Goal: Task Accomplishment & Management: Manage account settings

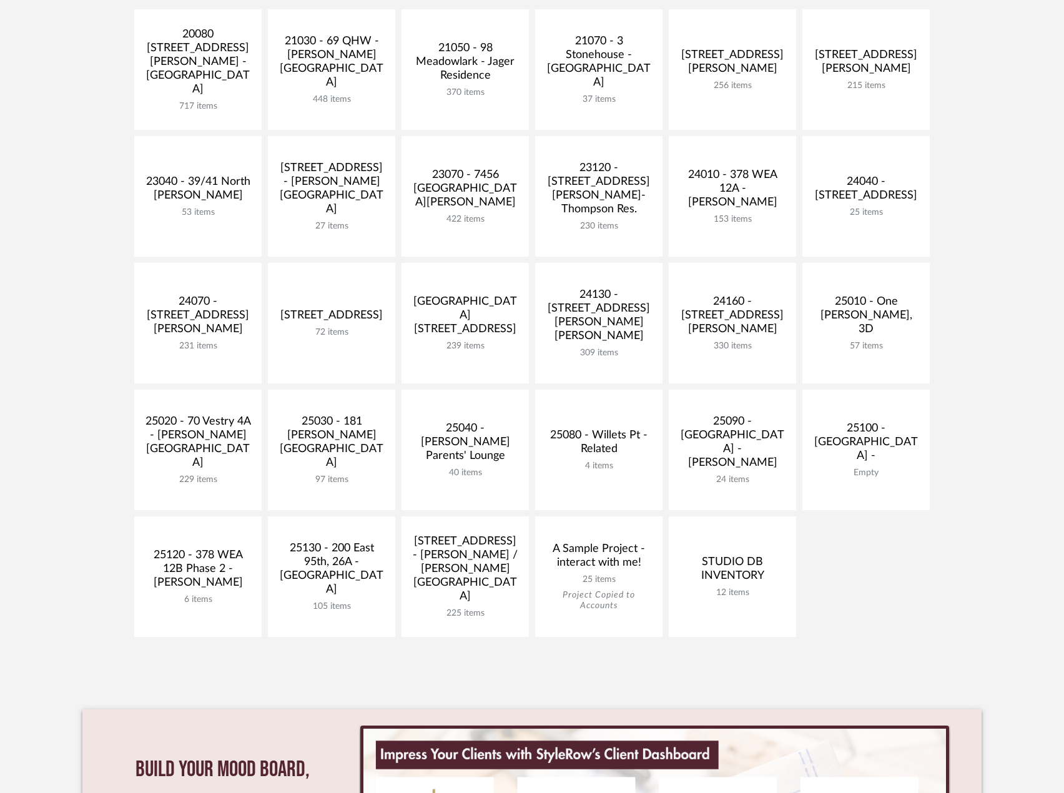
scroll to position [312, 0]
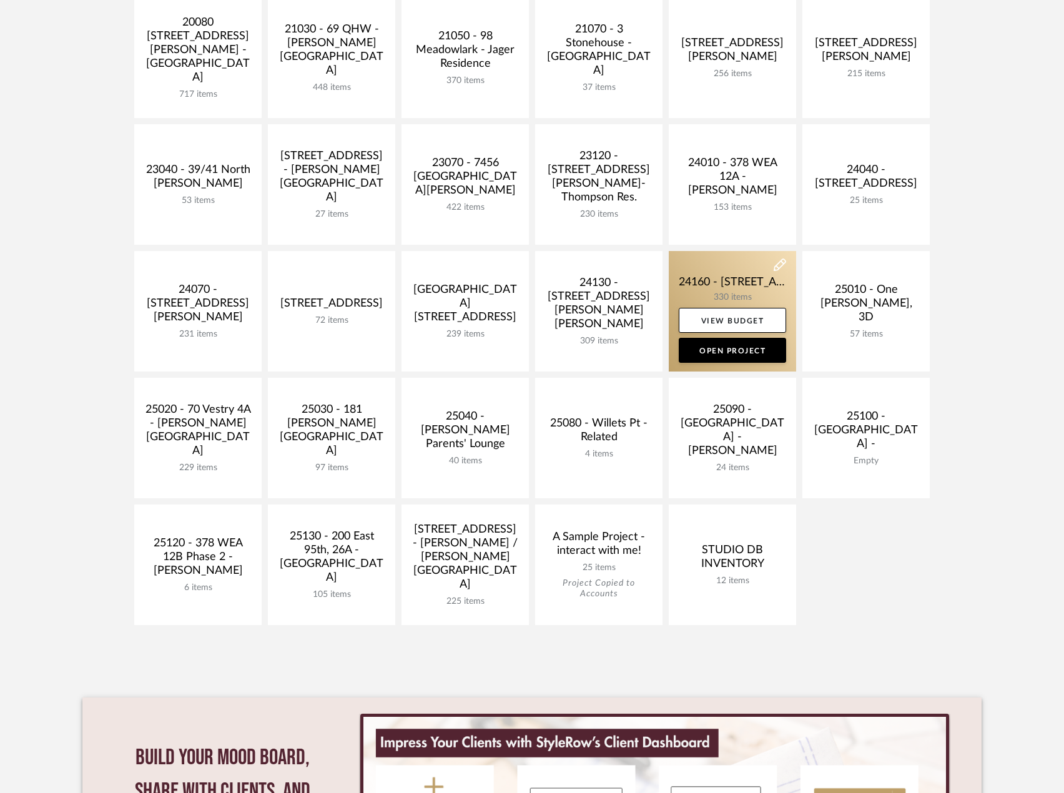
click at [727, 289] on link at bounding box center [732, 311] width 127 height 120
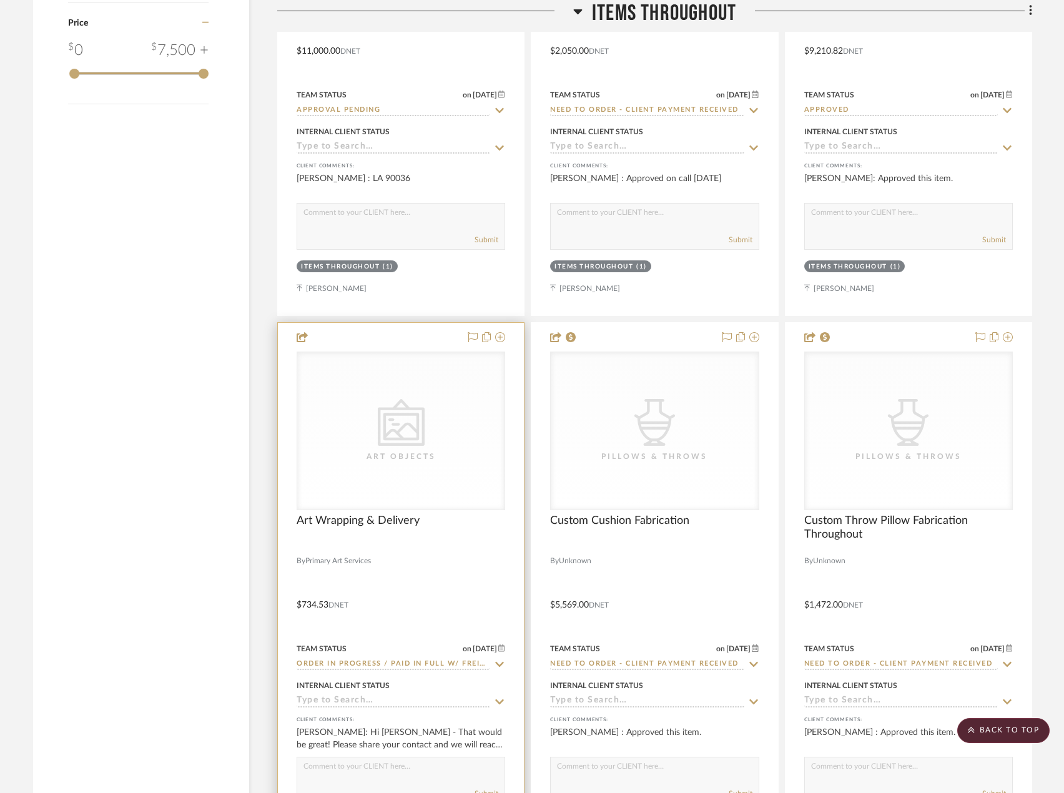
scroll to position [1998, 0]
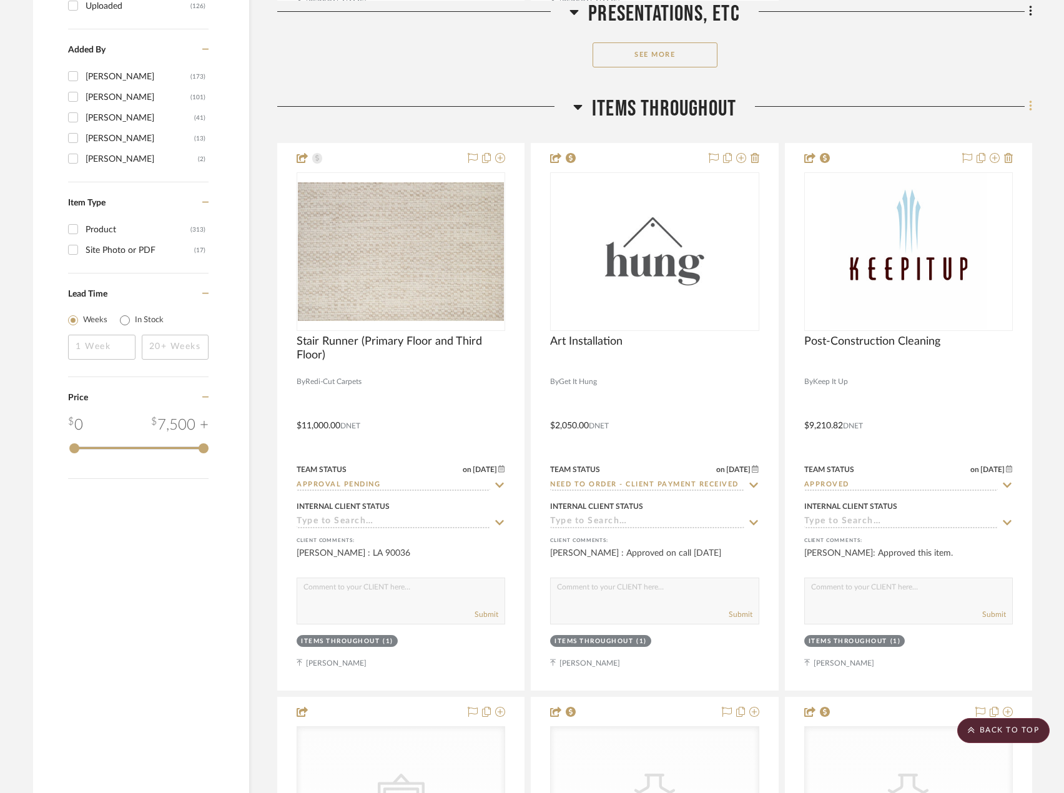
click at [1029, 105] on icon at bounding box center [1031, 106] width 4 height 14
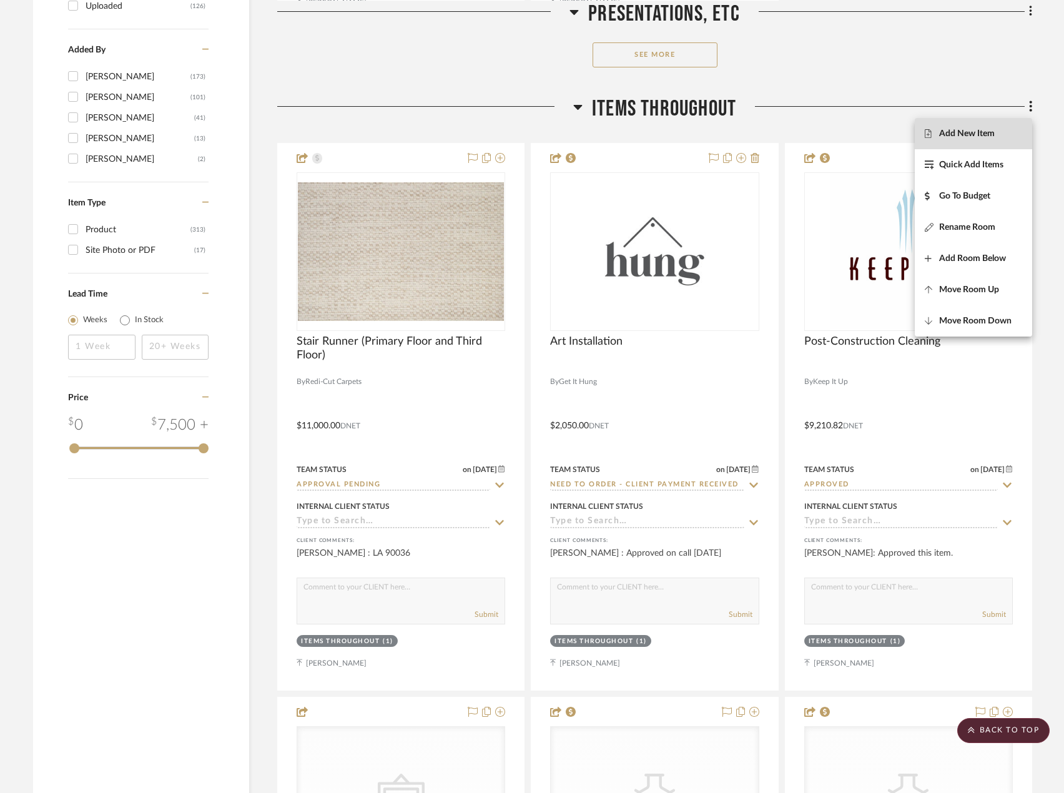
click at [1014, 127] on button "Add New Item" at bounding box center [973, 133] width 117 height 31
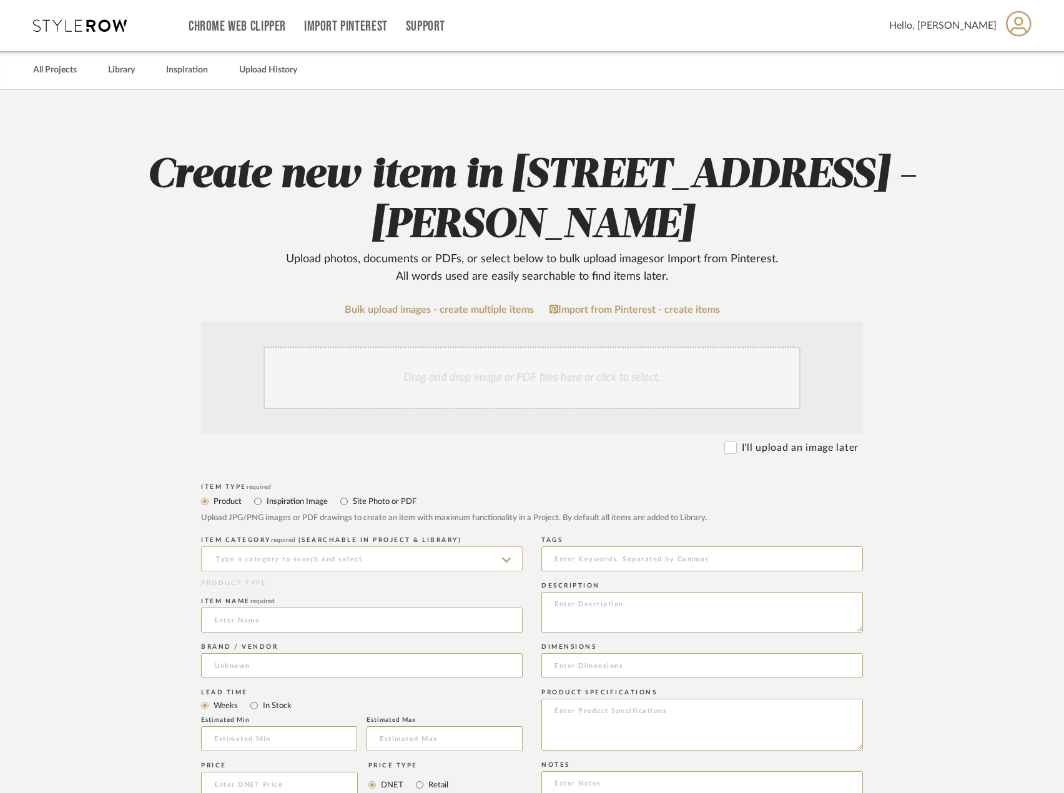
click at [298, 556] on input at bounding box center [362, 558] width 322 height 25
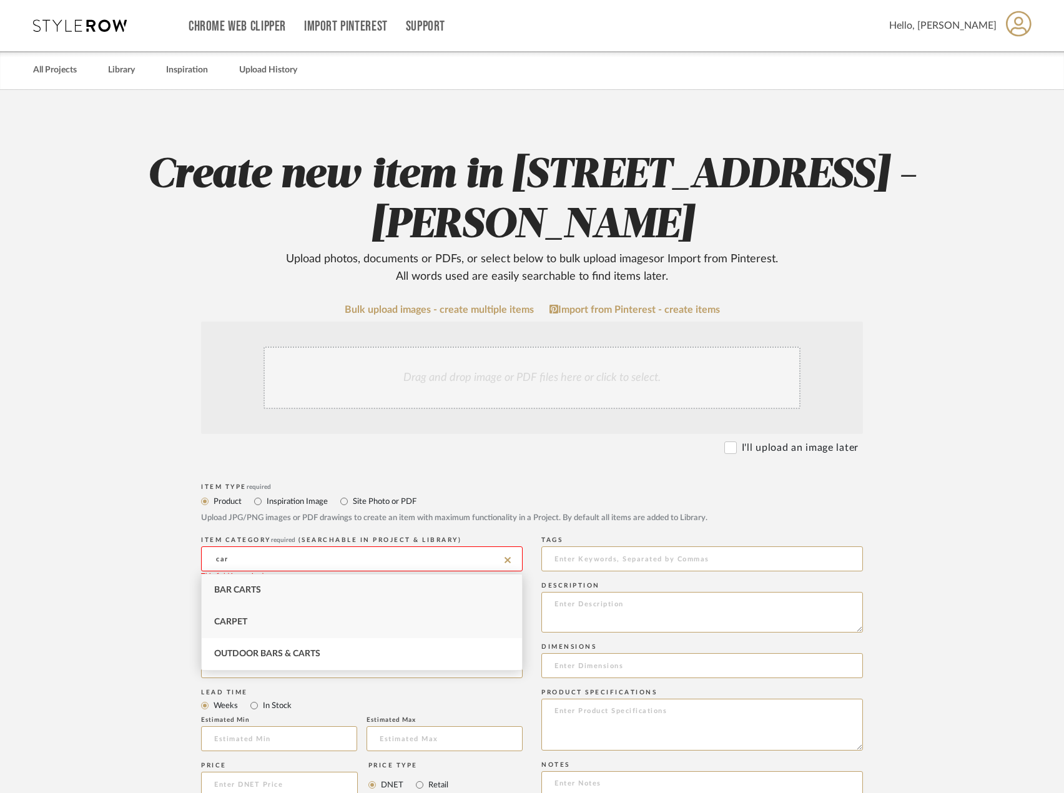
click at [279, 627] on div "Carpet" at bounding box center [362, 622] width 320 height 32
type input "Carpet"
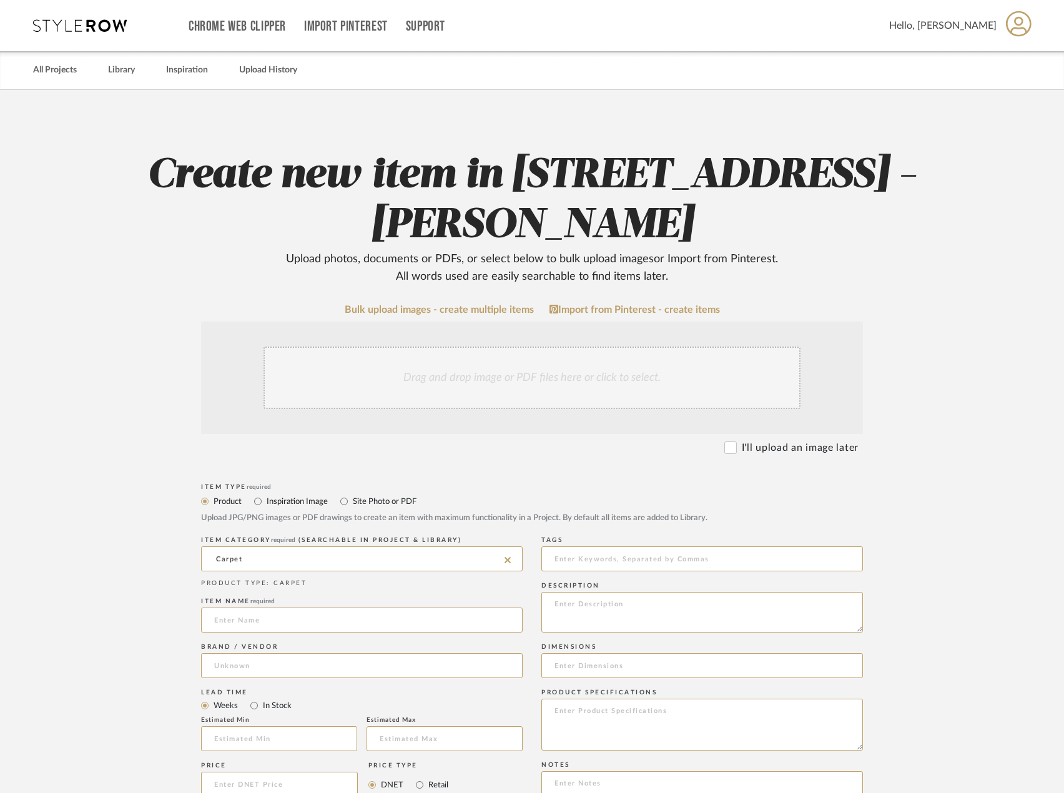
click at [279, 627] on input at bounding box center [362, 619] width 322 height 25
type input "Stair Runner Option 2"
click at [270, 668] on input at bounding box center [362, 665] width 322 height 25
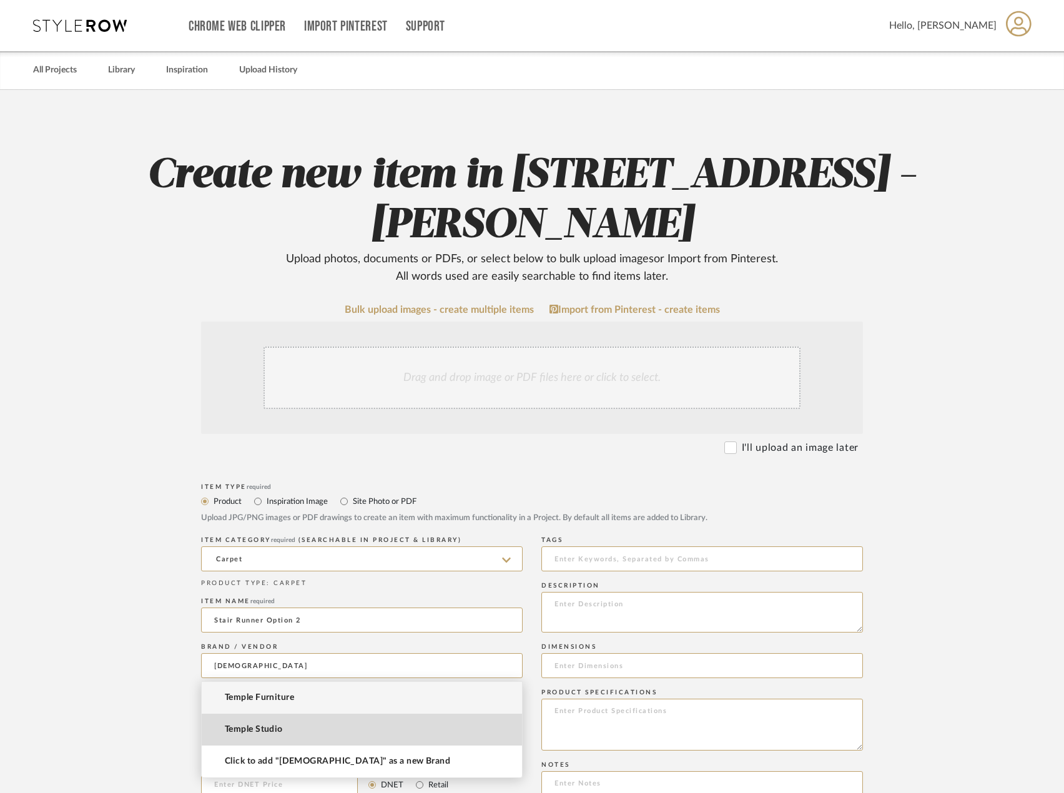
click at [288, 729] on mat-option "Temple Studio" at bounding box center [362, 730] width 320 height 32
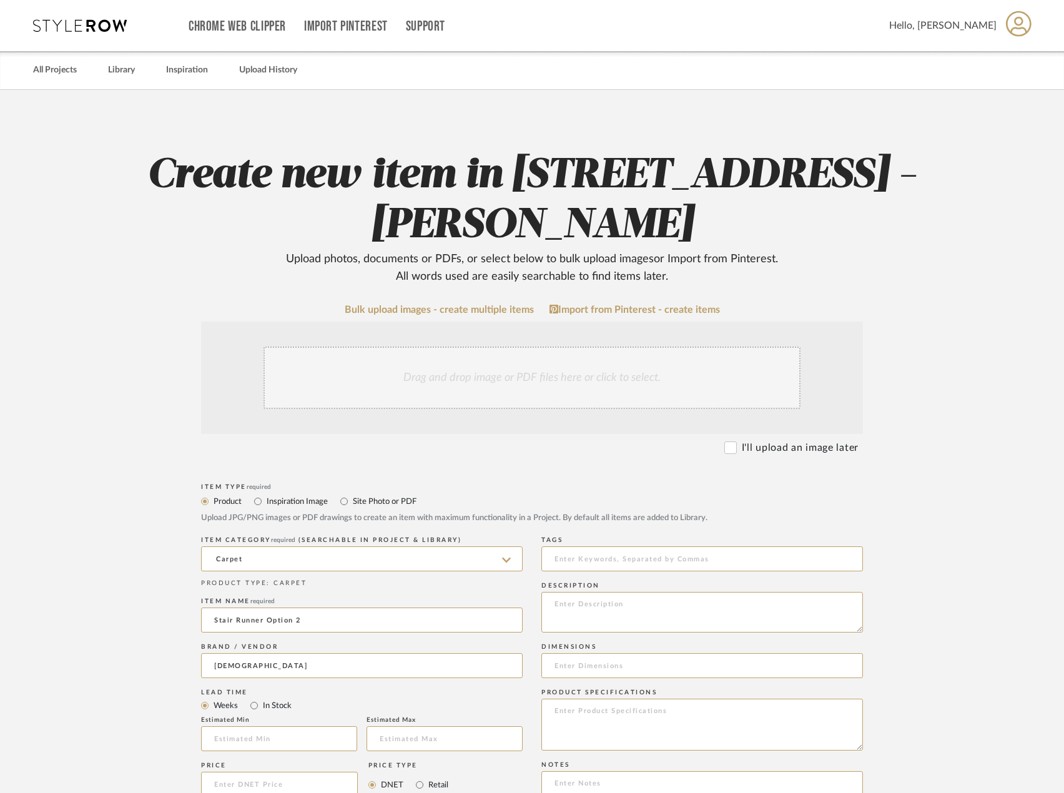
type input "Temple Studio"
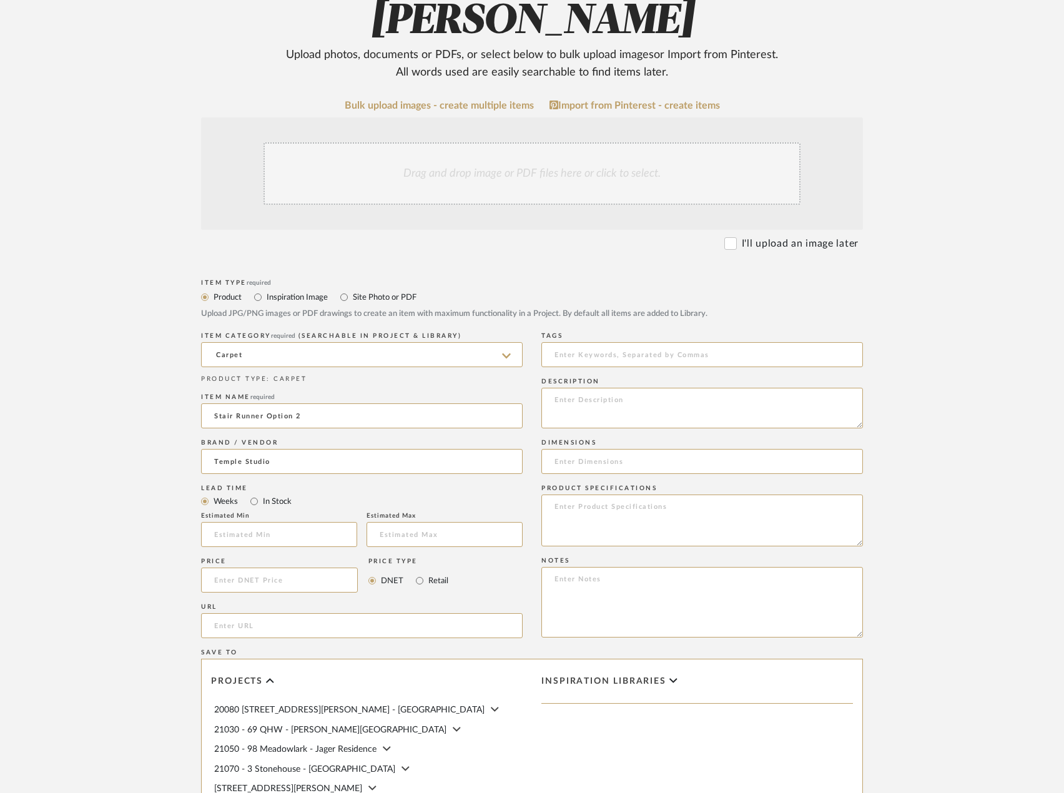
scroll to position [250, 0]
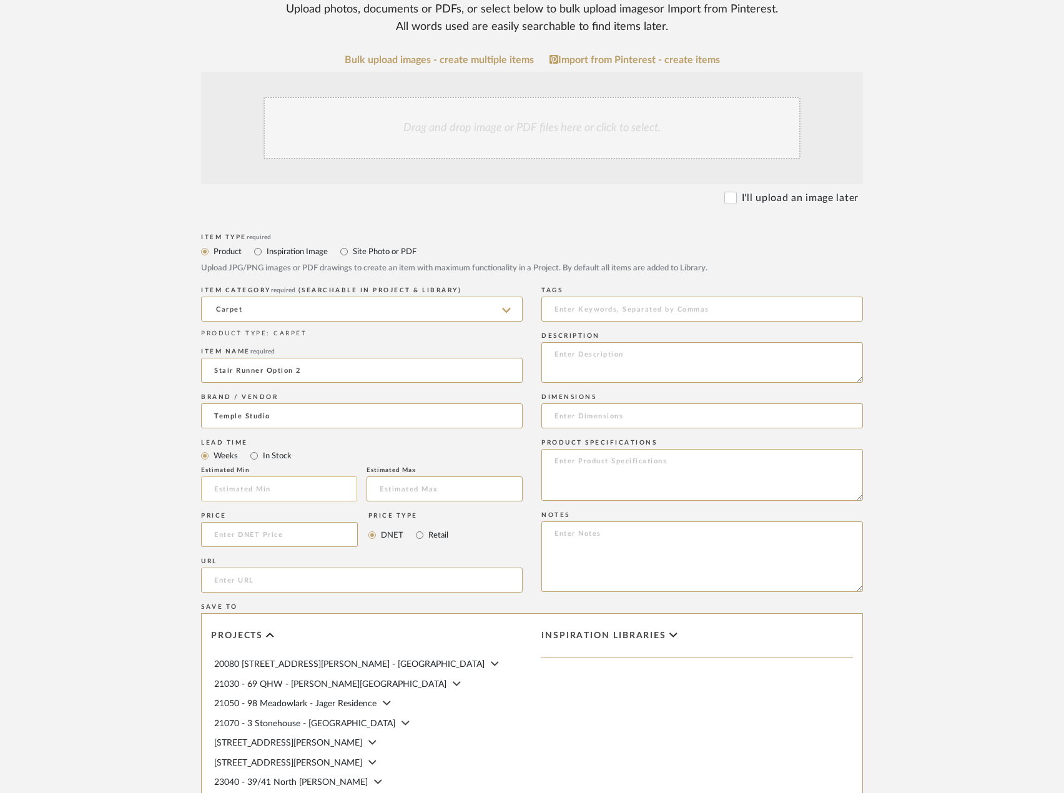
click at [315, 499] on input at bounding box center [279, 488] width 156 height 25
type input "2"
click at [398, 489] on input at bounding box center [444, 488] width 156 height 25
type input "3"
click at [327, 526] on input at bounding box center [279, 534] width 157 height 25
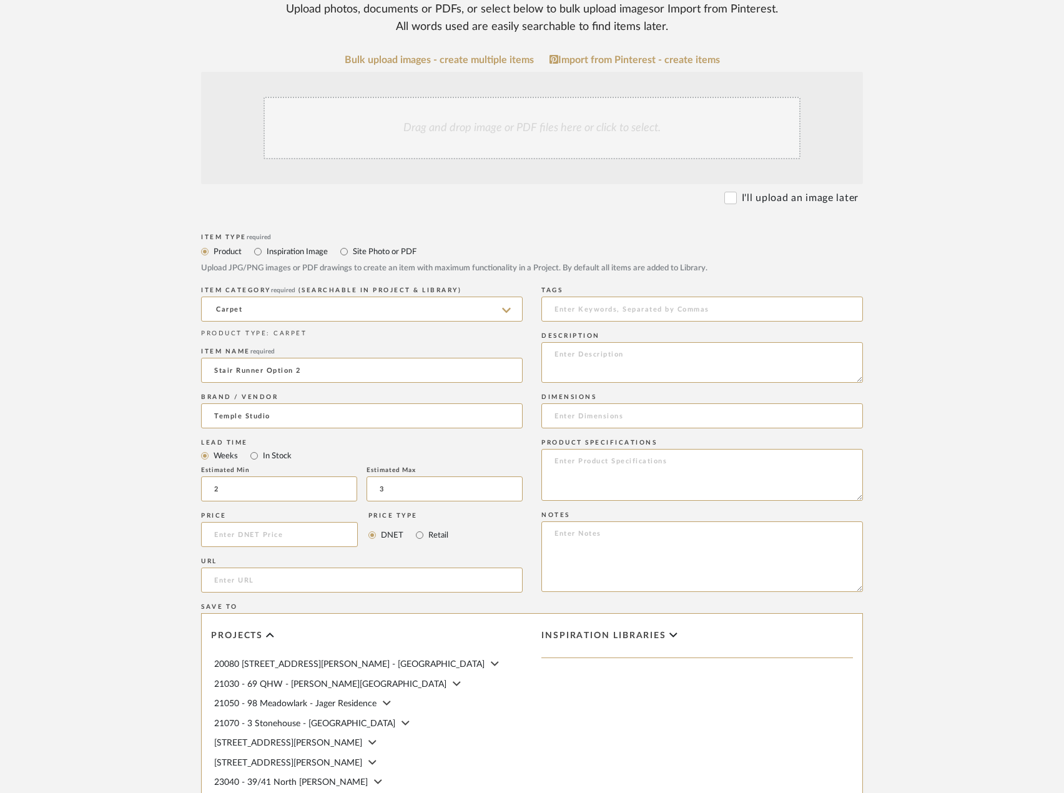
click at [137, 512] on form "Bulk upload images - create multiple items Import from Pinterest - create items…" at bounding box center [531, 506] width 795 height 905
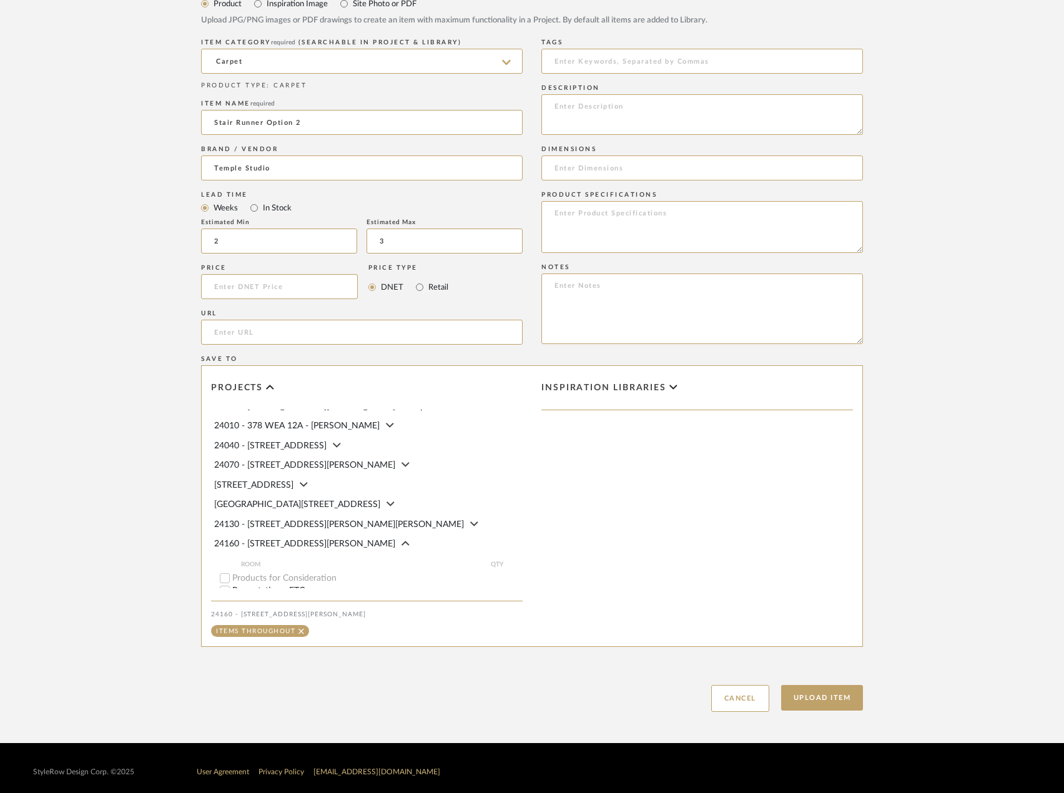
scroll to position [505, 0]
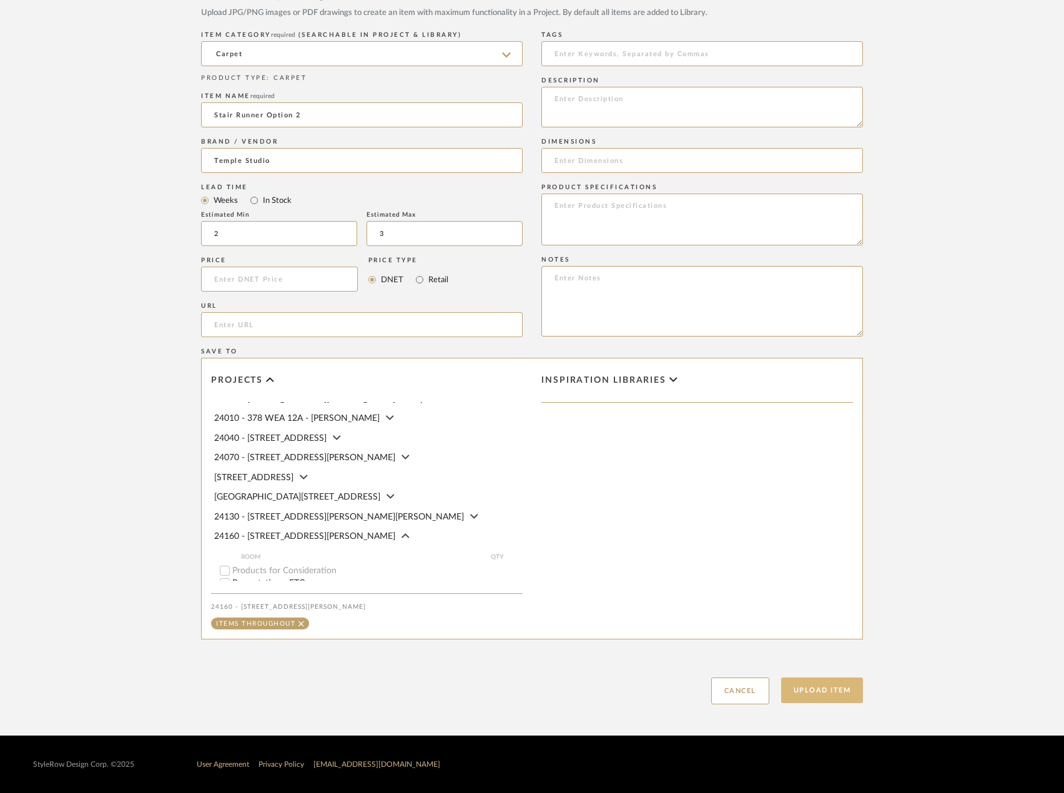
click at [798, 687] on button "Upload Item" at bounding box center [822, 690] width 82 height 26
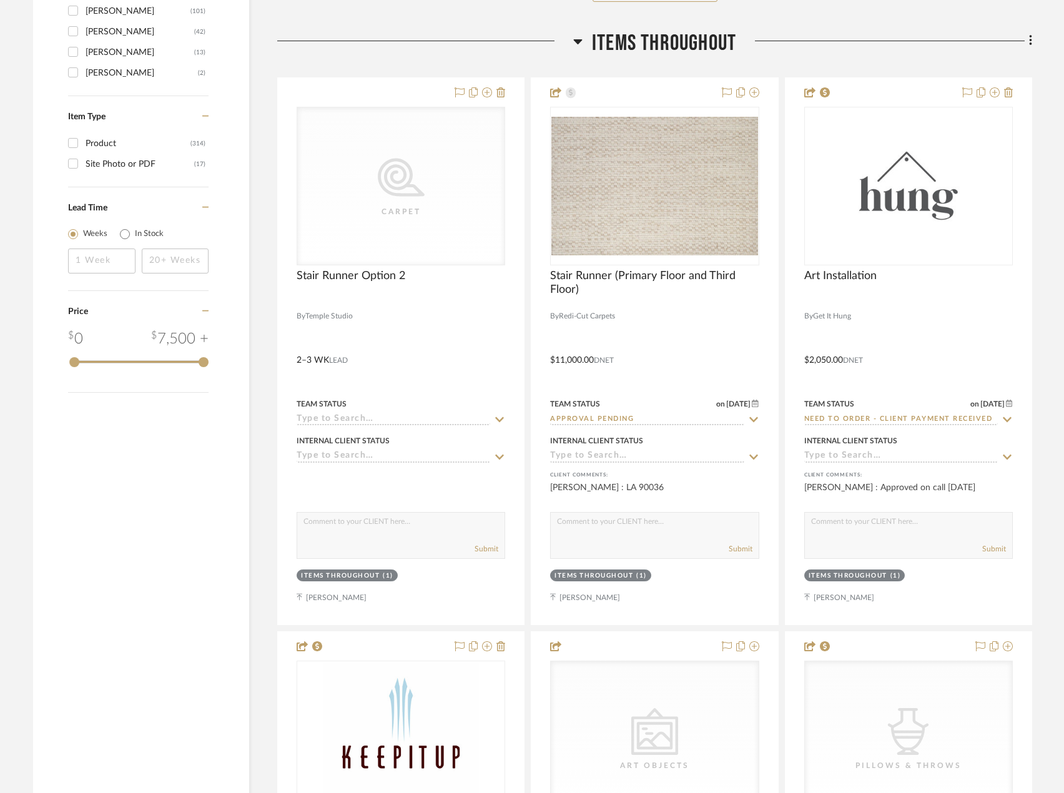
scroll to position [2092, 0]
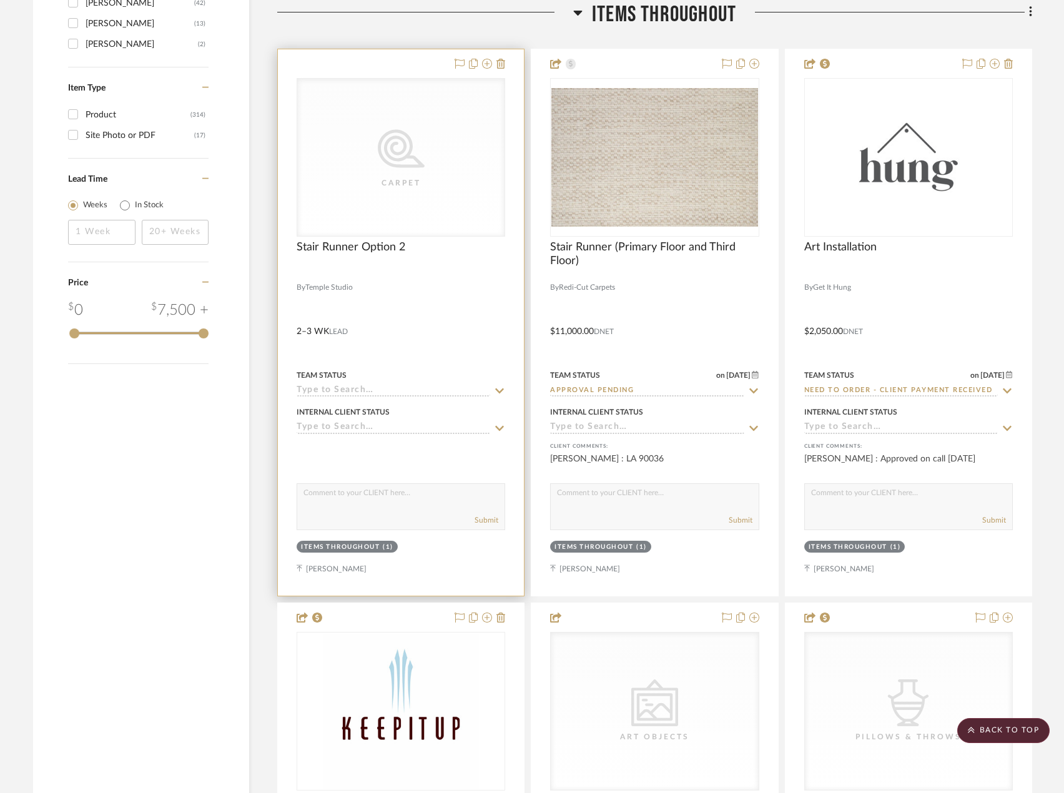
click at [448, 300] on div at bounding box center [401, 322] width 246 height 546
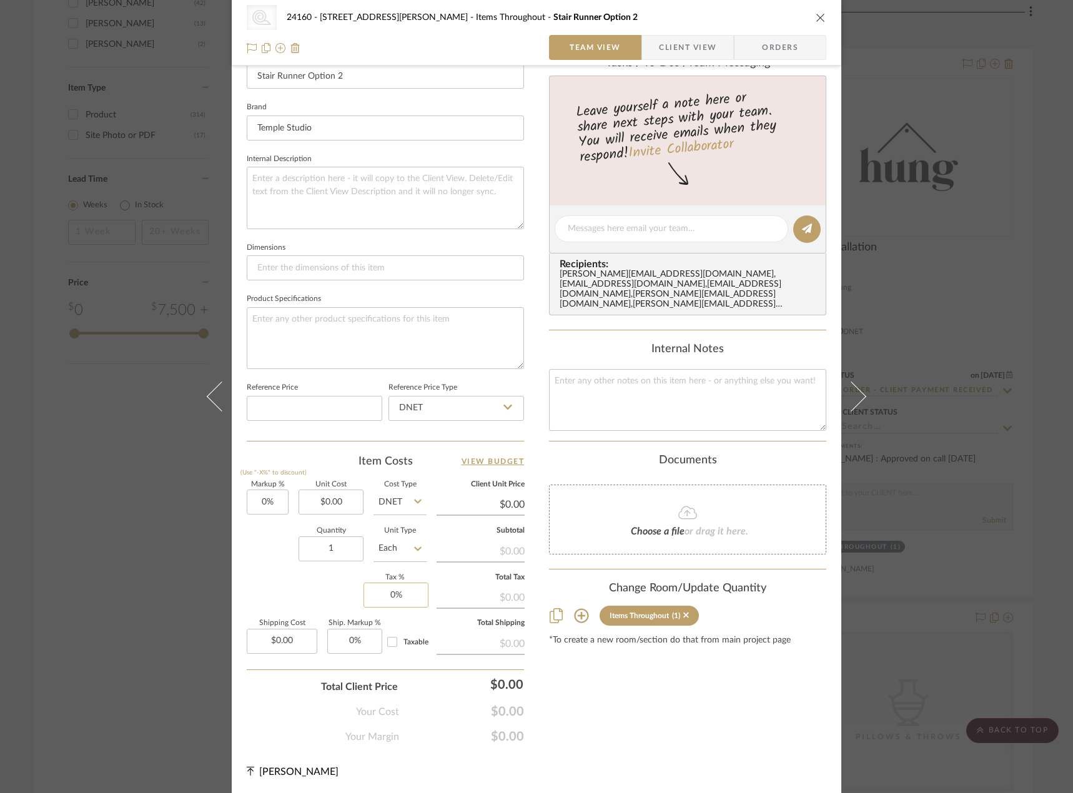
scroll to position [367, 0]
click at [336, 508] on input "0.00" at bounding box center [330, 500] width 65 height 25
type input "$11,150.00"
click at [398, 313] on textarea at bounding box center [385, 337] width 277 height 62
type input "$11,150.00"
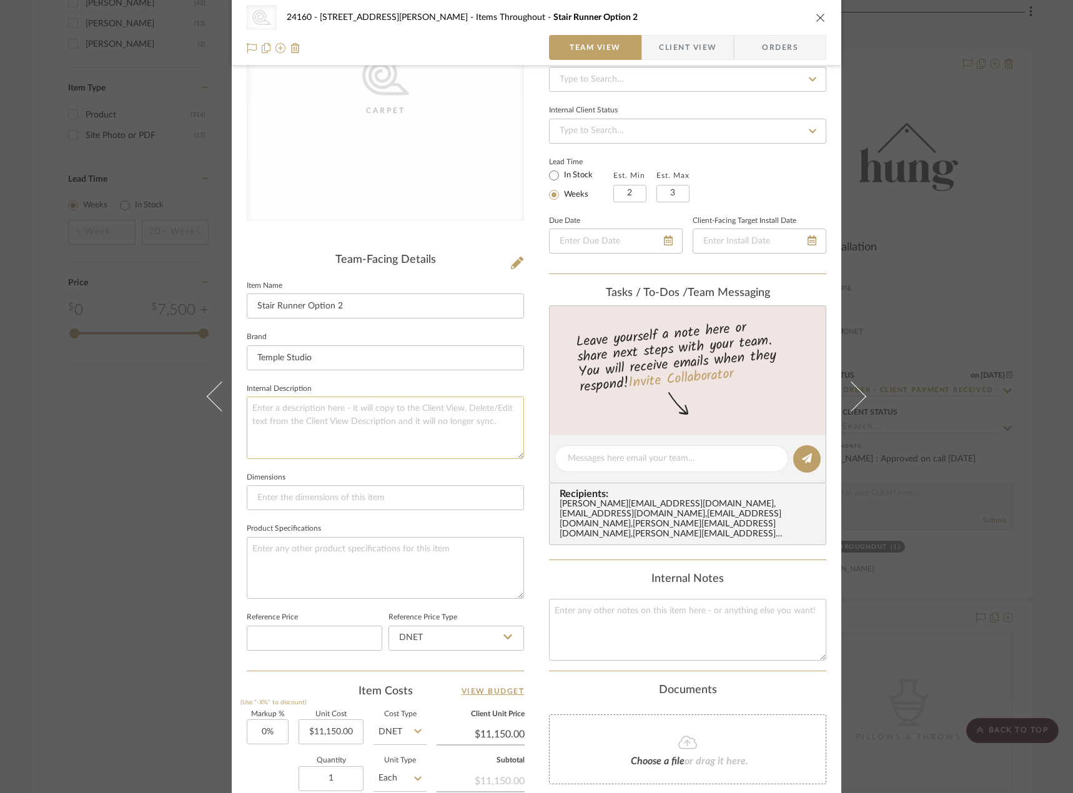
scroll to position [117, 0]
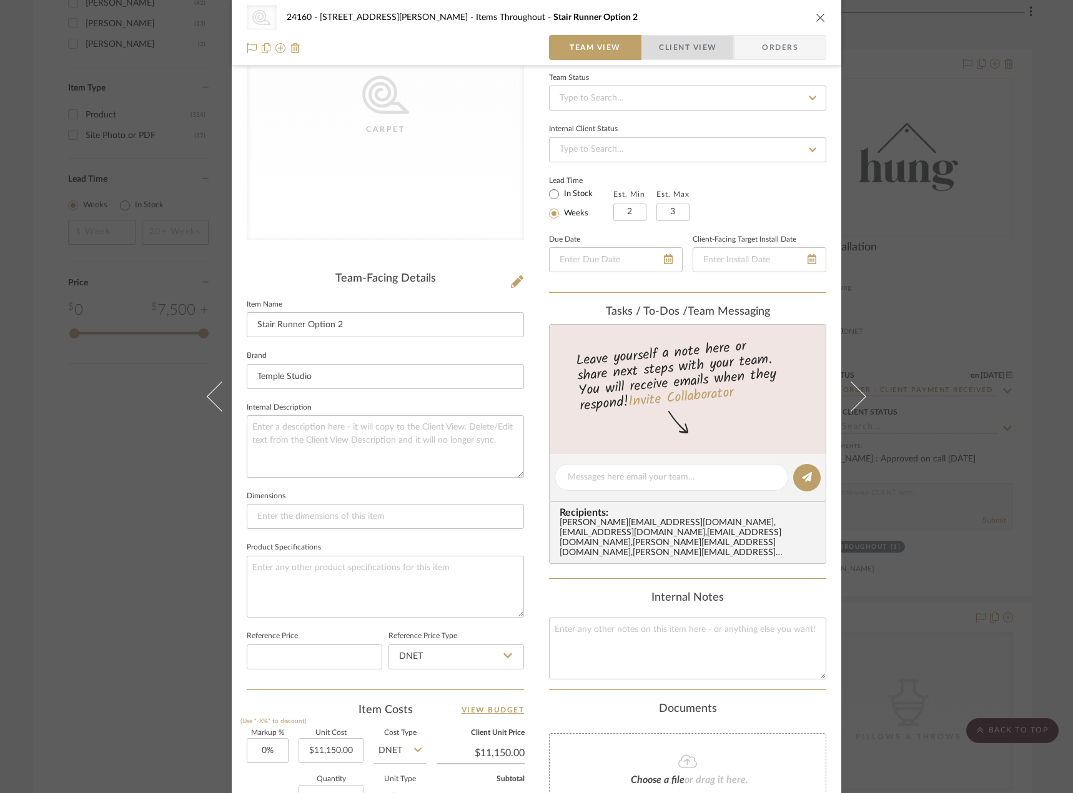
click at [647, 52] on span "button" at bounding box center [650, 47] width 17 height 25
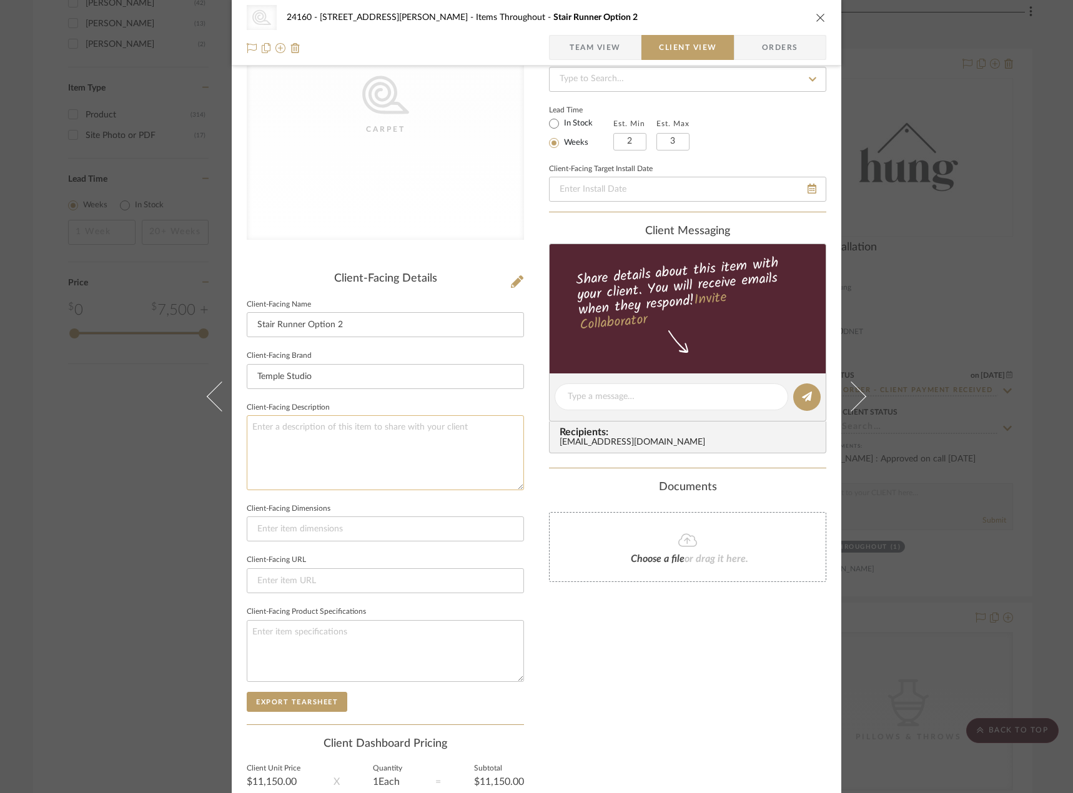
click at [297, 431] on textarea at bounding box center [385, 452] width 277 height 74
click at [310, 457] on textarea "Description: Masland Panache Carpet by Temple Studio || COlorway: TBC || Price …" at bounding box center [385, 452] width 277 height 74
type textarea "Description: Masland Panache Carpet by Temple Studio || COlorway: TBC || Price …"
click at [395, 521] on input at bounding box center [385, 528] width 277 height 25
click at [578, 54] on span "Team View" at bounding box center [594, 47] width 51 height 25
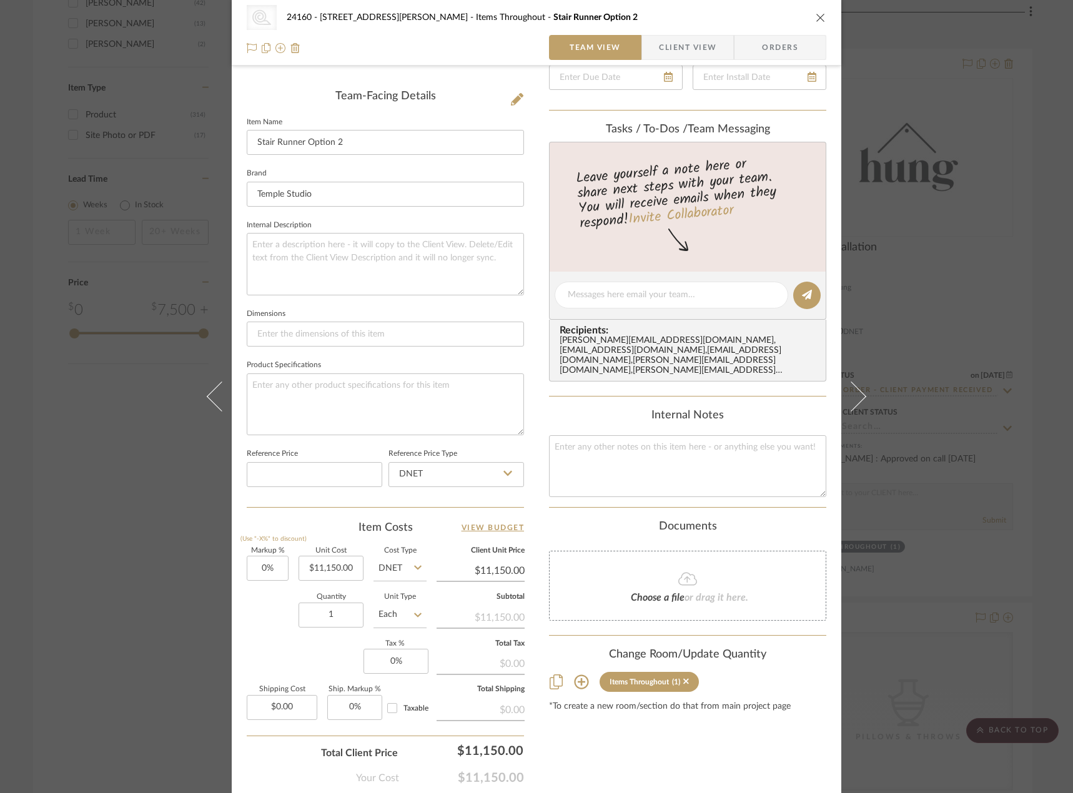
scroll to position [242, 0]
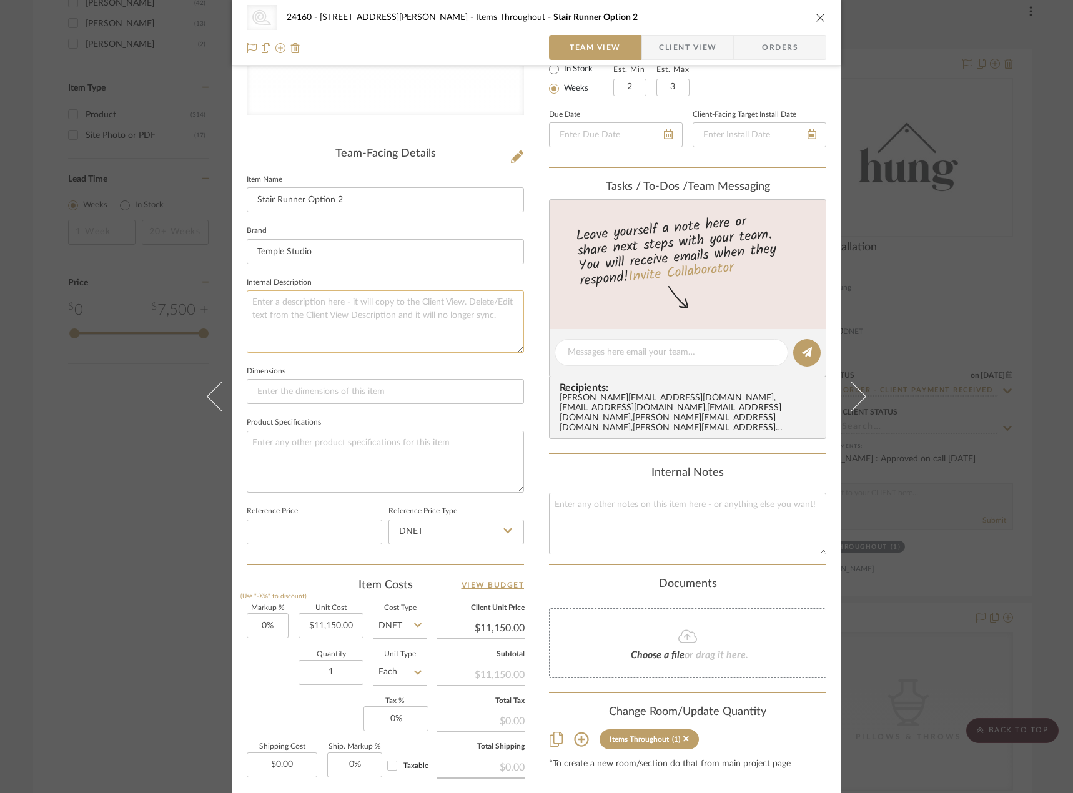
click at [419, 313] on textarea at bounding box center [385, 321] width 277 height 62
click at [416, 390] on input at bounding box center [385, 391] width 277 height 25
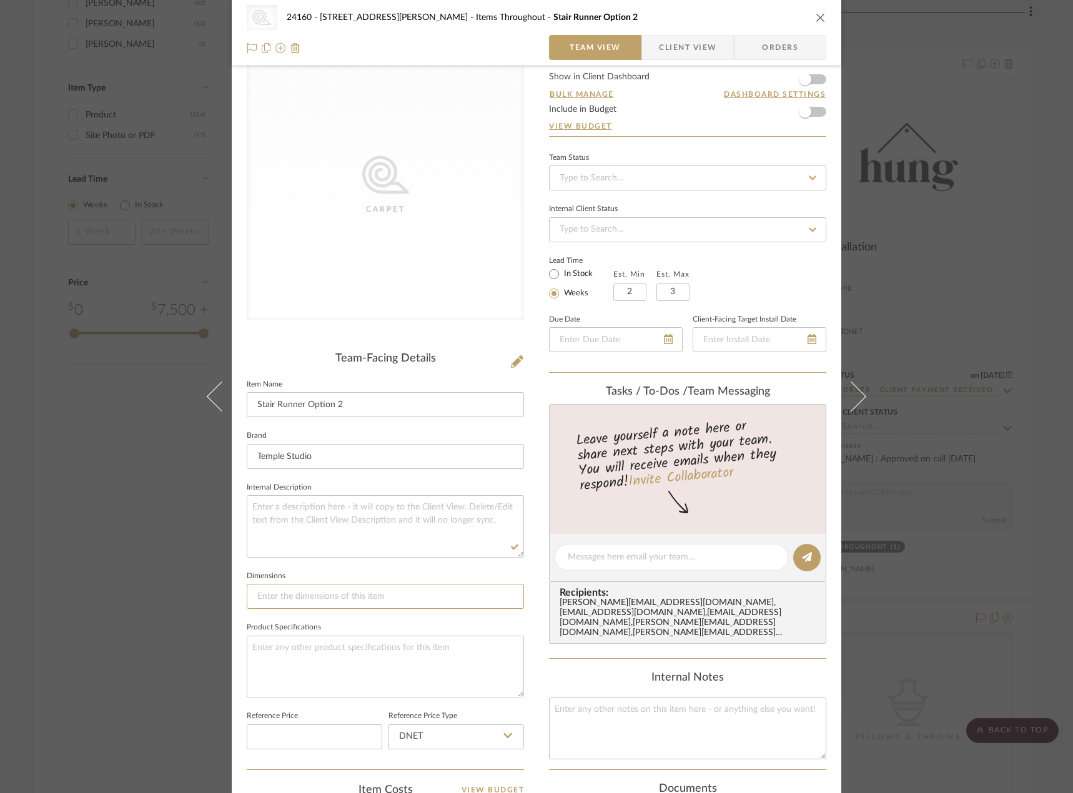
scroll to position [0, 0]
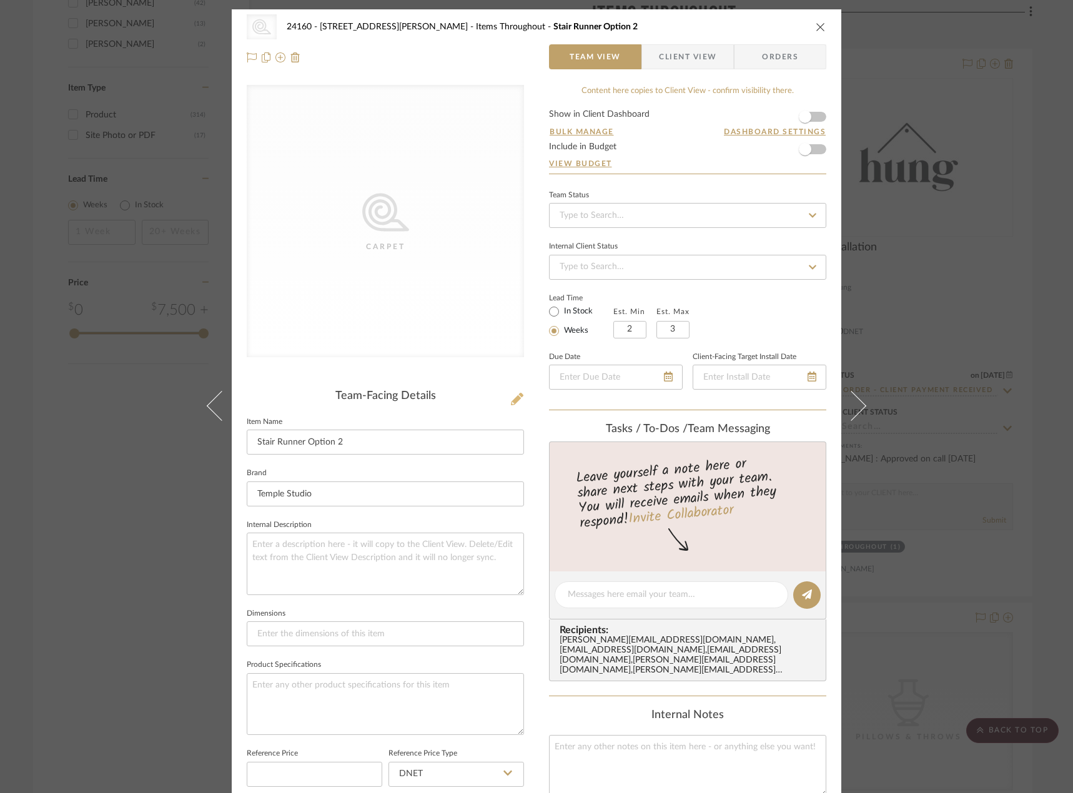
click at [516, 401] on icon at bounding box center [517, 399] width 12 height 12
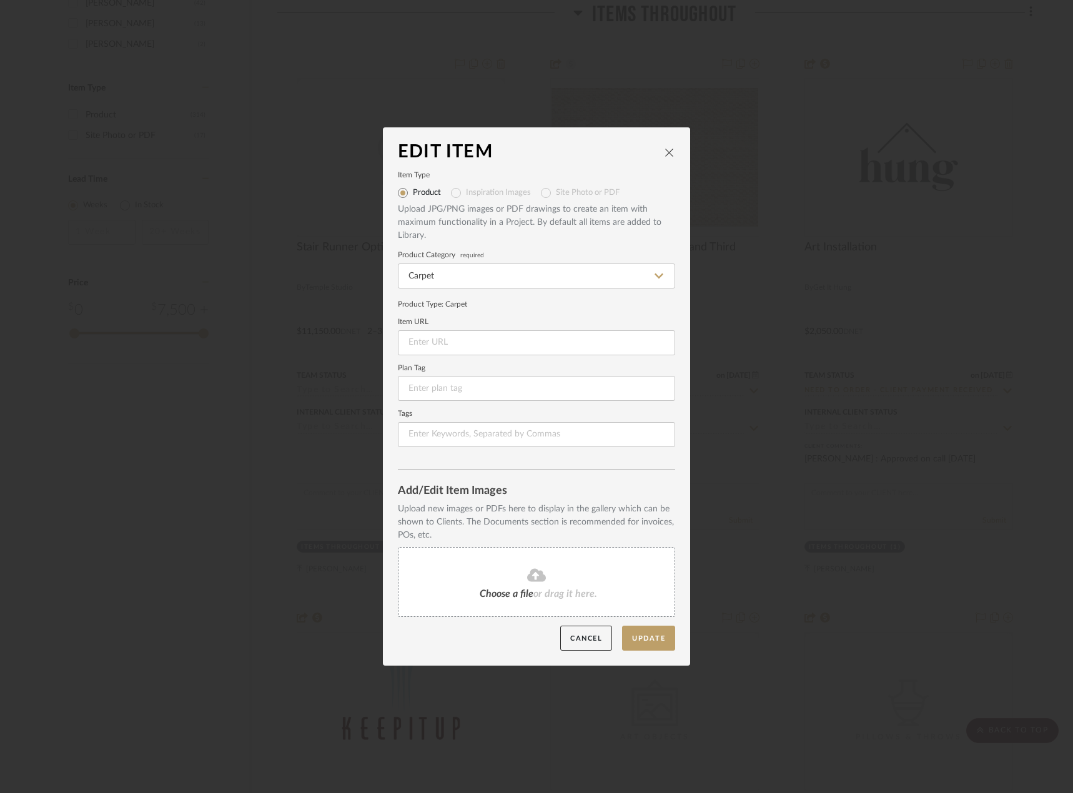
click at [557, 551] on div "Choose a file or drag it here." at bounding box center [536, 582] width 277 height 70
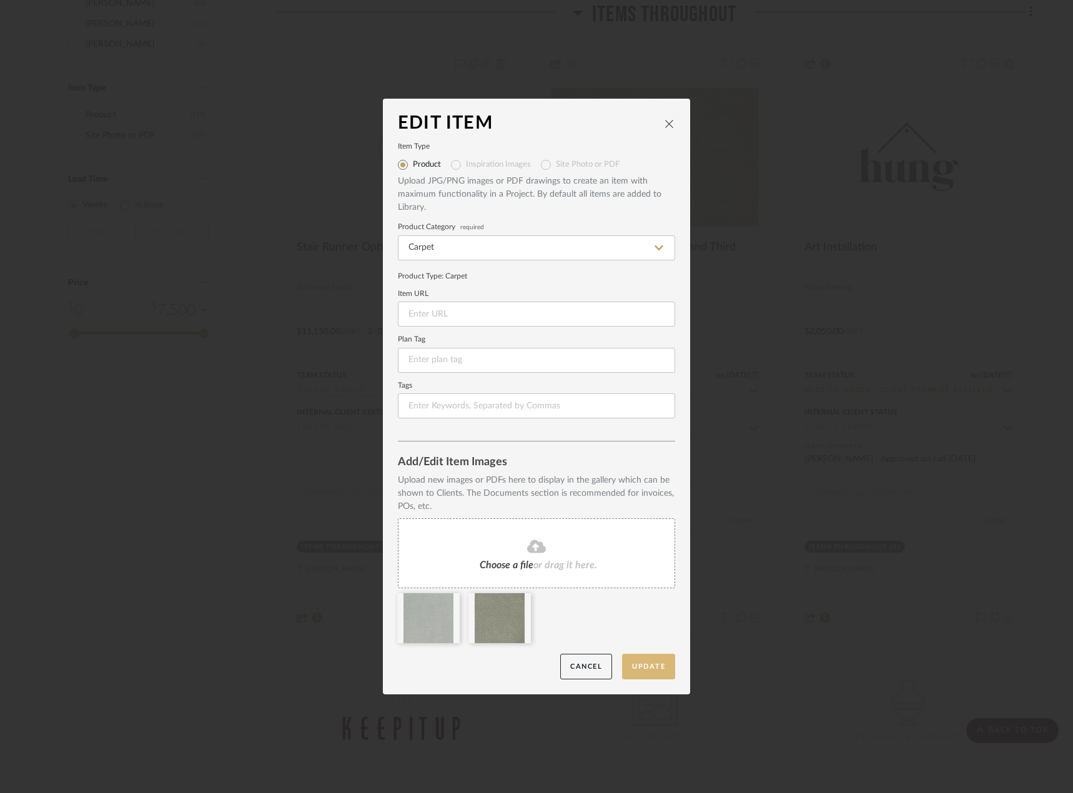
click at [642, 661] on button "Update" at bounding box center [648, 667] width 53 height 26
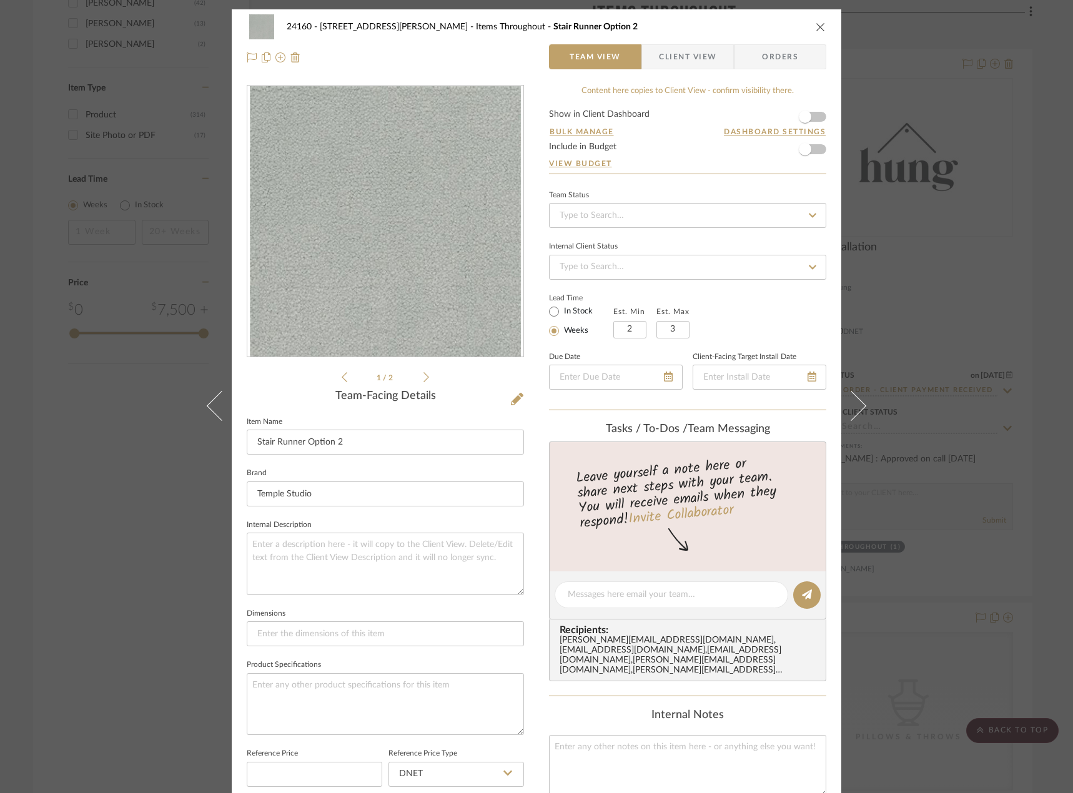
click at [973, 491] on div "24160 - 214 E 18th Street - Satow Elliot Items Throughout Stair Runner Option 2…" at bounding box center [536, 396] width 1073 height 793
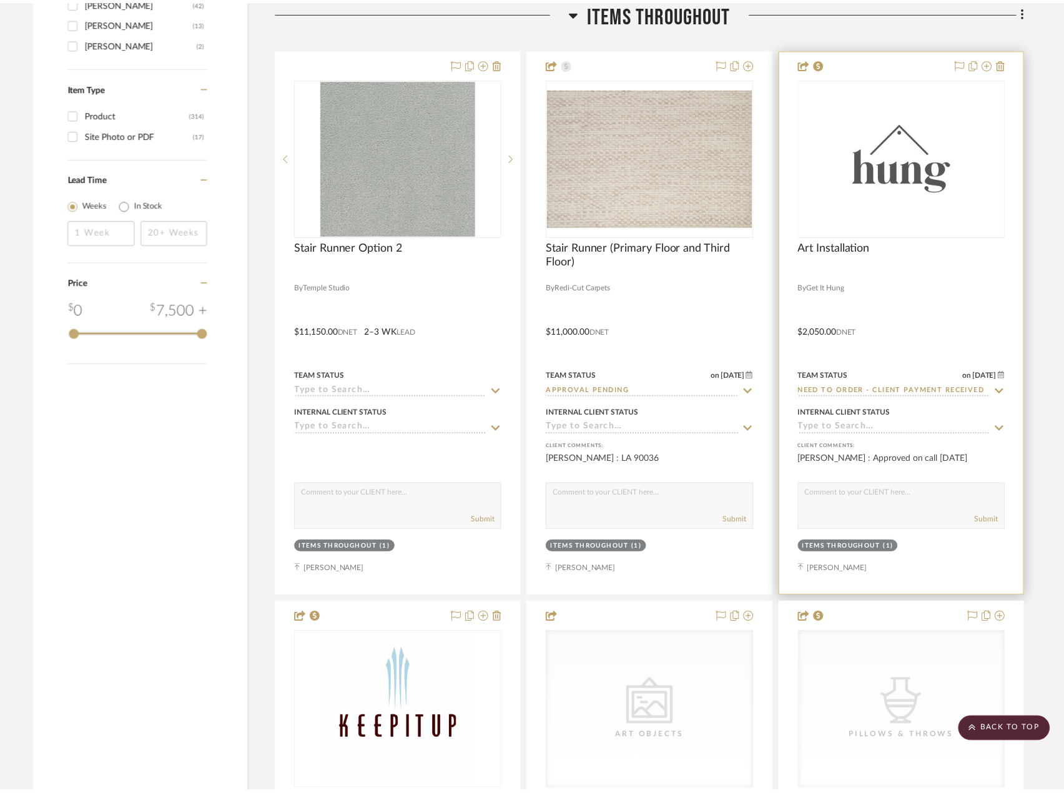
scroll to position [2092, 0]
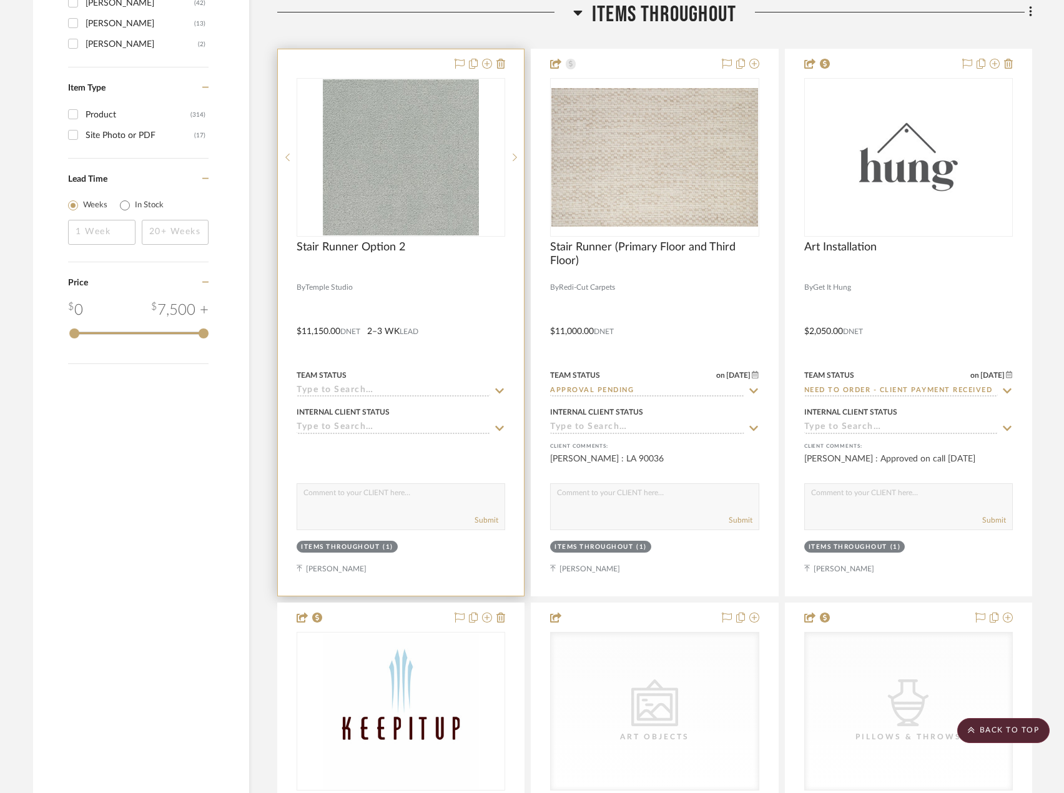
click at [420, 302] on div at bounding box center [401, 322] width 246 height 546
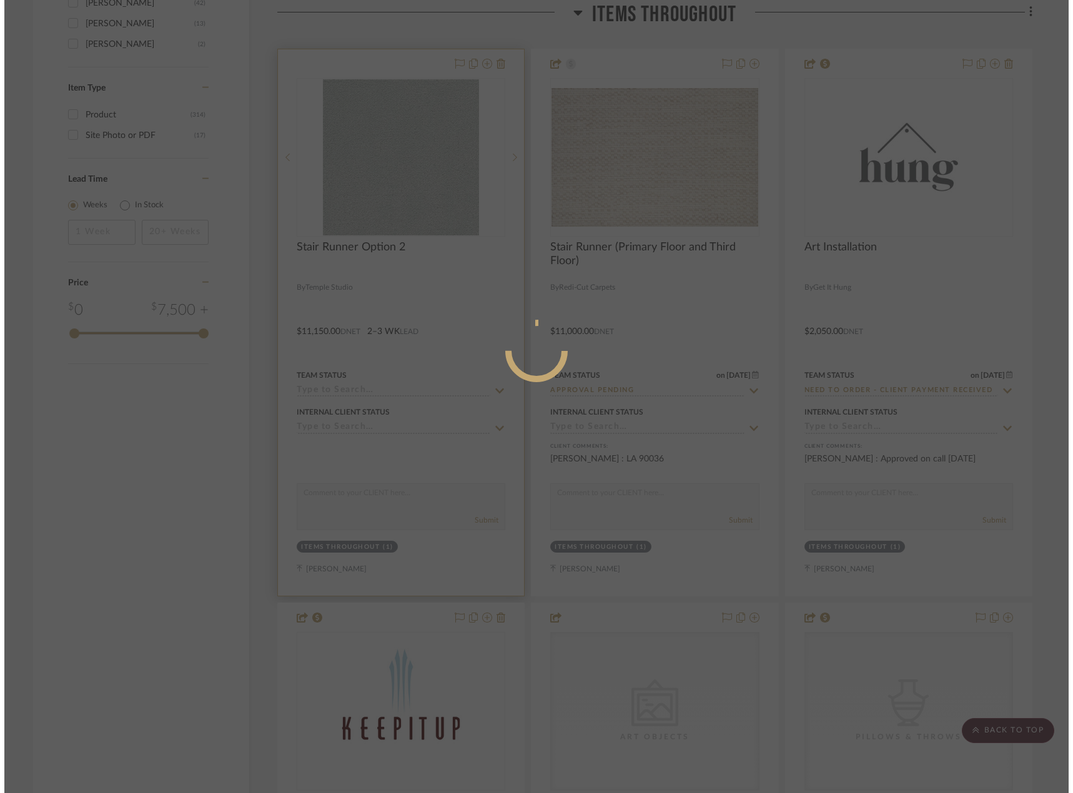
scroll to position [0, 0]
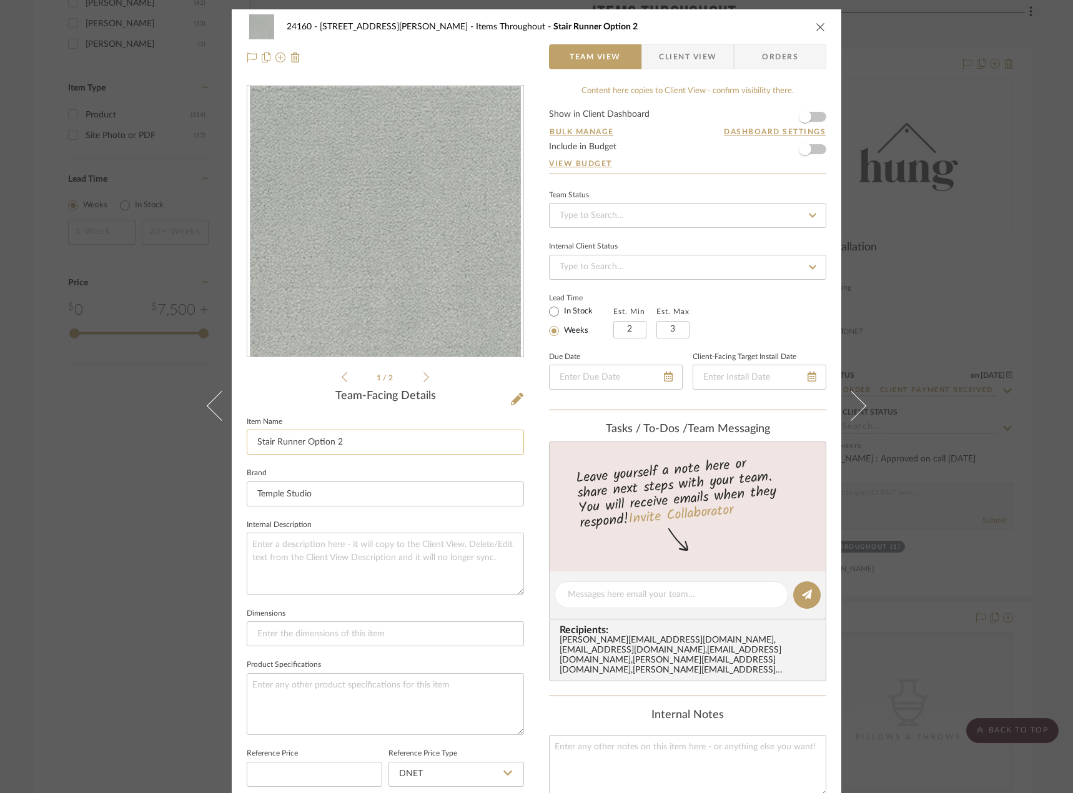
click at [421, 437] on input "Stair Runner Option 2" at bounding box center [385, 442] width 277 height 25
type input "Stair Runner Option 2 (Primary Floor and Third Floor)"
click at [419, 488] on input "Temple Studio" at bounding box center [385, 493] width 277 height 25
click at [449, 552] on textarea at bounding box center [385, 564] width 277 height 62
click at [583, 210] on input at bounding box center [687, 215] width 277 height 25
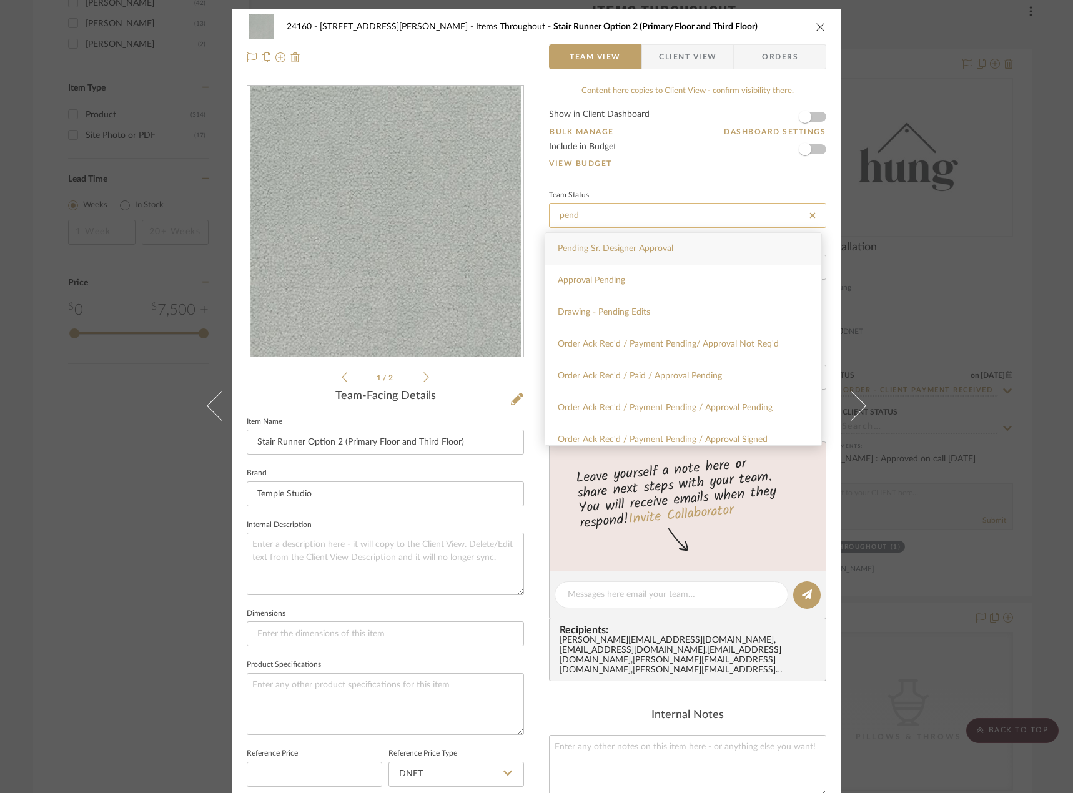
type input "Pending Sr. Designer Approval"
type input "[DATE]"
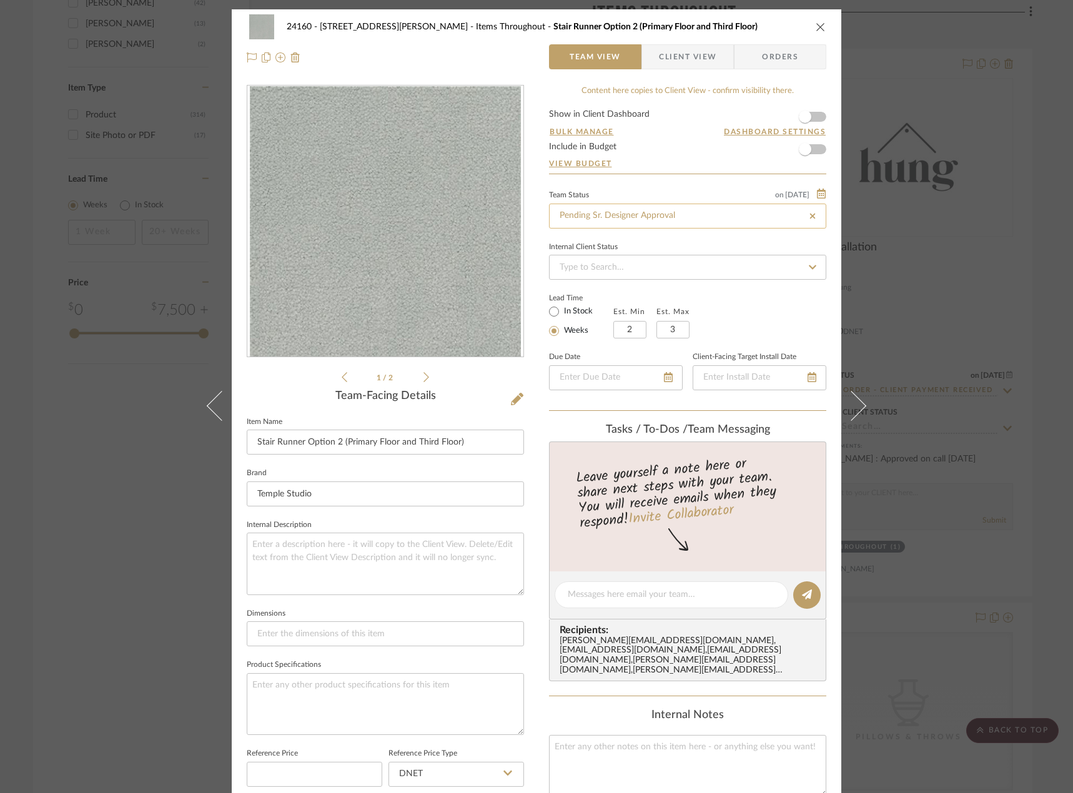
type input "[DATE]"
type input "Pending Sr. Designer Approval"
click at [483, 523] on fieldset "Internal Description" at bounding box center [385, 555] width 277 height 79
click at [1010, 377] on div "24160 - 214 E 18th Street - Satow Elliot Items Throughout Stair Runner Option 2…" at bounding box center [536, 396] width 1073 height 793
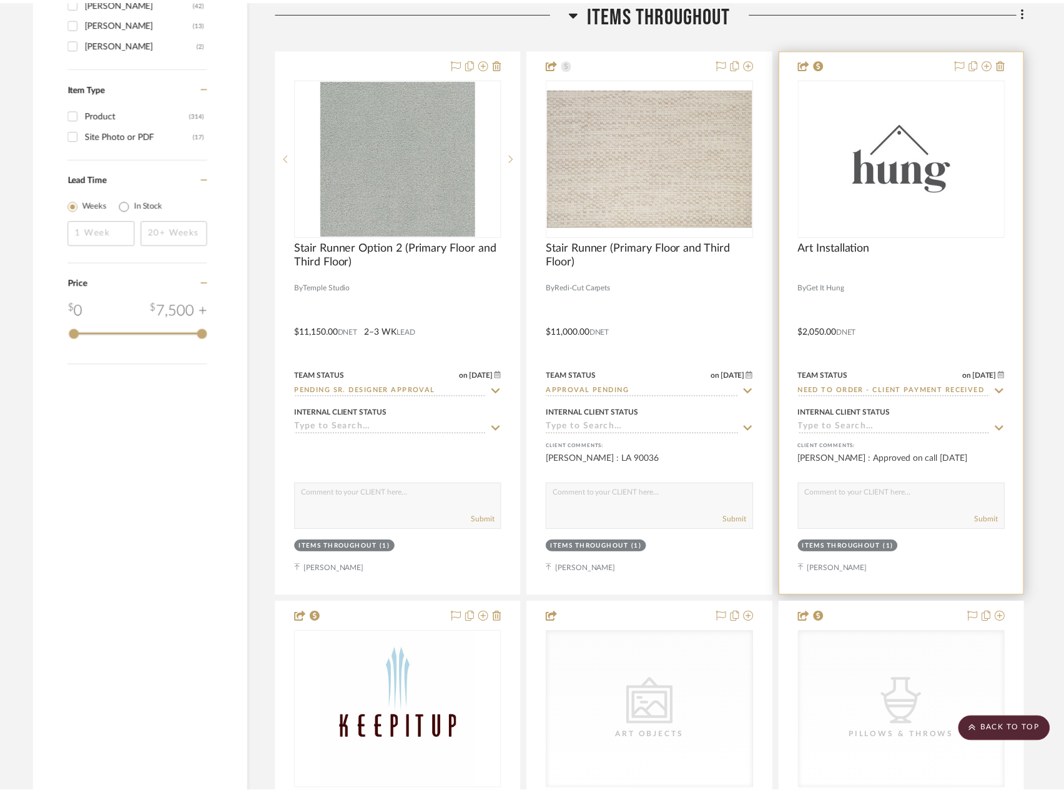
scroll to position [2092, 0]
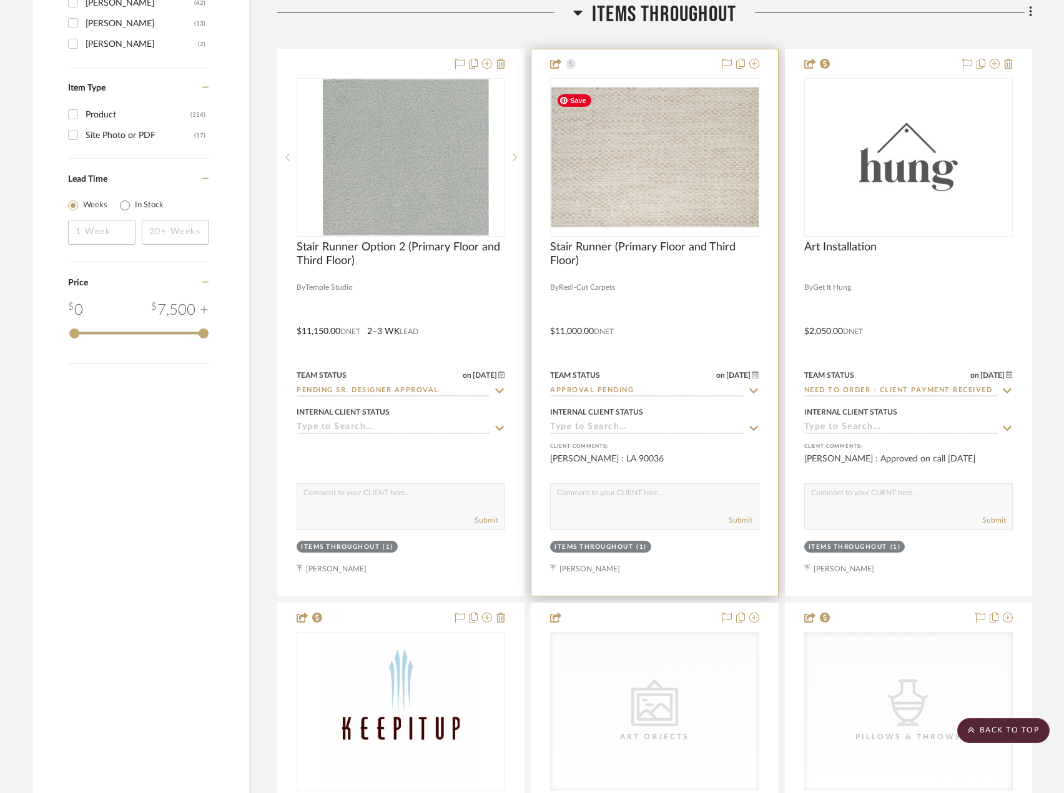
click at [695, 304] on div at bounding box center [654, 322] width 246 height 546
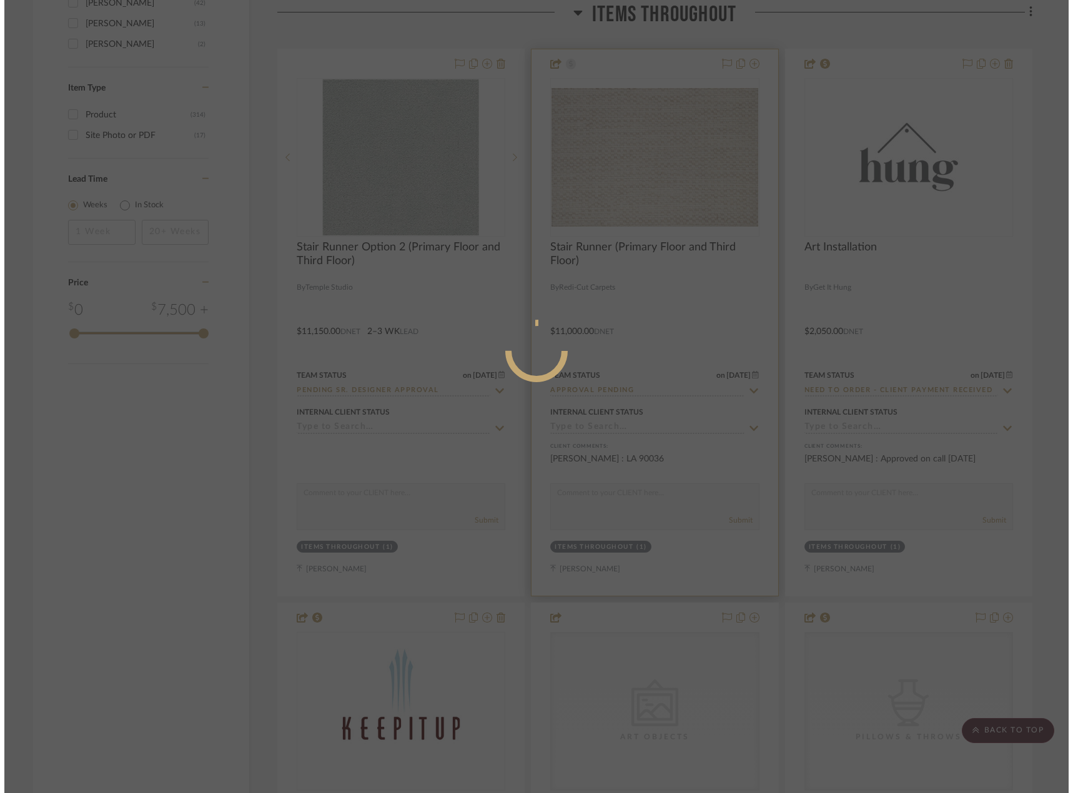
scroll to position [0, 0]
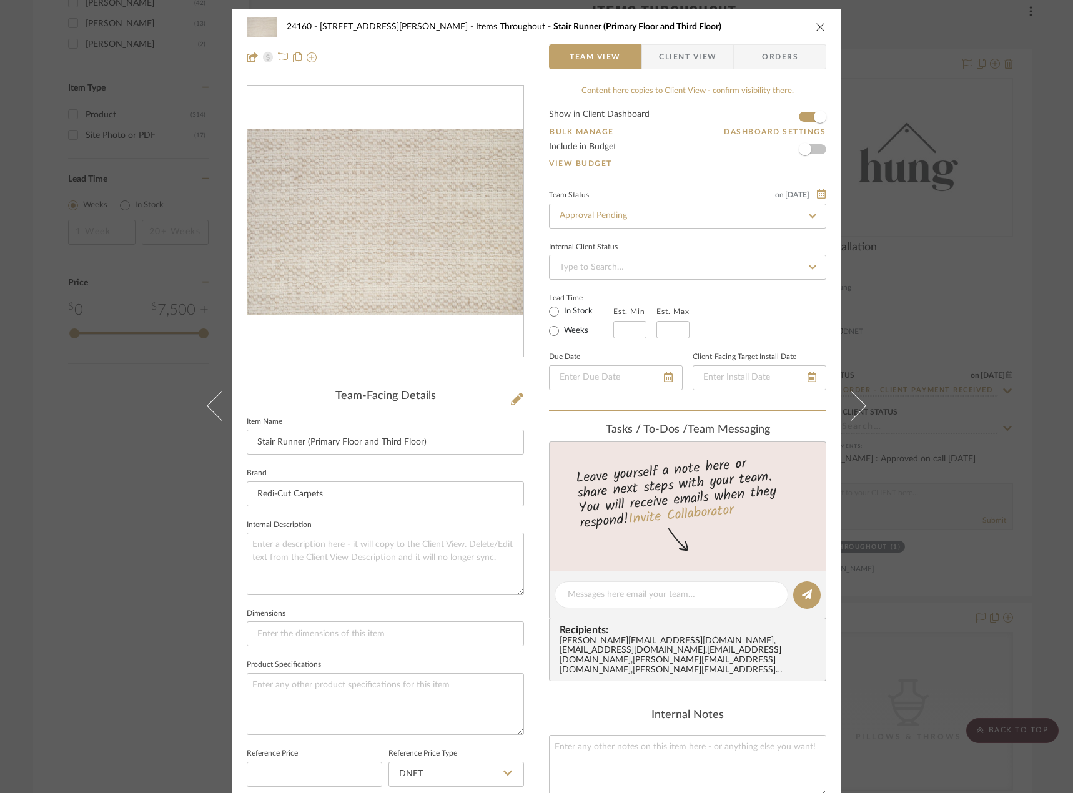
click at [1006, 215] on div "24160 - 214 E 18th Street - Satow Elliot Items Throughout Stair Runner (Primary…" at bounding box center [536, 396] width 1073 height 793
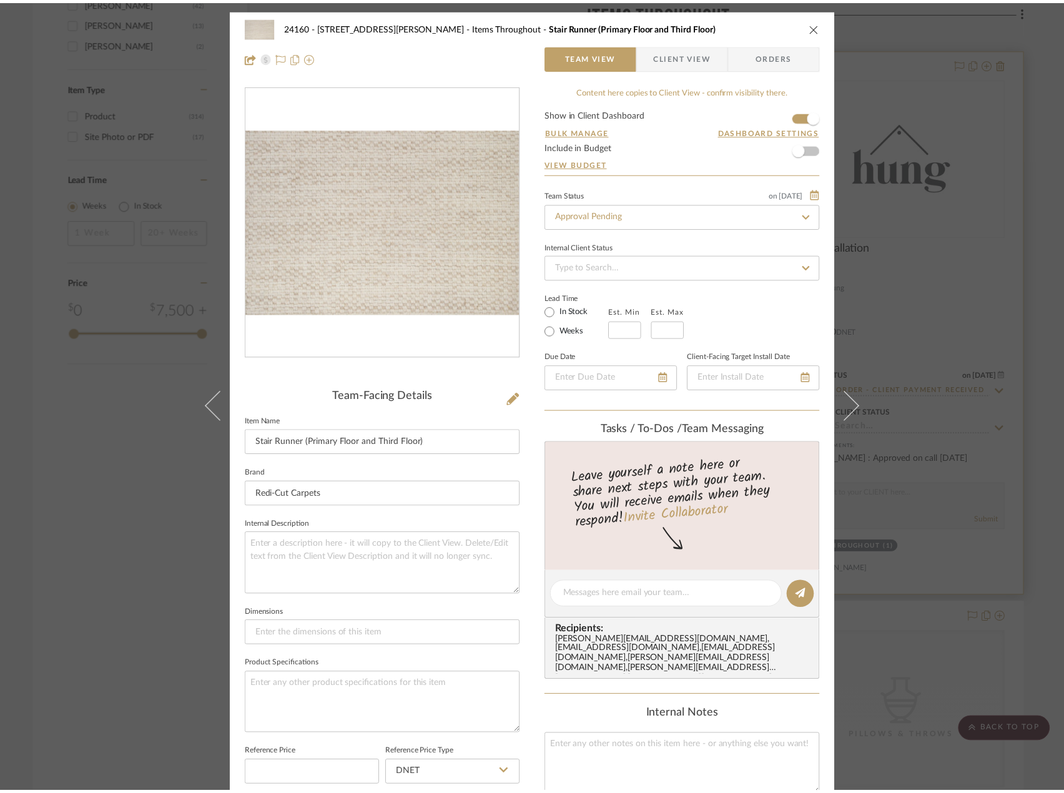
scroll to position [2092, 0]
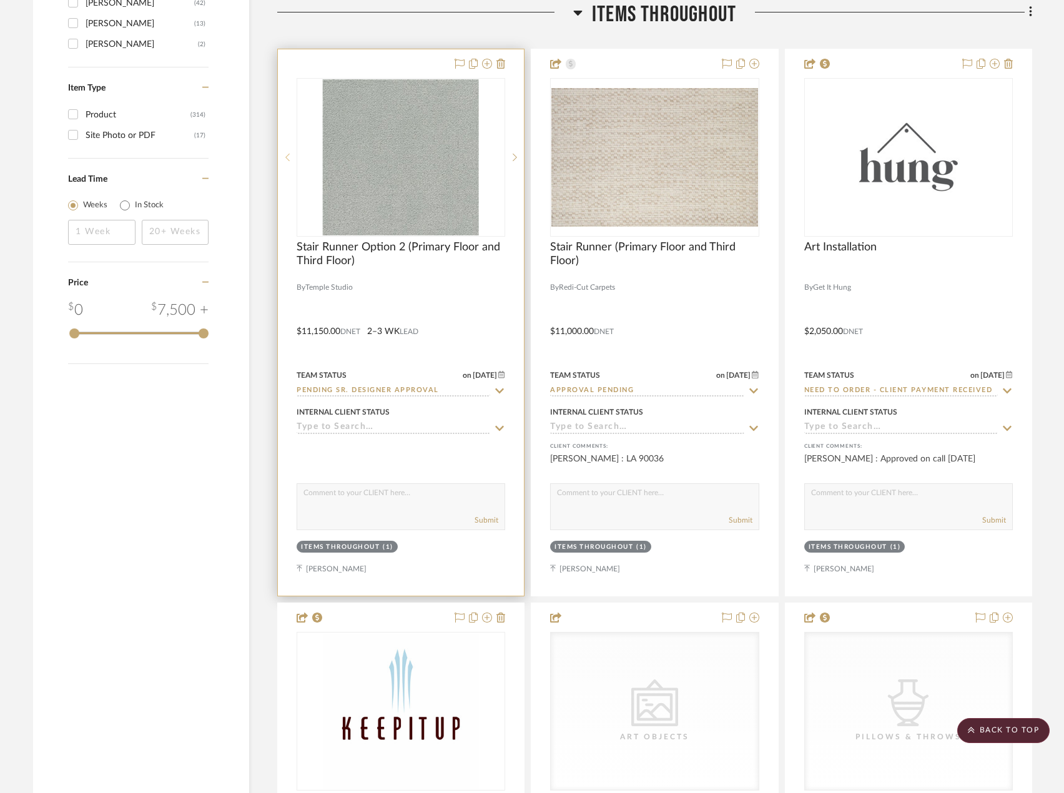
click at [285, 152] on div at bounding box center [287, 157] width 19 height 159
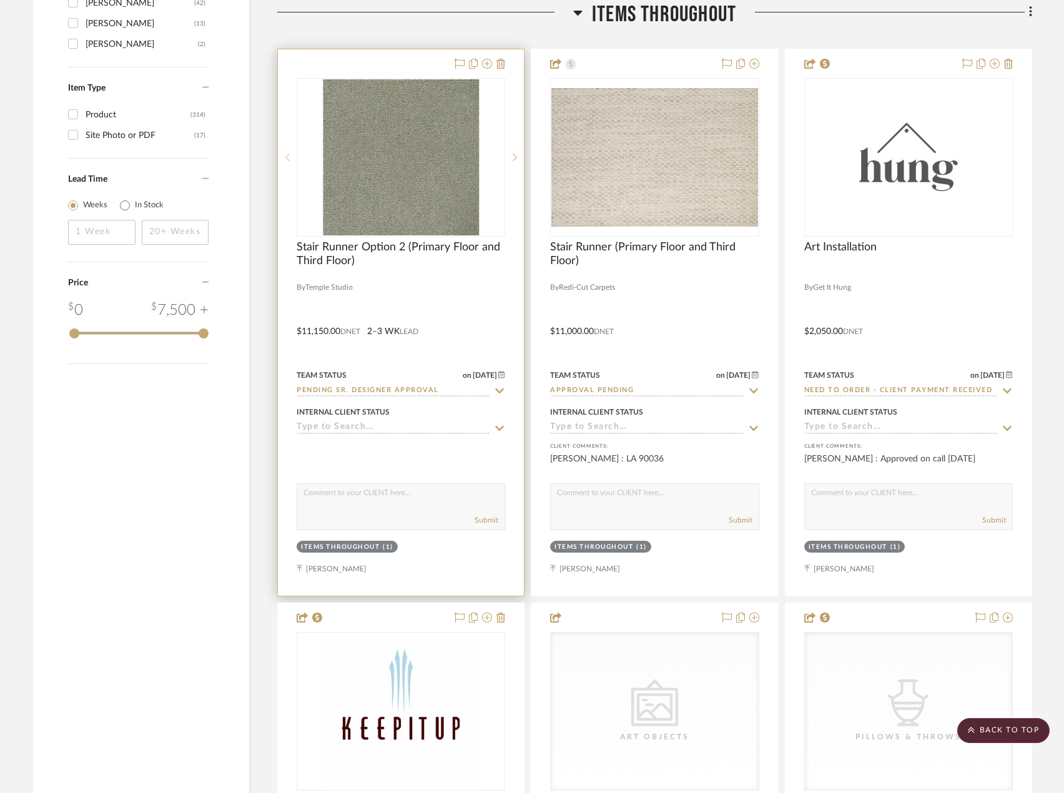
click at [286, 153] on icon at bounding box center [287, 157] width 4 height 9
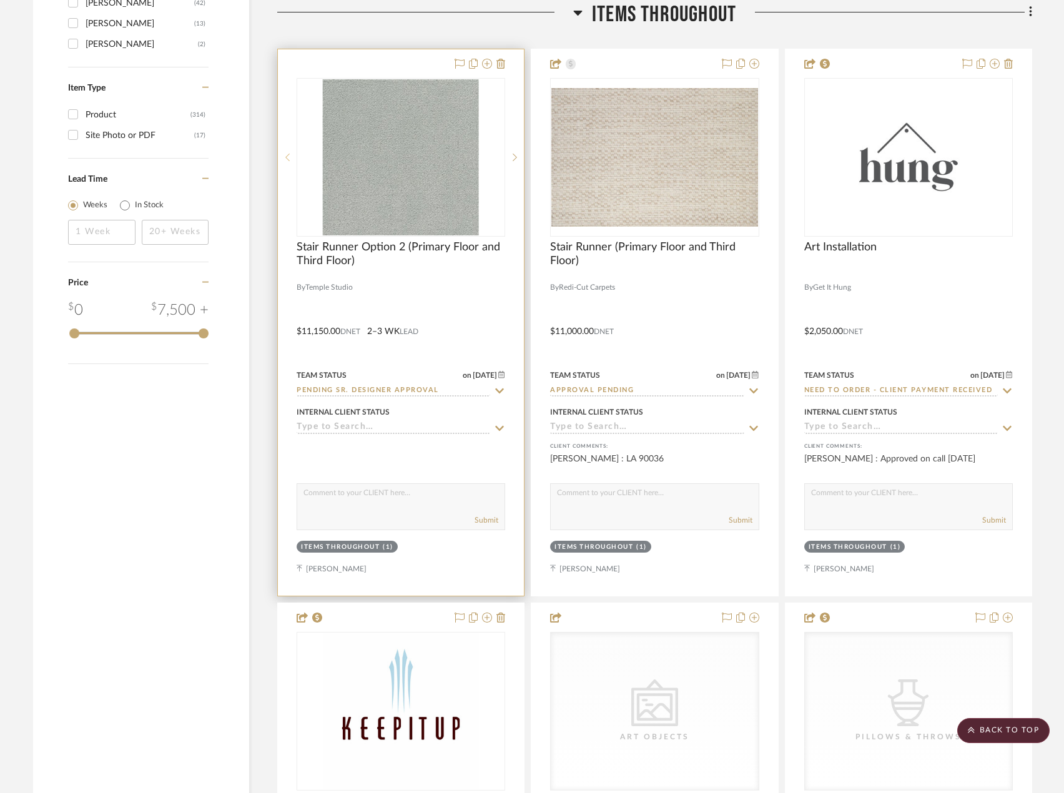
click at [286, 153] on icon at bounding box center [287, 157] width 4 height 9
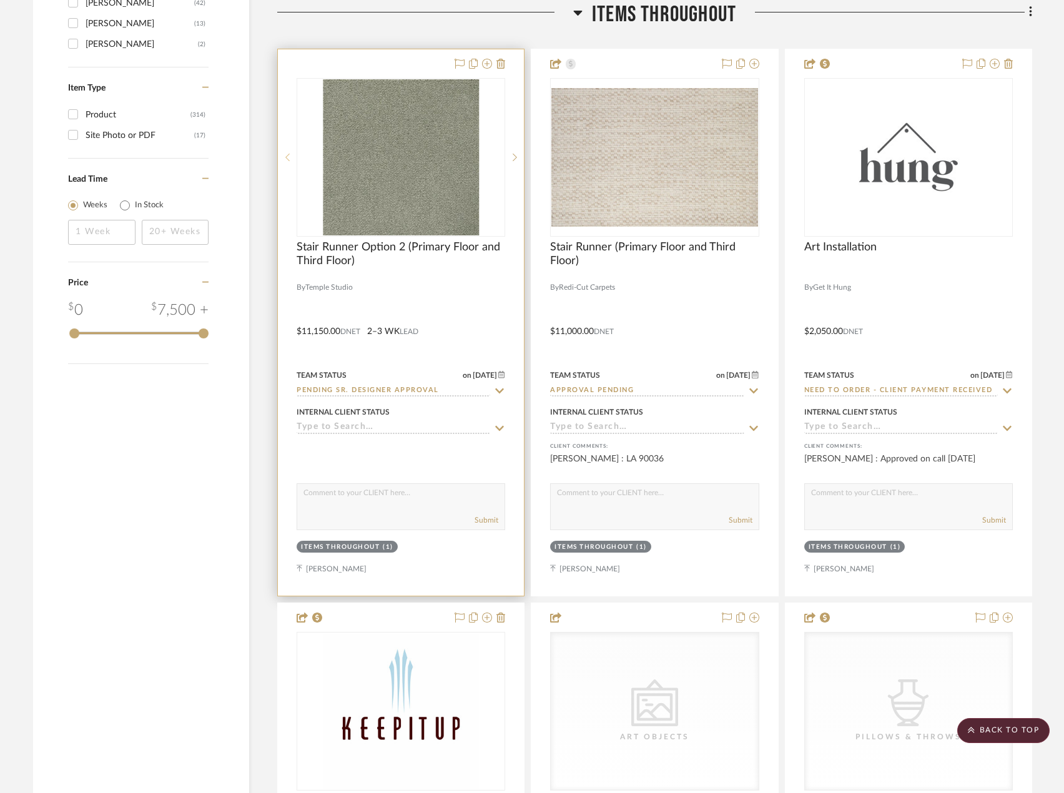
click at [286, 153] on icon at bounding box center [287, 157] width 4 height 9
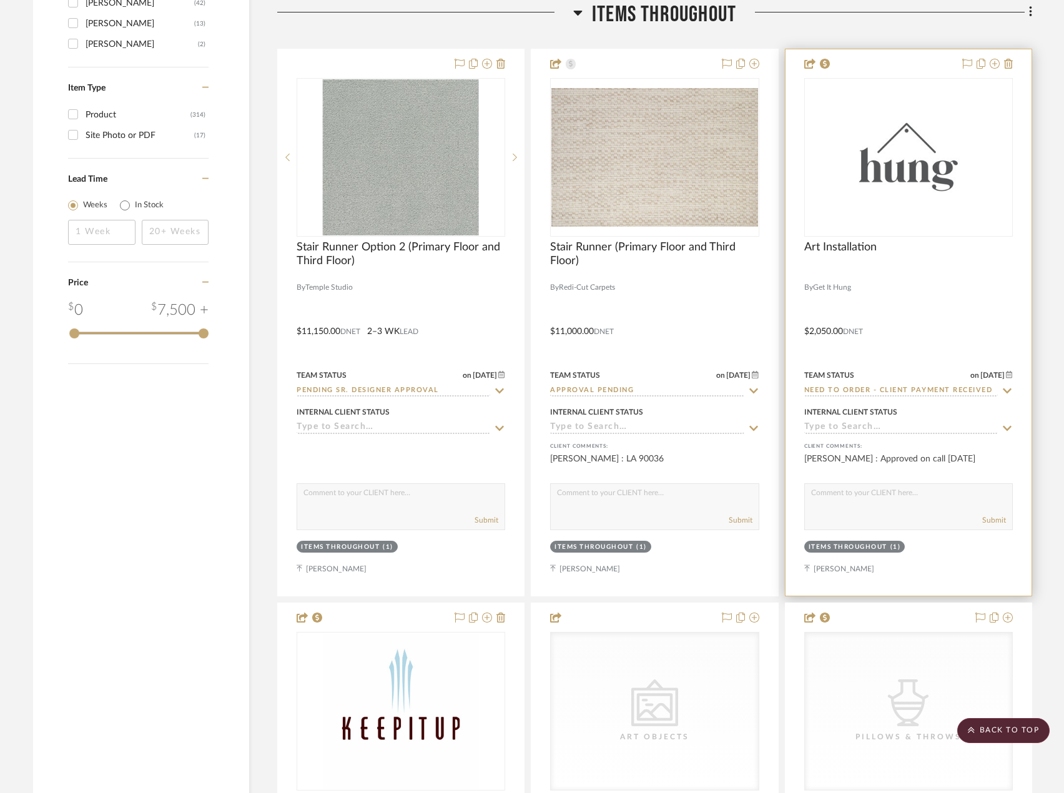
click at [951, 310] on div at bounding box center [908, 322] width 246 height 546
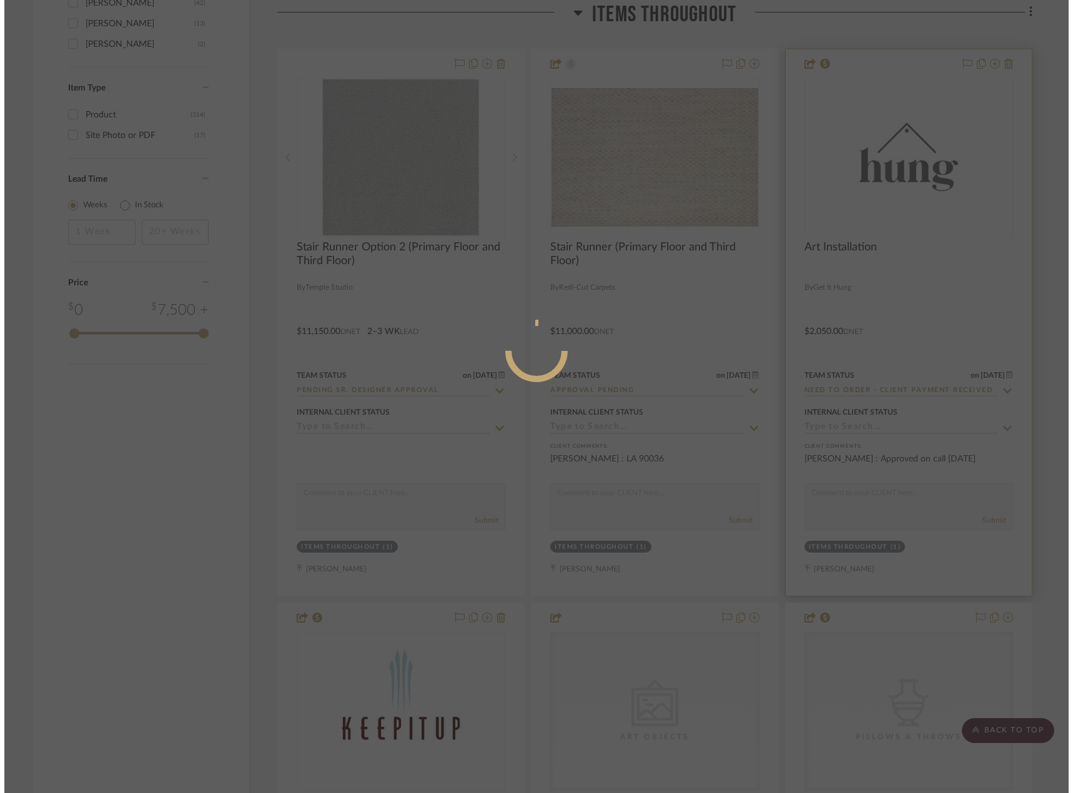
scroll to position [0, 0]
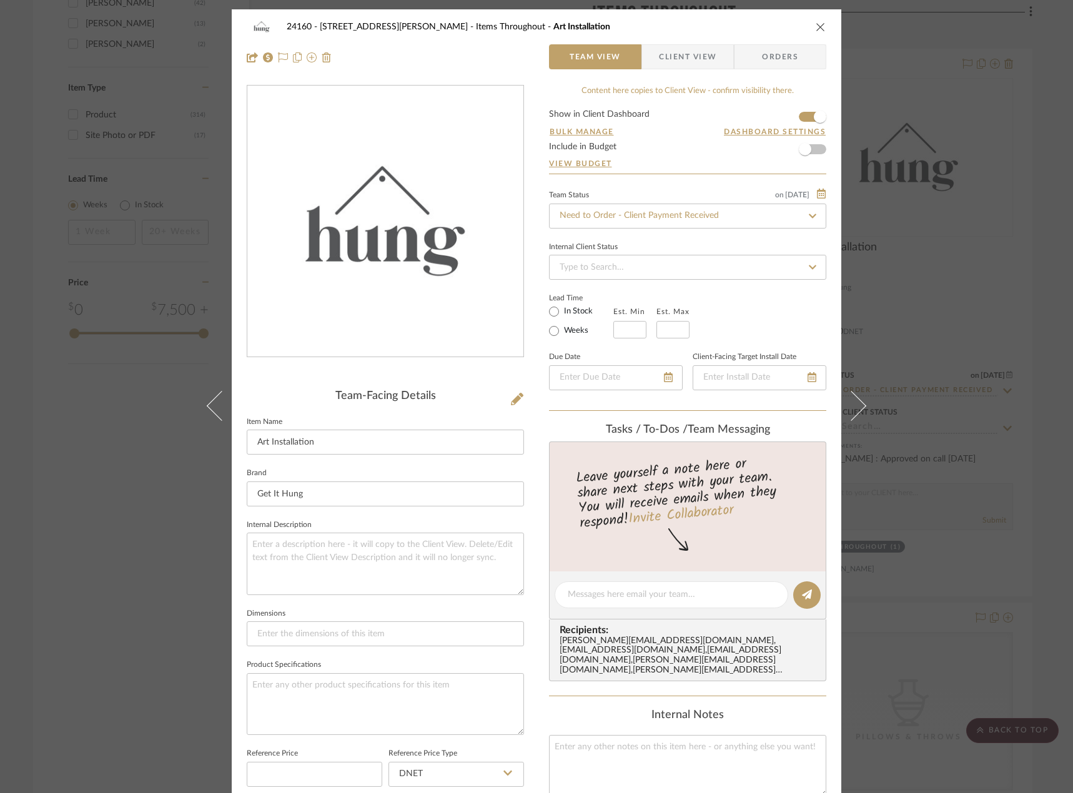
click at [933, 356] on div "24160 - 214 E 18th Street - Satow Elliot Items Throughout Art Installation Team…" at bounding box center [536, 396] width 1073 height 793
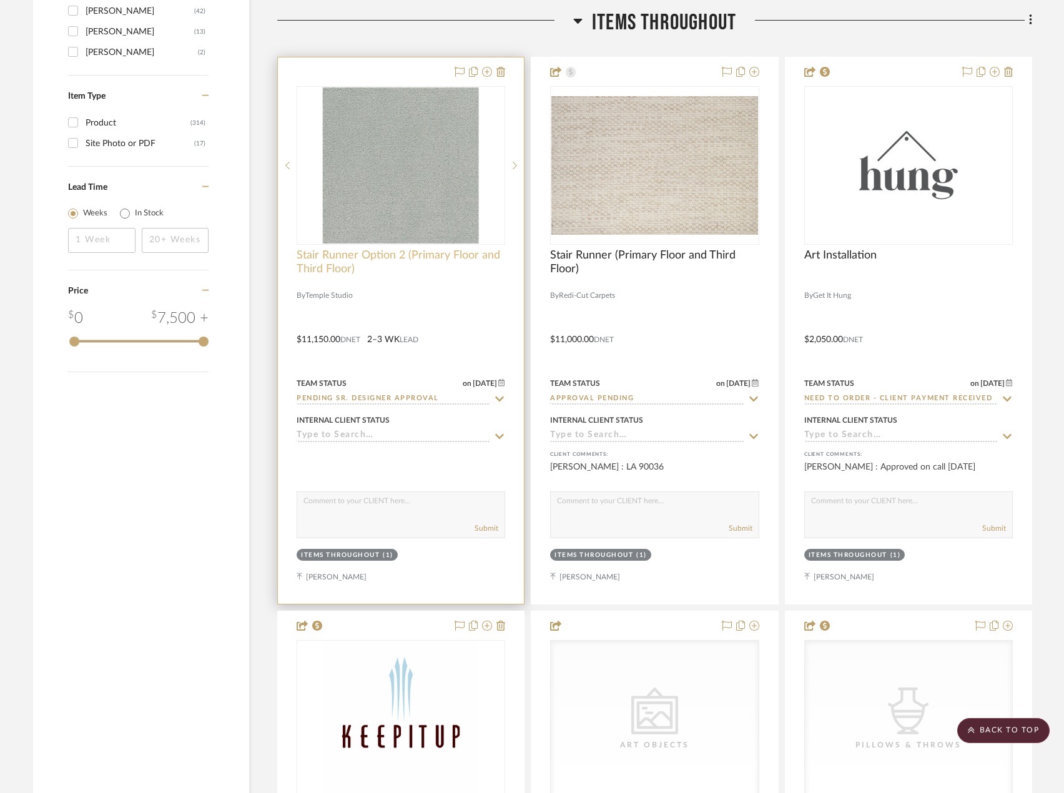
scroll to position [2030, 0]
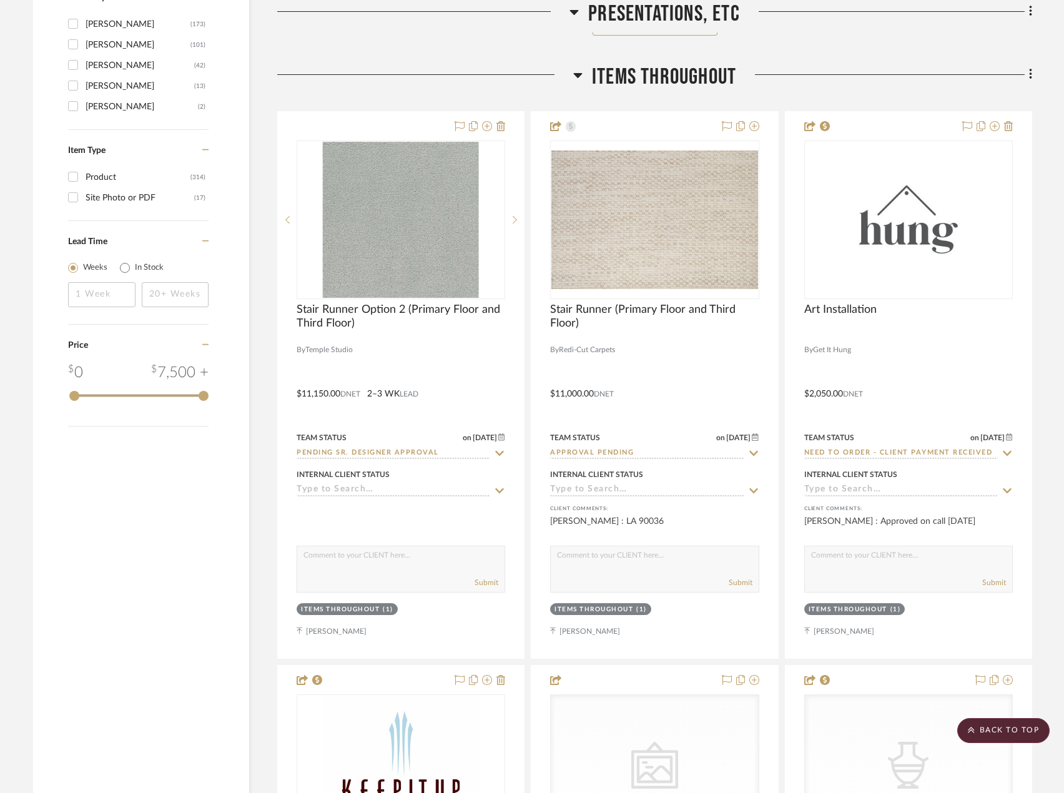
drag, startPoint x: 1036, startPoint y: 80, endPoint x: 1030, endPoint y: 75, distance: 8.0
click at [1030, 74] on icon at bounding box center [1030, 74] width 2 height 11
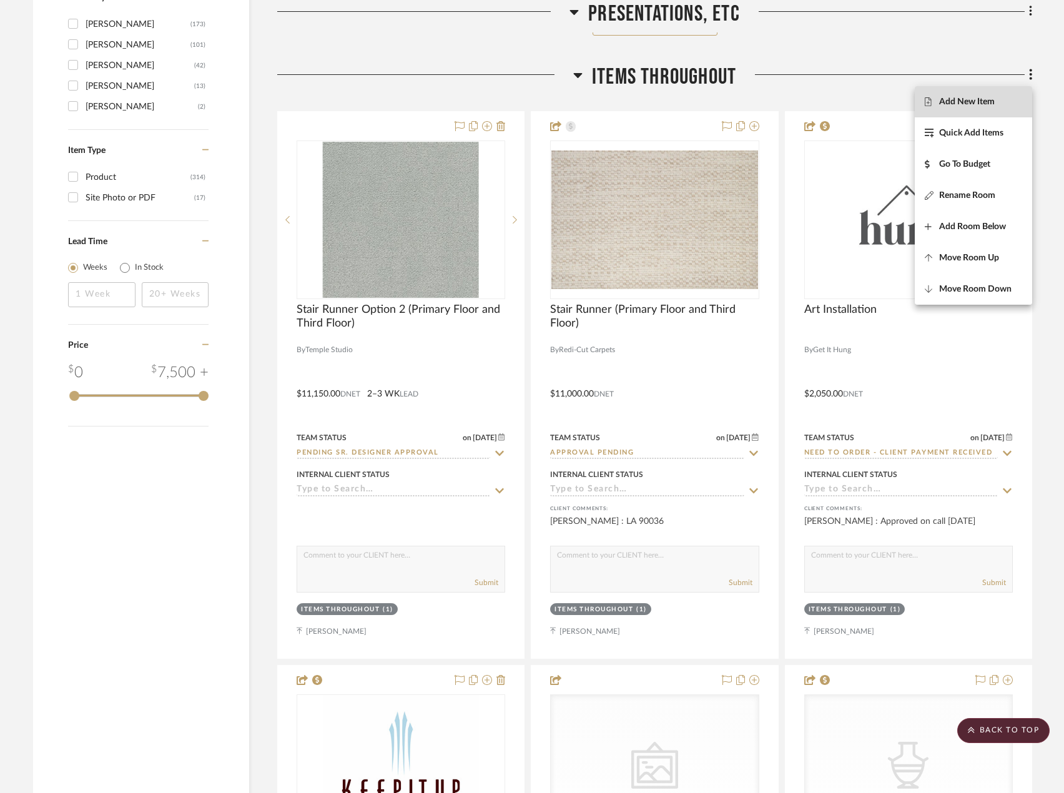
click at [939, 97] on span "Add New Item" at bounding box center [967, 101] width 56 height 11
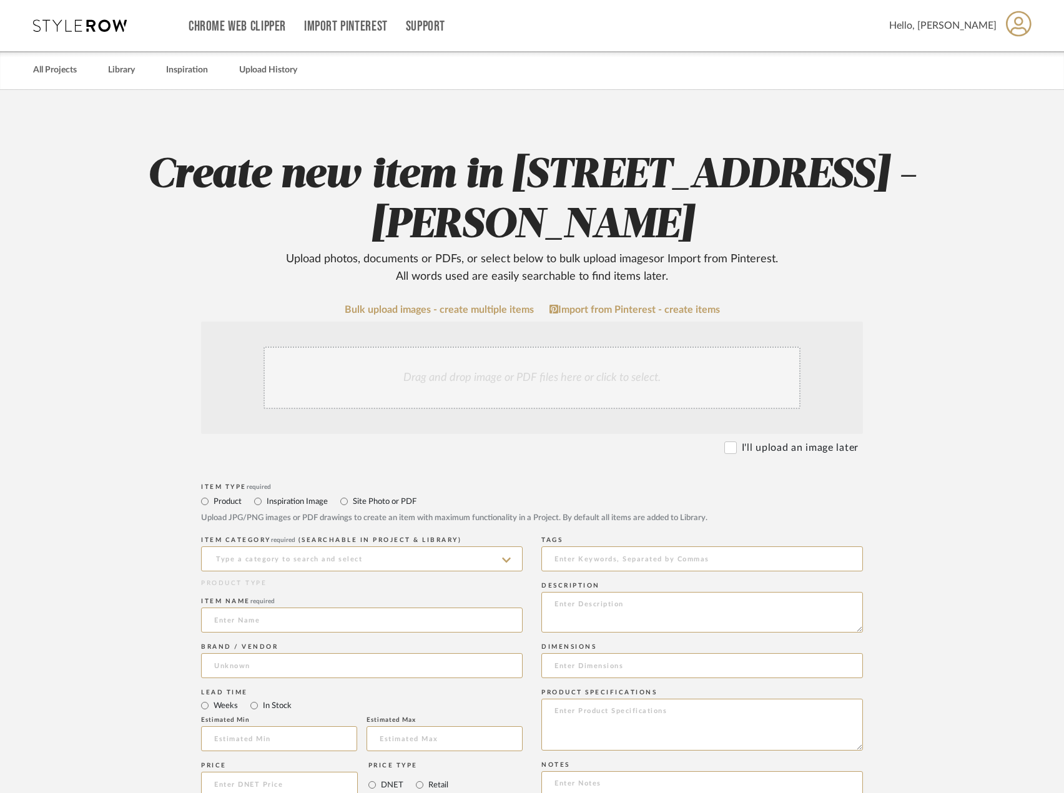
click at [463, 419] on div "Drag and drop image or PDF files here or click to select." at bounding box center [532, 378] width 662 height 112
click at [464, 390] on div "Drag and drop image or PDF files here or click to select." at bounding box center [531, 377] width 537 height 62
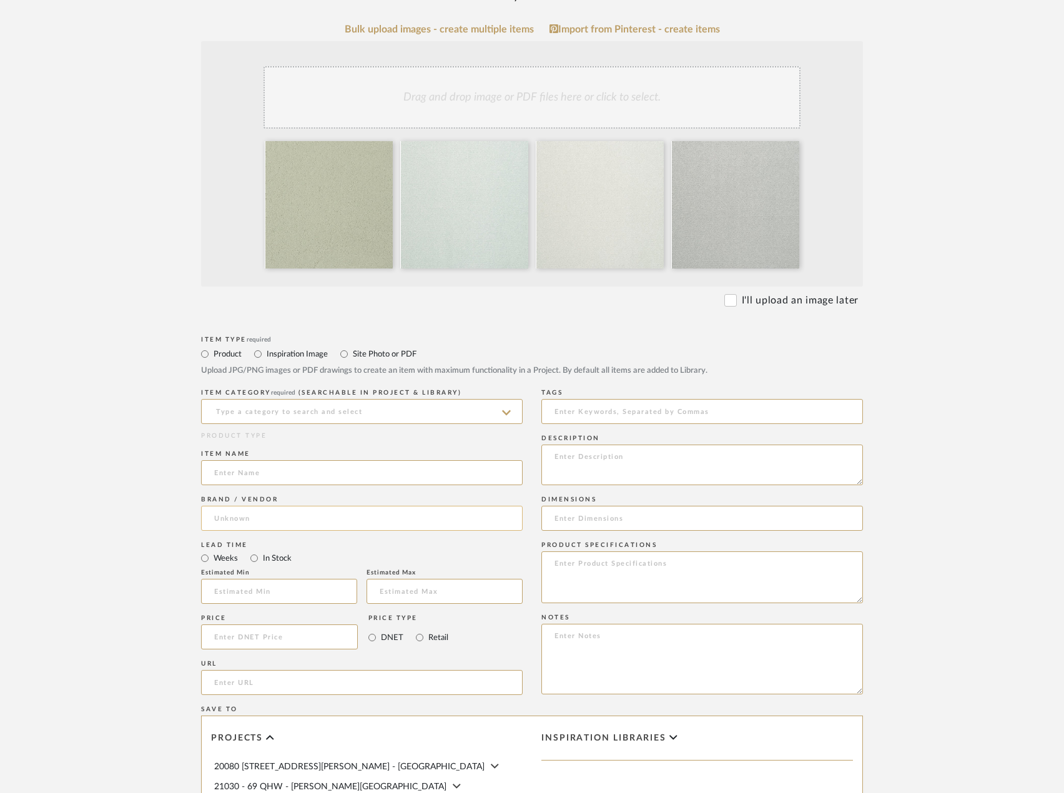
scroll to position [312, 0]
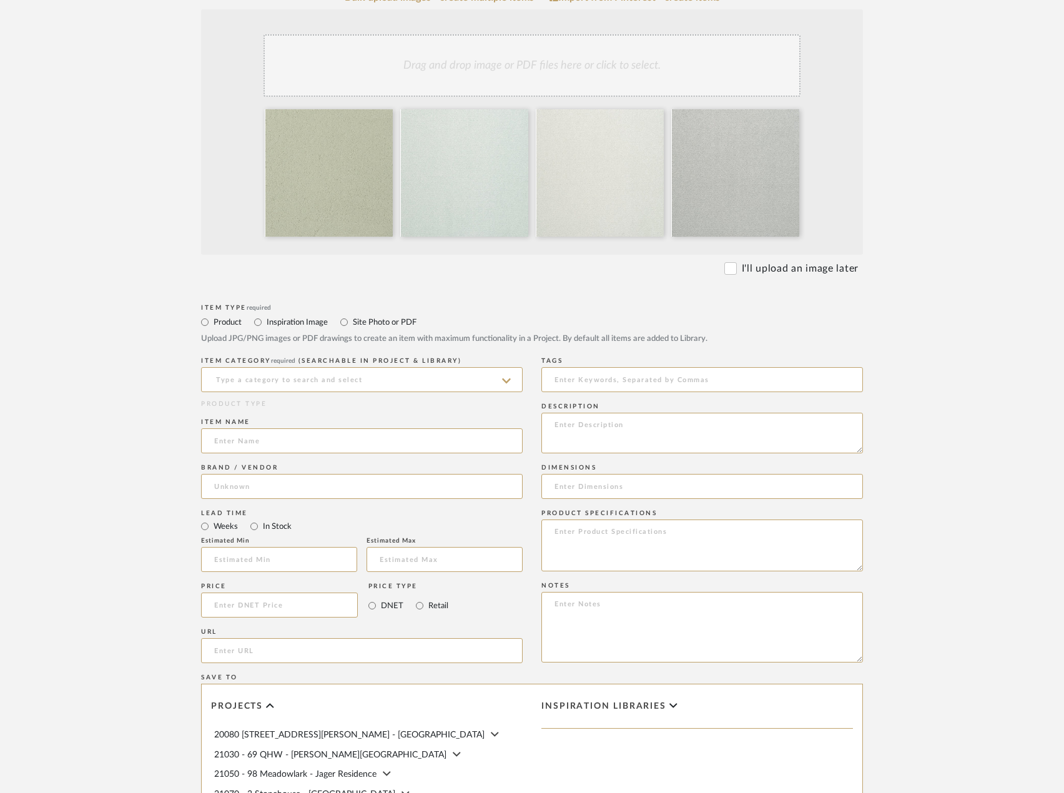
click at [366, 365] on div "ITEM CATEGORY required (Searchable in Project & Library)" at bounding box center [362, 377] width 322 height 46
click at [360, 375] on input at bounding box center [362, 379] width 322 height 25
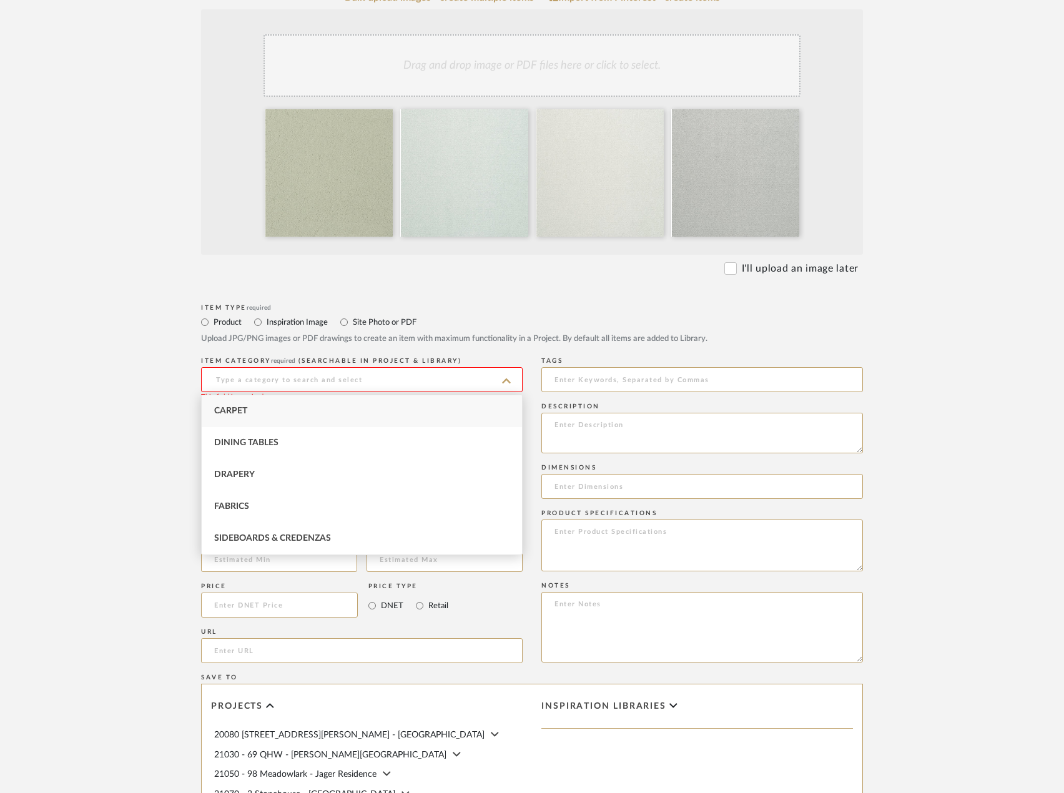
click at [323, 418] on div "Carpet" at bounding box center [362, 411] width 320 height 32
type input "Carpet"
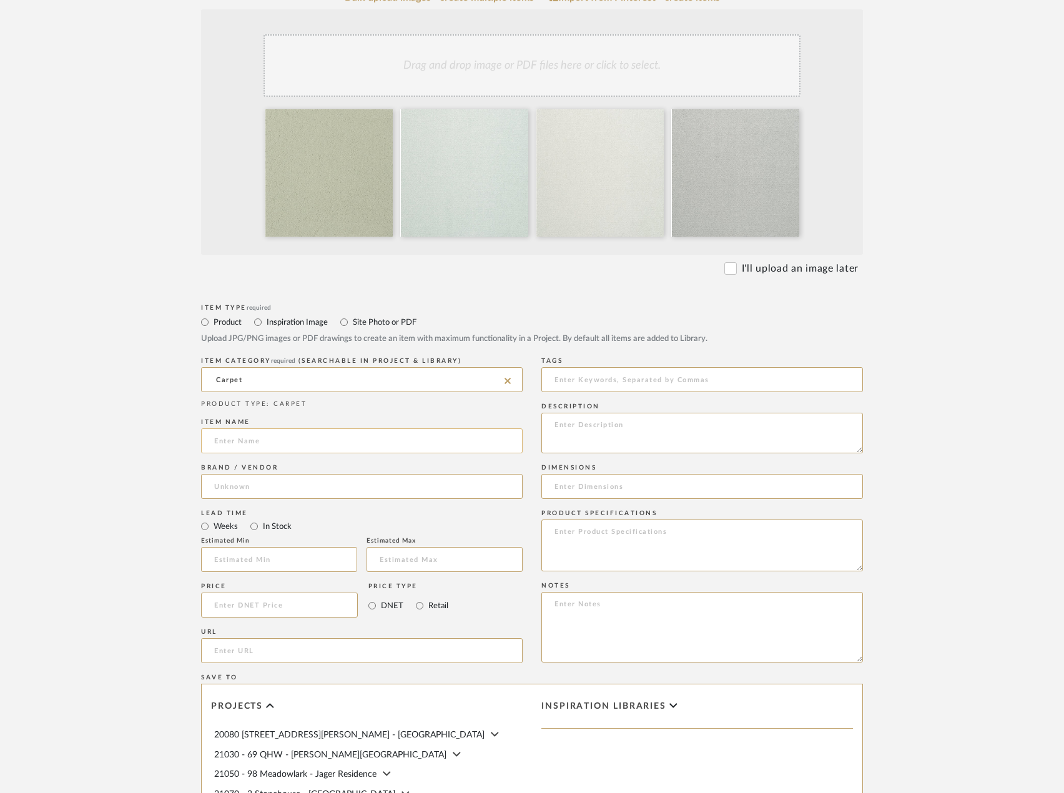
click at [317, 442] on input at bounding box center [362, 440] width 322 height 25
type input "Stair Runner Option 3 (Primary to Third Floor)"
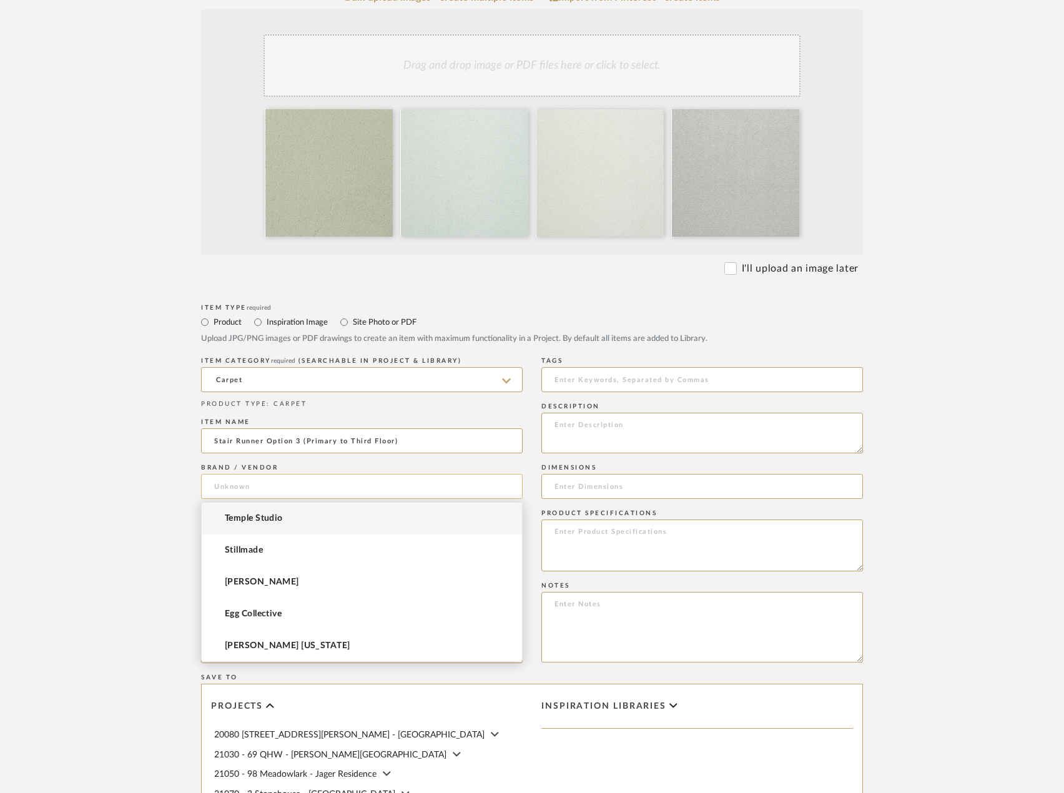
click at [232, 477] on input at bounding box center [362, 486] width 322 height 25
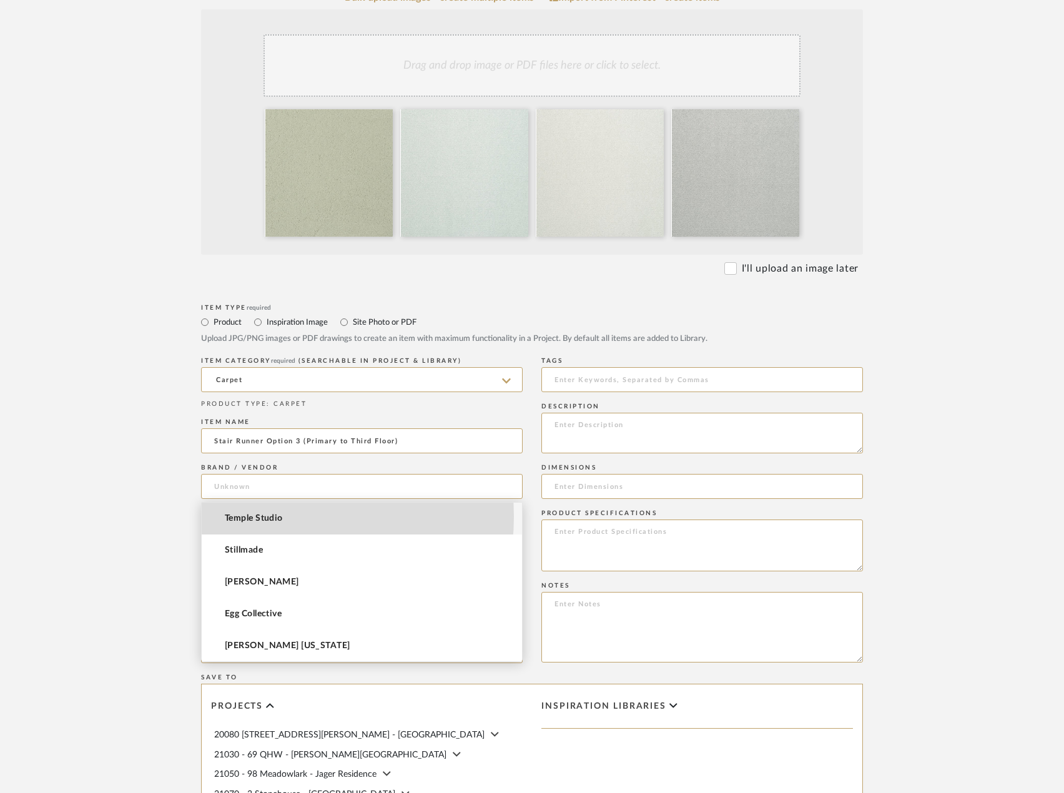
click at [250, 516] on span "Temple Studio" at bounding box center [254, 518] width 58 height 11
type input "Temple Studio"
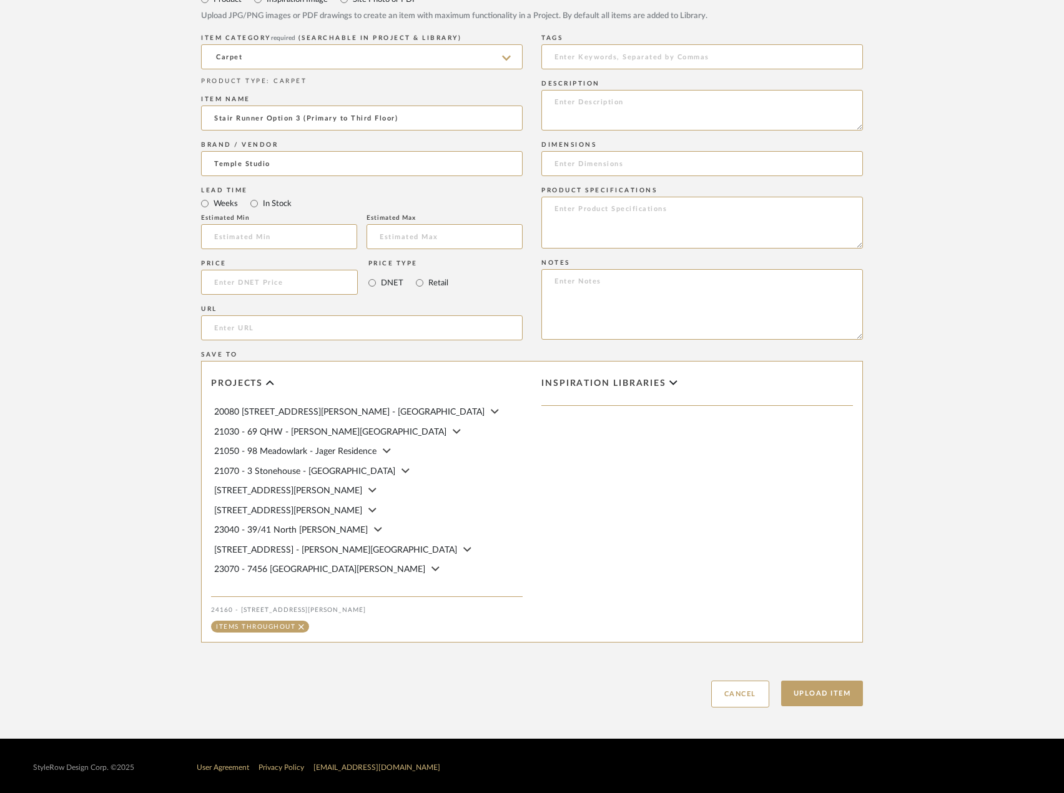
scroll to position [638, 0]
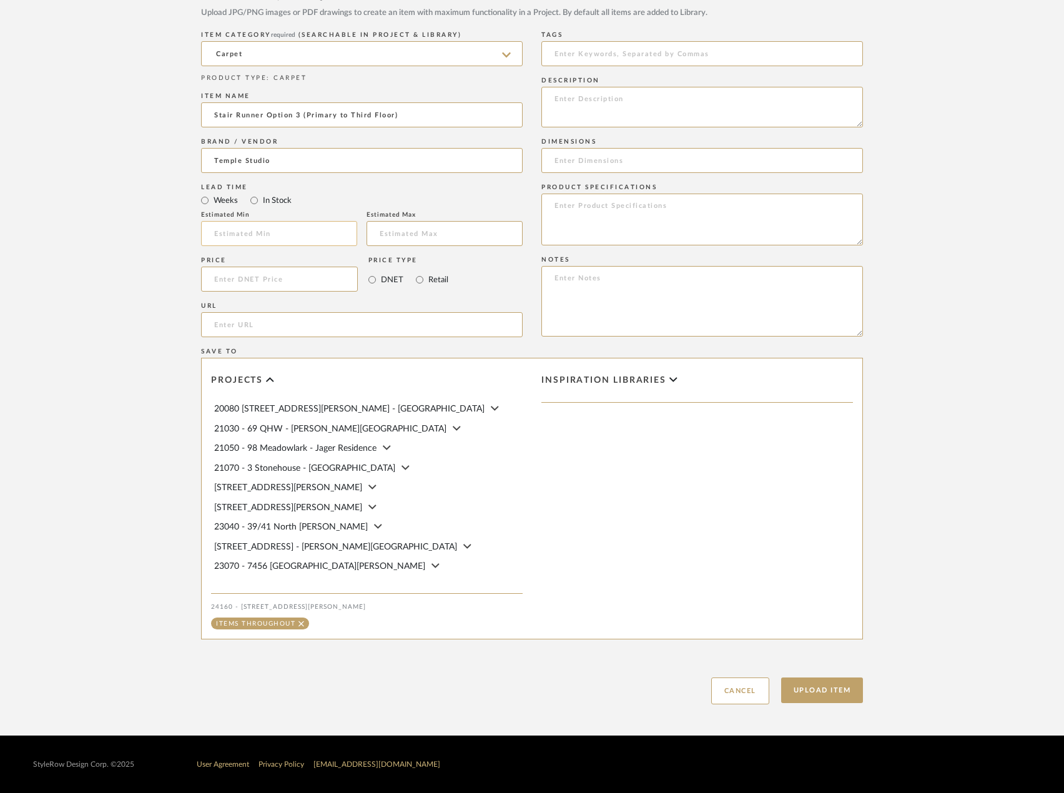
click at [273, 237] on input "text" at bounding box center [279, 233] width 156 height 25
type input "2"
click at [431, 239] on input "text" at bounding box center [444, 233] width 156 height 25
type input "3"
drag, startPoint x: 157, startPoint y: 255, endPoint x: 167, endPoint y: 255, distance: 10.0
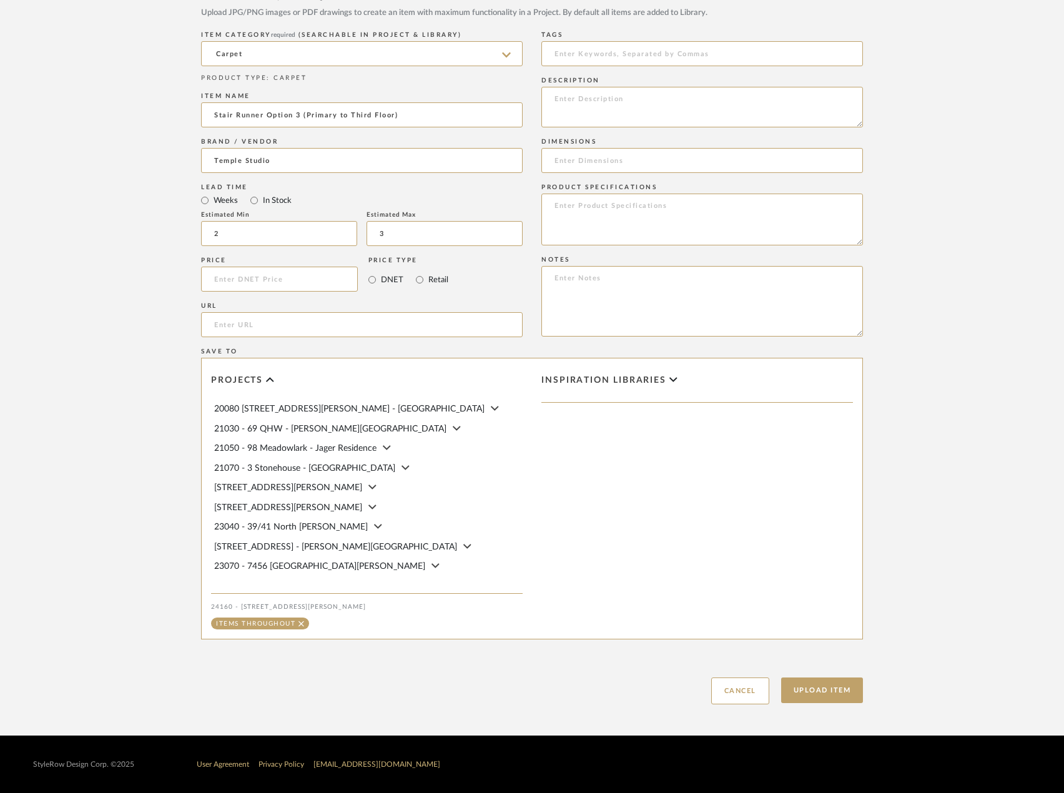
click at [157, 256] on form "Bulk upload images - create multiple items Import from Pinterest - create items…" at bounding box center [531, 185] width 795 height 1038
click at [834, 690] on button "Upload Item" at bounding box center [822, 690] width 82 height 26
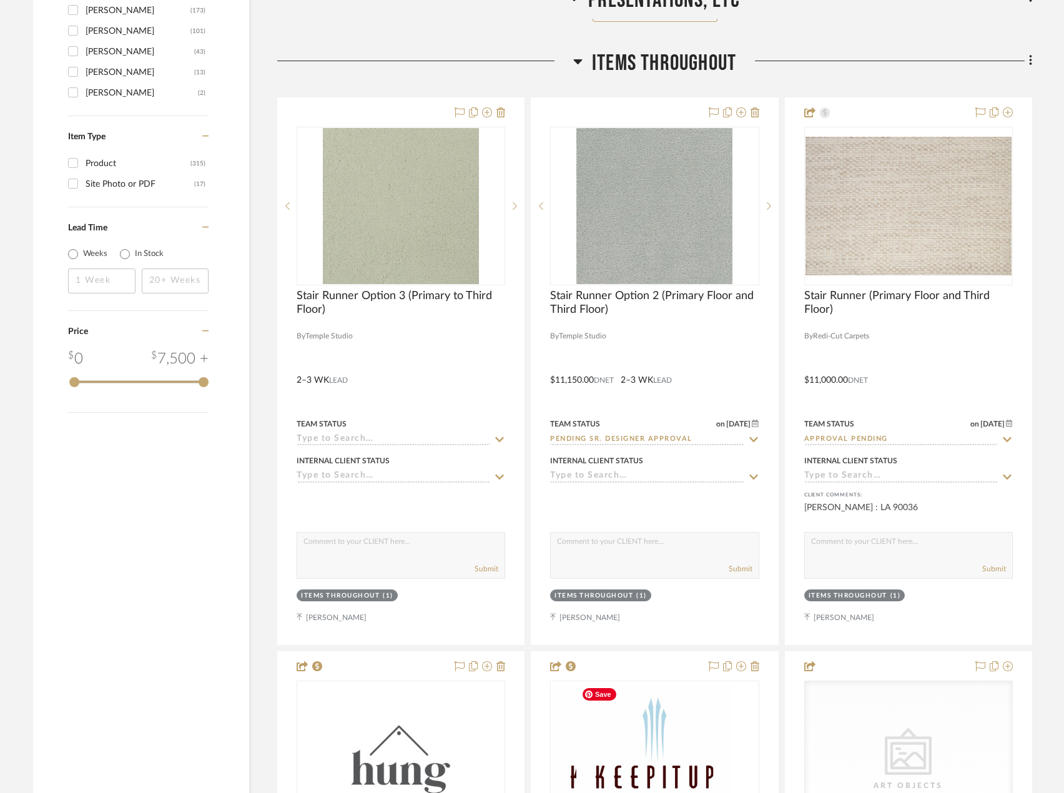
scroll to position [2092, 0]
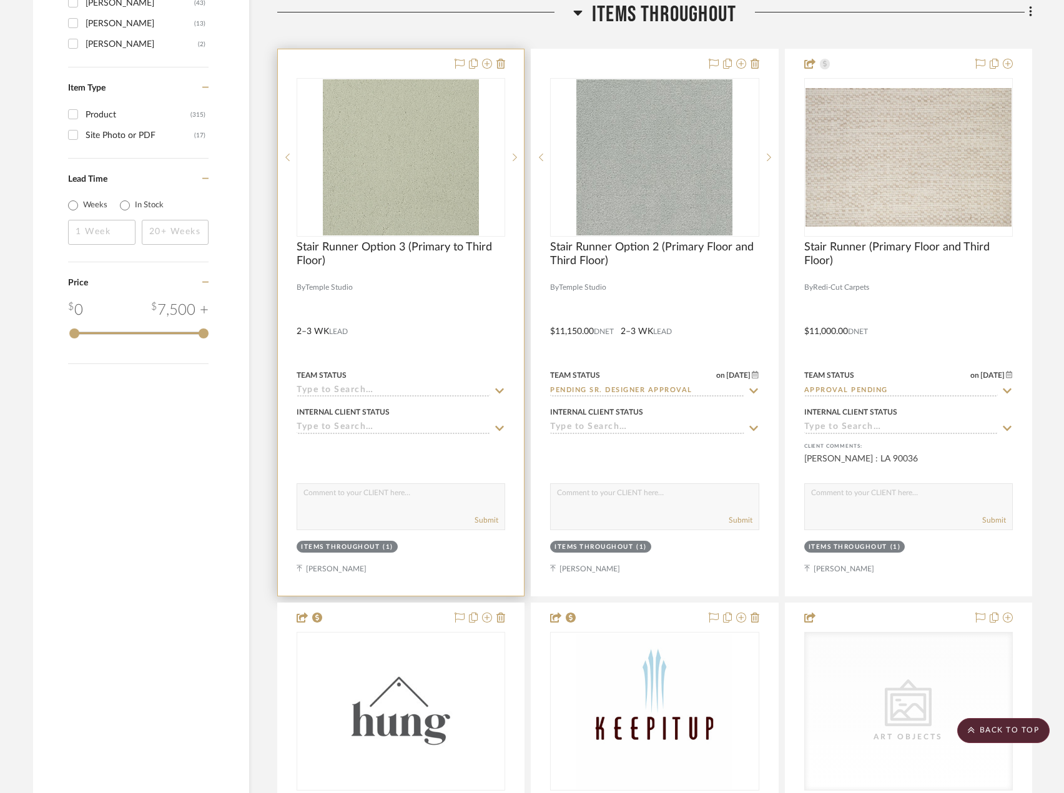
click at [463, 348] on div at bounding box center [401, 322] width 246 height 546
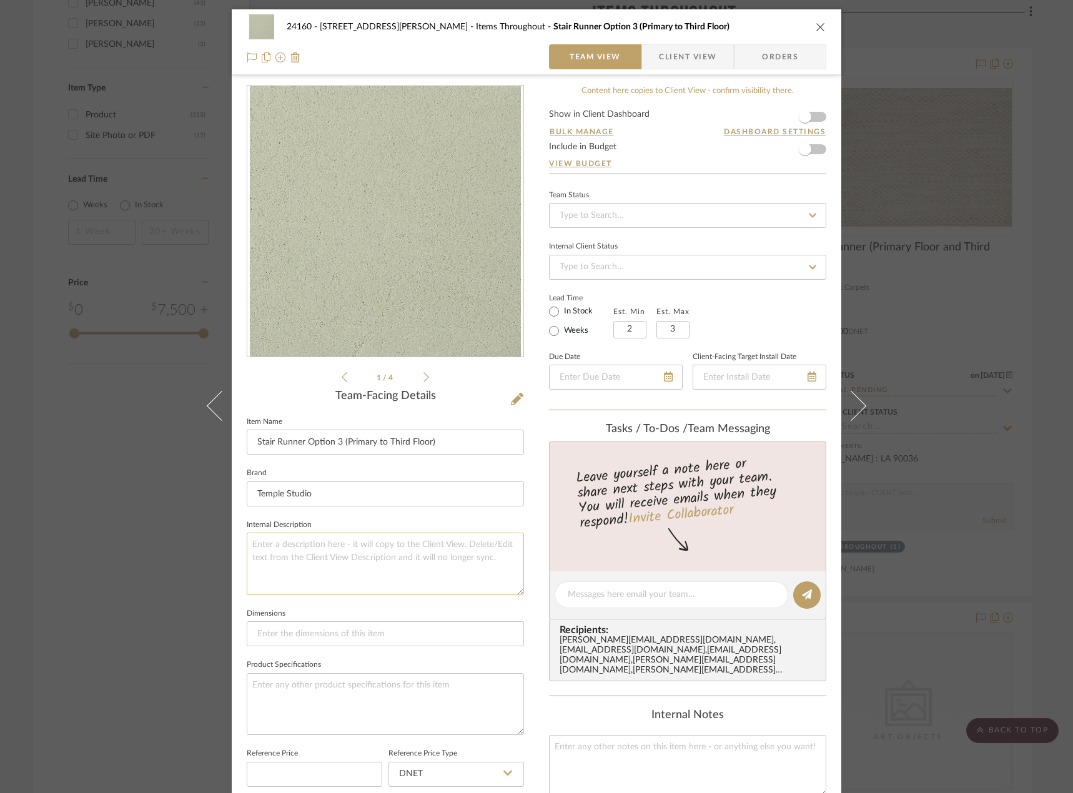
scroll to position [367, 0]
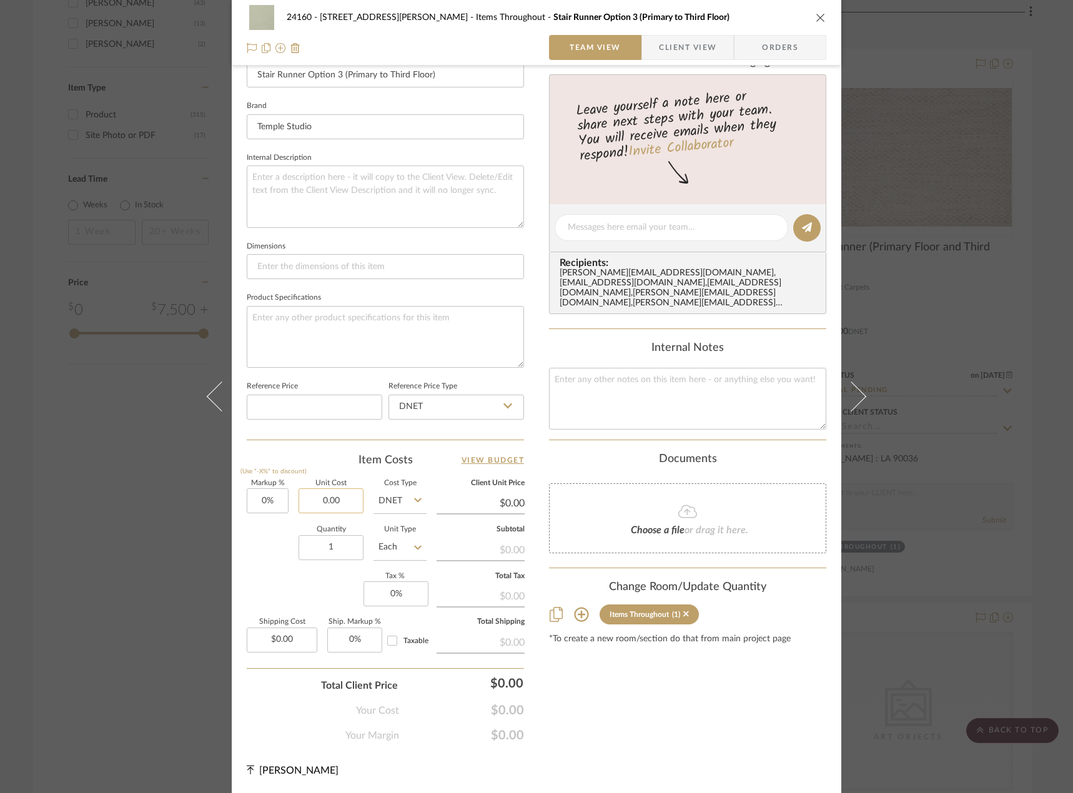
click at [327, 498] on input "0.00" at bounding box center [330, 500] width 65 height 25
type input "$11,742.00"
click at [599, 708] on div "Content here copies to Client View - confirm visibility there. Show in Client D…" at bounding box center [687, 230] width 277 height 1025
type input "$11,742.00"
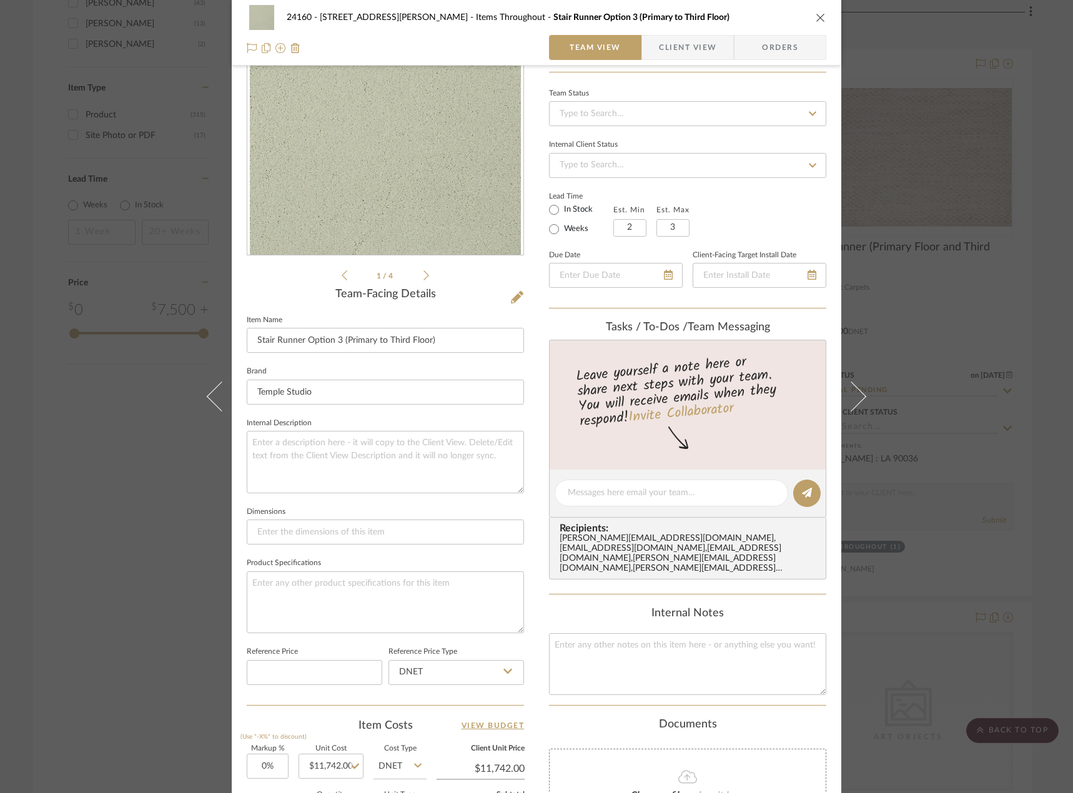
scroll to position [55, 0]
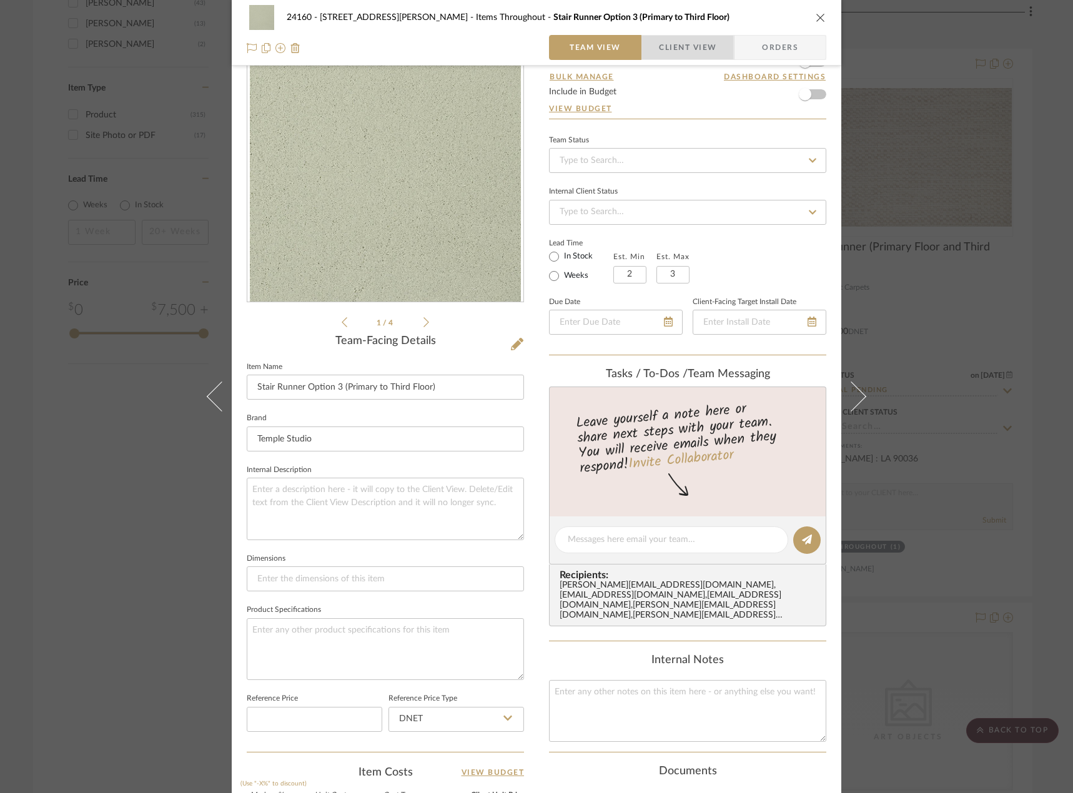
click at [679, 56] on span "Client View" at bounding box center [687, 47] width 57 height 25
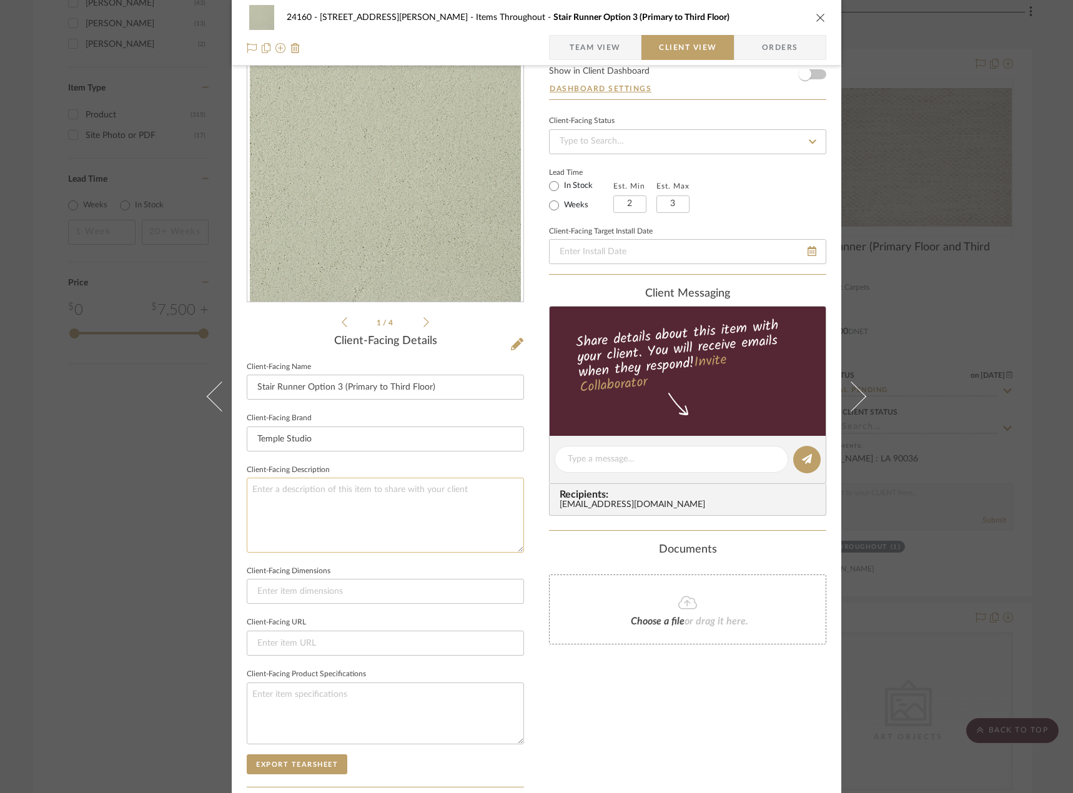
click at [436, 516] on textarea at bounding box center [385, 515] width 277 height 74
click at [423, 321] on icon at bounding box center [426, 322] width 6 height 11
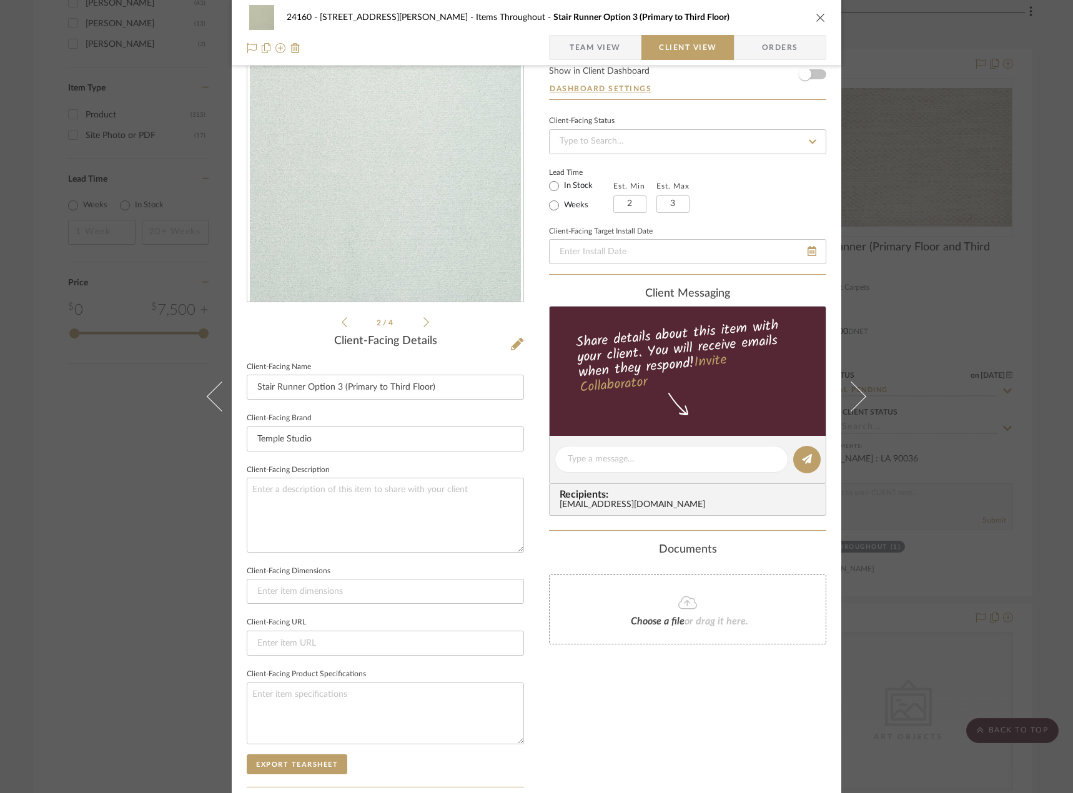
click at [423, 321] on icon at bounding box center [426, 322] width 6 height 11
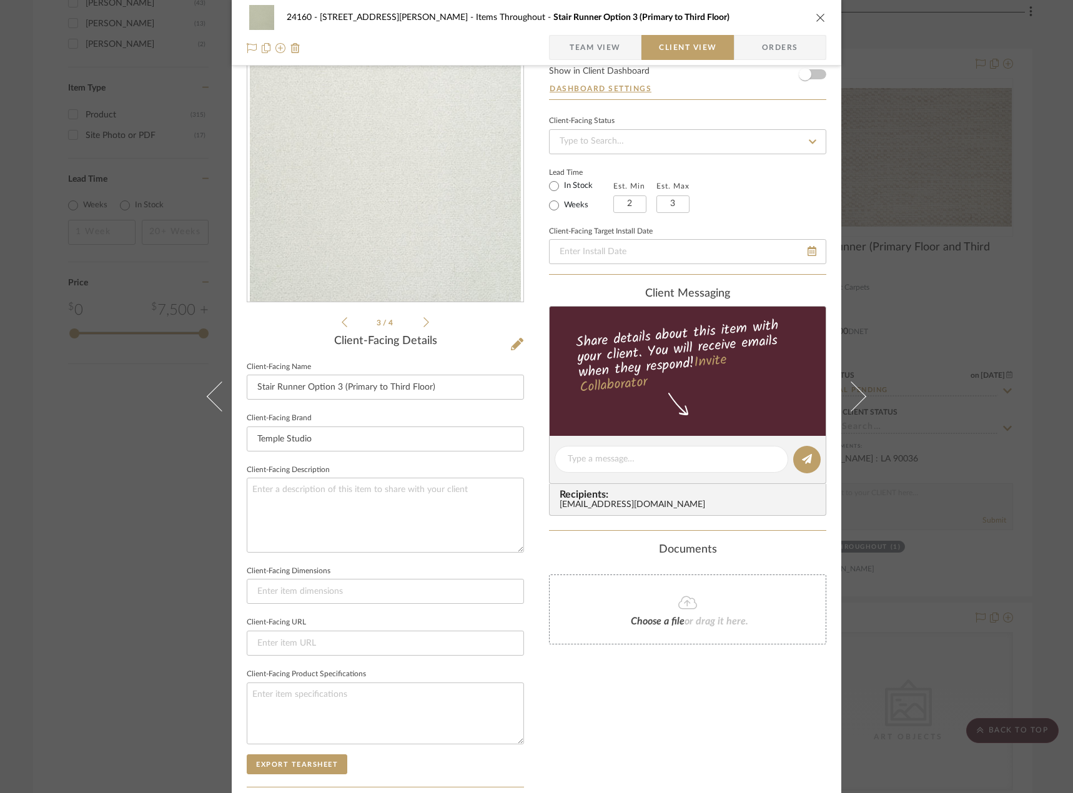
click at [423, 321] on icon at bounding box center [426, 322] width 6 height 11
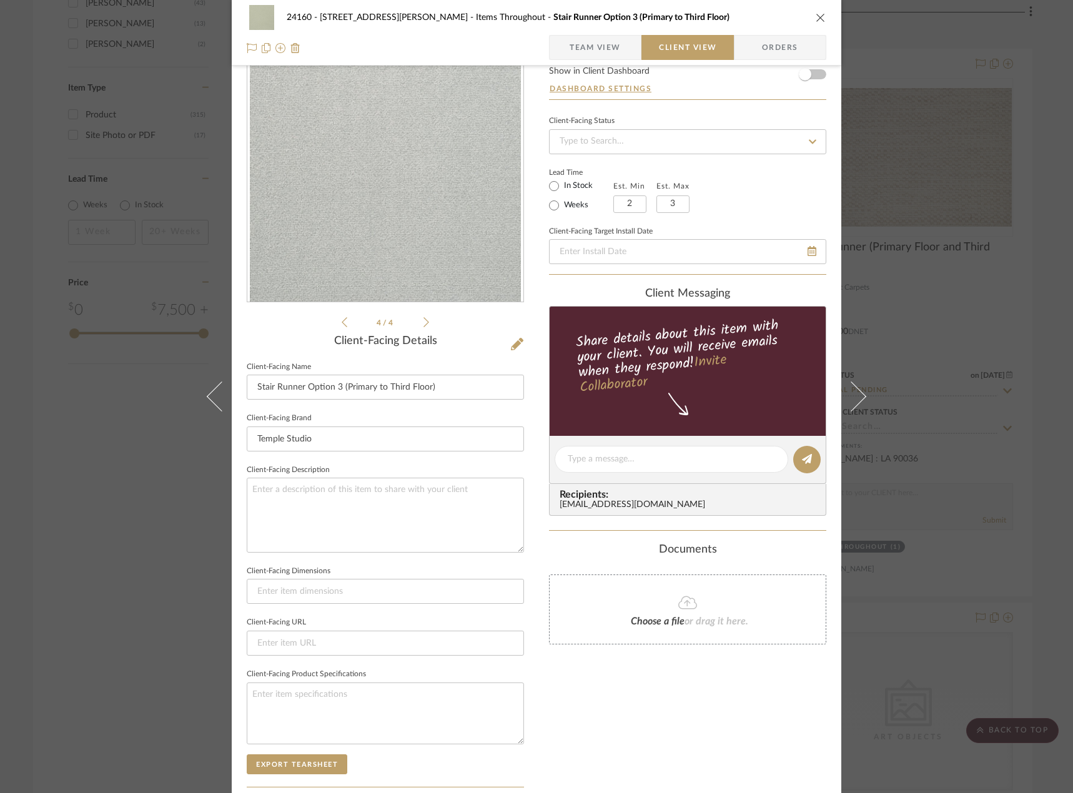
click at [423, 321] on icon at bounding box center [426, 322] width 6 height 11
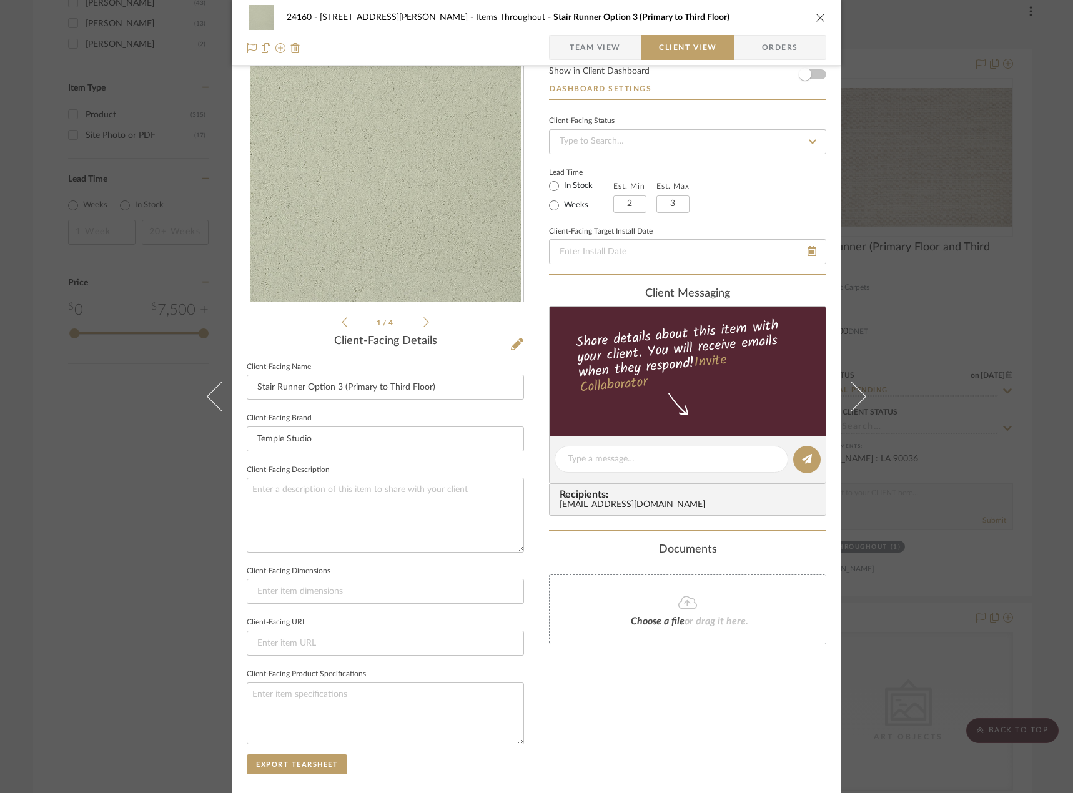
click at [423, 321] on icon at bounding box center [426, 322] width 6 height 11
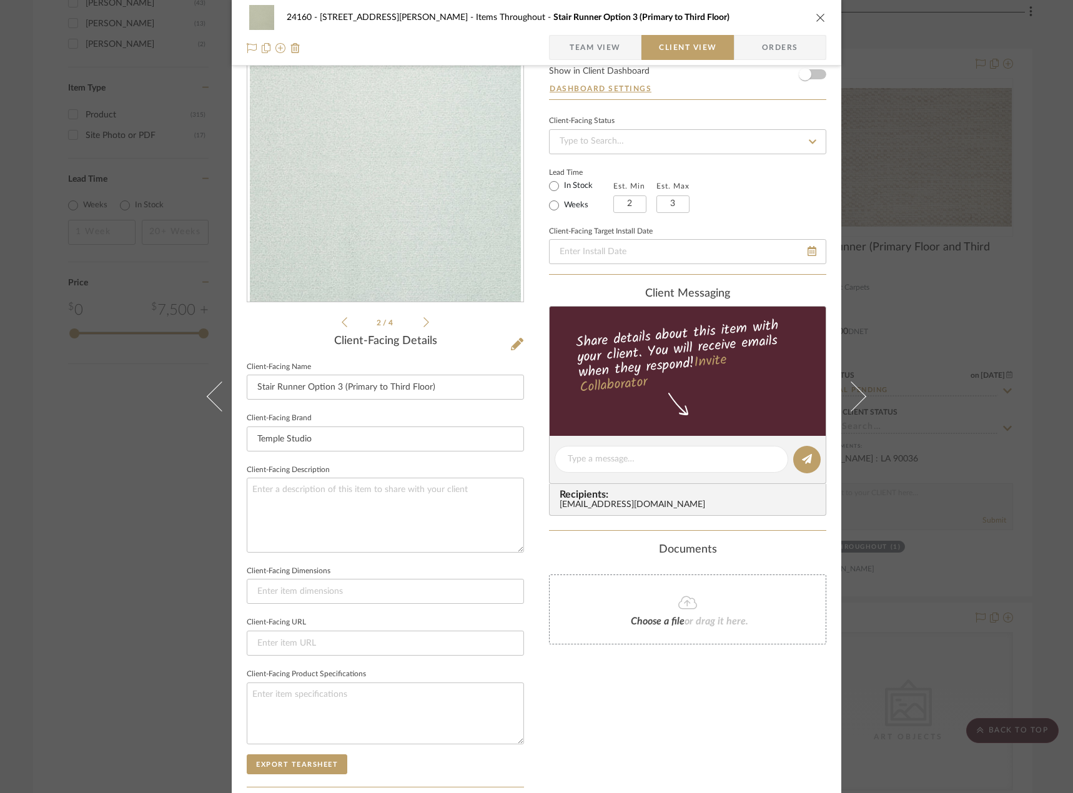
click at [423, 321] on icon at bounding box center [426, 322] width 6 height 11
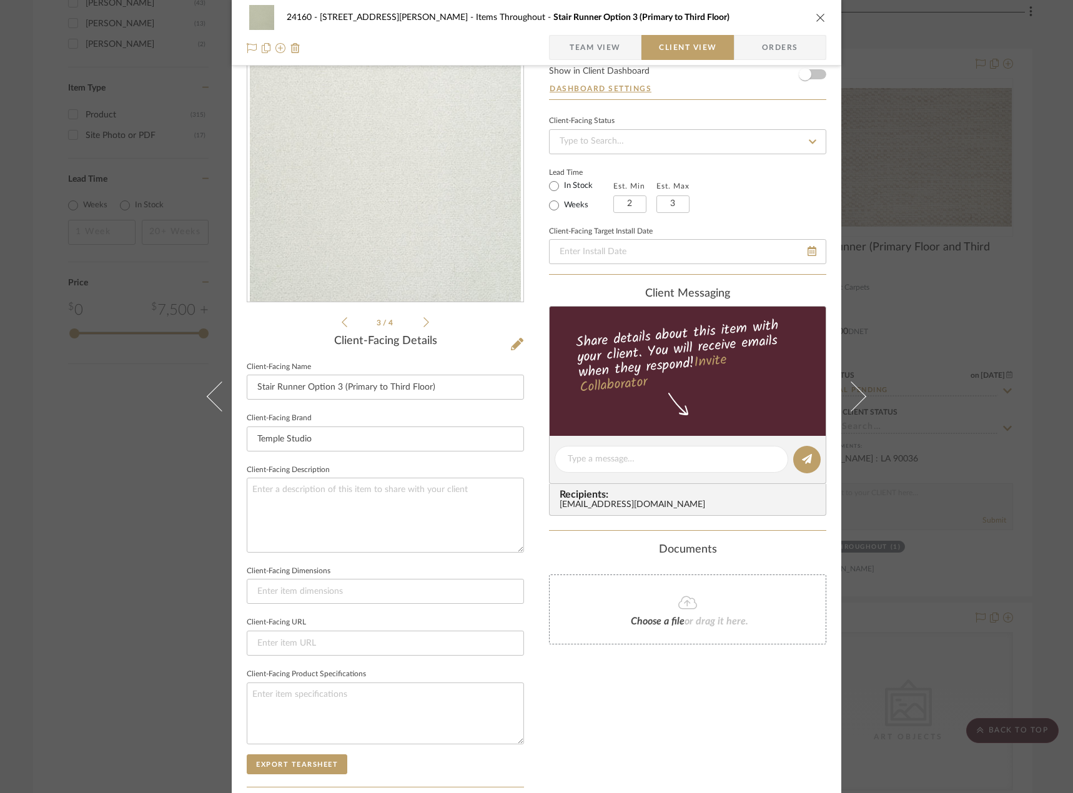
click at [920, 270] on div "24160 - 214 E 18th Street - Satow Elliot Items Throughout Stair Runner Option 3…" at bounding box center [536, 396] width 1073 height 793
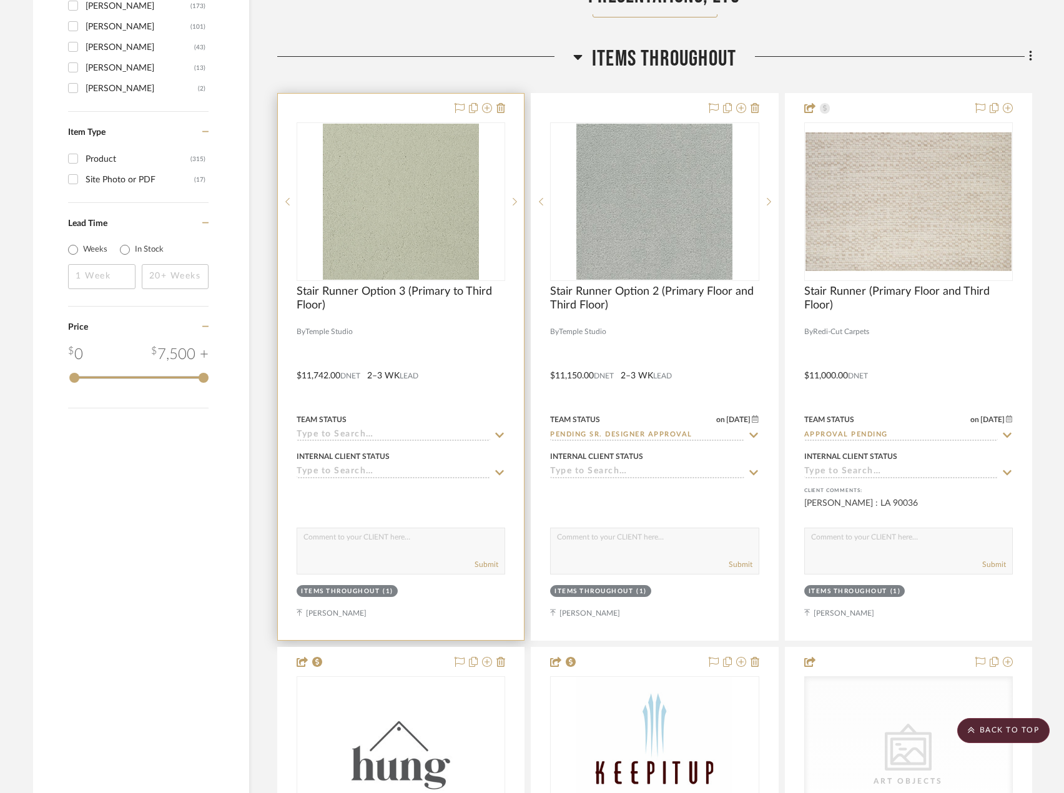
scroll to position [2030, 0]
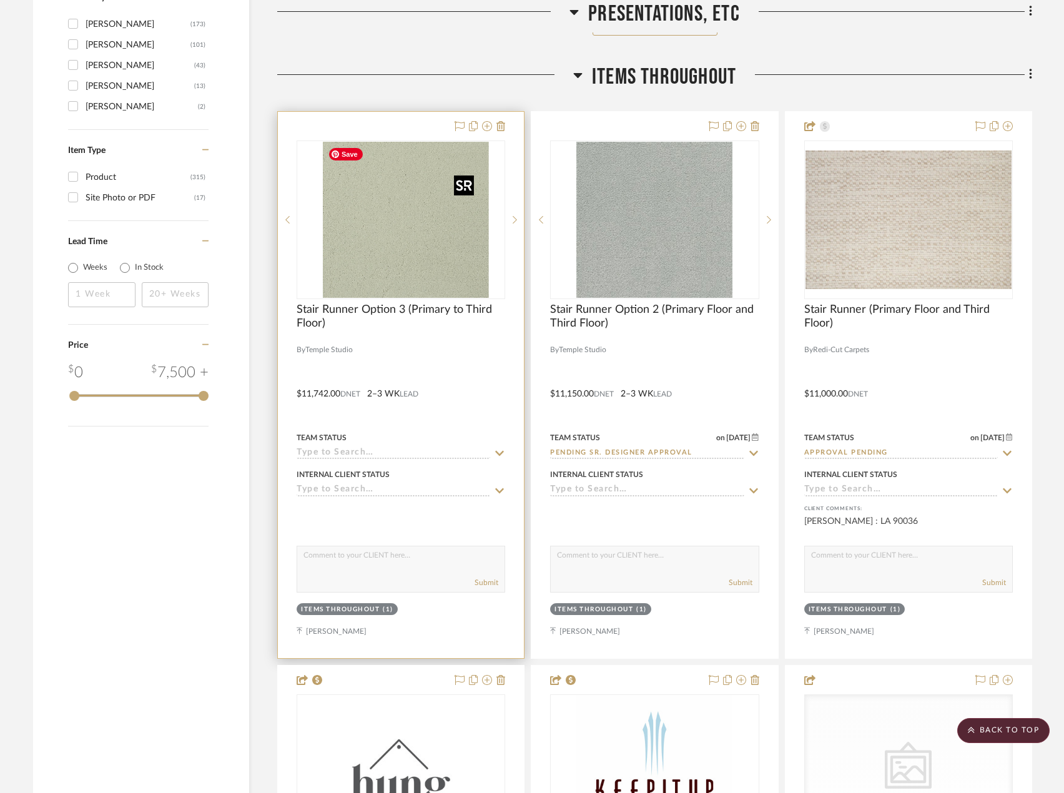
click at [467, 249] on img at bounding box center [401, 220] width 156 height 156
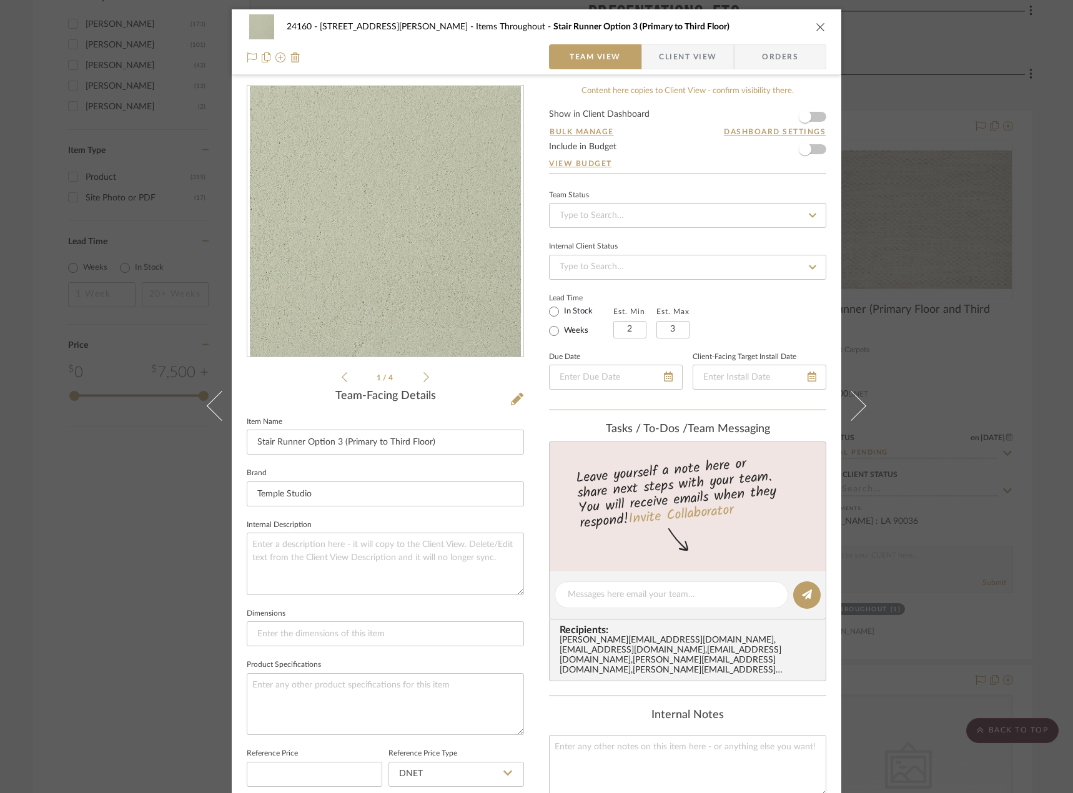
scroll to position [62, 0]
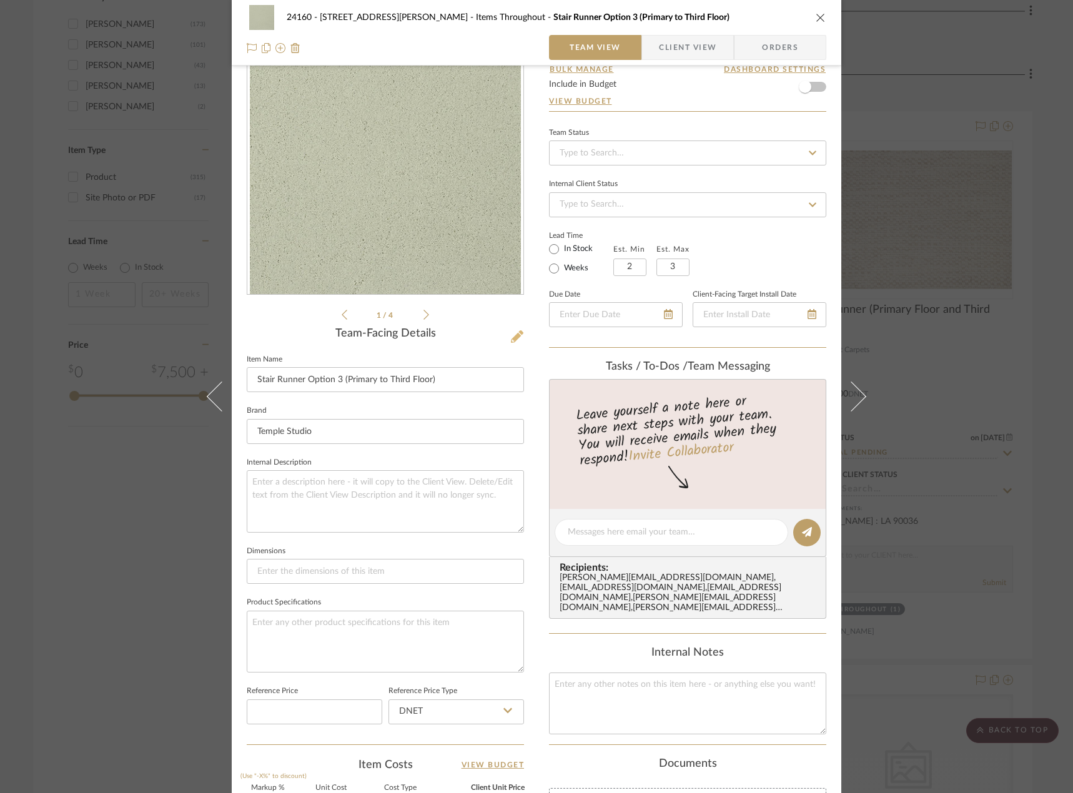
drag, startPoint x: 514, startPoint y: 350, endPoint x: 509, endPoint y: 339, distance: 11.5
click at [514, 349] on div "Team-Facing Details Item Name Stair Runner Option 3 (Primary to Third Floor) Br…" at bounding box center [385, 535] width 277 height 417
click at [511, 339] on icon at bounding box center [517, 336] width 12 height 12
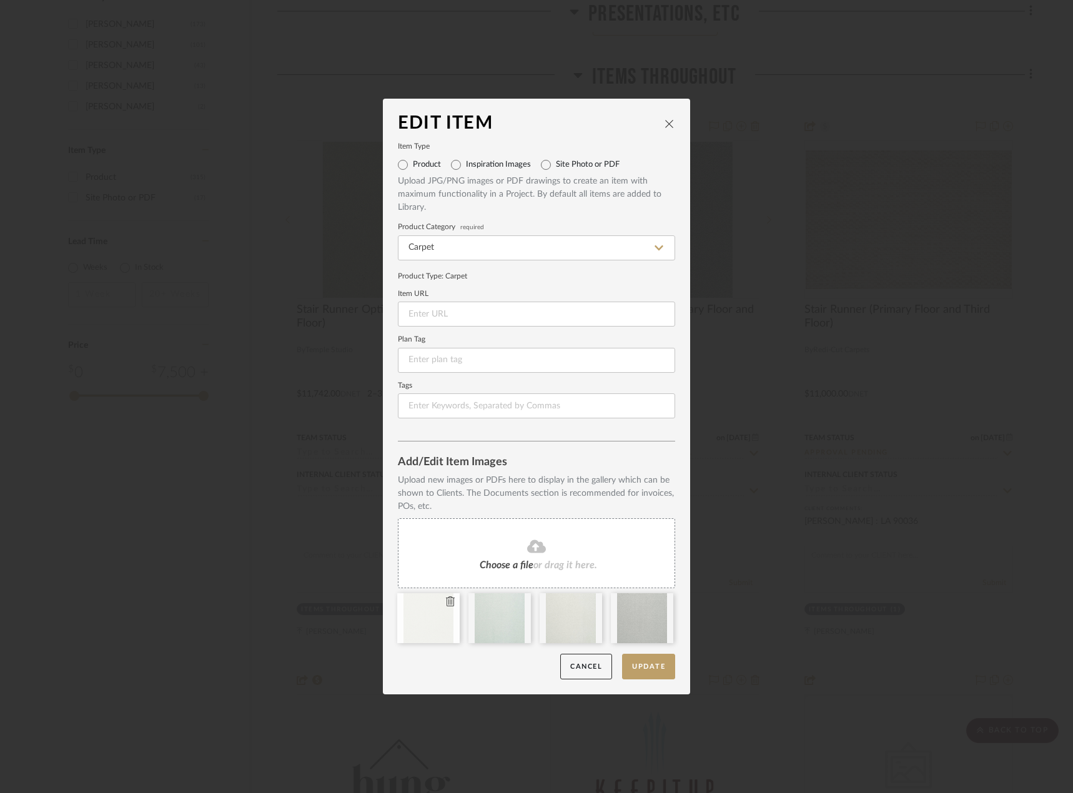
click at [446, 602] on icon at bounding box center [450, 601] width 9 height 10
click at [634, 665] on button "Update" at bounding box center [648, 667] width 53 height 26
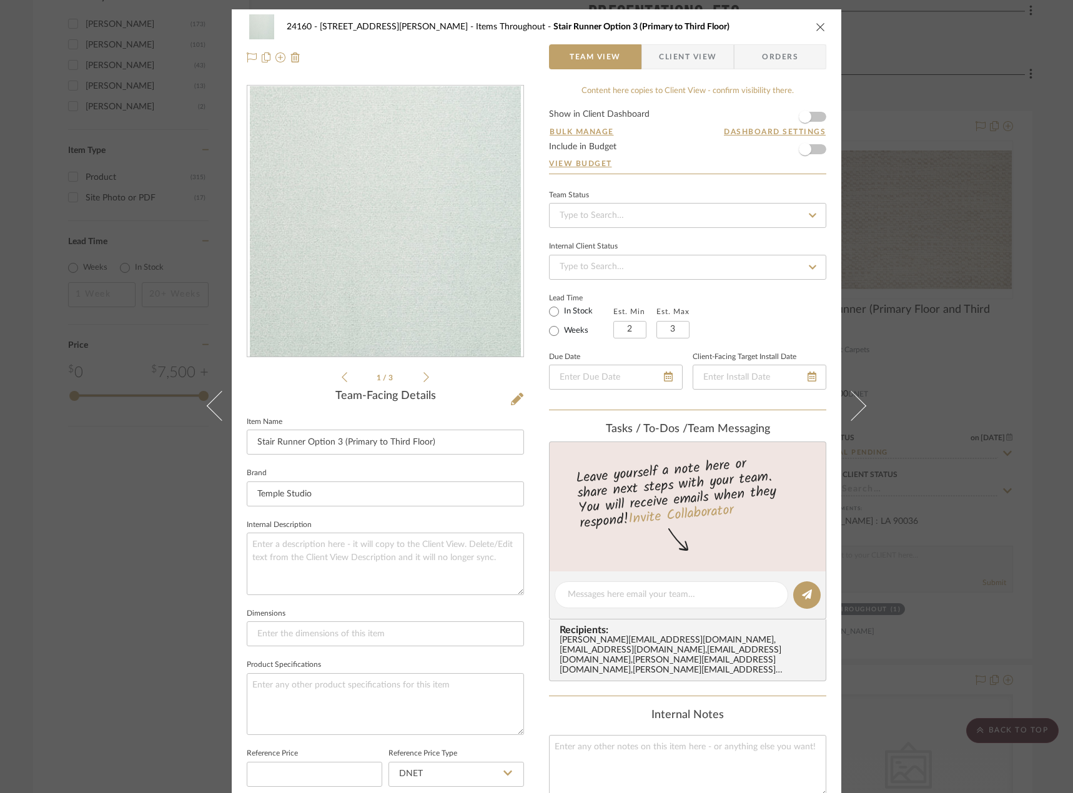
click at [994, 340] on div "24160 - 214 E 18th Street - Satow Elliot Items Throughout Stair Runner Option 3…" at bounding box center [536, 396] width 1073 height 793
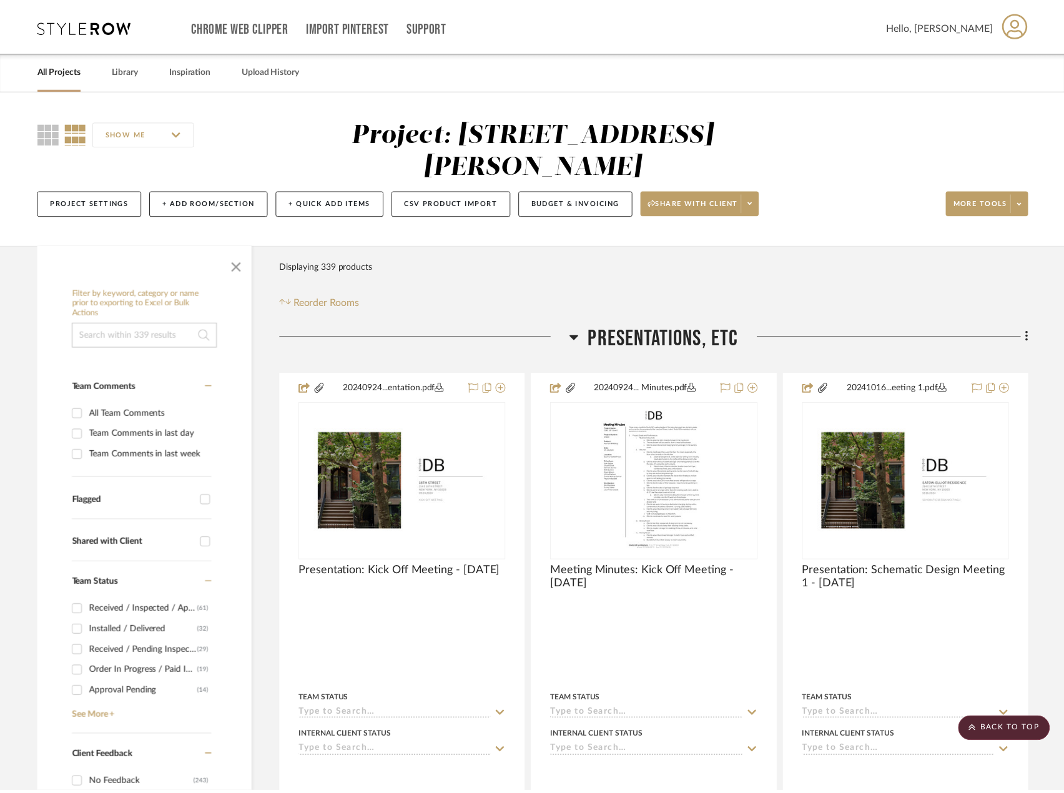
scroll to position [2030, 0]
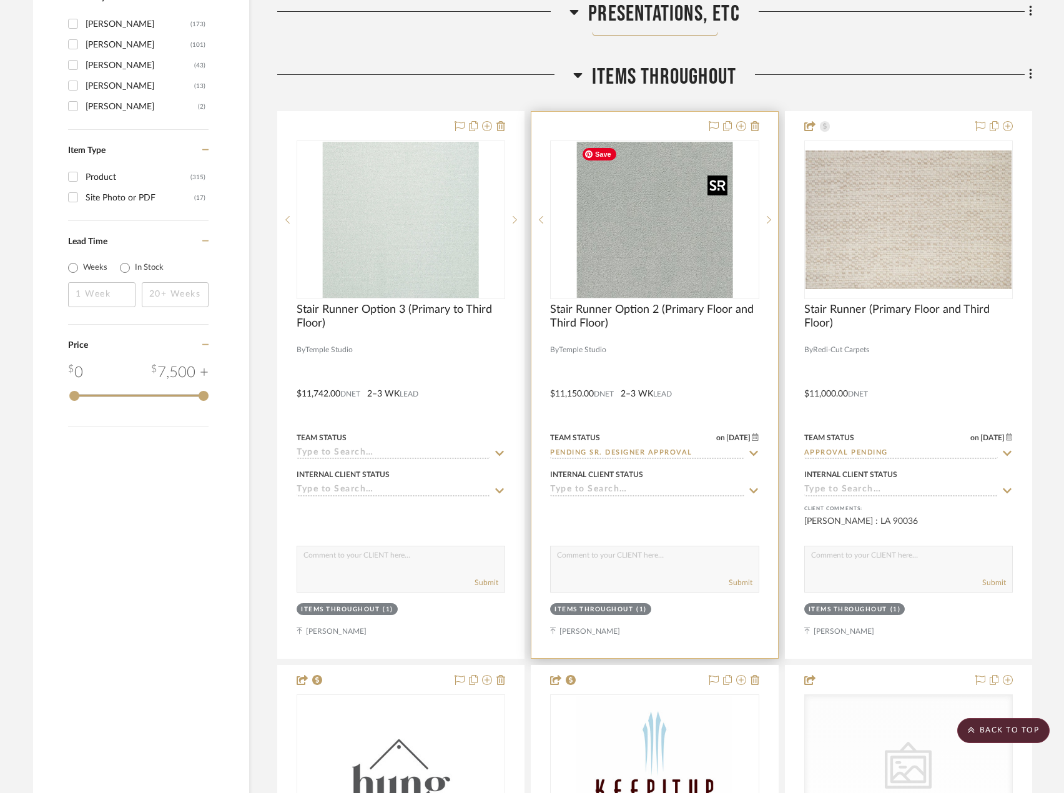
click at [720, 254] on img "0" at bounding box center [654, 220] width 156 height 156
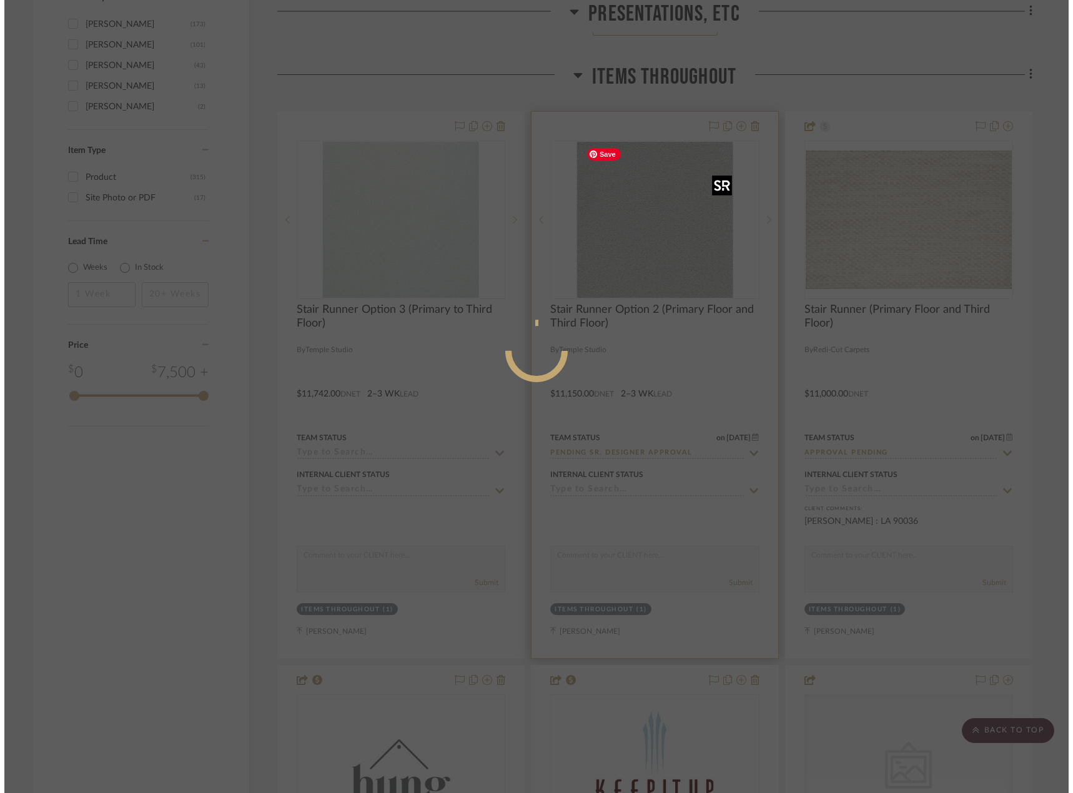
scroll to position [0, 0]
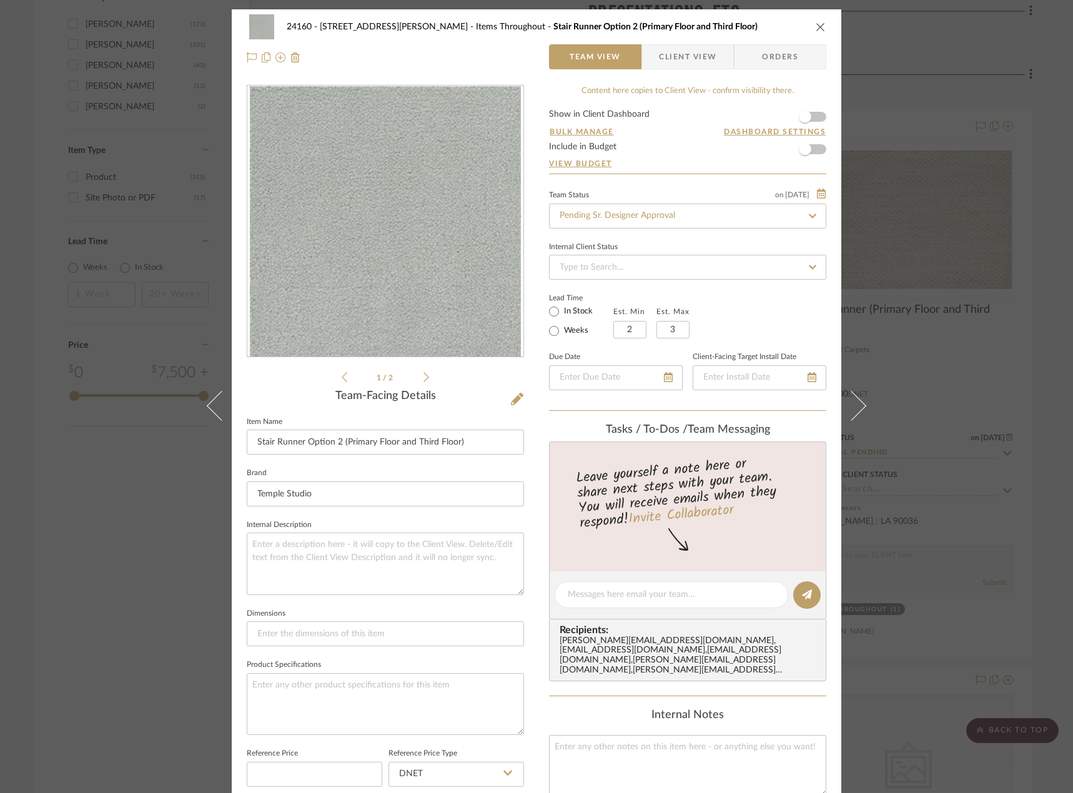
click at [423, 376] on icon at bounding box center [426, 376] width 6 height 11
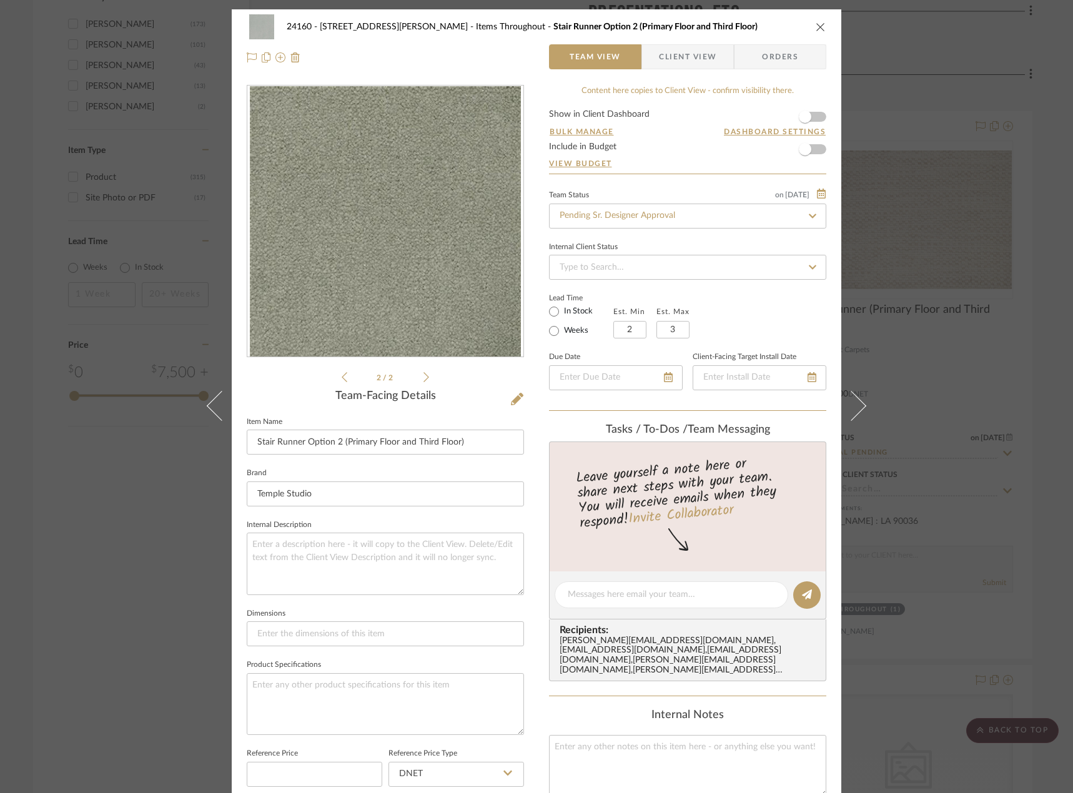
click at [423, 375] on icon at bounding box center [426, 376] width 6 height 11
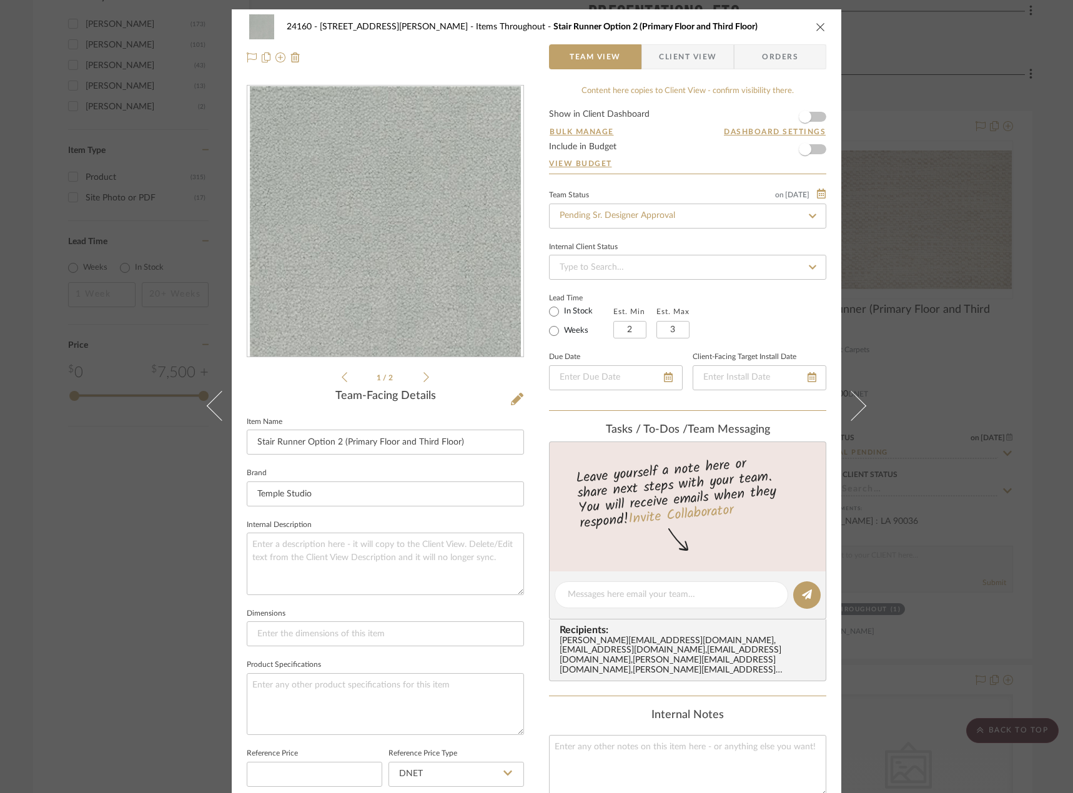
click at [942, 502] on div "24160 - 214 E 18th Street - Satow Elliot Items Throughout Stair Runner Option 2…" at bounding box center [536, 396] width 1073 height 793
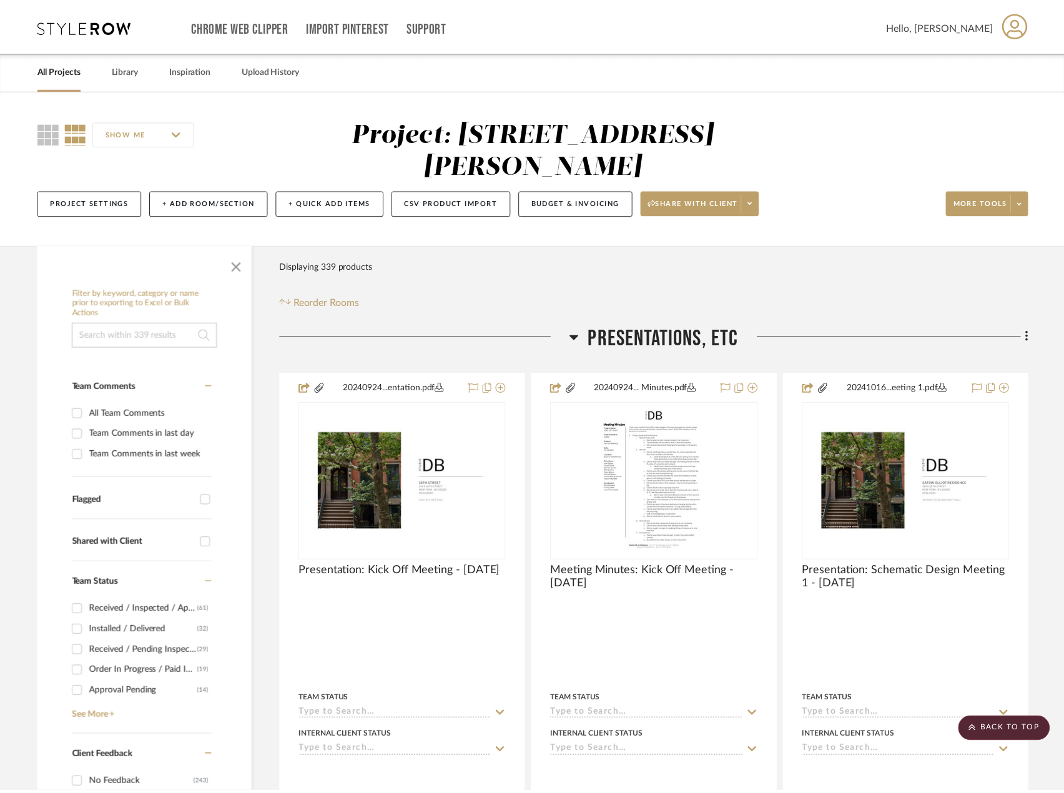
scroll to position [2030, 0]
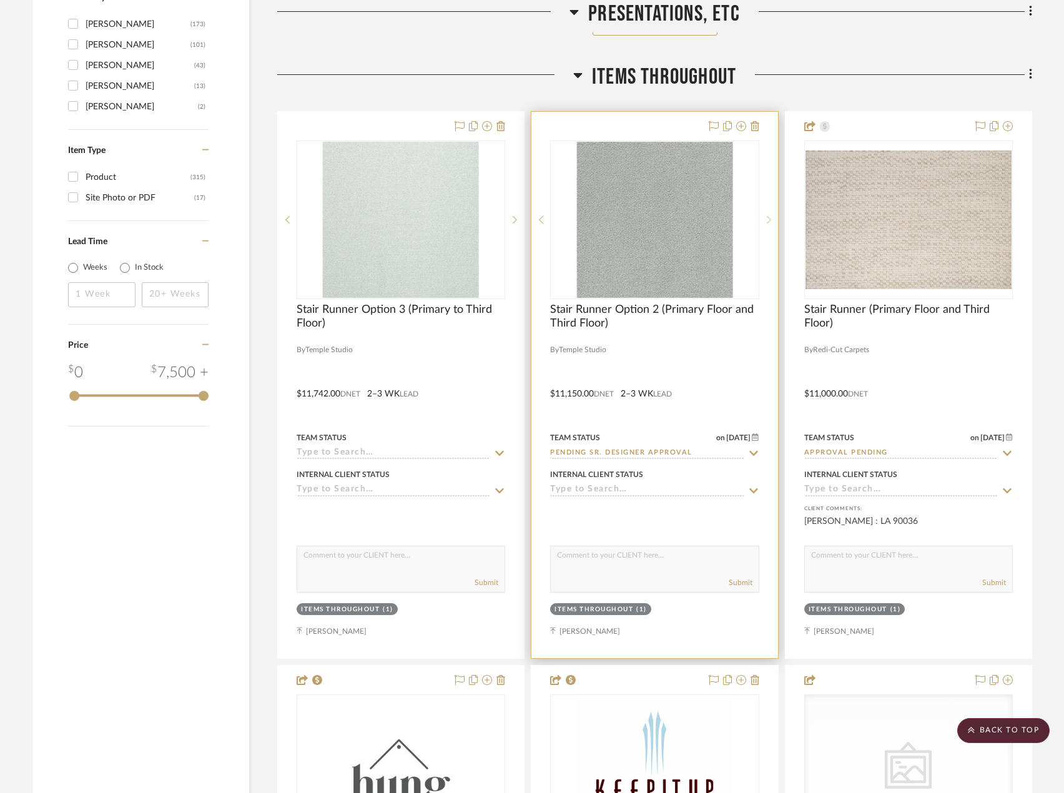
click at [770, 219] on icon at bounding box center [769, 219] width 4 height 9
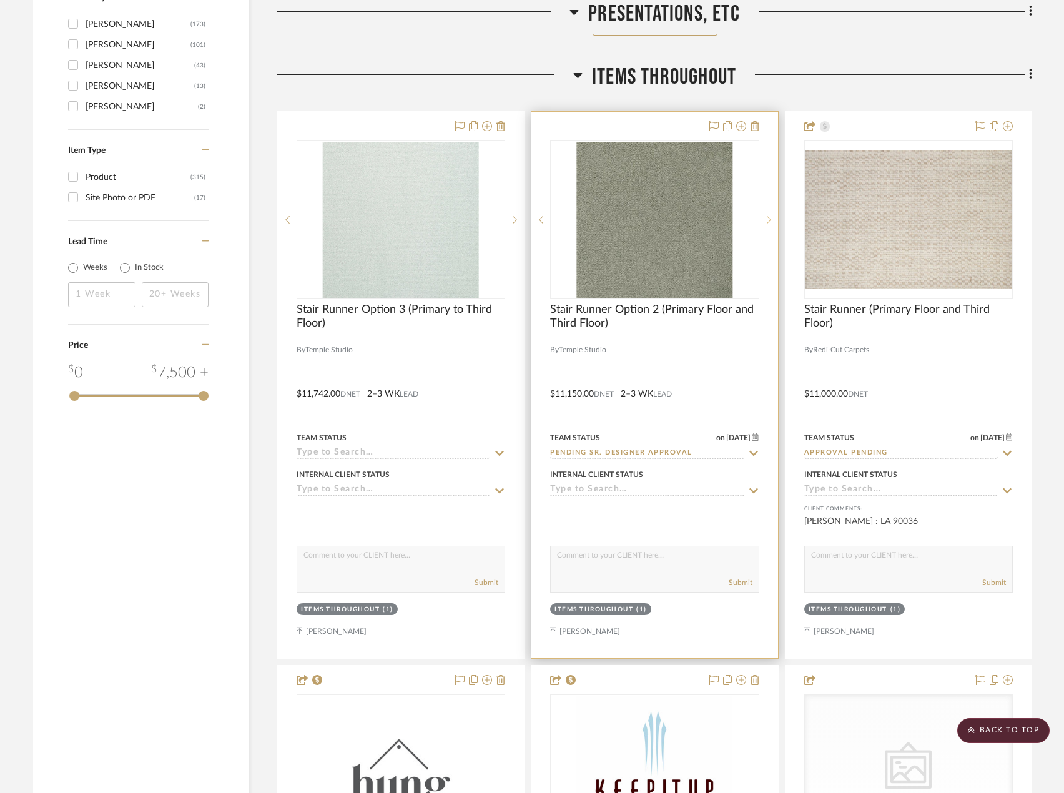
click at [770, 219] on icon at bounding box center [769, 219] width 4 height 9
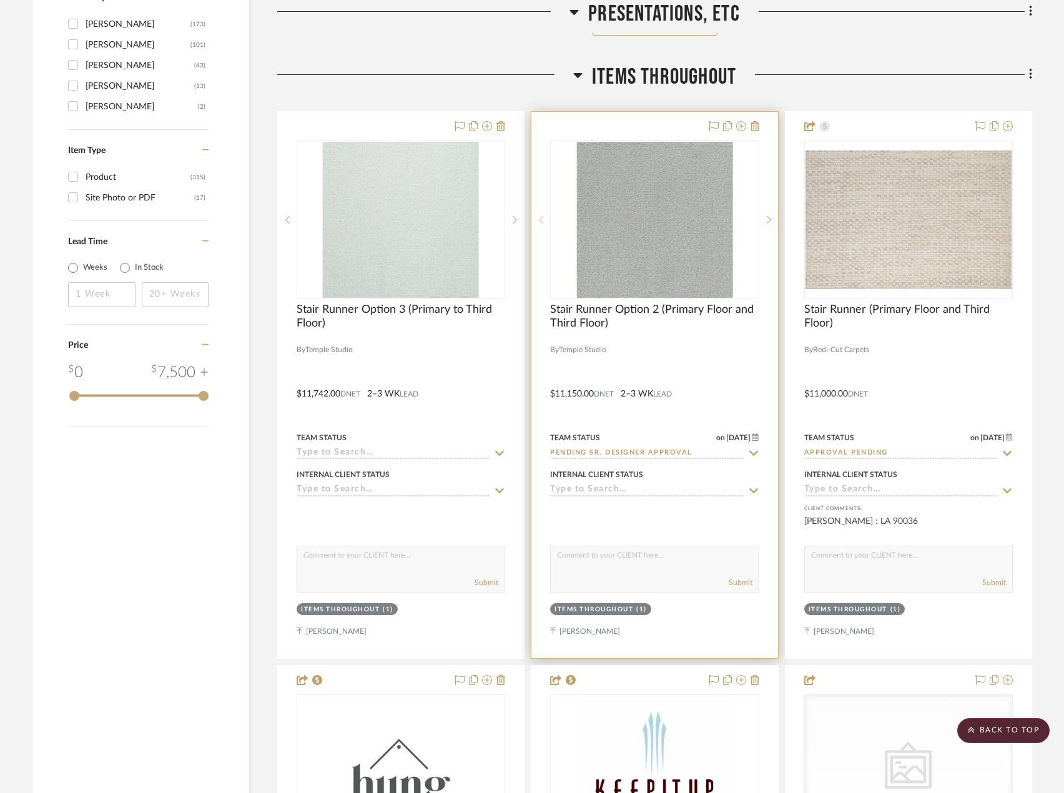
click at [539, 220] on icon at bounding box center [541, 219] width 4 height 9
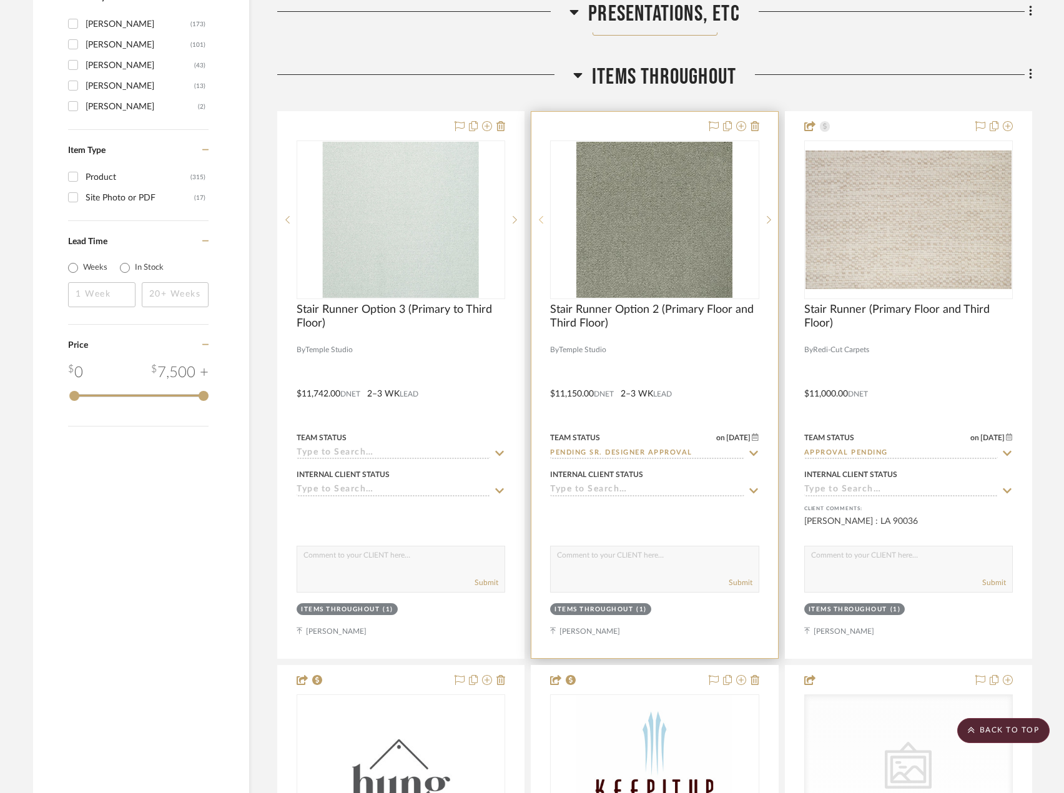
click at [539, 220] on icon at bounding box center [541, 219] width 4 height 7
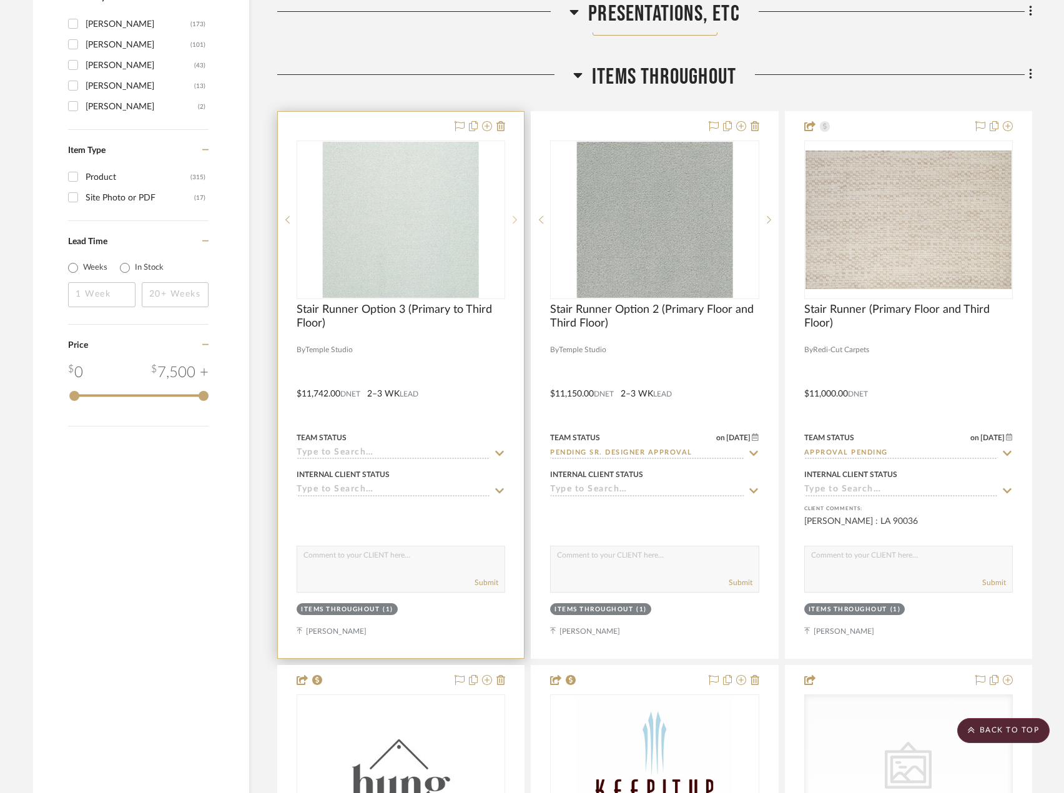
click at [512, 215] on sr-next-btn at bounding box center [514, 219] width 19 height 9
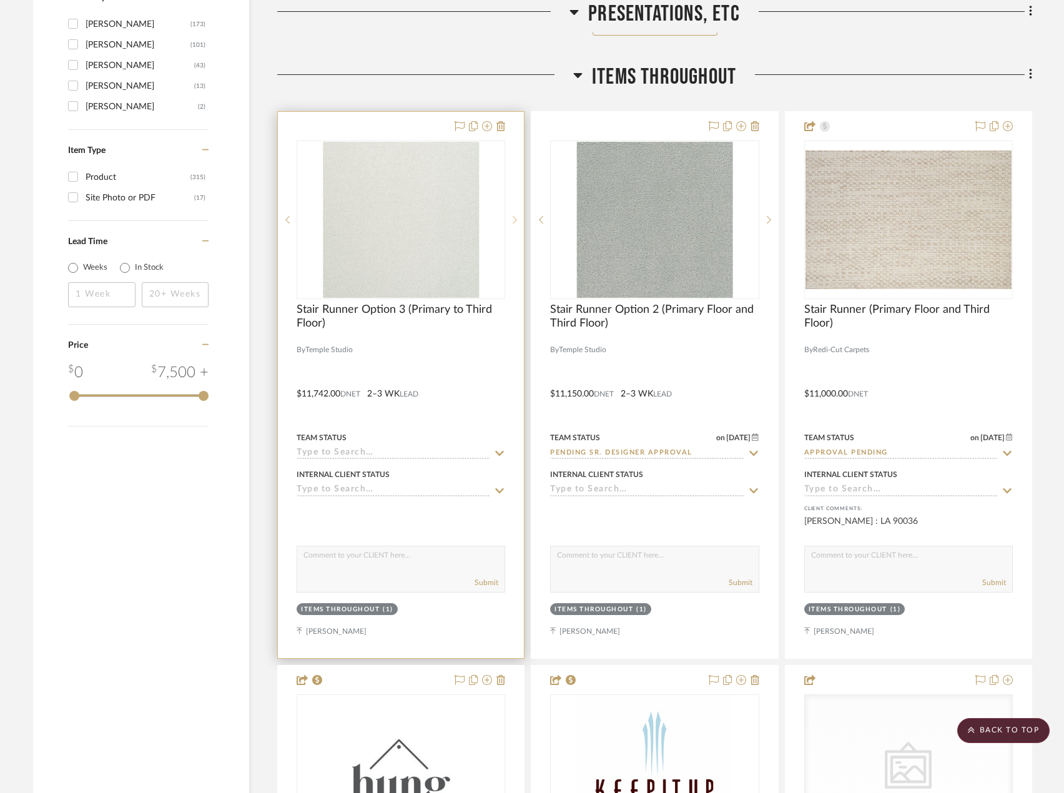
click at [515, 222] on icon at bounding box center [515, 219] width 4 height 9
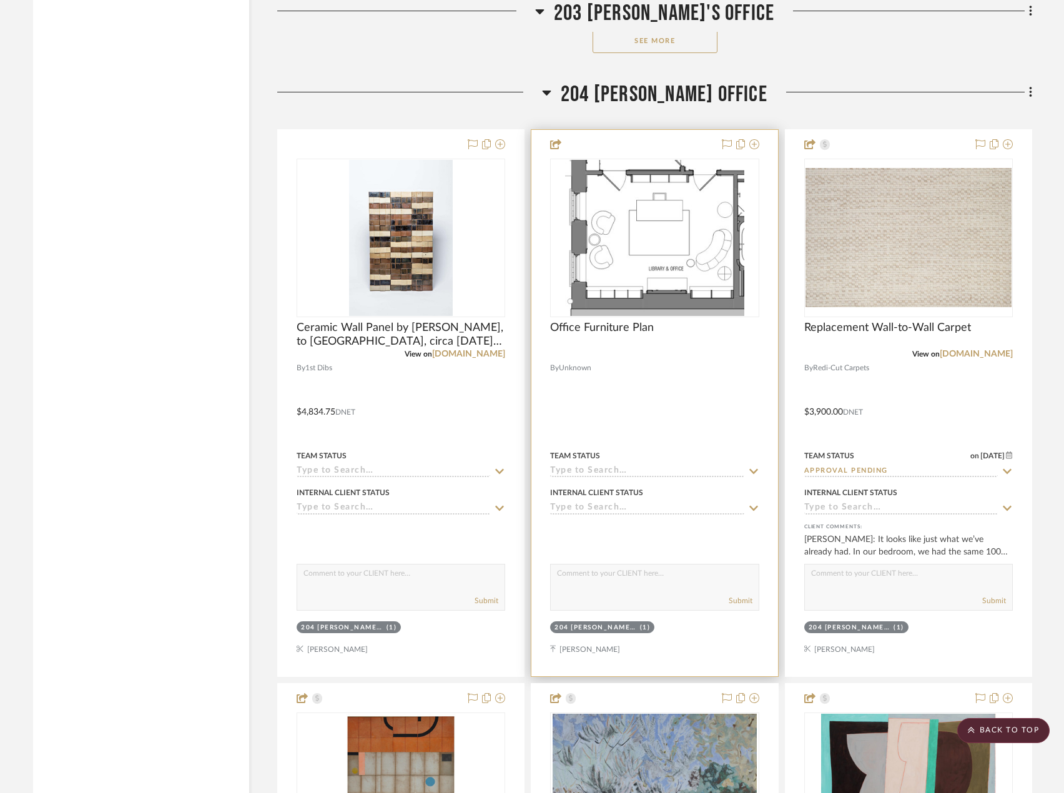
scroll to position [29248, 0]
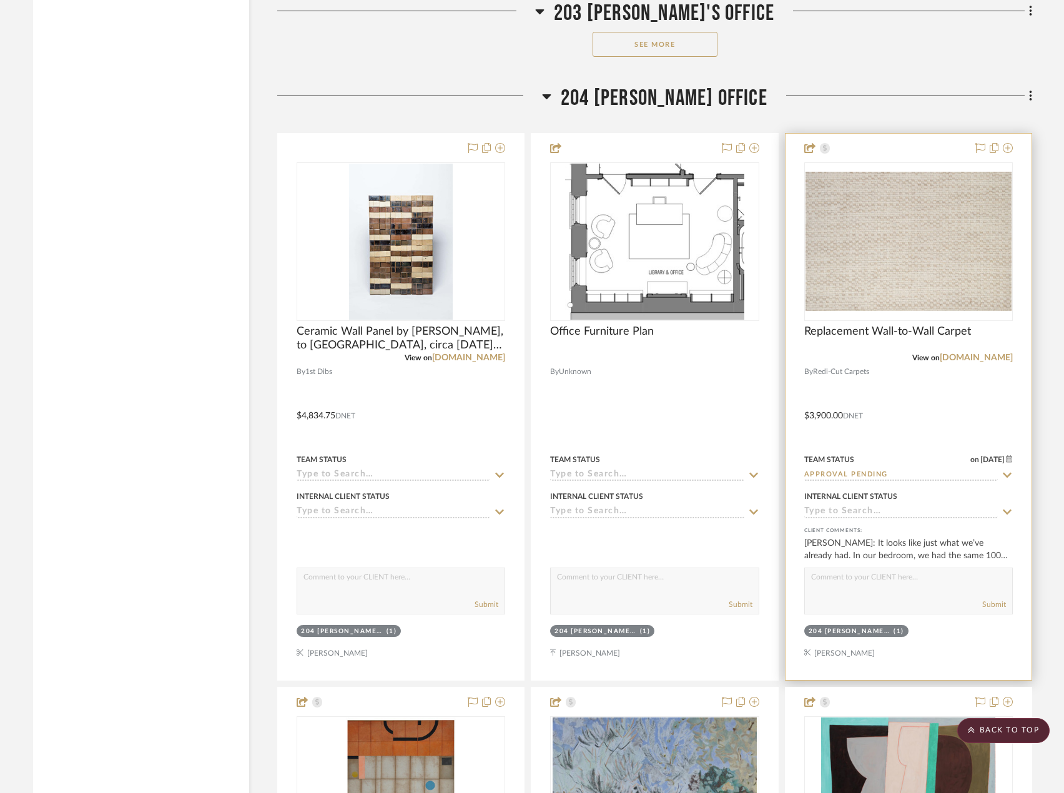
click at [912, 419] on div at bounding box center [908, 407] width 246 height 546
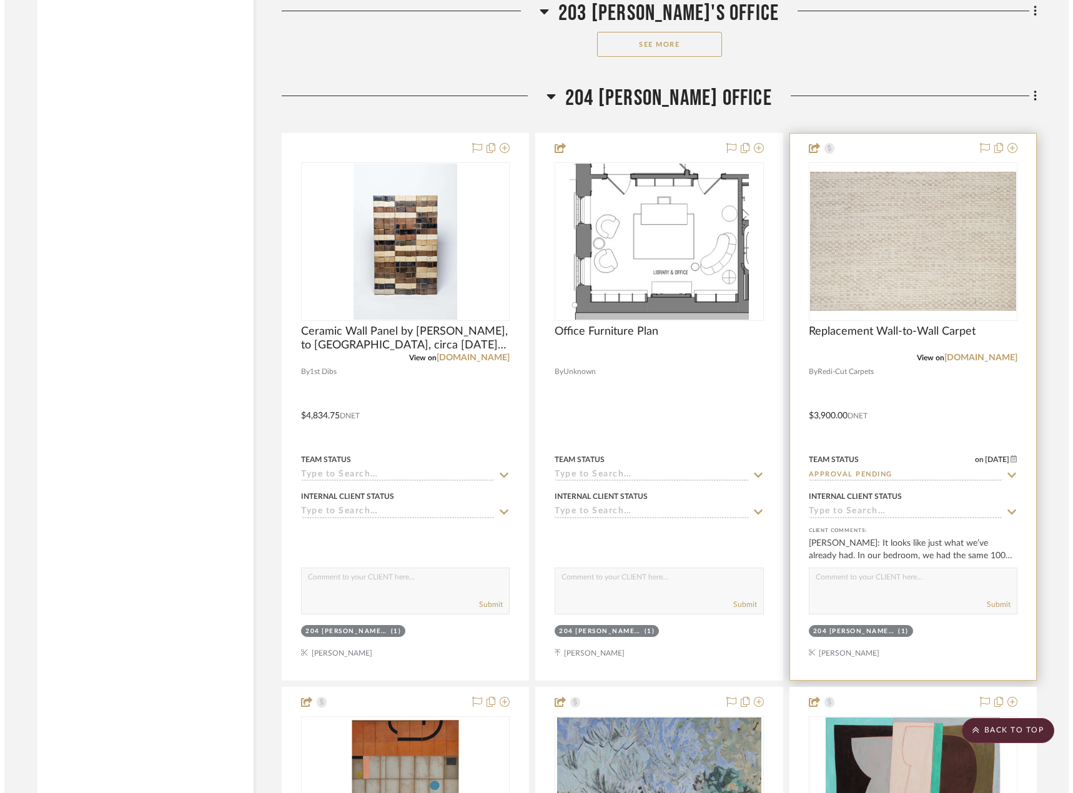
scroll to position [0, 0]
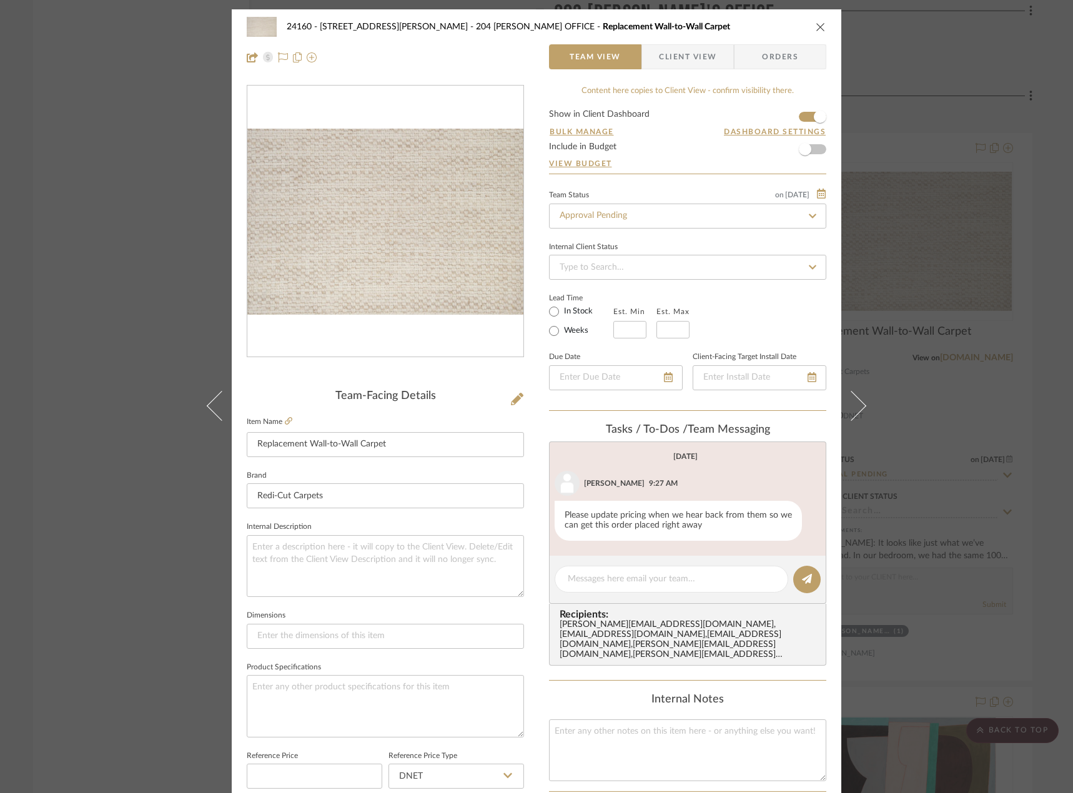
click at [659, 66] on span "Client View" at bounding box center [687, 56] width 57 height 25
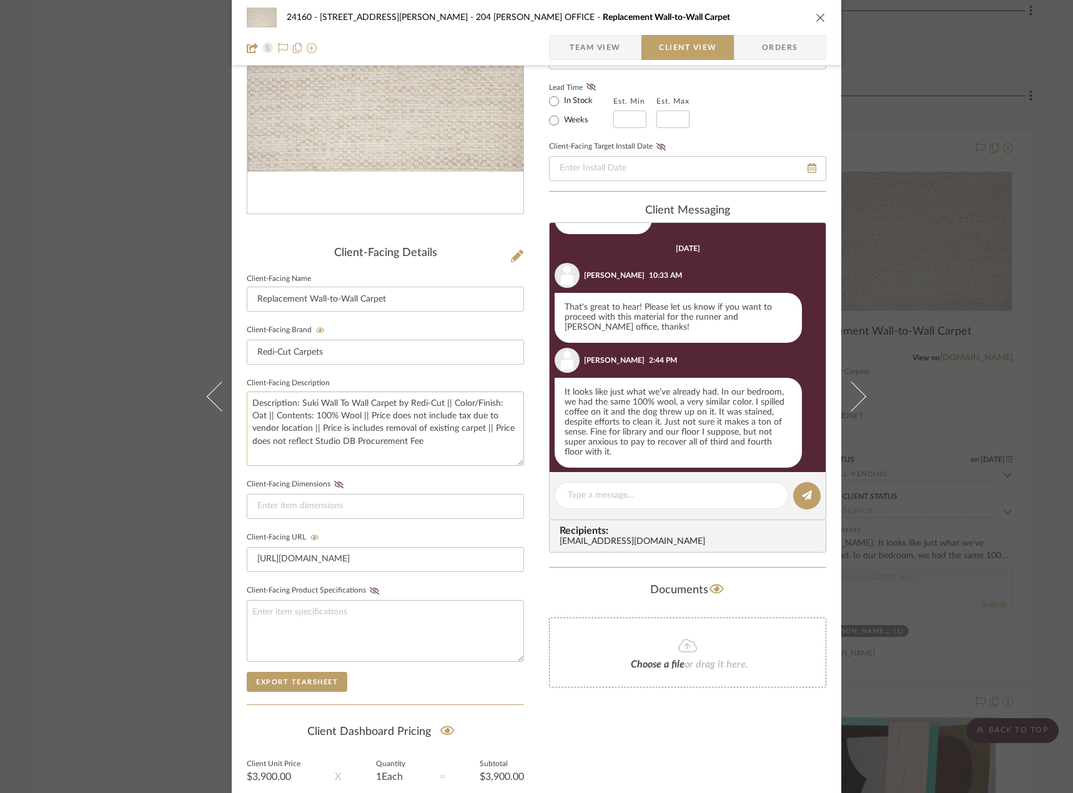
scroll to position [256, 0]
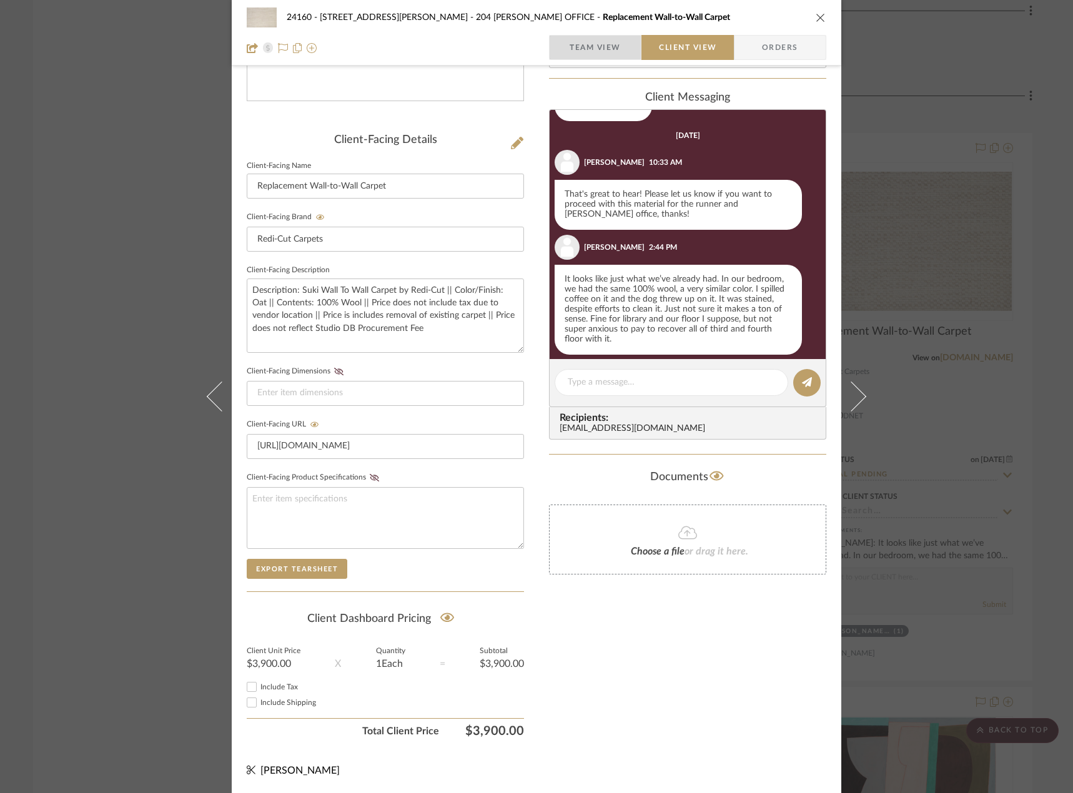
click at [571, 49] on span "Team View" at bounding box center [594, 47] width 51 height 25
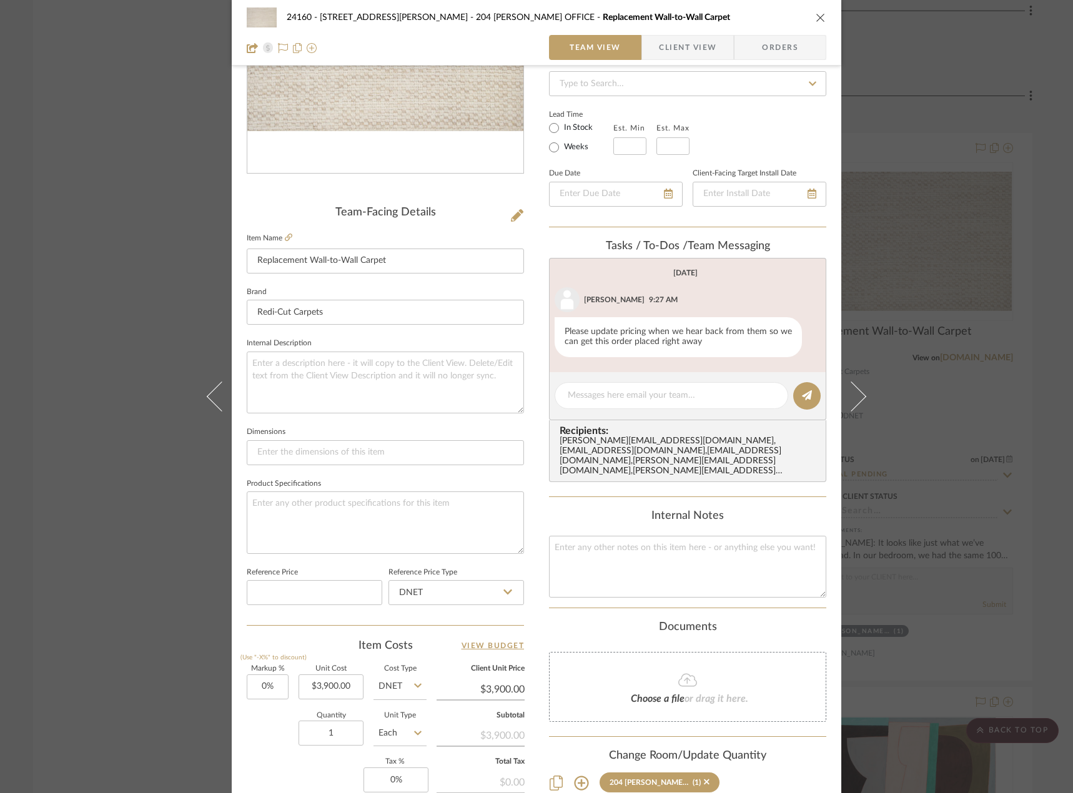
scroll to position [182, 0]
click at [645, 56] on span "button" at bounding box center [650, 47] width 17 height 25
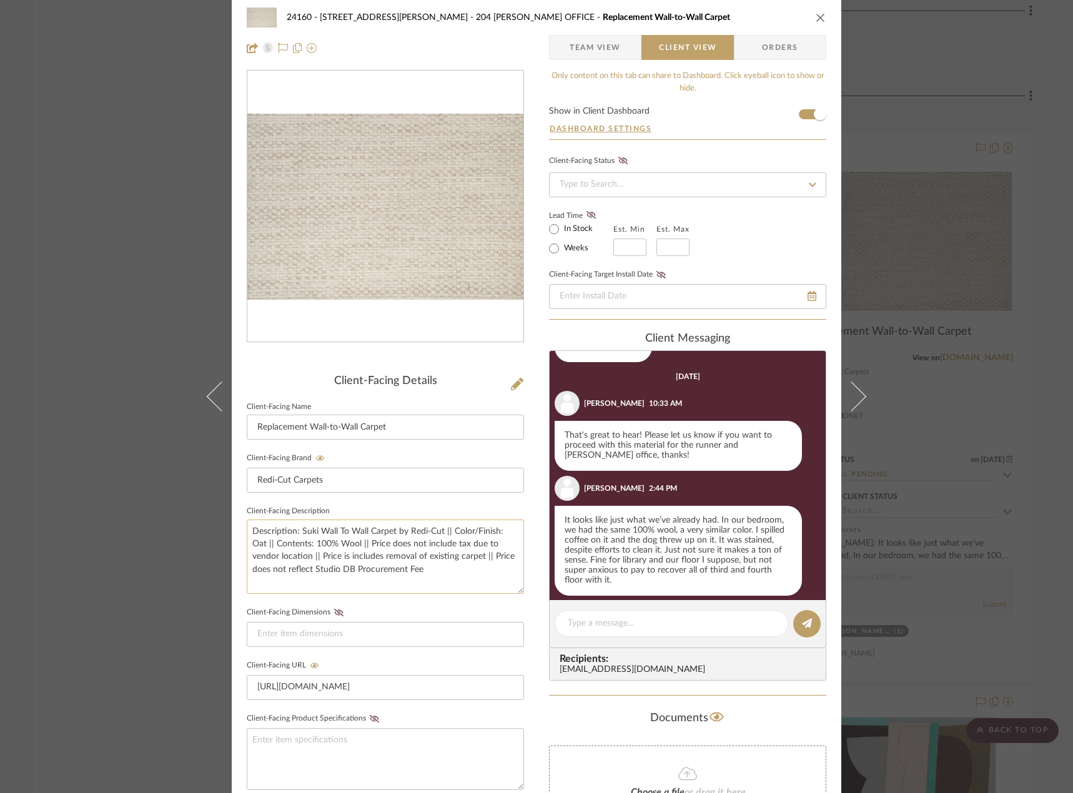
scroll to position [0, 0]
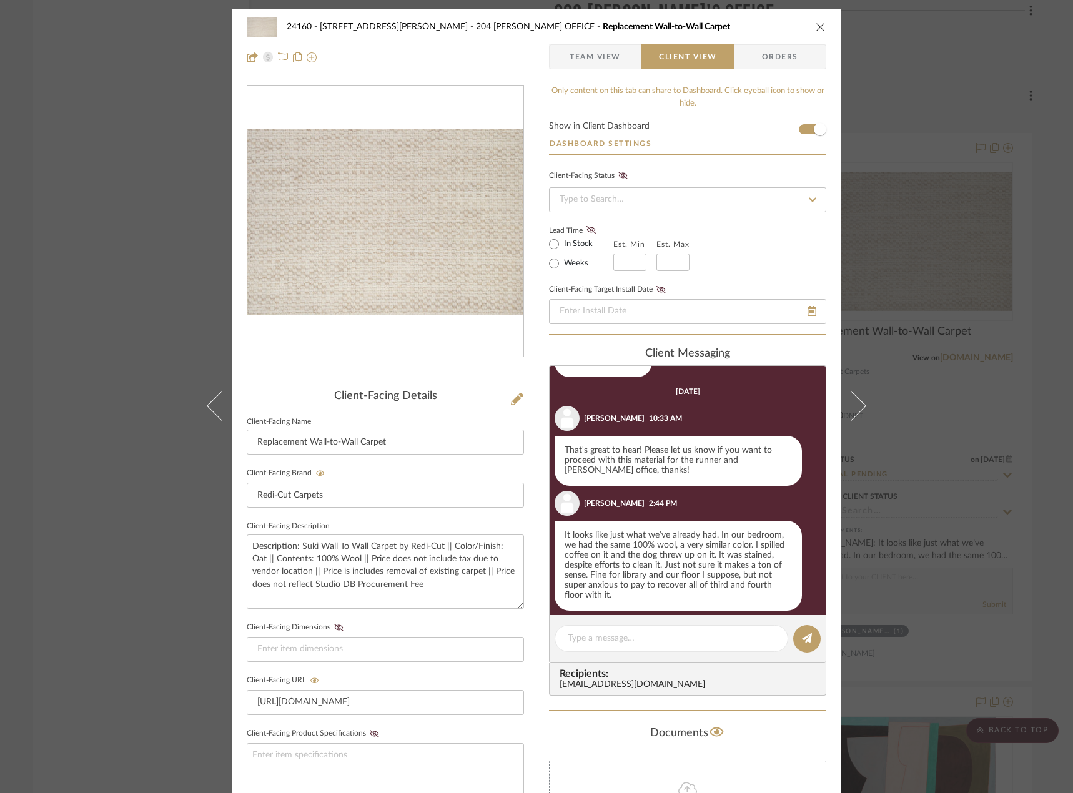
click at [615, 59] on span "Team View" at bounding box center [594, 56] width 51 height 25
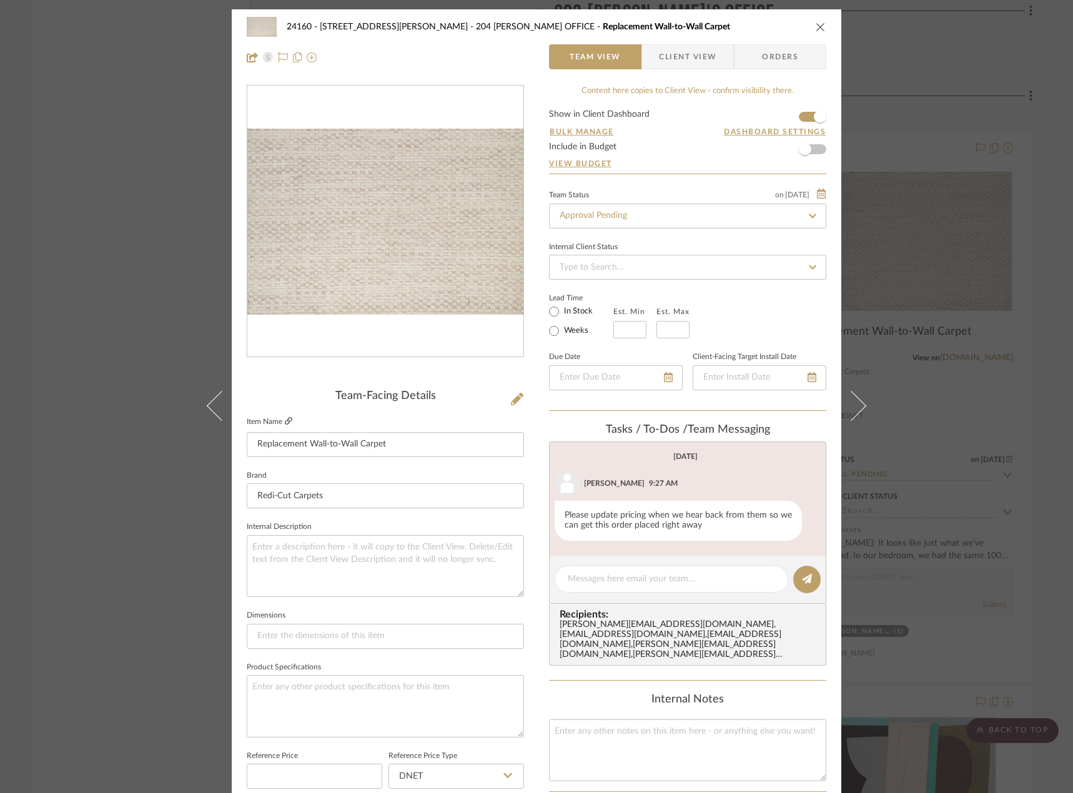
click at [285, 419] on icon at bounding box center [288, 420] width 7 height 7
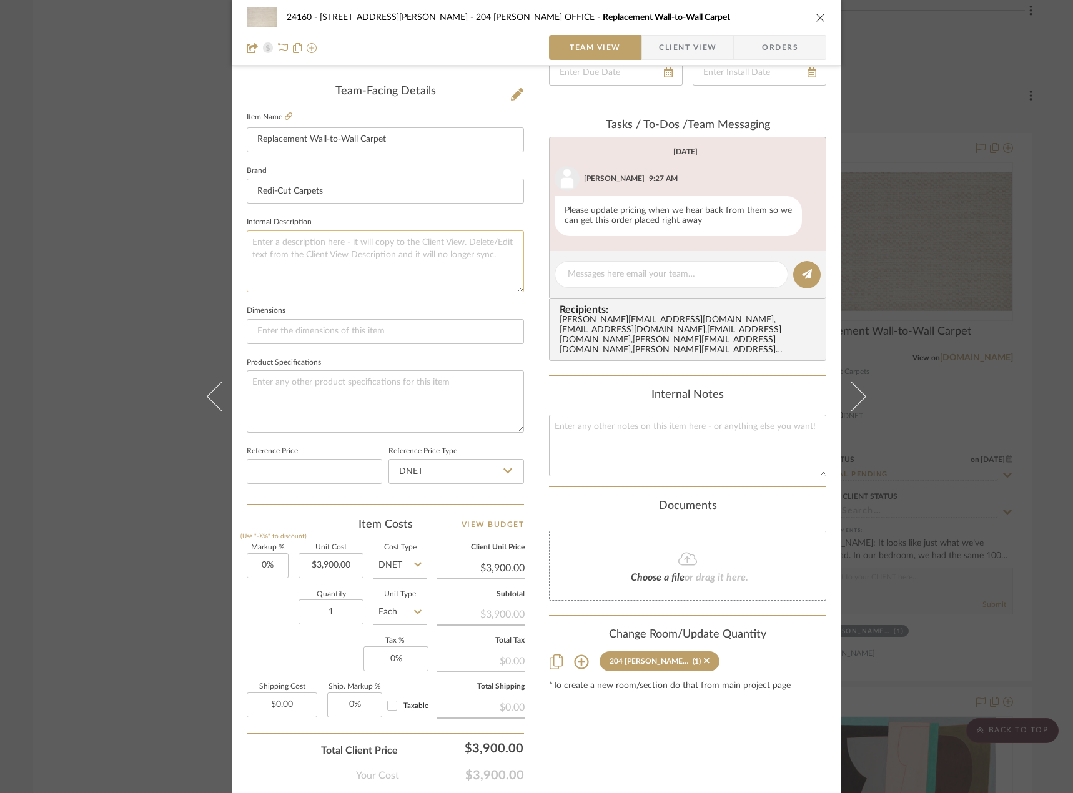
scroll to position [370, 0]
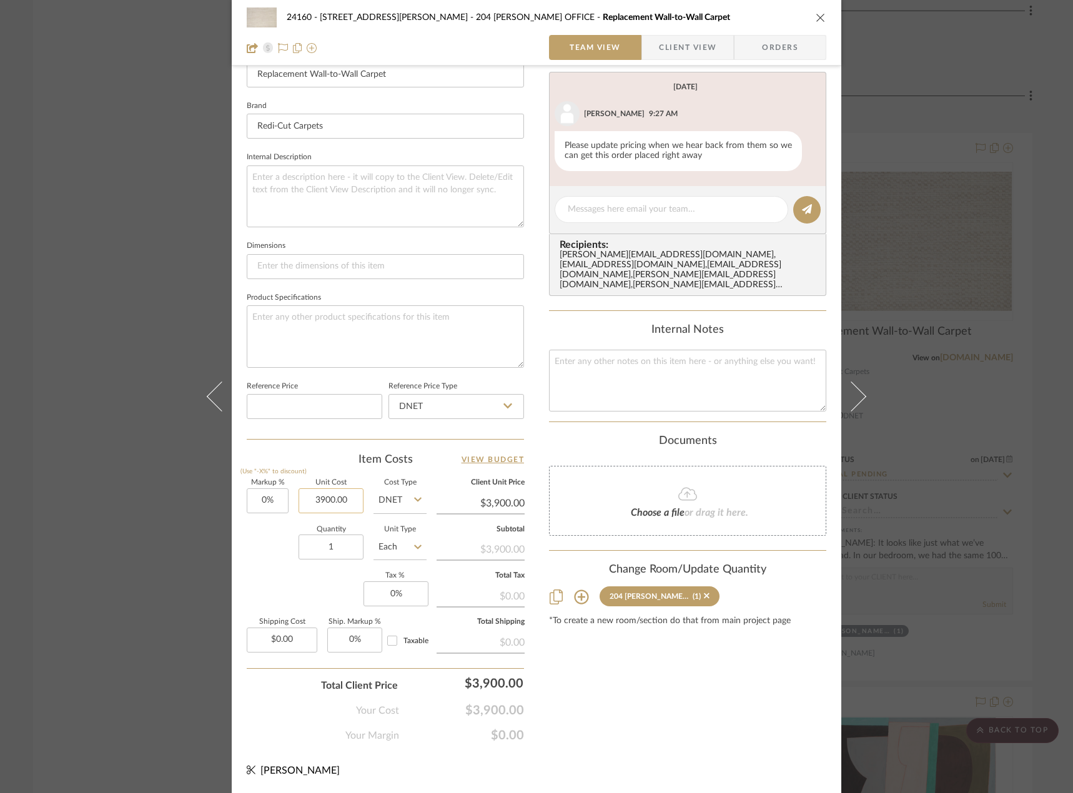
click at [347, 491] on input "3900.00" at bounding box center [330, 500] width 65 height 25
type input "$3,900.00"
click at [350, 343] on textarea at bounding box center [385, 336] width 277 height 62
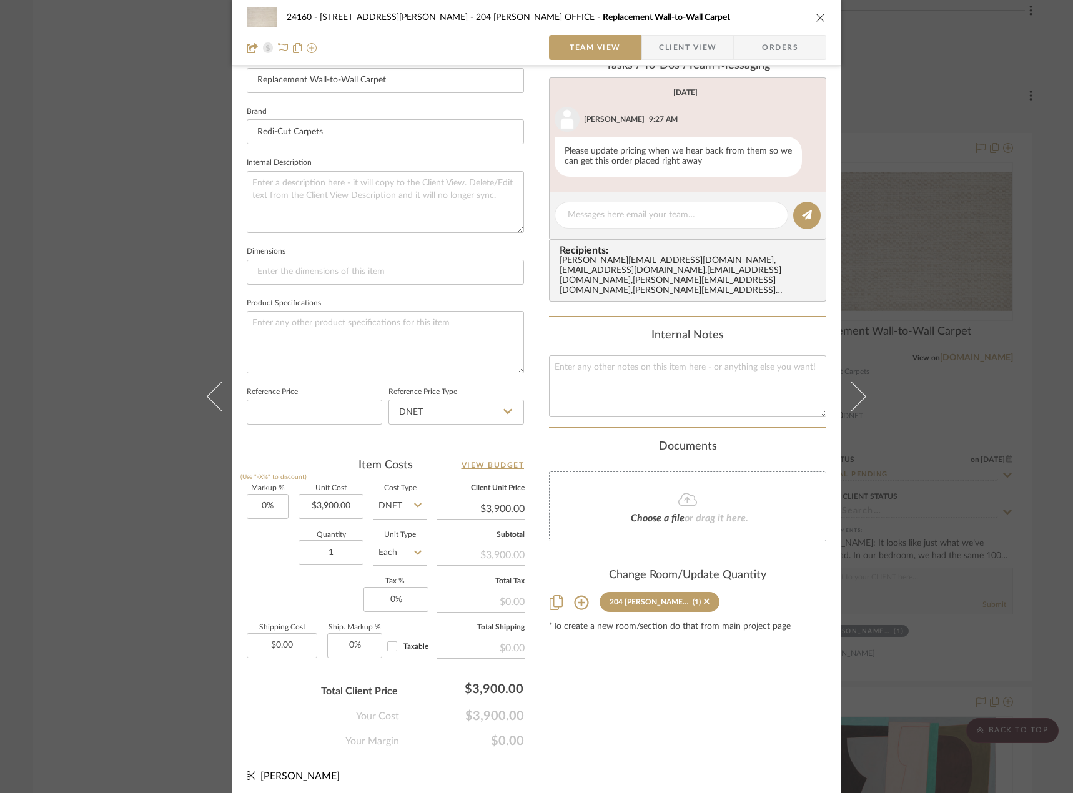
click at [974, 524] on div "24160 - 214 E 18th Street - Satow Elliot 204 STUART'S OFFICE Replacement Wall-t…" at bounding box center [536, 396] width 1073 height 793
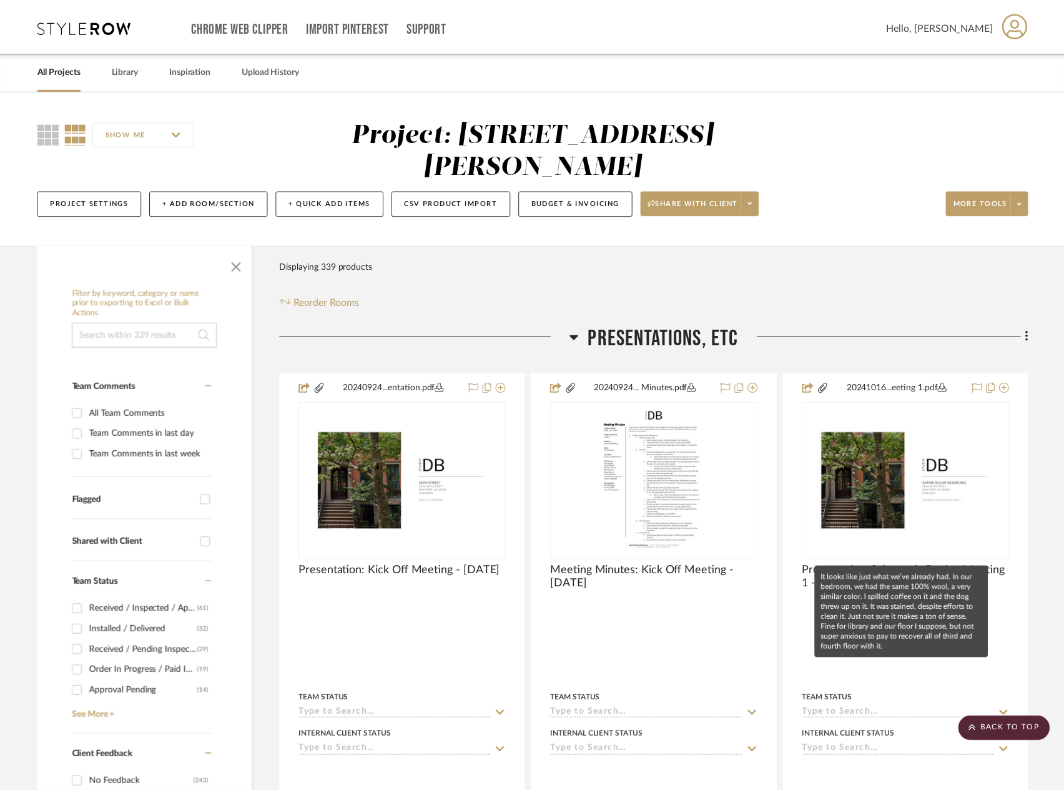
scroll to position [29248, 0]
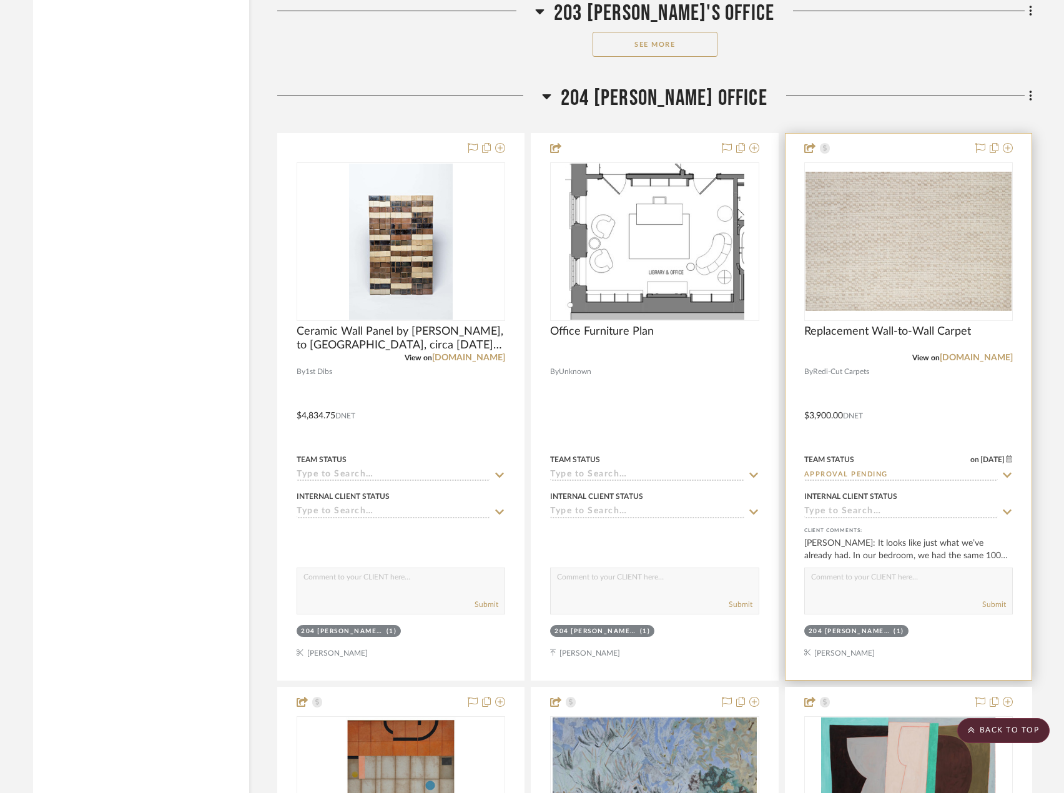
click at [880, 391] on div at bounding box center [908, 407] width 246 height 546
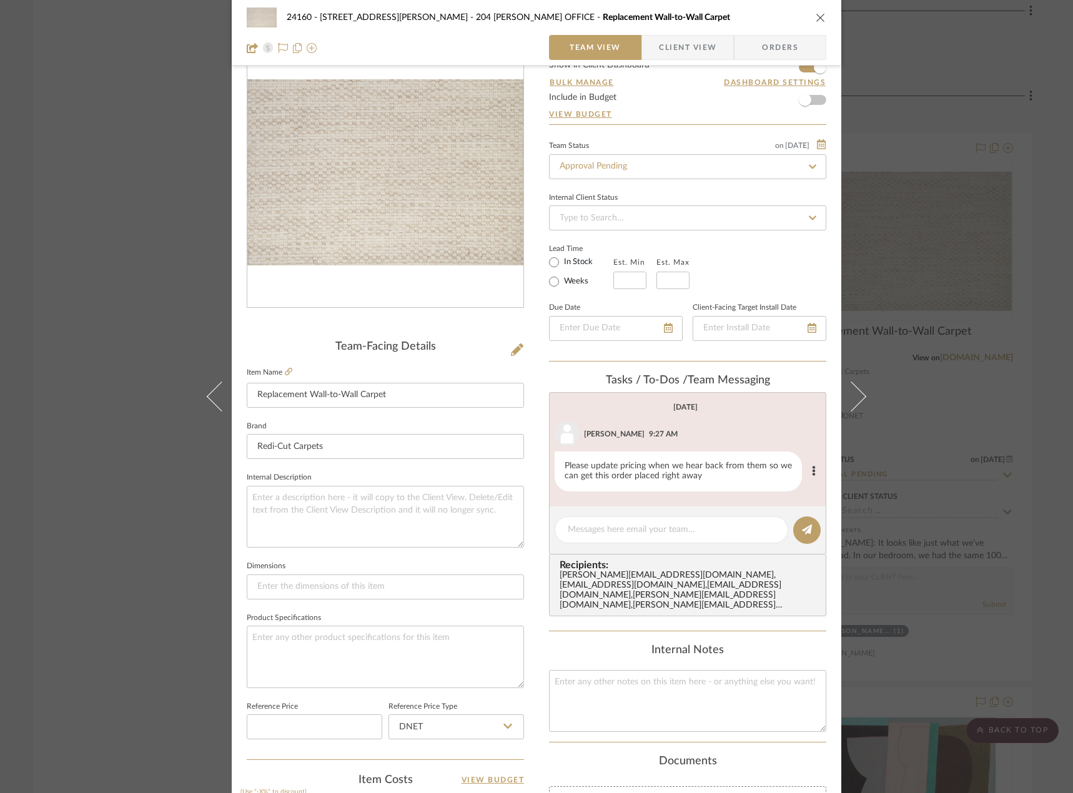
scroll to position [125, 0]
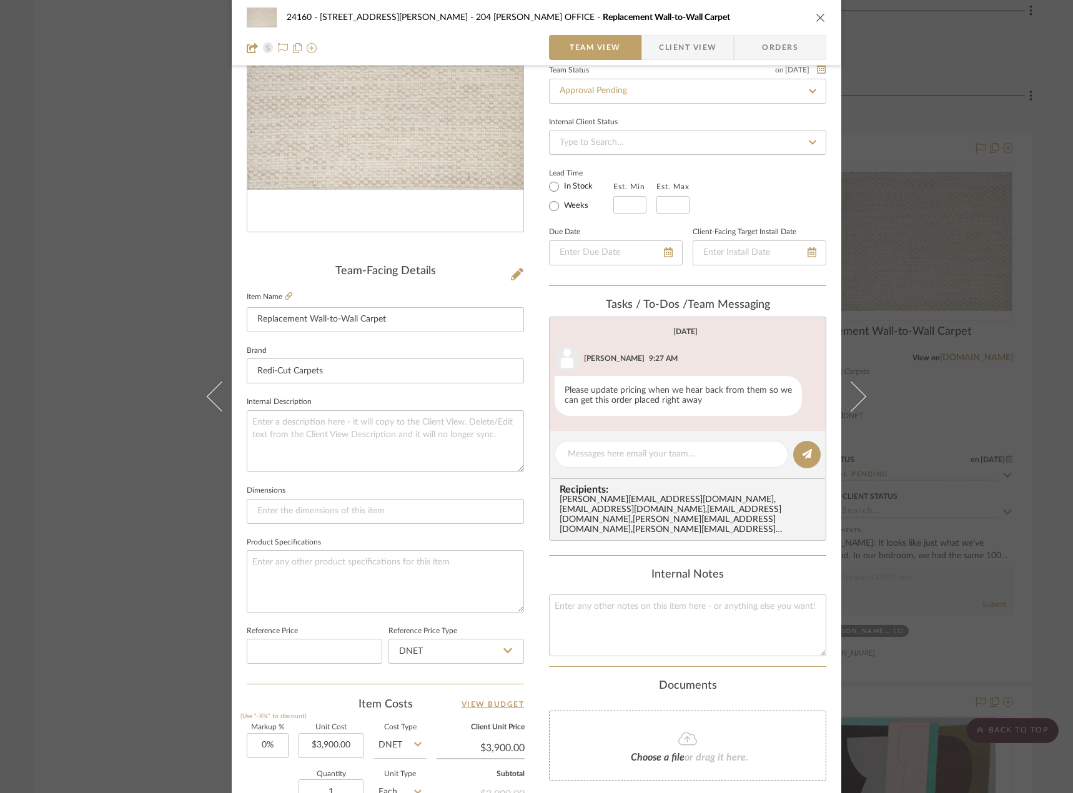
click at [961, 474] on div "24160 - 214 E 18th Street - Satow Elliot 204 STUART'S OFFICE Replacement Wall-t…" at bounding box center [536, 396] width 1073 height 793
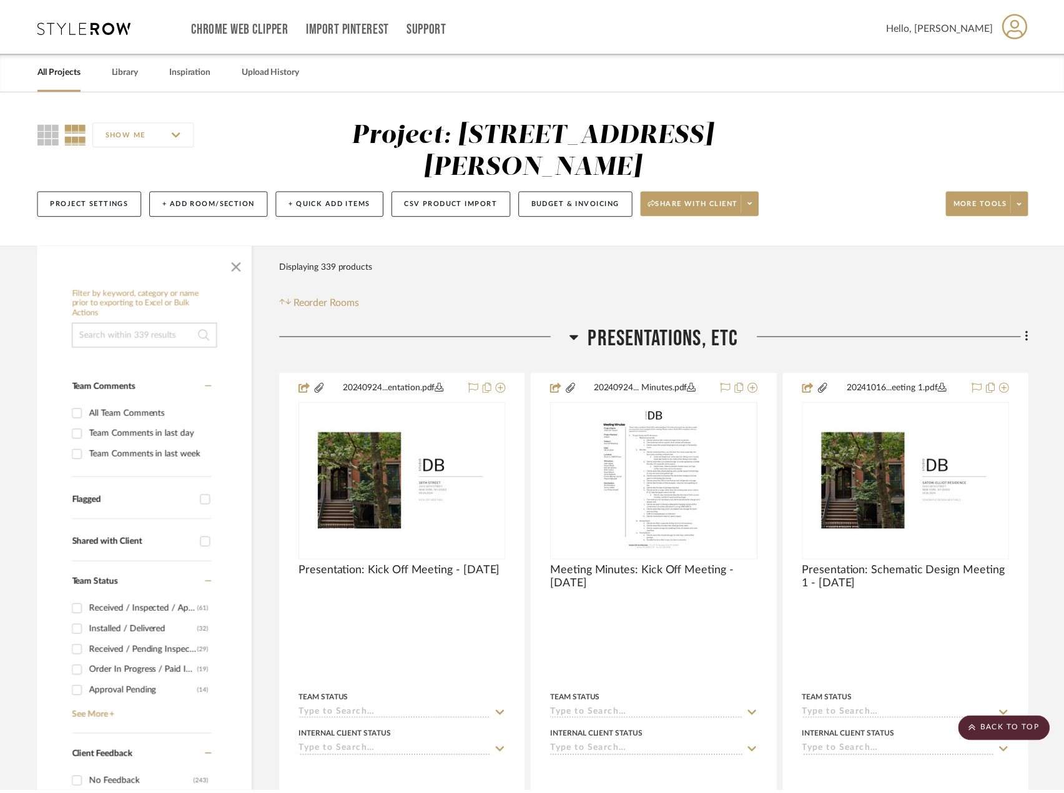
scroll to position [29248, 0]
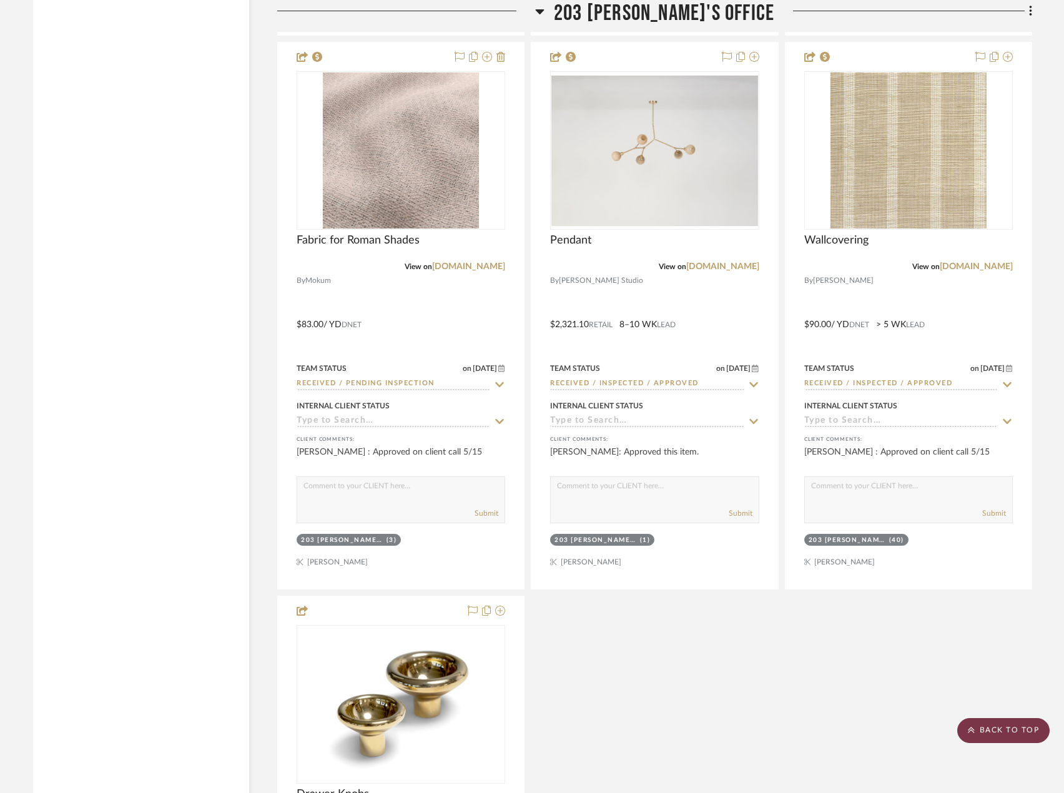
click at [1015, 735] on scroll-to-top-button "BACK TO TOP" at bounding box center [1003, 730] width 92 height 25
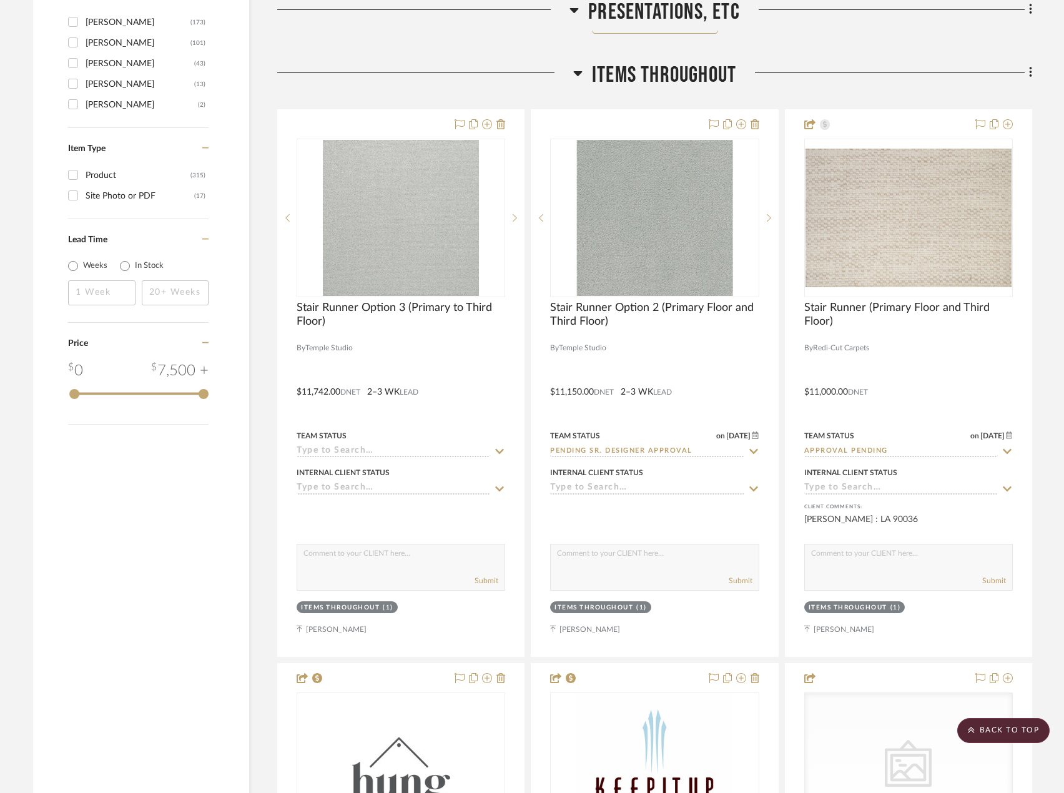
scroll to position [1998, 0]
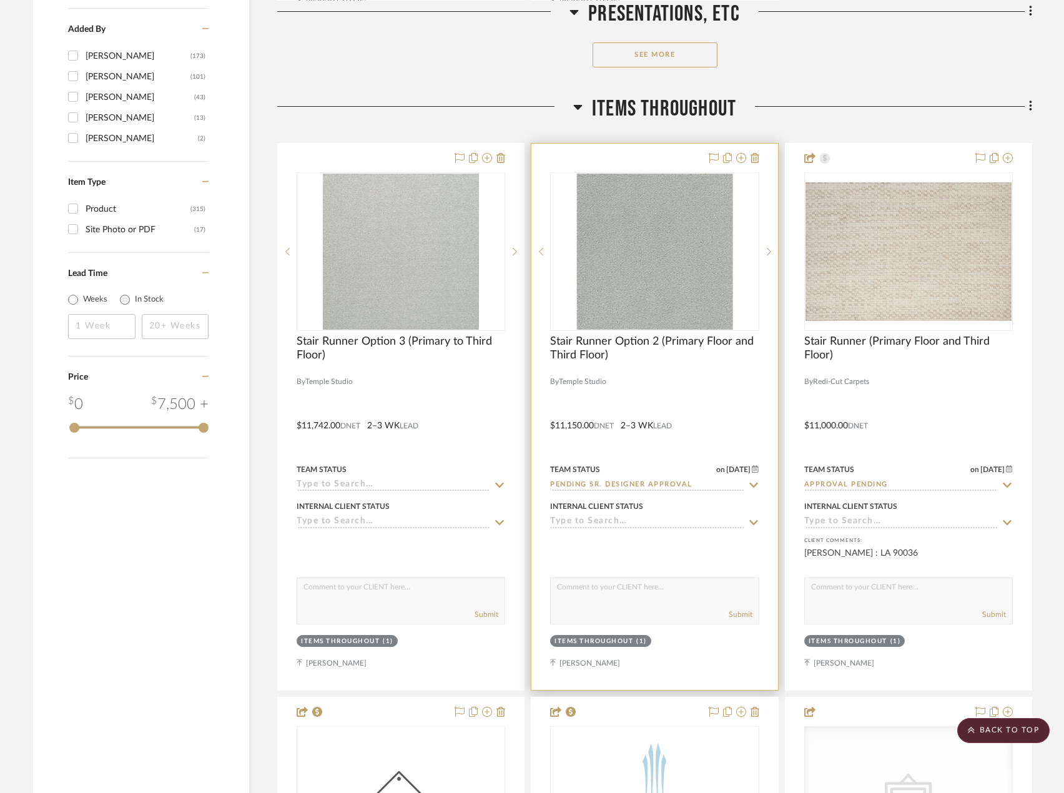
click at [722, 398] on div at bounding box center [654, 417] width 246 height 546
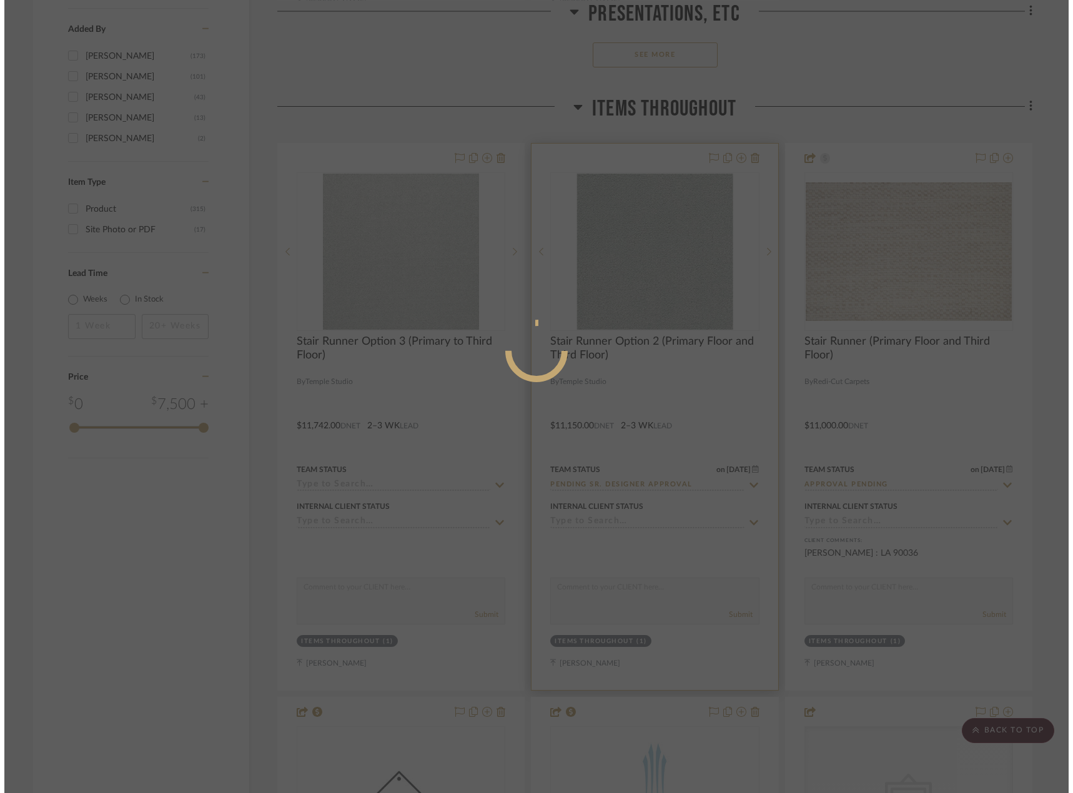
scroll to position [0, 0]
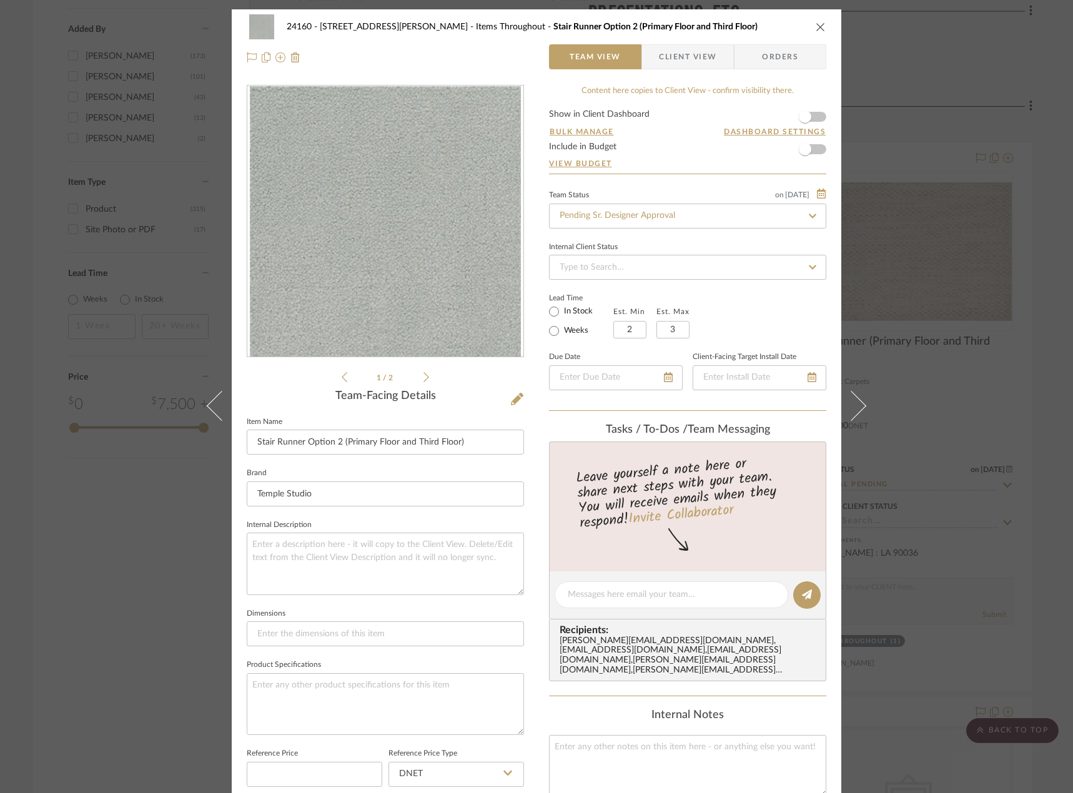
click at [677, 62] on span "Client View" at bounding box center [687, 56] width 57 height 25
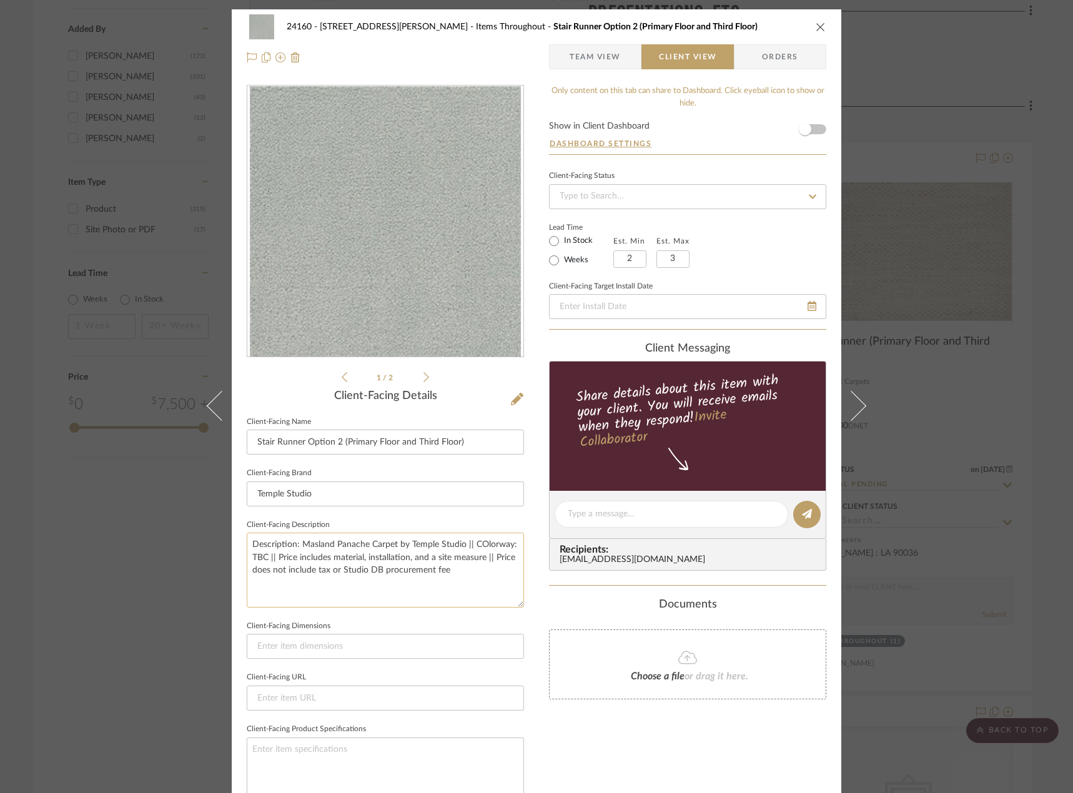
click at [459, 562] on textarea "Description: Masland Panache Carpet by Temple Studio || COlorway: TBC || Price …" at bounding box center [385, 570] width 277 height 74
click at [463, 574] on textarea "Description: Masland Panache Carpet by Temple Studio || COlorway: TBC || Price …" at bounding box center [385, 570] width 277 height 74
click at [481, 537] on textarea "Description: Masland Panache Carpet by Temple Studio || COlorway: TBC || Price …" at bounding box center [385, 570] width 277 height 74
click at [488, 546] on textarea "Description: Masland Panache Carpet by Temple Studio || COlorway: TBC || Price …" at bounding box center [385, 570] width 277 height 74
click at [489, 581] on textarea "Description: Masland Panache Carpet by Temple Studio || Colorway: TBC || Price …" at bounding box center [385, 570] width 277 height 74
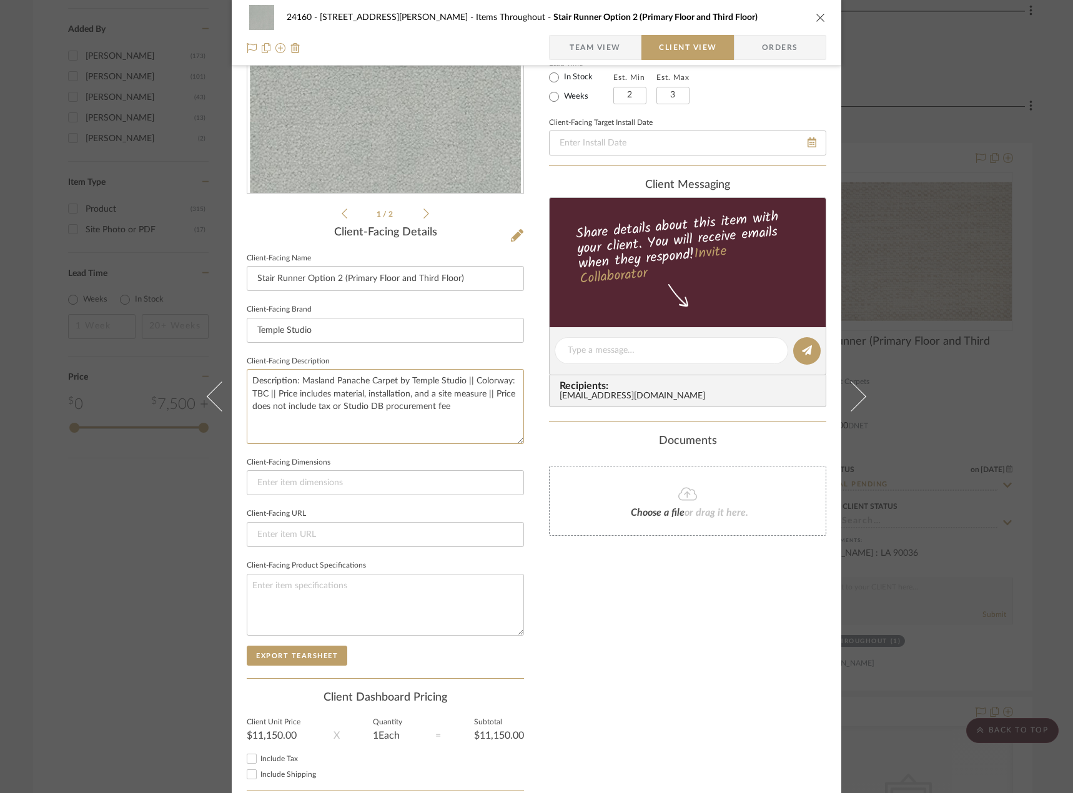
scroll to position [235, 0]
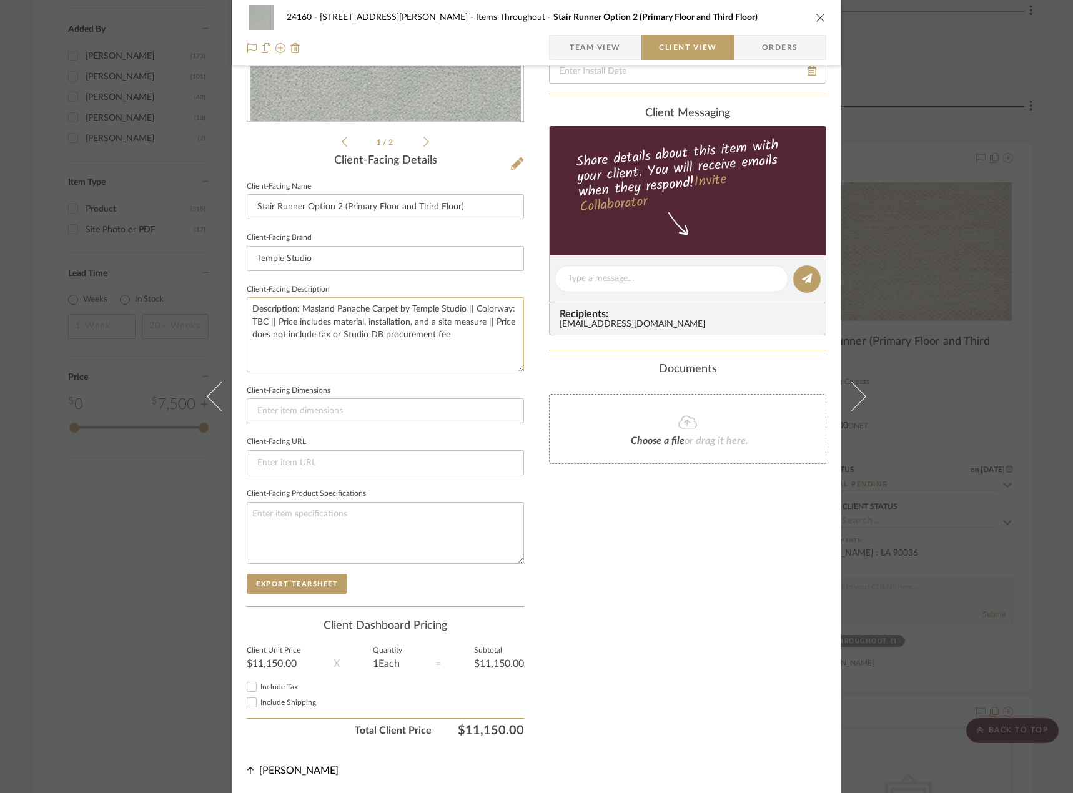
click at [266, 328] on textarea "Description: Masland Panache Carpet by Temple Studio || Colorway: TBC || Price …" at bounding box center [385, 334] width 277 height 74
click at [273, 323] on textarea "Description: Masland Panache Carpet by Temple Studio || Colorway: TBC || Price …" at bounding box center [385, 334] width 277 height 74
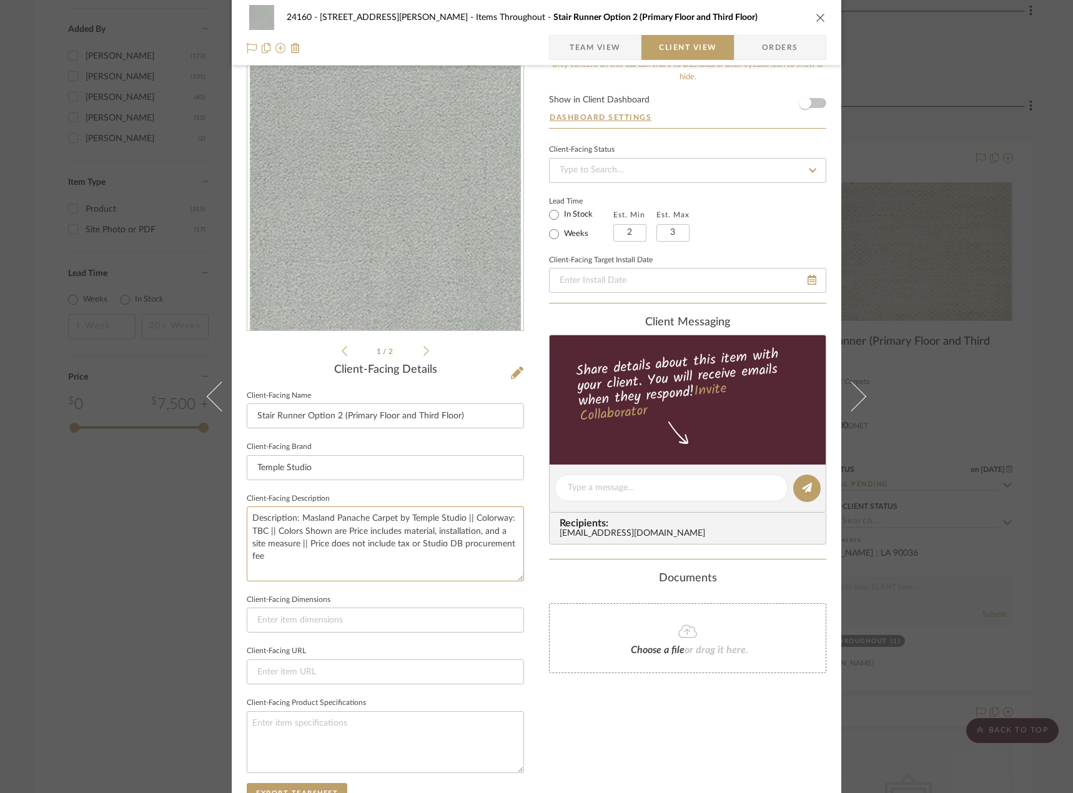
scroll to position [0, 0]
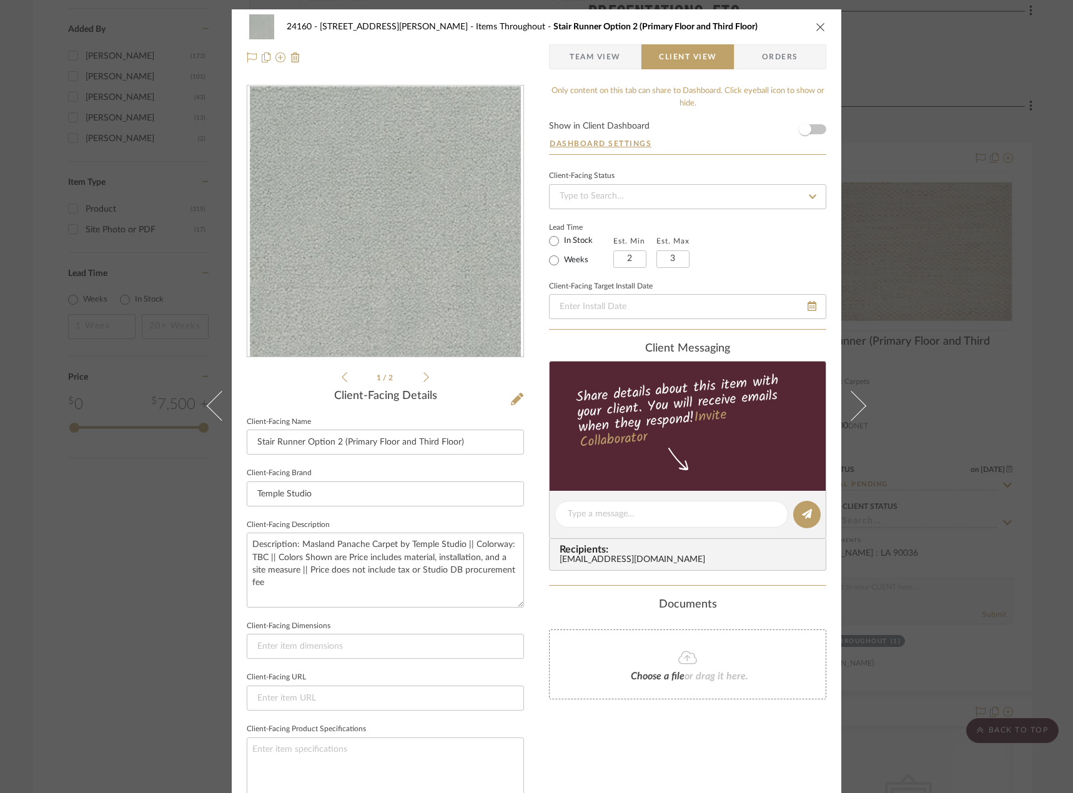
click at [423, 379] on icon at bounding box center [426, 376] width 6 height 11
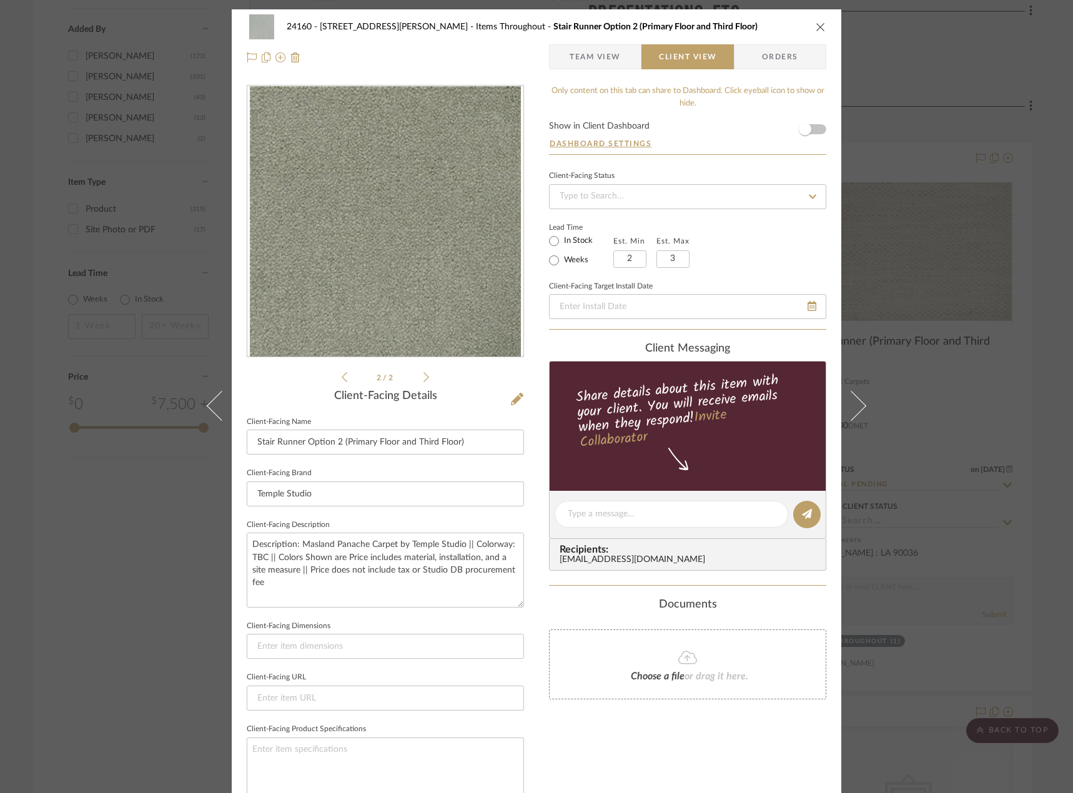
click at [341, 376] on icon at bounding box center [344, 376] width 6 height 11
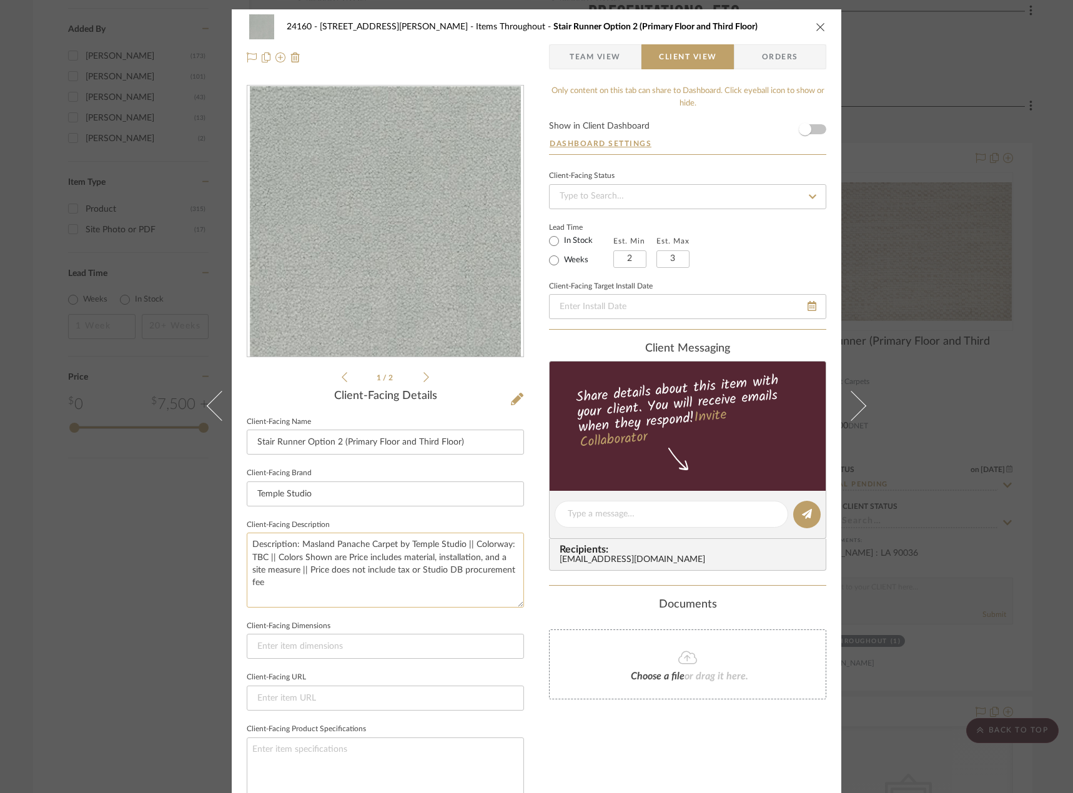
click at [346, 557] on textarea "Description: Masland Panache Carpet by Temple Studio || Colorway: TBC || Colors…" at bounding box center [385, 570] width 277 height 74
click at [342, 557] on textarea "Description: Masland Panache Carpet by Temple Studio || Colorway: TBC || Colors…" at bounding box center [385, 570] width 277 height 74
drag, startPoint x: 341, startPoint y: 559, endPoint x: 327, endPoint y: 561, distance: 15.0
click at [327, 561] on textarea "Description: Masland Panache Carpet by Temple Studio || Colorway: TBC || Colors…" at bounding box center [385, 570] width 277 height 74
click at [424, 588] on textarea "Description: Masland Panache Carpet by Temple Studio || Colorway: TBC || Colors…" at bounding box center [385, 570] width 277 height 74
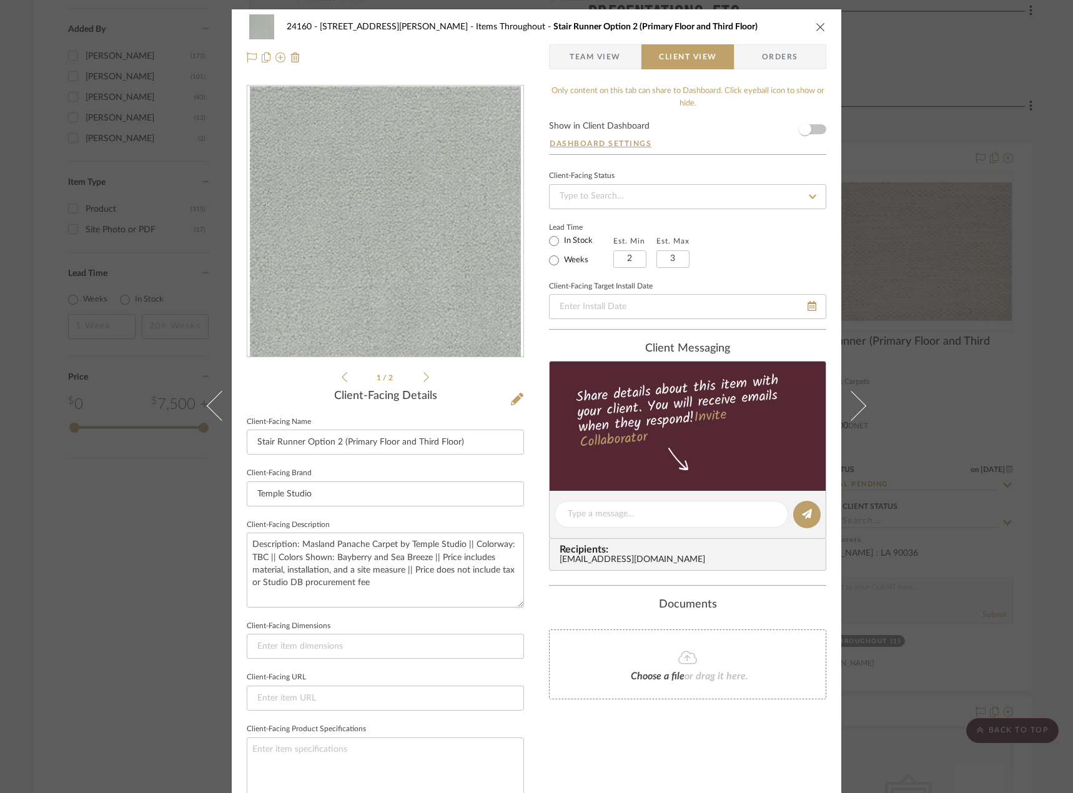
click at [416, 379] on li "1 / 2" at bounding box center [385, 377] width 76 height 15
click at [418, 378] on li "1 / 2" at bounding box center [385, 377] width 76 height 15
click at [423, 375] on icon at bounding box center [426, 376] width 6 height 11
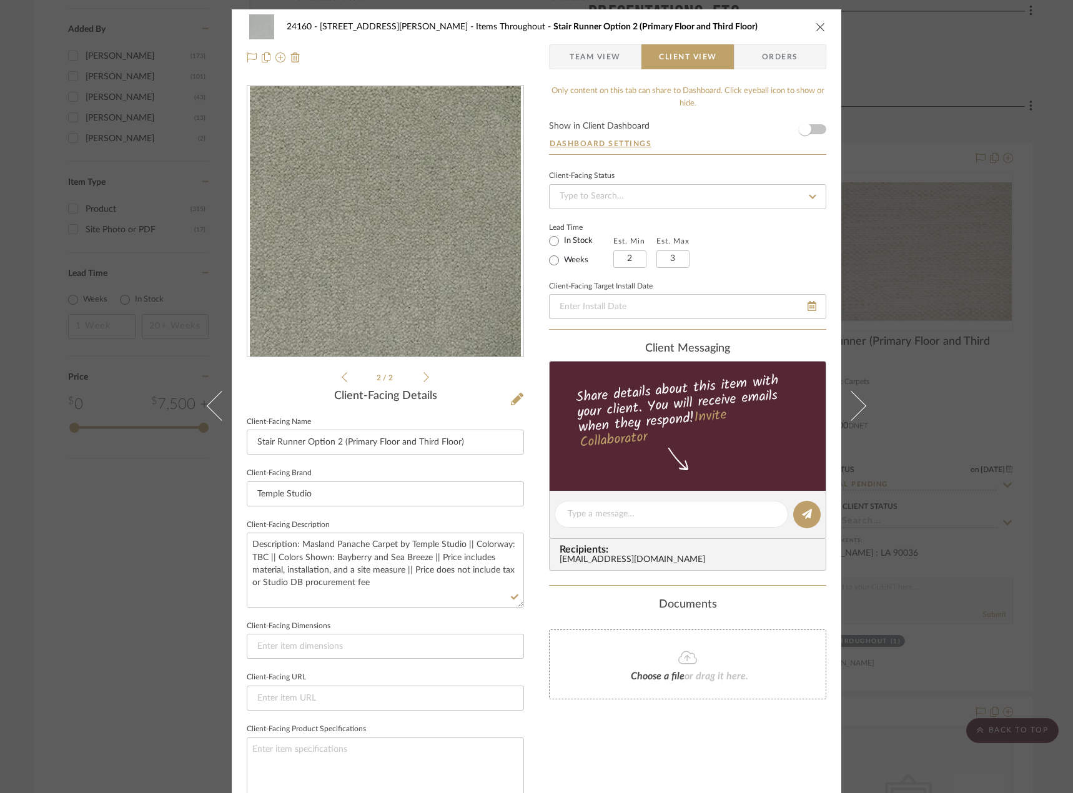
click at [423, 375] on icon at bounding box center [426, 376] width 6 height 11
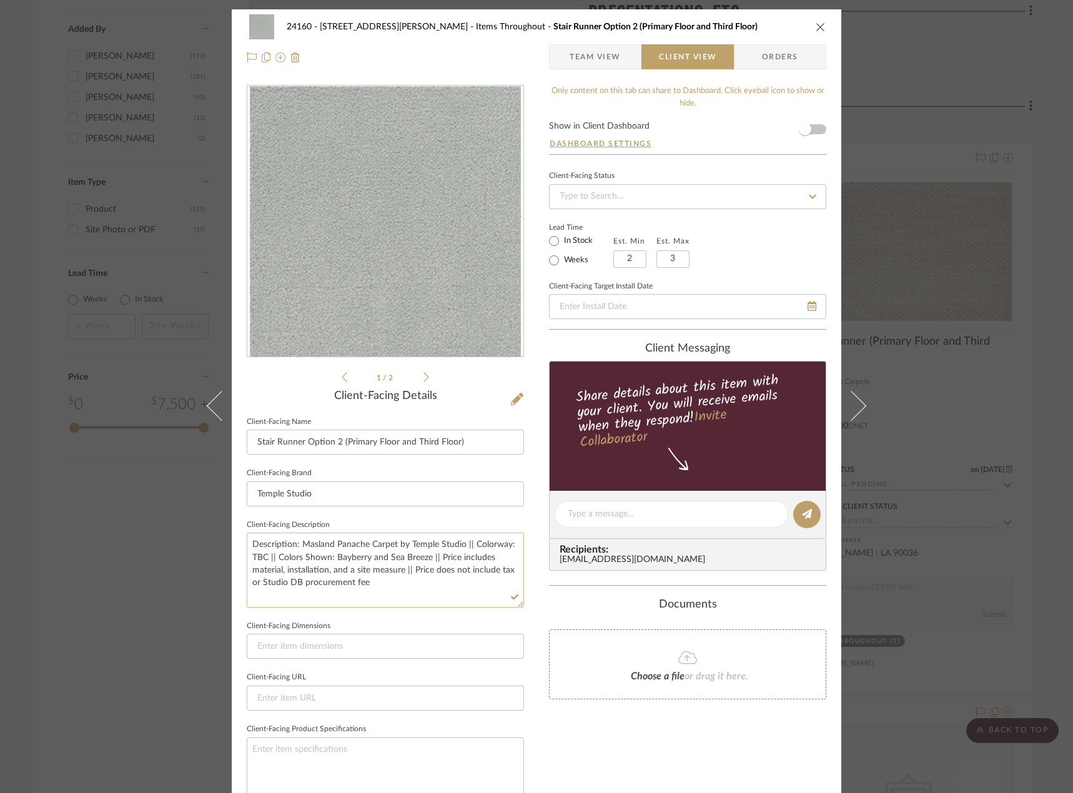
click at [411, 567] on textarea "Description: Masland Panache Carpet by Temple Studio || Colorway: TBC || Colors…" at bounding box center [385, 570] width 277 height 74
click at [419, 587] on textarea "Description: Masland Panache Carpet by Temple Studio || Colorway: TBC || Colors…" at bounding box center [385, 570] width 277 height 74
drag, startPoint x: 332, startPoint y: 561, endPoint x: 386, endPoint y: 561, distance: 53.7
click at [386, 561] on textarea "Description: Masland Panache Carpet by Temple Studio || Colorway: TBC || Colors…" at bounding box center [385, 570] width 277 height 74
click at [373, 559] on textarea "Description: Masland Panache Carpet by Temple Studio || Colorway: TBC || Colors…" at bounding box center [385, 570] width 277 height 74
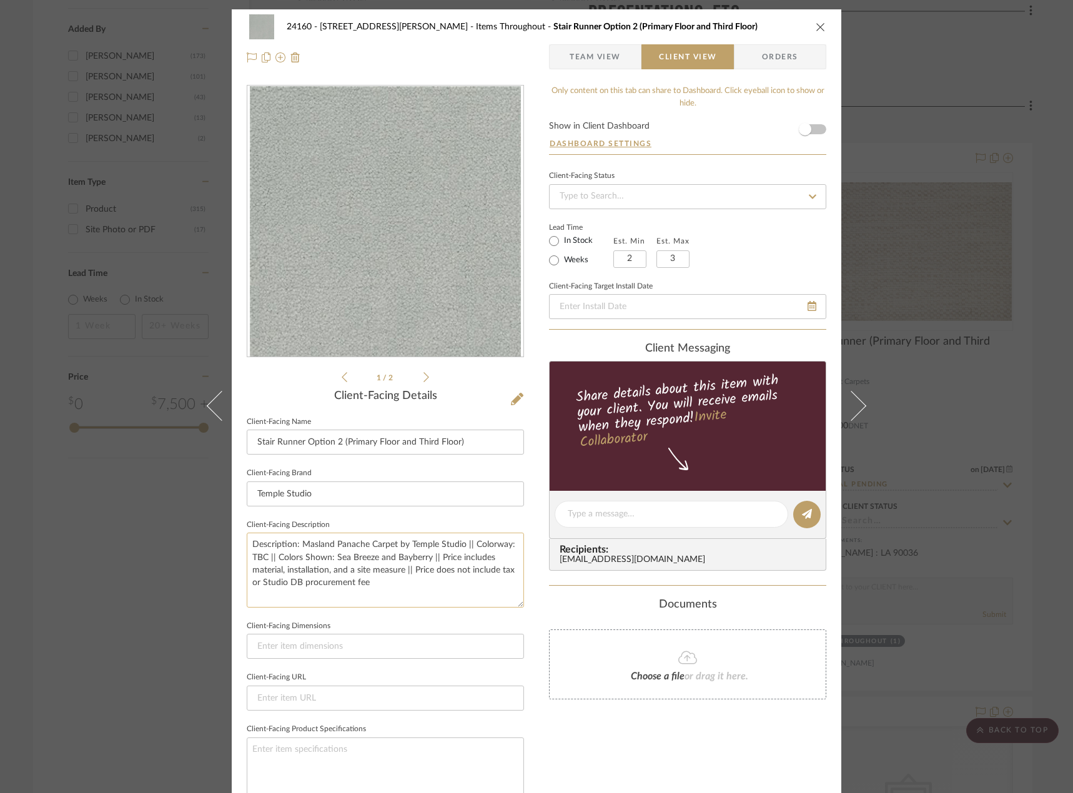
drag, startPoint x: 391, startPoint y: 590, endPoint x: 408, endPoint y: 601, distance: 20.8
click at [393, 589] on textarea "Description: Masland Panache Carpet by Temple Studio || Colorway: TBC || Colors…" at bounding box center [385, 570] width 277 height 74
type textarea "Description: Masland Panache Carpet by Temple Studio || Colorway: TBC || Colors…"
click at [476, 660] on sr-form-field "Client-Facing Dimensions" at bounding box center [385, 643] width 277 height 52
click at [197, 524] on button at bounding box center [214, 405] width 35 height 793
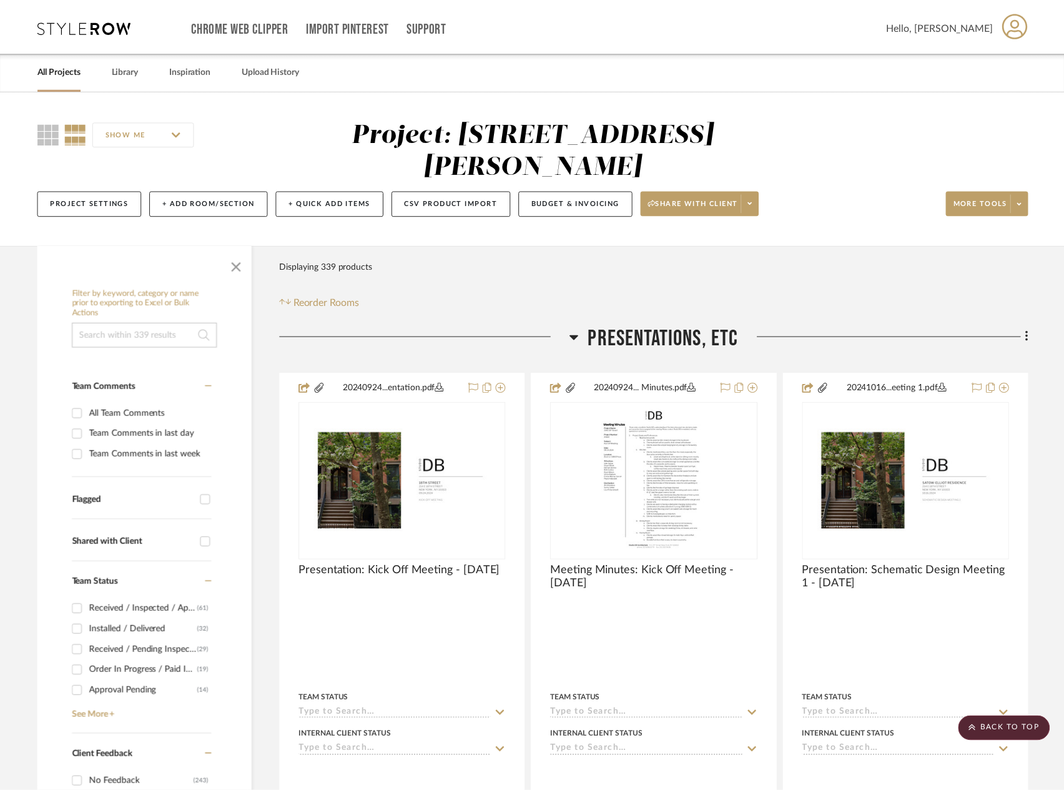
scroll to position [1998, 0]
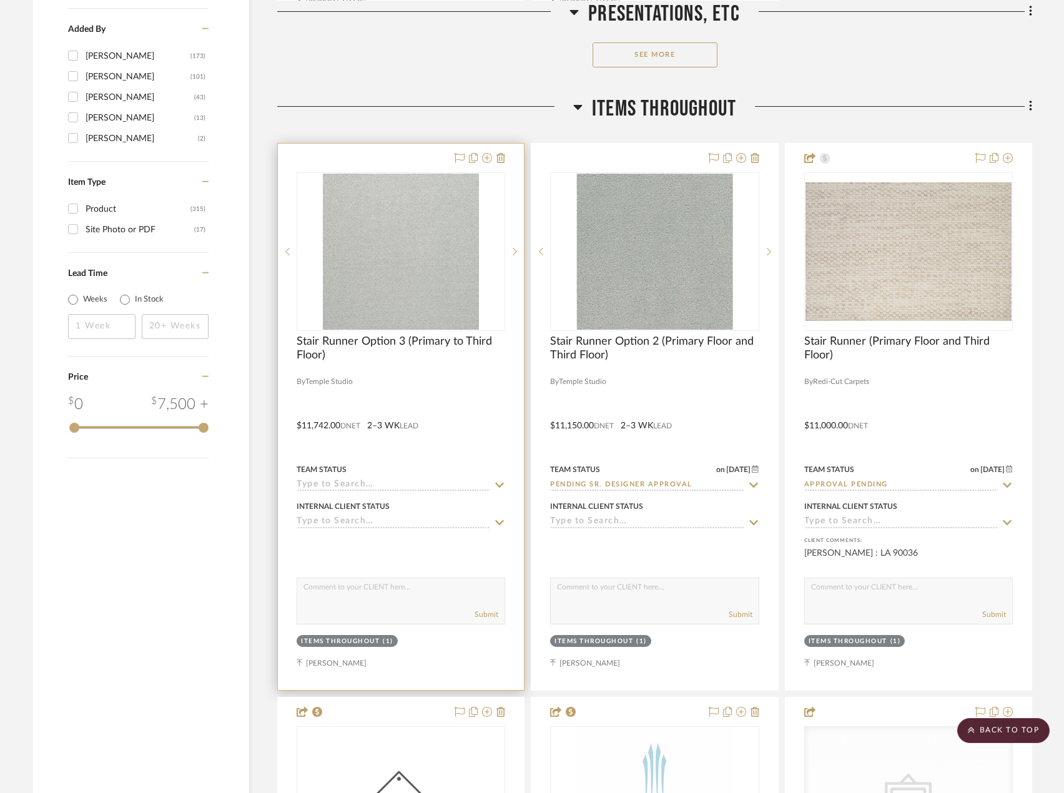
click at [404, 366] on div at bounding box center [401, 367] width 209 height 11
click at [454, 338] on span "Stair Runner Option 3 (Primary to Third Floor)" at bounding box center [401, 348] width 209 height 27
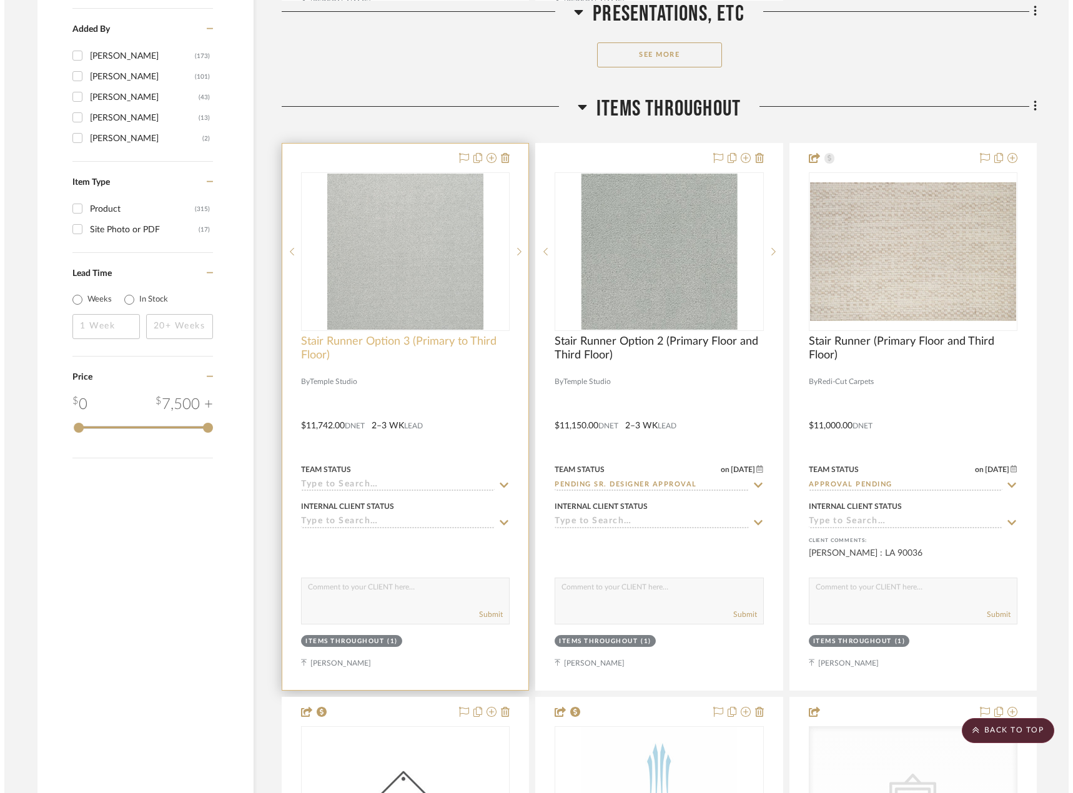
scroll to position [0, 0]
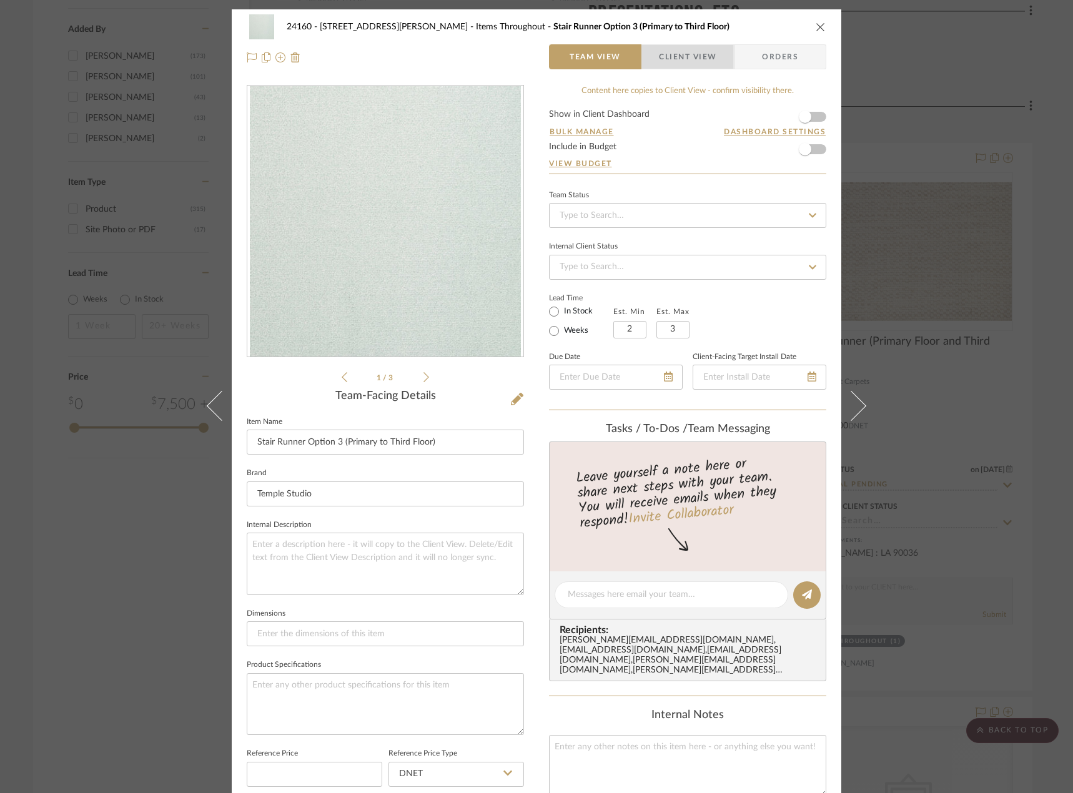
click at [673, 69] on span "Client View" at bounding box center [687, 56] width 57 height 25
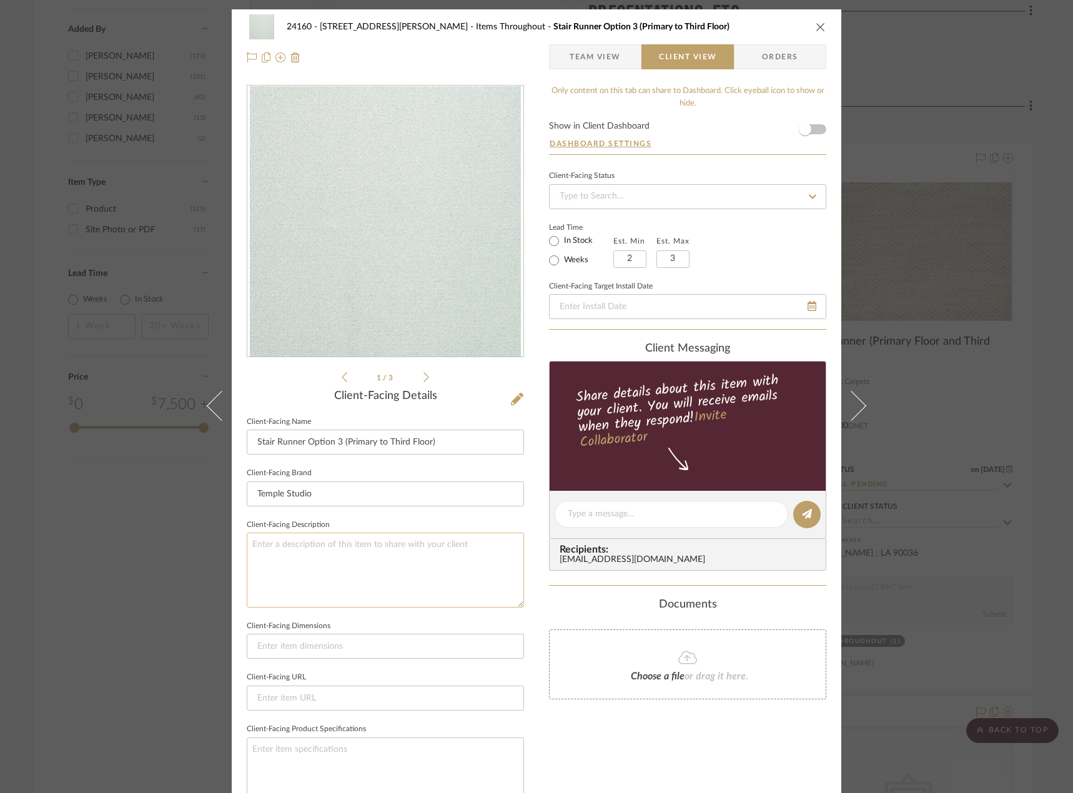
click at [371, 559] on textarea at bounding box center [385, 570] width 277 height 74
type textarea "Description"
type textarea "Description: Captiva Carpet by Temple Studio || Colorway: TBC || Colors Shown:"
click at [423, 379] on icon at bounding box center [426, 376] width 6 height 11
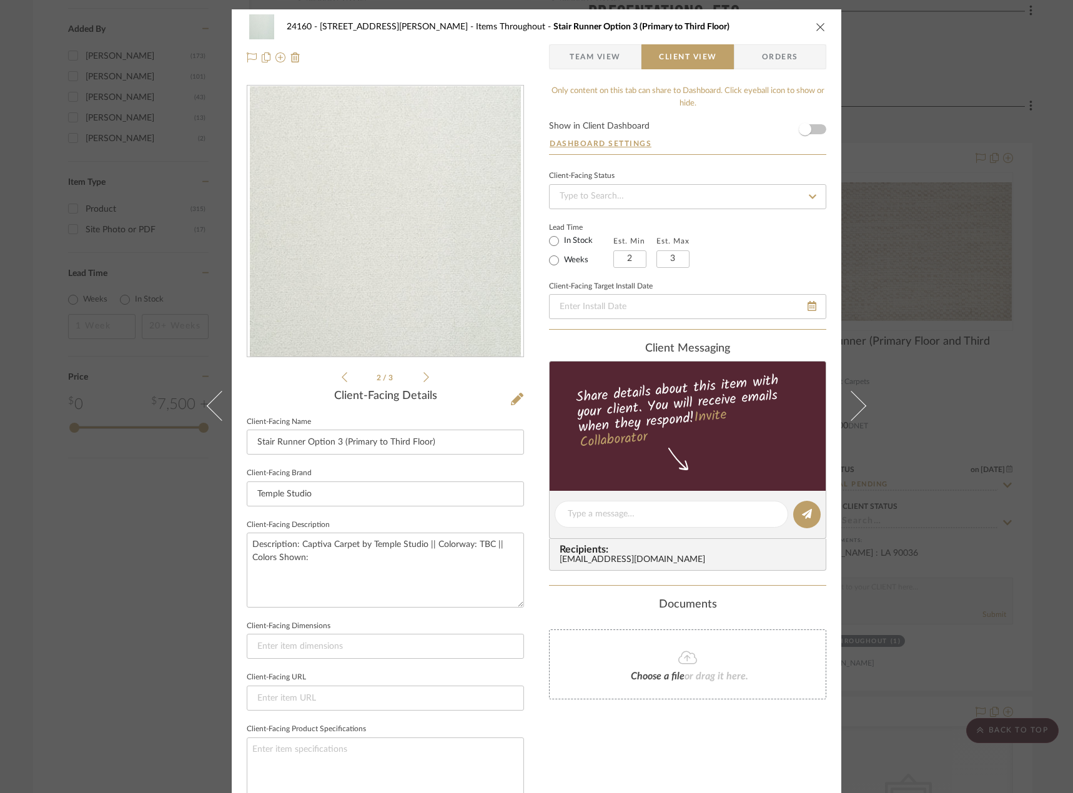
click at [423, 379] on icon at bounding box center [426, 376] width 6 height 11
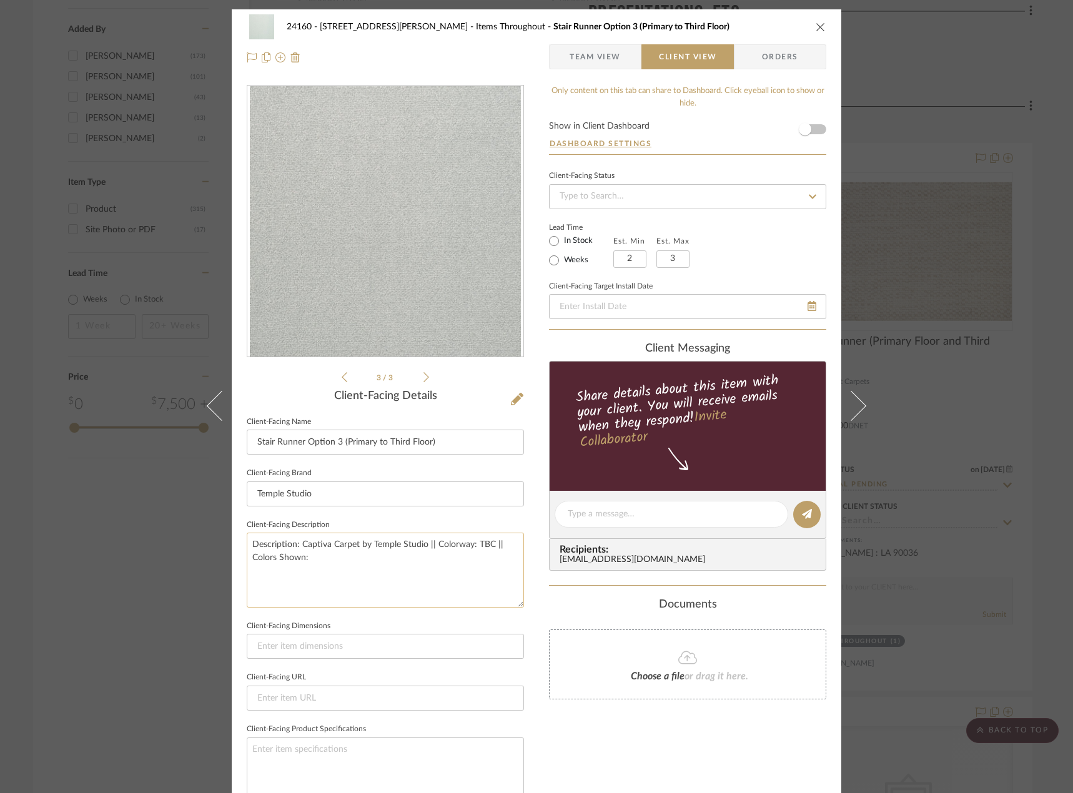
click at [408, 557] on textarea "Description: Captiva Carpet by Temple Studio || Colorway: TBC || Colors Shown:" at bounding box center [385, 570] width 277 height 74
type textarea "Description: Captiva Carpet by Temple Studio || Colorway: TBC || Colors Shown: …"
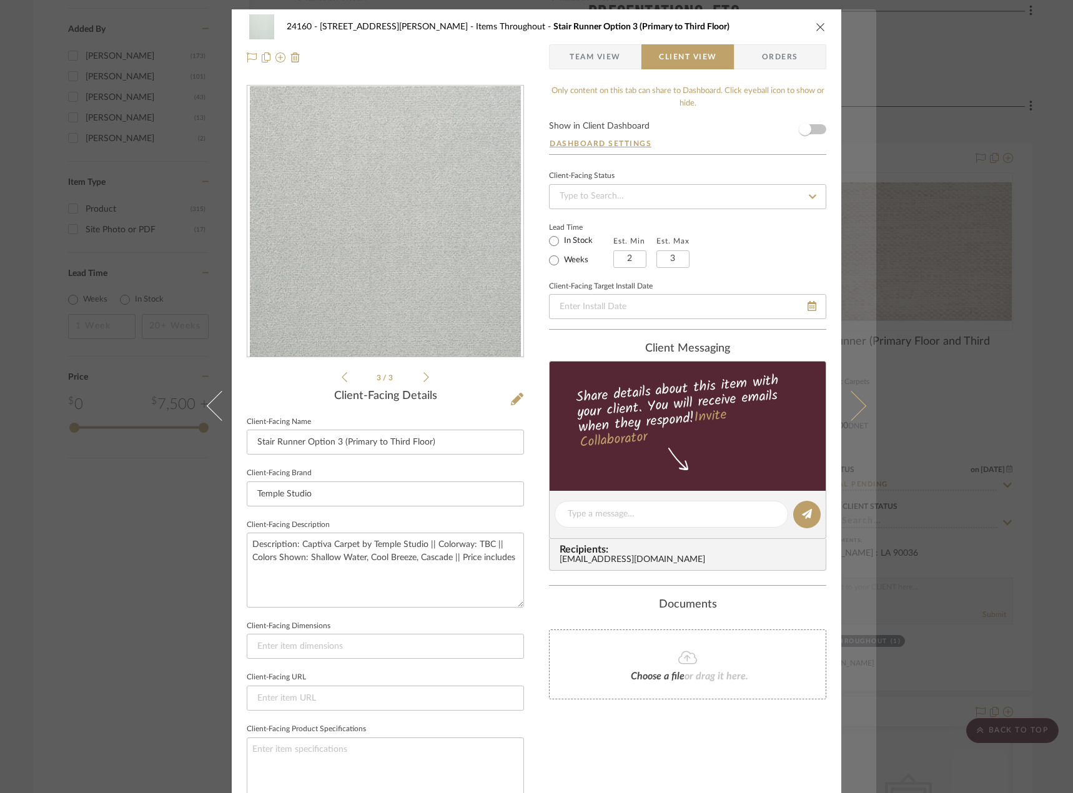
click at [861, 396] on button at bounding box center [858, 405] width 35 height 793
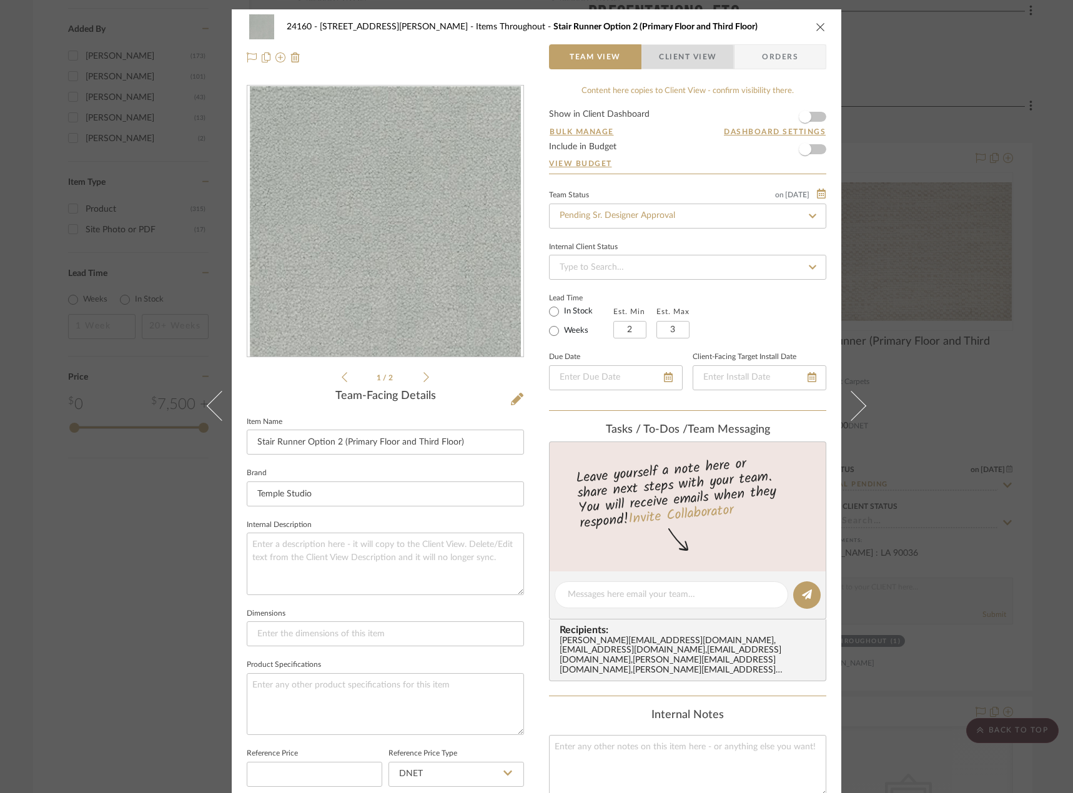
click at [678, 57] on span "Client View" at bounding box center [687, 56] width 57 height 25
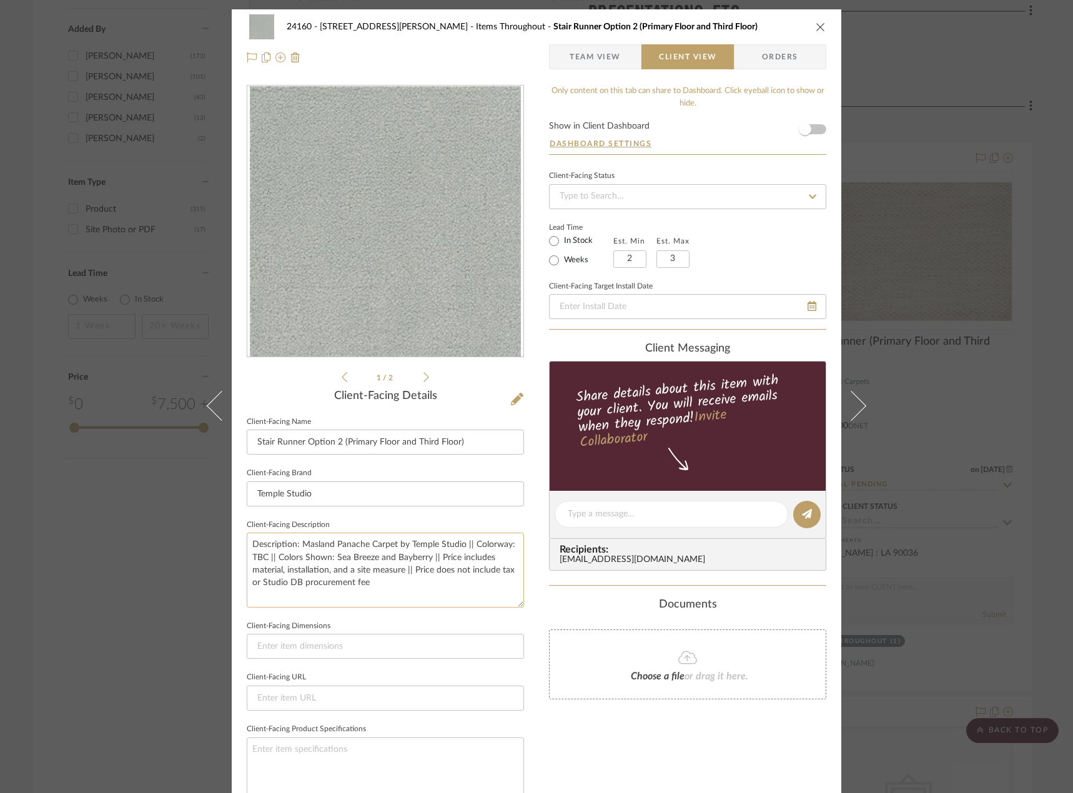
drag, startPoint x: 444, startPoint y: 585, endPoint x: 435, endPoint y: 556, distance: 30.8
click at [435, 556] on textarea "Description: Masland Panache Carpet by Temple Studio || Colorway: TBC || Colors…" at bounding box center [385, 570] width 277 height 74
drag, startPoint x: 596, startPoint y: 65, endPoint x: 564, endPoint y: 89, distance: 40.2
click at [596, 66] on span "Team View" at bounding box center [594, 56] width 51 height 25
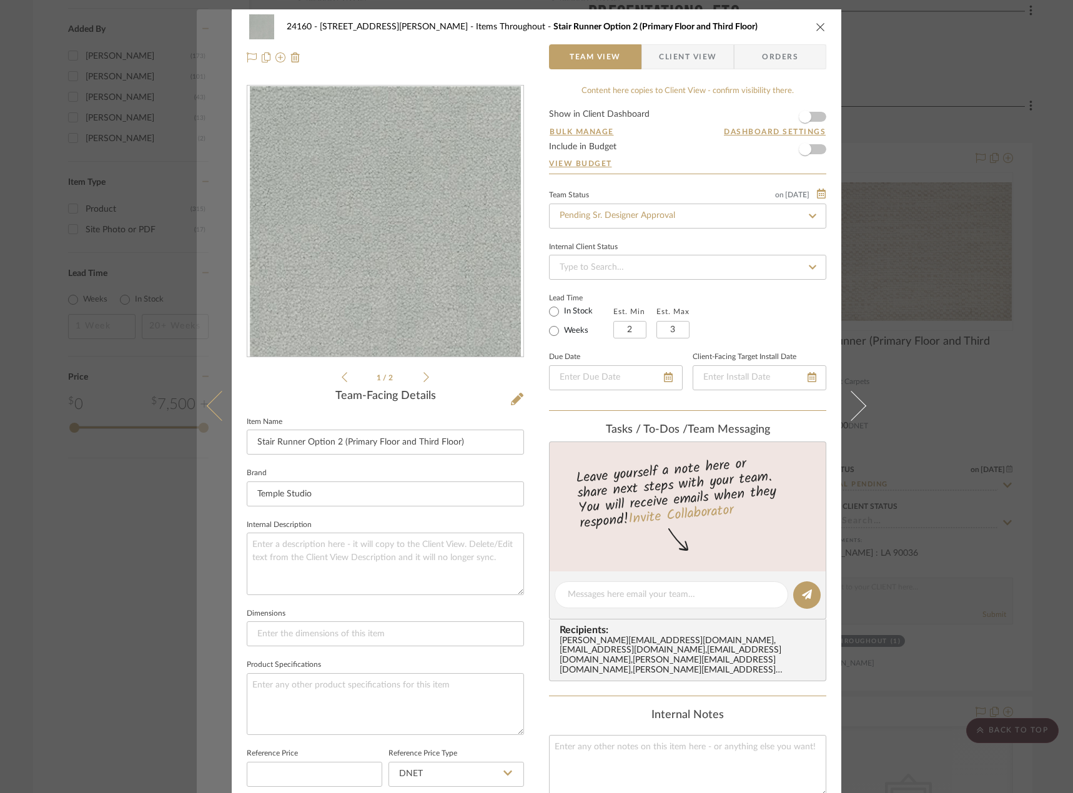
click at [215, 421] on button at bounding box center [214, 405] width 35 height 793
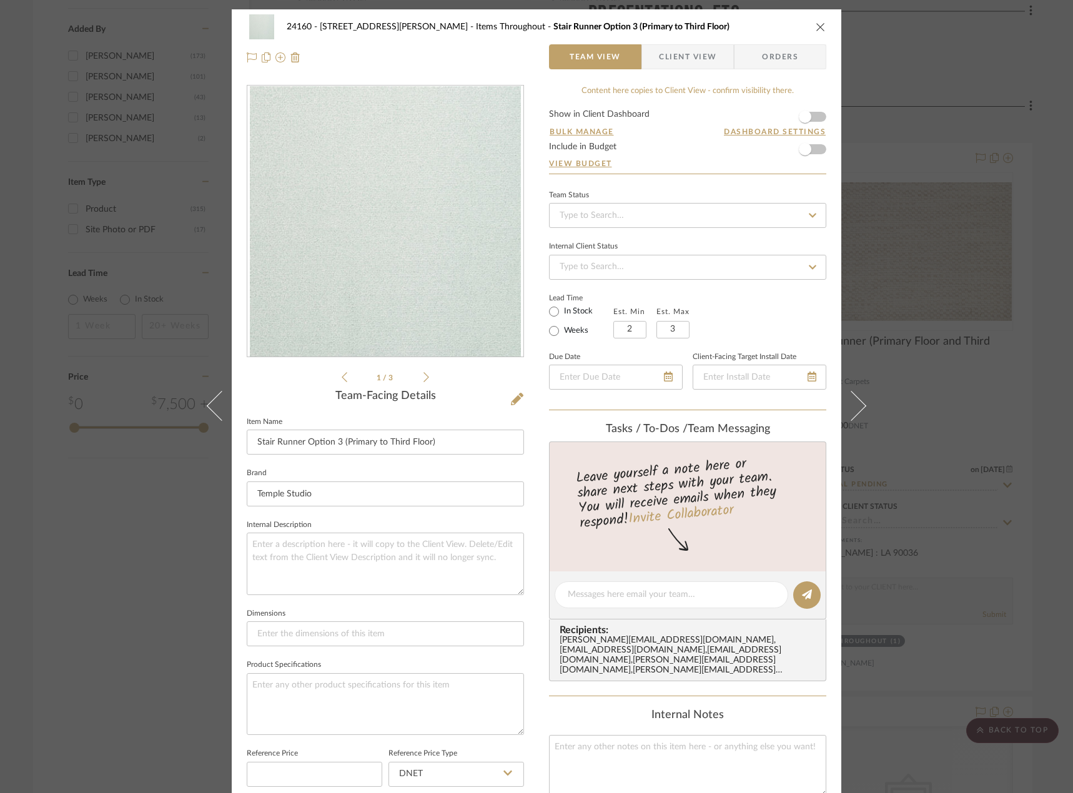
click at [689, 58] on span "Client View" at bounding box center [687, 56] width 57 height 25
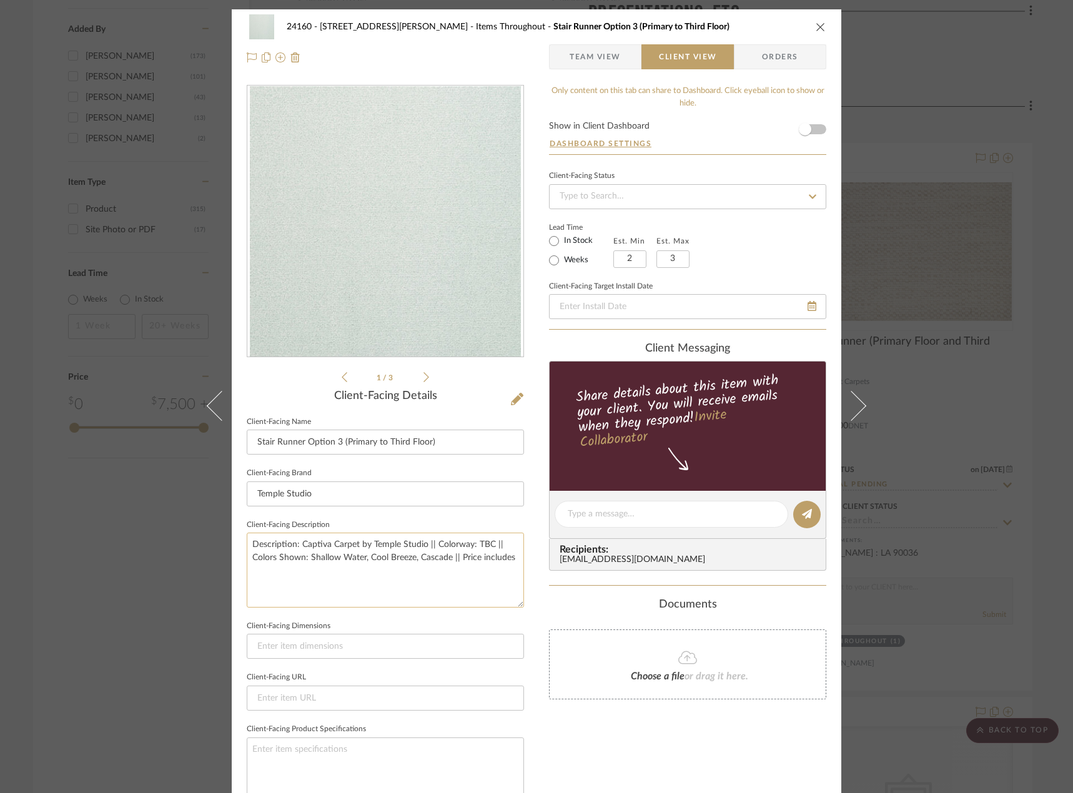
drag, startPoint x: 507, startPoint y: 564, endPoint x: 458, endPoint y: 567, distance: 49.4
click at [458, 567] on textarea "Description: Captiva Carpet by Temple Studio || Colorway: TBC || Colors Shown: …" at bounding box center [385, 570] width 277 height 74
paste textarea "material, installation, and a site measure || Price does not include tax or Stu…"
type textarea "Description: Captiva Carpet by Temple Studio || Colorway: TBC || Colors Shown: …"
click at [452, 637] on input at bounding box center [385, 646] width 277 height 25
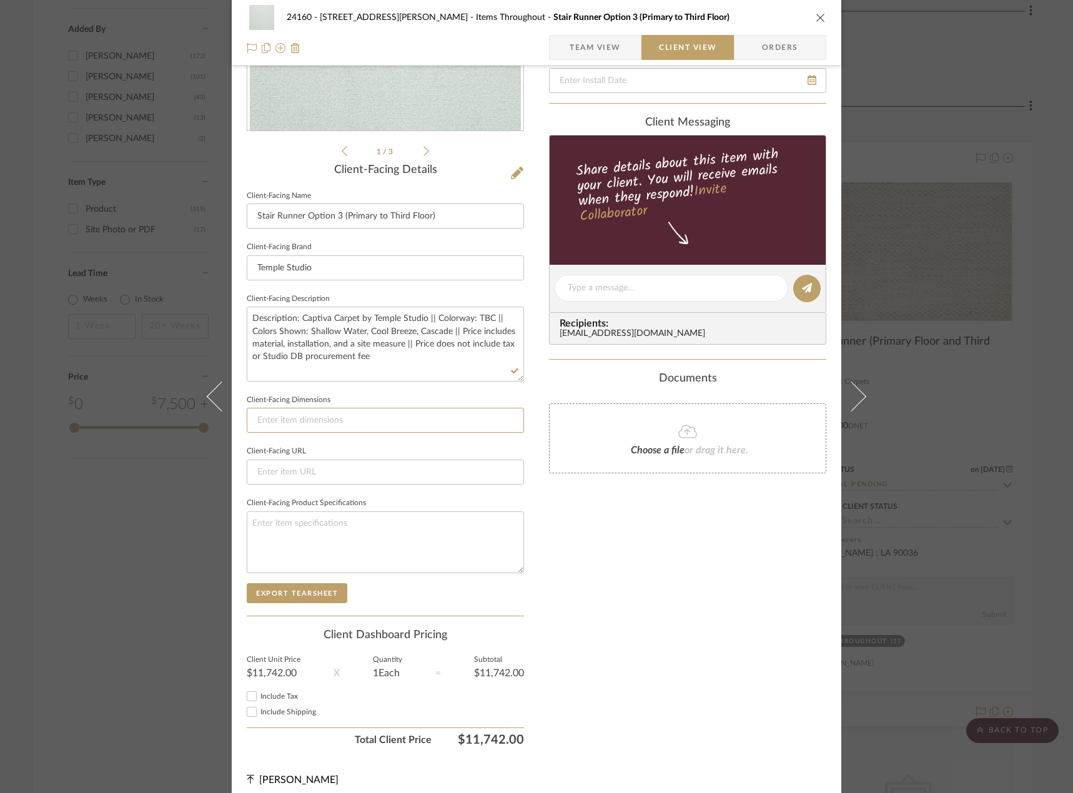
scroll to position [235, 0]
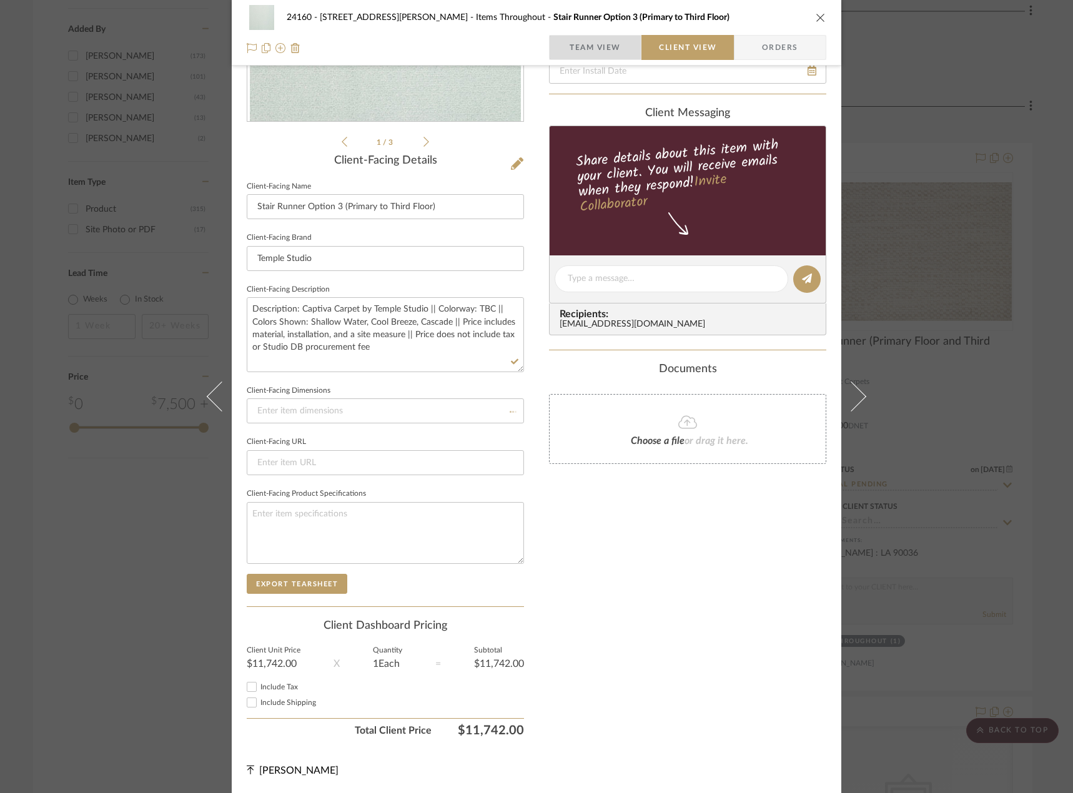
click at [569, 46] on span "Team View" at bounding box center [594, 47] width 51 height 25
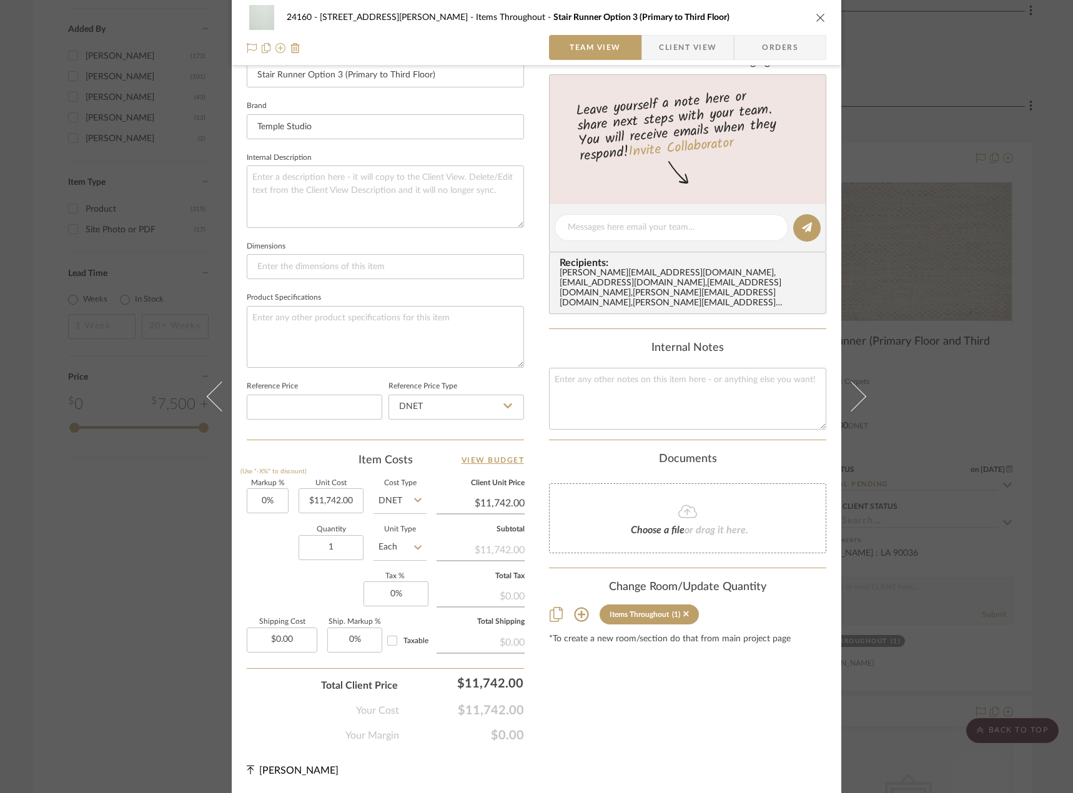
scroll to position [55, 0]
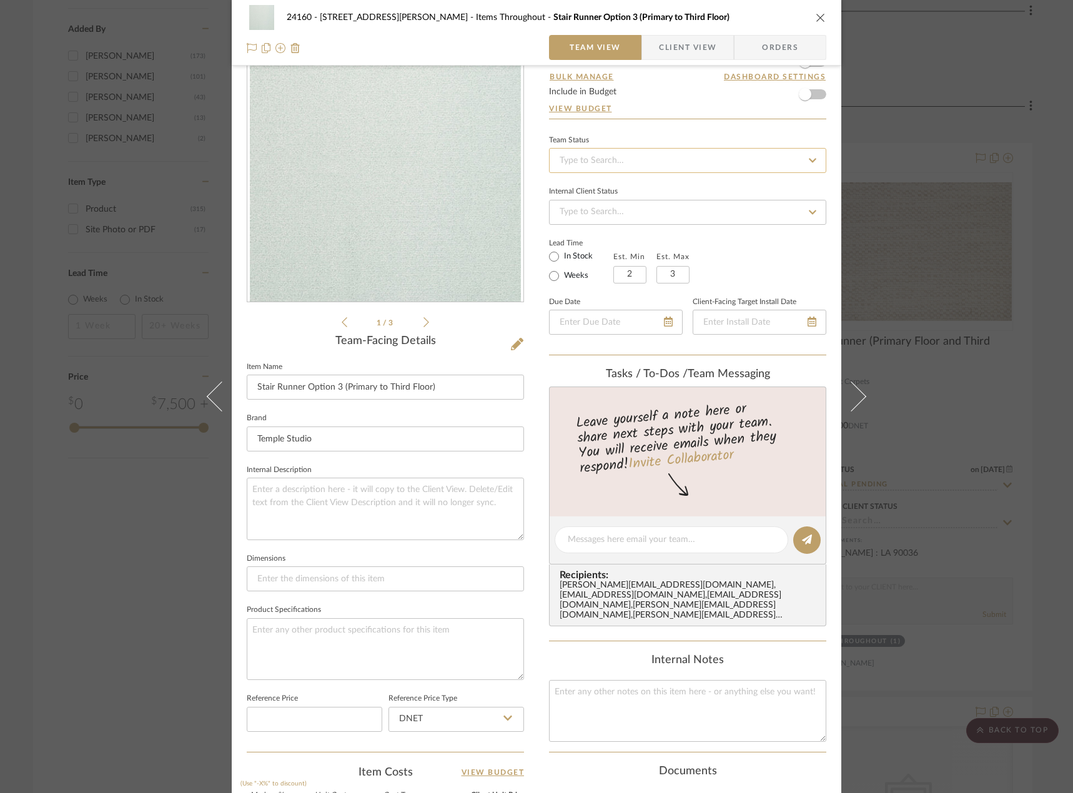
click at [676, 168] on input at bounding box center [687, 160] width 277 height 25
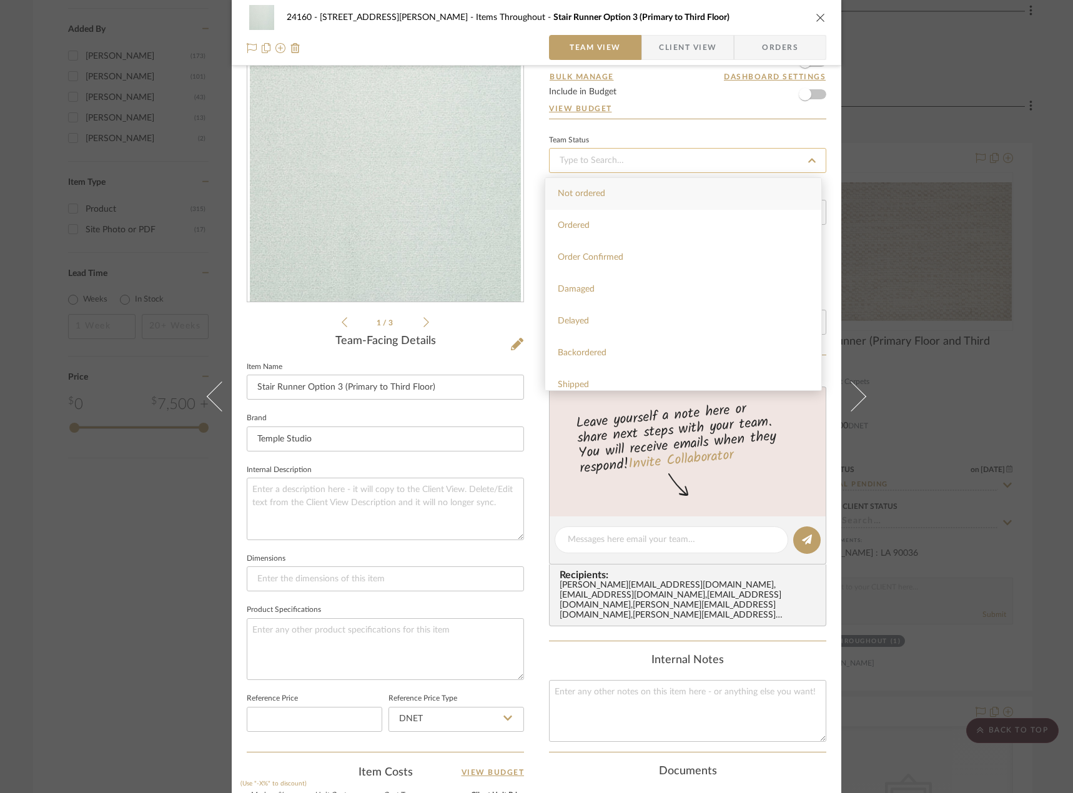
type input "e"
type input "pen"
click at [766, 207] on div "Pending Sr. Designer Approval" at bounding box center [683, 194] width 276 height 32
type input "[DATE]"
type input "Pending Sr. Designer Approval"
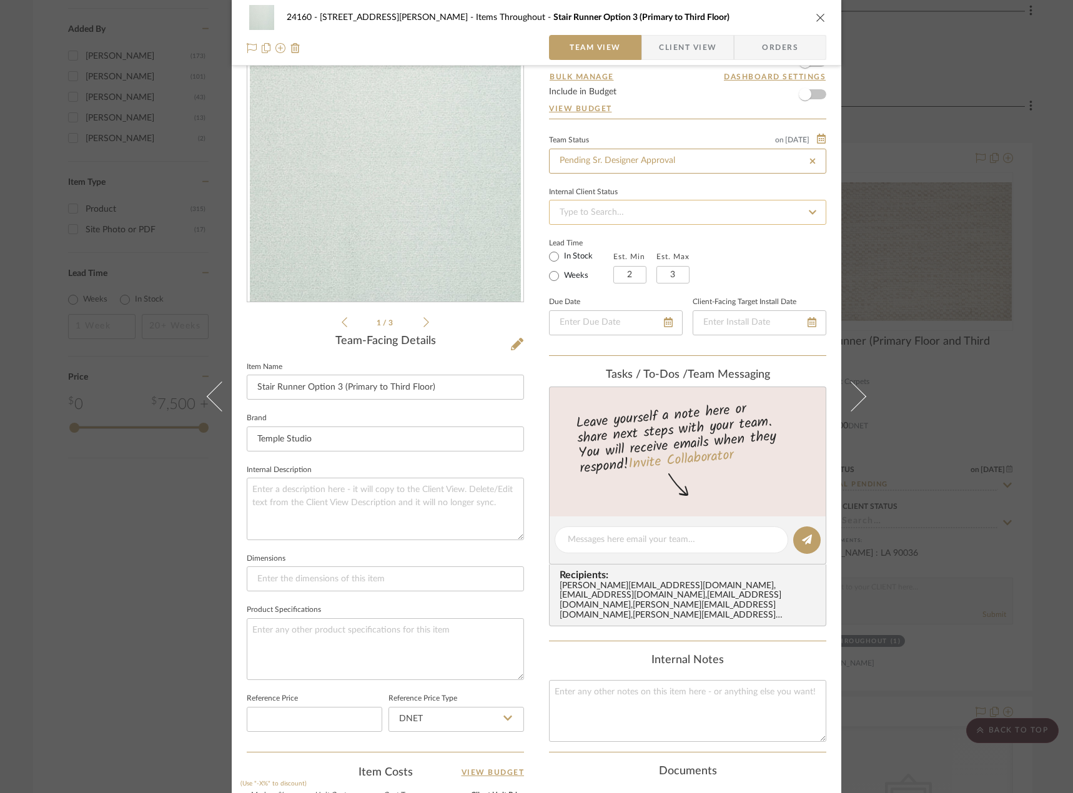
type input "[DATE]"
type input "Pending Sr. Designer Approval"
click at [671, 530] on div at bounding box center [670, 539] width 233 height 27
click at [647, 38] on span "button" at bounding box center [650, 47] width 17 height 25
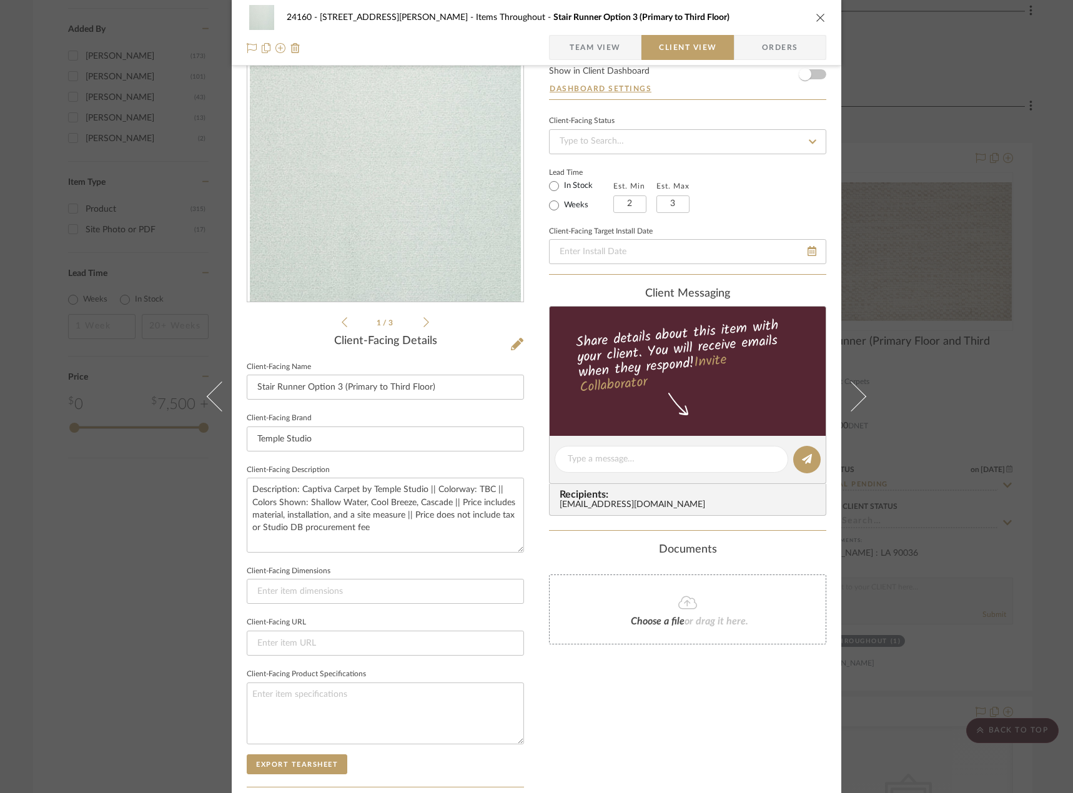
click at [416, 316] on li "1 / 3" at bounding box center [385, 322] width 76 height 15
click at [423, 320] on icon at bounding box center [426, 322] width 6 height 11
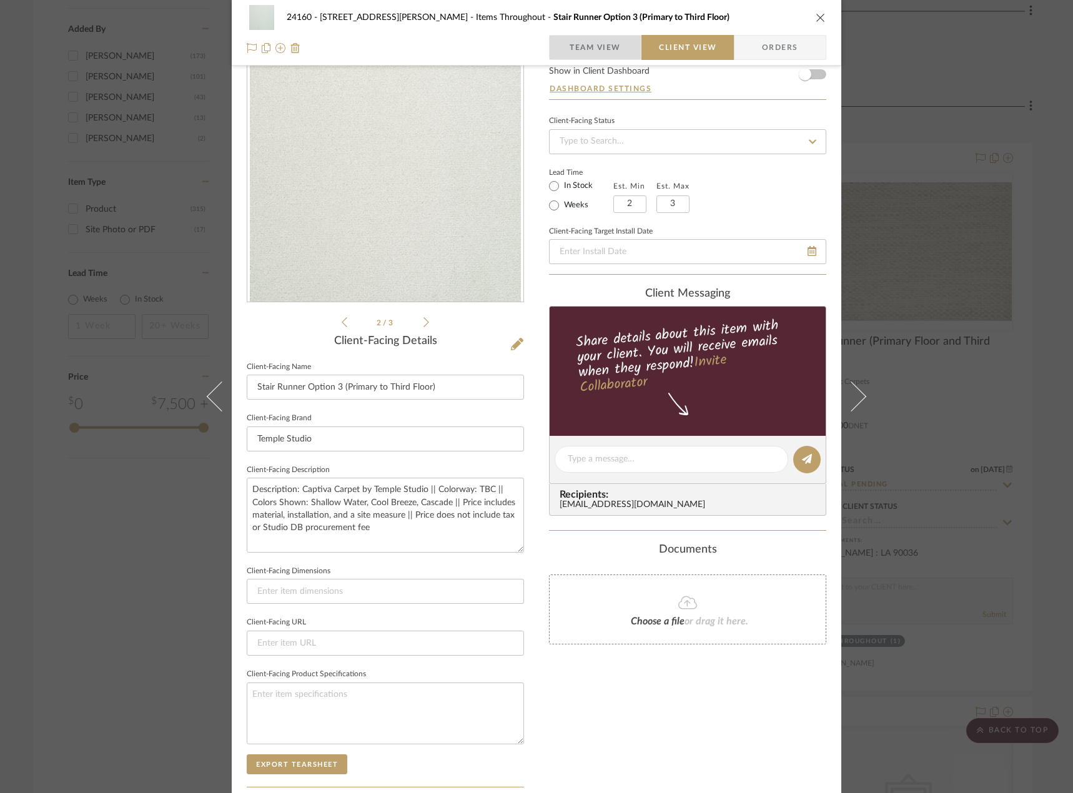
click at [596, 51] on span "Team View" at bounding box center [594, 47] width 51 height 25
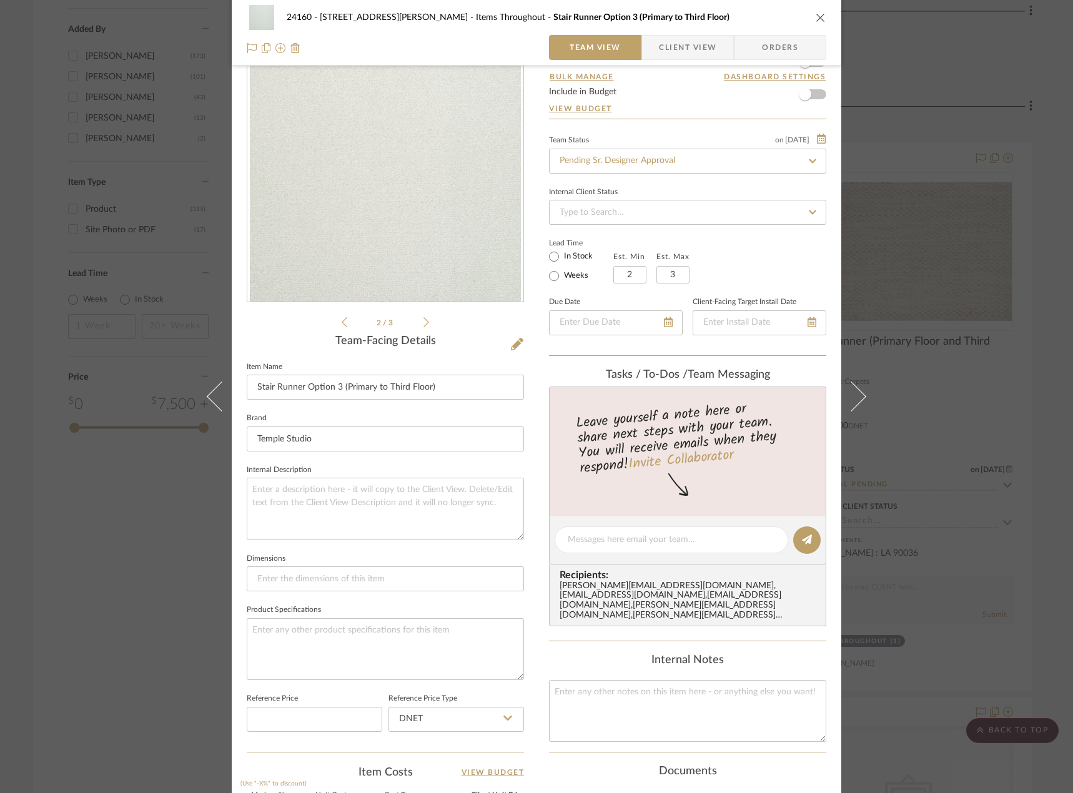
click at [966, 272] on div "24160 - 214 E 18th Street - Satow Elliot Items Throughout Stair Runner Option 3…" at bounding box center [536, 396] width 1073 height 793
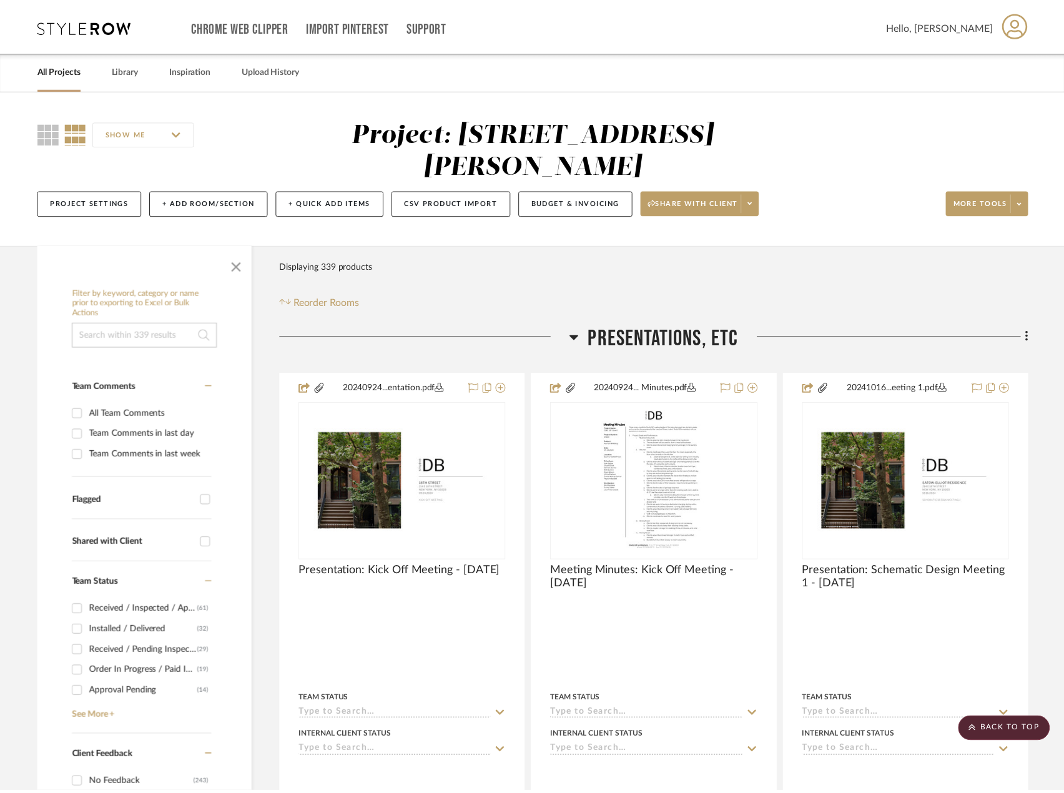
scroll to position [1998, 0]
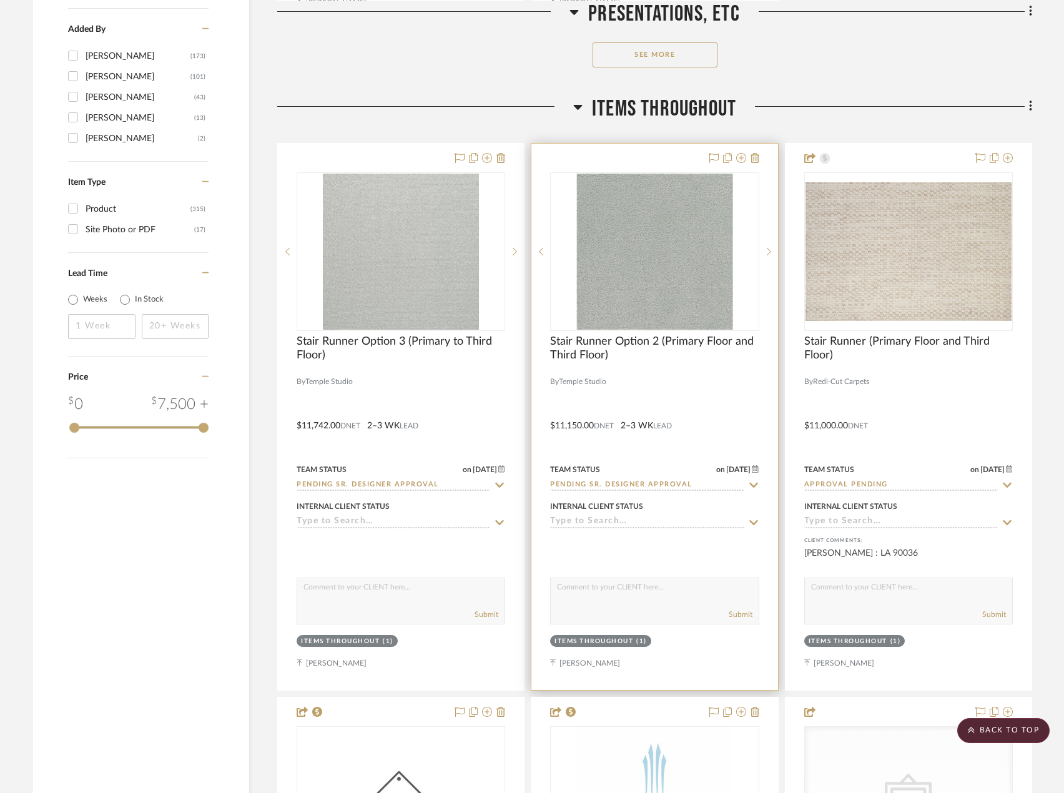
click at [688, 389] on div at bounding box center [654, 417] width 246 height 546
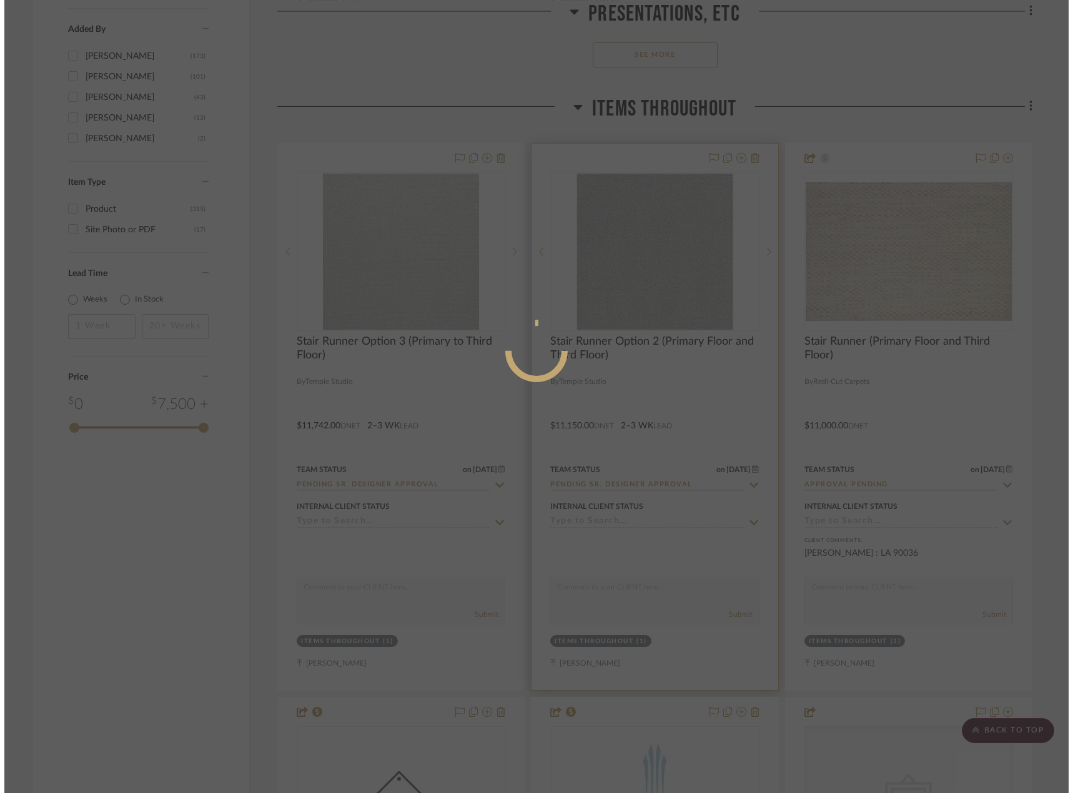
scroll to position [0, 0]
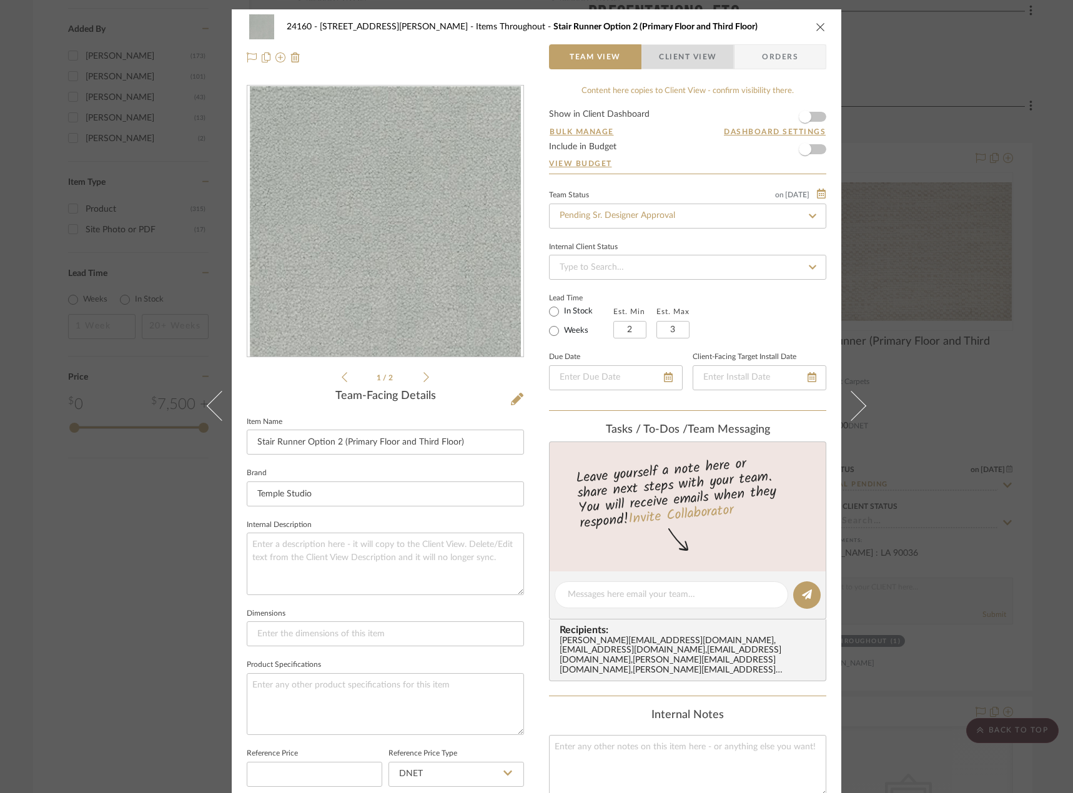
click at [669, 49] on span "Client View" at bounding box center [687, 56] width 57 height 25
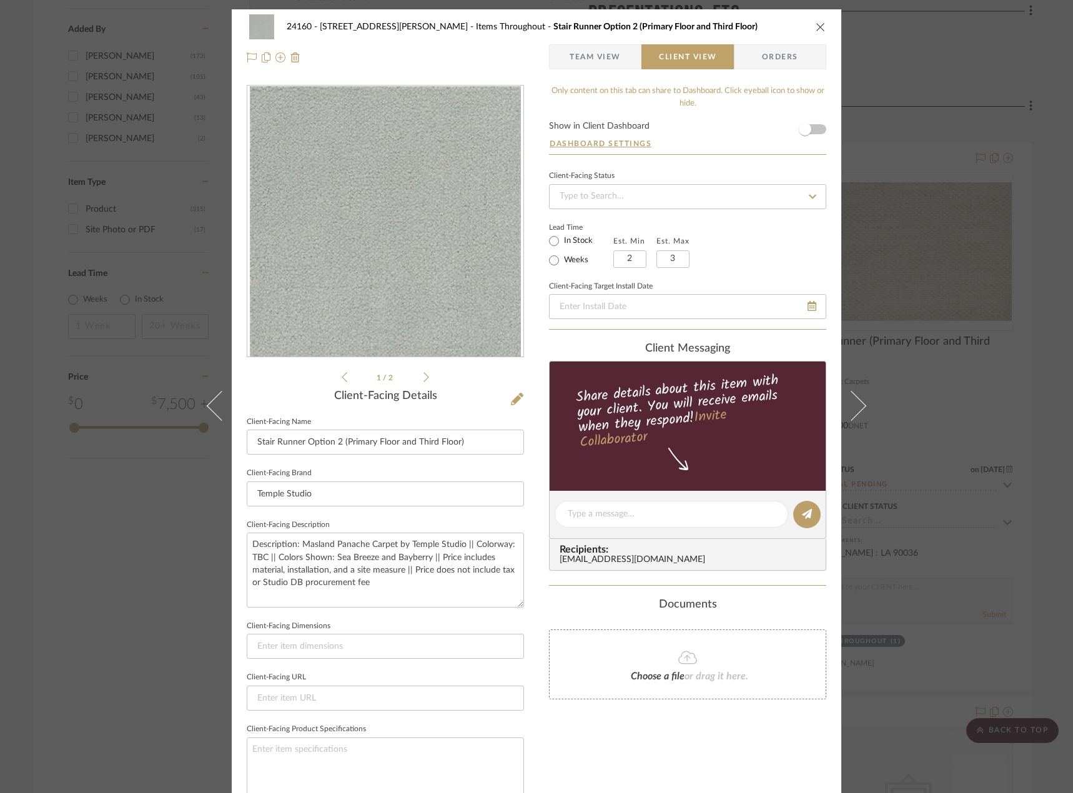
drag, startPoint x: 579, startPoint y: 61, endPoint x: 587, endPoint y: 121, distance: 60.6
click at [579, 62] on span "Team View" at bounding box center [594, 56] width 51 height 25
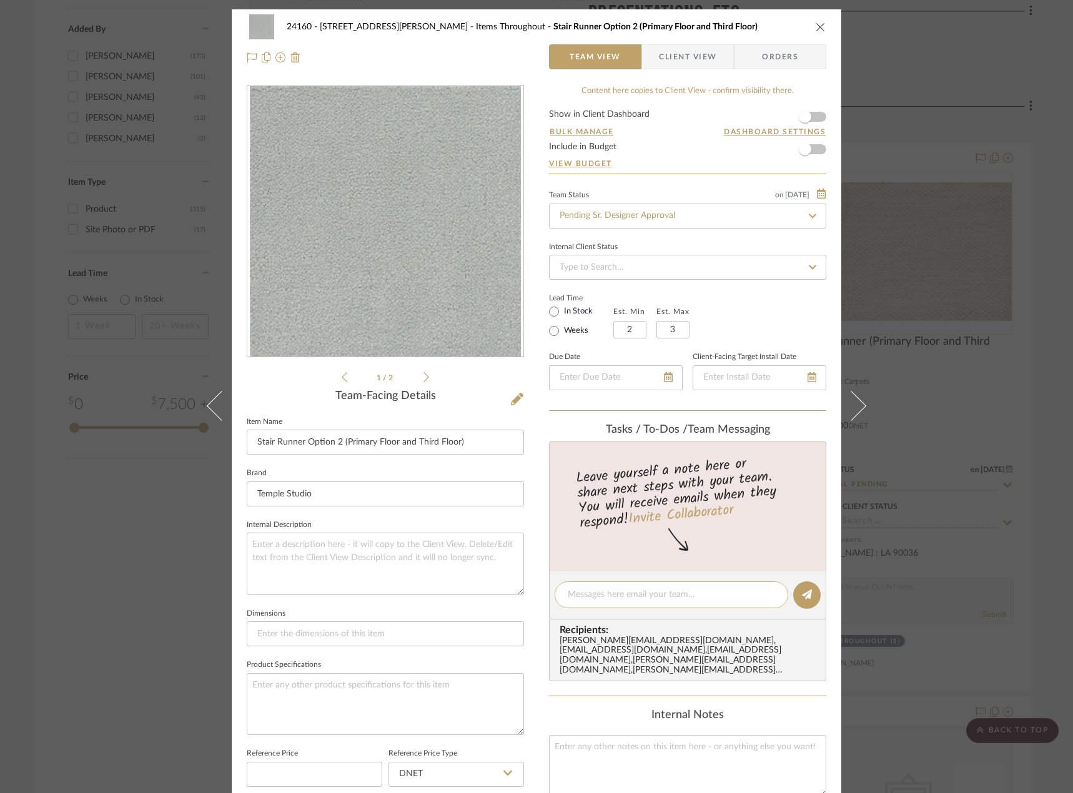
click at [664, 594] on textarea at bounding box center [670, 594] width 207 height 13
type textarea "Larger samples to be delivered by 8/29"
click at [669, 599] on textarea "Larger samples to be delivered by 8/29" at bounding box center [670, 594] width 207 height 13
click at [437, 586] on textarea at bounding box center [385, 564] width 277 height 62
click at [799, 602] on button at bounding box center [806, 594] width 27 height 27
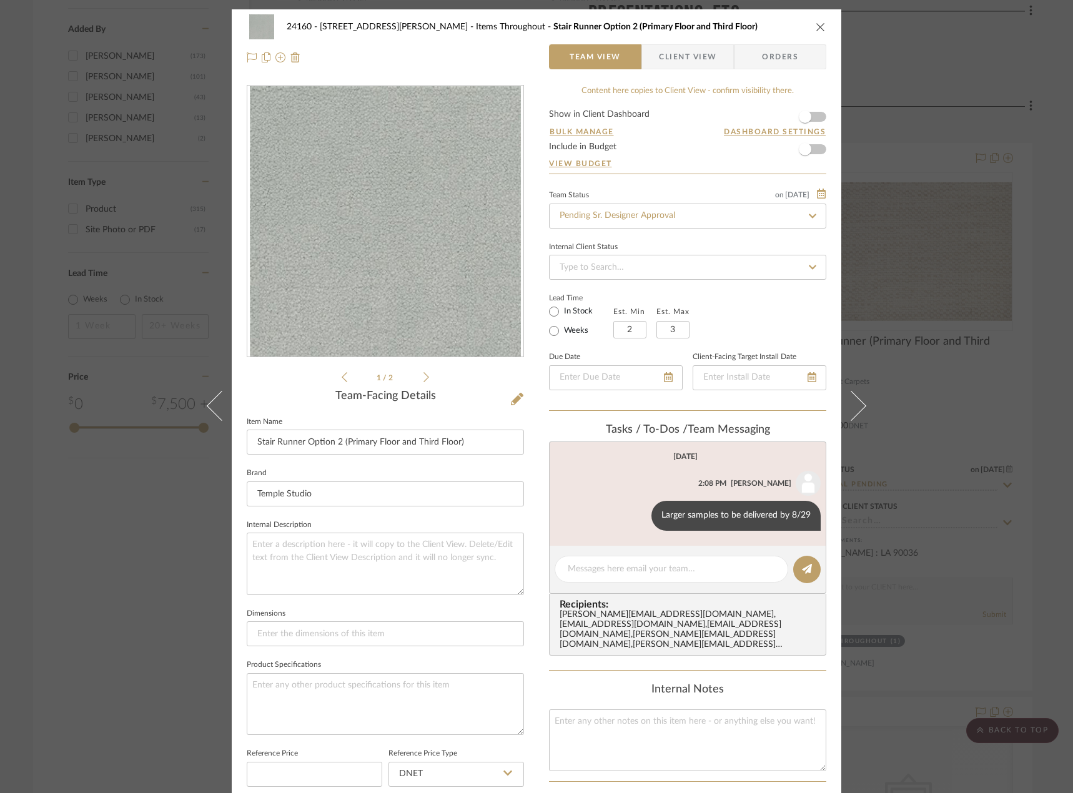
click at [966, 571] on div "24160 - 214 E 18th Street - Satow Elliot Items Throughout Stair Runner Option 2…" at bounding box center [536, 396] width 1073 height 793
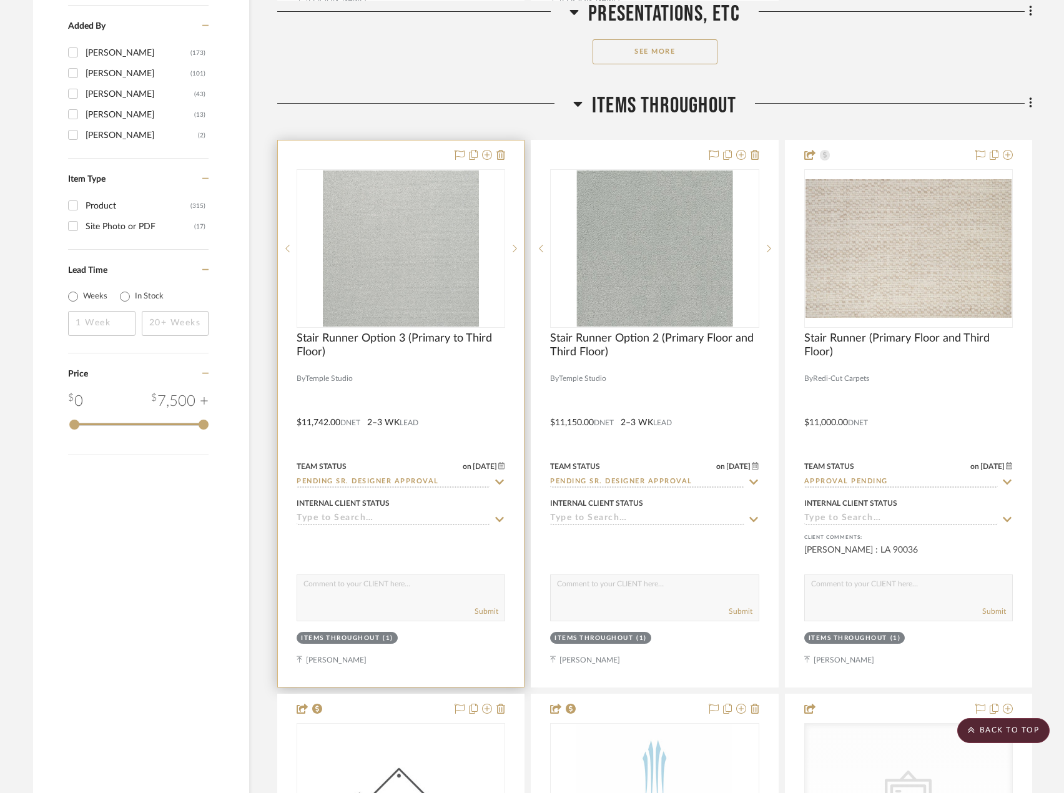
scroll to position [1998, 0]
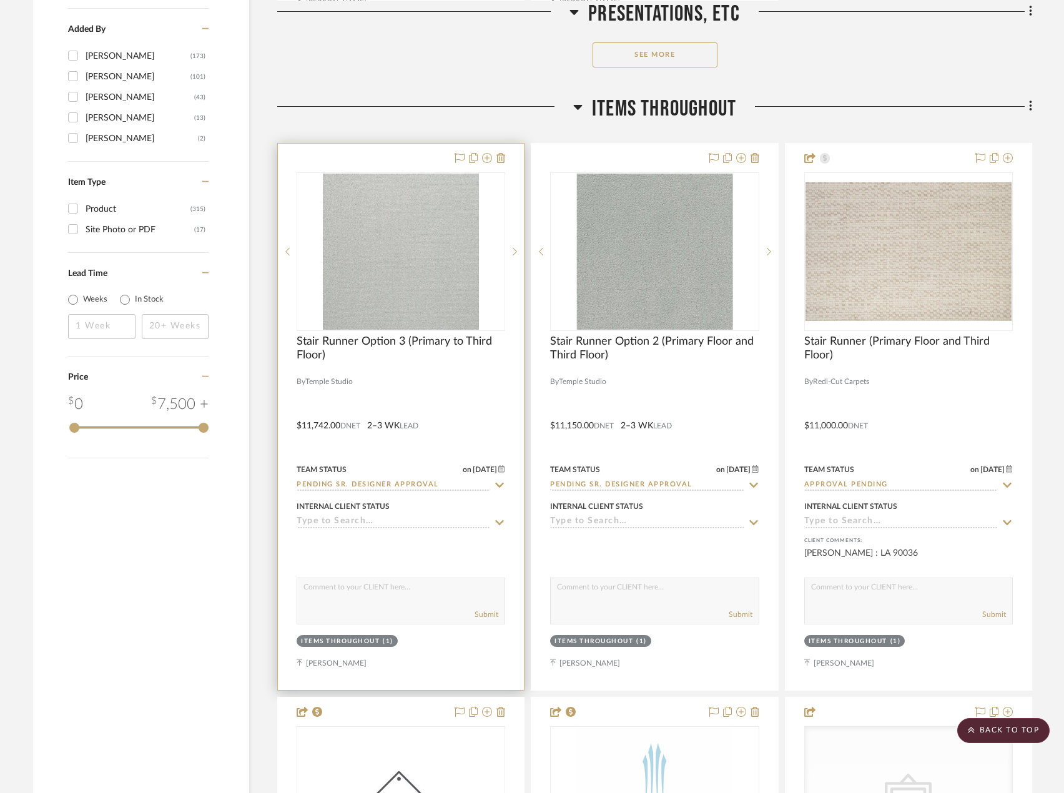
click at [489, 374] on div at bounding box center [401, 417] width 246 height 546
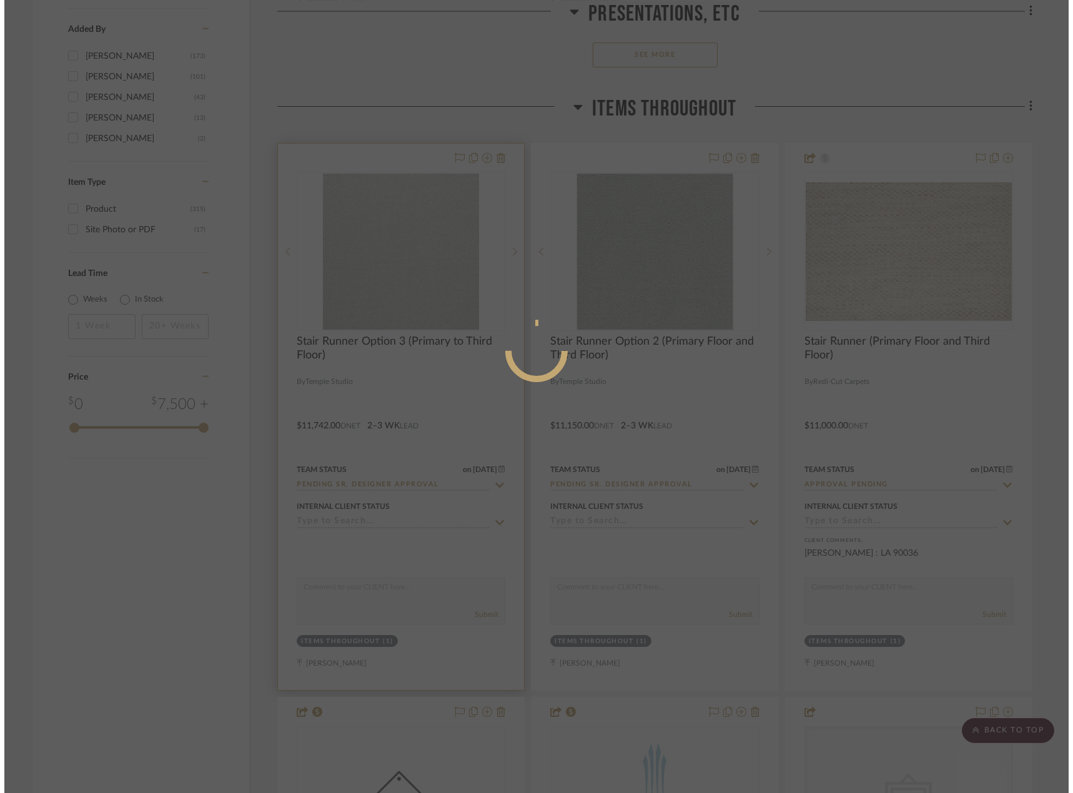
scroll to position [0, 0]
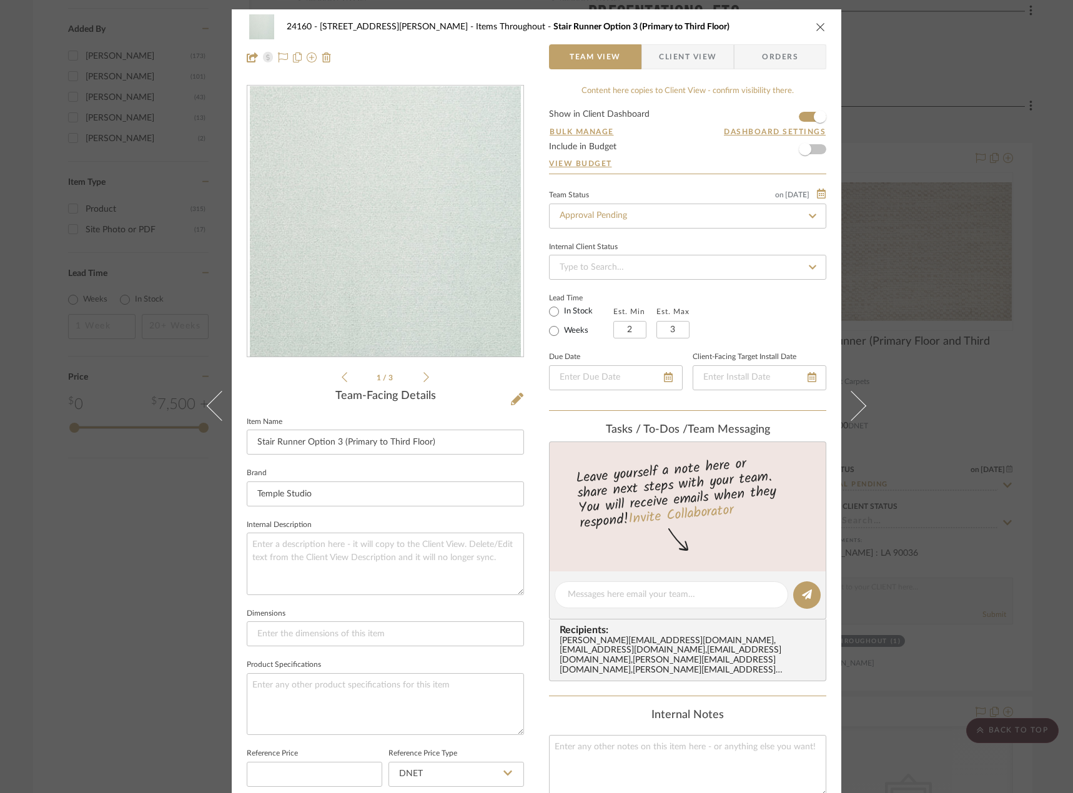
click at [423, 377] on icon at bounding box center [426, 376] width 6 height 11
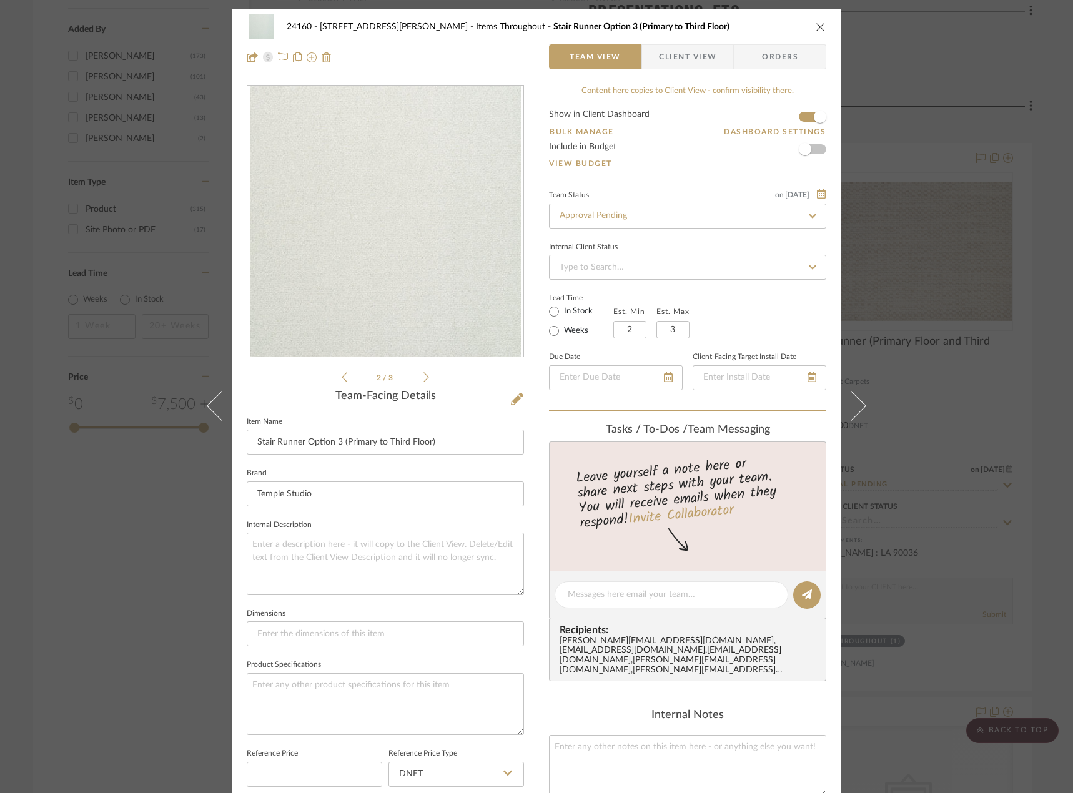
click at [423, 377] on icon at bounding box center [426, 376] width 6 height 11
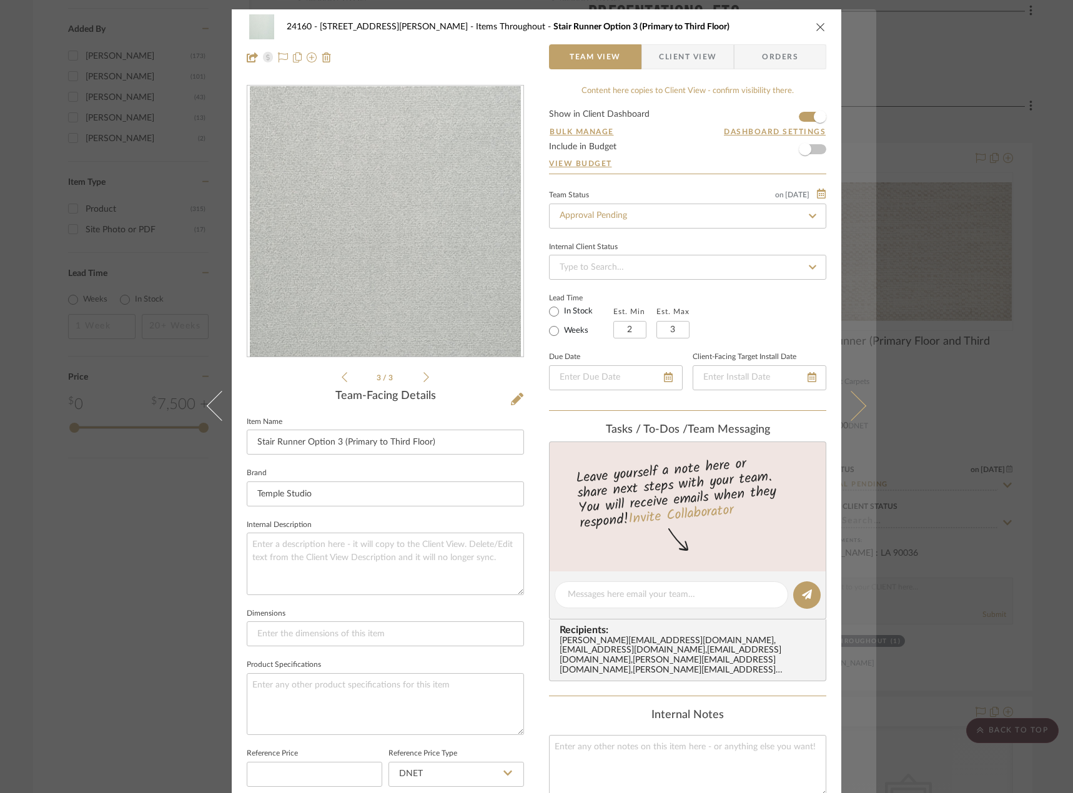
click at [858, 406] on icon at bounding box center [851, 406] width 30 height 30
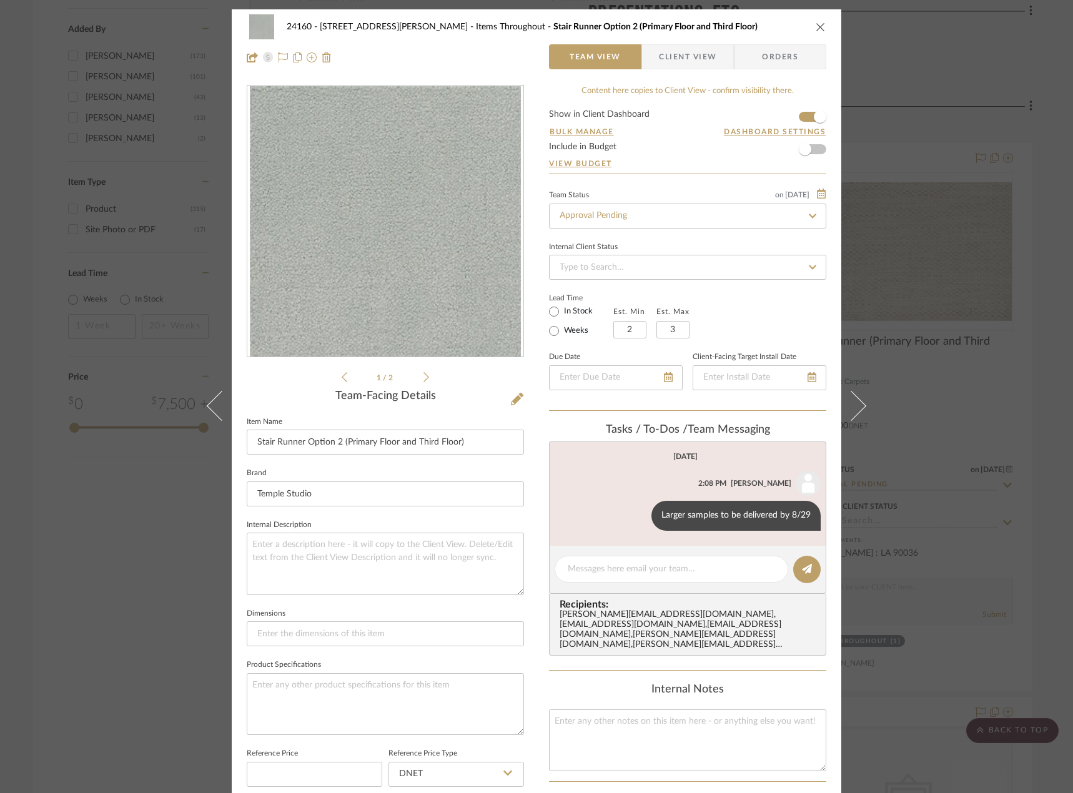
click at [423, 382] on icon at bounding box center [426, 376] width 6 height 11
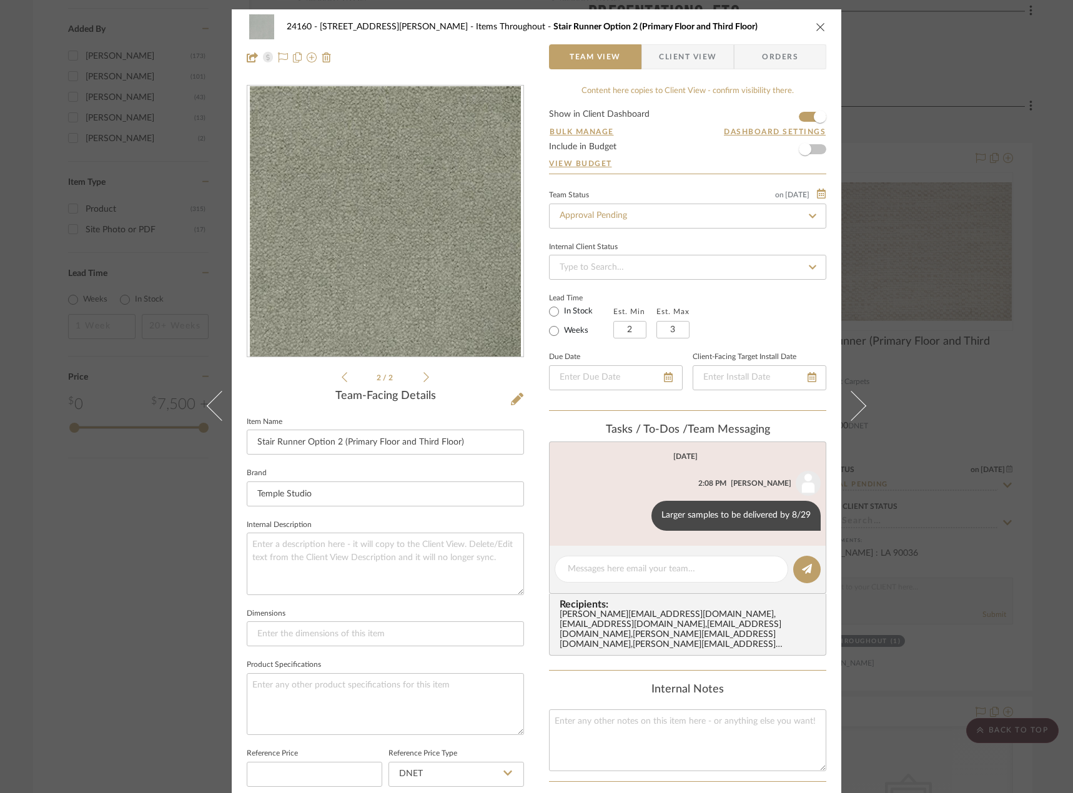
click at [908, 368] on div "24160 - 214 E 18th Street - Satow Elliot Items Throughout Stair Runner Option 2…" at bounding box center [536, 396] width 1073 height 793
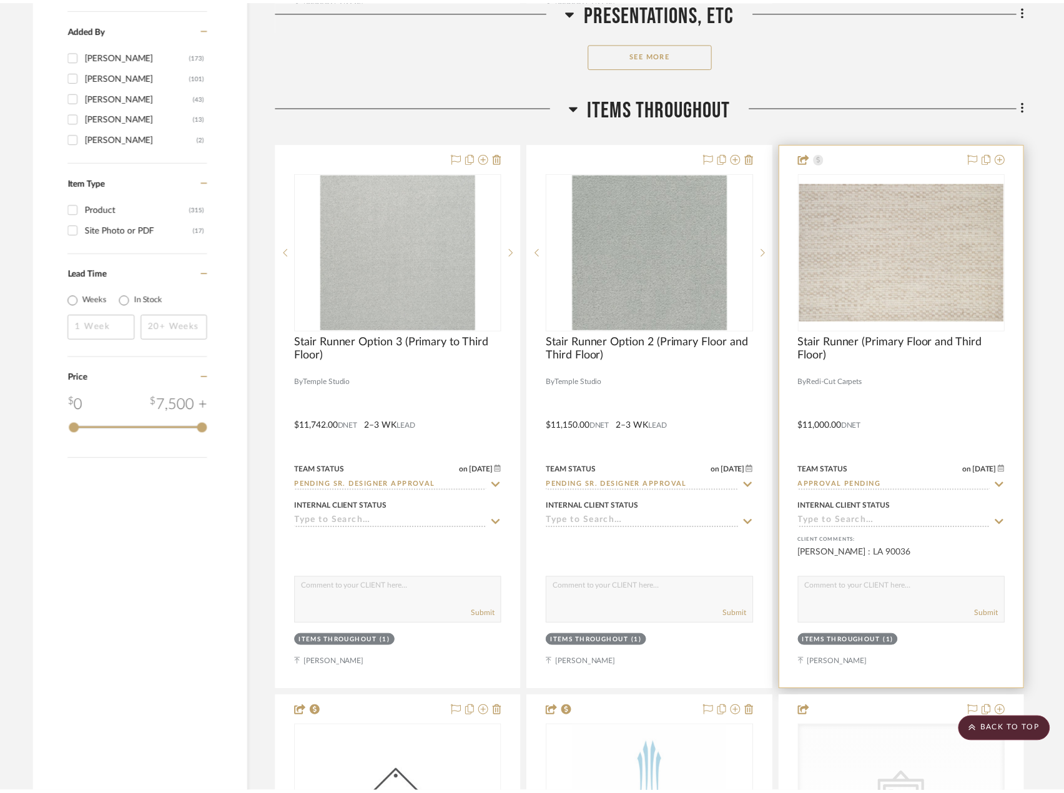
scroll to position [1998, 0]
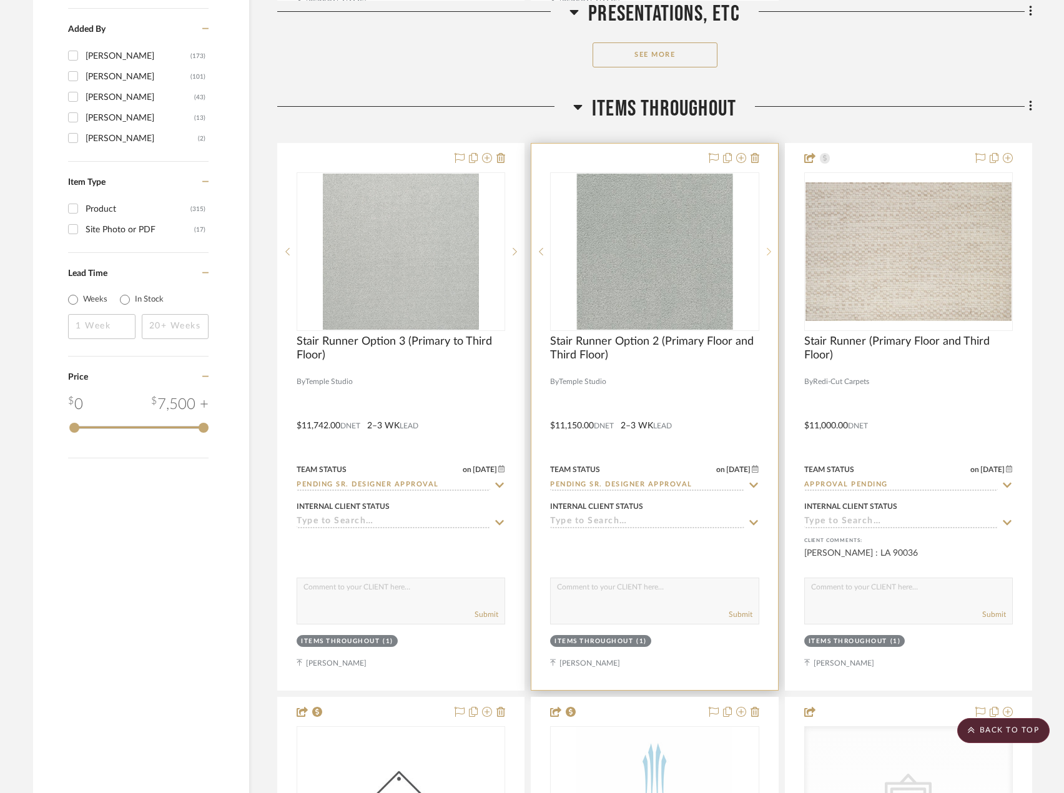
click at [772, 250] on sr-next-btn at bounding box center [768, 251] width 19 height 9
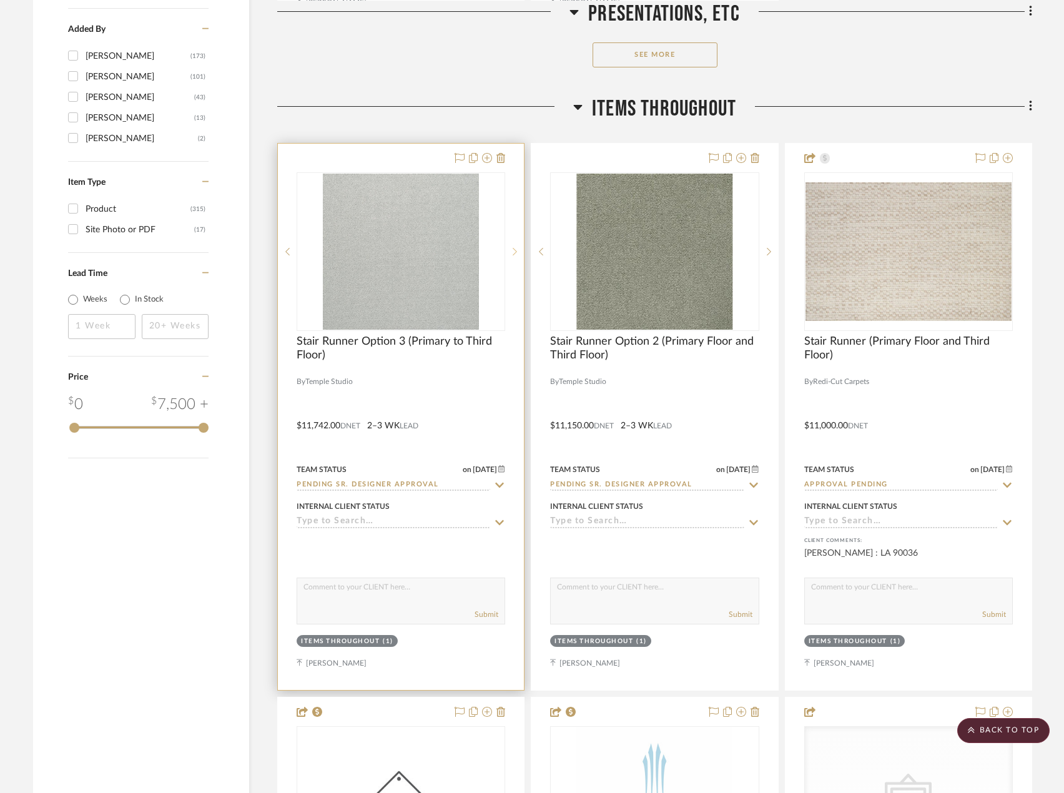
click at [517, 247] on icon at bounding box center [515, 251] width 4 height 9
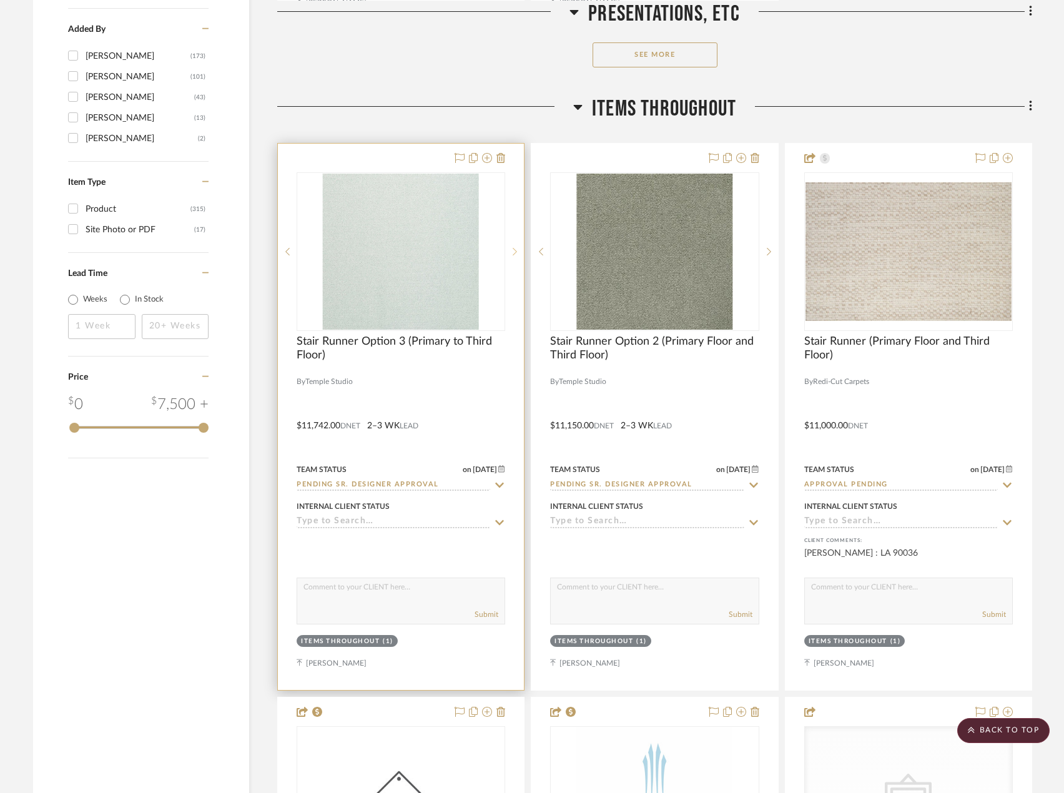
click at [517, 247] on icon at bounding box center [515, 251] width 4 height 9
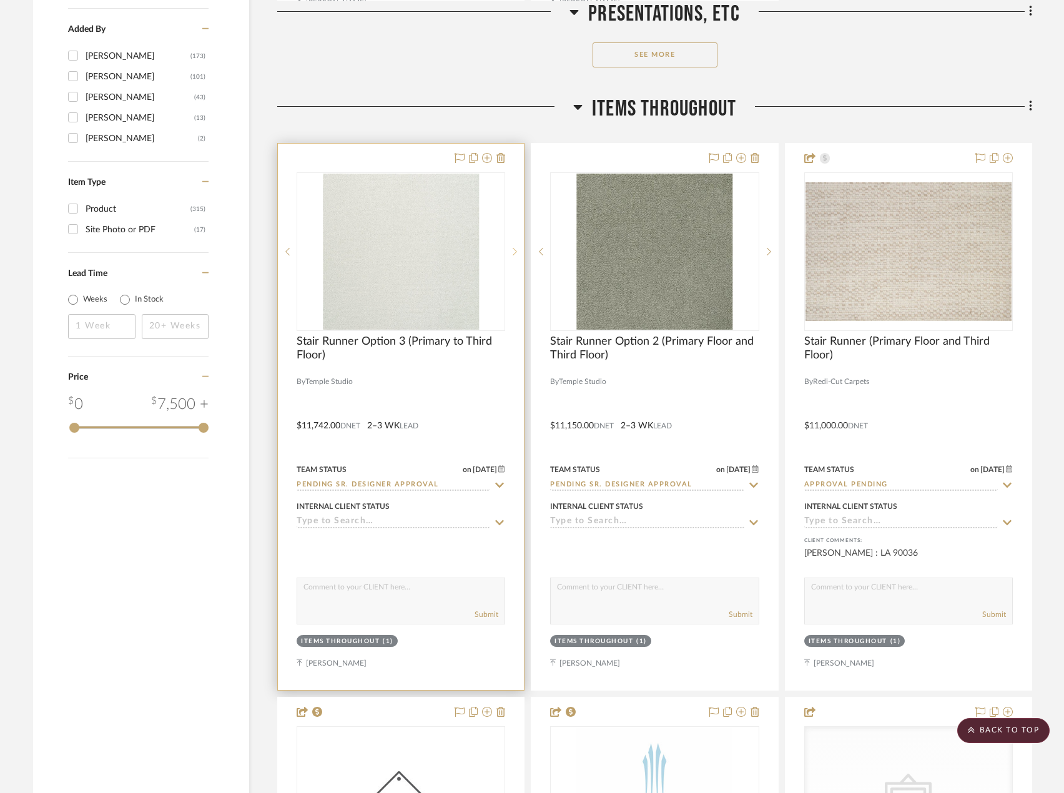
click at [510, 256] on div at bounding box center [514, 251] width 19 height 159
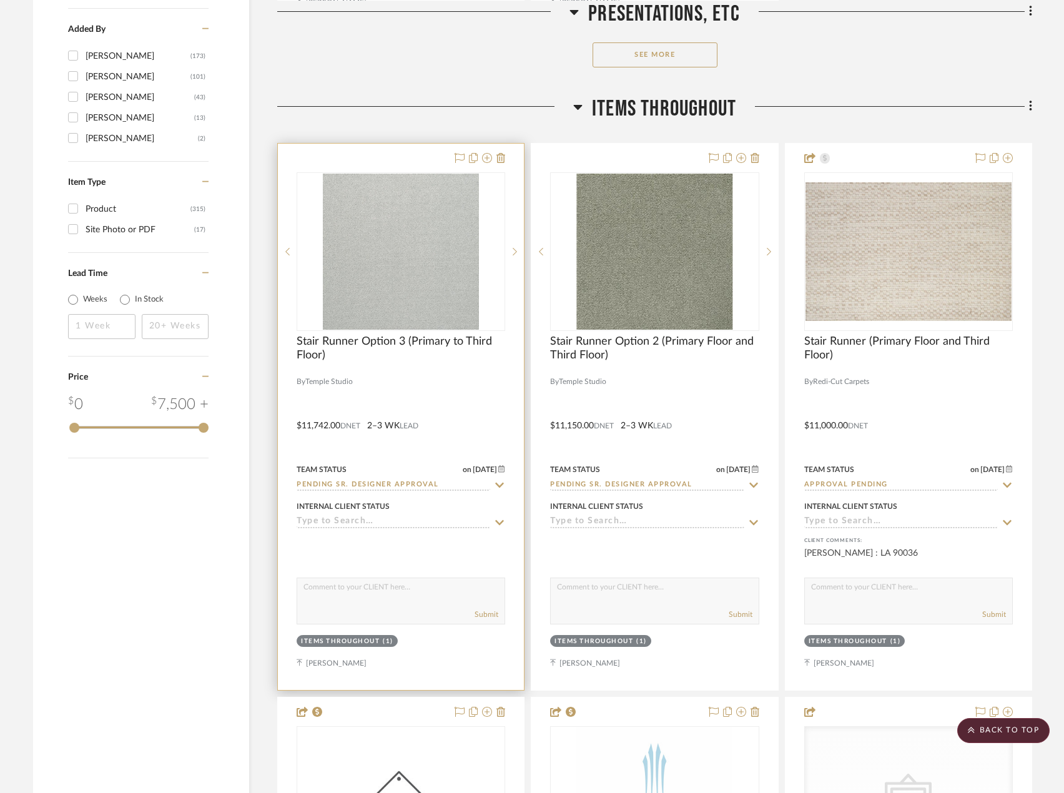
click at [497, 403] on div at bounding box center [401, 417] width 246 height 546
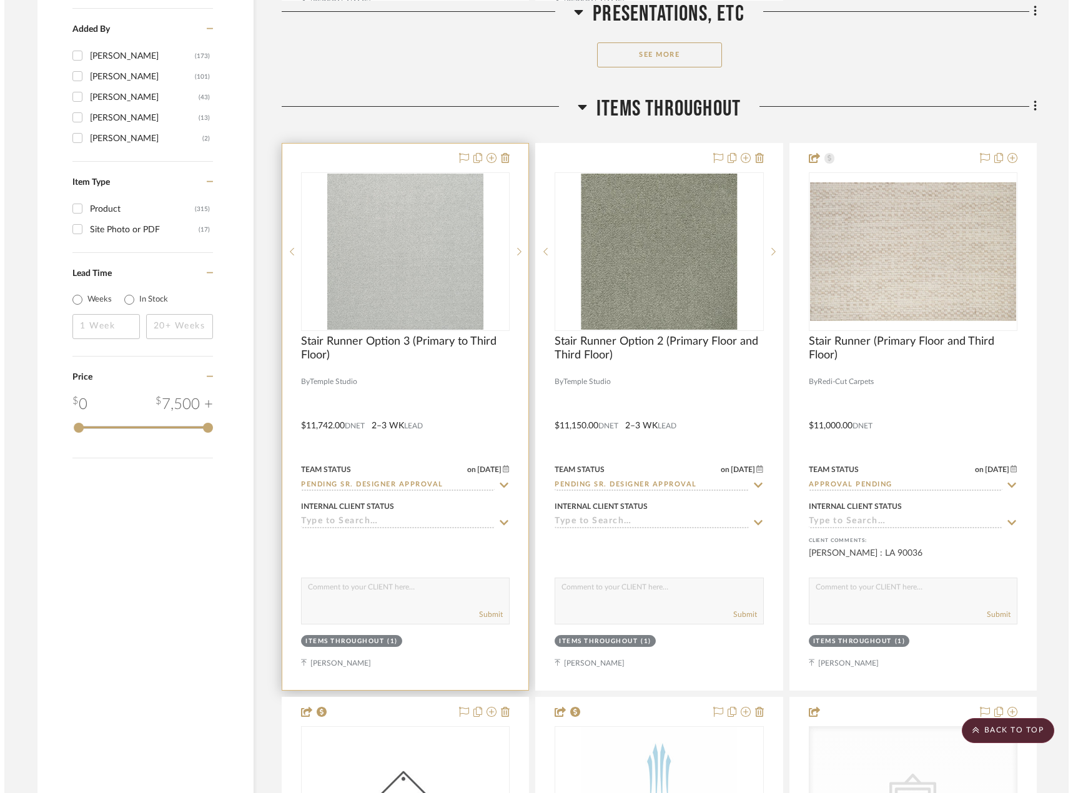
scroll to position [0, 0]
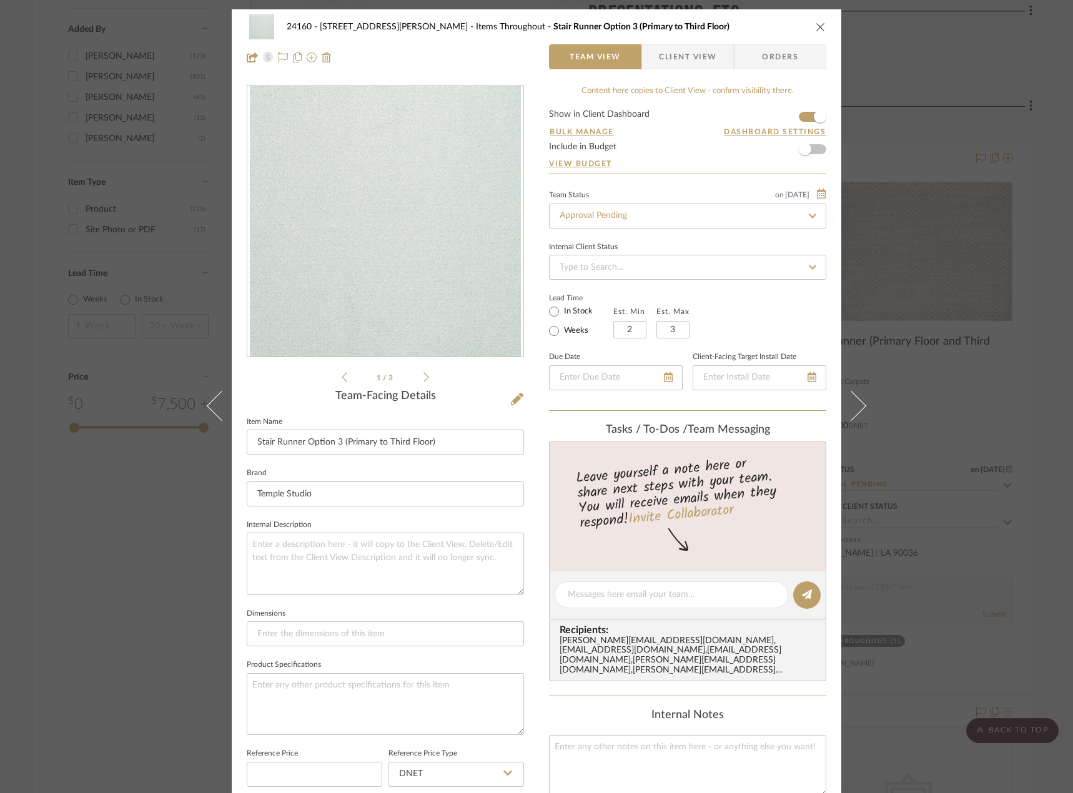
click at [1008, 621] on div "24160 - 214 E 18th Street - Satow Elliot Items Throughout Stair Runner Option 3…" at bounding box center [536, 396] width 1073 height 793
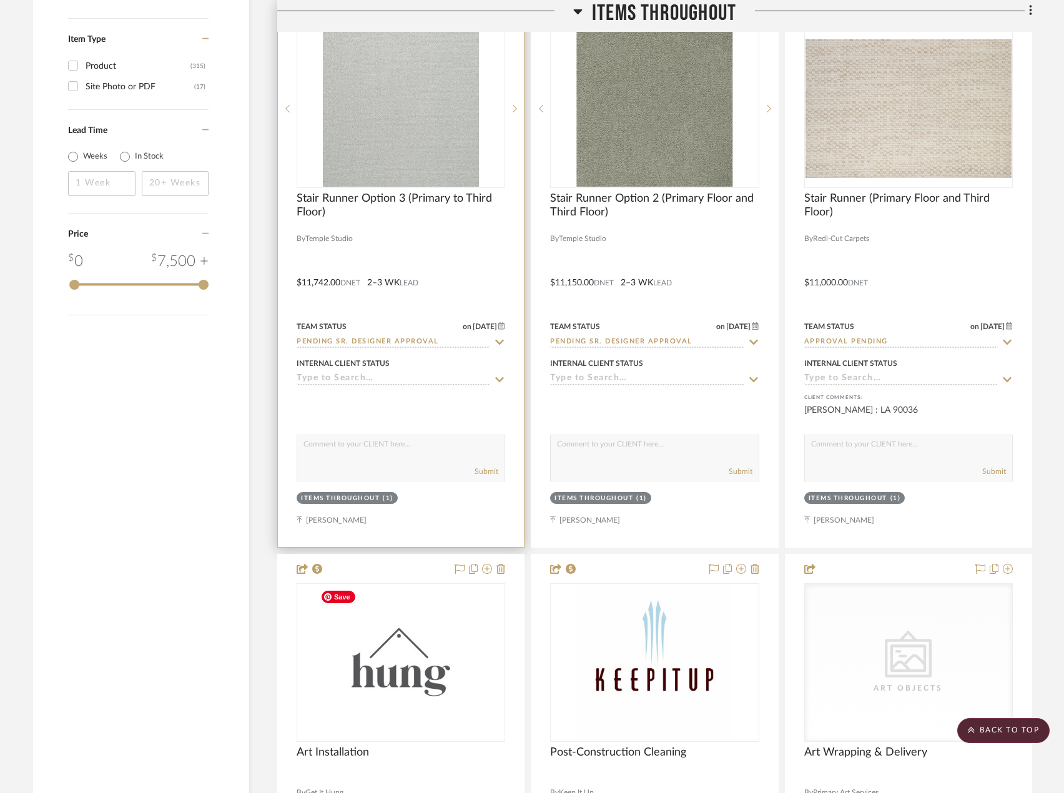
scroll to position [2123, 0]
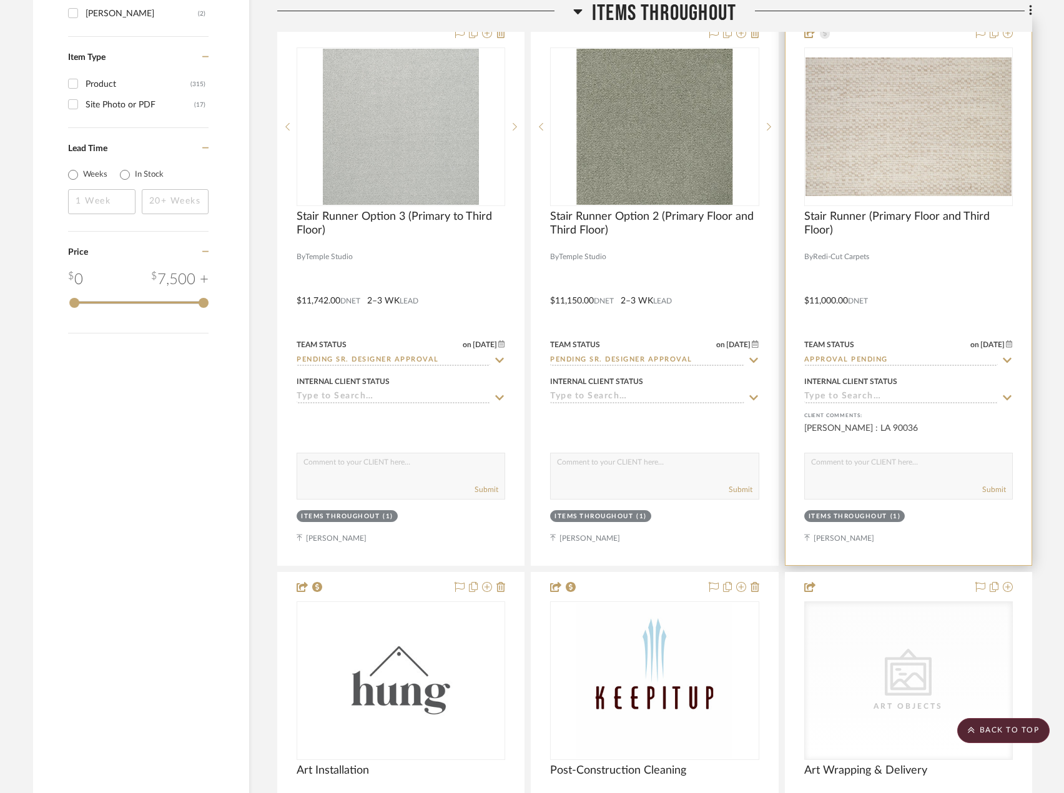
click at [931, 267] on div at bounding box center [908, 292] width 246 height 546
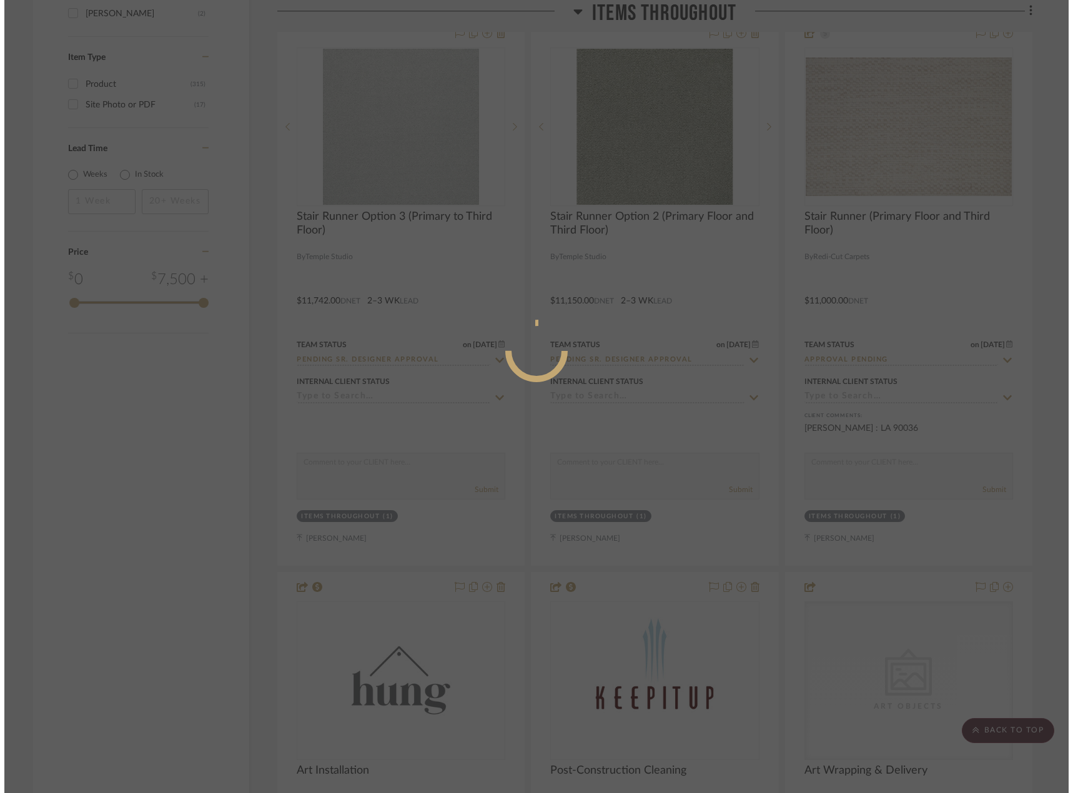
scroll to position [0, 0]
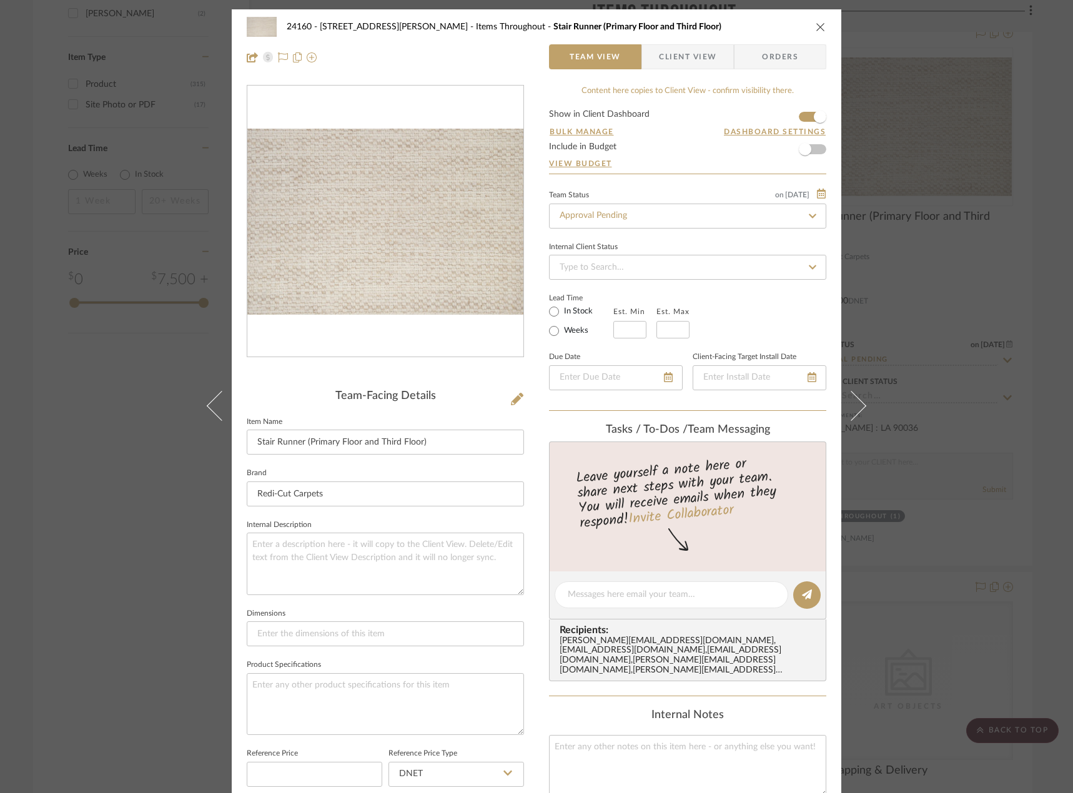
click at [687, 69] on div "24160 - 214 E 18th Street - Satow Elliot Items Throughout Stair Runner (Primary…" at bounding box center [536, 42] width 609 height 66
click at [685, 61] on span "Client View" at bounding box center [687, 56] width 57 height 25
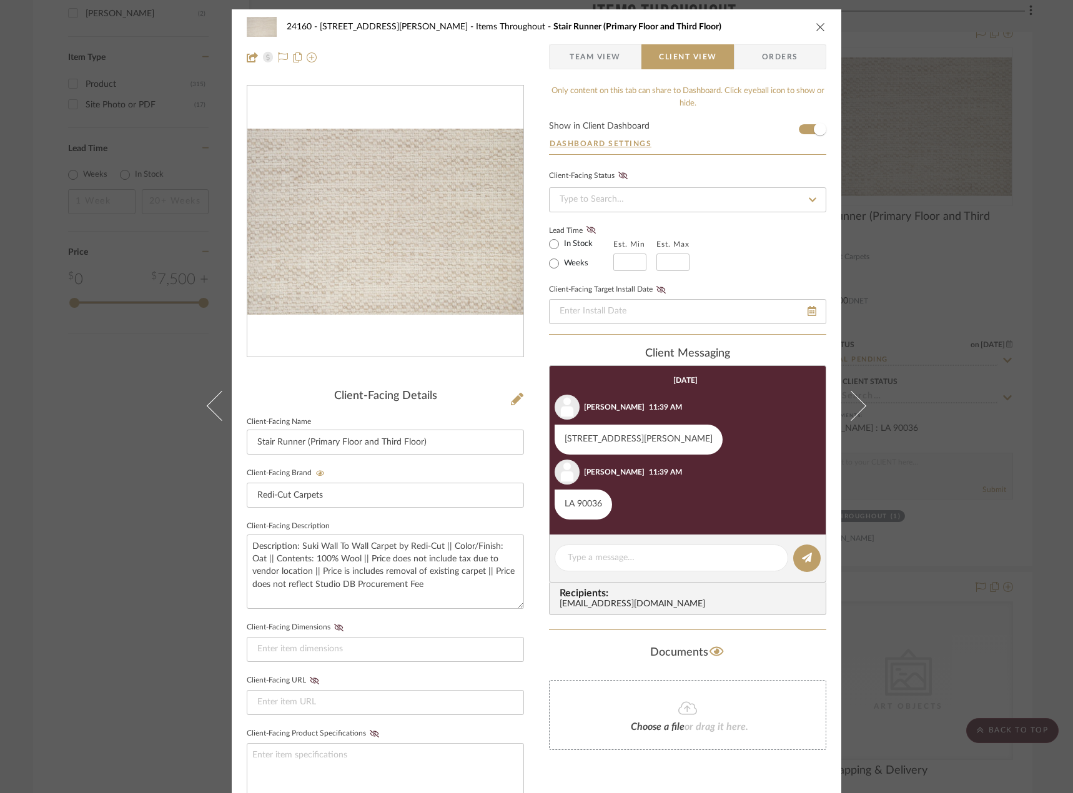
click at [943, 546] on div "24160 - 214 E 18th Street - Satow Elliot Items Throughout Stair Runner (Primary…" at bounding box center [536, 396] width 1073 height 793
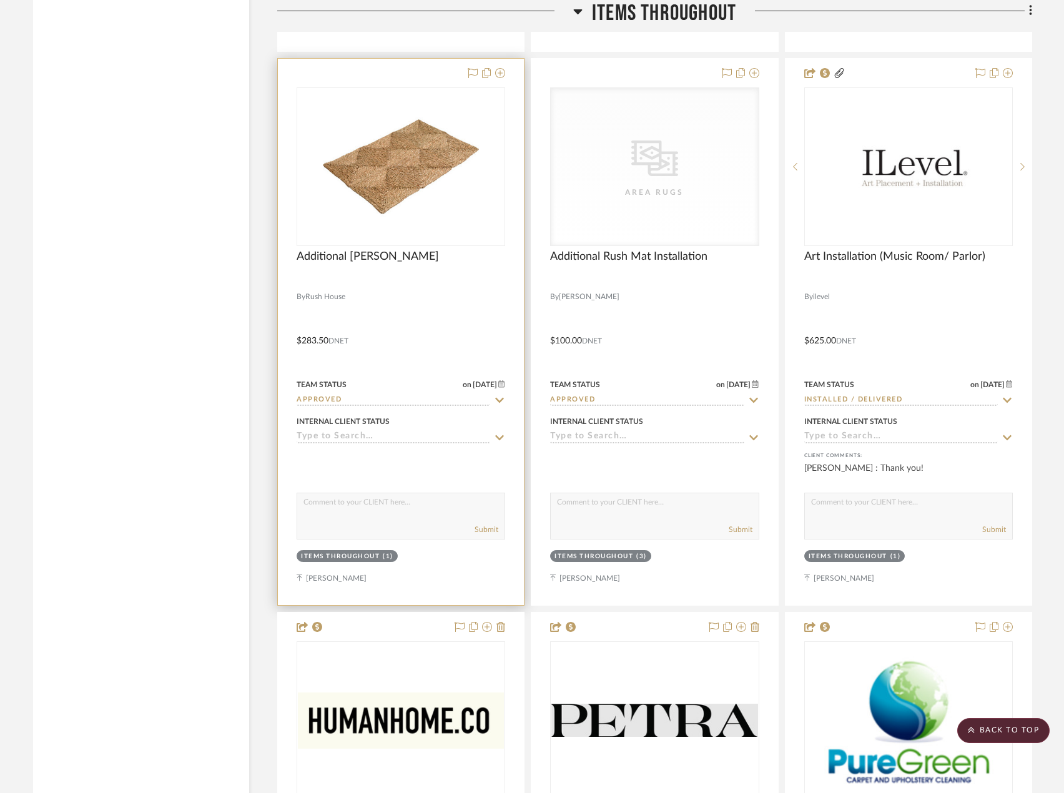
scroll to position [4557, 0]
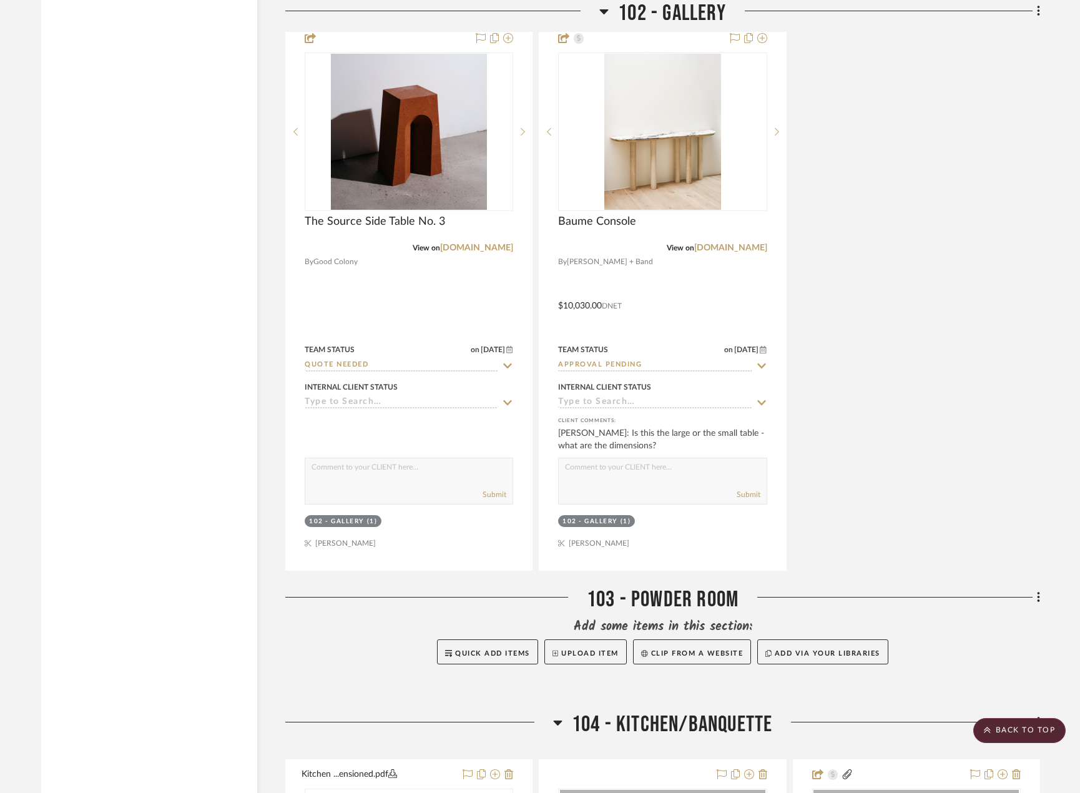
scroll to position [5619, 0]
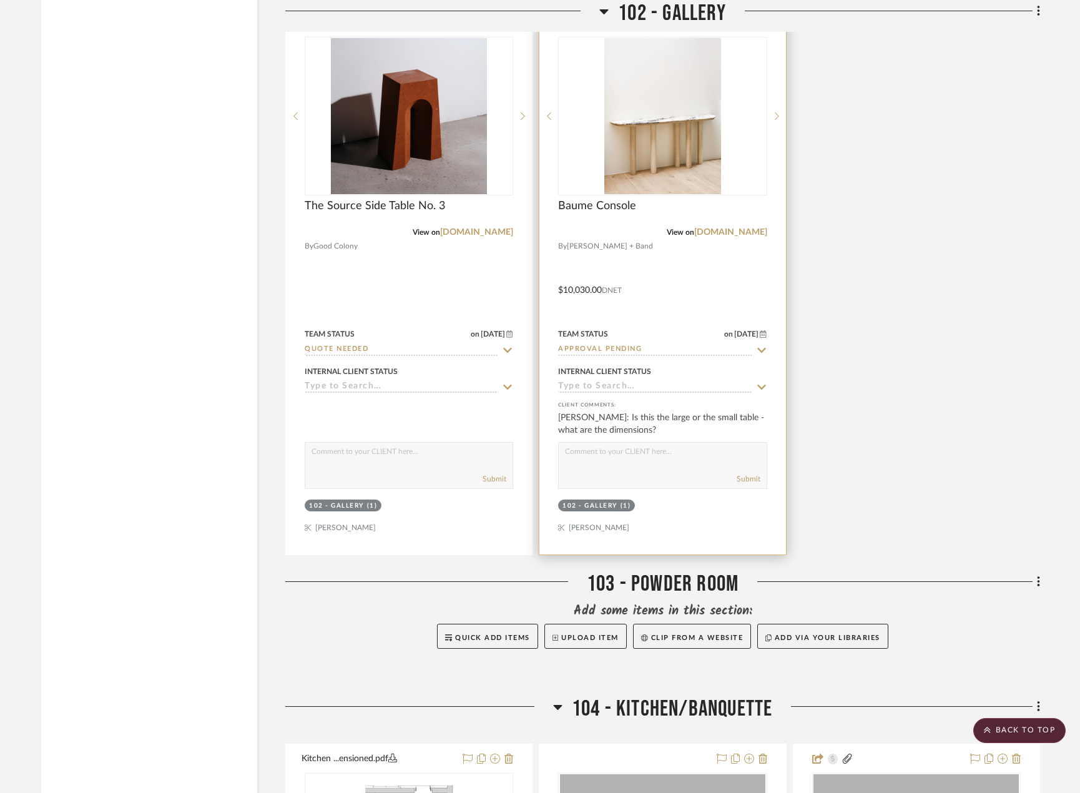
click at [644, 293] on div at bounding box center [662, 281] width 246 height 546
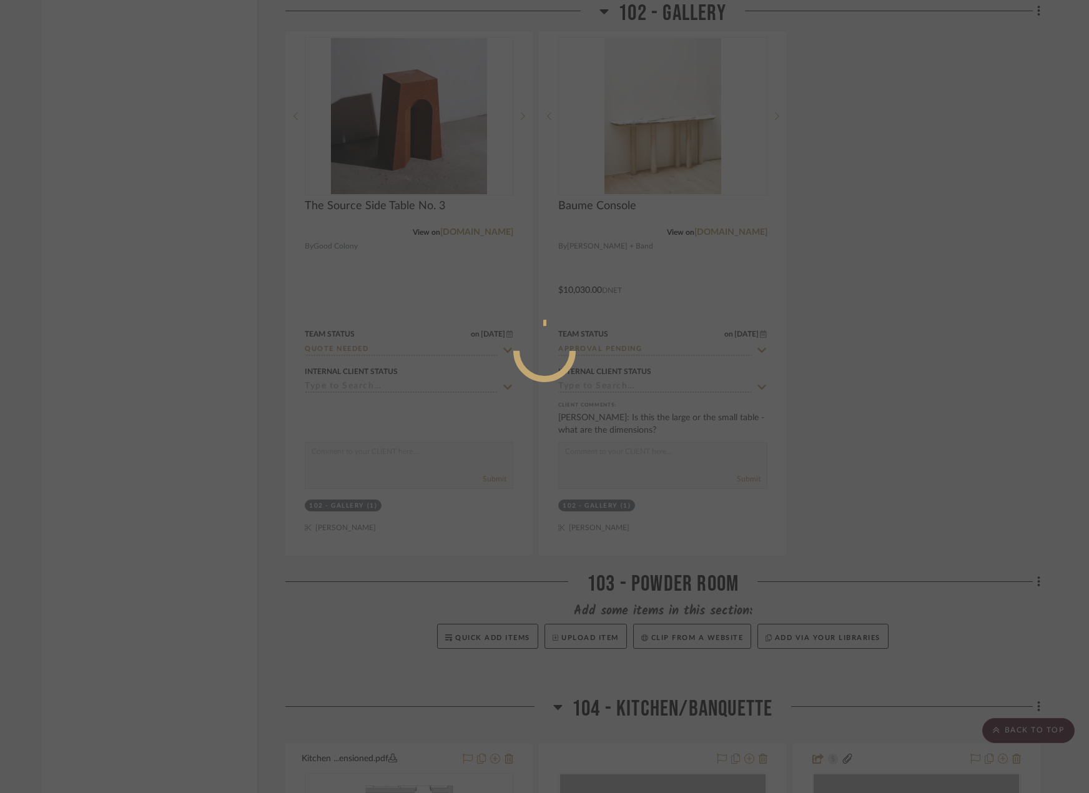
scroll to position [33, 0]
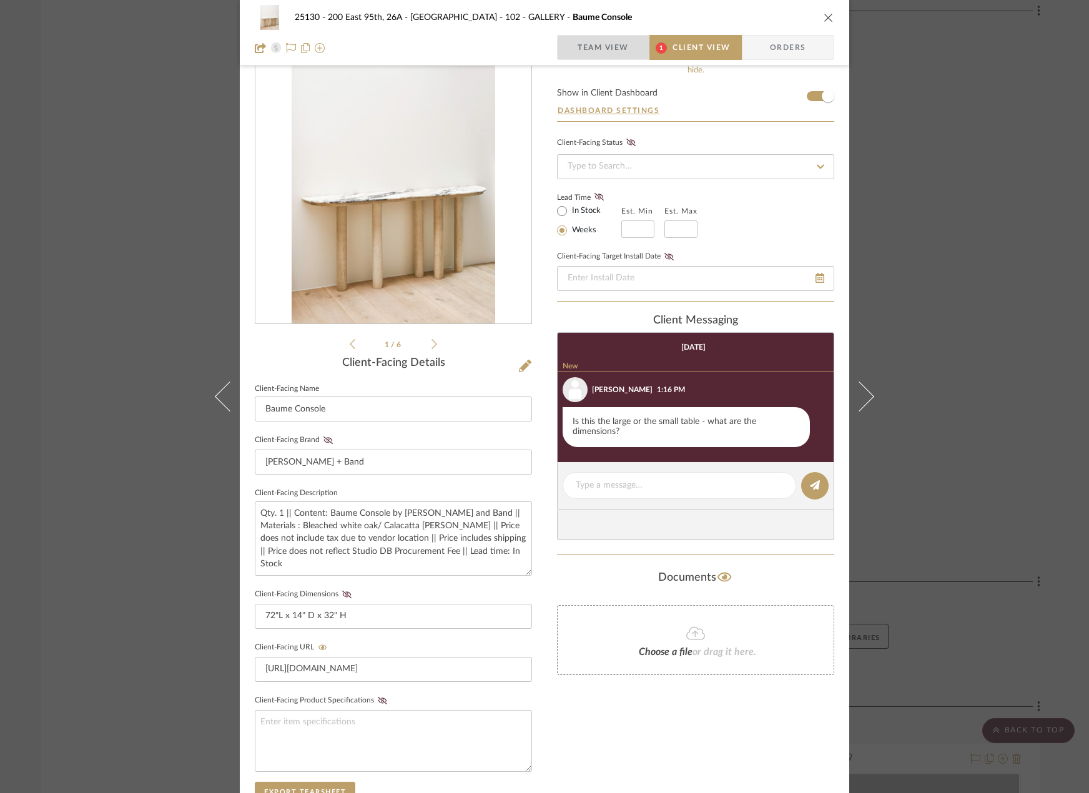
click at [624, 52] on span "Team View" at bounding box center [602, 47] width 51 height 25
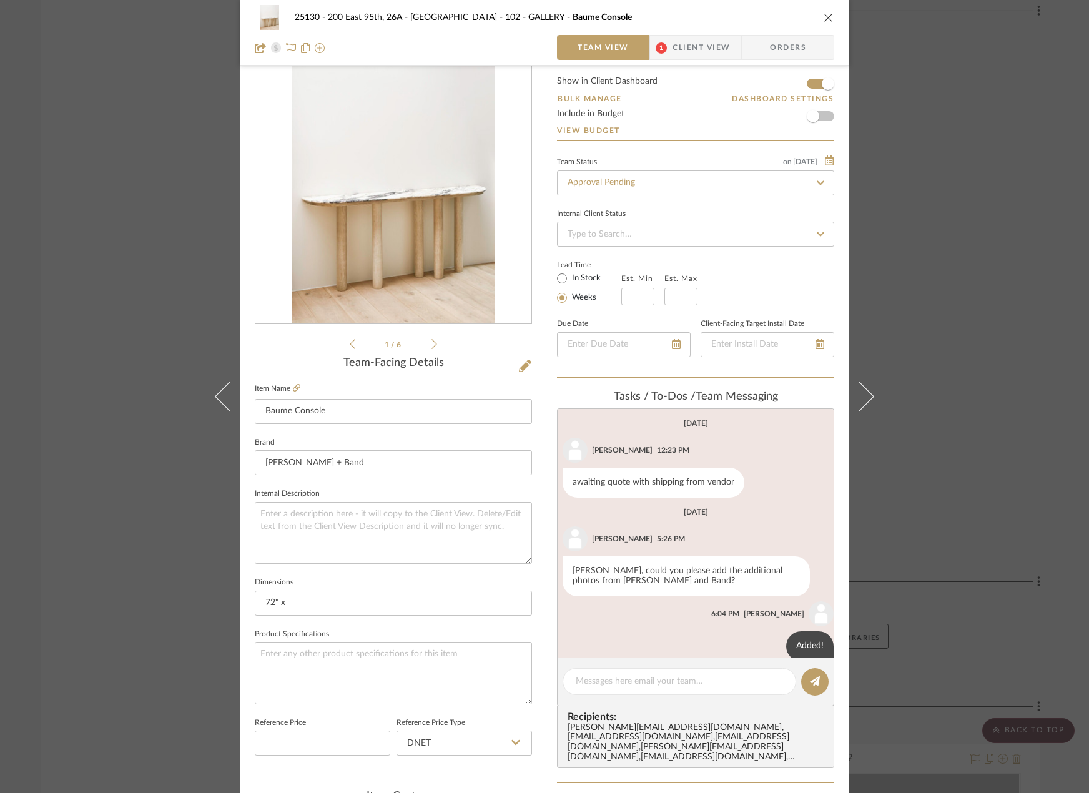
scroll to position [18, 0]
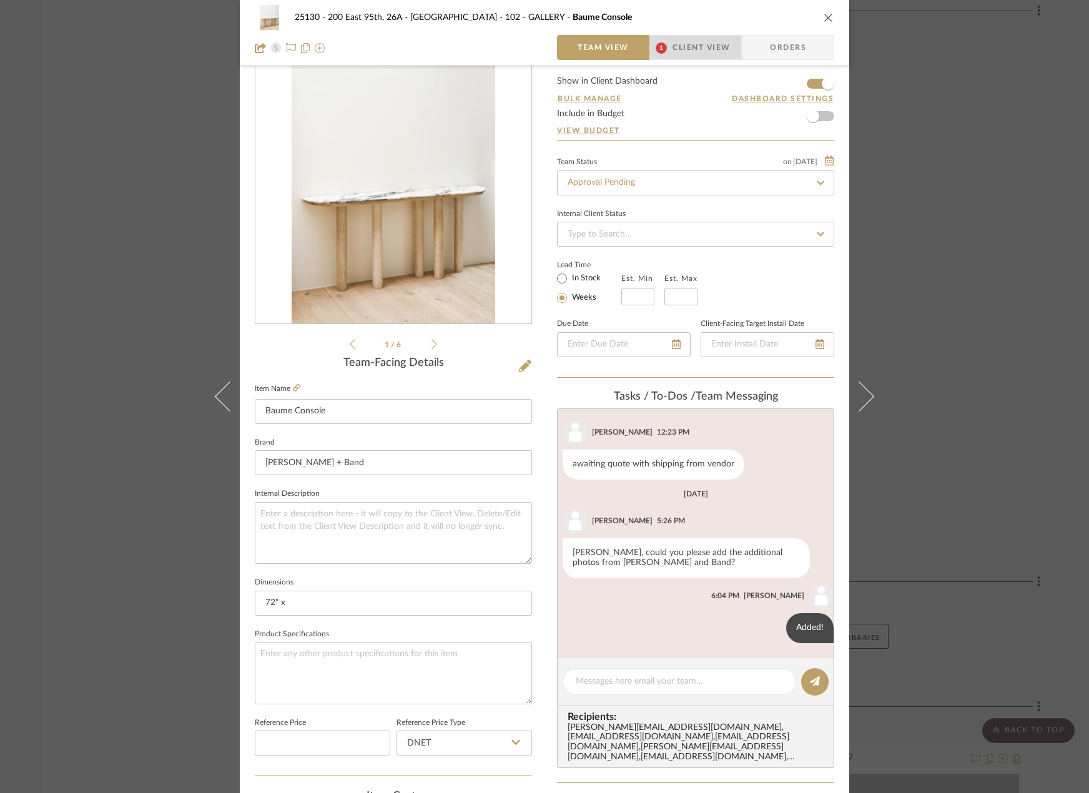
click at [675, 47] on span "Client View" at bounding box center [700, 47] width 57 height 25
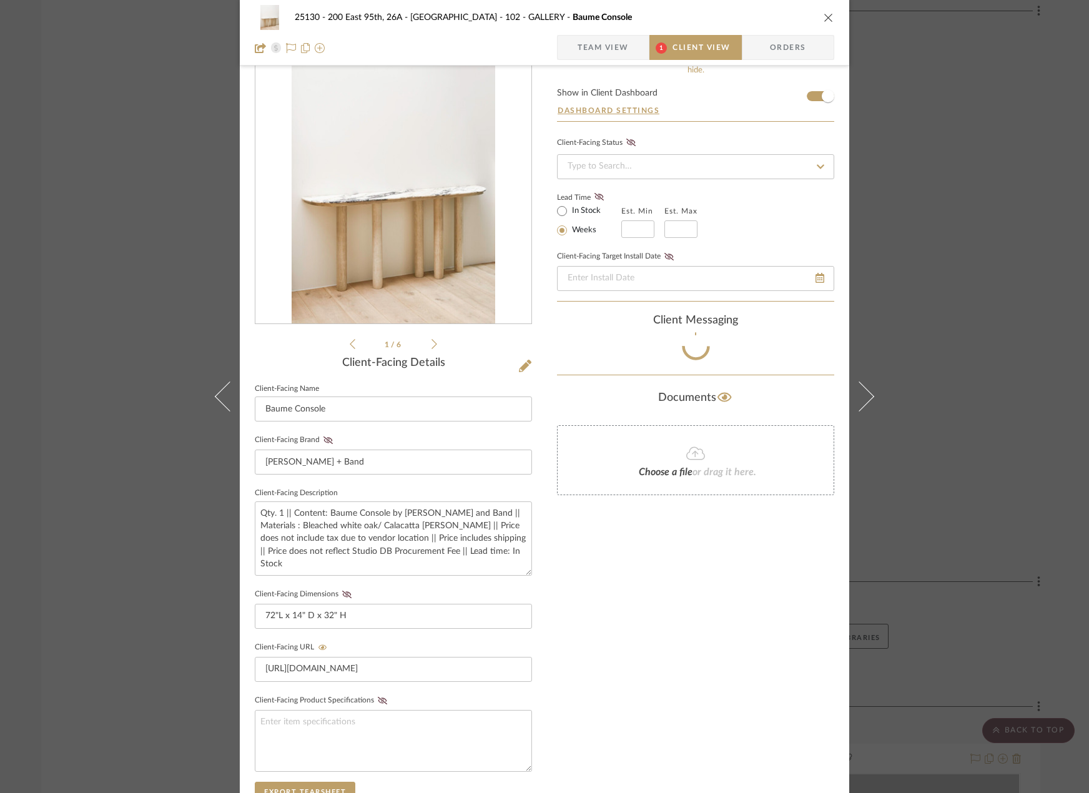
scroll to position [34, 0]
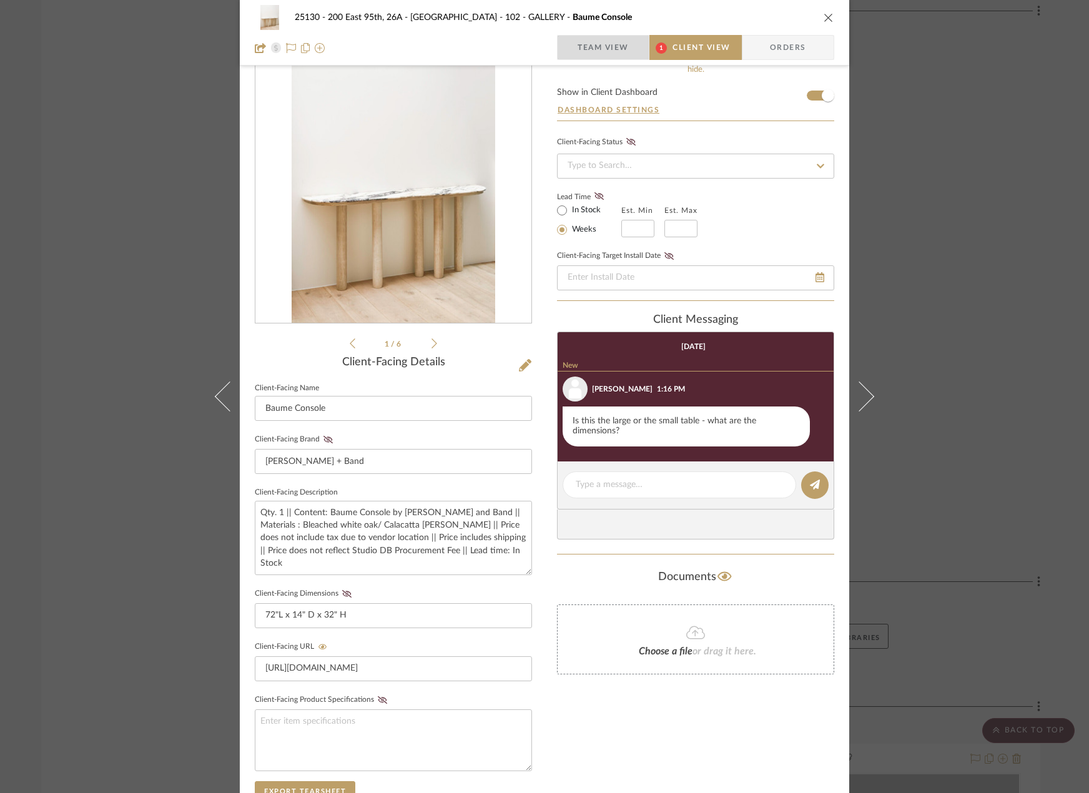
click at [599, 42] on span "Team View" at bounding box center [602, 47] width 51 height 25
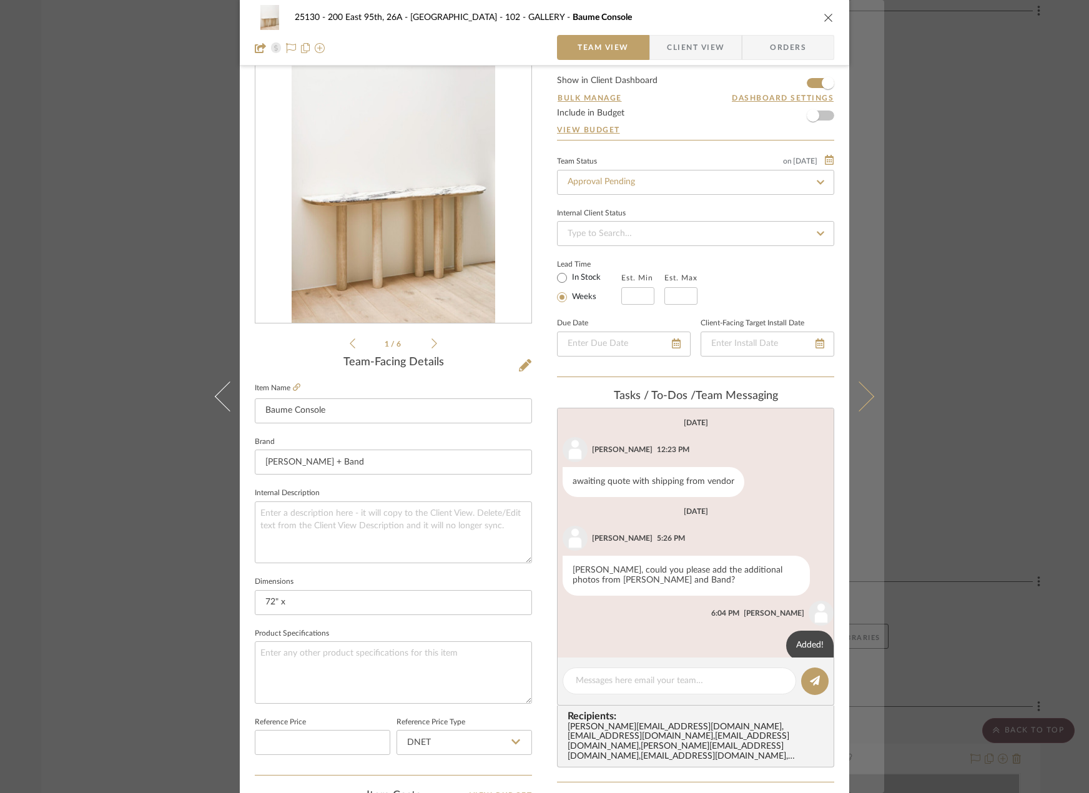
scroll to position [18, 0]
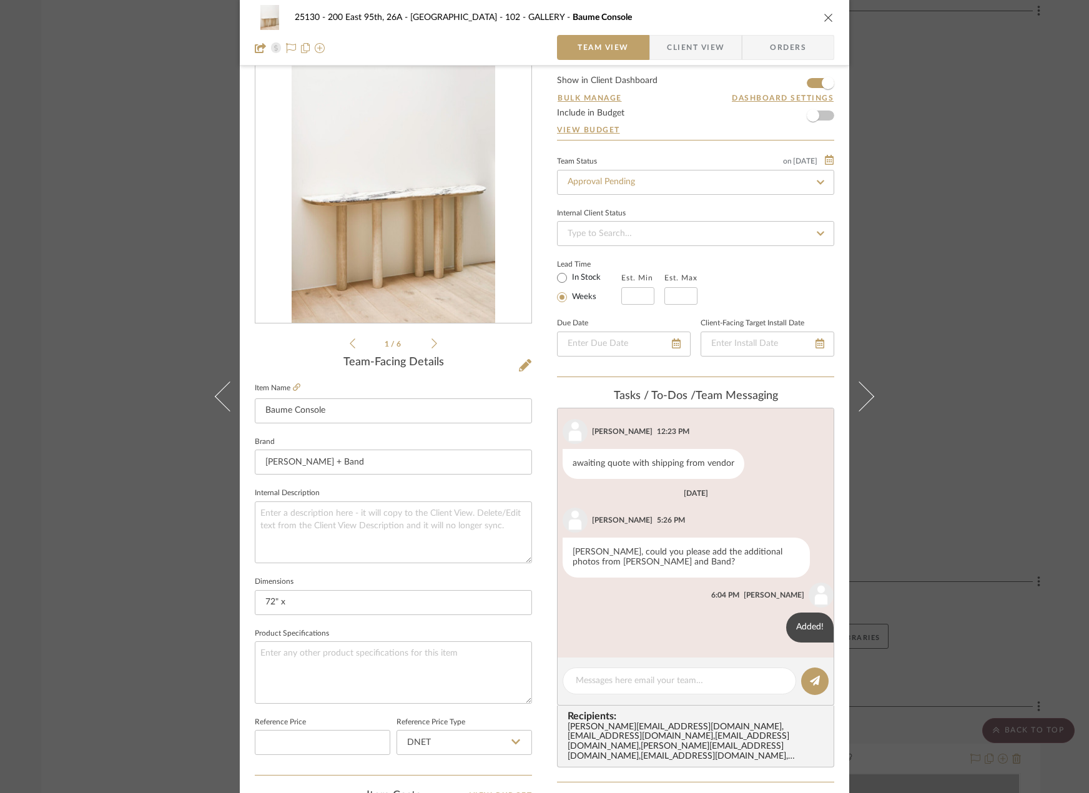
click at [918, 323] on div "25130 - 200 East 95th, 26A - Kosheleva 102 - GALLERY Baume Console Team View Cl…" at bounding box center [544, 396] width 1089 height 793
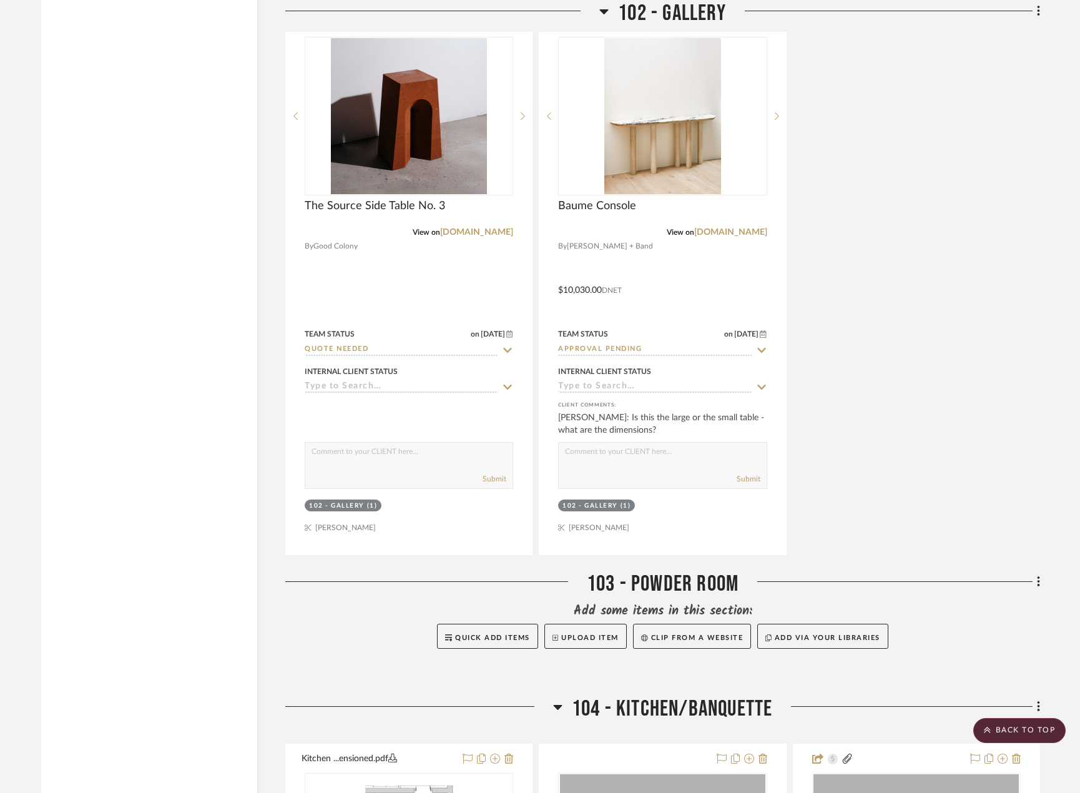
scroll to position [5120, 0]
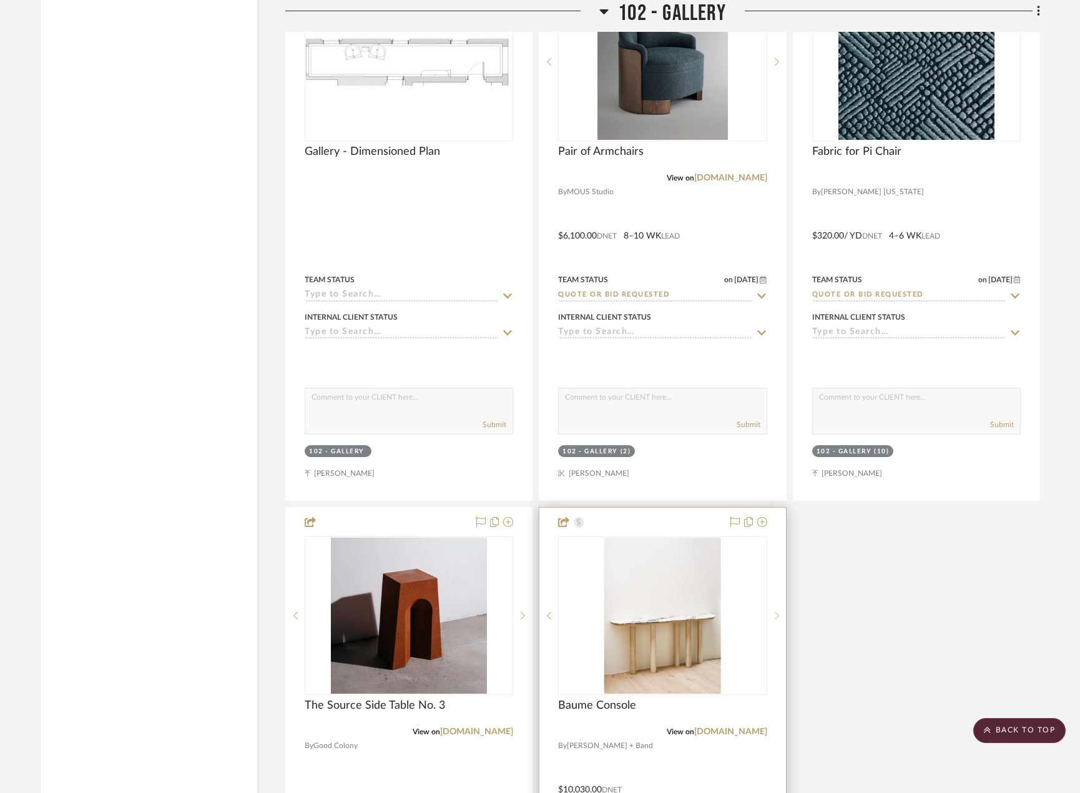
click at [778, 620] on icon at bounding box center [777, 615] width 4 height 9
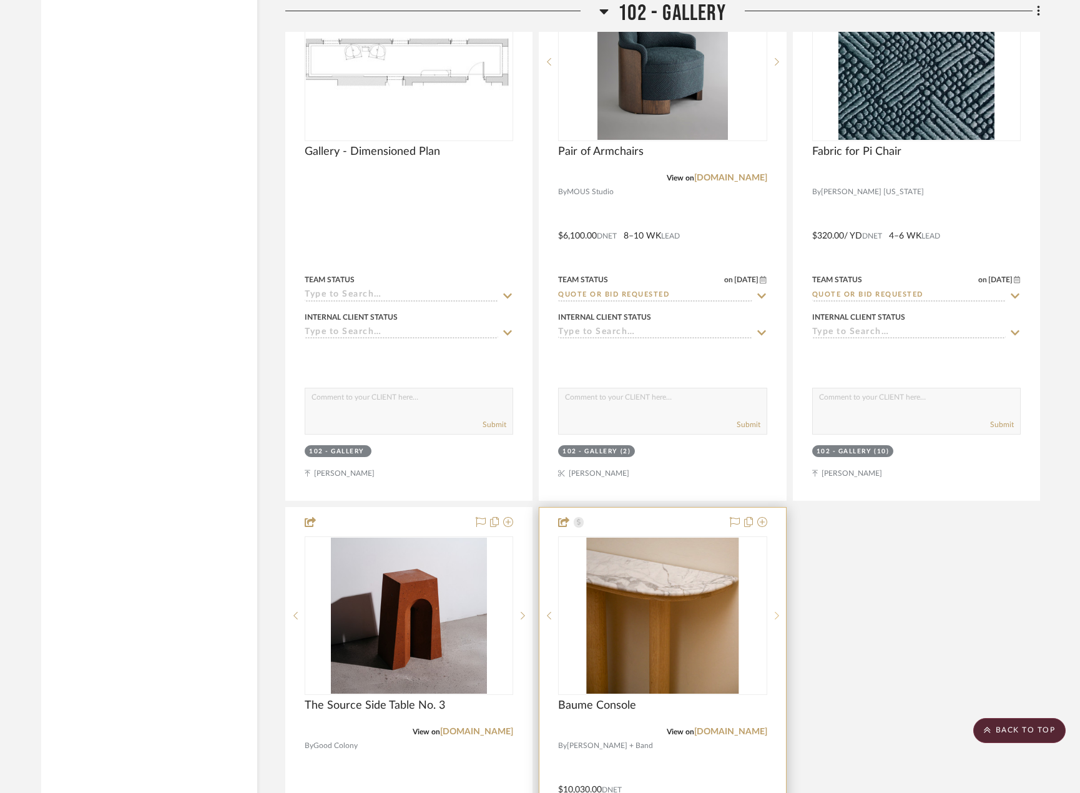
click at [778, 620] on icon at bounding box center [777, 615] width 4 height 9
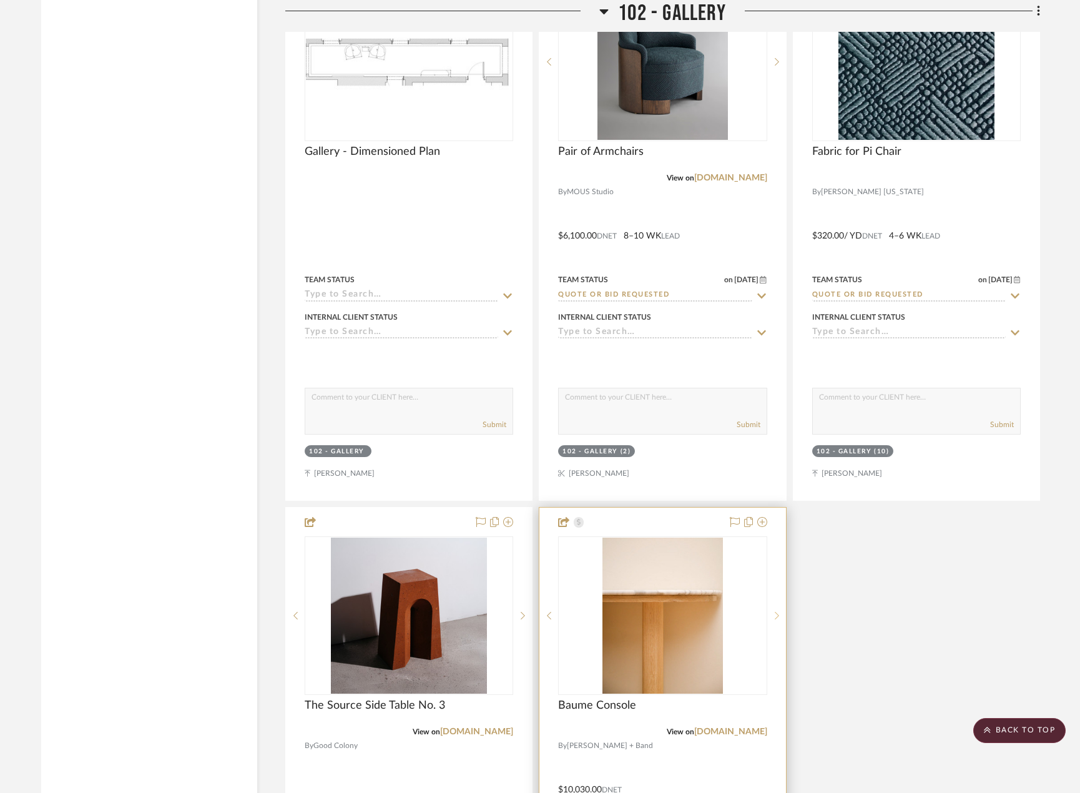
click at [778, 620] on icon at bounding box center [777, 615] width 4 height 9
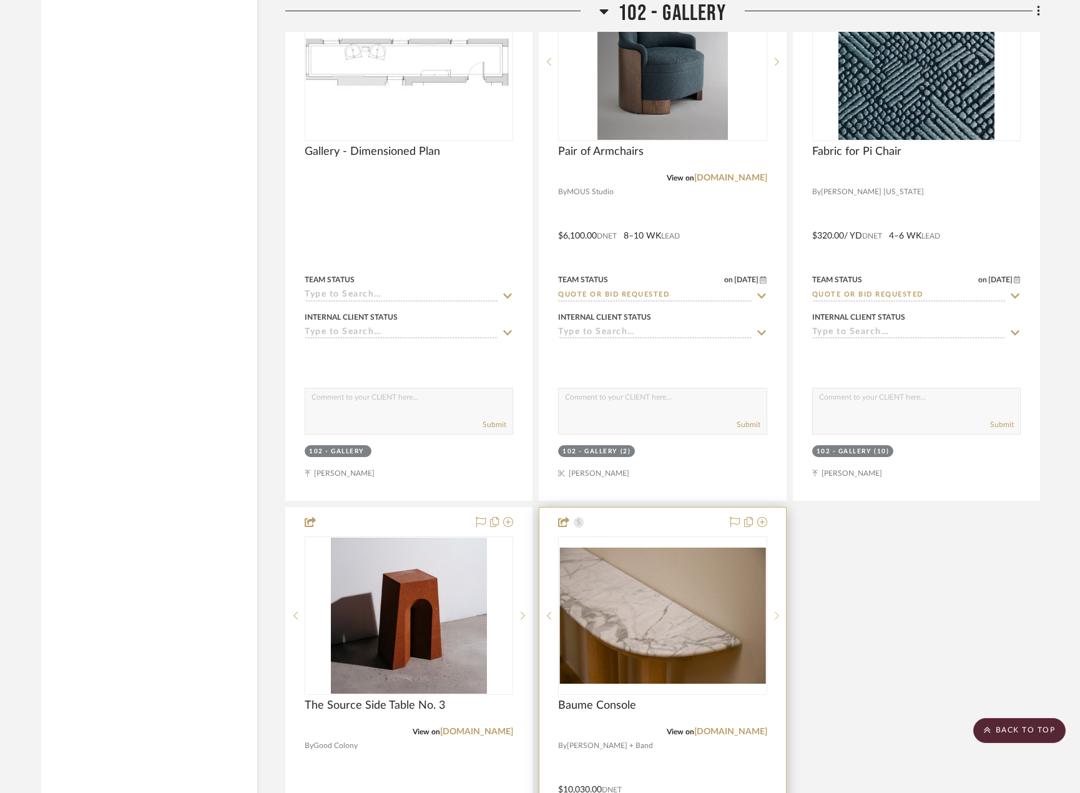
click at [778, 620] on icon at bounding box center [777, 615] width 4 height 9
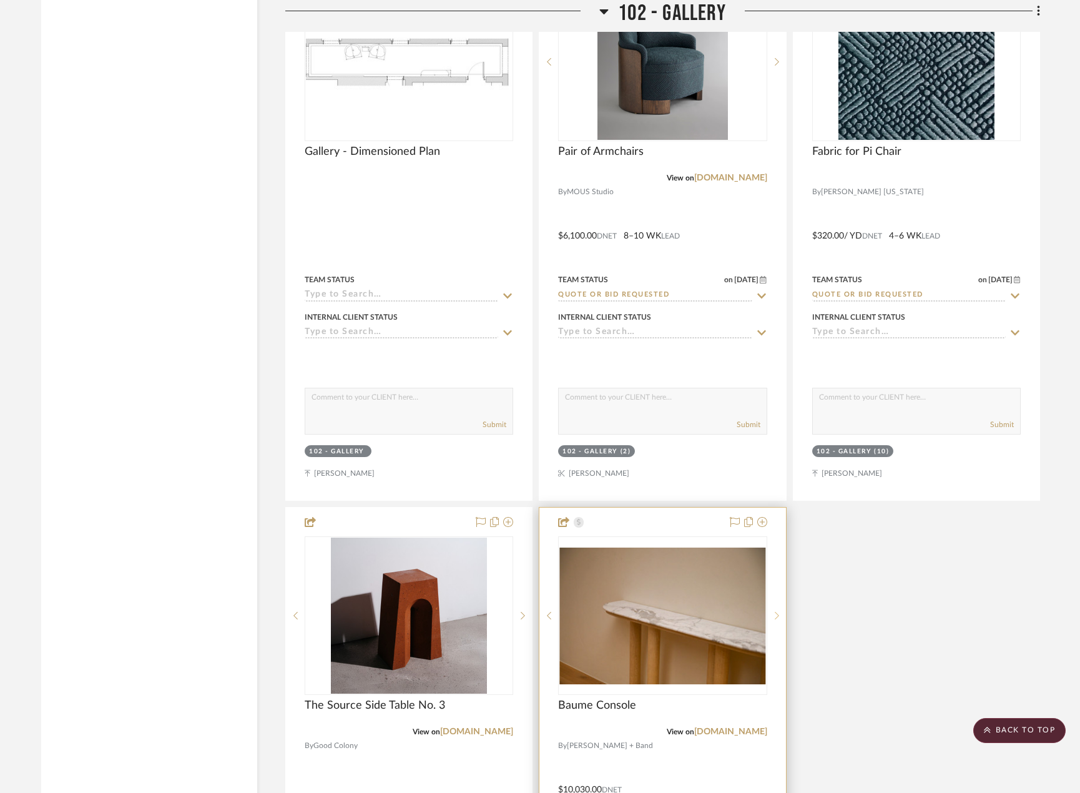
click at [778, 620] on icon at bounding box center [777, 615] width 4 height 9
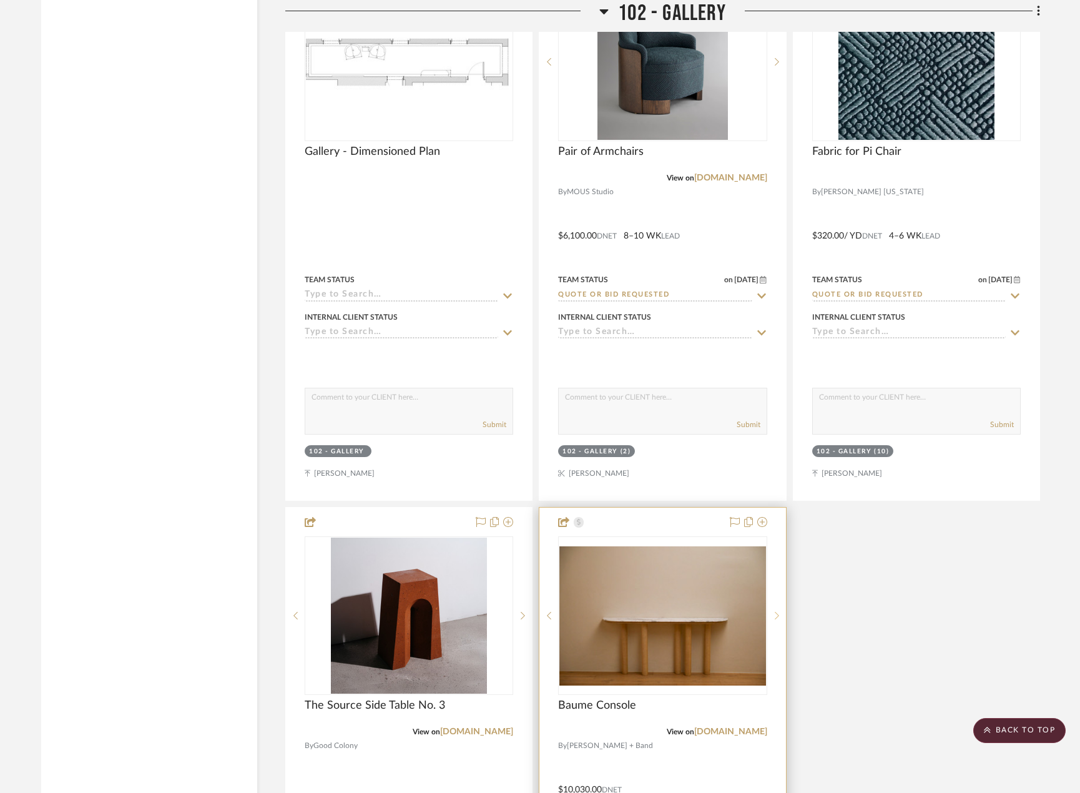
click at [778, 620] on icon at bounding box center [777, 615] width 4 height 9
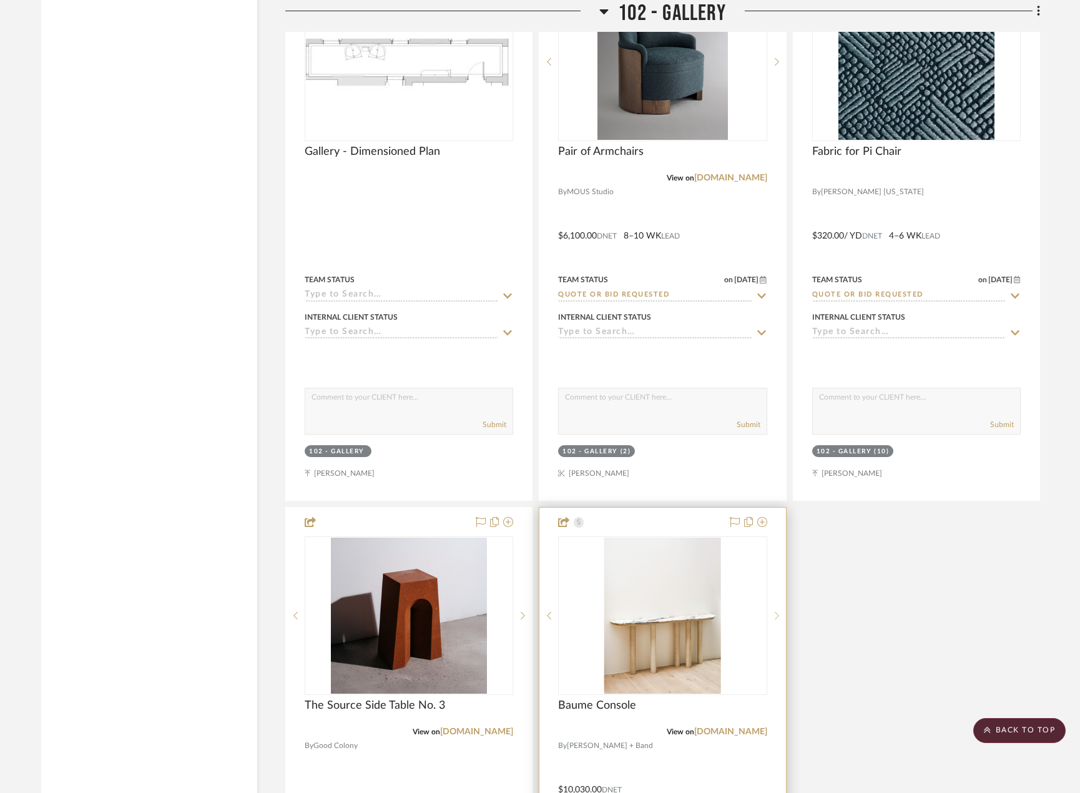
click at [778, 620] on icon at bounding box center [777, 615] width 4 height 9
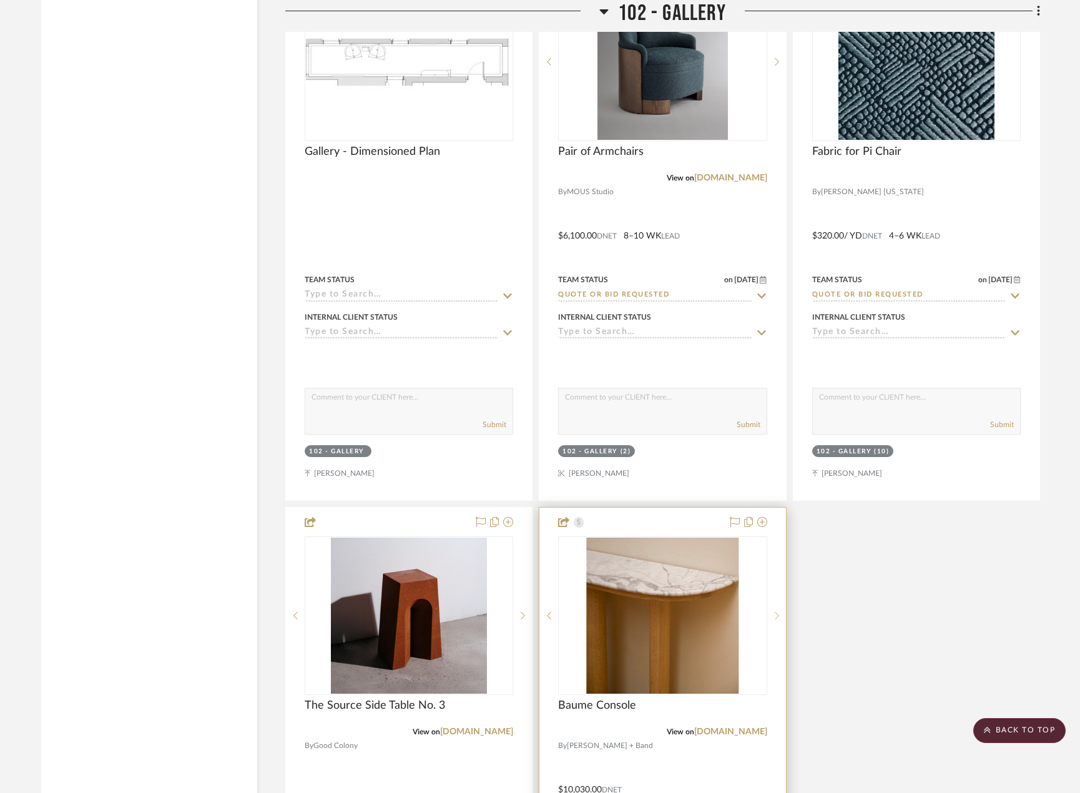
click at [778, 620] on icon at bounding box center [777, 615] width 4 height 9
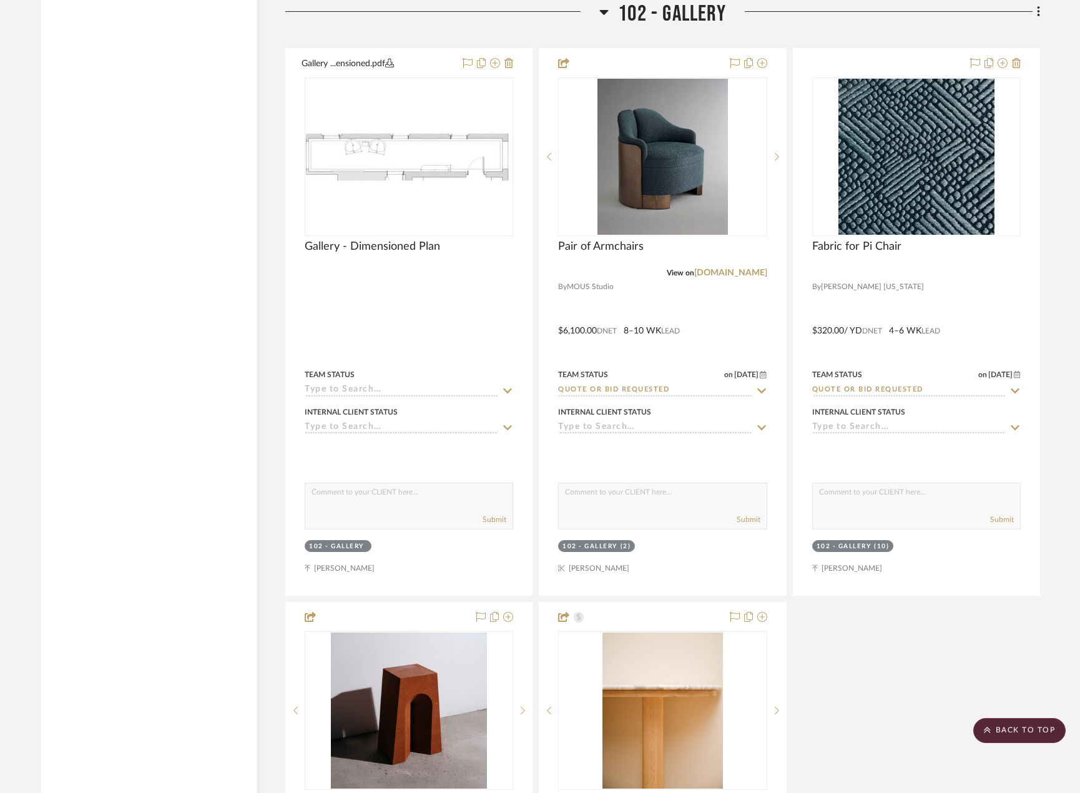
scroll to position [4808, 0]
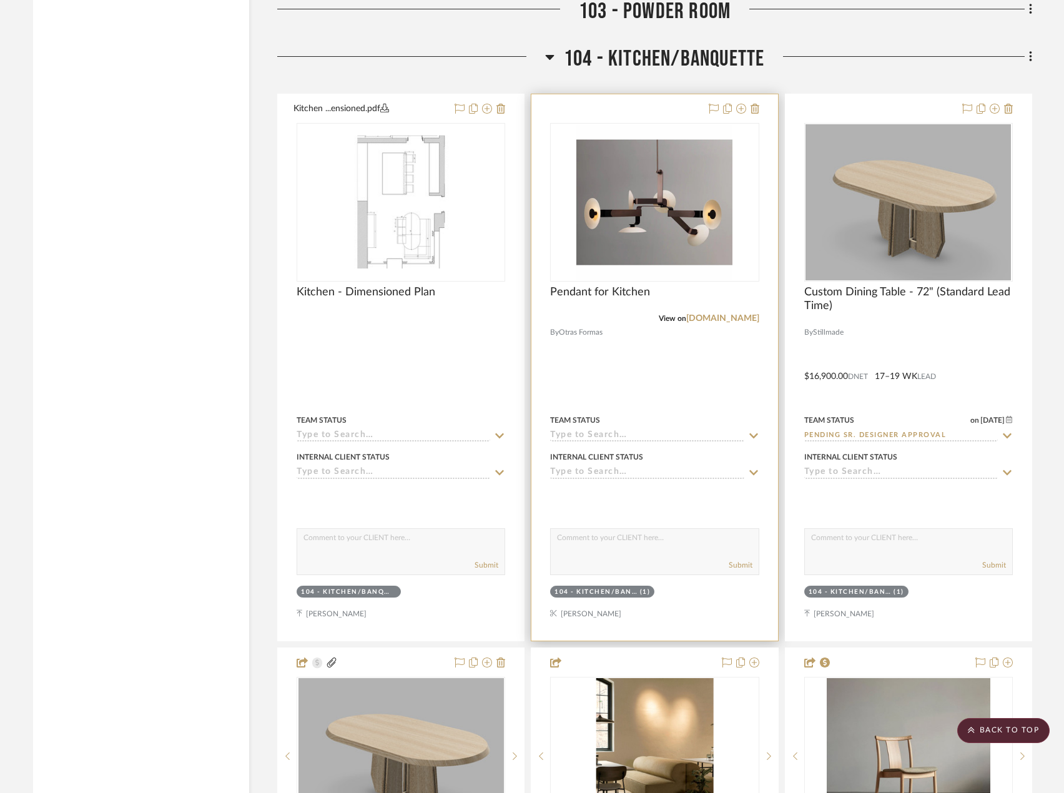
scroll to position [6243, 0]
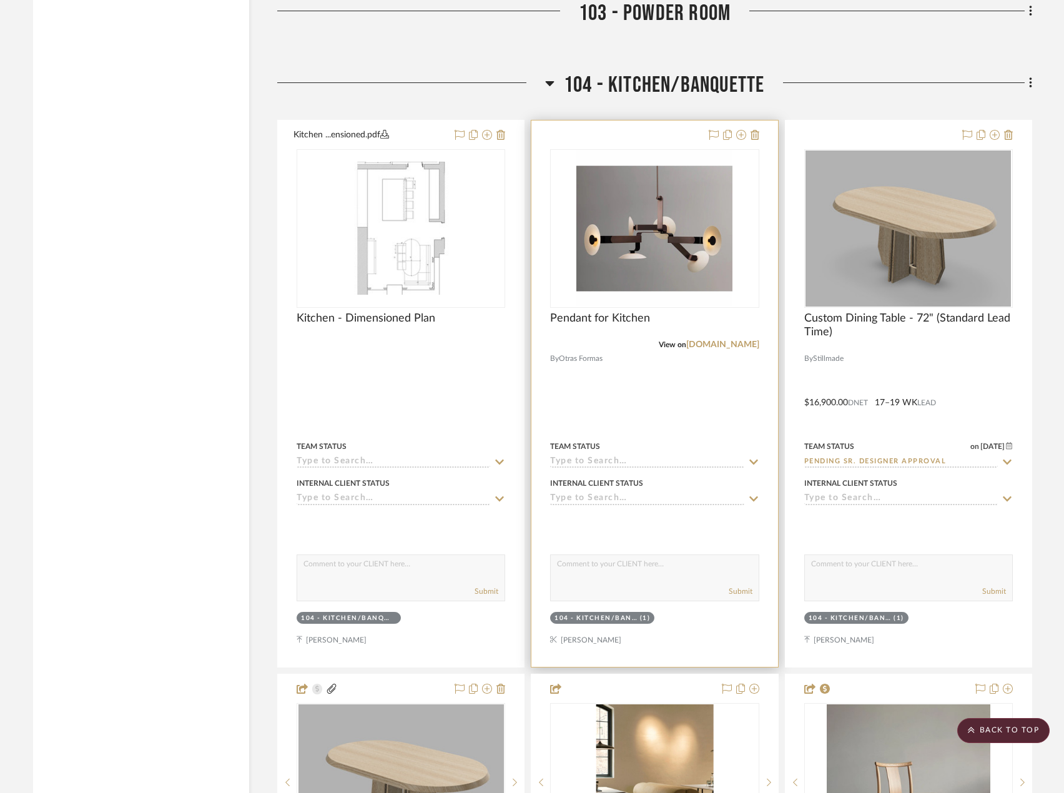
click at [638, 373] on div at bounding box center [654, 393] width 246 height 546
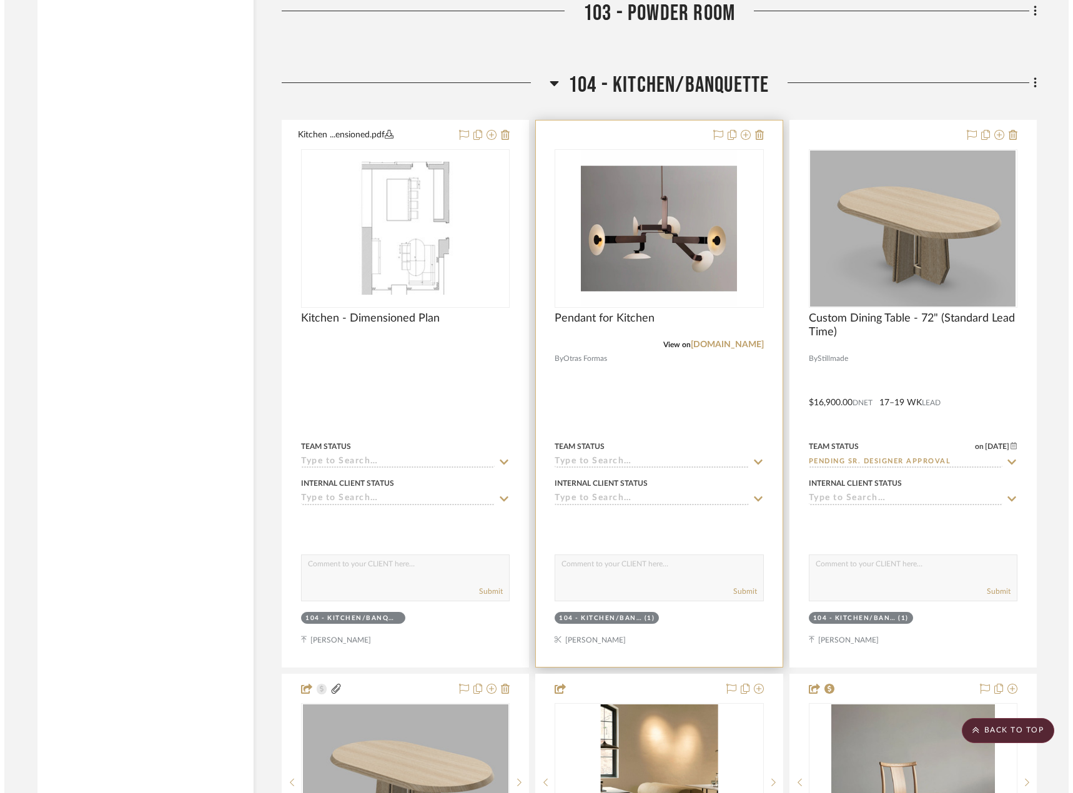
scroll to position [0, 0]
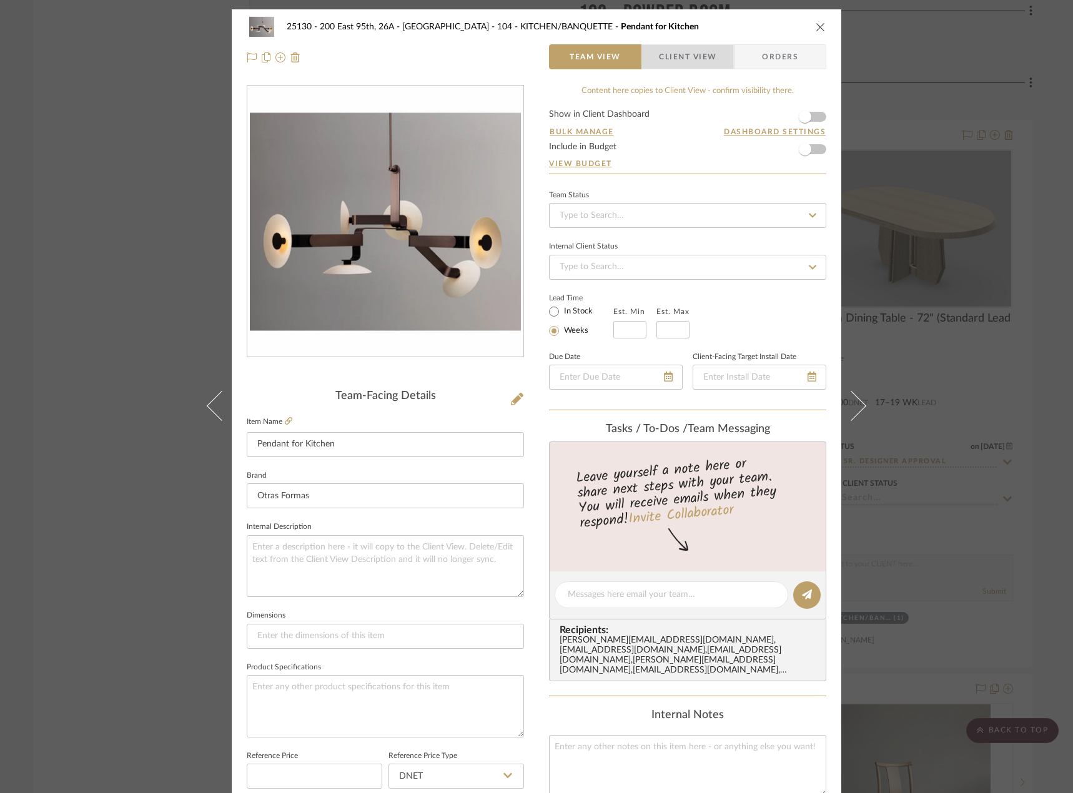
click at [647, 51] on span "button" at bounding box center [650, 56] width 17 height 25
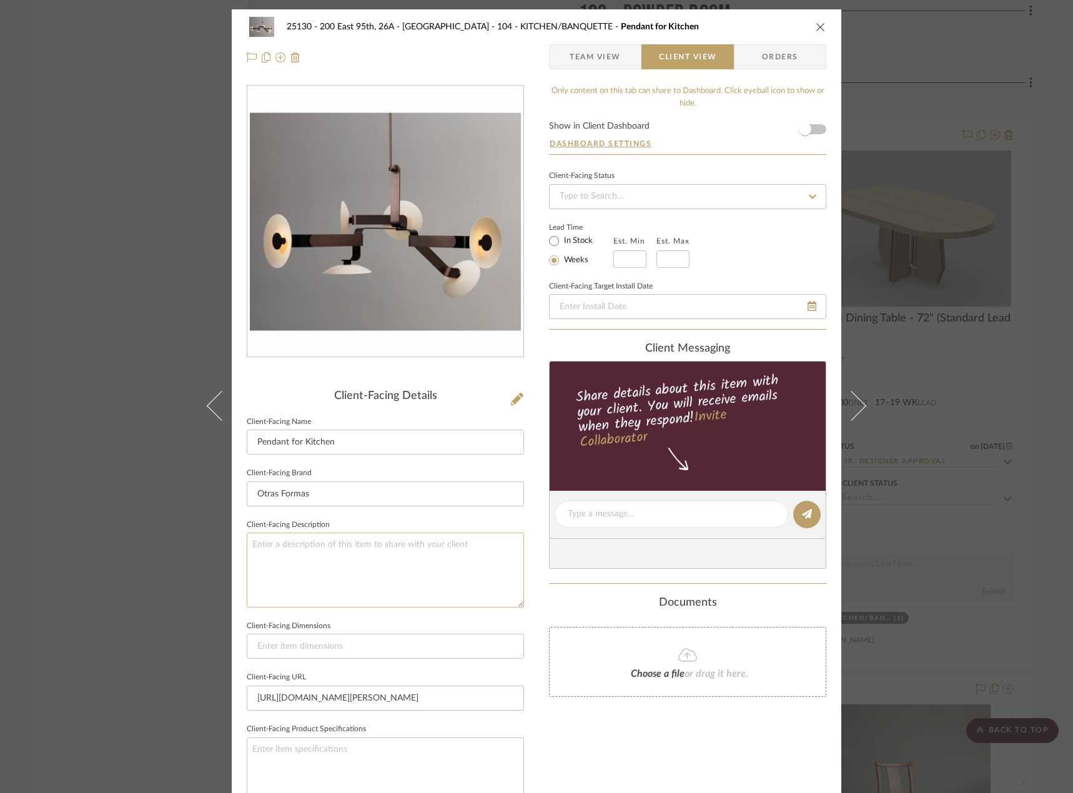
click at [366, 533] on textarea at bounding box center [385, 570] width 277 height 74
type textarea "Qty. 1 || Descripiton:"
click at [351, 544] on textarea "Qty. 1 || Descripiton:" at bounding box center [385, 570] width 277 height 74
click at [294, 545] on textarea "Qty. 1 || Descripiton:" at bounding box center [385, 570] width 277 height 74
click at [365, 545] on textarea "Qty. 1 || Description:" at bounding box center [385, 570] width 277 height 74
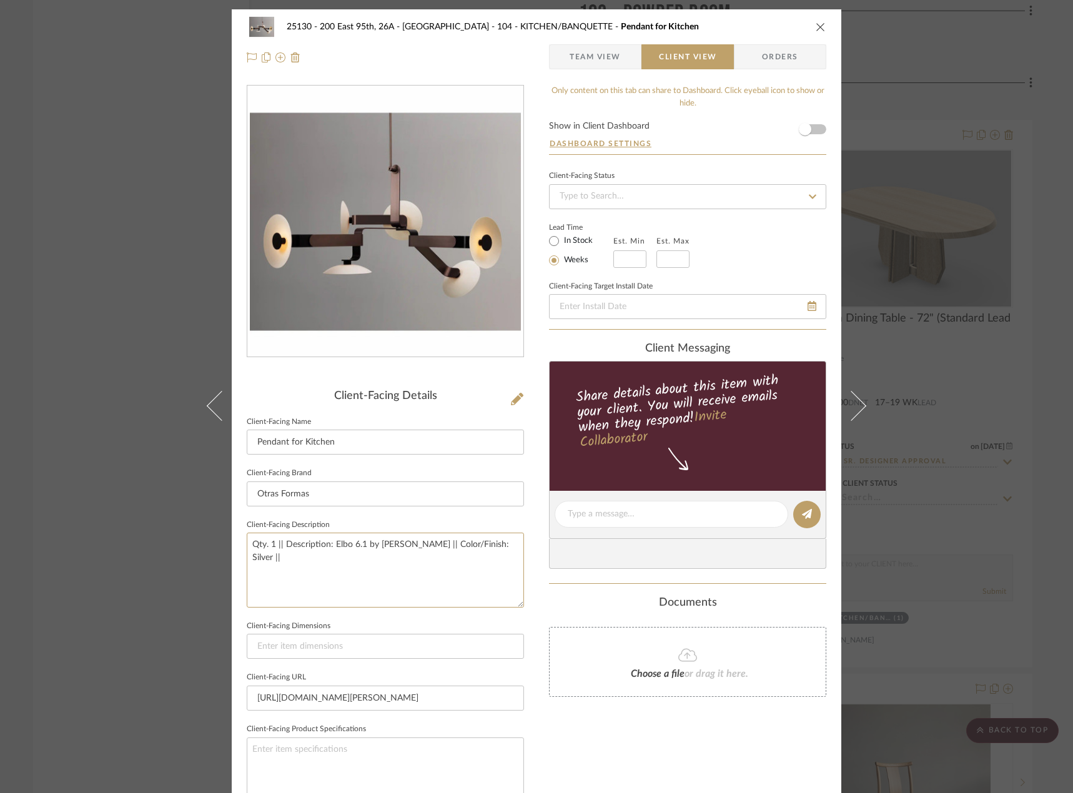
type textarea "Qty. 1 || Description: Elbo 6.1 by James Dieter || Color/Finish: Silver ||"
click at [633, 260] on input "text" at bounding box center [629, 258] width 33 height 17
type input "12"
click at [663, 260] on input "text" at bounding box center [672, 258] width 33 height 17
type input "14"
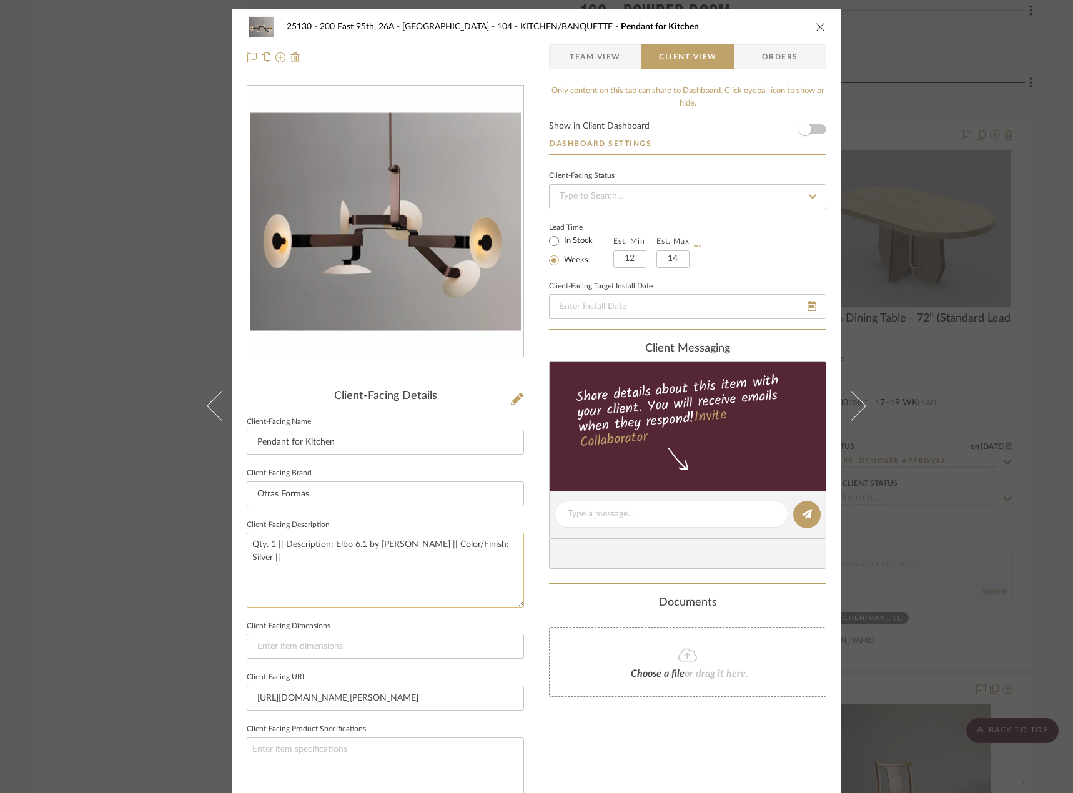
click at [513, 550] on textarea "Qty. 1 || Description: Elbo 6.1 by James Dieter || Color/Finish: Silver ||" at bounding box center [385, 570] width 277 height 74
click at [436, 559] on textarea "Qty. 1 || Description: Elbo 6.1 by James Dieter || Color/Finish: Silver || Pric…" at bounding box center [385, 570] width 277 height 74
click at [392, 567] on textarea "Qty. 1 || Description: Elbo 6.1 by James Dieter || Color/Finish: Silver || Pric…" at bounding box center [385, 570] width 277 height 74
click at [385, 553] on textarea "Qty. 1 || Description: Elbo 6.1 by James Dieter || Color/Finish: Silver || Pric…" at bounding box center [385, 570] width 277 height 74
click at [514, 548] on textarea "Qty. 1 || Description: Elbo 6.1 by James Dieter || Color/Finish: Silver || Pric…" at bounding box center [385, 570] width 277 height 74
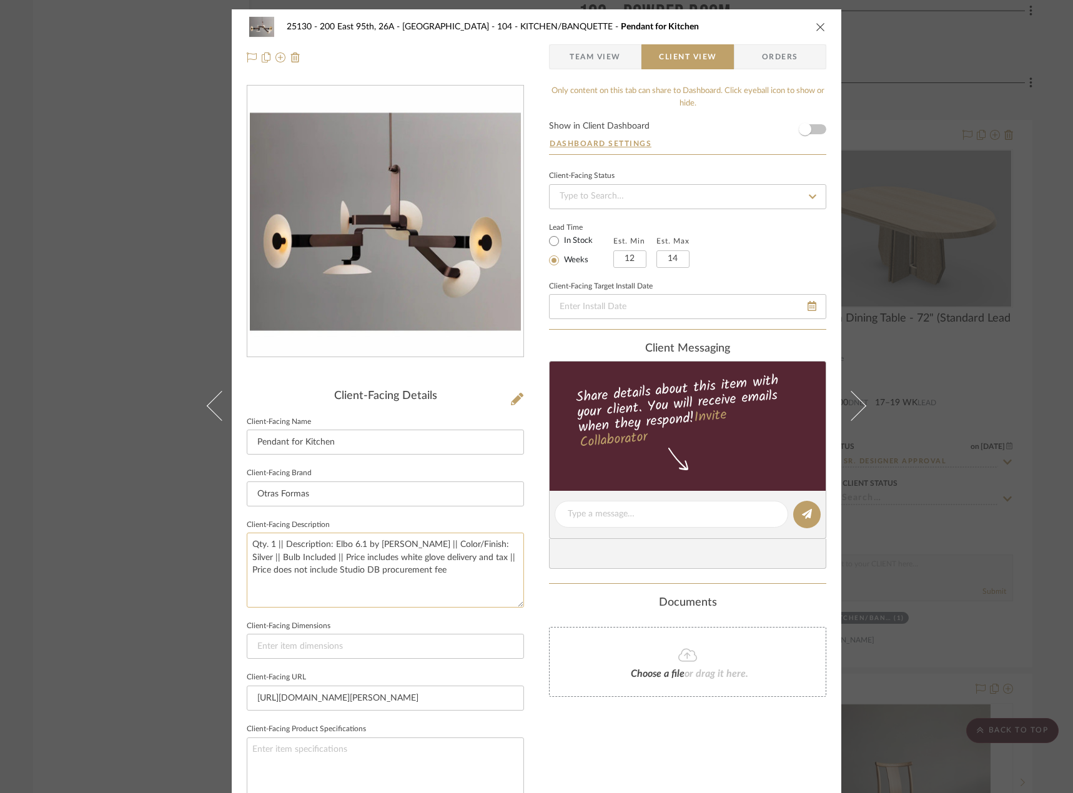
click at [448, 603] on textarea "Qty. 1 || Description: Elbo 6.1 by James Dieter || Color/Finish: Silver || Bulb…" at bounding box center [385, 570] width 277 height 74
type textarea "Qty. 1 || Description: Elbo 6.1 by James Dieter || Color/Finish: Silver || Bulb…"
click at [441, 639] on input at bounding box center [385, 646] width 277 height 25
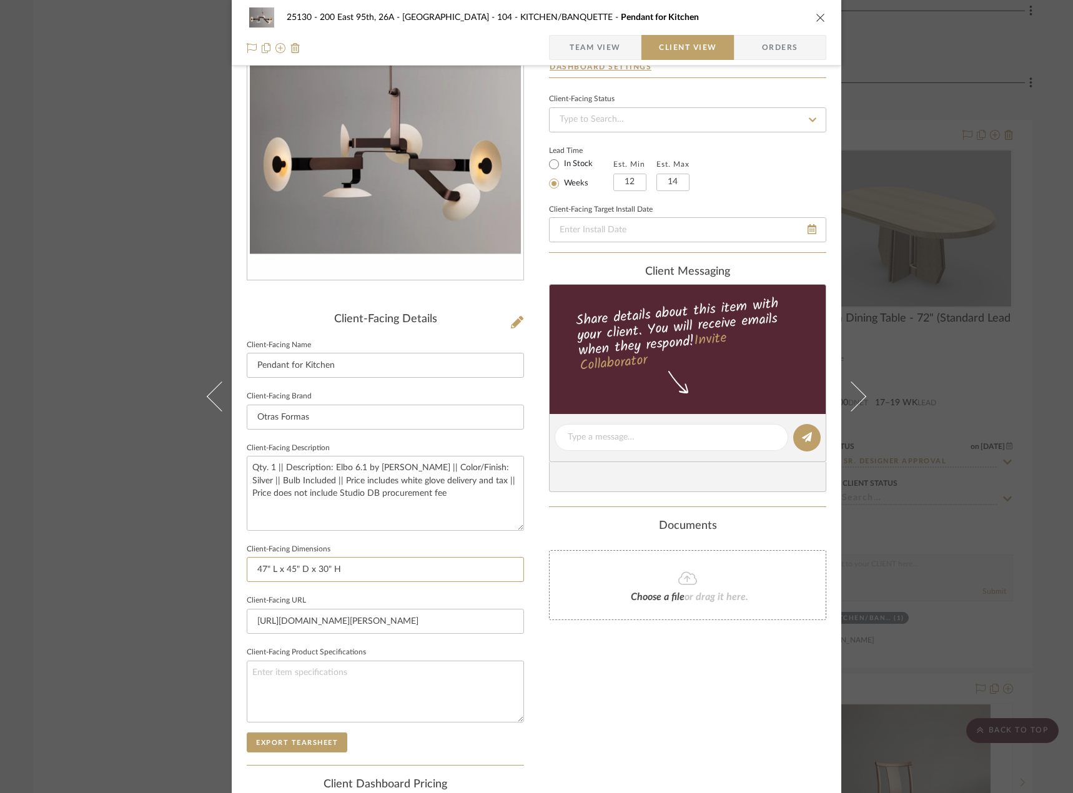
scroll to position [187, 0]
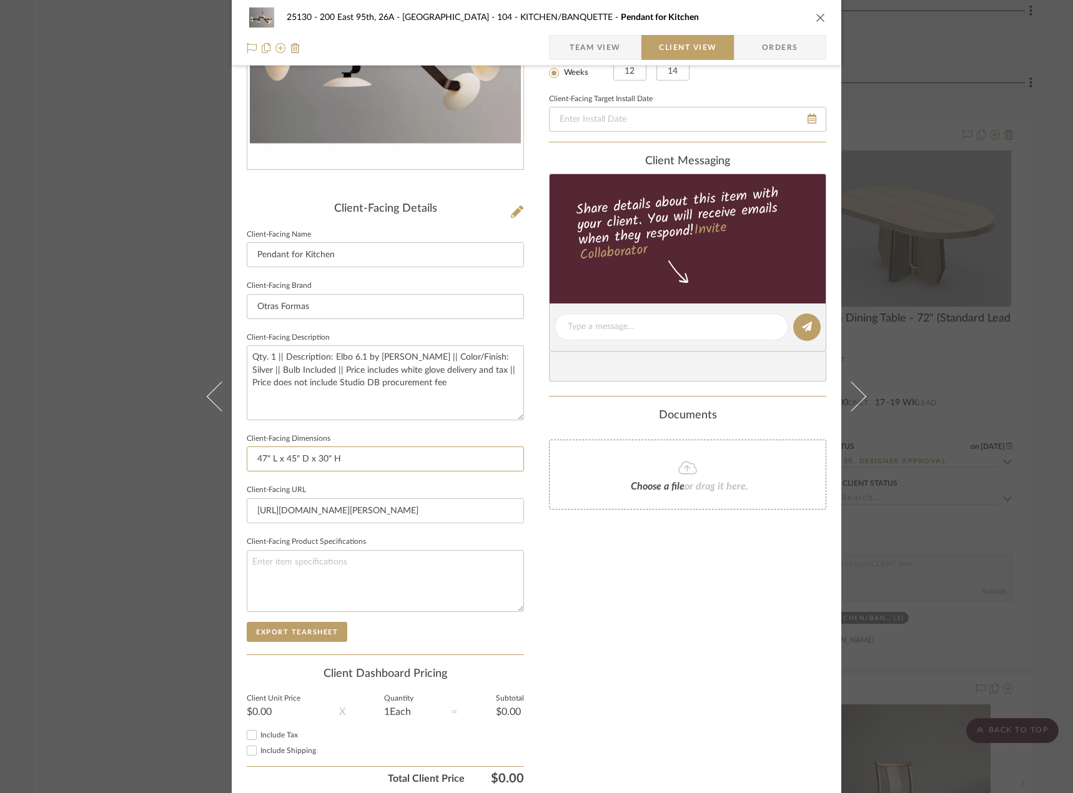
type input "47" L x 45" D x 30" H"
click at [581, 622] on div "Only content on this tab can share to Dashboard. Click eyeball icon to show or …" at bounding box center [687, 344] width 277 height 893
click at [597, 47] on span "Team View" at bounding box center [594, 47] width 51 height 25
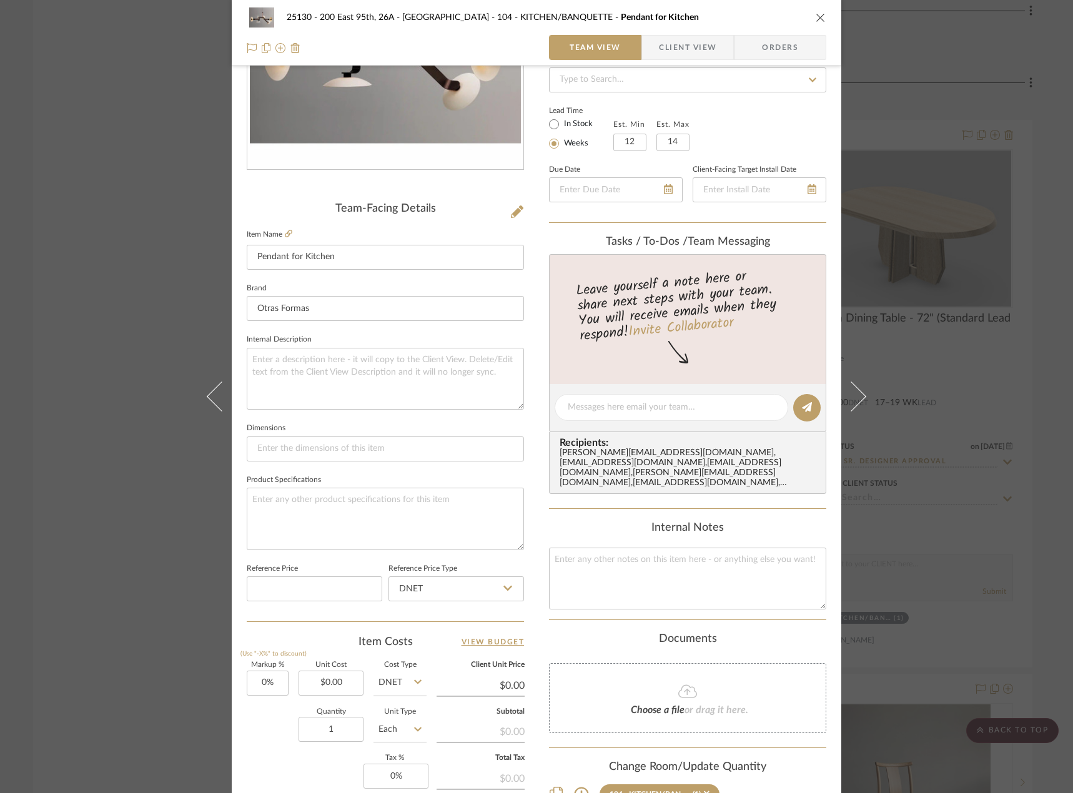
click at [695, 55] on span "Client View" at bounding box center [687, 47] width 57 height 25
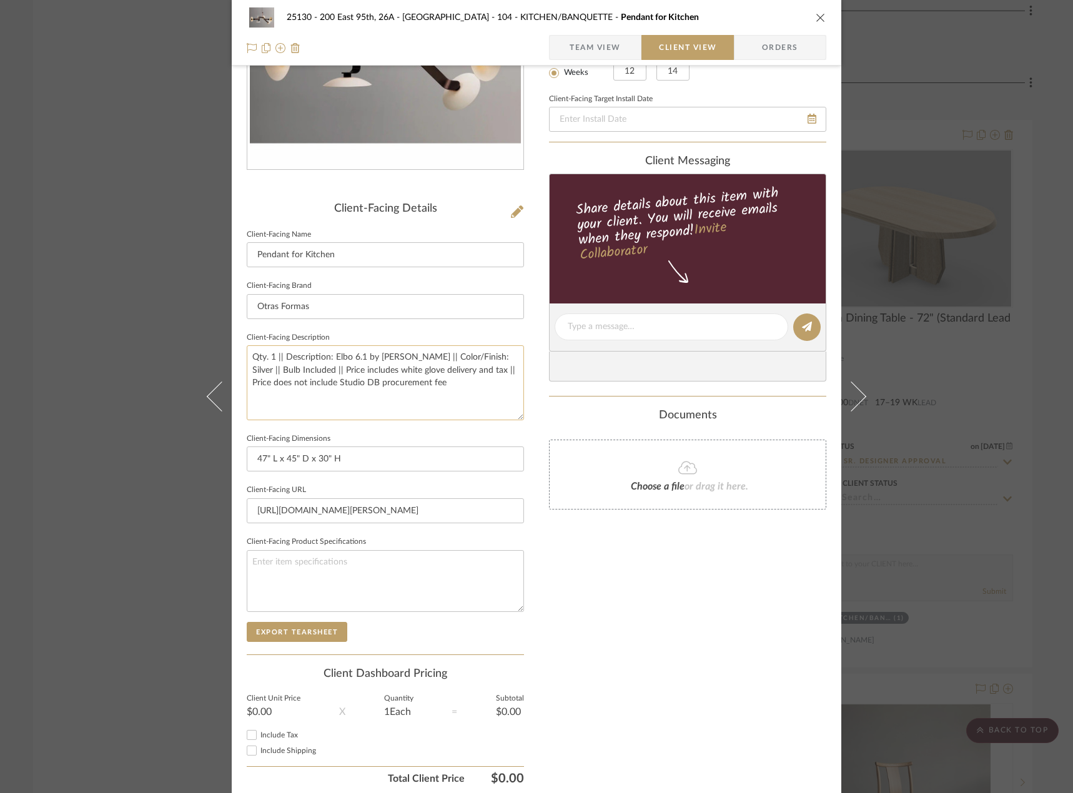
click at [304, 371] on textarea "Qty. 1 || Description: Elbo 6.1 by James Dieter || Color/Finish: Silver || Bulb…" at bounding box center [385, 382] width 277 height 74
click at [300, 371] on textarea "Qty. 1 || Description: Elbo 6.1 by James Dieter || Color/Finish: Silver || Bulb…" at bounding box center [385, 382] width 277 height 74
click at [303, 375] on textarea "Qty. 1 || Description: Elbo 6.1 by James Dieter || Color/Finish: Silver || Bulb…" at bounding box center [385, 382] width 277 height 74
click at [421, 375] on textarea "Qty. 1 || Description: Elbo 6.1 by James Dieter || Color/Finish: Silver || Bulb…" at bounding box center [385, 382] width 277 height 74
type textarea "Qty. 1 || Description: Elbo 6.1 by James Dieter || Color/Finish: Silver || Bulb…"
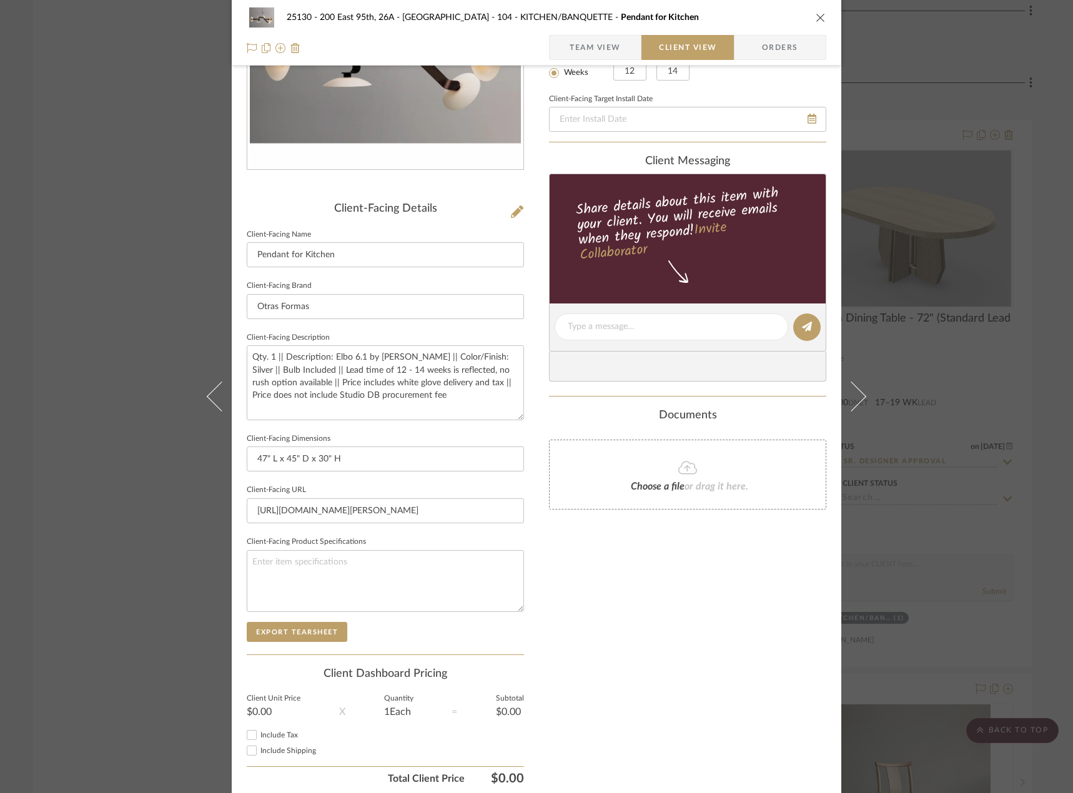
click at [535, 594] on div "25130 - 200 East 95th, 26A - Kosheleva 104 - KITCHEN/BANQUETTE Pendant for Kitc…" at bounding box center [536, 331] width 609 height 1019
click at [589, 47] on span "Team View" at bounding box center [594, 47] width 51 height 25
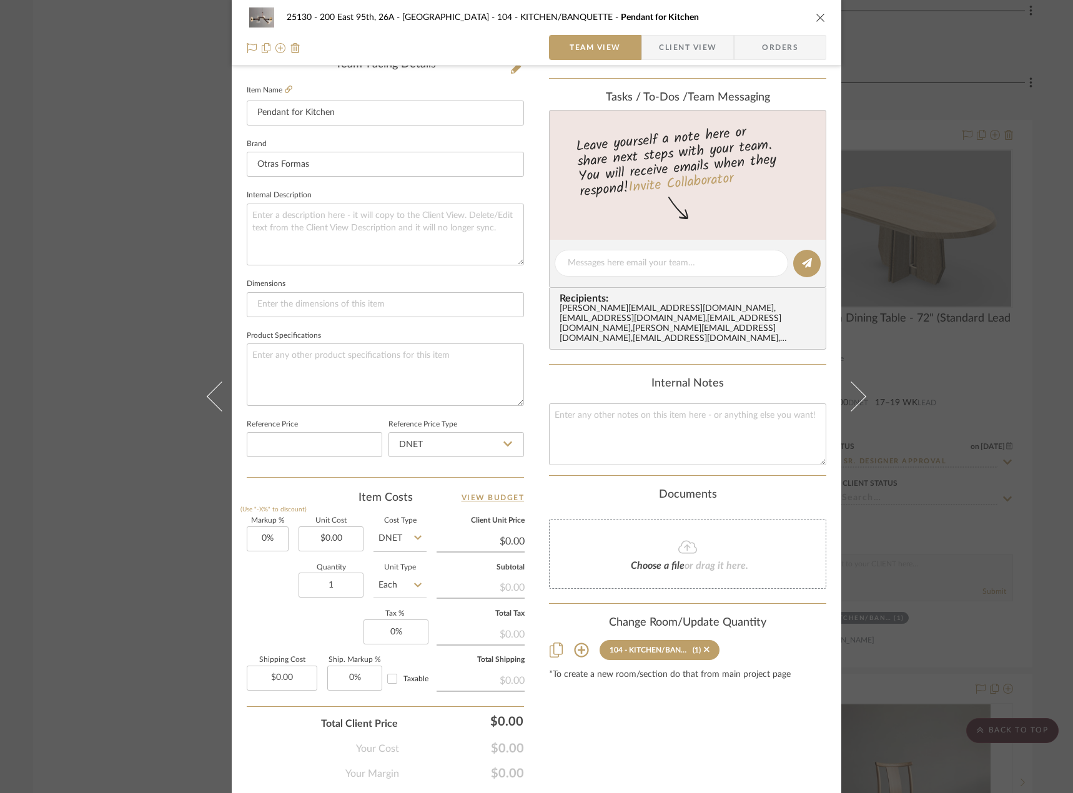
scroll to position [370, 0]
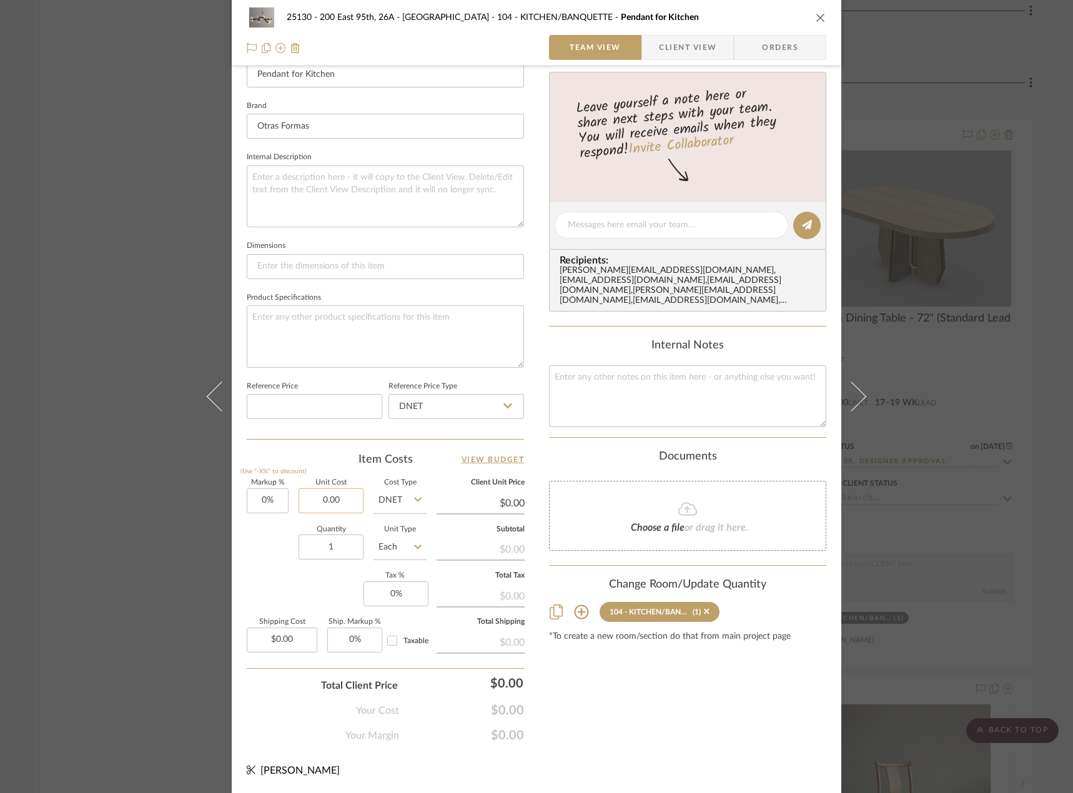
click at [310, 504] on input "0.00" at bounding box center [330, 500] width 65 height 25
click at [339, 498] on input "0.00" at bounding box center [330, 500] width 65 height 25
drag, startPoint x: 339, startPoint y: 498, endPoint x: 317, endPoint y: 516, distance: 28.5
click at [286, 504] on div "Markup % (Use "-X%" to discount) 0% Unit Cost 0.00 Cost Type DNET Client Unit P…" at bounding box center [385, 570] width 277 height 182
type input "$17,970.00"
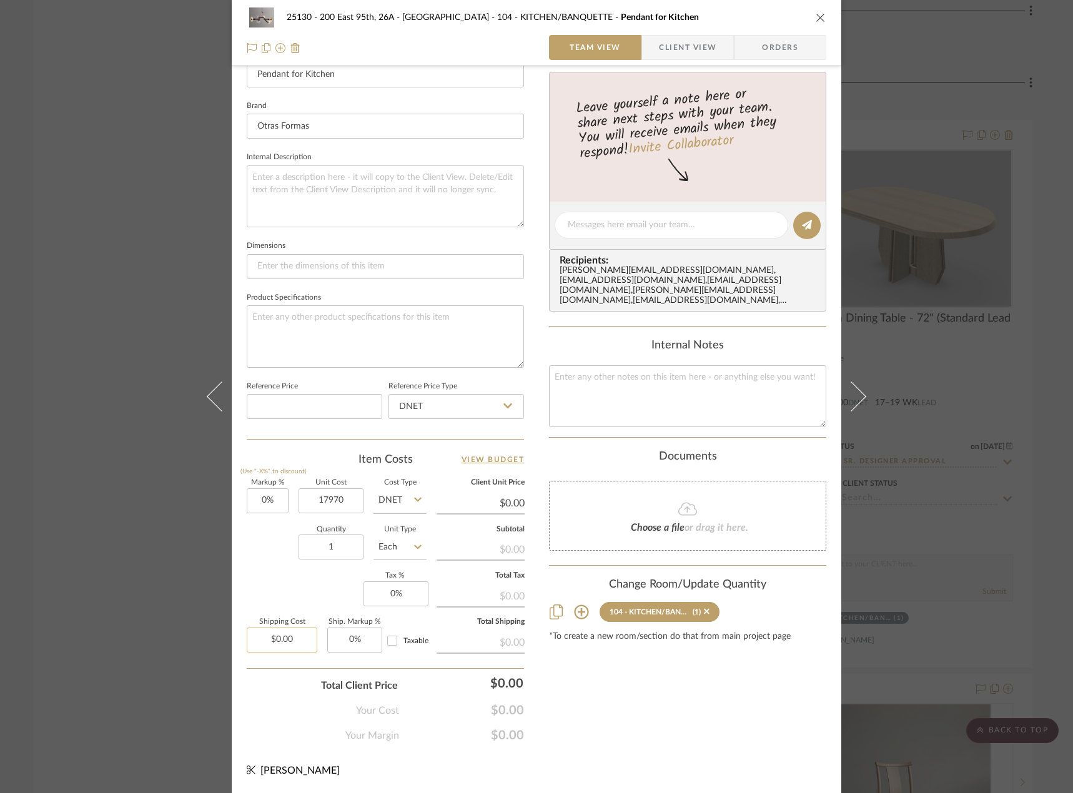
type input "0.00"
click at [293, 646] on input "0.00" at bounding box center [282, 639] width 71 height 25
type input "$17,970.00"
type input "950"
type input "0"
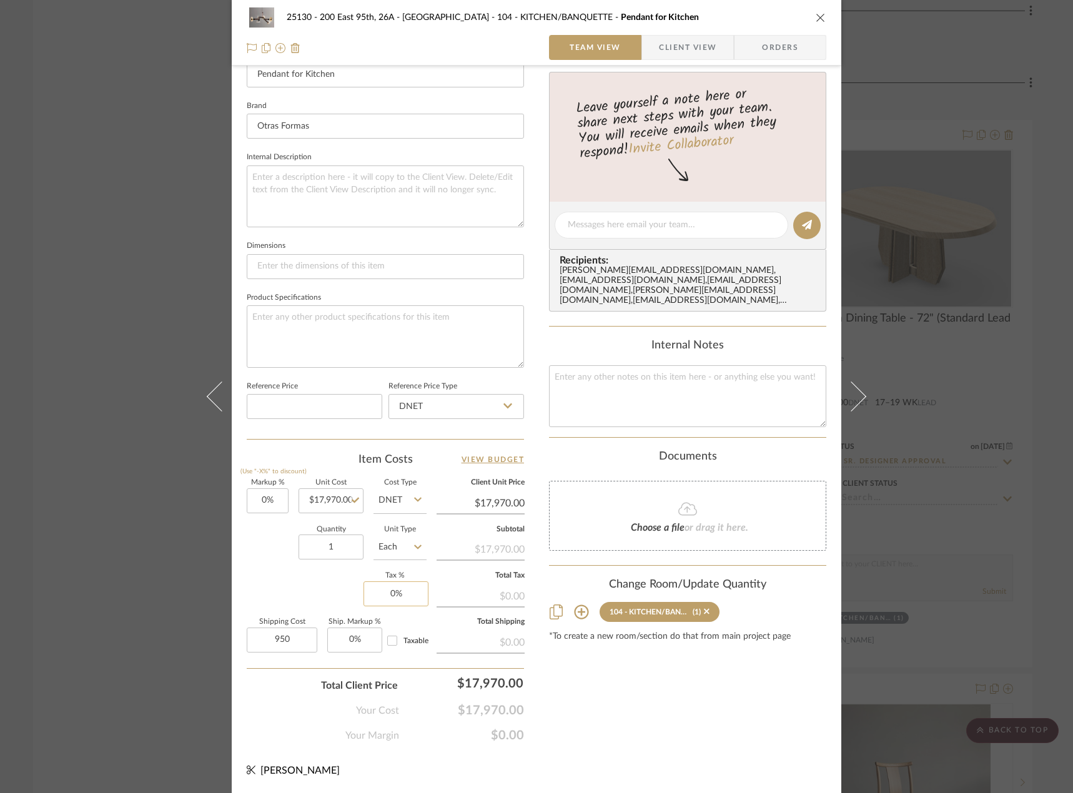
type input "$950.00"
click at [418, 594] on input "0" at bounding box center [395, 593] width 65 height 25
type input "8.875%"
click at [602, 722] on div "Content here copies to Client View - confirm visibility there. Show in Client D…" at bounding box center [687, 229] width 277 height 1028
click at [388, 647] on input "Taxable" at bounding box center [392, 641] width 20 height 20
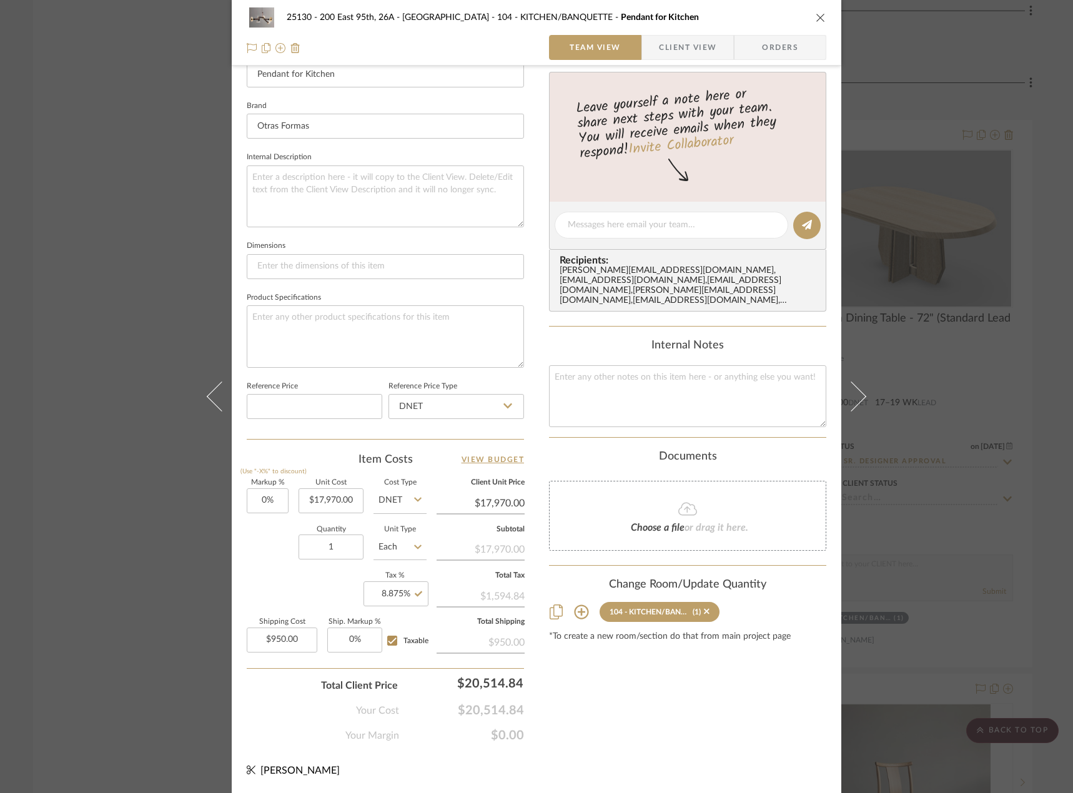
checkbox input "true"
click at [587, 760] on div "25130 - 200 East 95th, 26A - Kosheleva 104 - KITCHEN/BANQUETTE Pendant for Kitc…" at bounding box center [536, 216] width 609 height 1153
click at [679, 40] on span "Client View" at bounding box center [687, 47] width 57 height 25
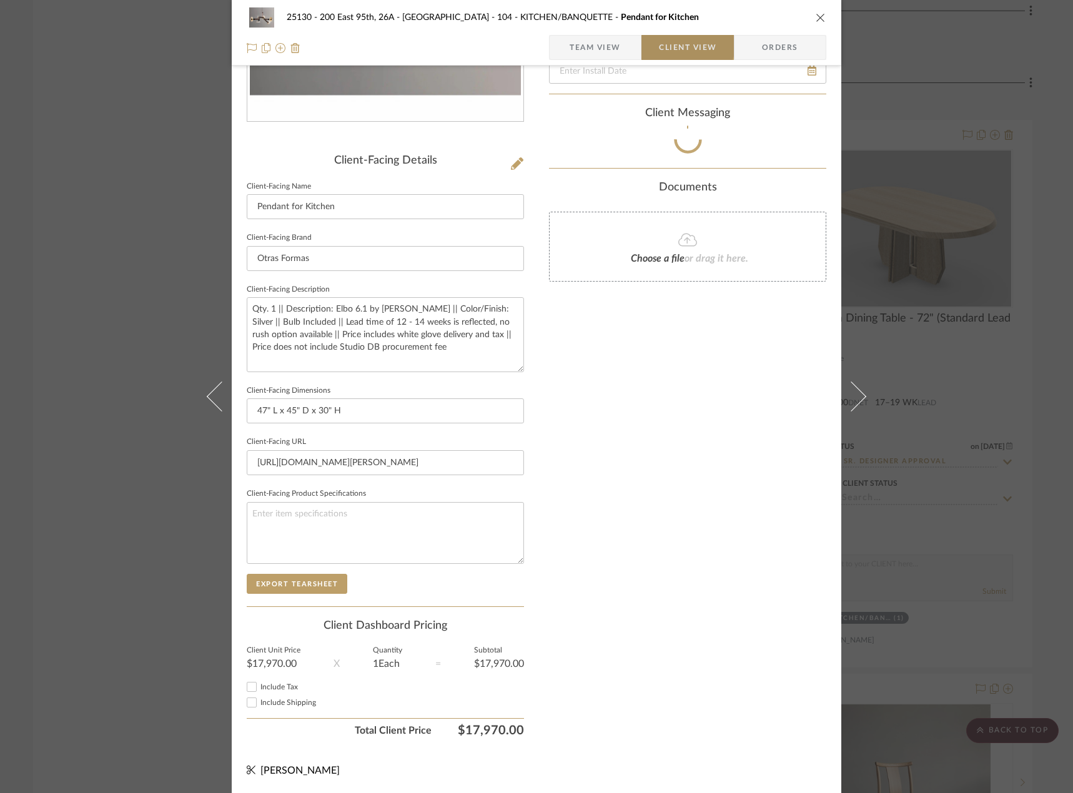
scroll to position [235, 0]
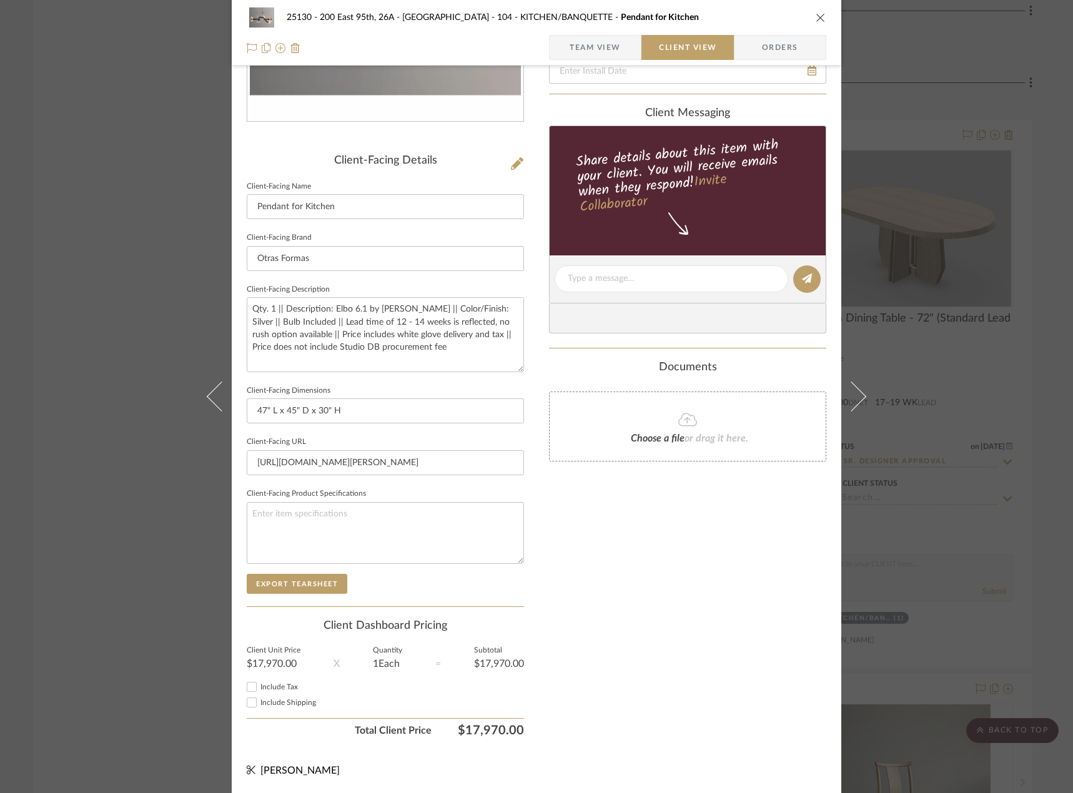
drag, startPoint x: 285, startPoint y: 693, endPoint x: 283, endPoint y: 702, distance: 8.8
click at [284, 695] on div "Include Tax Include Shipping" at bounding box center [385, 696] width 277 height 34
click at [282, 701] on span "Include Shipping" at bounding box center [288, 702] width 56 height 7
click at [259, 701] on input "Include Shipping" at bounding box center [251, 702] width 15 height 15
checkbox input "true"
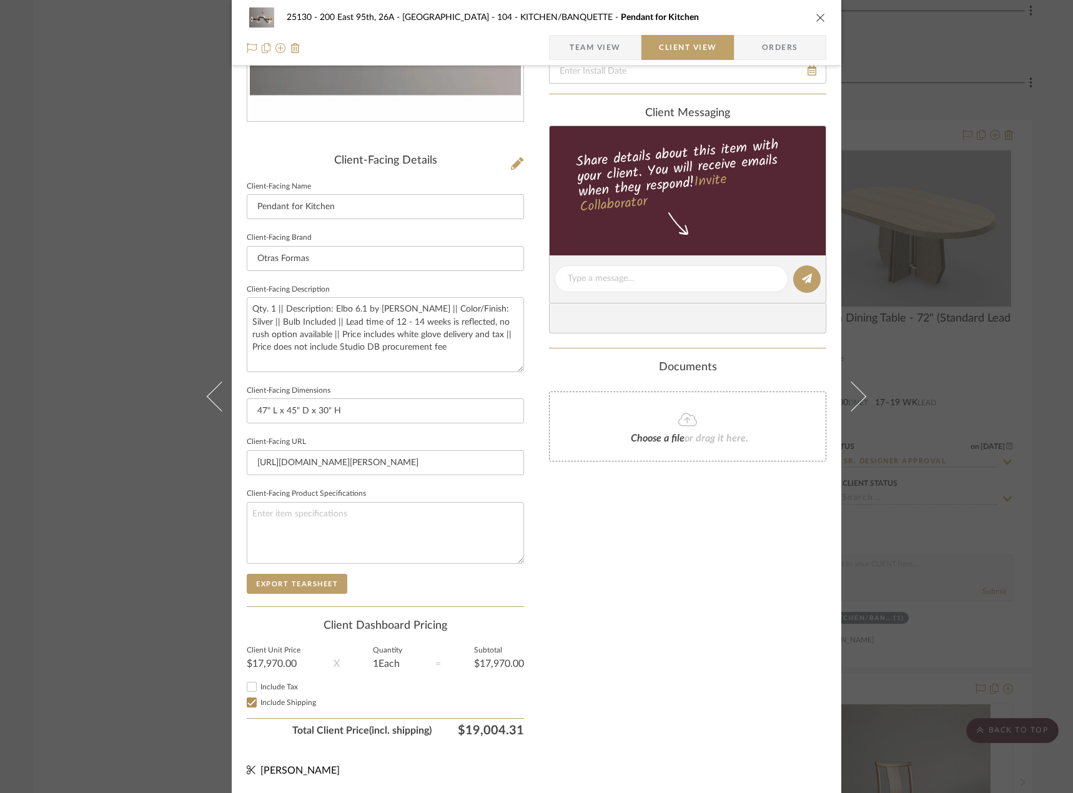
click at [273, 686] on span "Include Tax" at bounding box center [278, 686] width 37 height 7
click at [259, 686] on input "Include Tax" at bounding box center [251, 686] width 15 height 15
checkbox input "true"
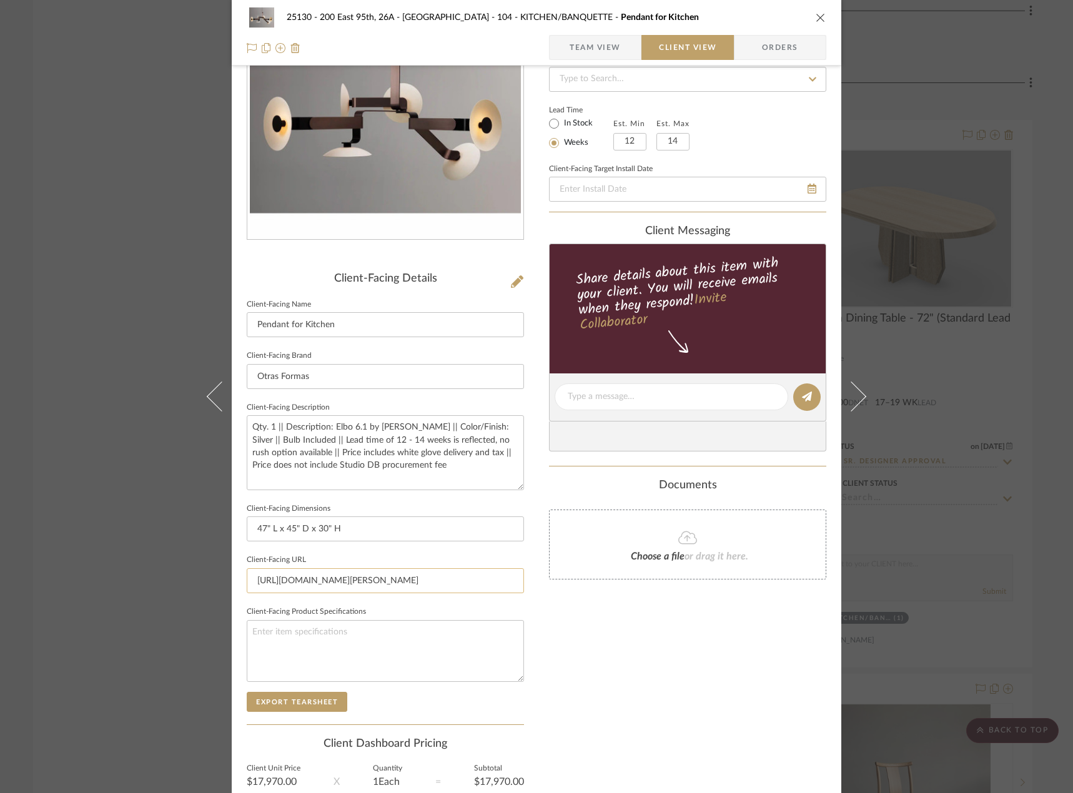
scroll to position [125, 0]
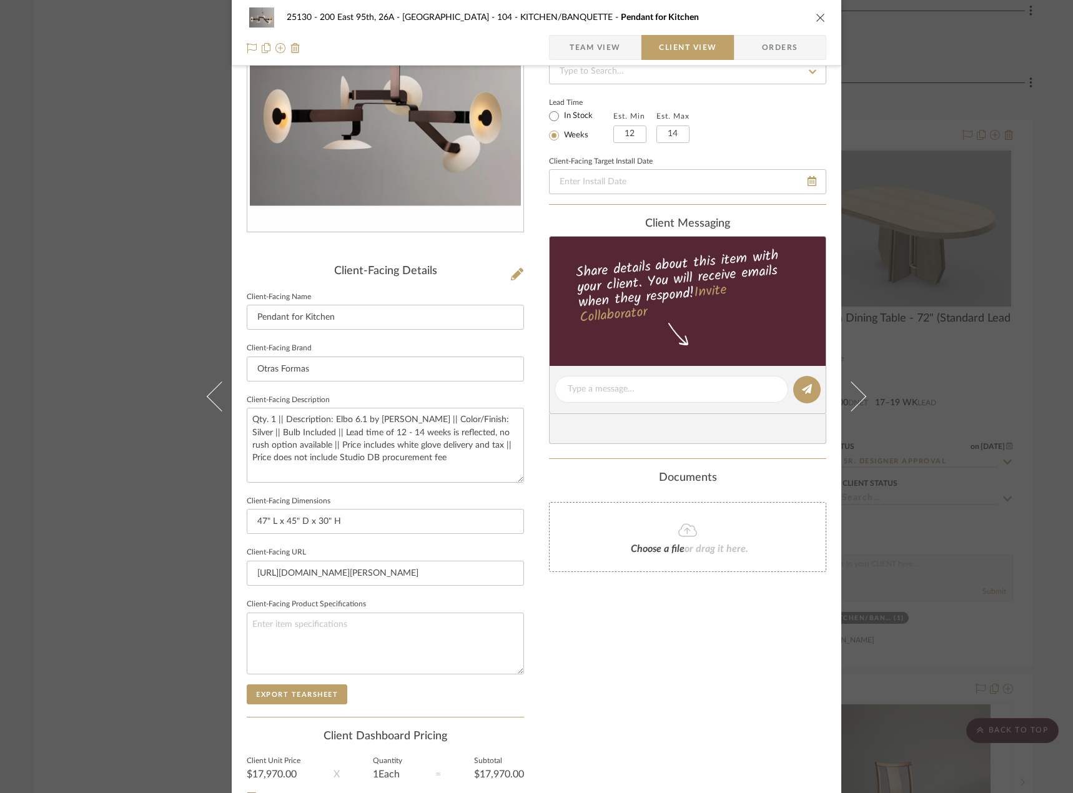
click at [607, 52] on span "Team View" at bounding box center [594, 47] width 51 height 25
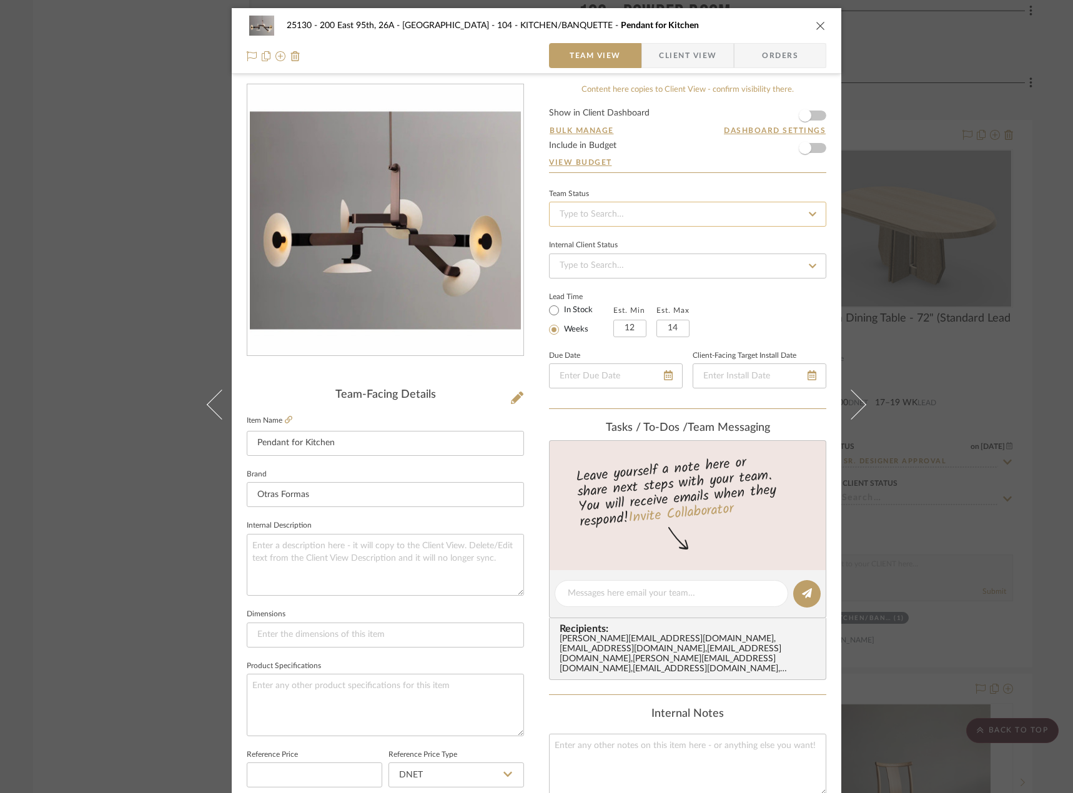
scroll to position [0, 0]
click at [576, 208] on input at bounding box center [687, 215] width 277 height 25
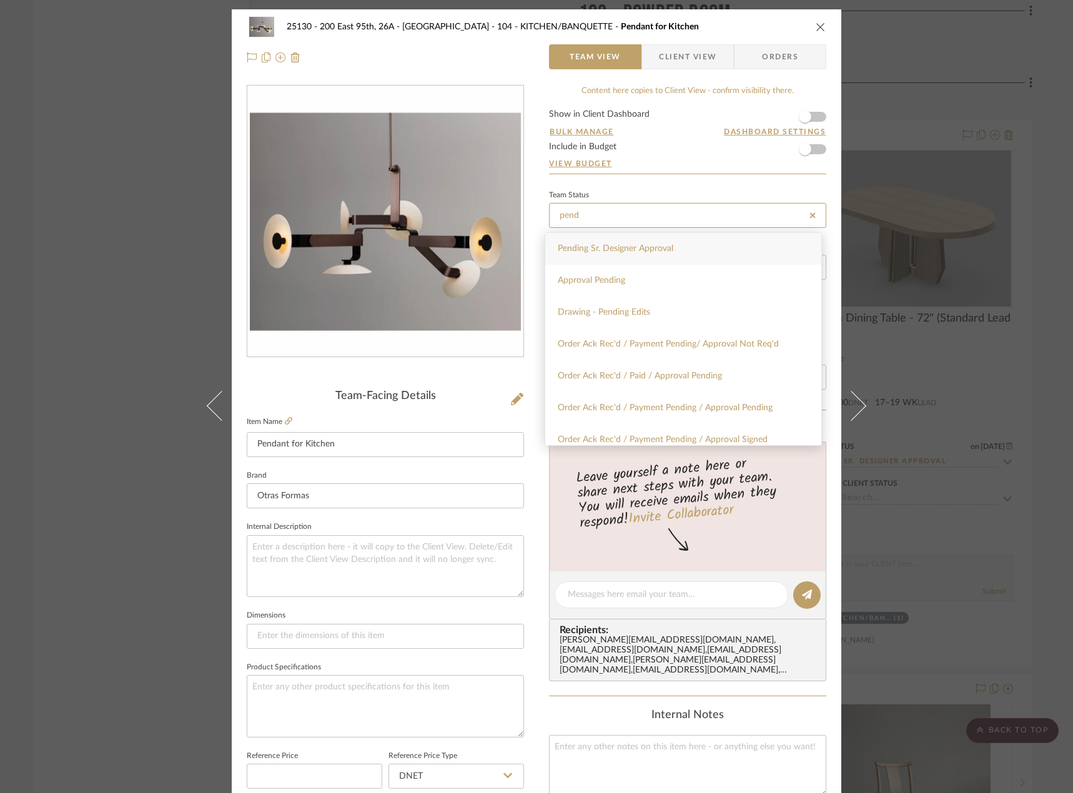
type input "pend"
click at [642, 239] on div "Pending Sr. Designer Approval" at bounding box center [683, 249] width 276 height 32
type input "[DATE]"
type input "Pending Sr. Designer Approval"
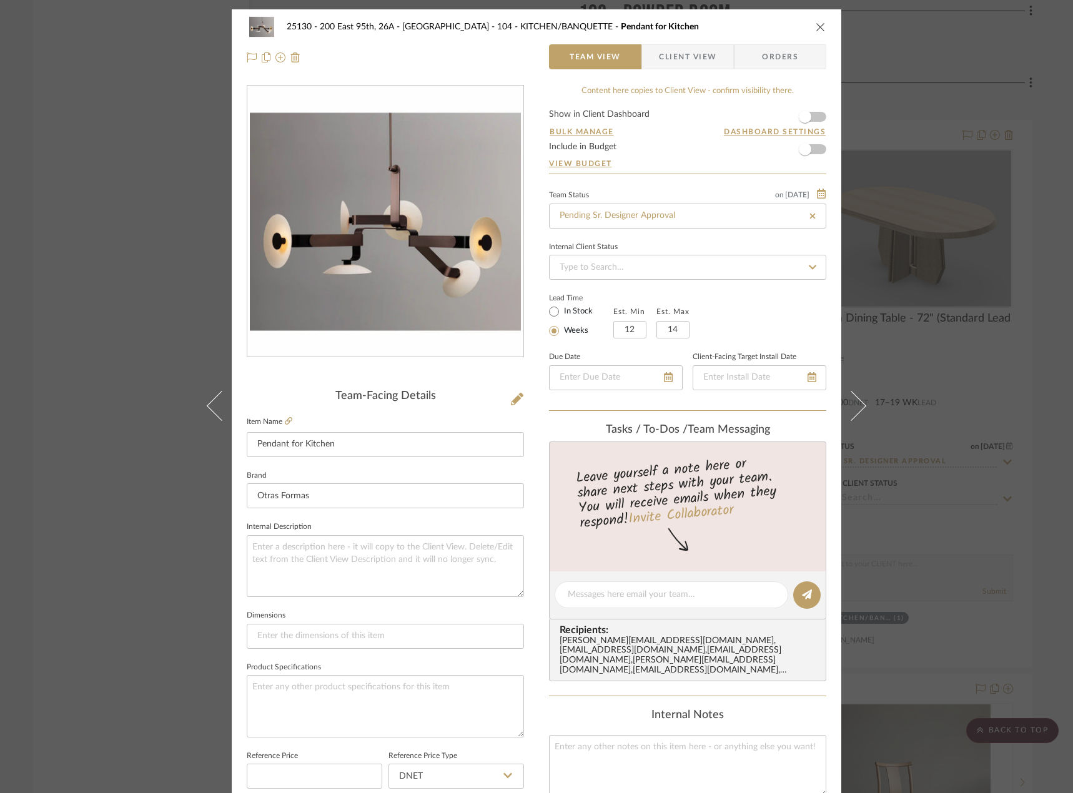
type input "[DATE]"
type input "Pending Sr. Designer Approval"
click at [404, 514] on sr-form-field "Brand Otras Formas" at bounding box center [385, 493] width 277 height 52
drag, startPoint x: 705, startPoint y: 54, endPoint x: 699, endPoint y: 61, distance: 9.8
click at [707, 54] on span "Client View" at bounding box center [687, 56] width 57 height 25
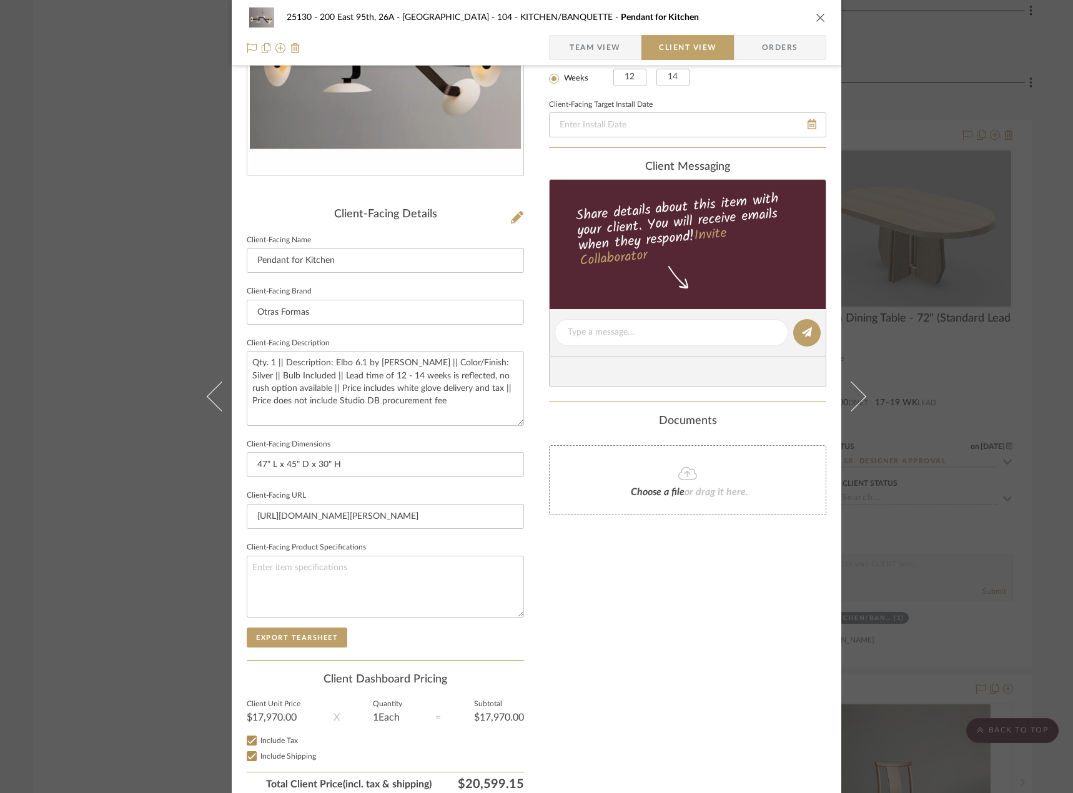
scroll to position [235, 0]
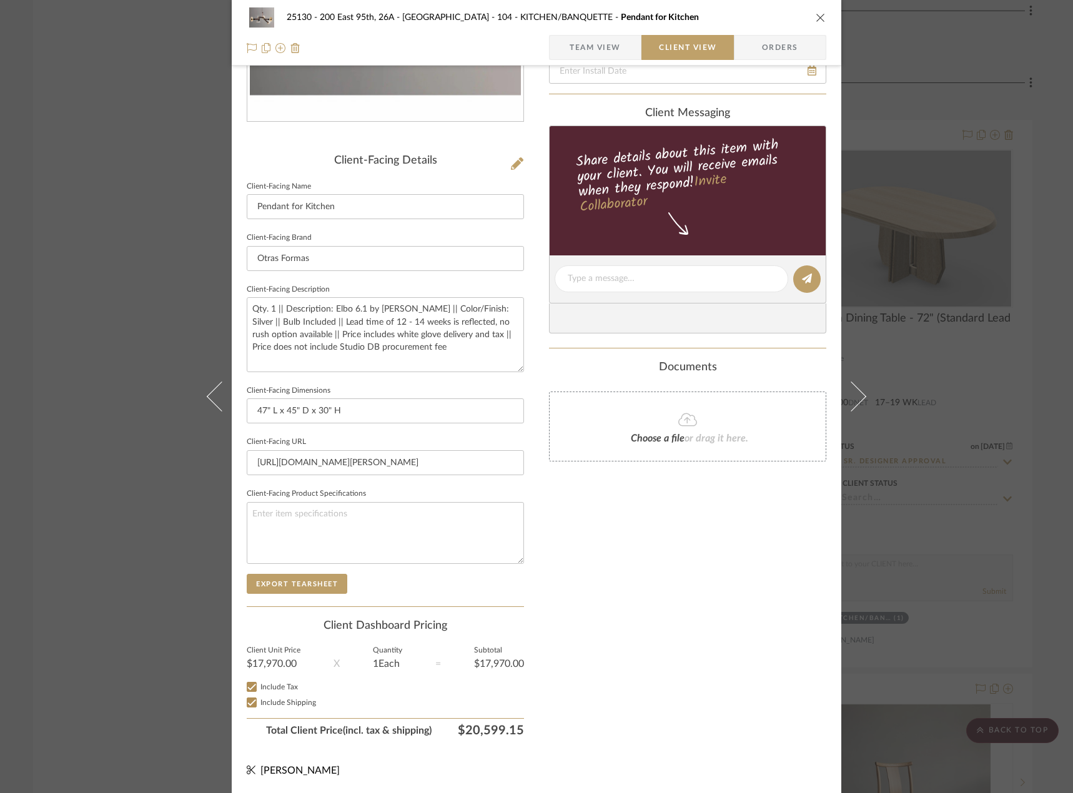
click at [835, 372] on div "25130 - 200 East 95th, 26A - Kosheleva 104 - KITCHEN/BANQUETTE Pendant for Kitc…" at bounding box center [536, 396] width 1073 height 793
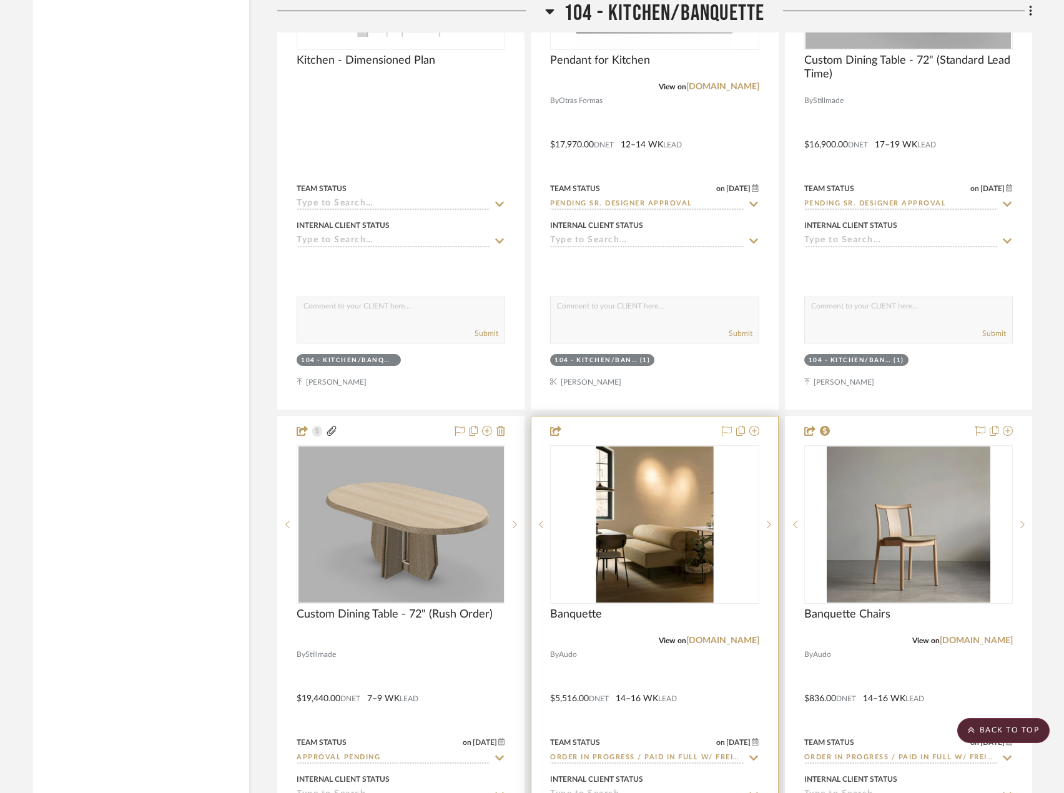
scroll to position [6680, 0]
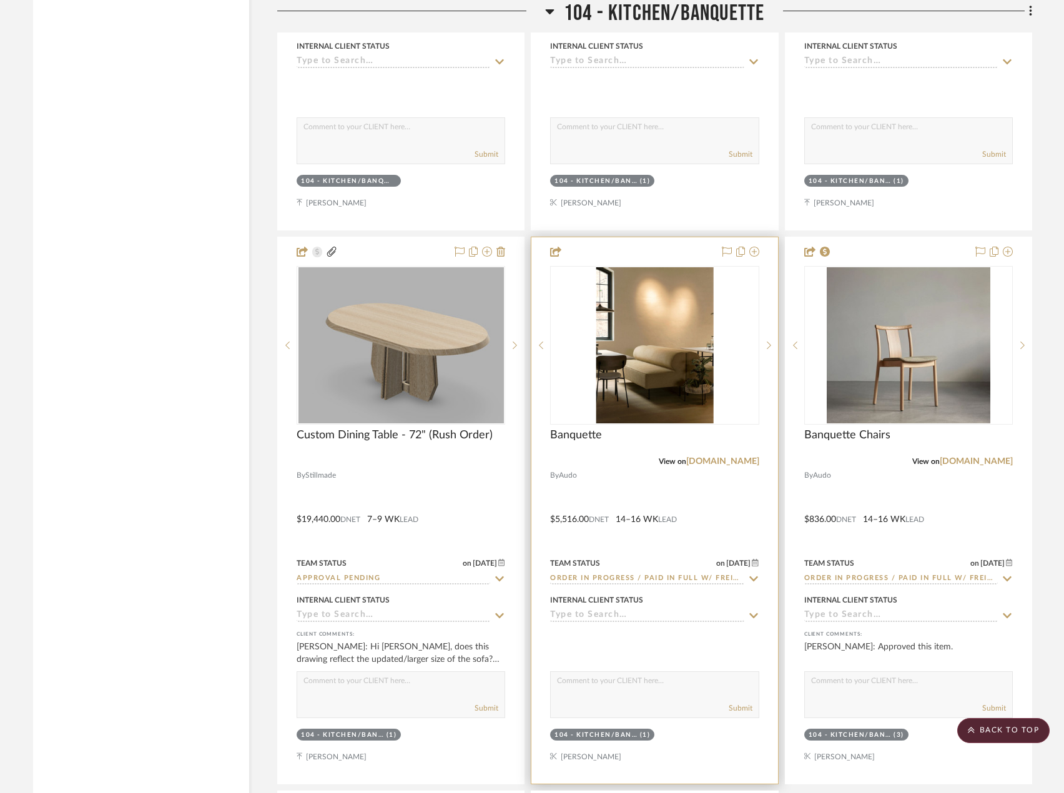
click at [739, 511] on div at bounding box center [654, 510] width 246 height 546
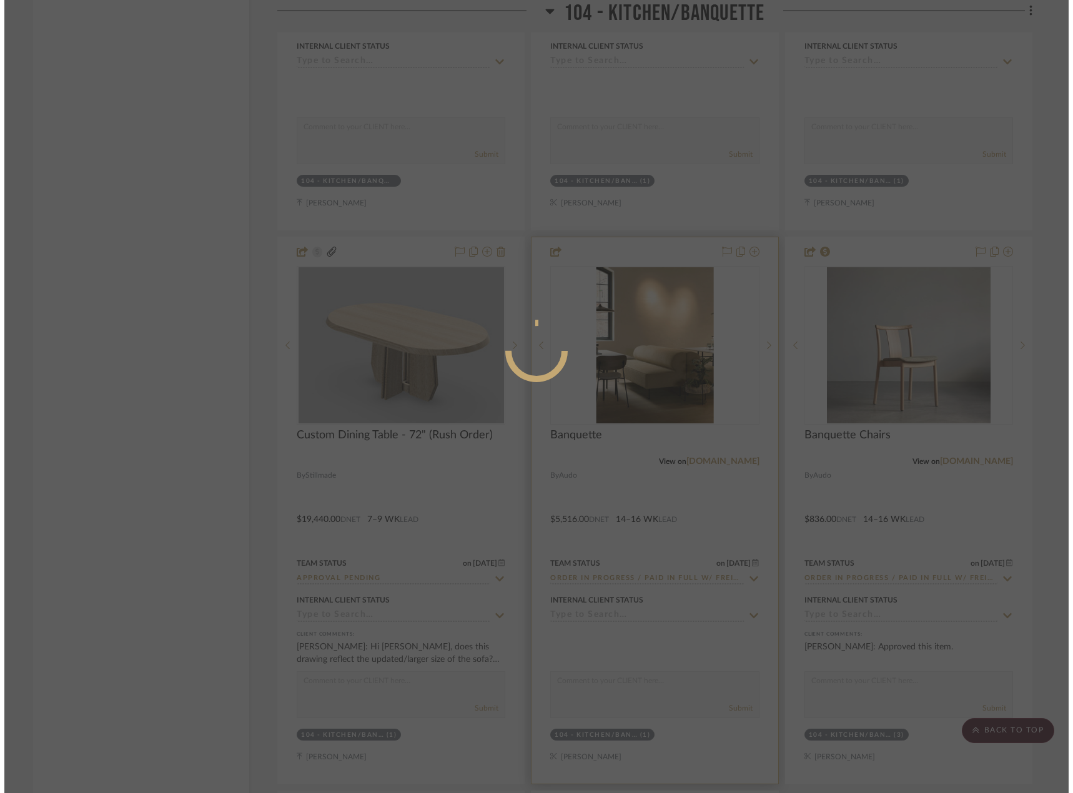
scroll to position [0, 0]
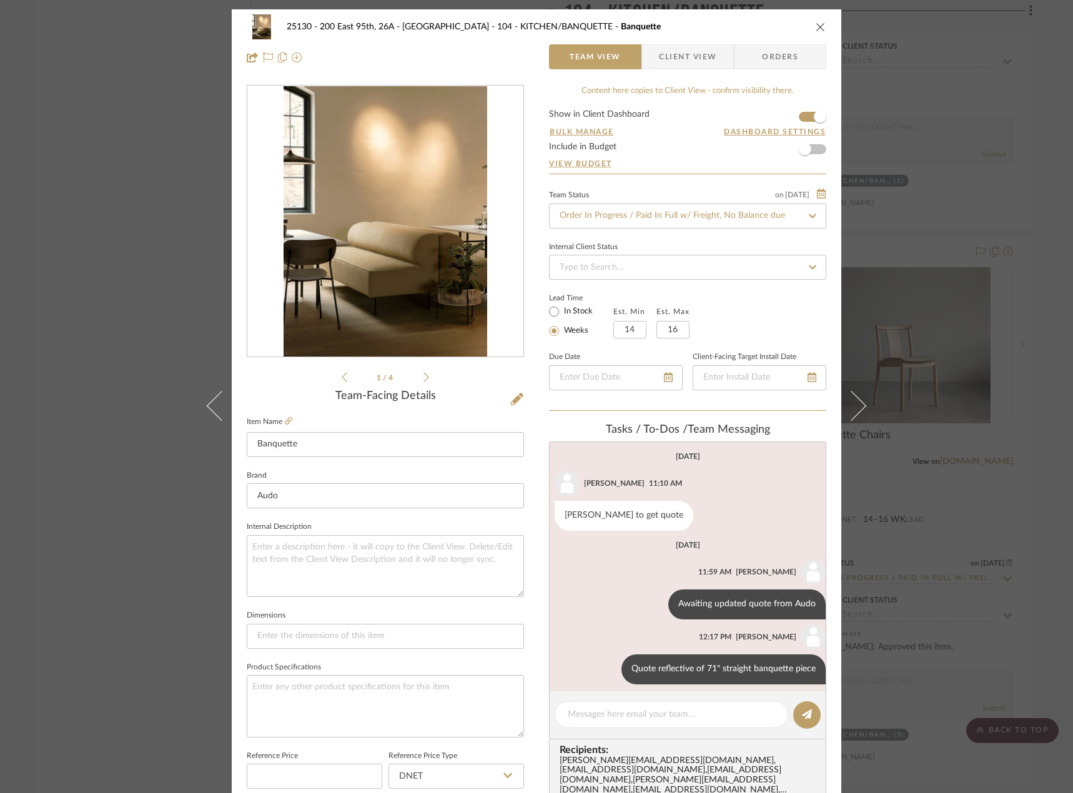
click at [835, 467] on div "25130 - 200 East 95th, 26A - Kosheleva 104 - KITCHEN/BANQUETTE Banquette Team V…" at bounding box center [536, 396] width 1073 height 793
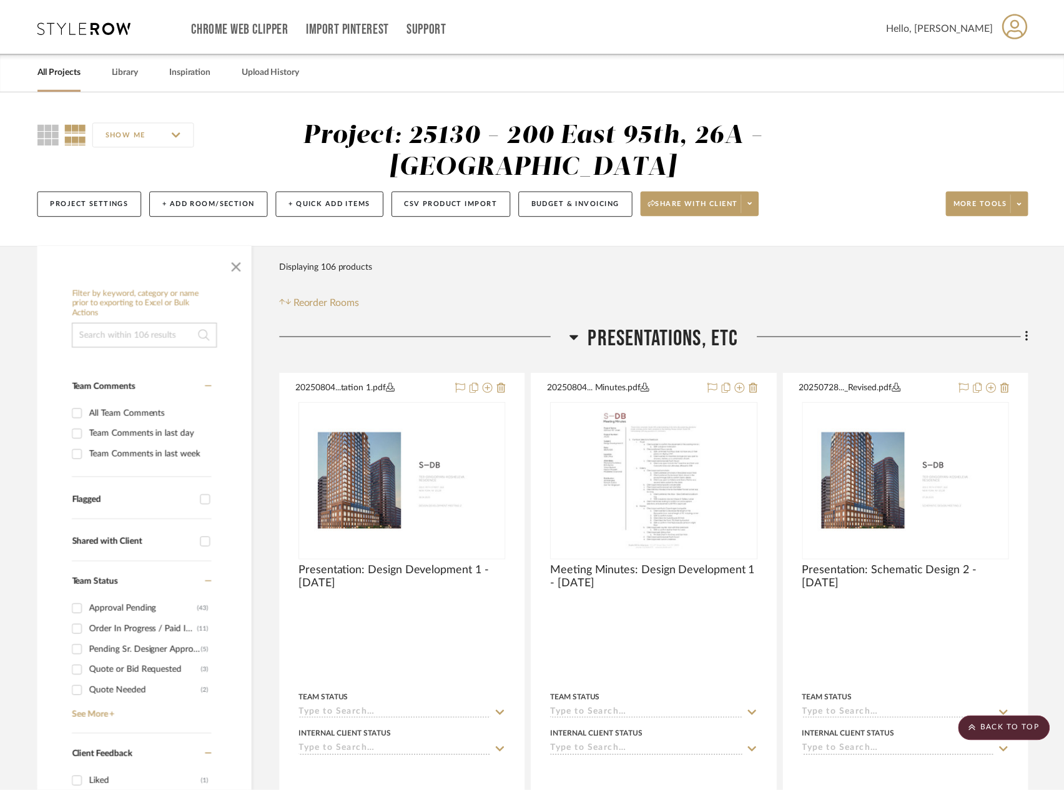
scroll to position [6680, 0]
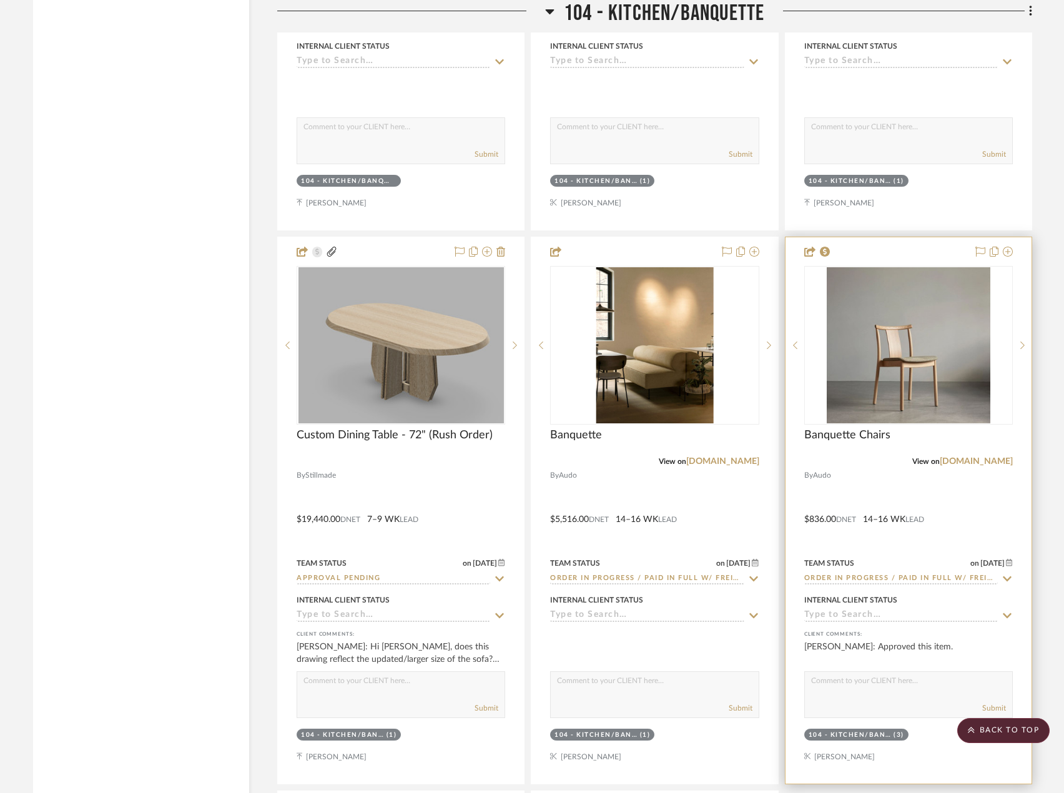
click at [835, 518] on div at bounding box center [908, 510] width 246 height 546
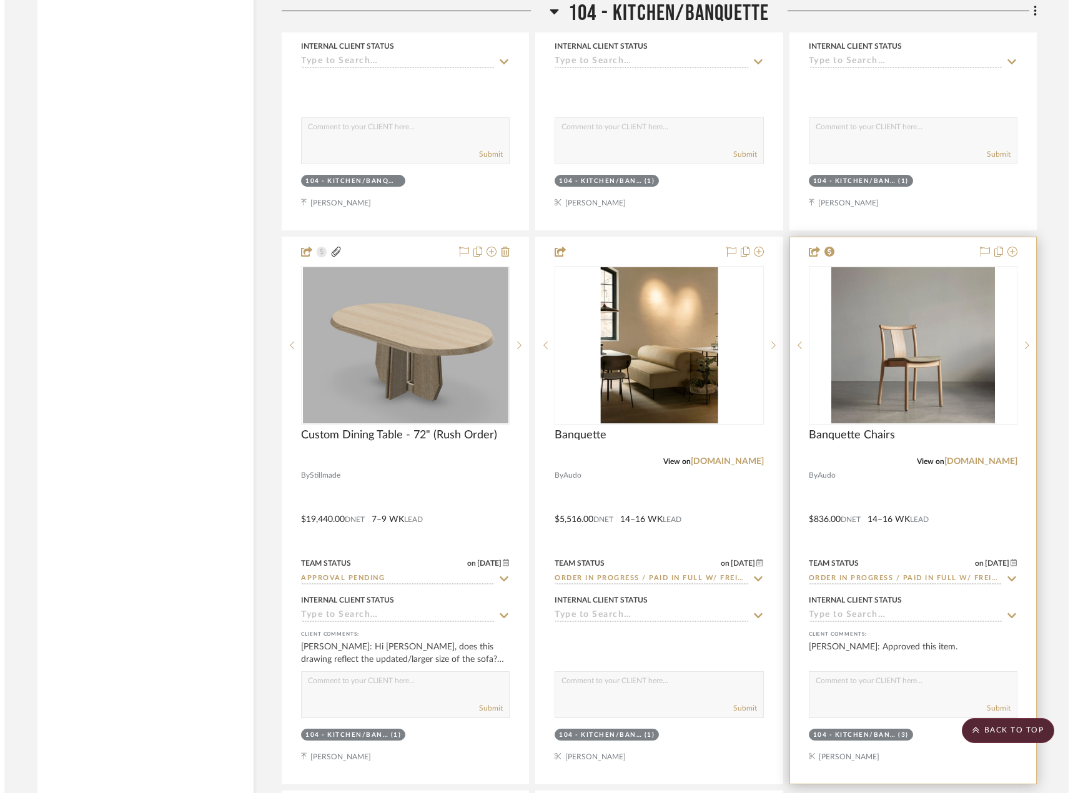
scroll to position [0, 0]
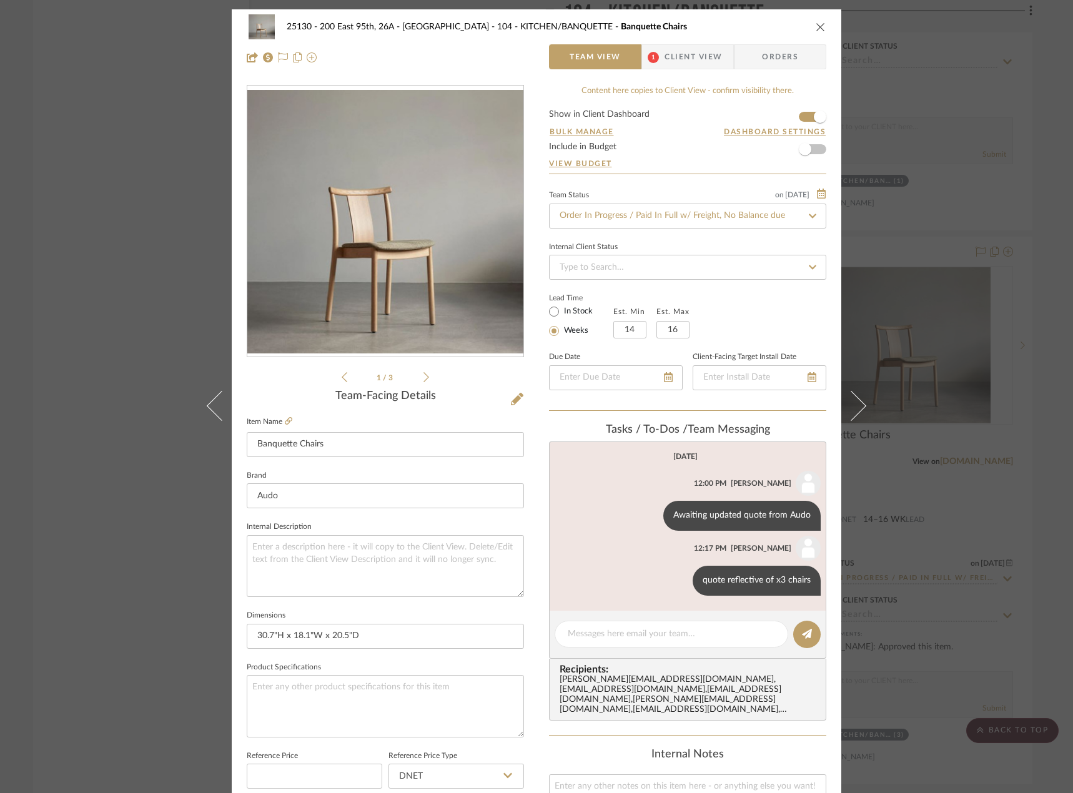
click at [835, 506] on div "25130 - 200 East 95th, 26A - Kosheleva 104 - KITCHEN/BANQUETTE Banquette Chairs…" at bounding box center [536, 396] width 1073 height 793
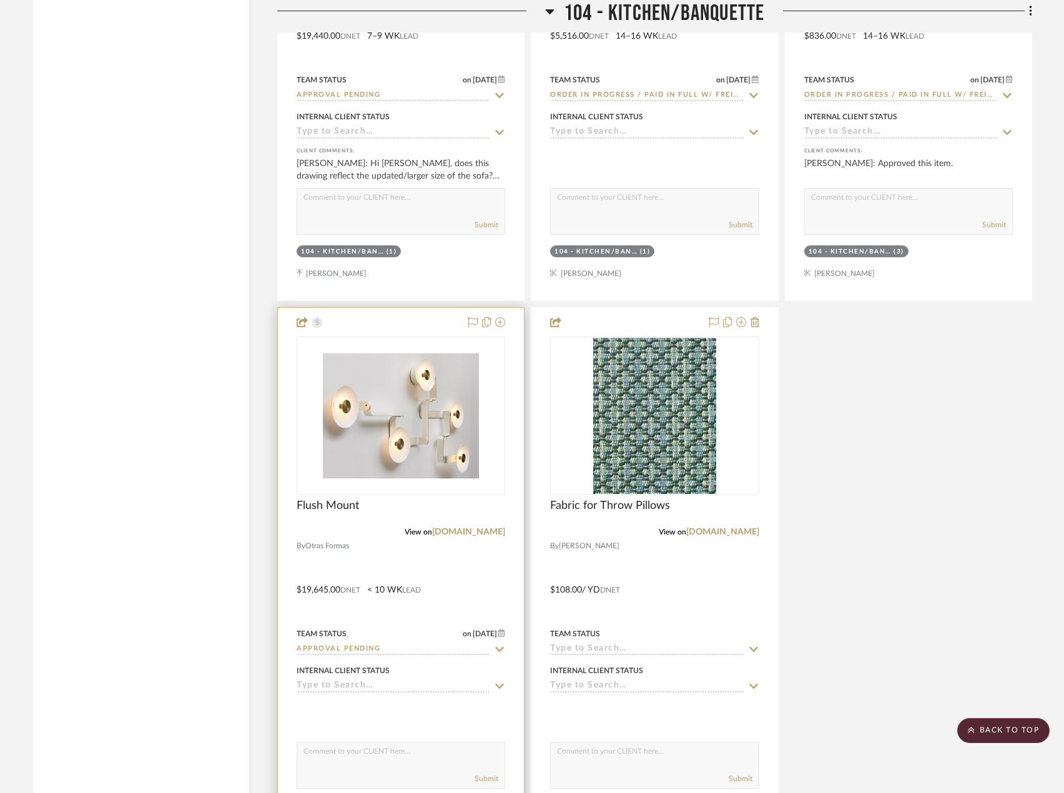
scroll to position [7117, 0]
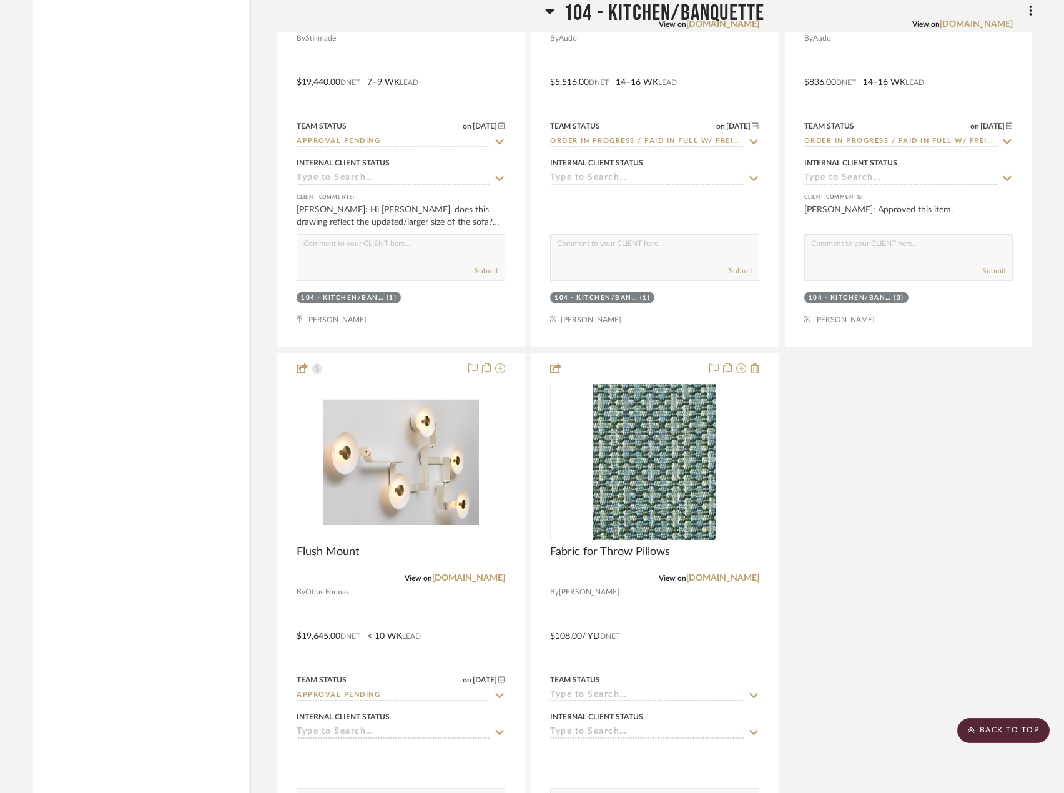
drag, startPoint x: 930, startPoint y: 530, endPoint x: 907, endPoint y: 537, distance: 23.5
click at [835, 529] on div "Kitchen ...ensioned.pdf Kitchen - Dimensioned Plan By Unknown Team Status Inter…" at bounding box center [654, 73] width 755 height 1655
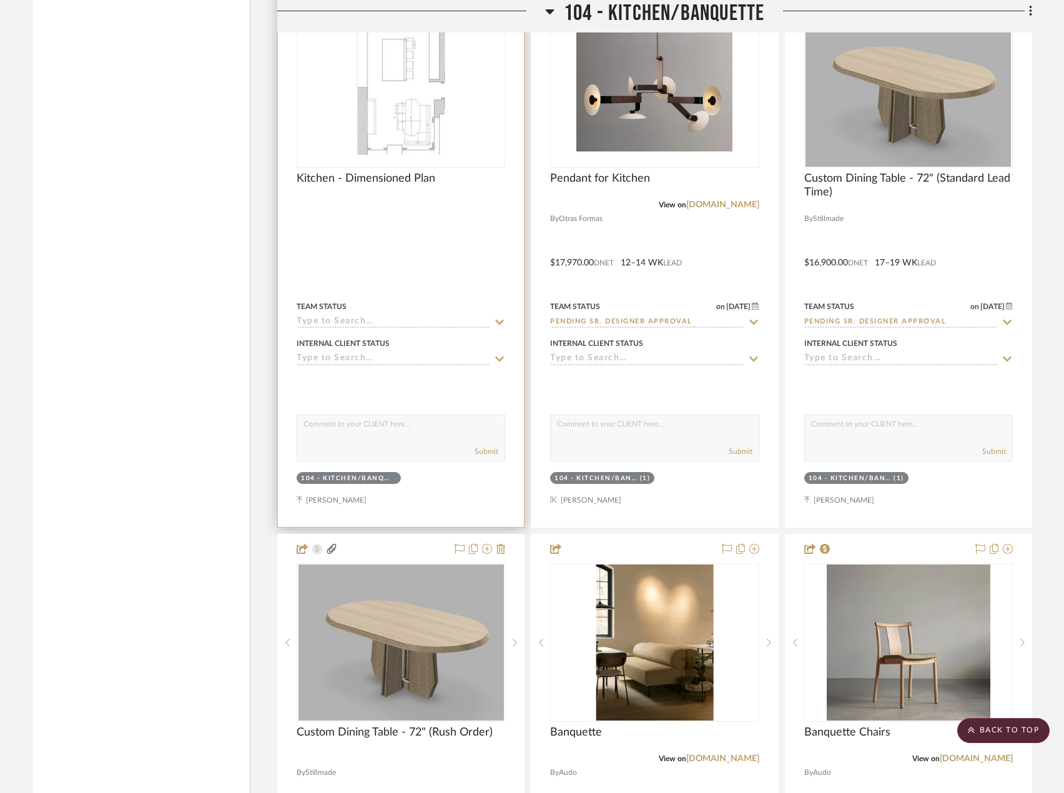
scroll to position [6243, 0]
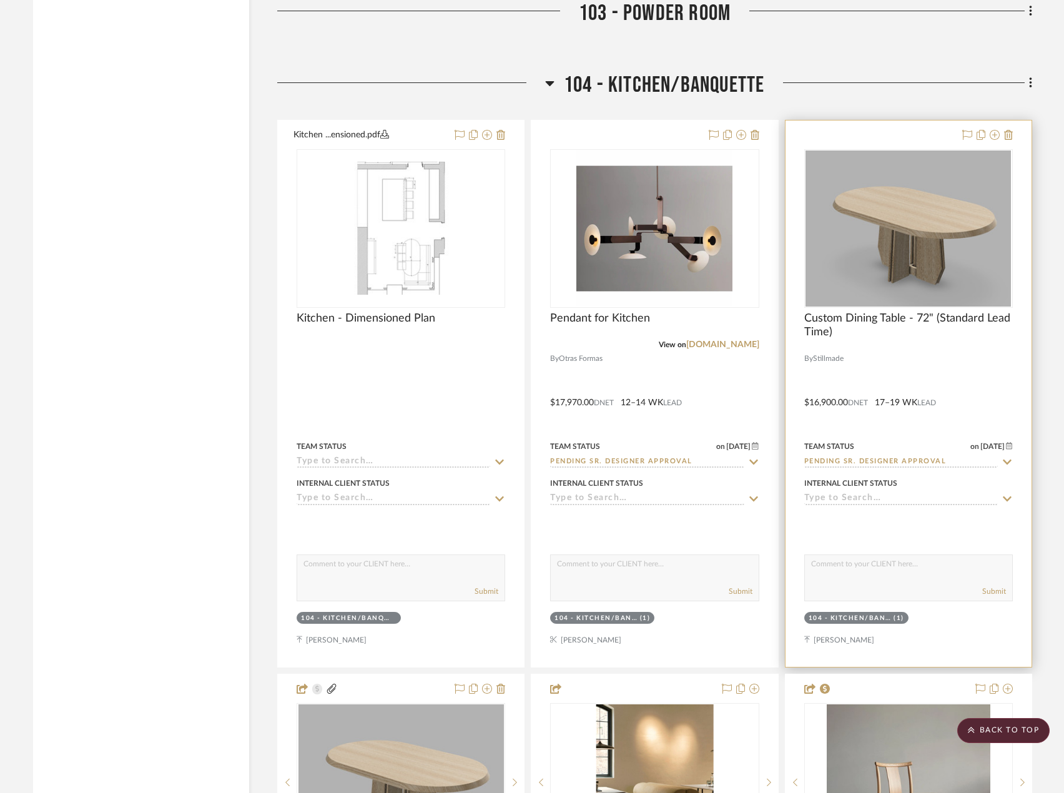
click at [835, 361] on div at bounding box center [908, 393] width 246 height 546
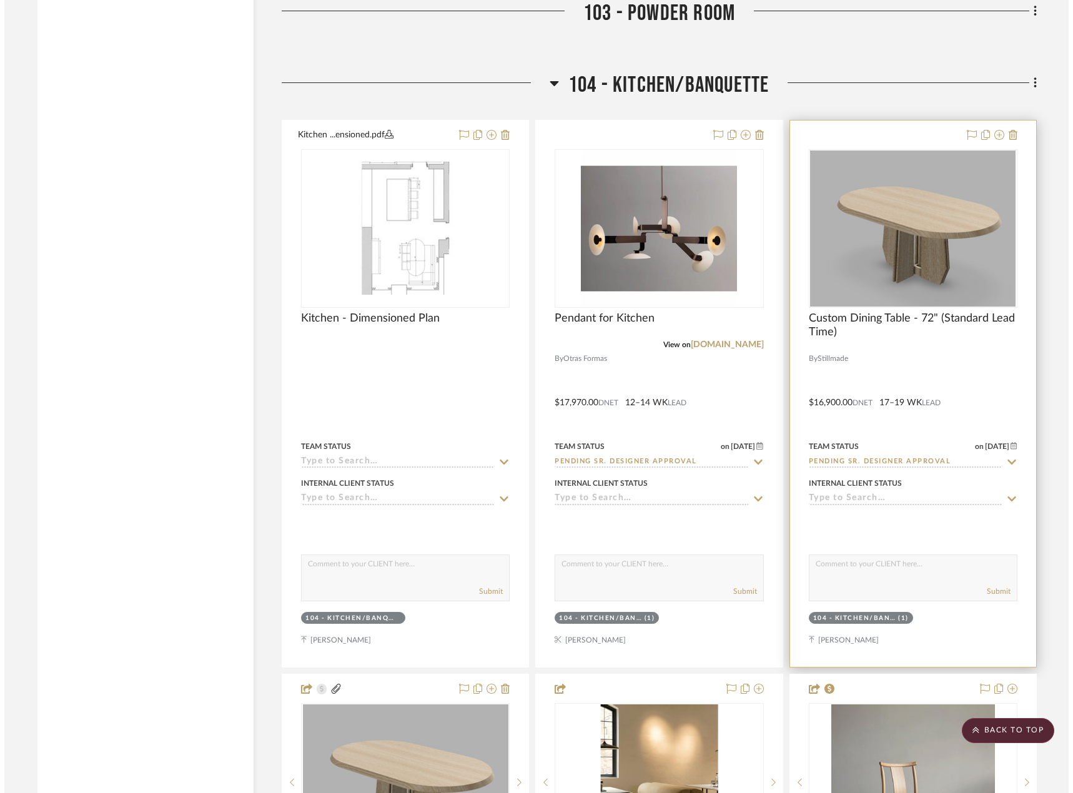
scroll to position [0, 0]
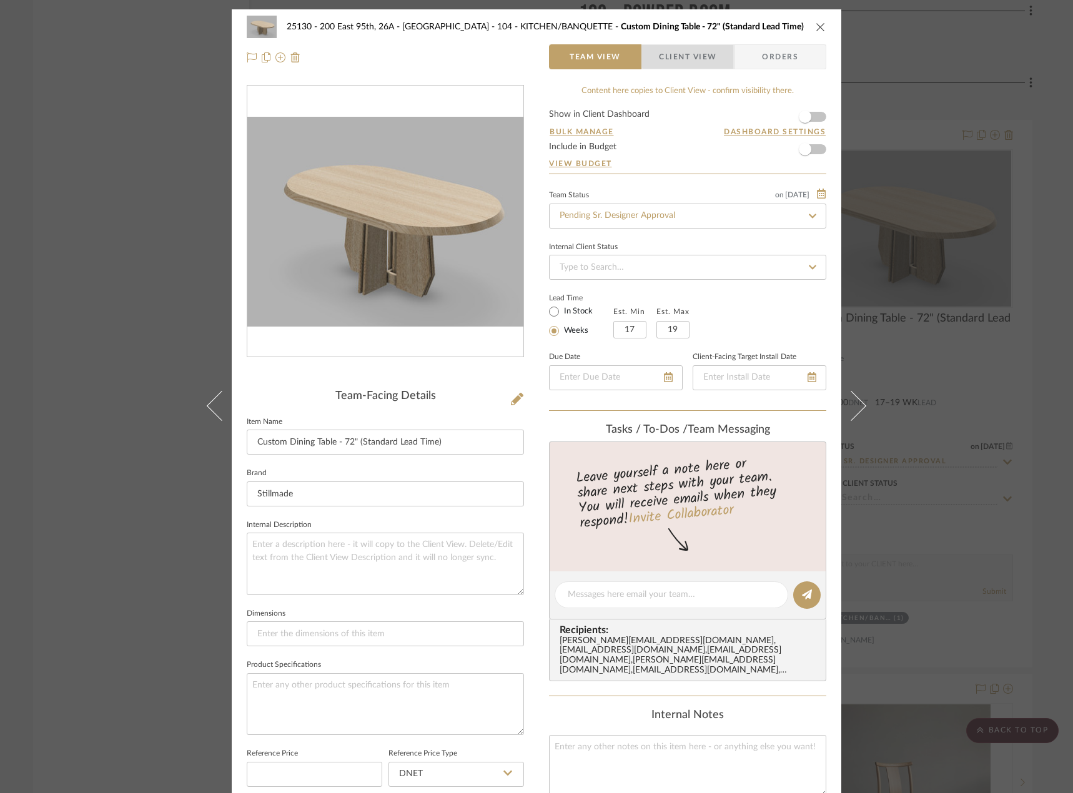
click at [685, 54] on span "Client View" at bounding box center [687, 56] width 57 height 25
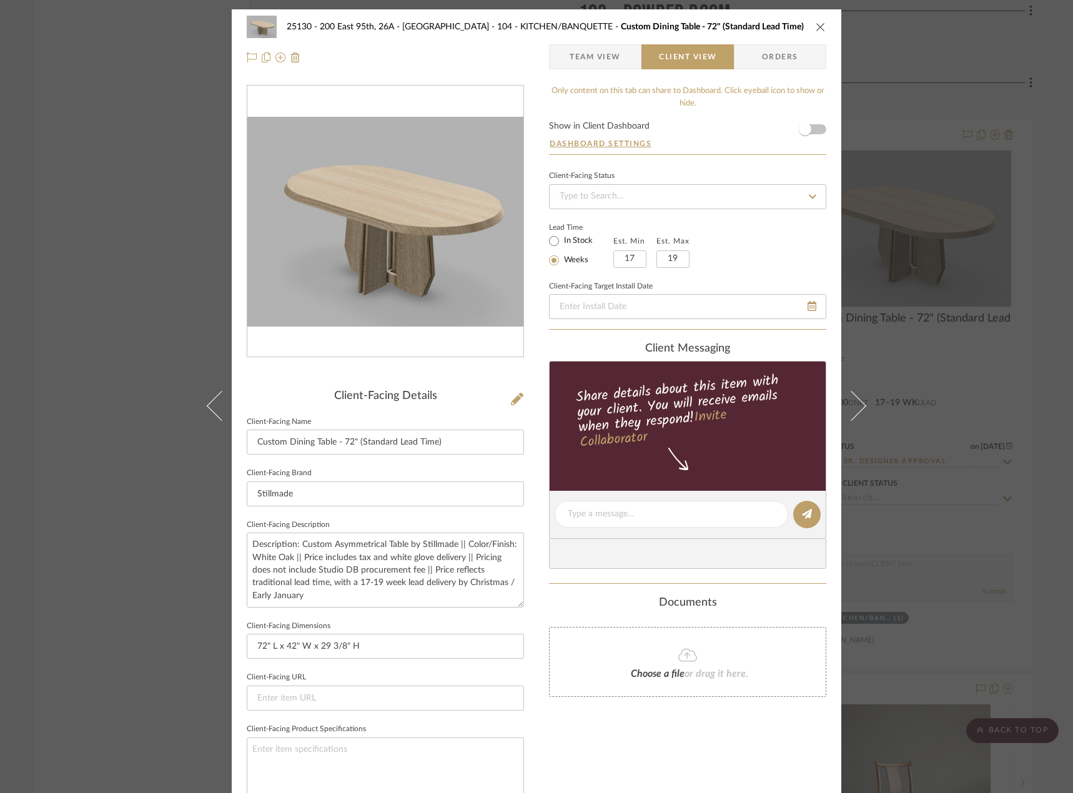
click at [835, 364] on div "25130 - 200 East 95th, 26A - Kosheleva 104 - KITCHEN/BANQUETTE Custom Dining Ta…" at bounding box center [536, 396] width 1073 height 793
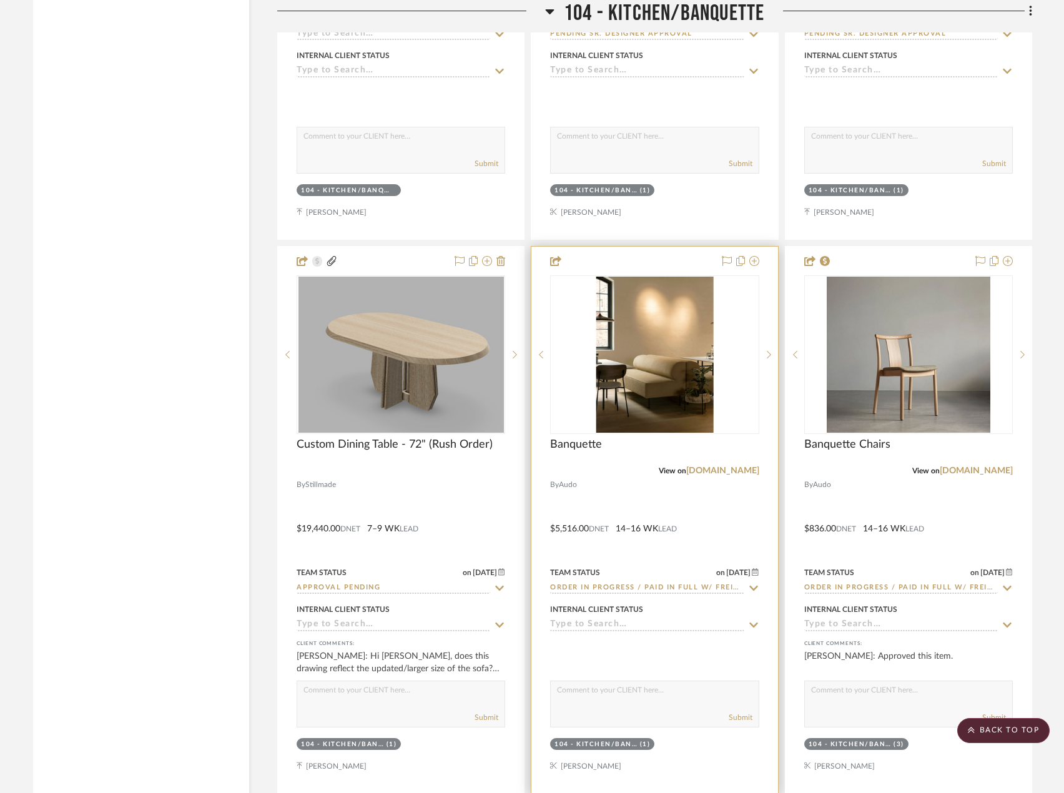
scroll to position [6680, 0]
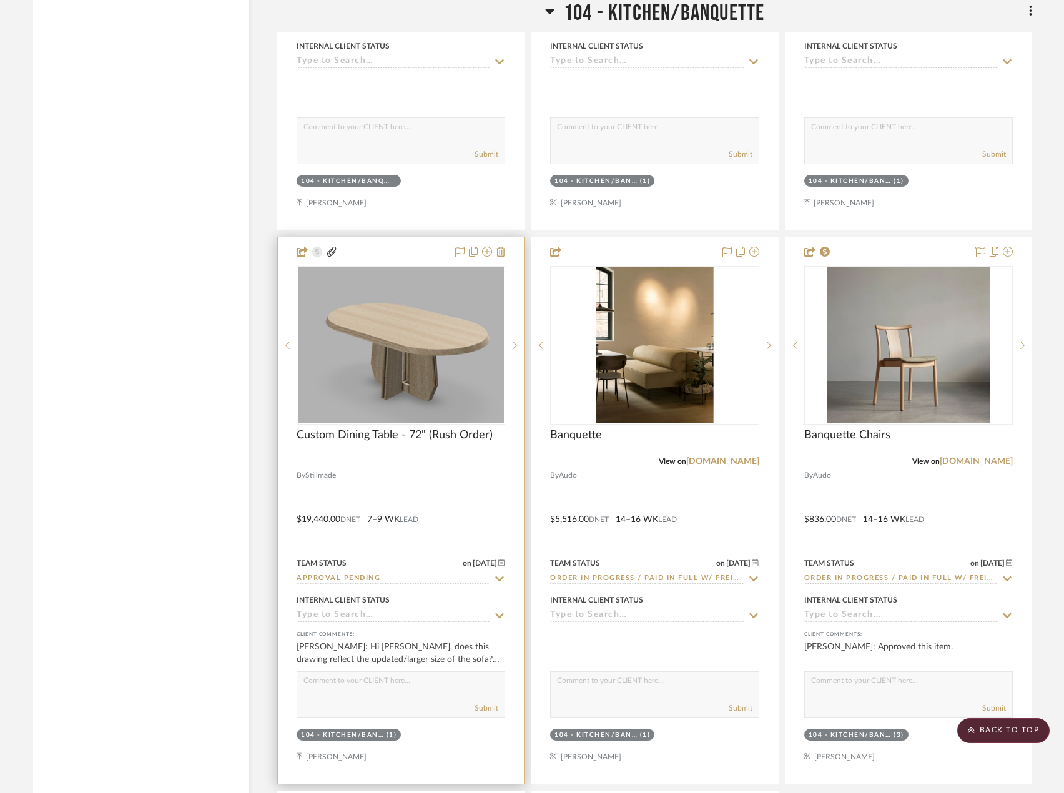
click at [476, 523] on div at bounding box center [401, 510] width 246 height 546
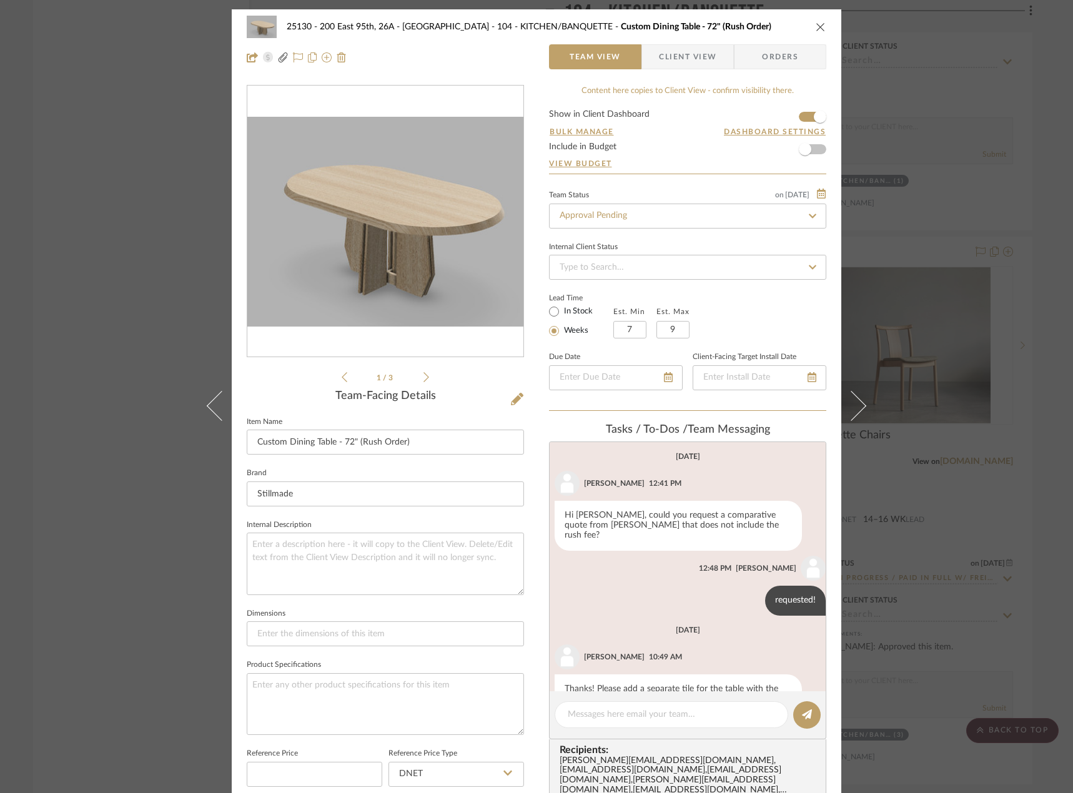
scroll to position [93, 0]
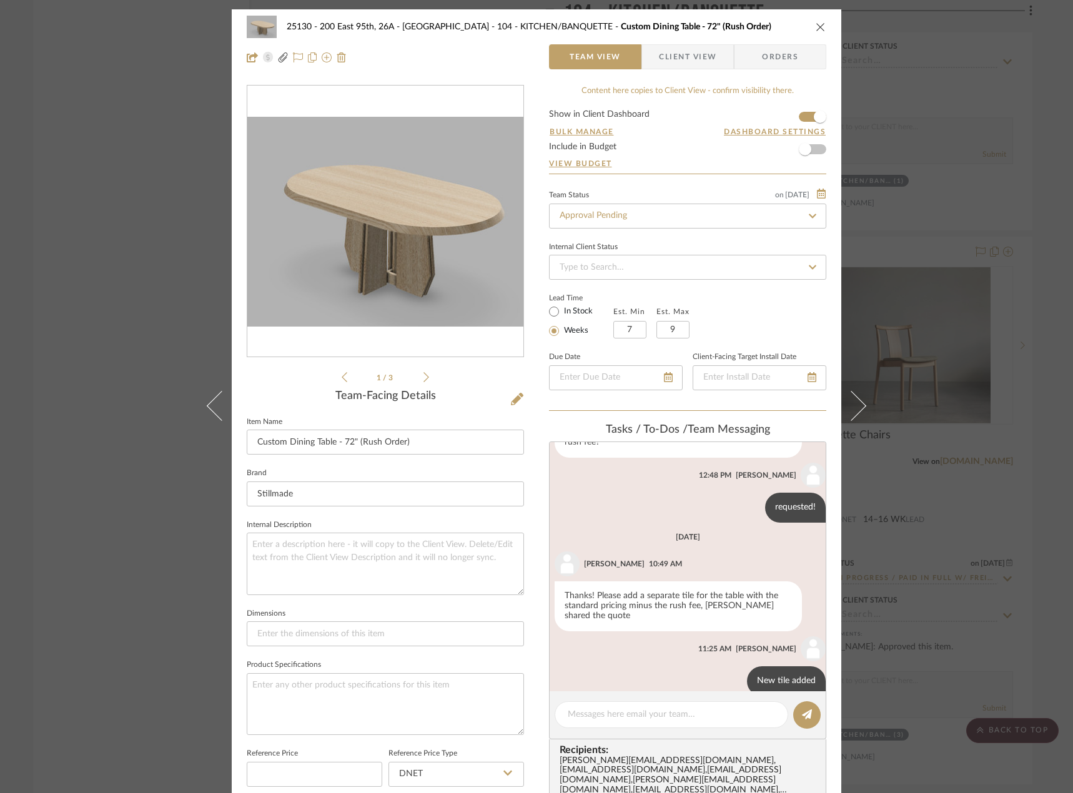
click at [682, 49] on span "Client View" at bounding box center [687, 56] width 57 height 25
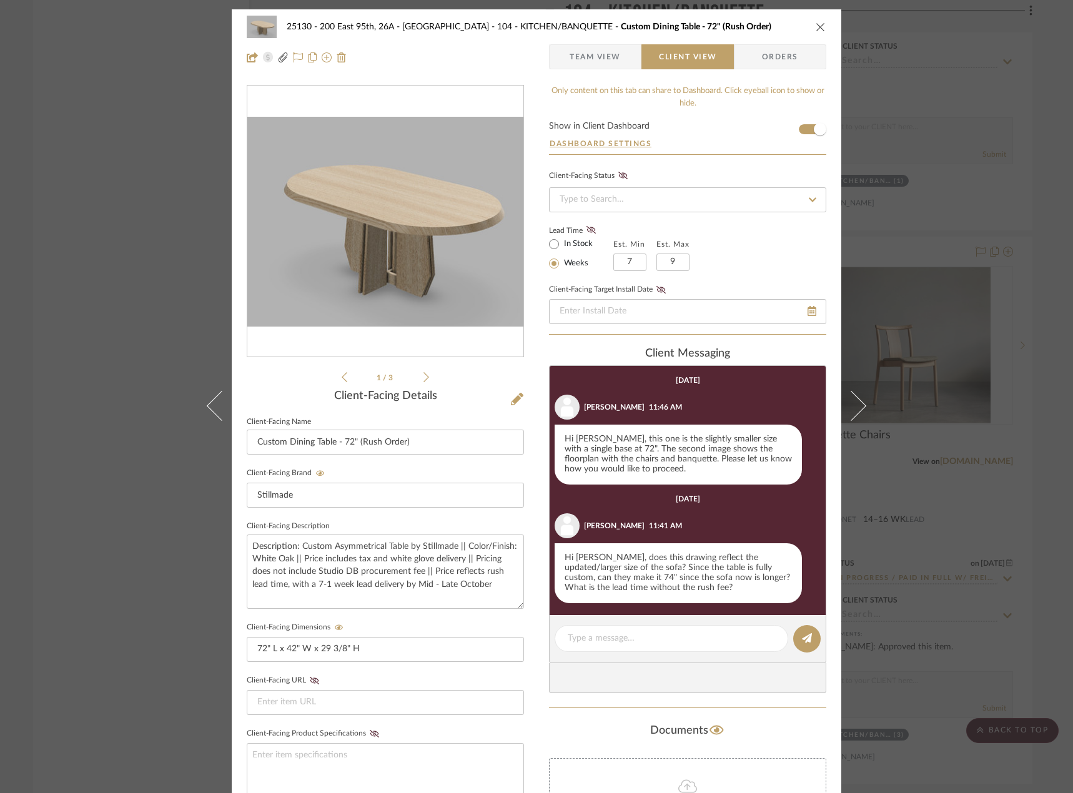
click at [423, 376] on icon at bounding box center [426, 376] width 6 height 11
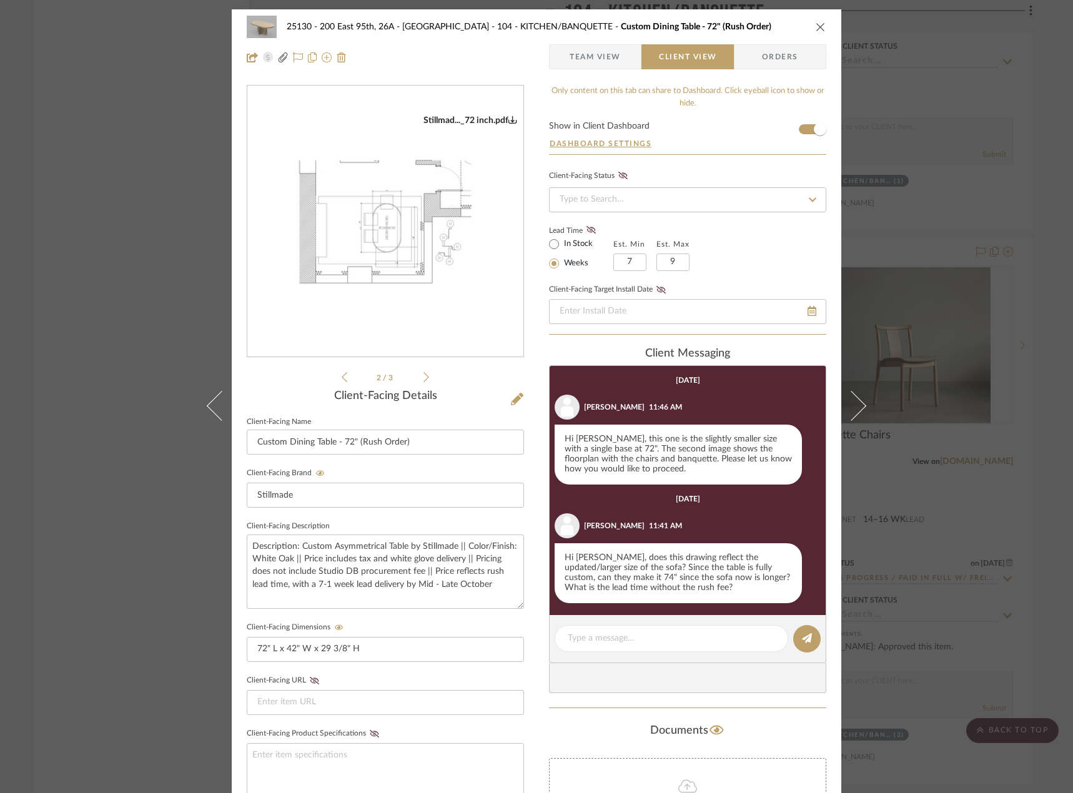
click at [423, 376] on icon at bounding box center [426, 376] width 6 height 11
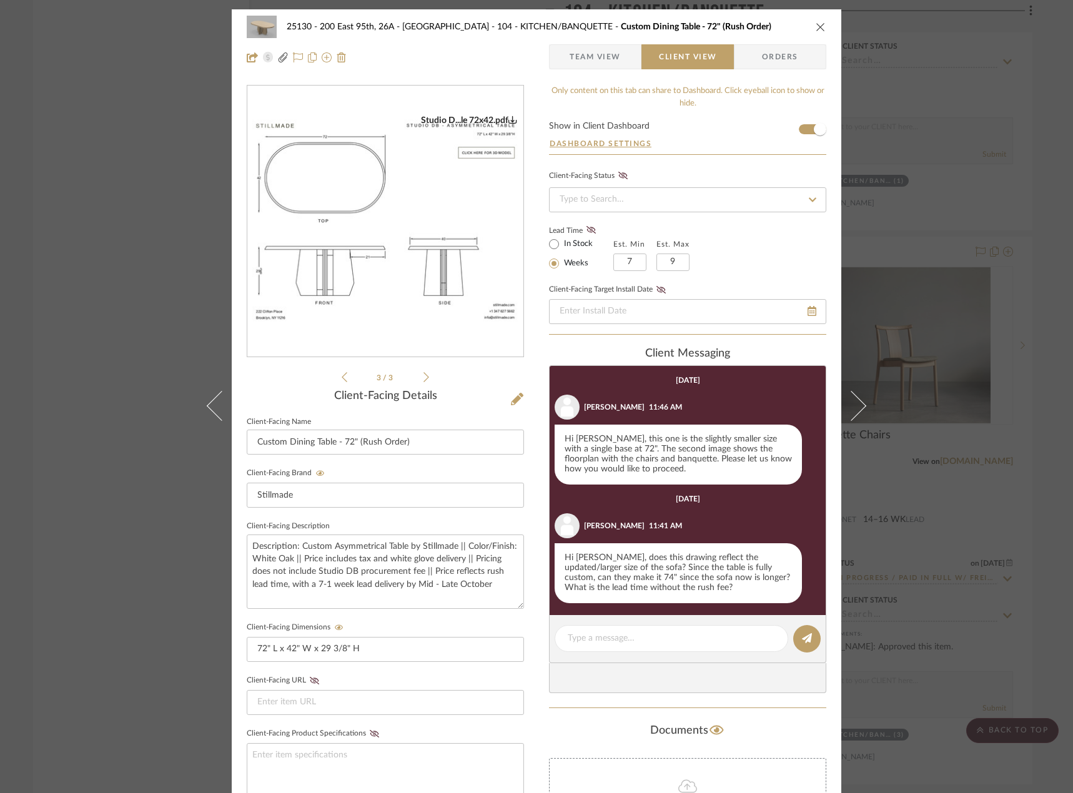
click at [341, 376] on icon at bounding box center [344, 376] width 6 height 11
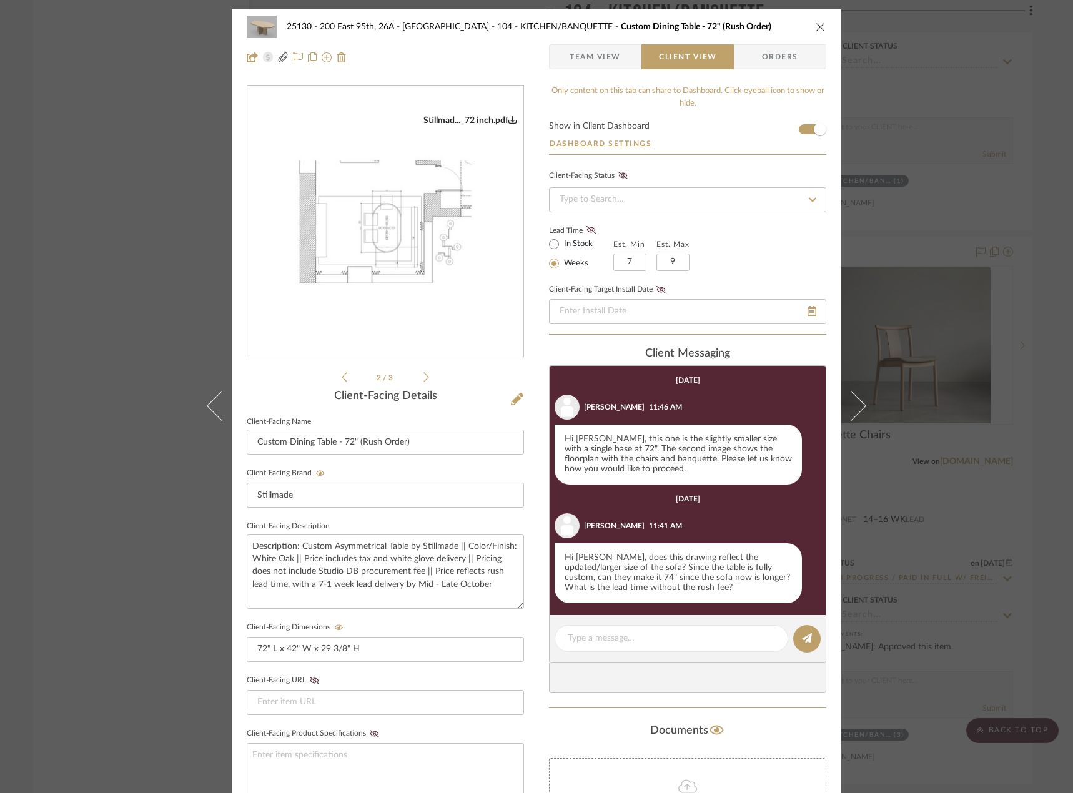
click at [341, 376] on icon at bounding box center [344, 376] width 6 height 11
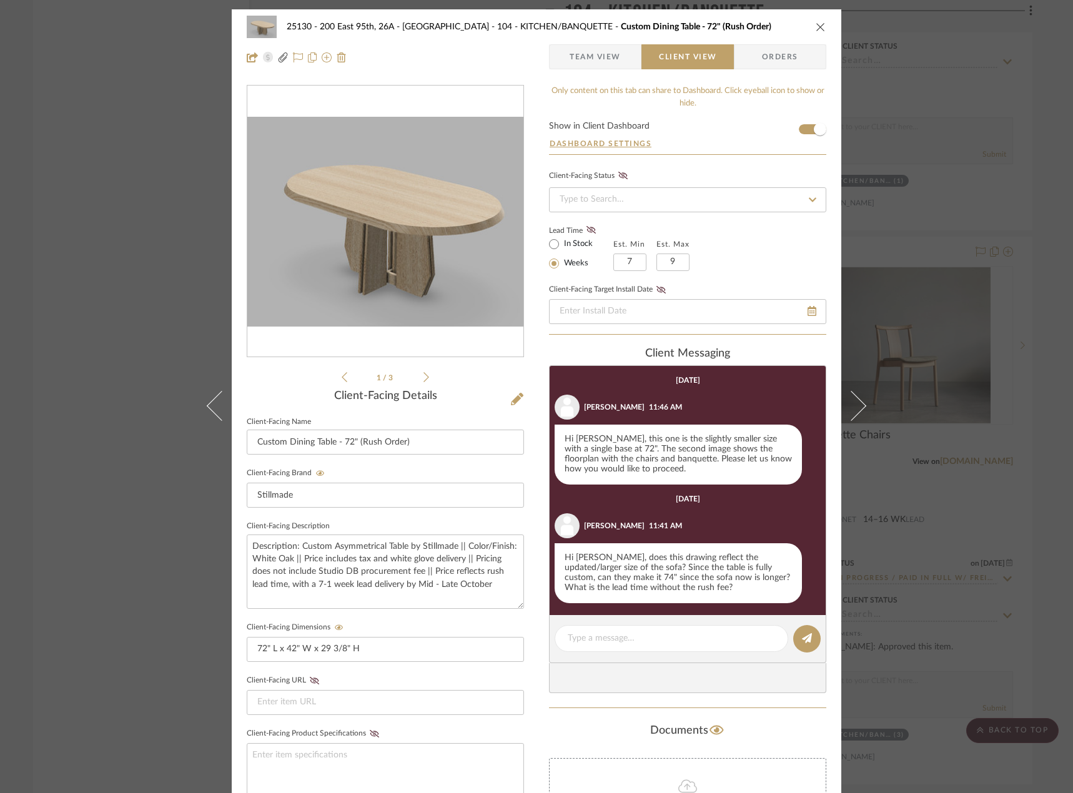
click at [835, 523] on div "25130 - 200 East 95th, 26A - Kosheleva 104 - KITCHEN/BANQUETTE Custom Dining Ta…" at bounding box center [536, 396] width 1073 height 793
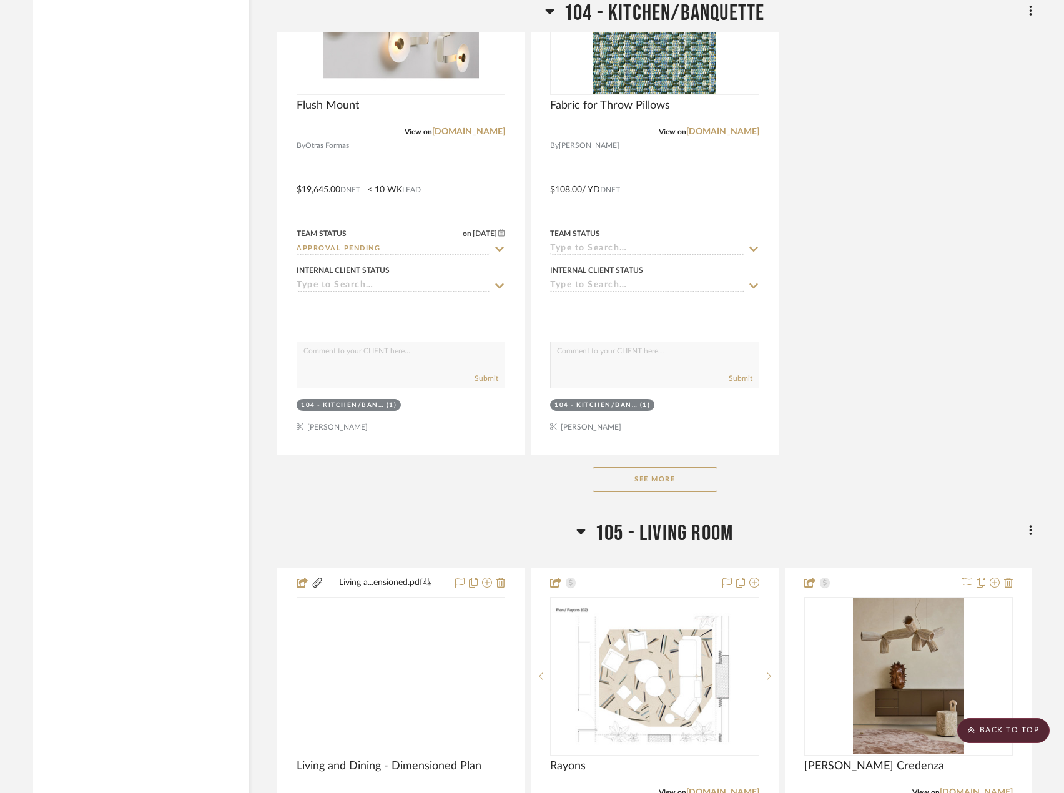
scroll to position [7741, 0]
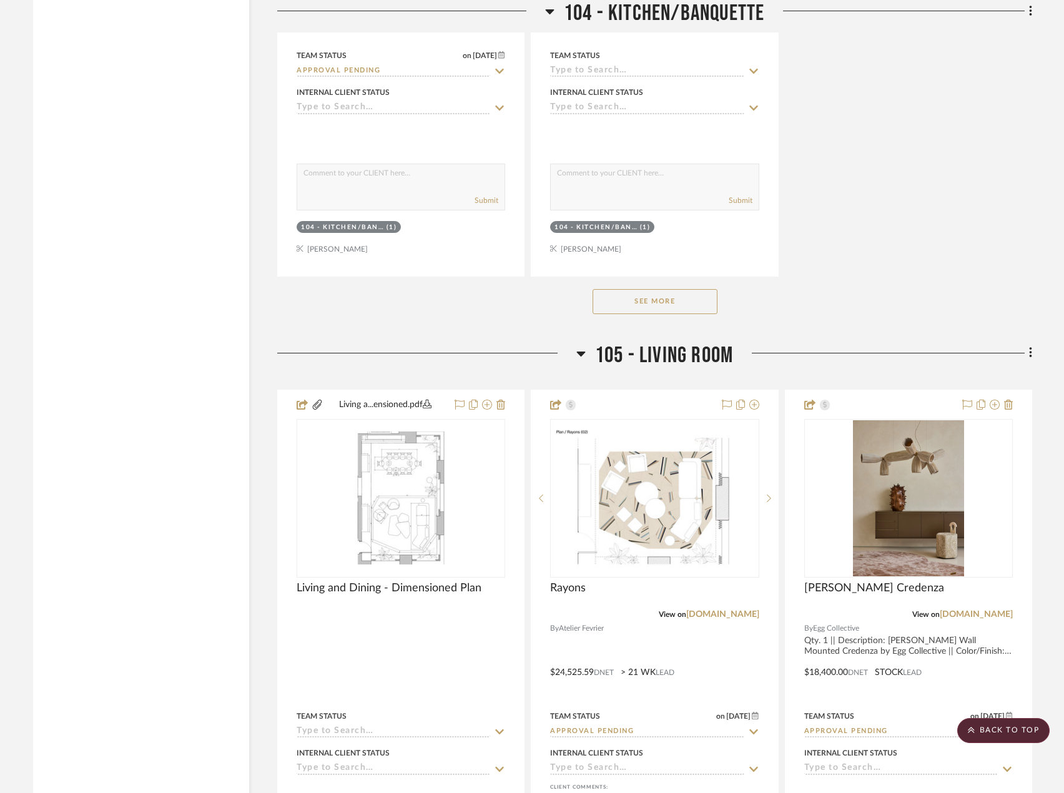
click at [630, 308] on button "See More" at bounding box center [654, 301] width 125 height 25
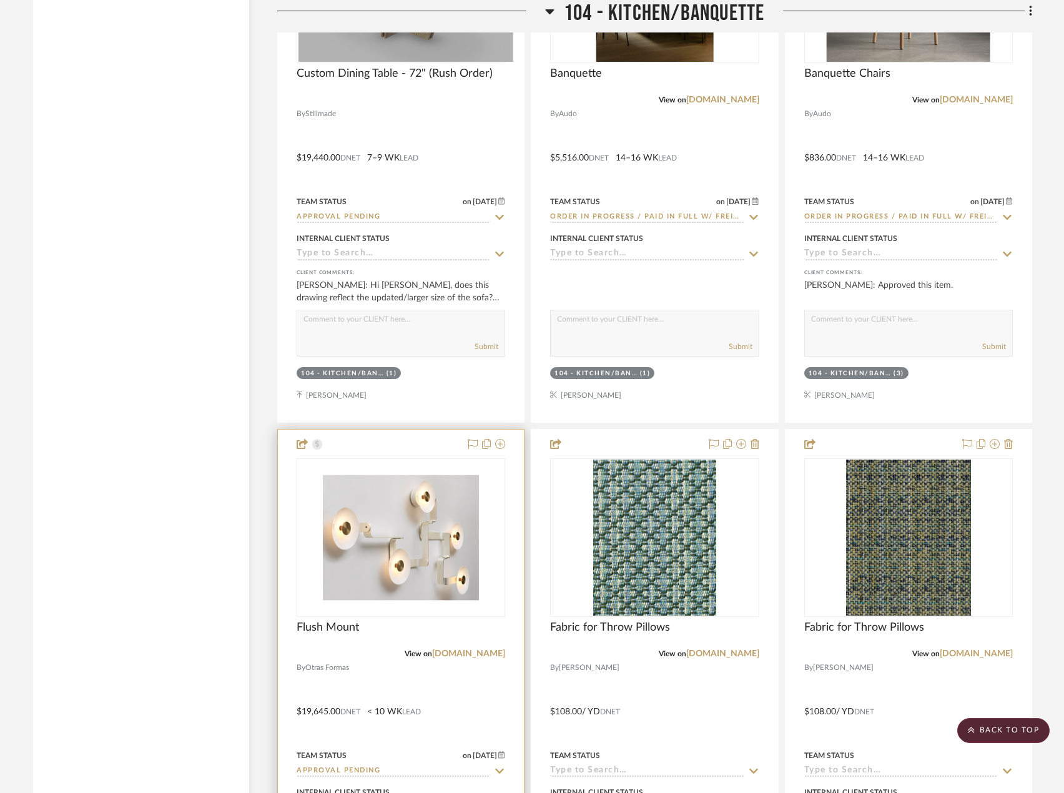
scroll to position [7429, 0]
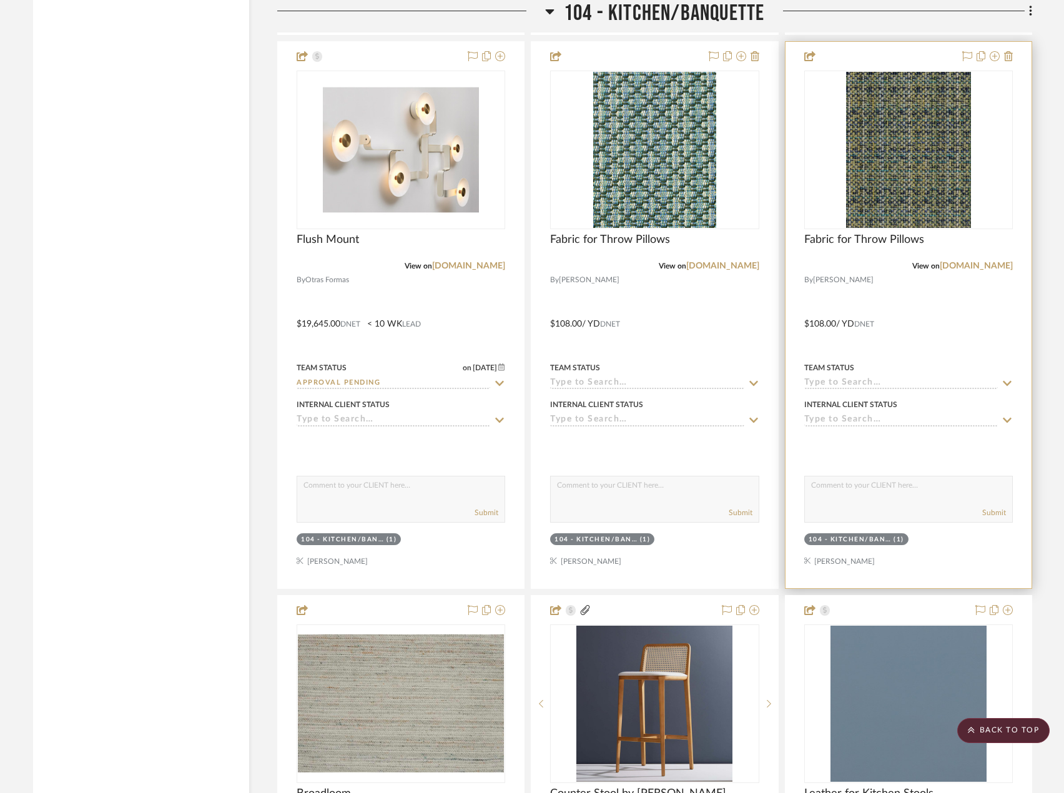
drag, startPoint x: 969, startPoint y: 263, endPoint x: 980, endPoint y: 272, distance: 13.7
click at [835, 272] on div at bounding box center [908, 315] width 246 height 546
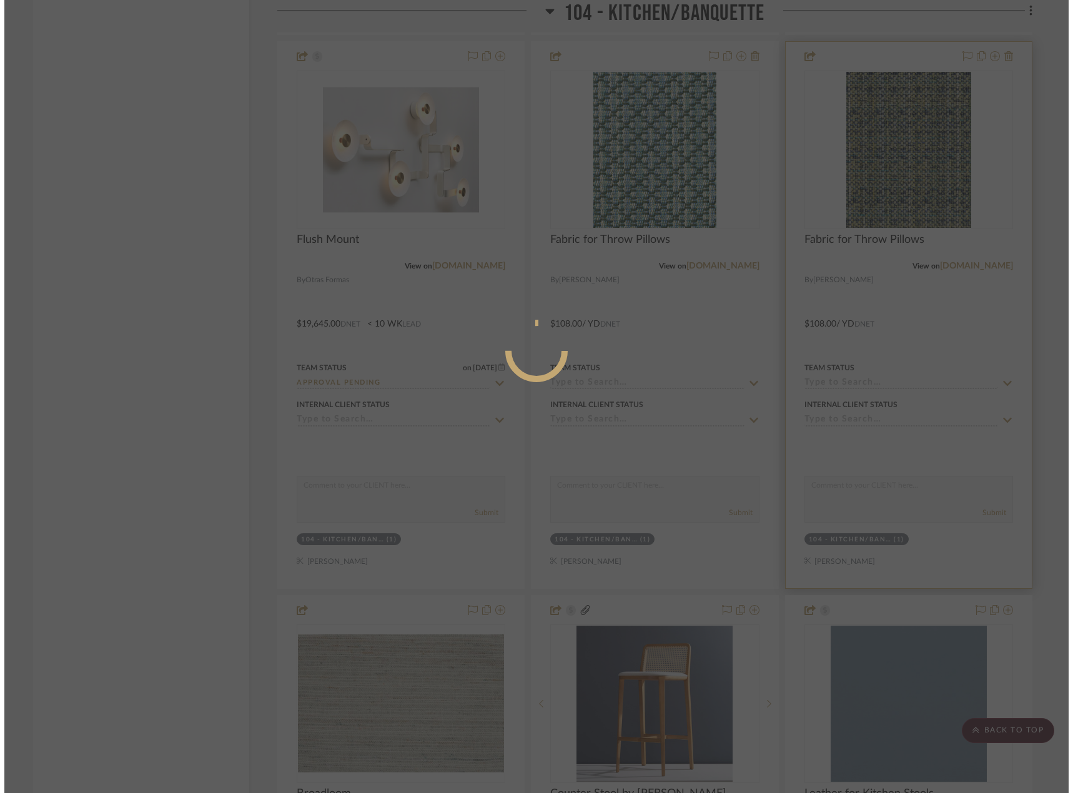
scroll to position [0, 0]
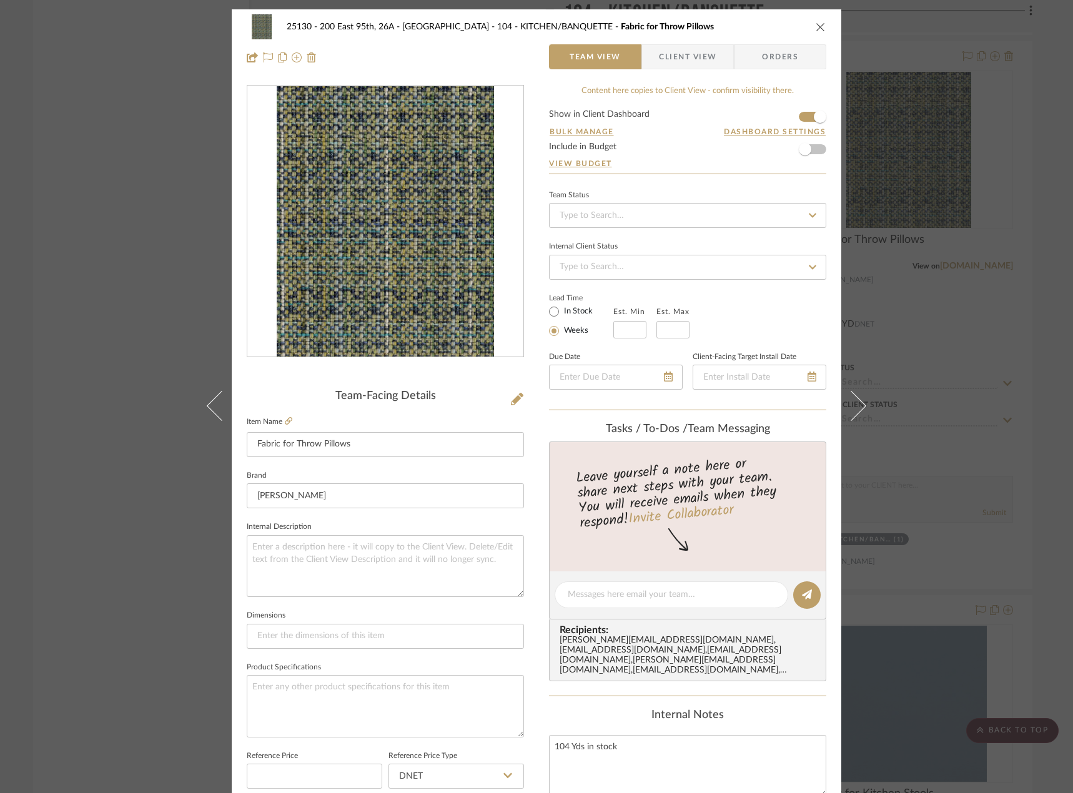
click at [835, 319] on div "25130 - 200 East 95th, 26A - Kosheleva 104 - KITCHEN/BANQUETTE Fabric for Throw…" at bounding box center [536, 396] width 1073 height 793
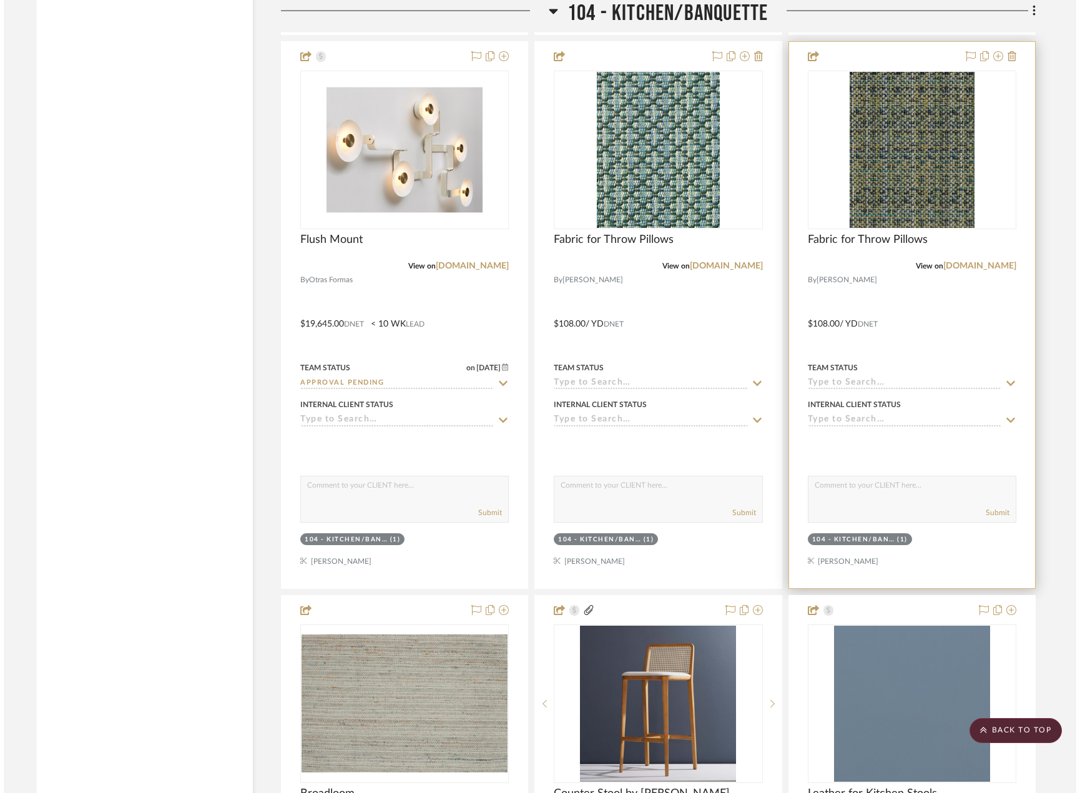
scroll to position [7429, 0]
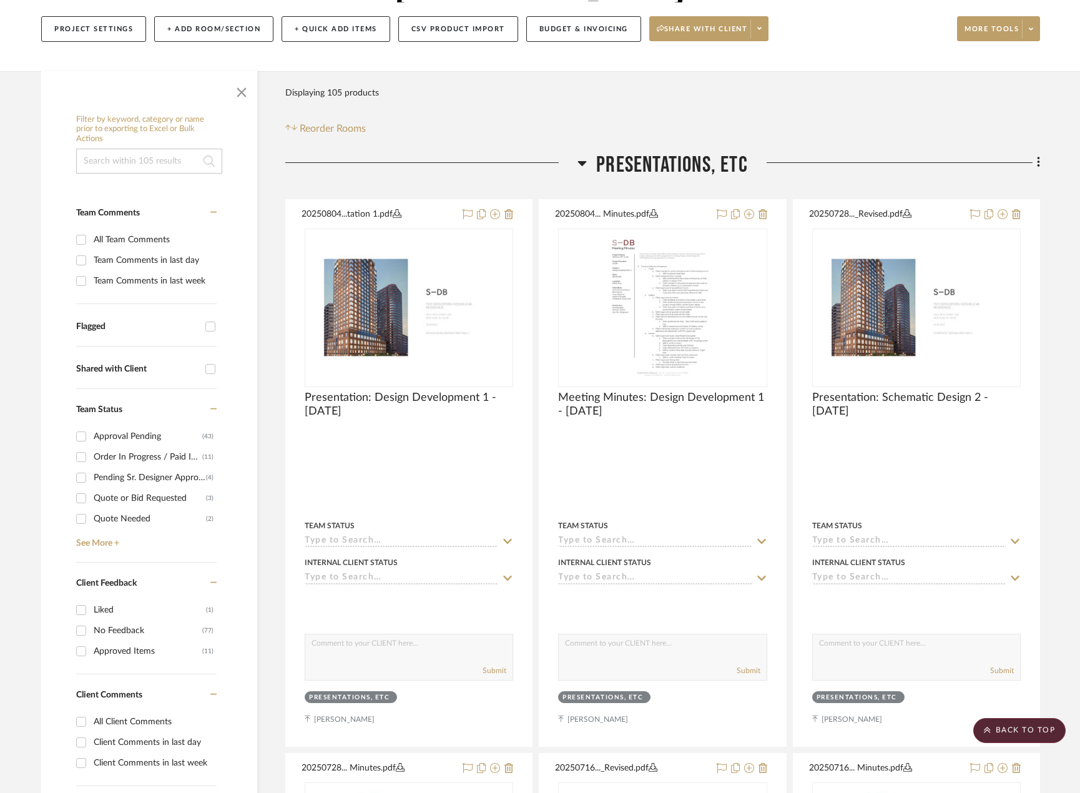
scroll to position [125, 0]
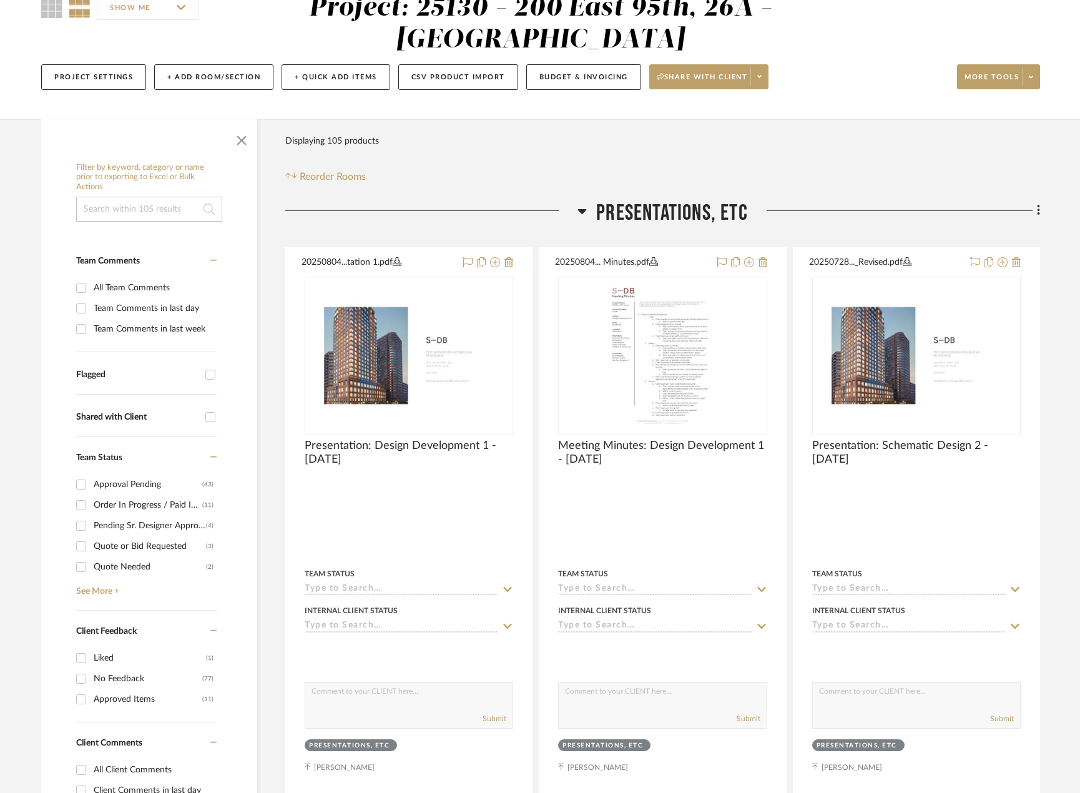
click at [1040, 210] on icon at bounding box center [1039, 211] width 4 height 14
click at [1026, 252] on button "Add New Item" at bounding box center [981, 237] width 117 height 31
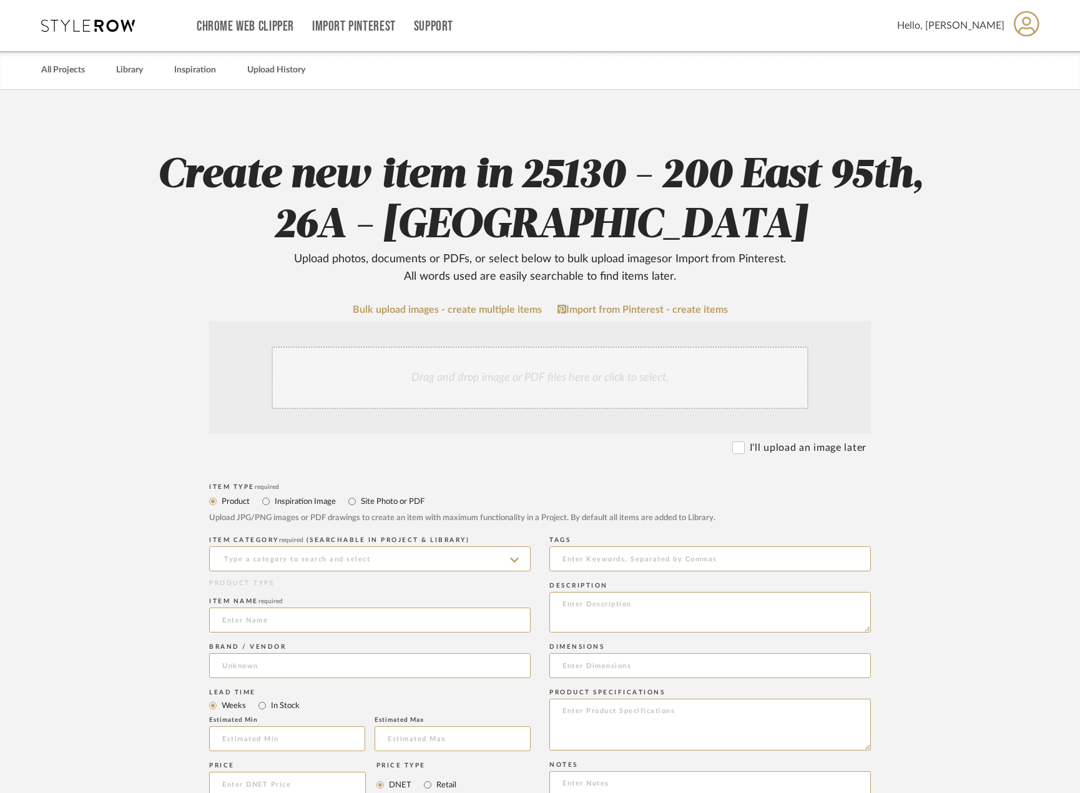
click at [655, 363] on div "Drag and drop image or PDF files here or click to select." at bounding box center [540, 377] width 537 height 62
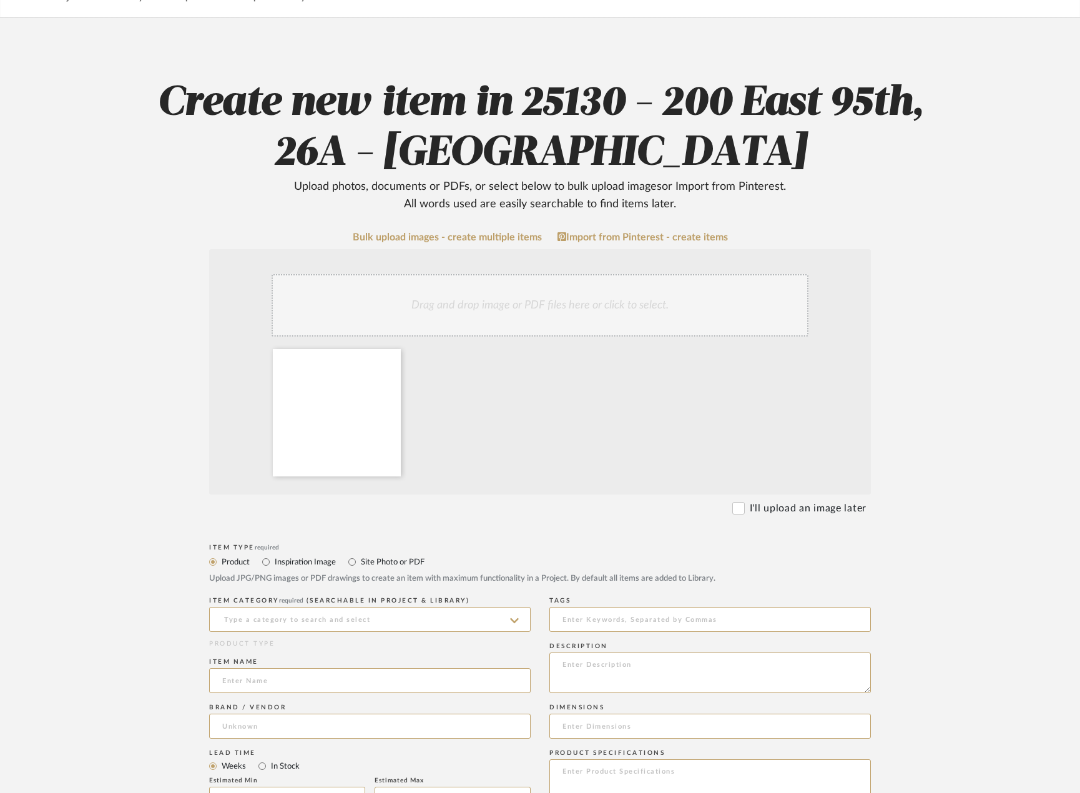
scroll to position [187, 0]
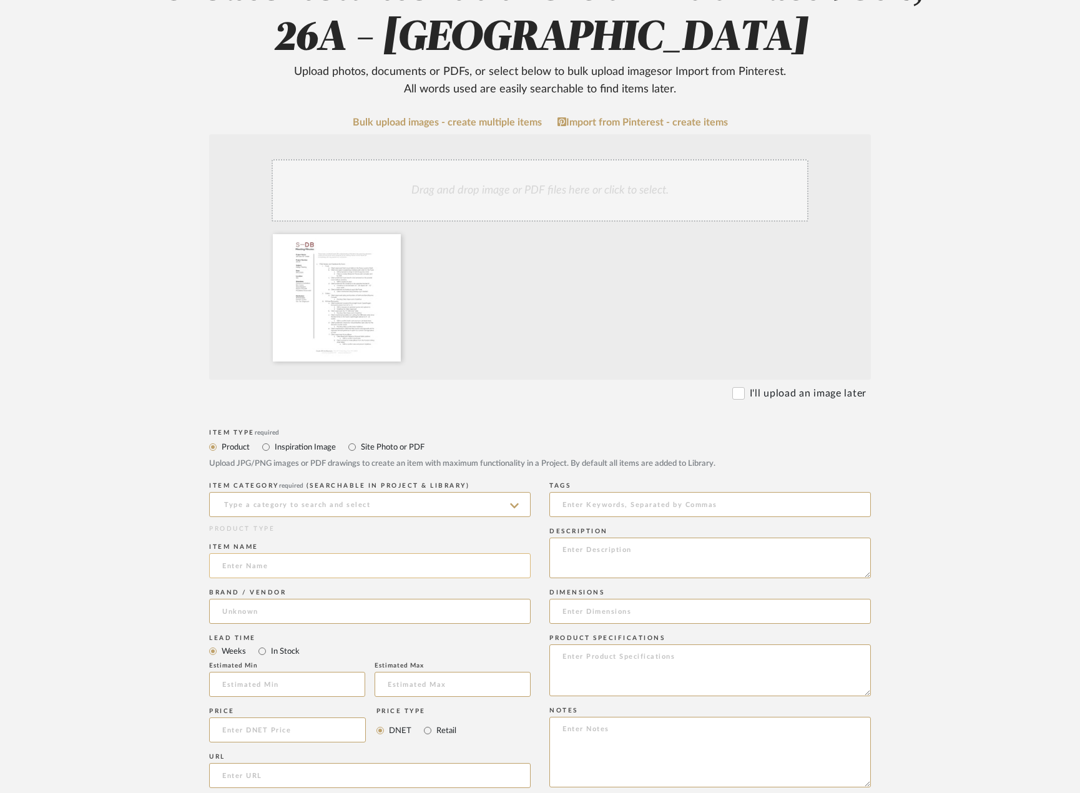
click at [275, 571] on input at bounding box center [370, 565] width 322 height 25
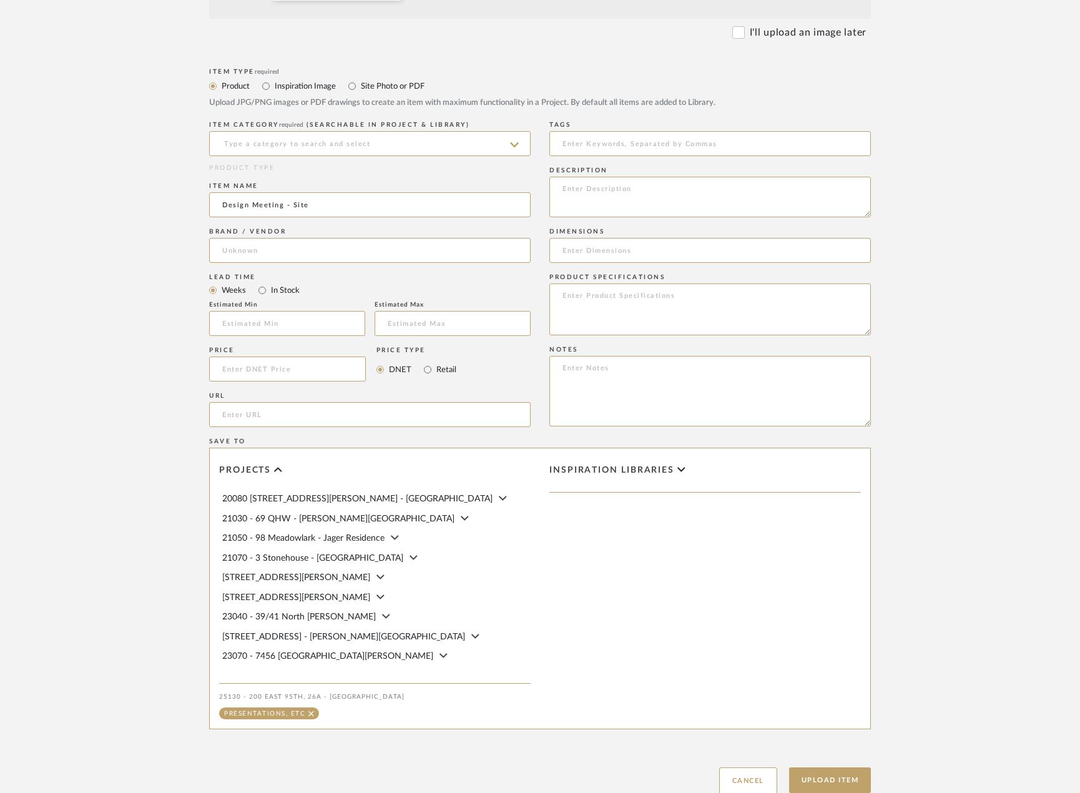
scroll to position [638, 0]
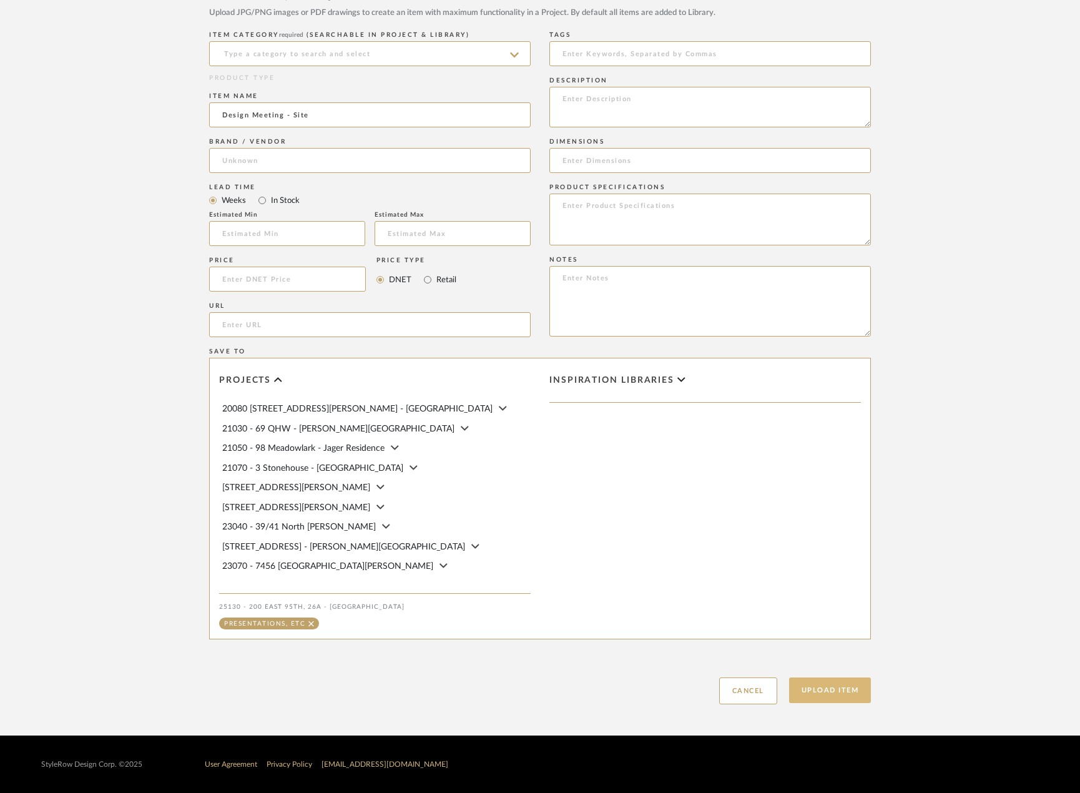
type input "Design Meeting - Site"
click at [813, 694] on button "Upload Item" at bounding box center [830, 690] width 82 height 26
click at [347, 59] on input at bounding box center [370, 53] width 322 height 25
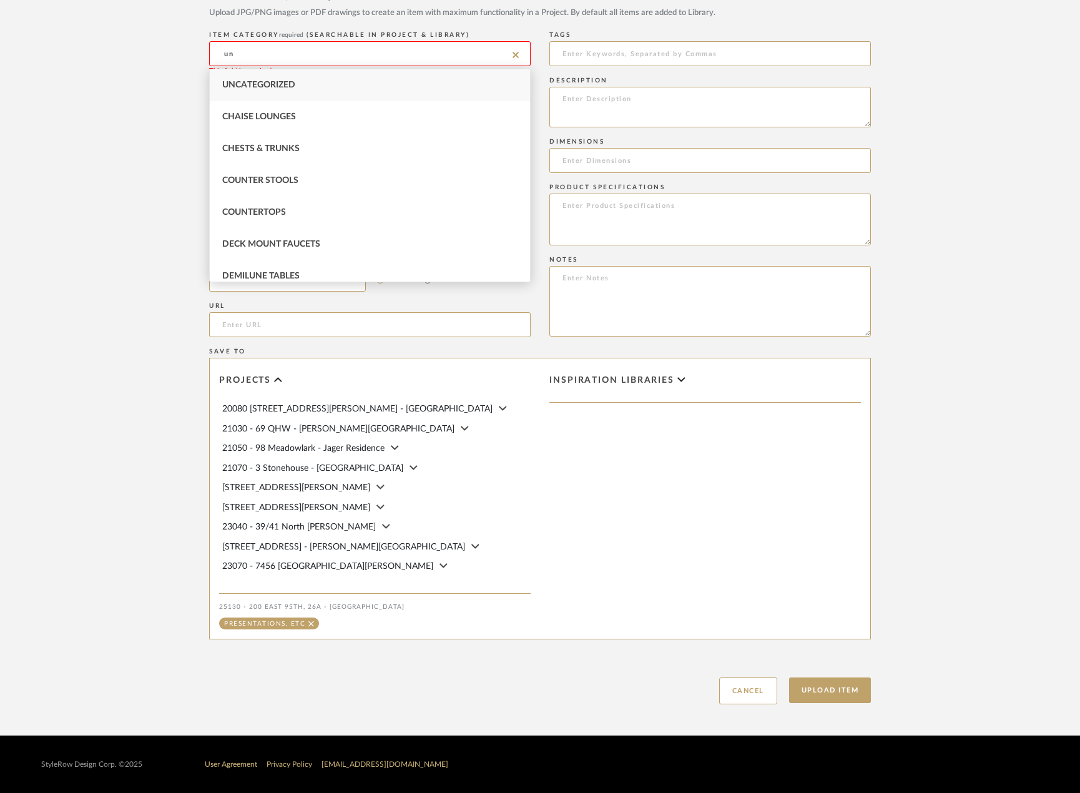
click at [343, 74] on div "Uncategorized" at bounding box center [370, 85] width 320 height 32
type input "Uncategorized"
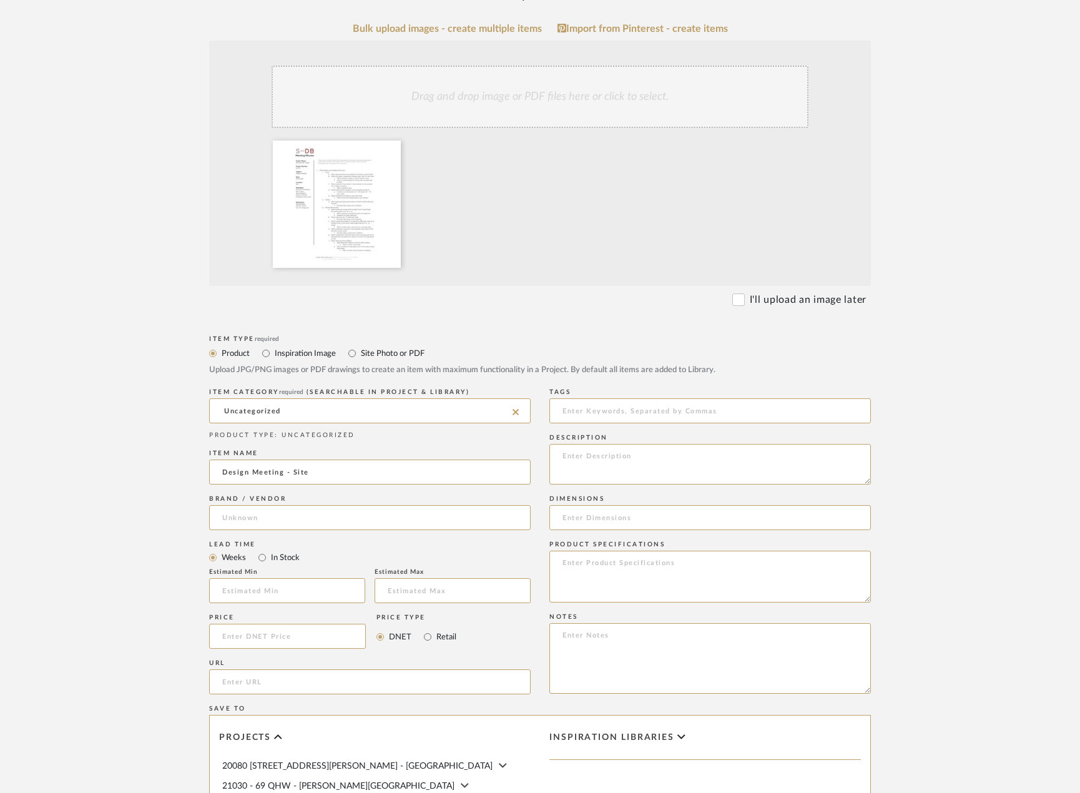
scroll to position [263, 0]
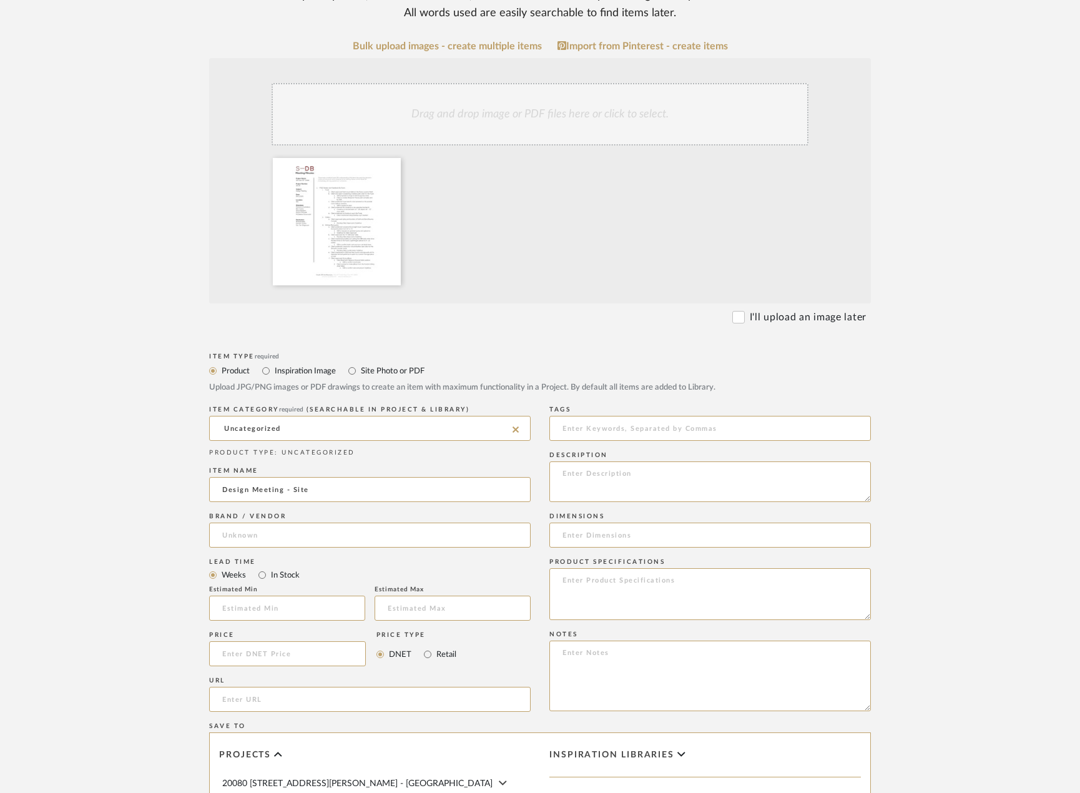
click at [381, 371] on label "Site Photo or PDF" at bounding box center [392, 371] width 65 height 14
click at [360, 371] on input "Site Photo or PDF" at bounding box center [352, 370] width 15 height 15
radio input "true"
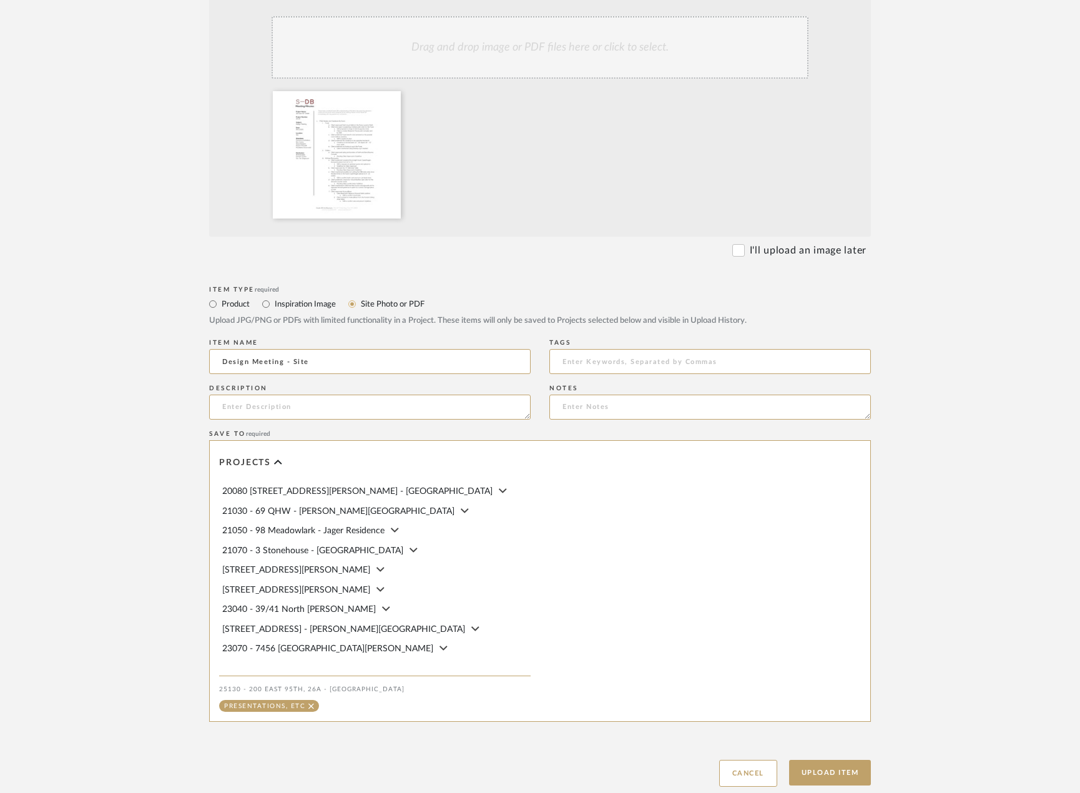
scroll to position [413, 0]
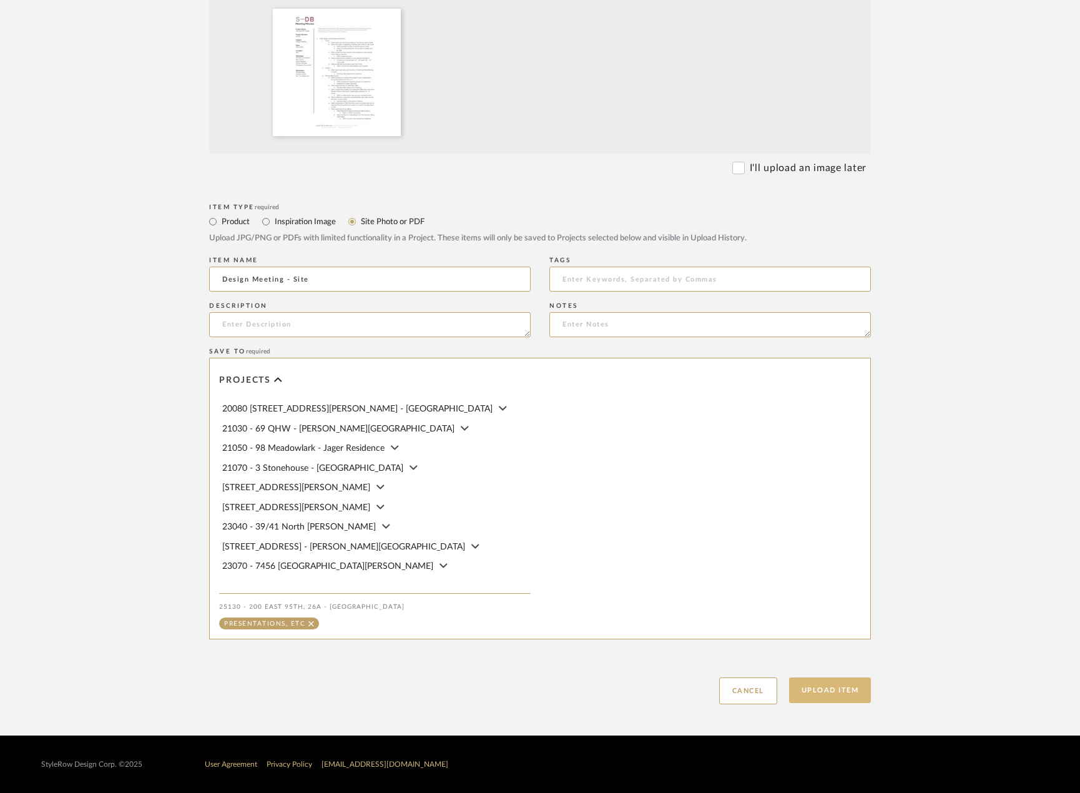
click at [832, 692] on button "Upload Item" at bounding box center [830, 690] width 82 height 26
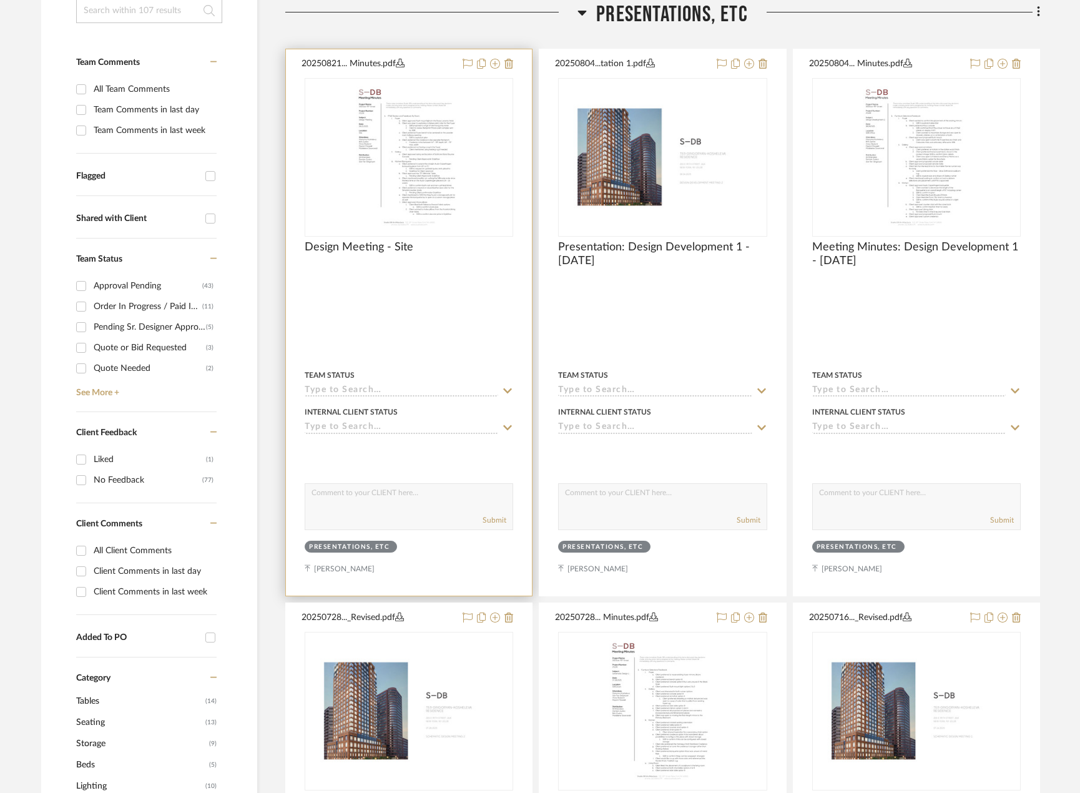
scroll to position [325, 0]
click at [423, 343] on div at bounding box center [409, 321] width 246 height 546
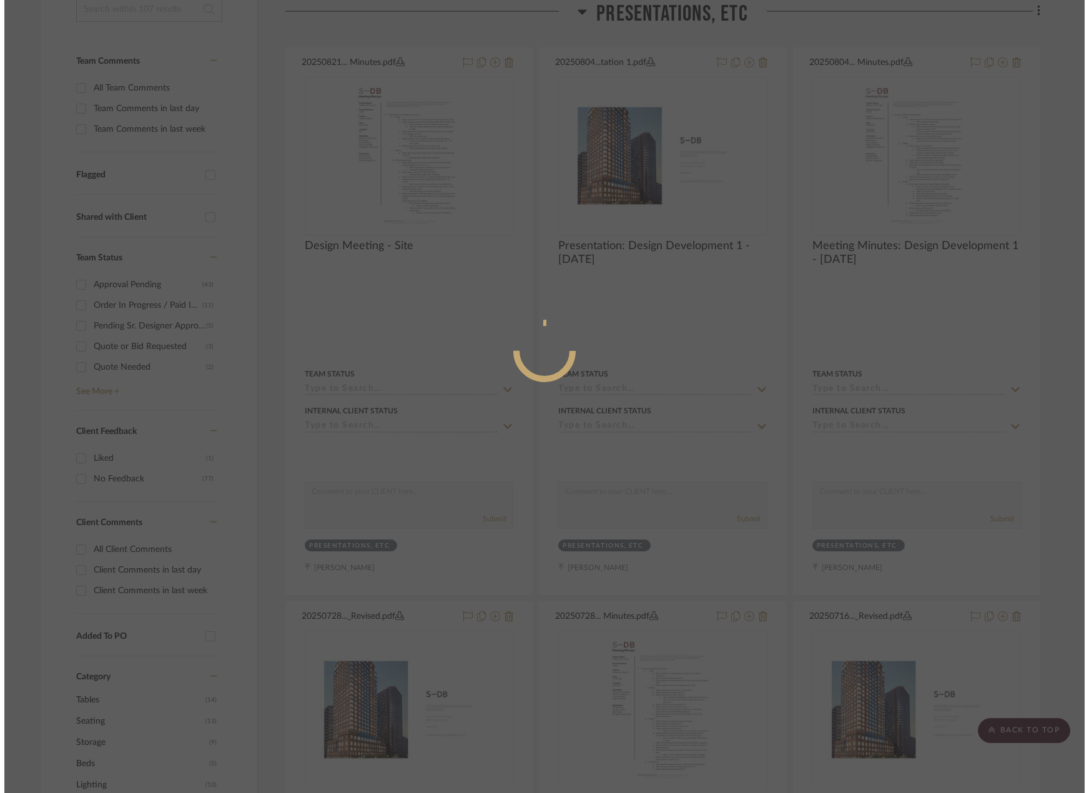
scroll to position [0, 0]
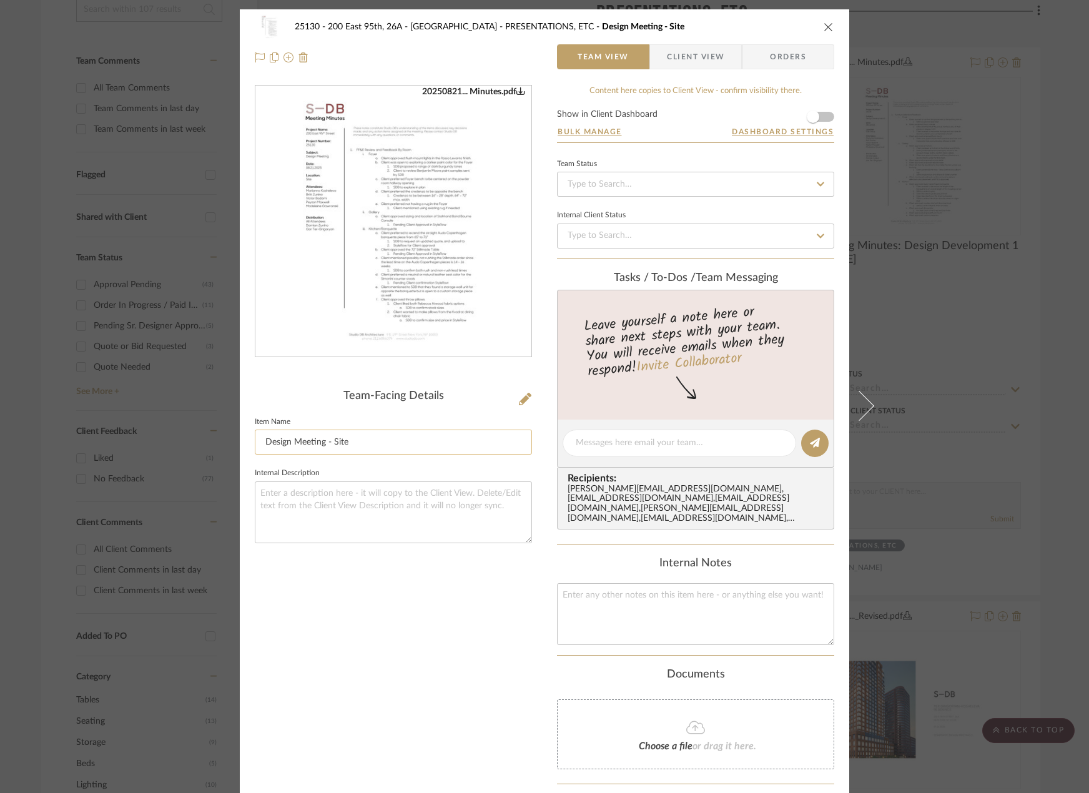
click at [262, 447] on input "Design Meeting - Site" at bounding box center [393, 442] width 277 height 25
click at [429, 436] on input "Meeting Minutes: Design Meeting - Site" at bounding box center [393, 442] width 277 height 25
type input "Meeting Minutes: Design Meeting on Site - [DATE]"
click at [477, 436] on input "Meeting Minutes: Design Meeting on Site - [DATE]" at bounding box center [393, 442] width 277 height 25
type input "Meeting Minutes: Design Meeting on Site - [DATE]"
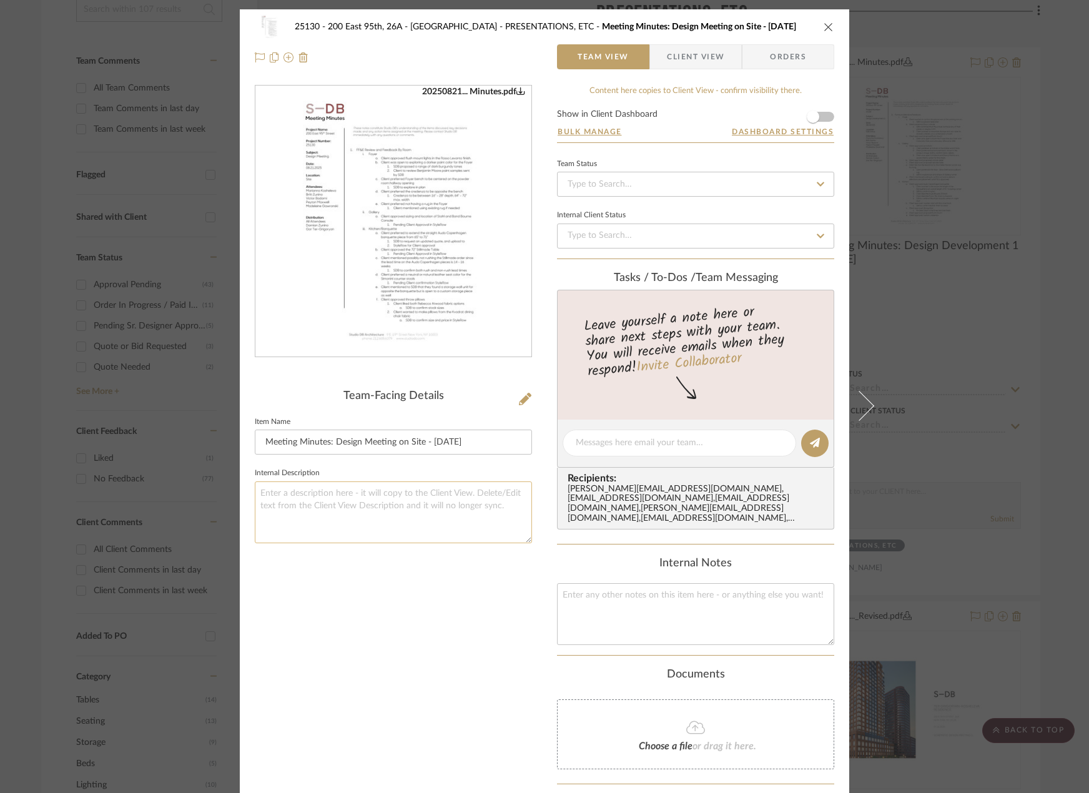
click at [408, 528] on textarea at bounding box center [393, 512] width 277 height 62
click at [929, 571] on div "25130 - 200 East 95th, 26A - Kosheleva PRESENTATIONS, ETC Meeting Minutes: Desi…" at bounding box center [544, 396] width 1089 height 793
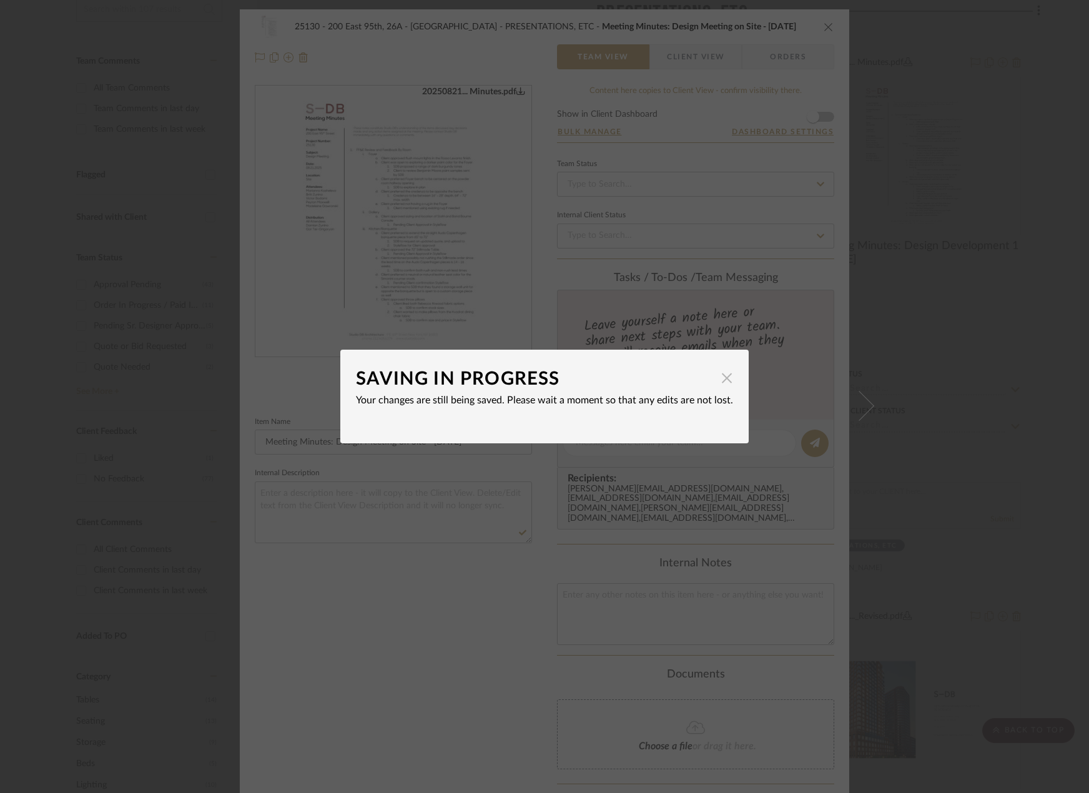
click at [727, 370] on span "button" at bounding box center [726, 377] width 25 height 25
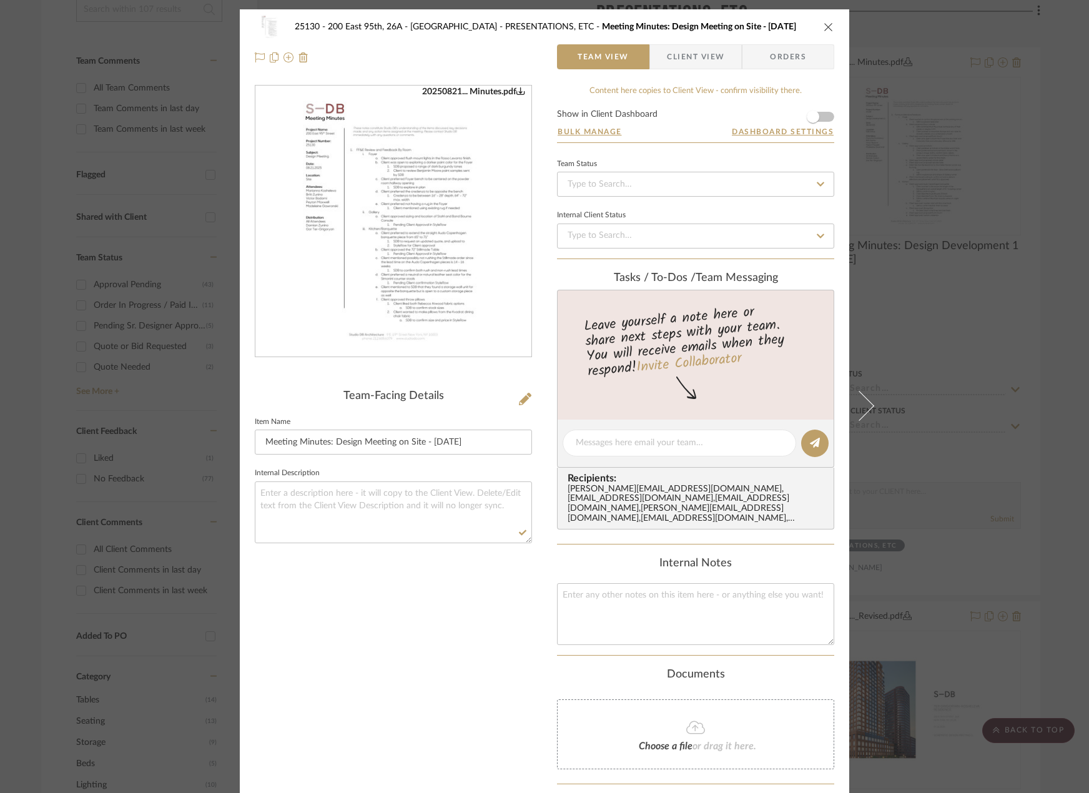
click at [928, 305] on div "25130 - 200 East 95th, 26A - Kosheleva PRESENTATIONS, ETC Meeting Minutes: Desi…" at bounding box center [544, 396] width 1089 height 793
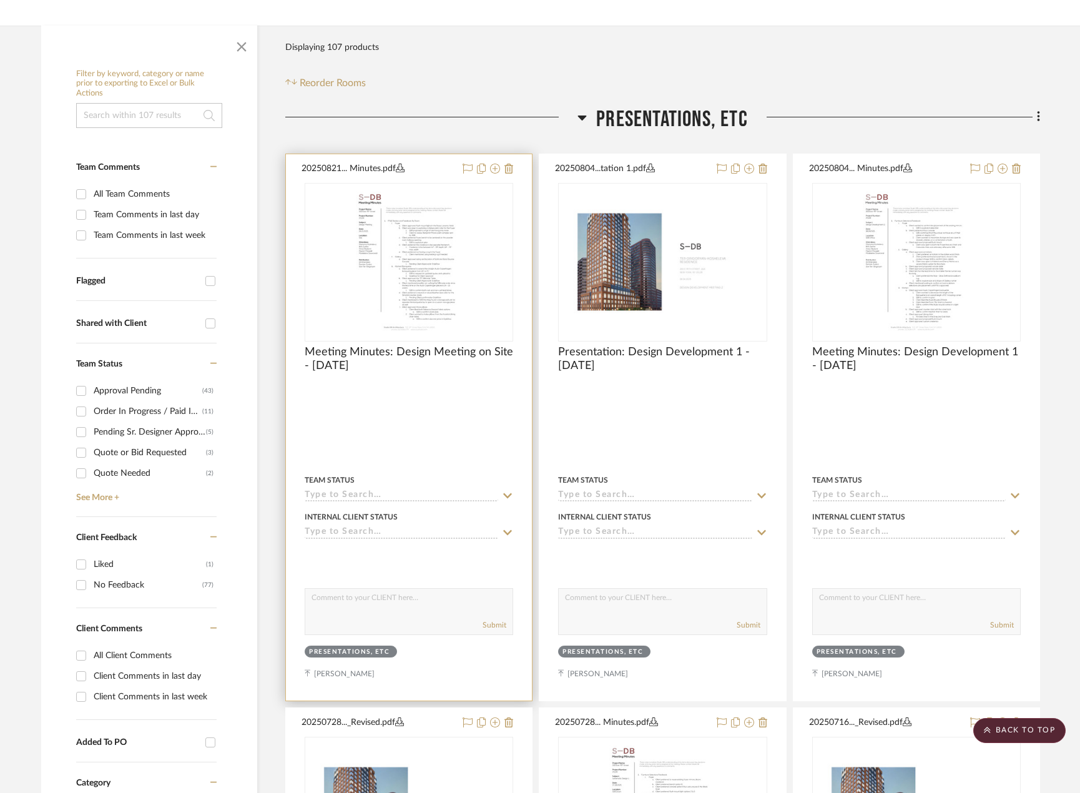
scroll to position [200, 0]
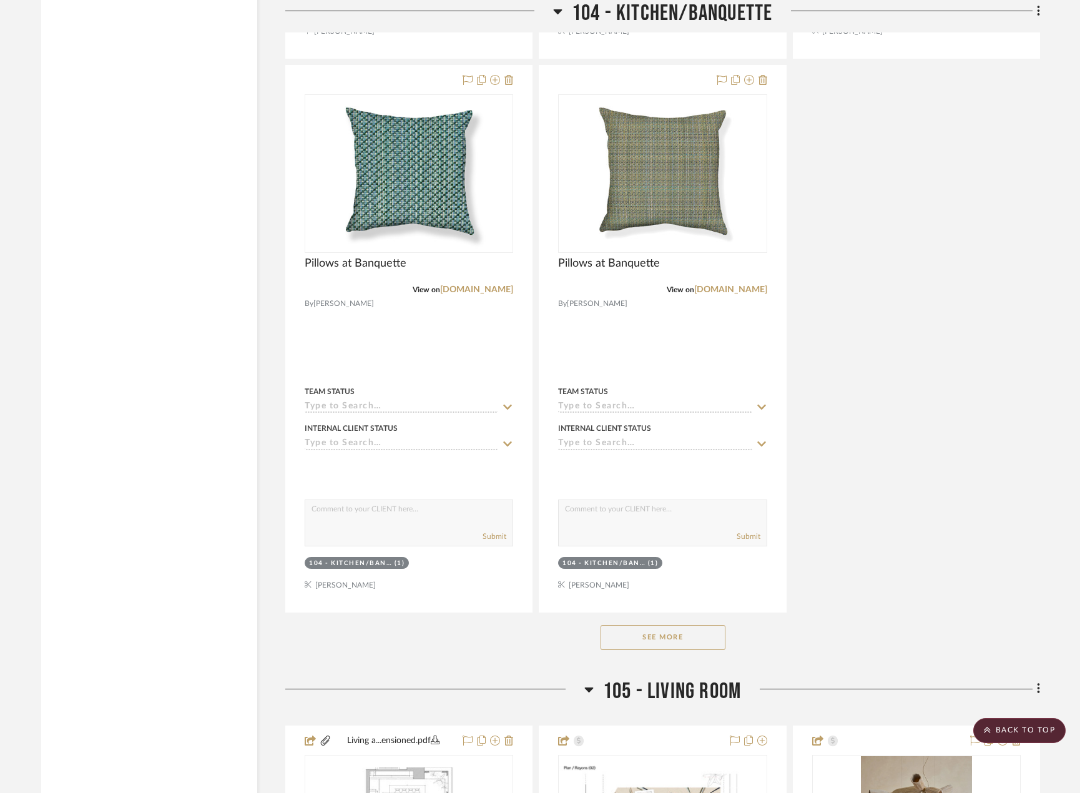
scroll to position [7554, 0]
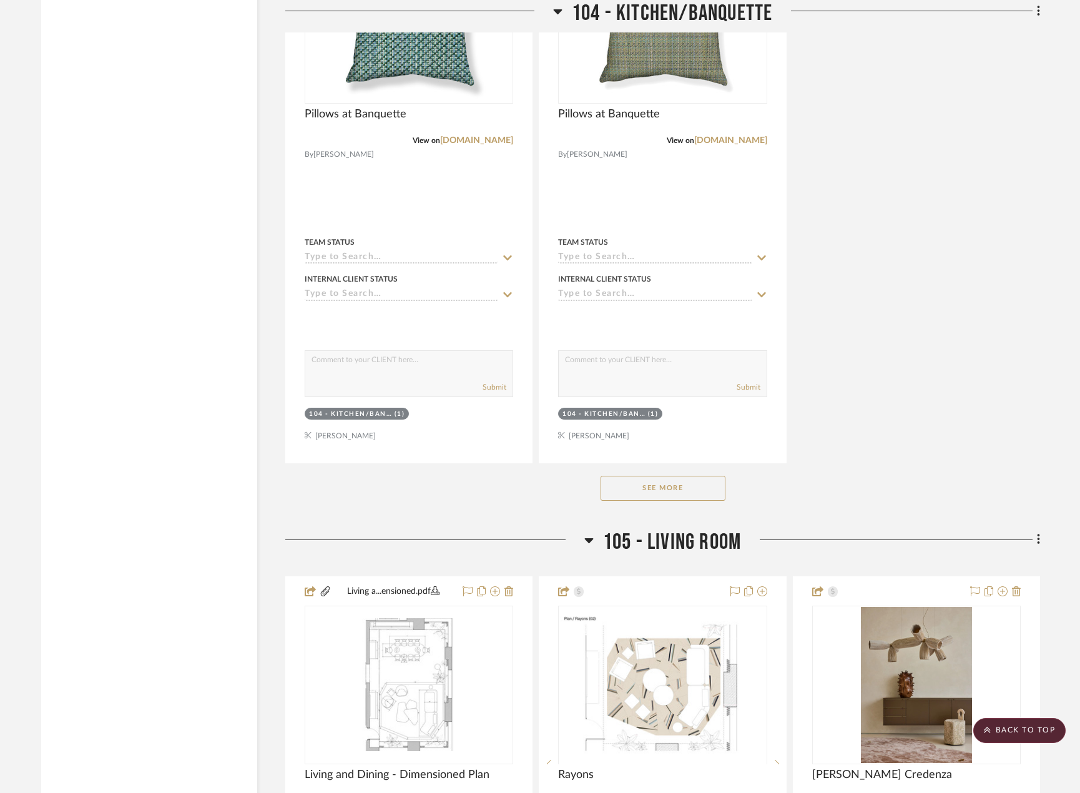
click at [649, 488] on button "See More" at bounding box center [663, 488] width 125 height 25
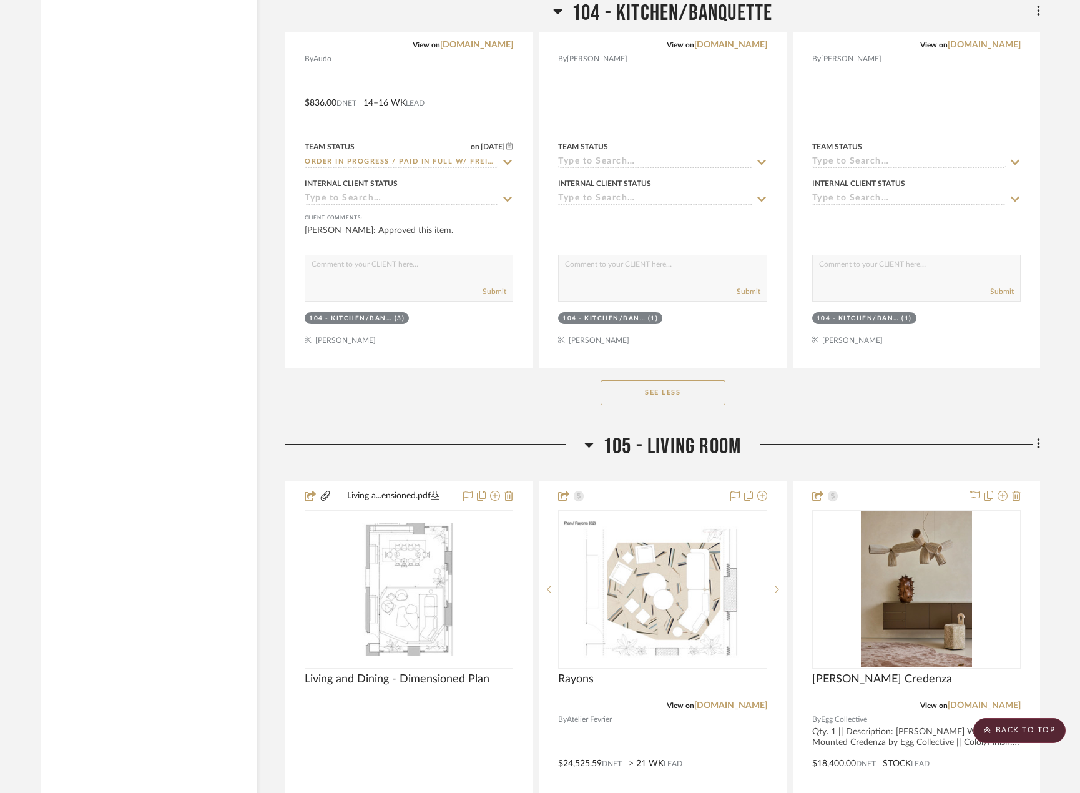
scroll to position [8741, 0]
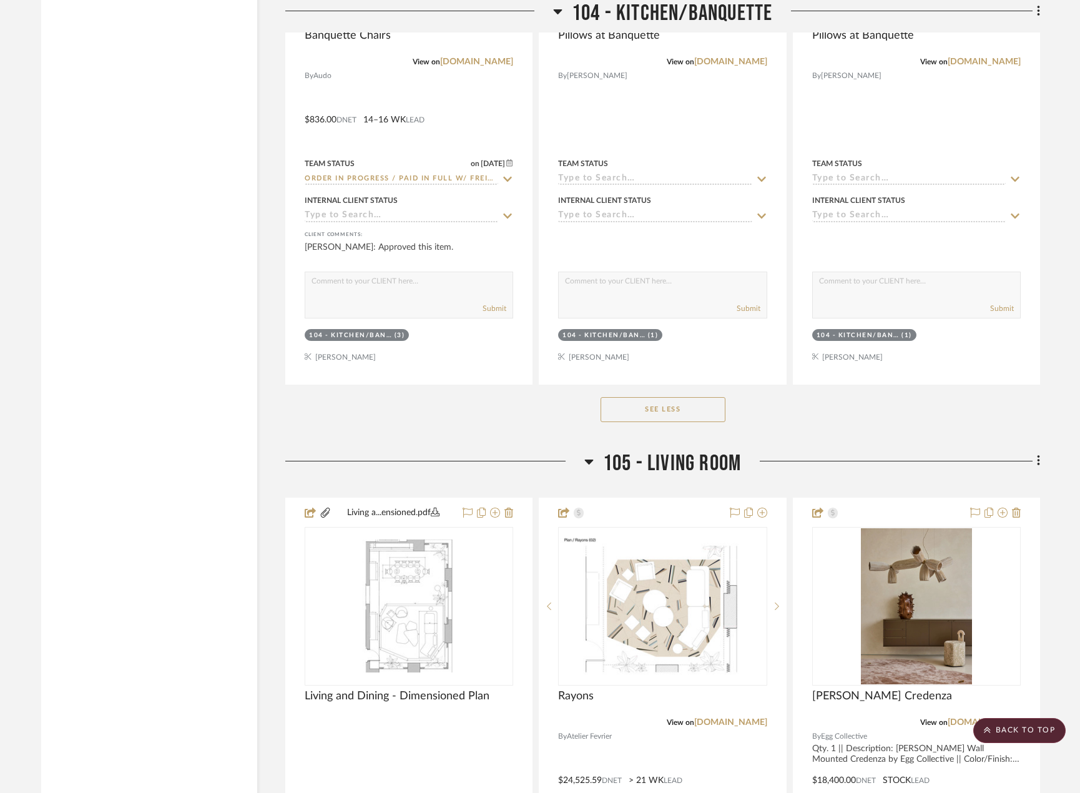
click at [709, 402] on button "See Less" at bounding box center [663, 409] width 125 height 25
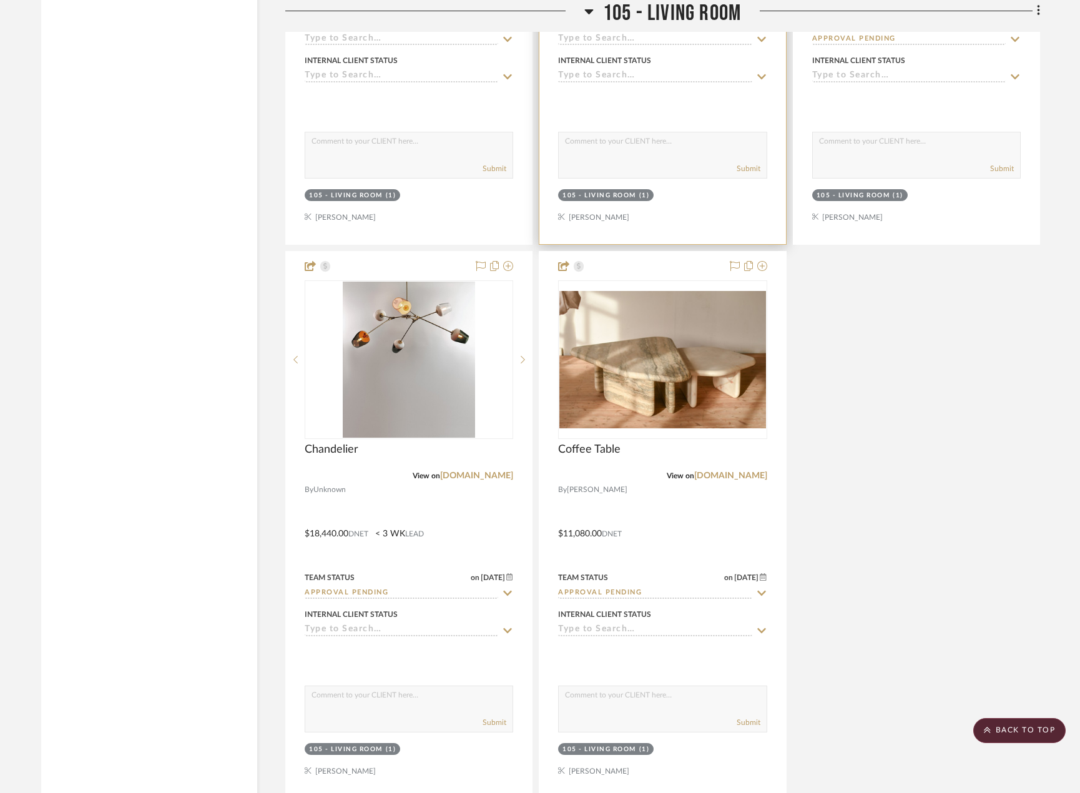
scroll to position [9240, 0]
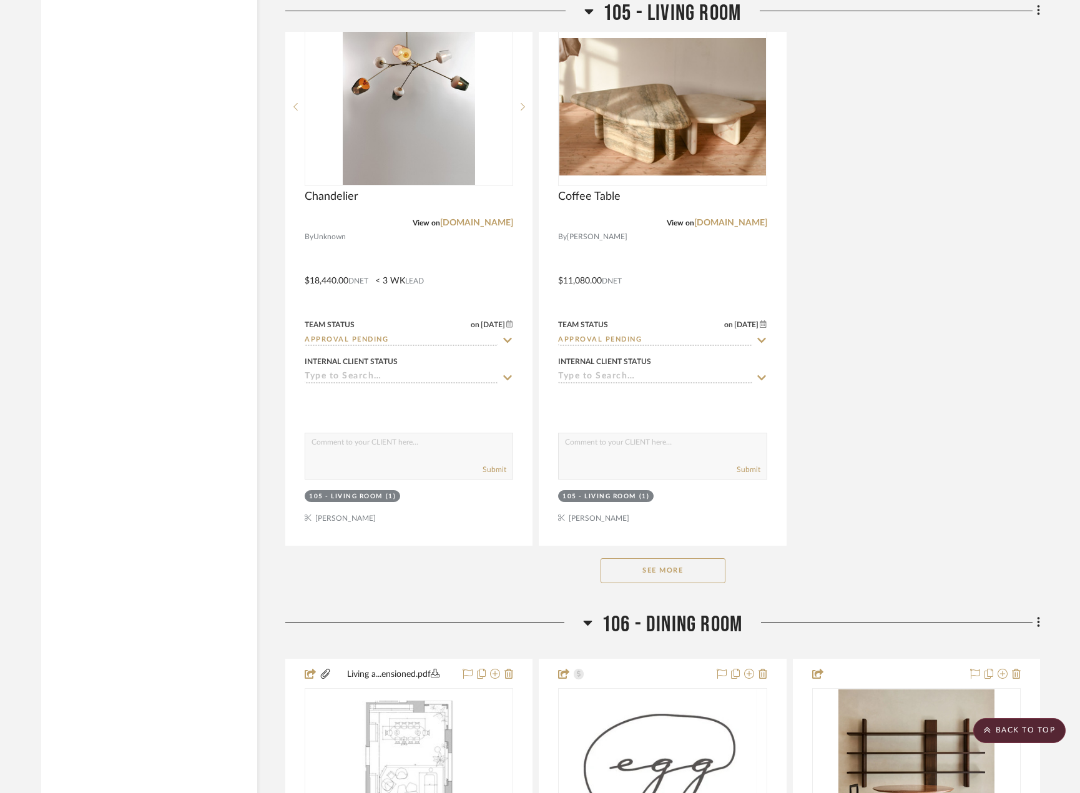
click at [665, 566] on button "See More" at bounding box center [663, 570] width 125 height 25
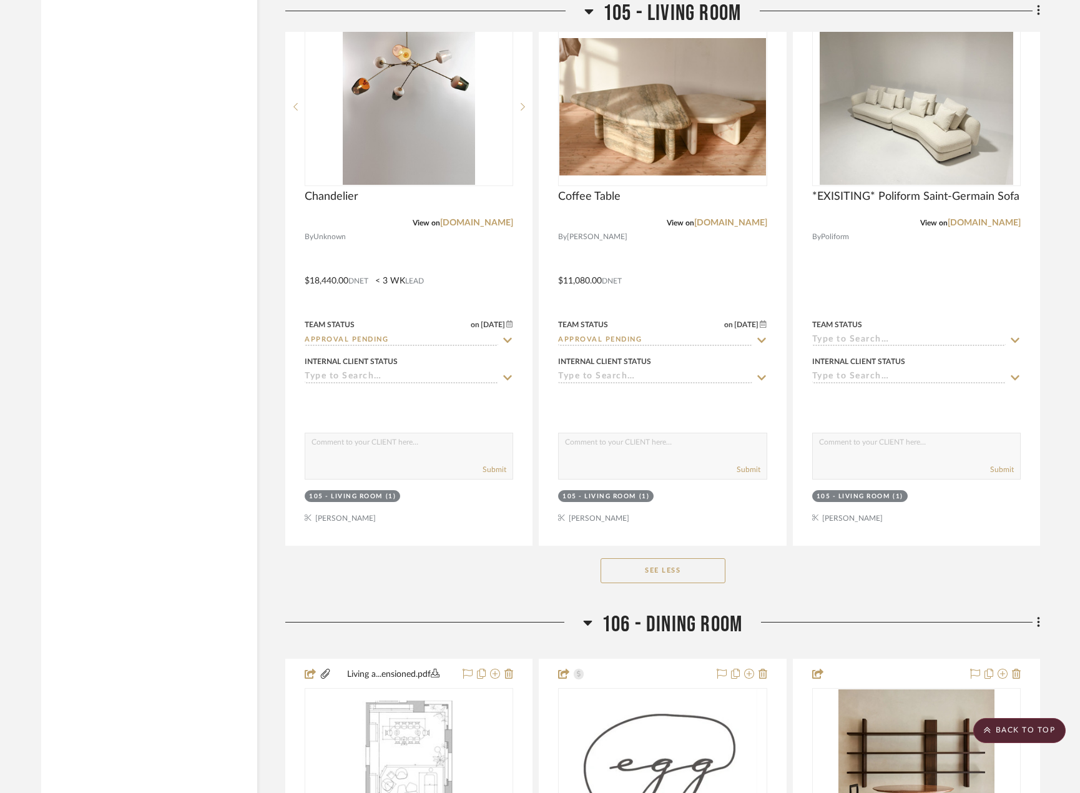
click at [665, 566] on button "See Less" at bounding box center [663, 570] width 125 height 25
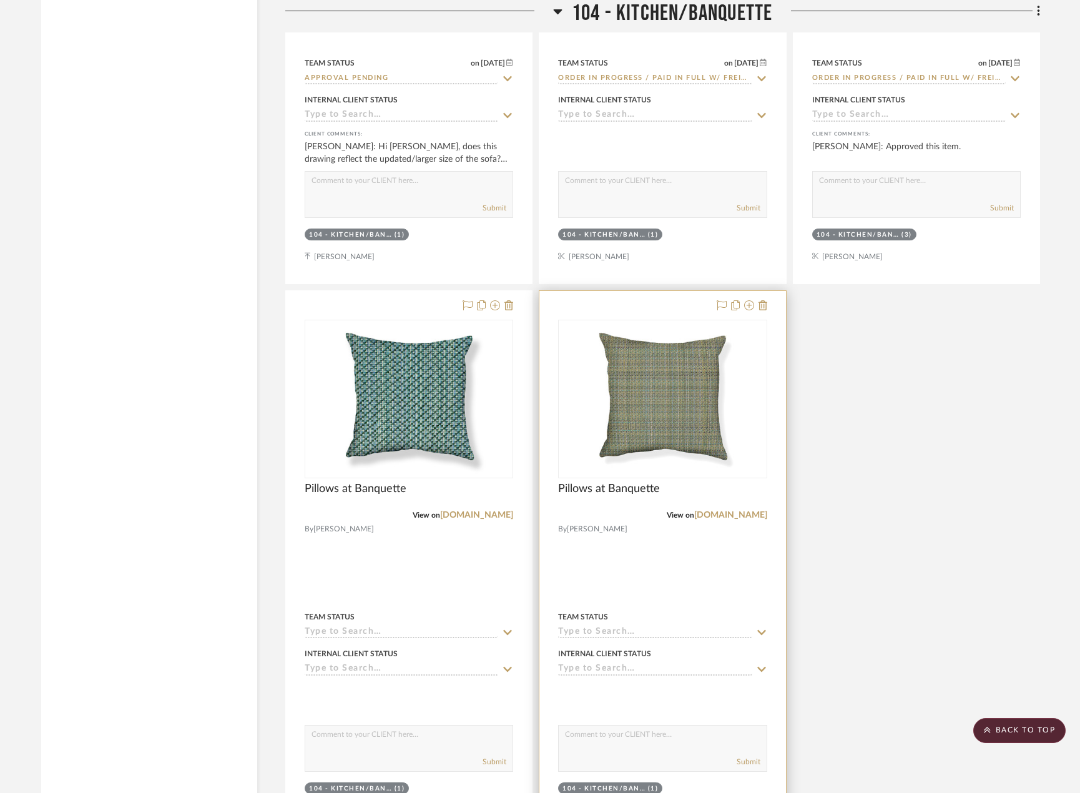
scroll to position [7492, 0]
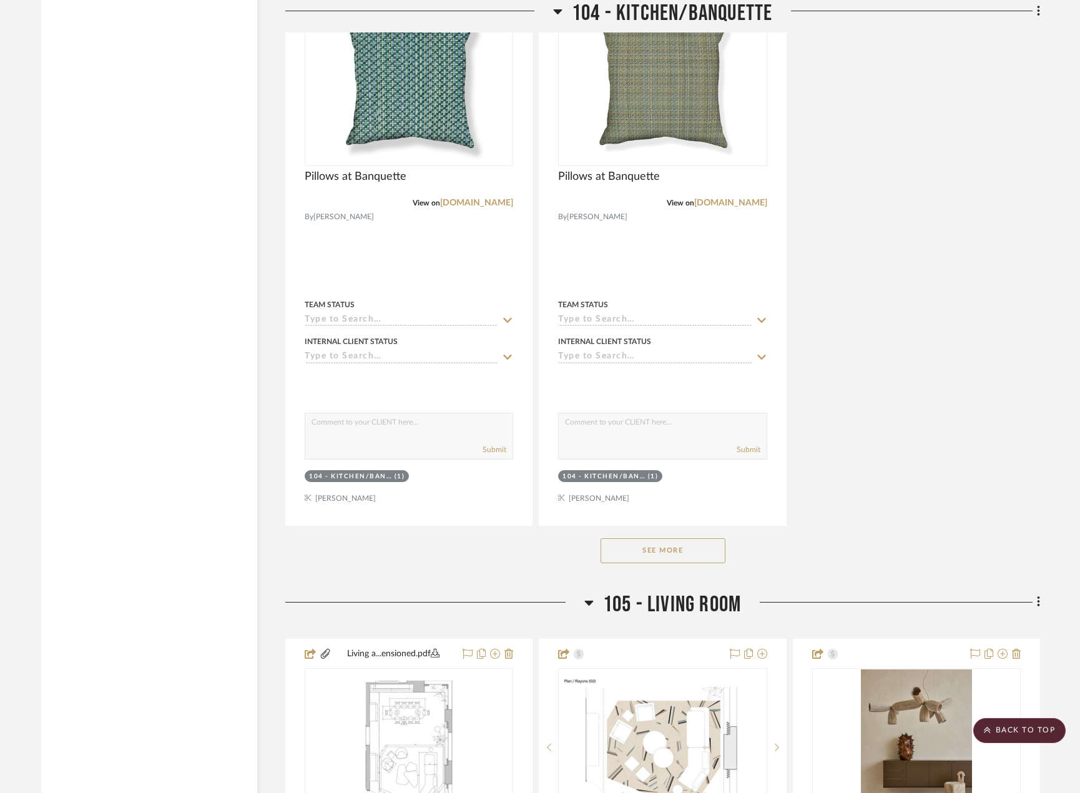
click at [668, 554] on button "See More" at bounding box center [663, 550] width 125 height 25
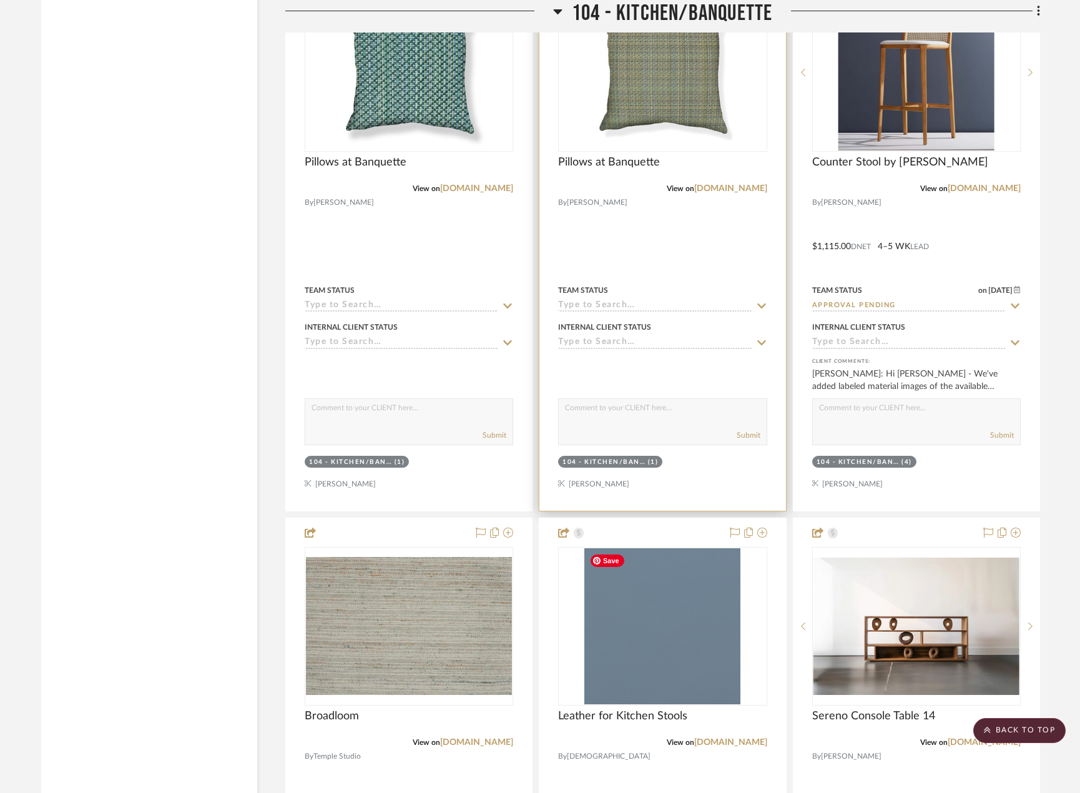
scroll to position [7323, 0]
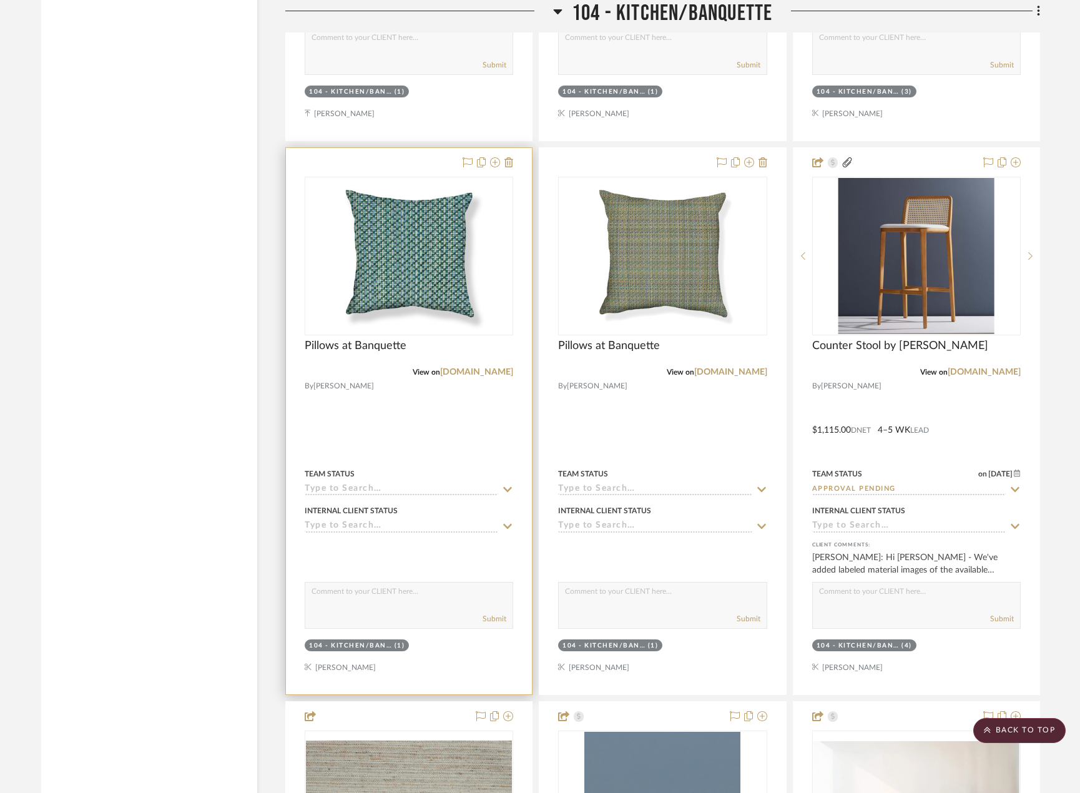
click at [461, 428] on div at bounding box center [409, 421] width 246 height 546
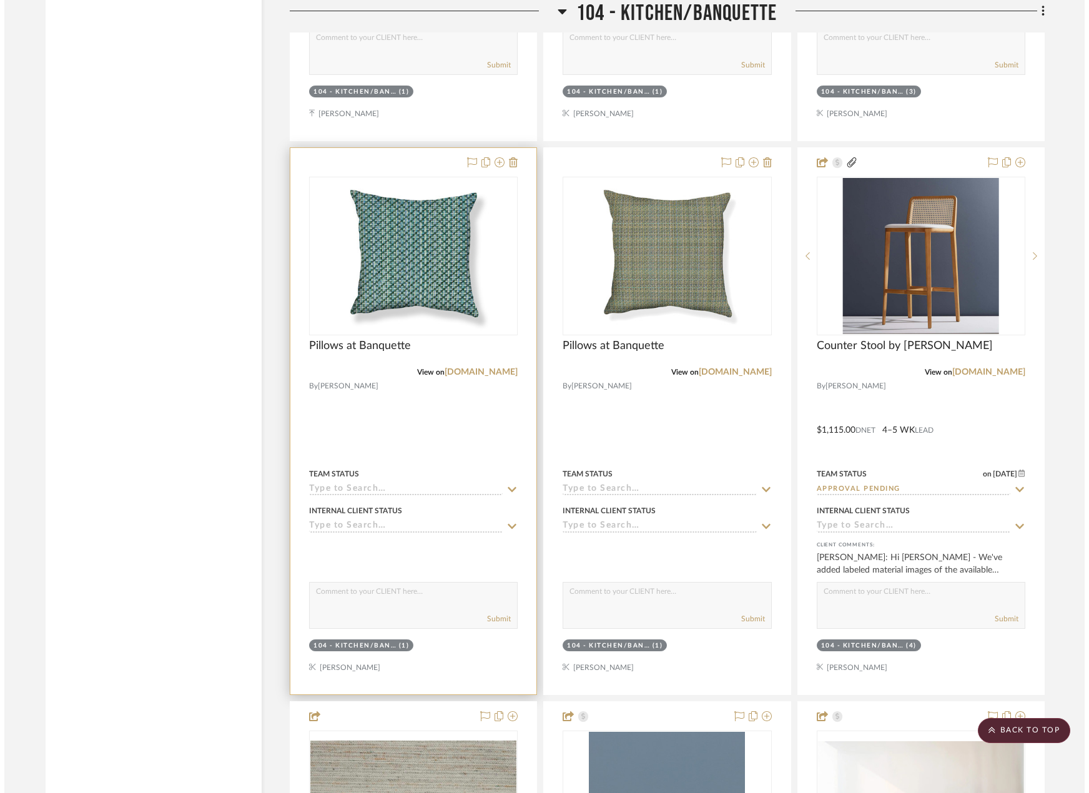
scroll to position [0, 0]
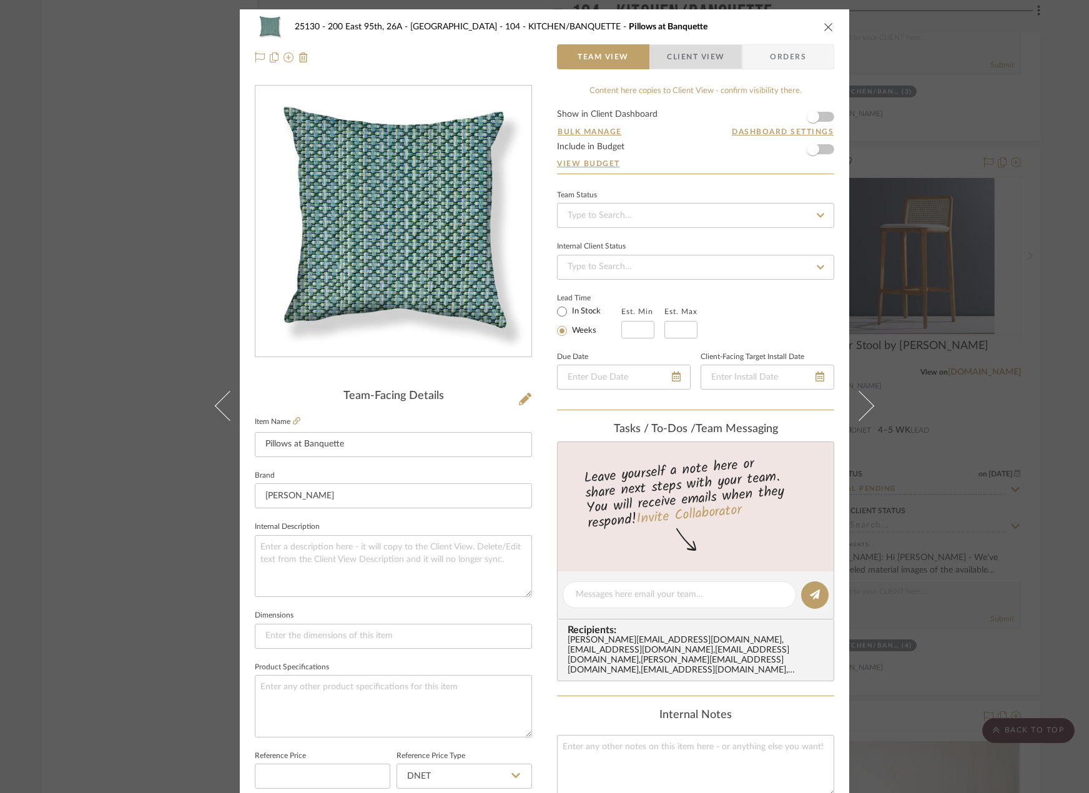
click at [702, 61] on span "Client View" at bounding box center [695, 56] width 57 height 25
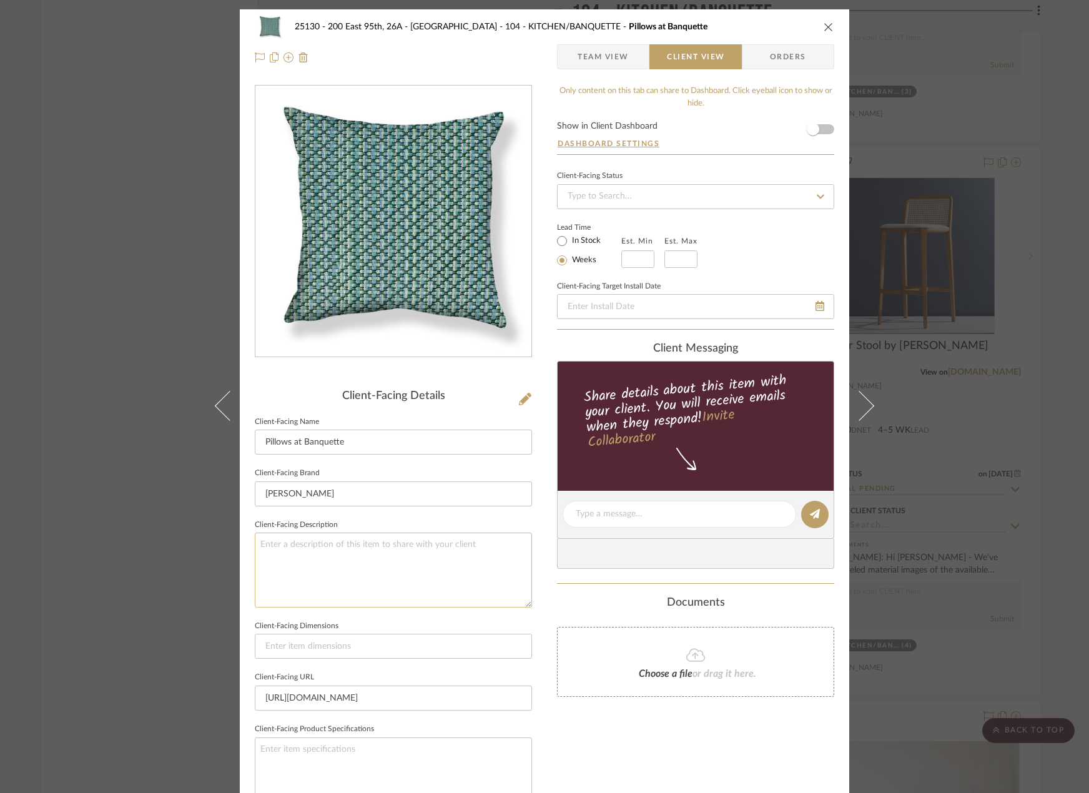
click at [288, 562] on textarea at bounding box center [393, 570] width 277 height 74
type textarea "Qty. TBA ||"
click at [371, 509] on div "25130 - 200 East 95th, 26A - Kosheleva 104 - KITCHEN/BANQUETTE Pillows at Banqu…" at bounding box center [544, 396] width 1089 height 793
click at [353, 552] on textarea "Qty. TBA ||" at bounding box center [393, 570] width 277 height 74
type textarea "Qty. TBA || Description: Custom Pillows by [PERSON_NAME] || Color/Finish: Arbor…"
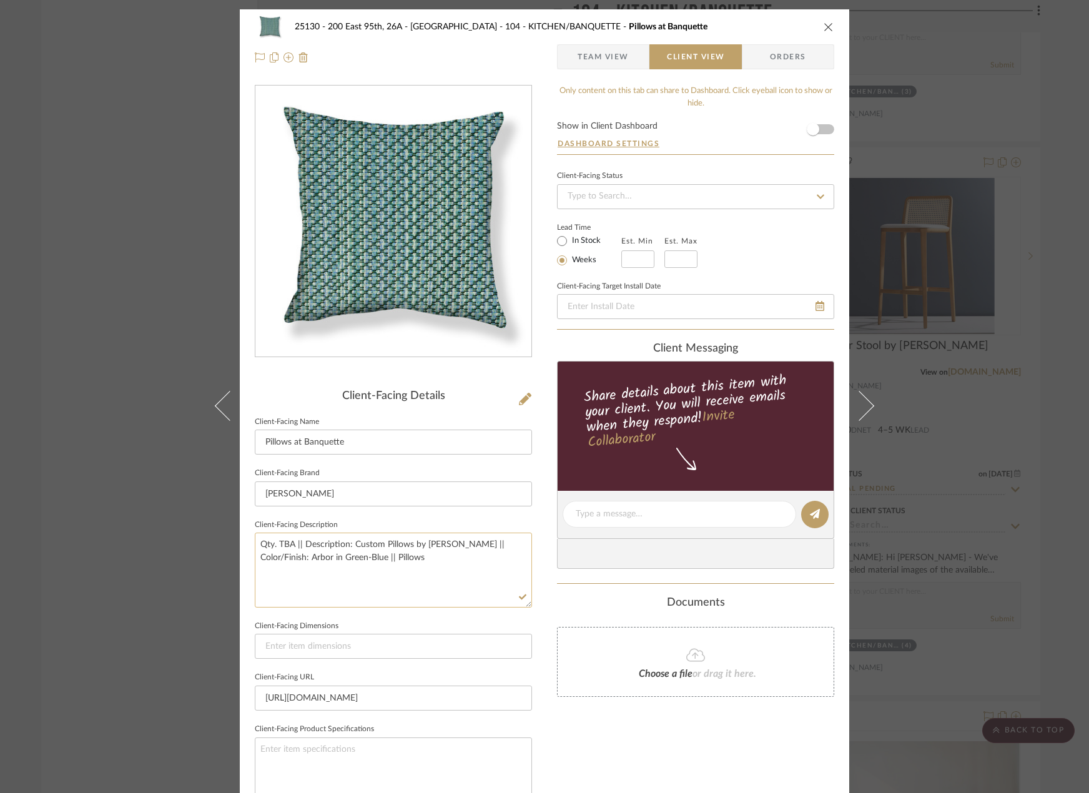
click at [455, 561] on textarea "Qty. TBA || Description: Custom Pillows by [PERSON_NAME] || Color/Finish: Arbor…" at bounding box center [393, 570] width 277 height 74
type textarea "Qty. TBA || Description: Custom Pillows by [PERSON_NAME] || Color/Finish: Arbor…"
click at [523, 556] on textarea "Qty. TBA || Description: Custom Pillows by [PERSON_NAME] || Color/Finish: Arbor…" at bounding box center [393, 570] width 277 height 74
type textarea "Qty. TBA || Description: Custom Pillows by [PERSON_NAME] || Color/Finish: Arbor…"
drag, startPoint x: 276, startPoint y: 546, endPoint x: 291, endPoint y: 550, distance: 15.4
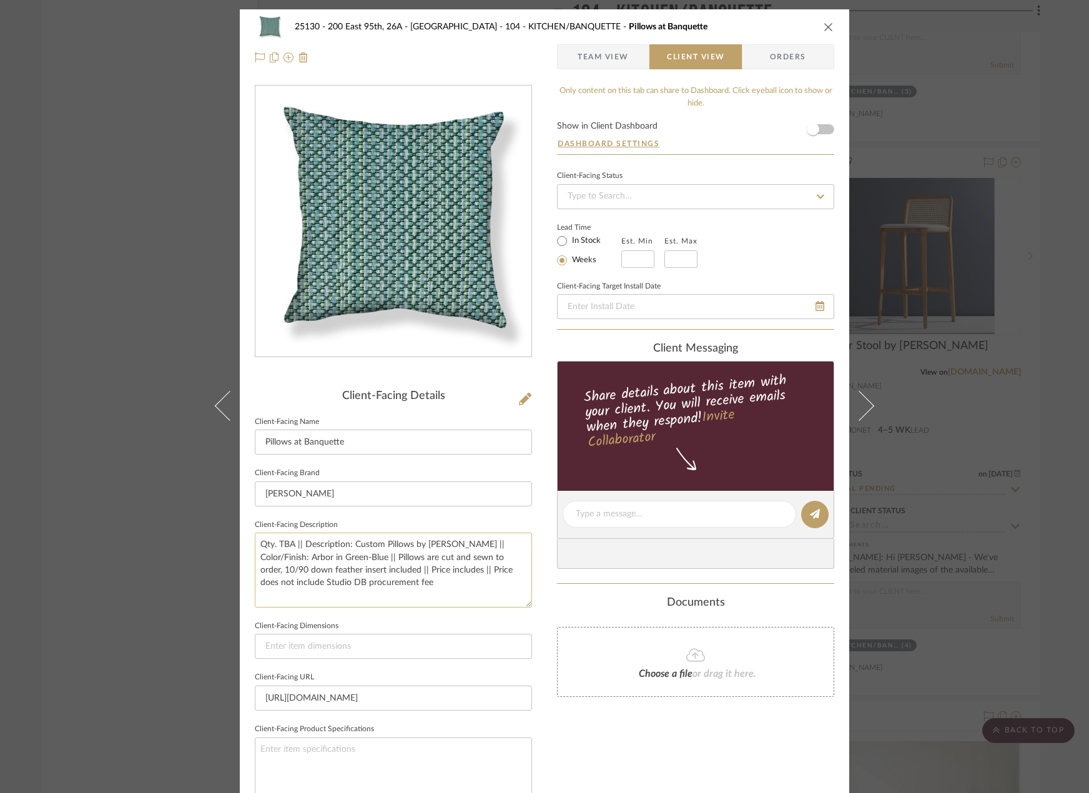
click at [291, 550] on textarea "Qty. TBA || Description: Custom Pillows by [PERSON_NAME] || Color/Finish: Arbor…" at bounding box center [393, 570] width 277 height 74
type textarea "Qty. 1 || Description: Custom Pillows by [PERSON_NAME] || Color/Finish: Arbor i…"
click at [317, 638] on input at bounding box center [393, 646] width 277 height 25
click at [416, 646] on input at bounding box center [393, 646] width 277 height 25
type input "24" x 14""
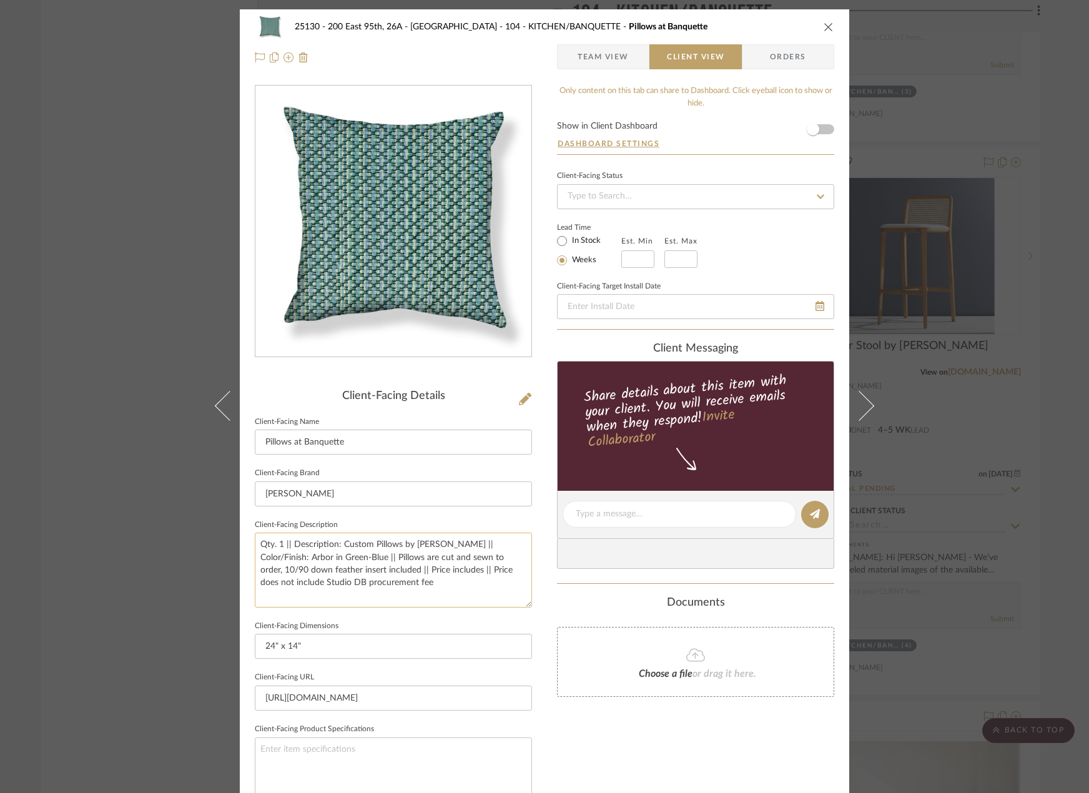
click at [477, 596] on textarea "Qty. 1 || Description: Custom Pillows by [PERSON_NAME] || Color/Finish: Arbor i…" at bounding box center [393, 570] width 277 height 74
drag, startPoint x: 479, startPoint y: 591, endPoint x: 71, endPoint y: 488, distance: 421.7
click at [71, 488] on div "25130 - 200 East 95th, 26A - Kosheleva 104 - KITCHEN/BANQUETTE Pillows at Banqu…" at bounding box center [544, 396] width 1089 height 793
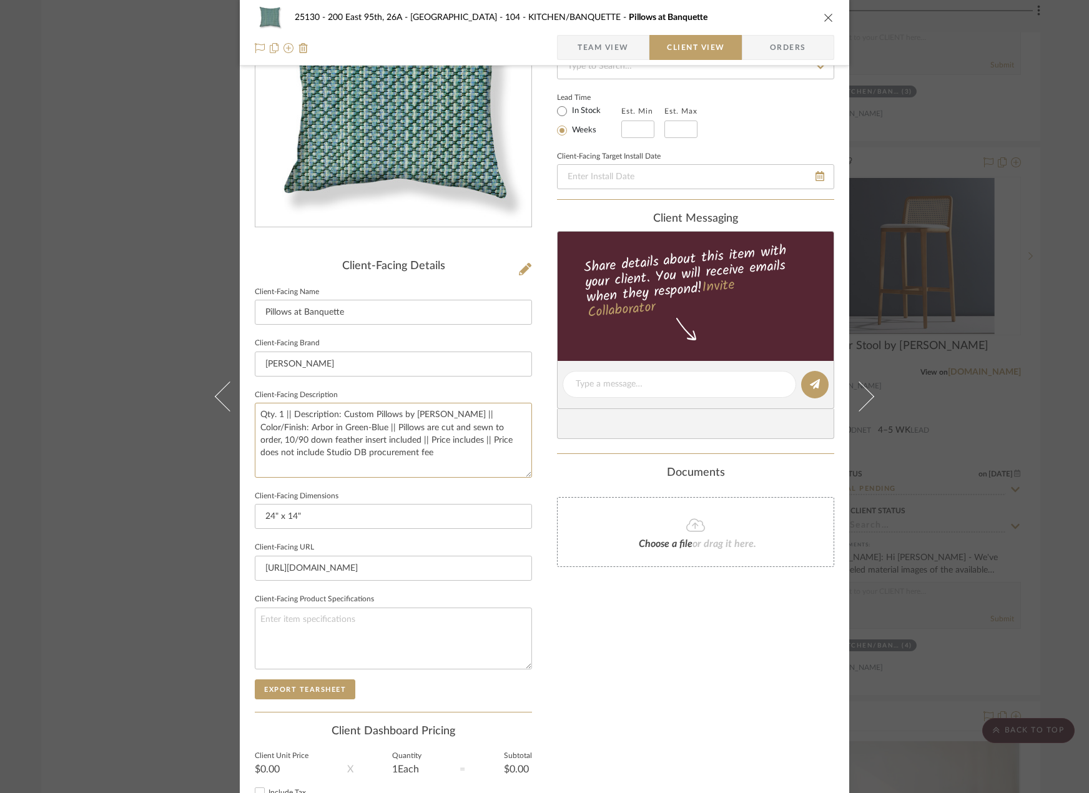
scroll to position [235, 0]
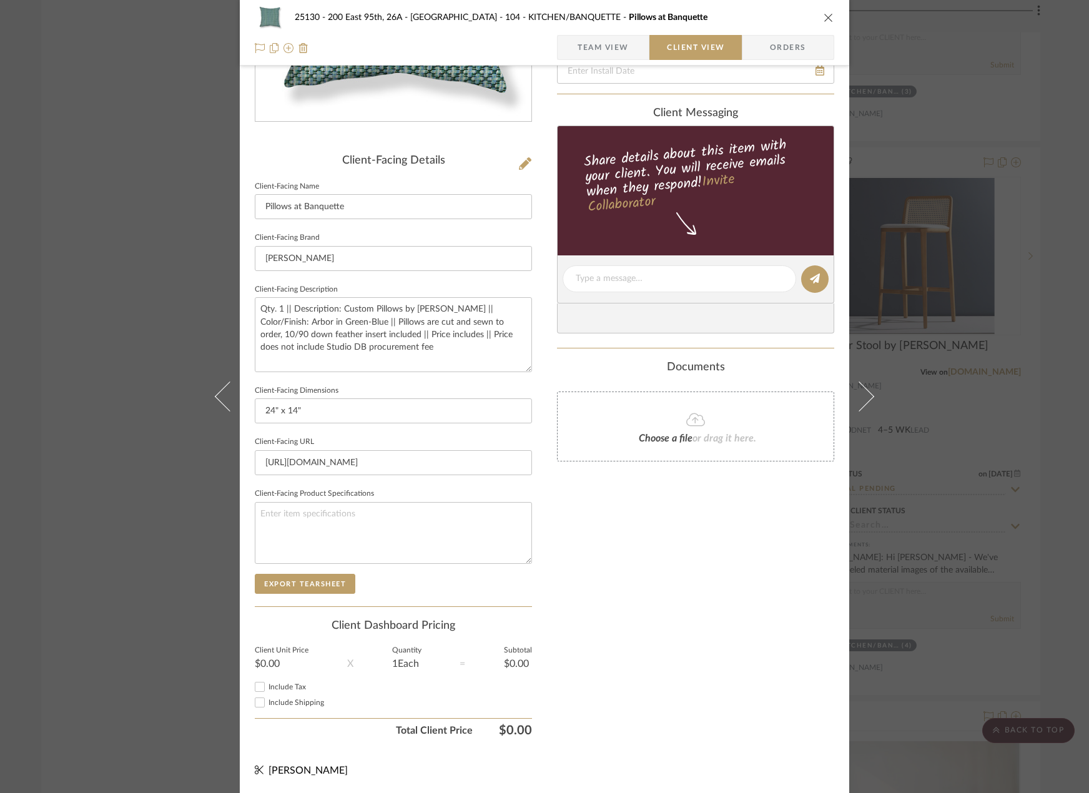
drag, startPoint x: 624, startPoint y: 43, endPoint x: 629, endPoint y: 55, distance: 13.1
click at [627, 41] on span "Team View" at bounding box center [602, 47] width 91 height 25
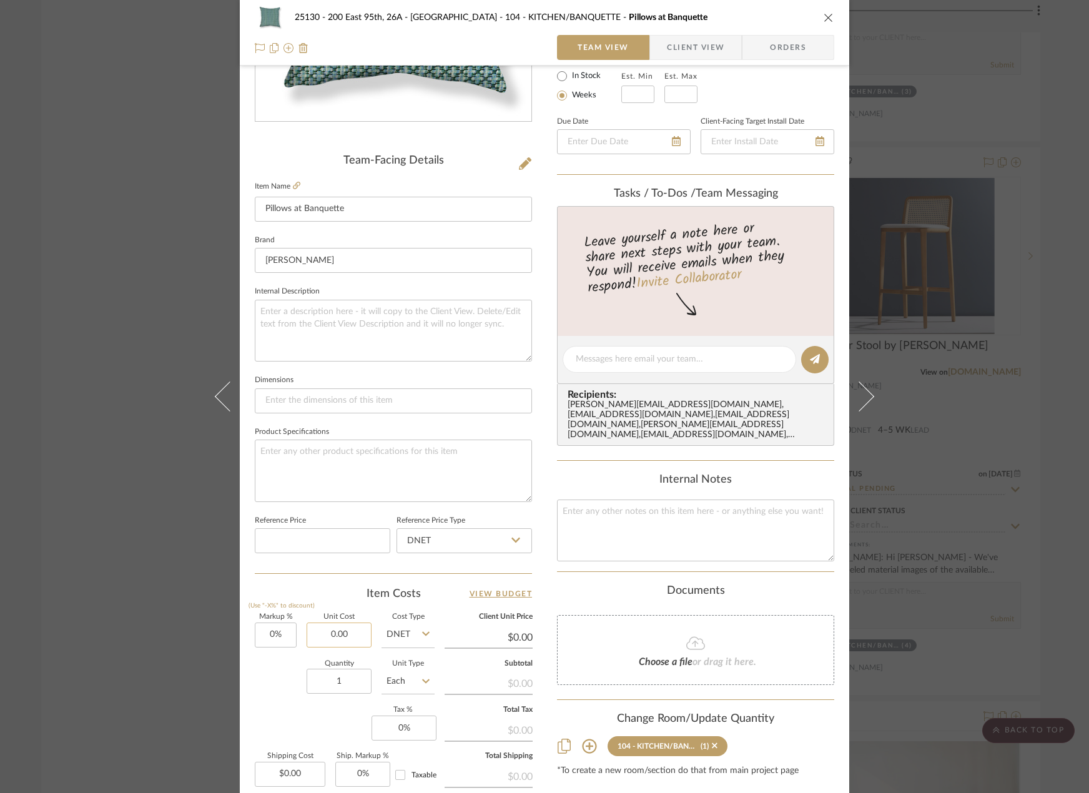
click at [307, 630] on input "0.00" at bounding box center [339, 634] width 65 height 25
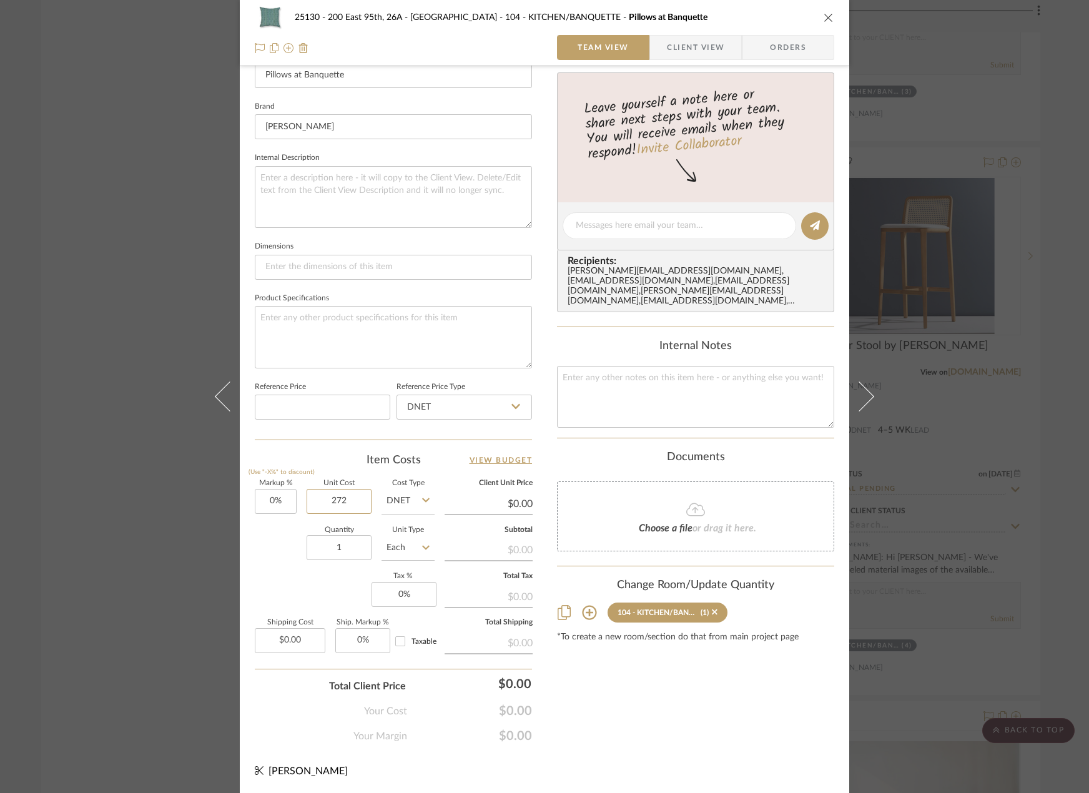
scroll to position [370, 0]
type input "$272.00"
type input "0.00"
click at [316, 647] on input "0.00" at bounding box center [290, 639] width 71 height 25
type input "$272.00"
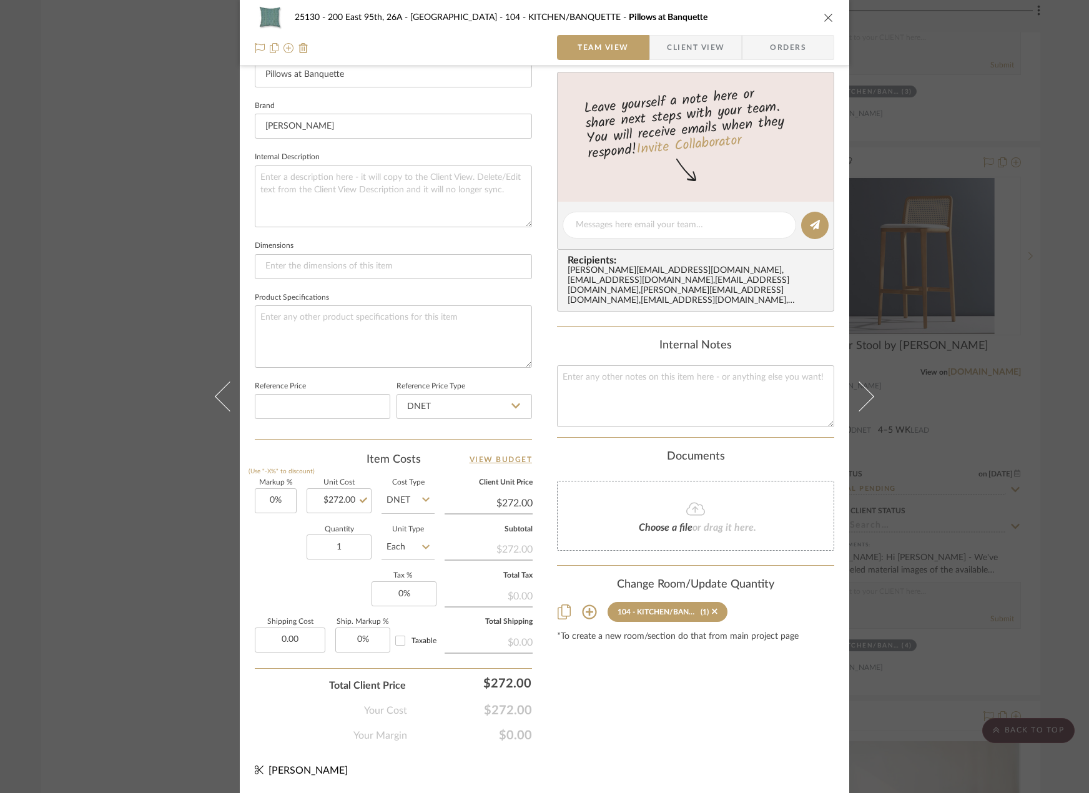
type input "$0.00"
click at [563, 757] on div "25130 - 200 East 95th, 26A - Kosheleva 104 - KITCHEN/BANQUETTE Pillows at Banqu…" at bounding box center [544, 216] width 609 height 1153
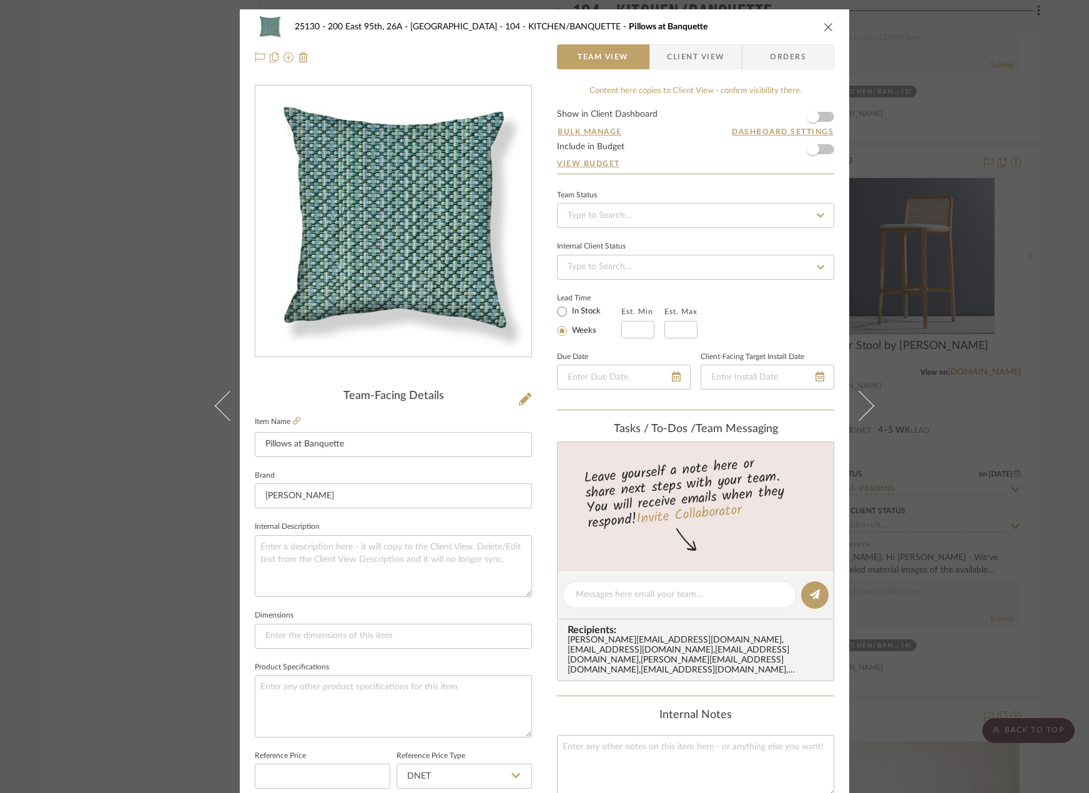
click at [1021, 298] on div "25130 - 200 East 95th, 26A - Kosheleva 104 - KITCHEN/BANQUETTE Pillows at Banqu…" at bounding box center [544, 396] width 1089 height 793
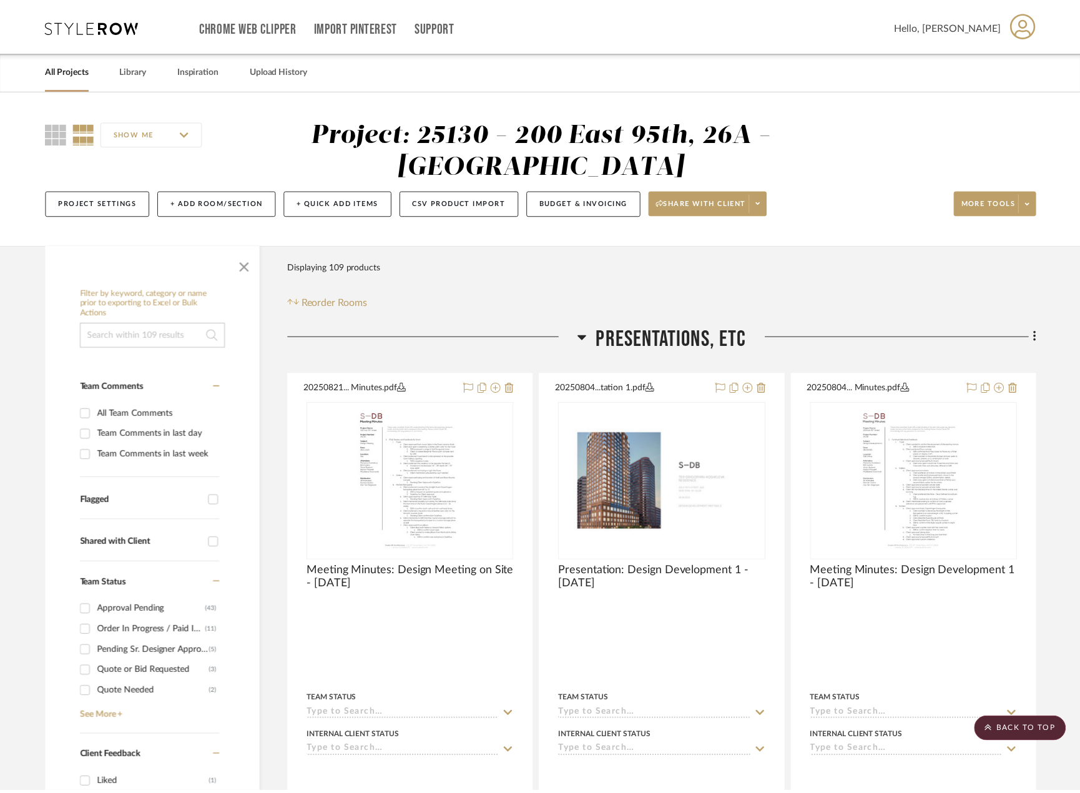
scroll to position [7323, 0]
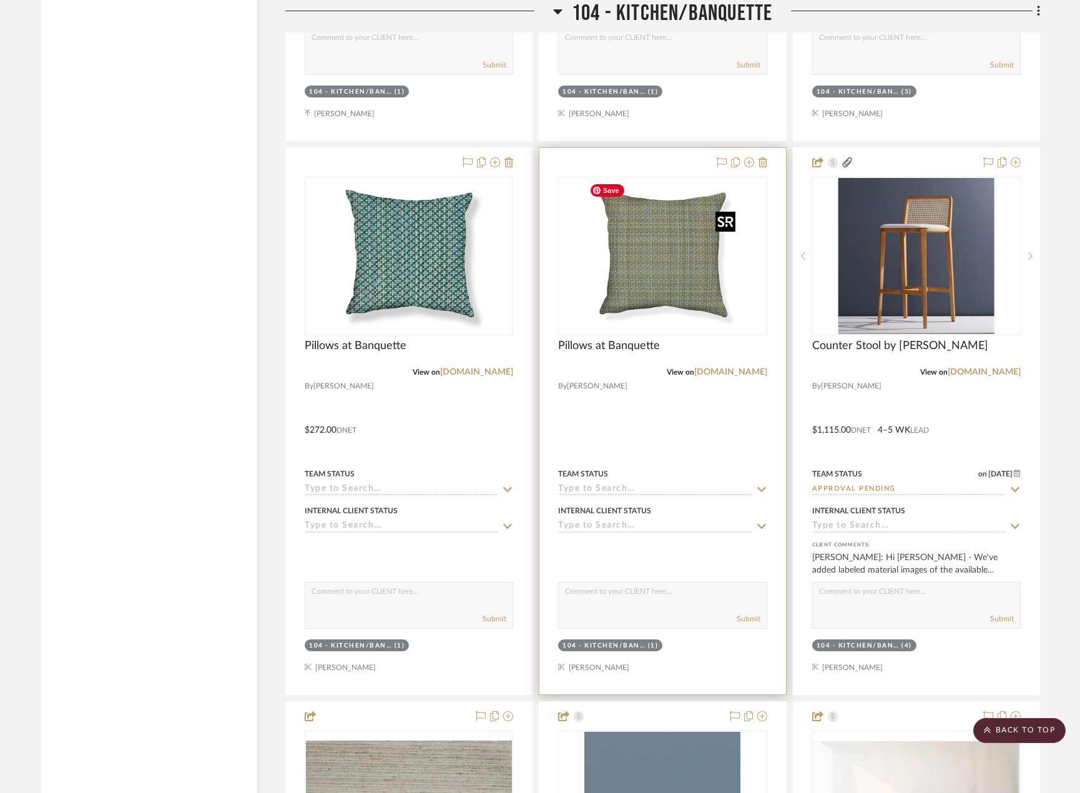
click at [679, 280] on img "0" at bounding box center [662, 256] width 156 height 156
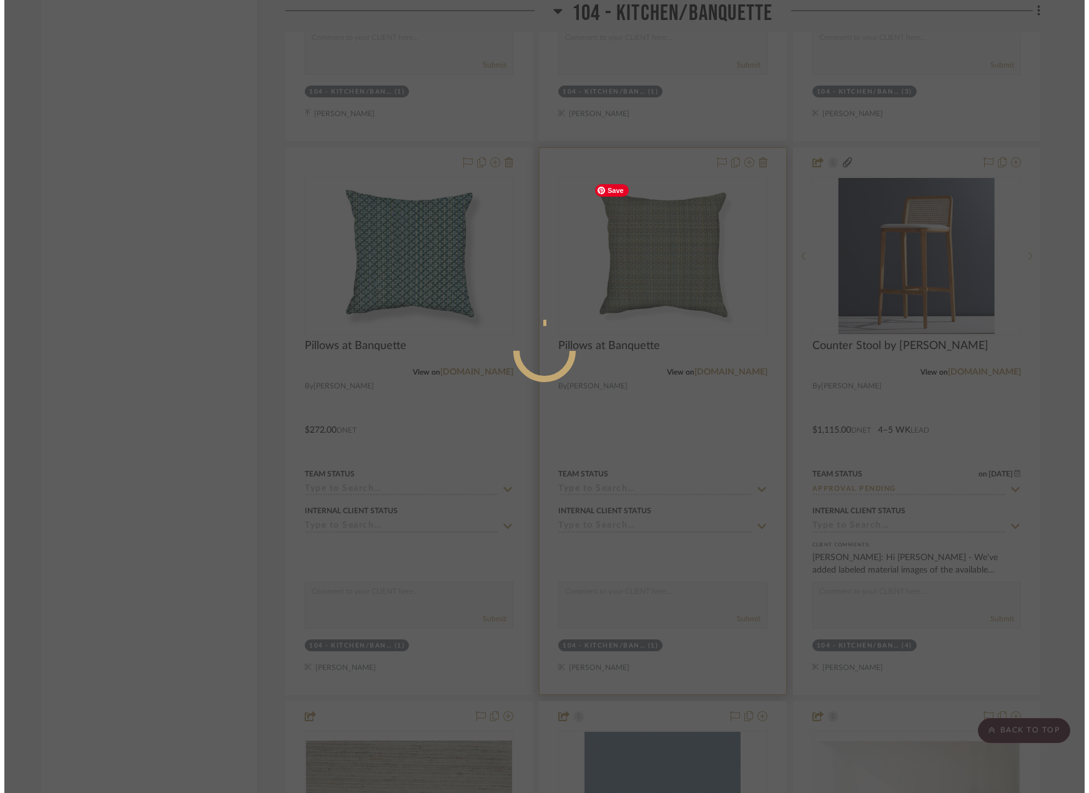
scroll to position [0, 0]
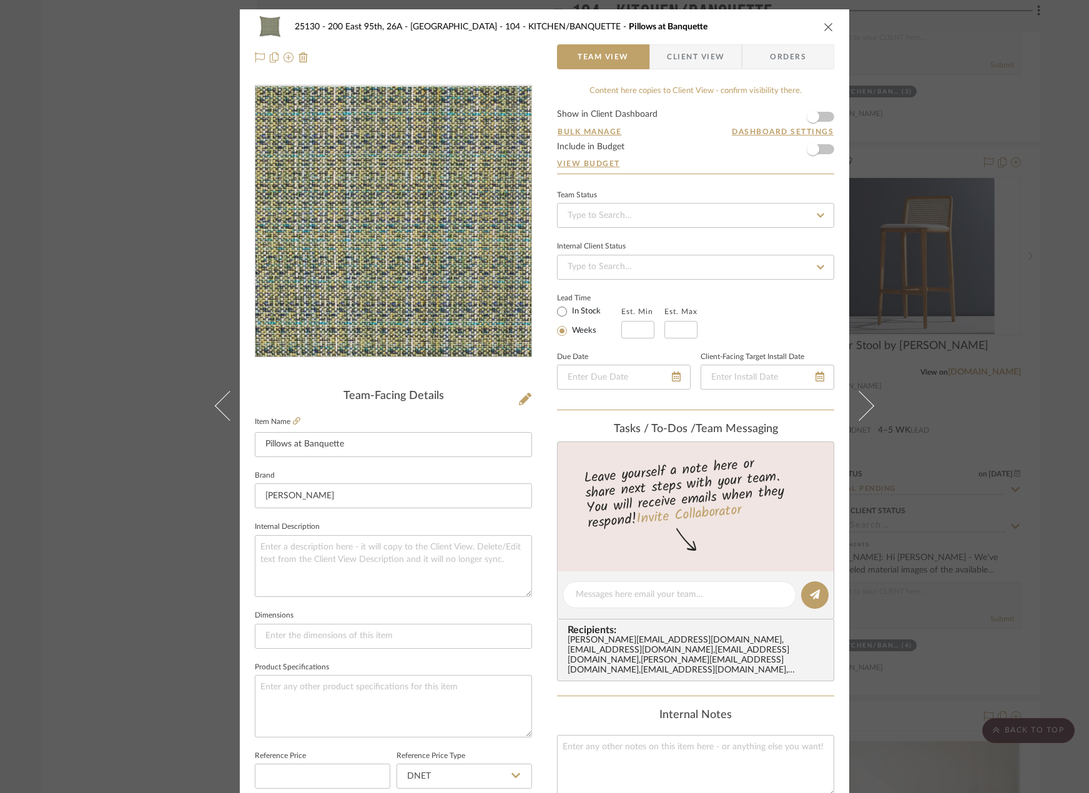
click at [389, 243] on img "0" at bounding box center [393, 221] width 271 height 271
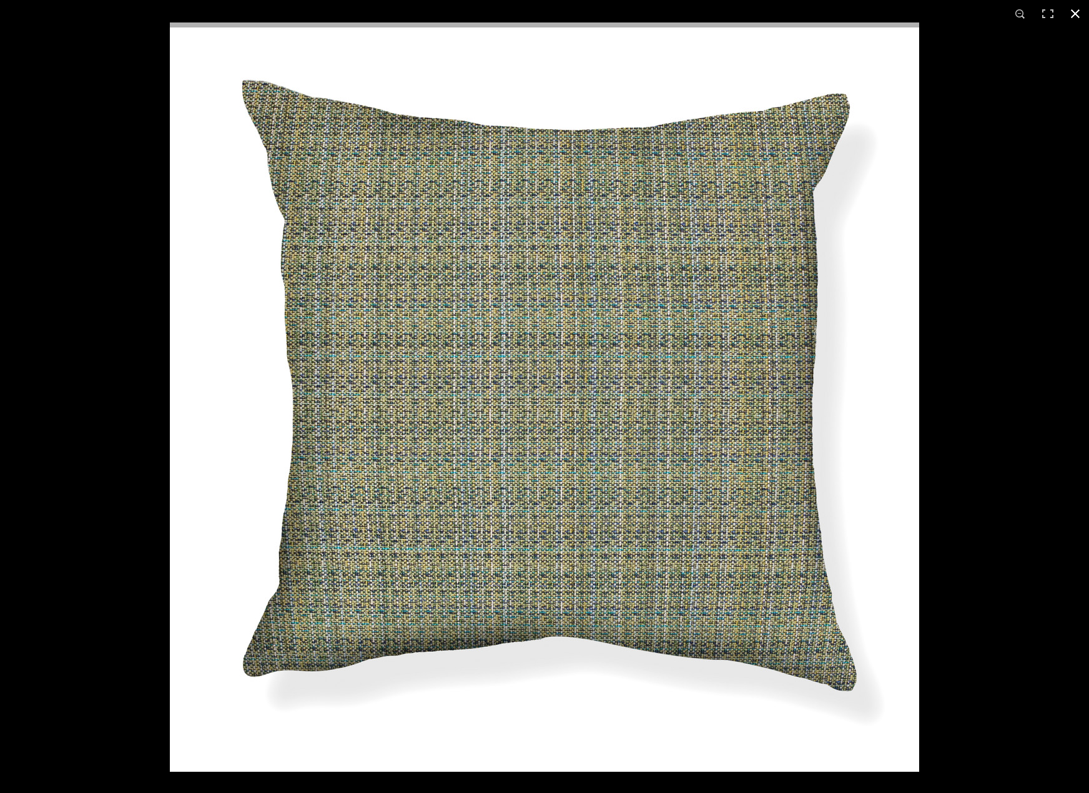
click at [1071, 9] on button at bounding box center [1074, 13] width 27 height 27
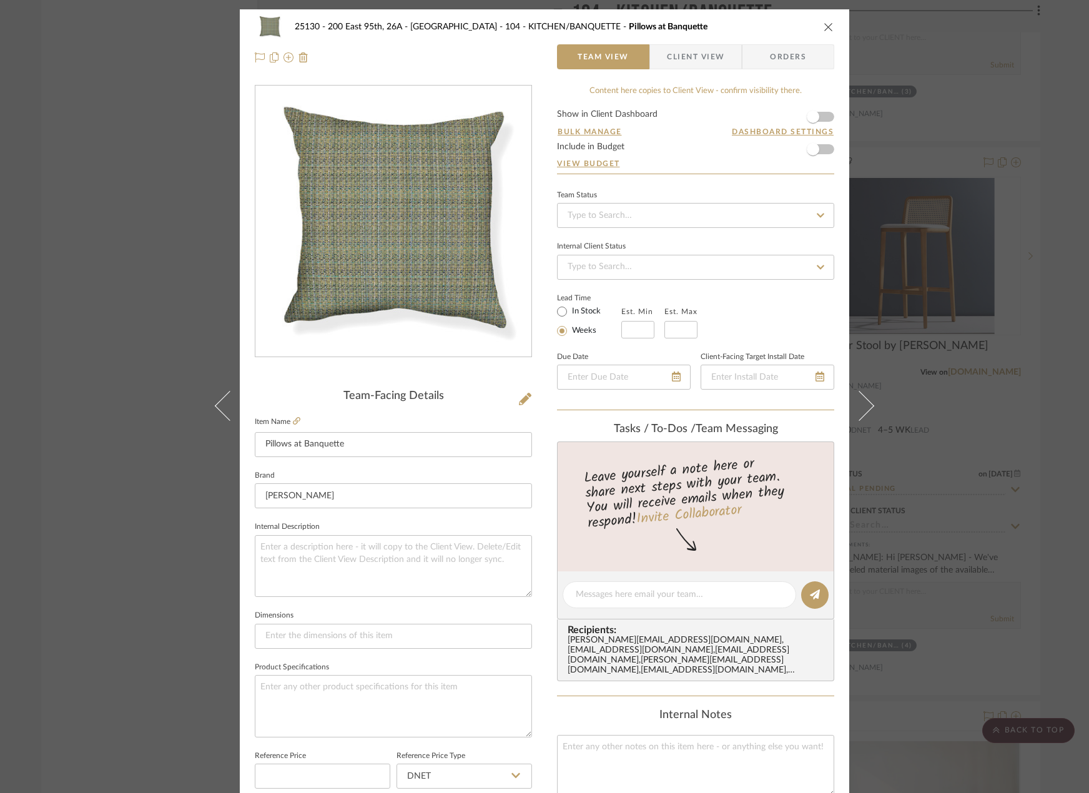
click at [823, 21] on button "close" at bounding box center [828, 26] width 11 height 11
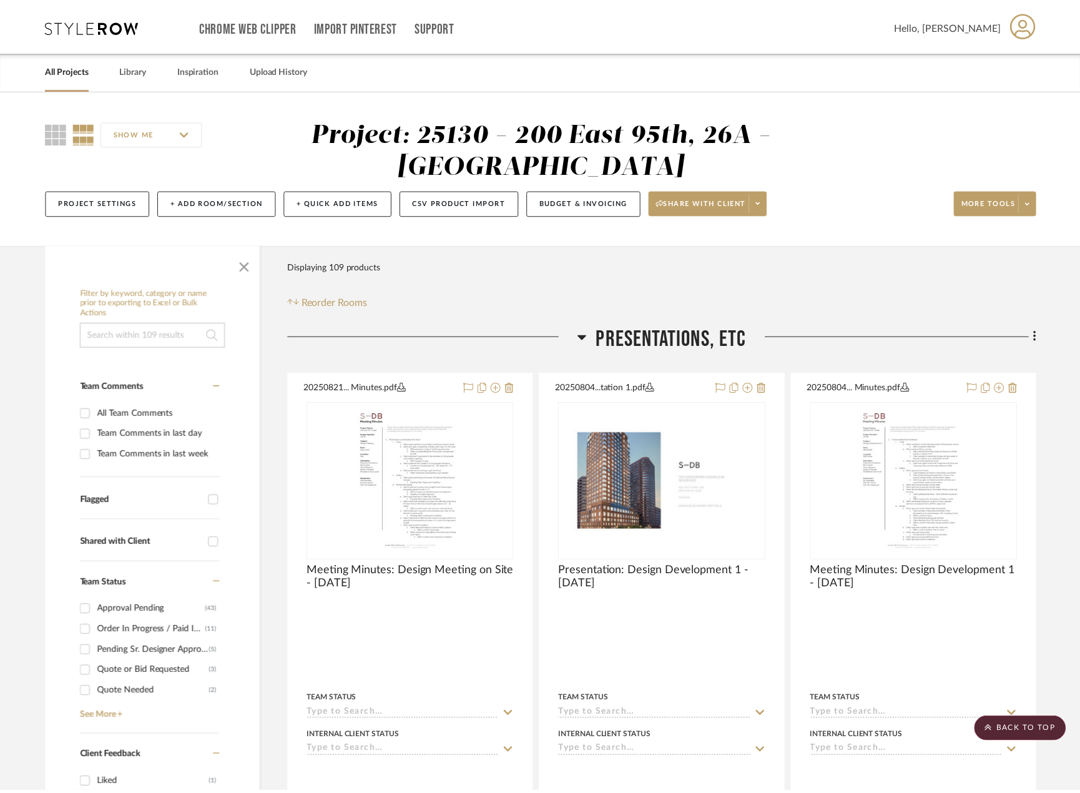
scroll to position [7323, 0]
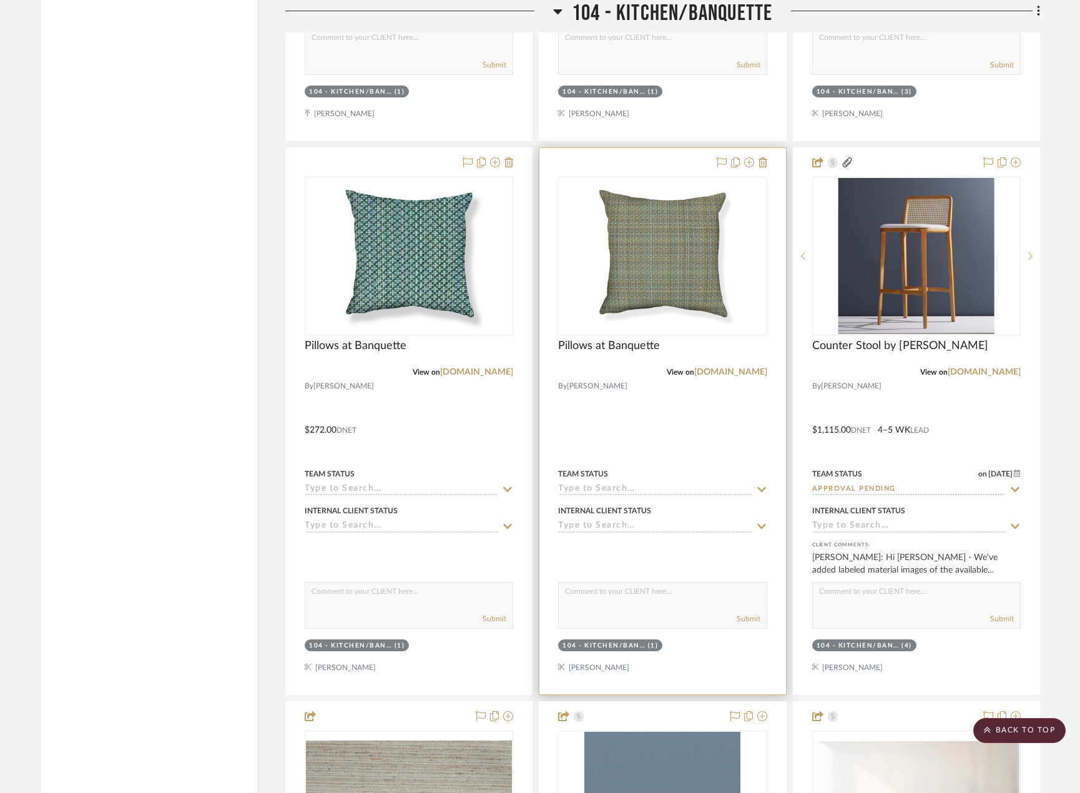
click at [692, 411] on div at bounding box center [662, 421] width 246 height 546
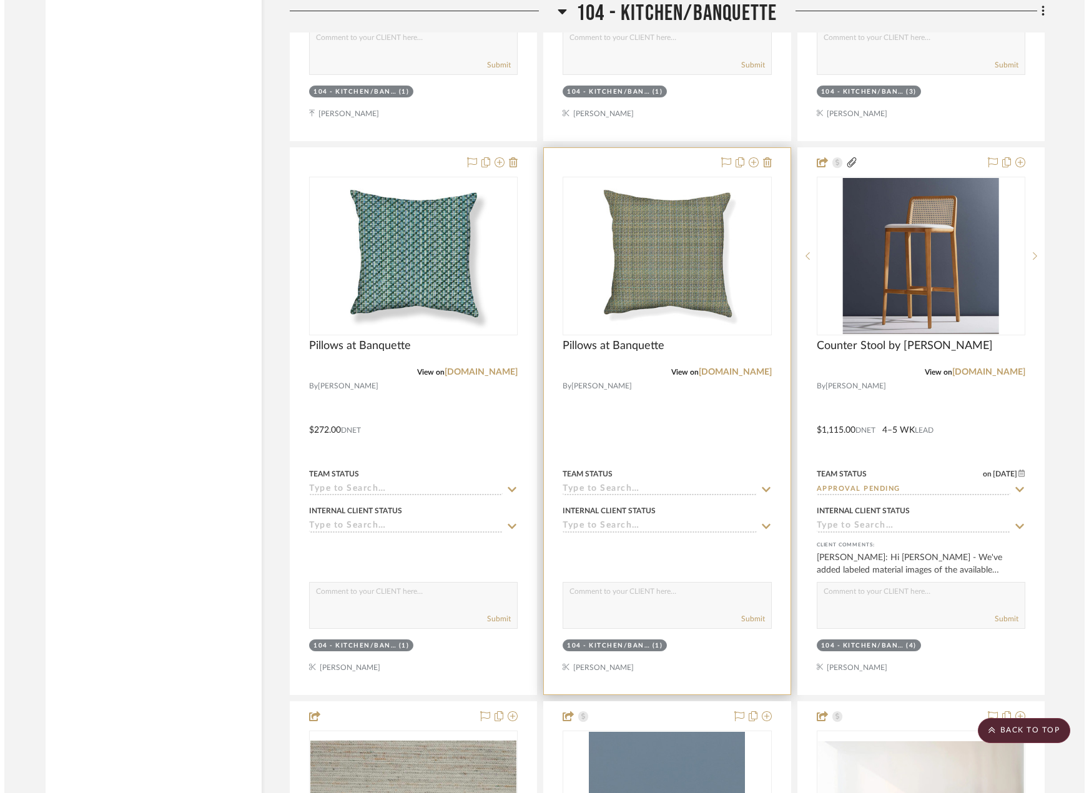
scroll to position [0, 0]
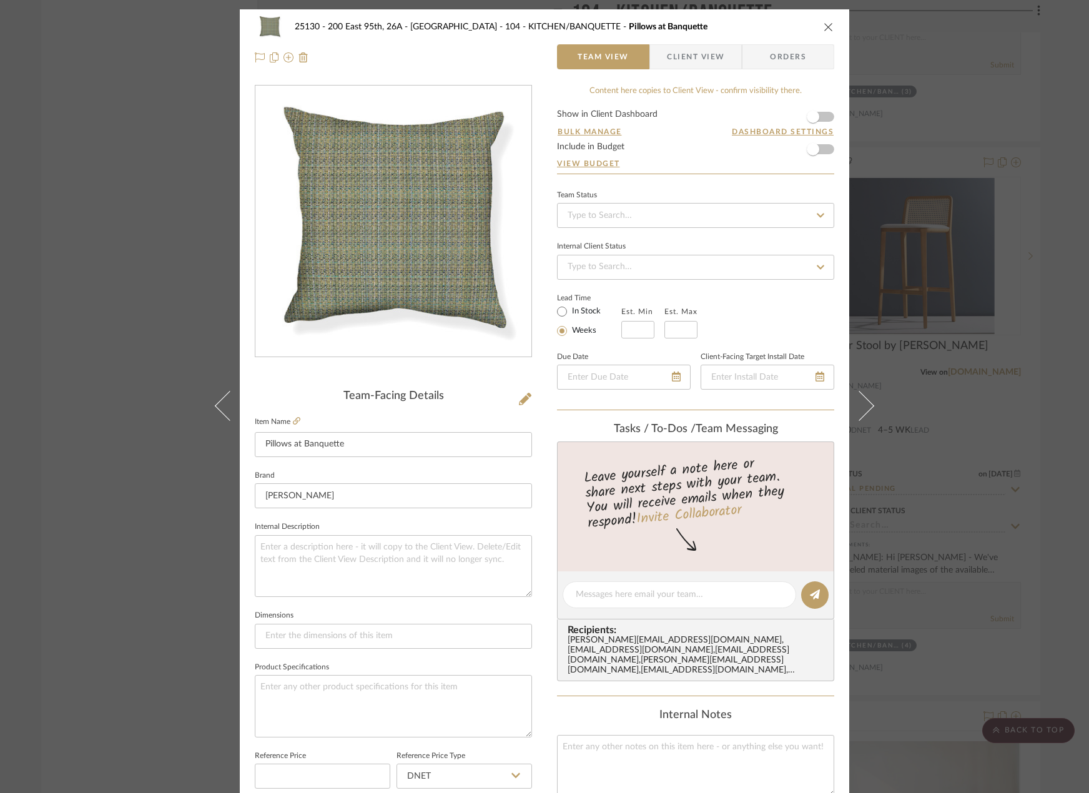
click at [933, 92] on div "25130 - 200 East 95th, 26A - Kosheleva 104 - KITCHEN/BANQUETTE Pillows at Banqu…" at bounding box center [544, 396] width 1089 height 793
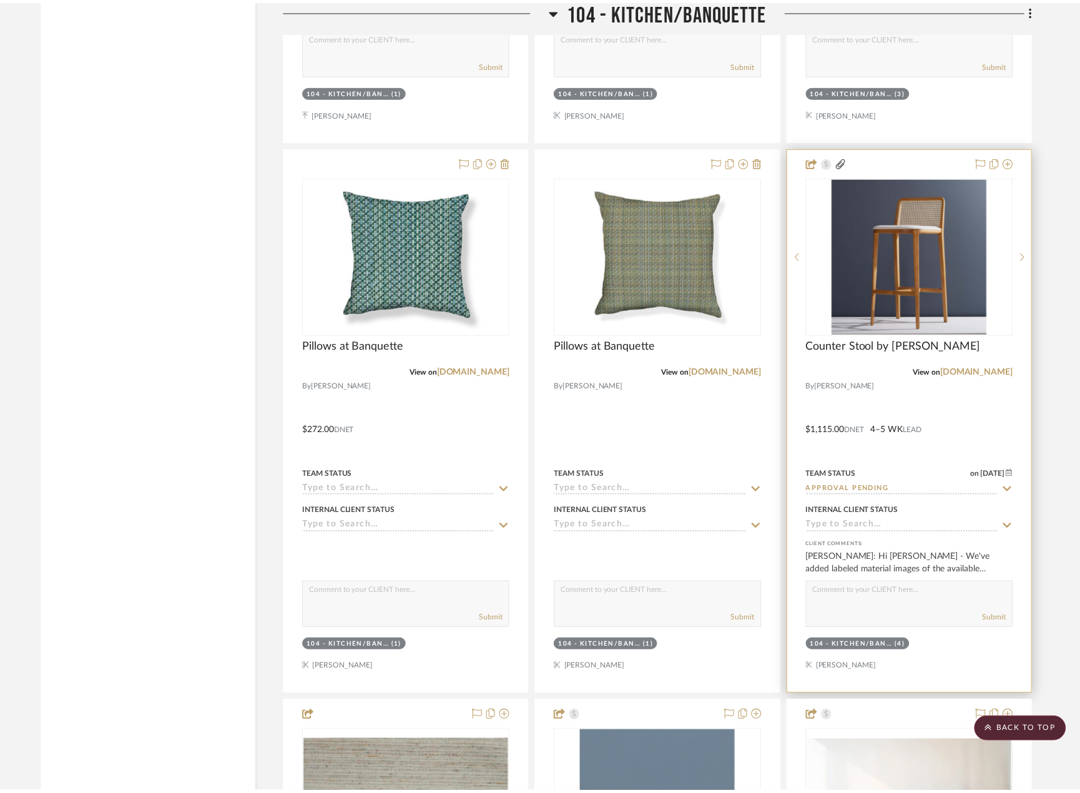
scroll to position [7323, 0]
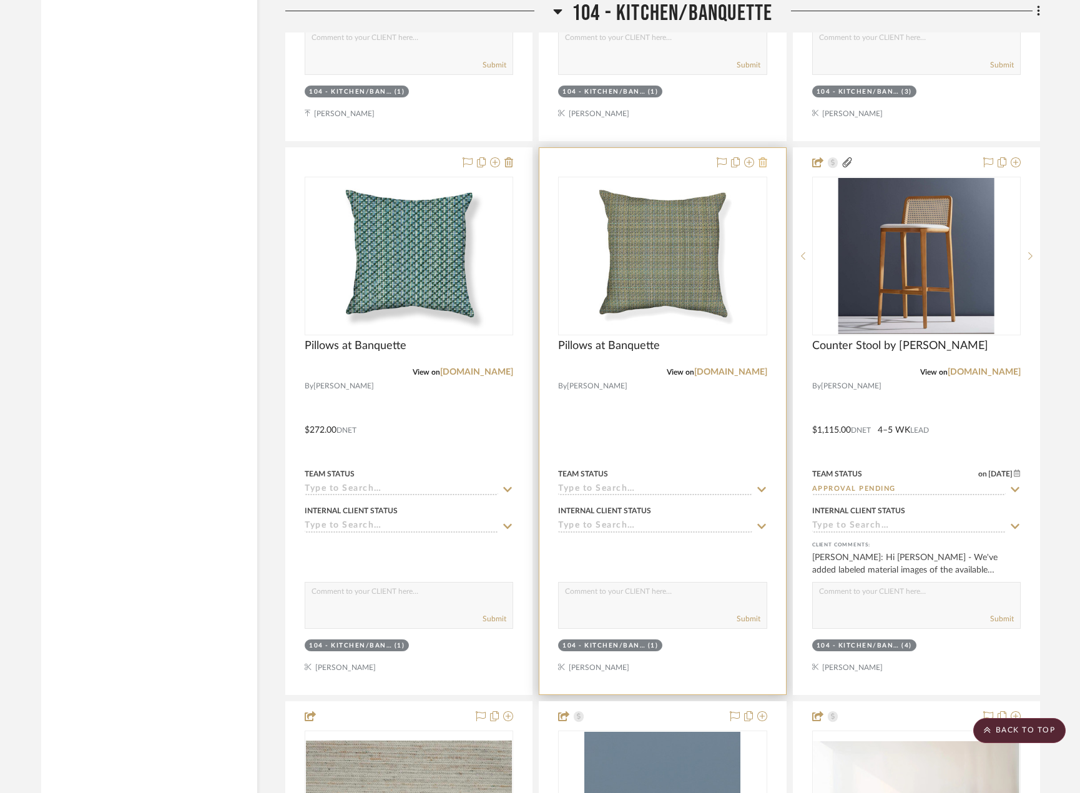
click at [764, 160] on icon at bounding box center [763, 162] width 9 height 10
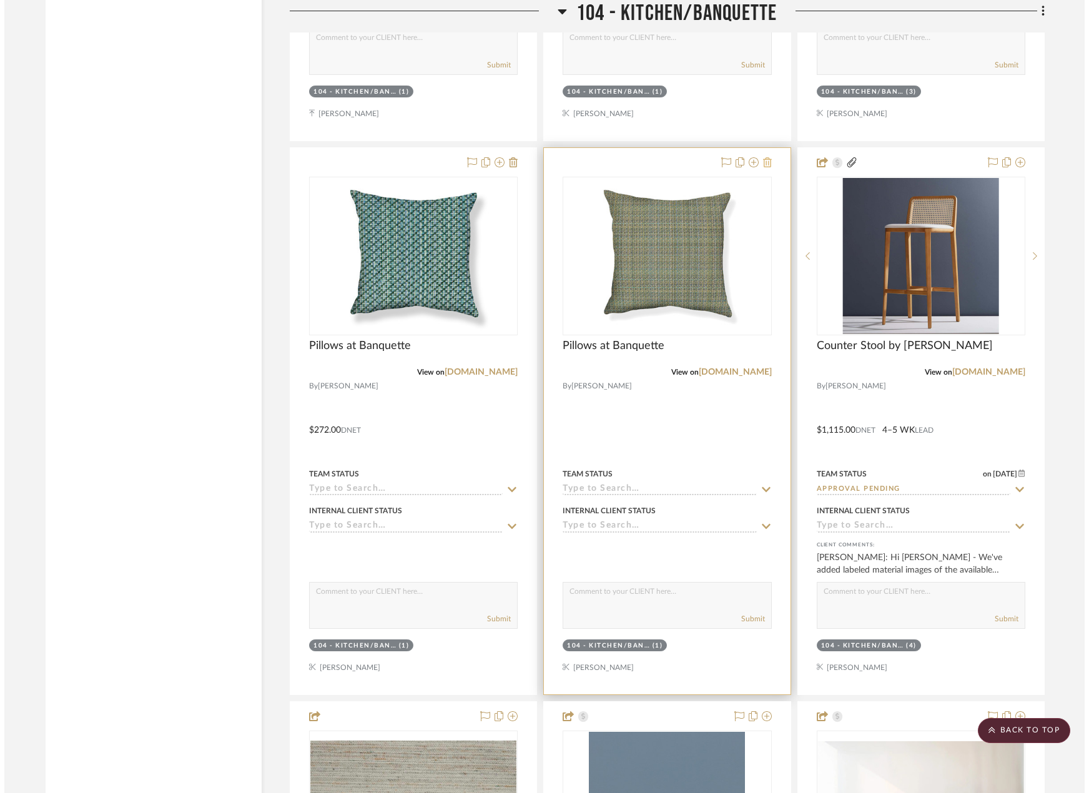
scroll to position [0, 0]
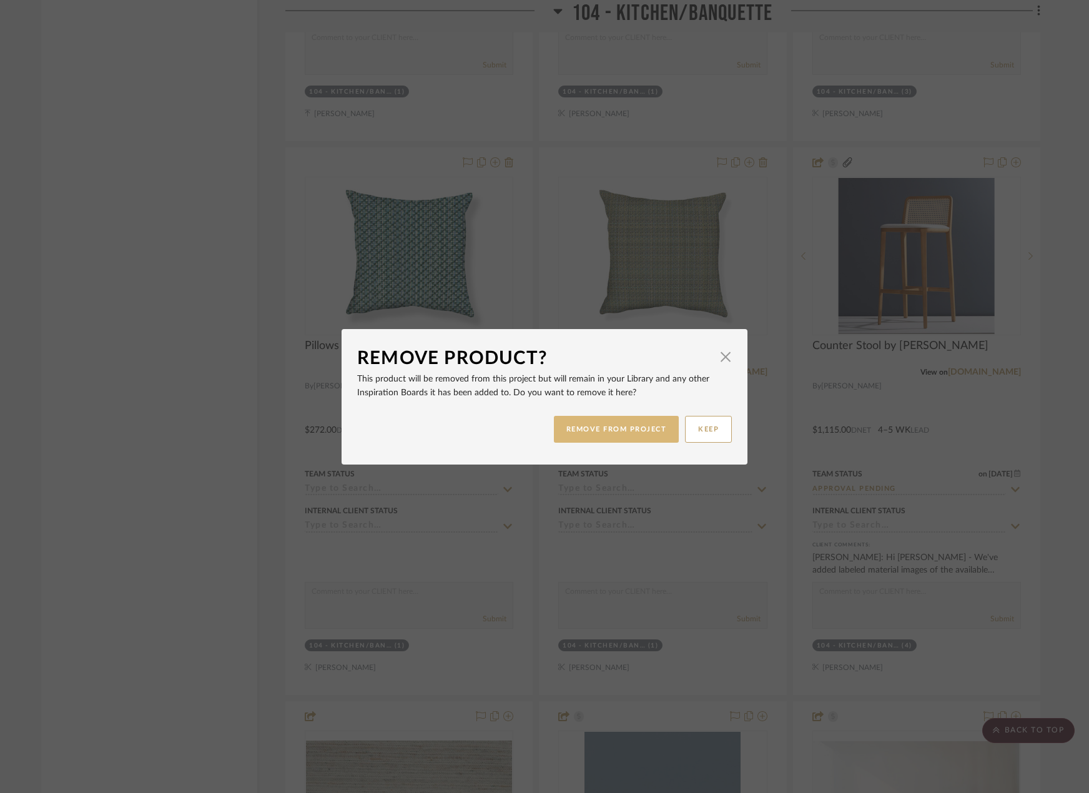
click at [609, 423] on button "REMOVE FROM PROJECT" at bounding box center [616, 429] width 125 height 27
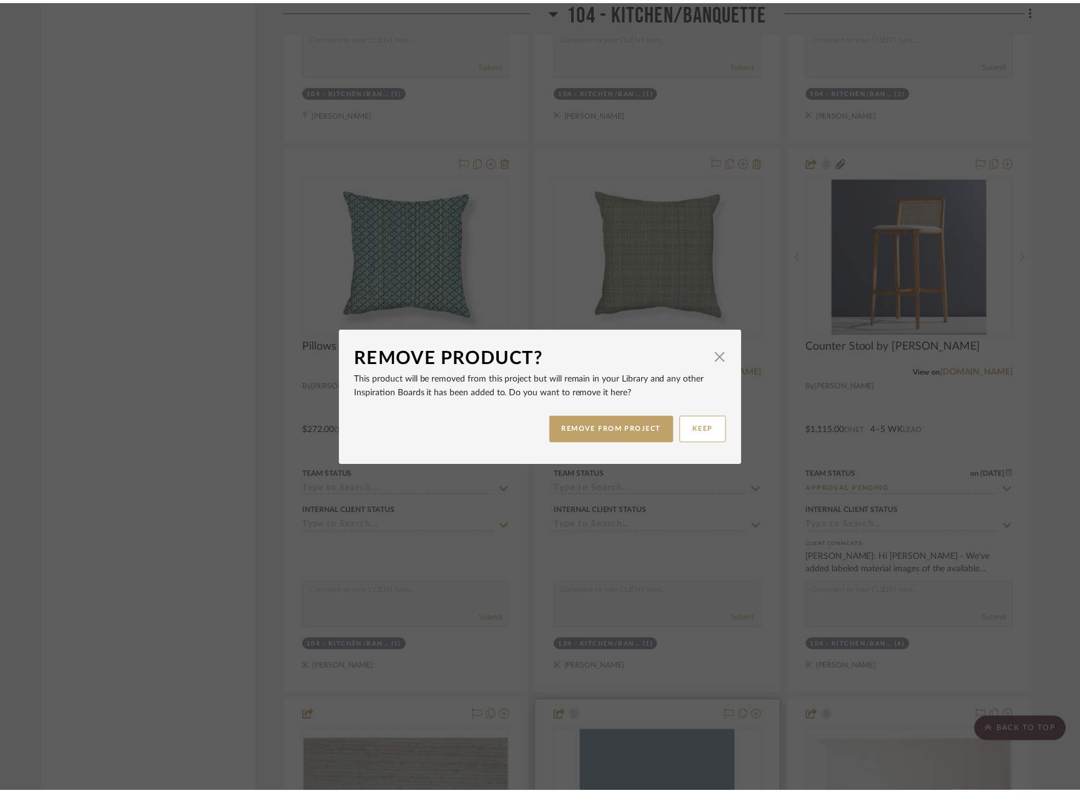
scroll to position [7323, 0]
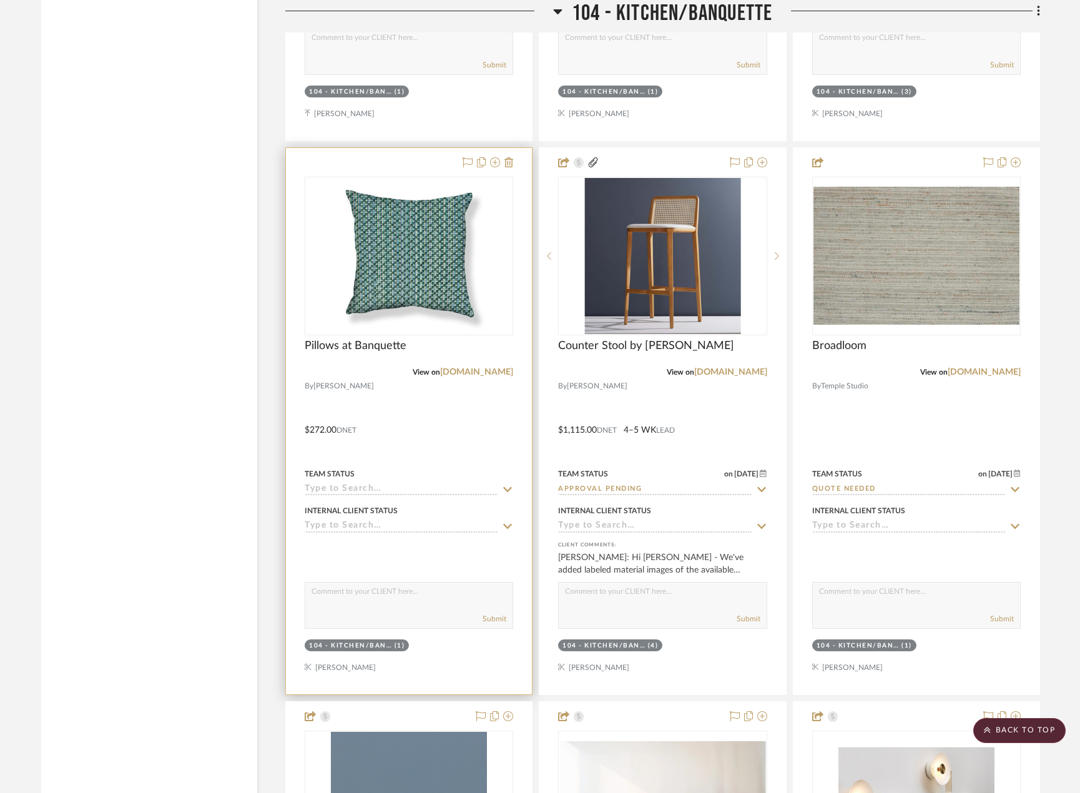
click at [490, 436] on div at bounding box center [409, 421] width 246 height 546
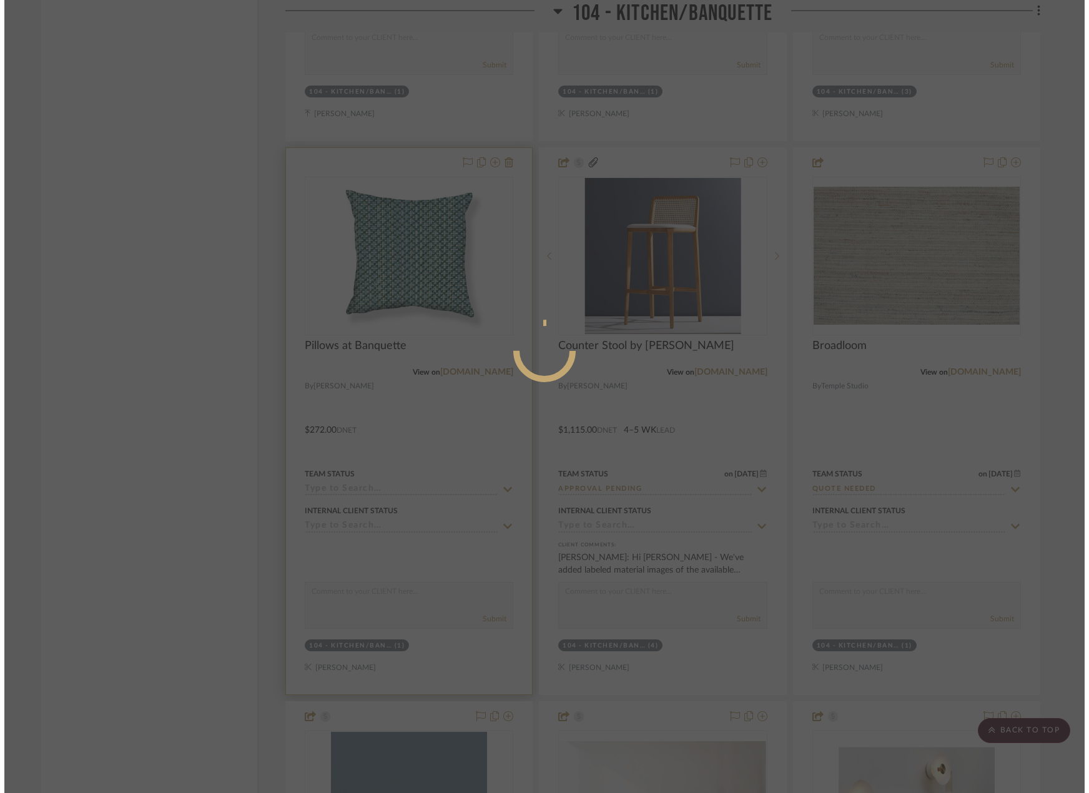
scroll to position [0, 0]
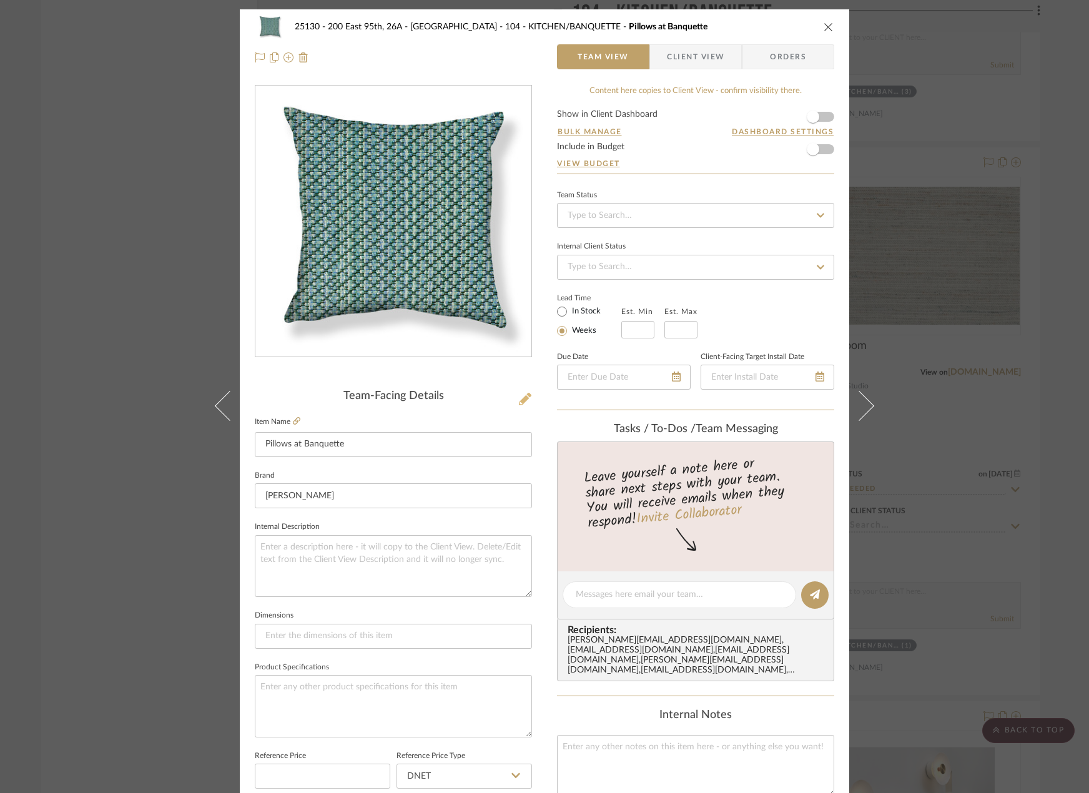
click at [519, 400] on icon at bounding box center [525, 399] width 12 height 12
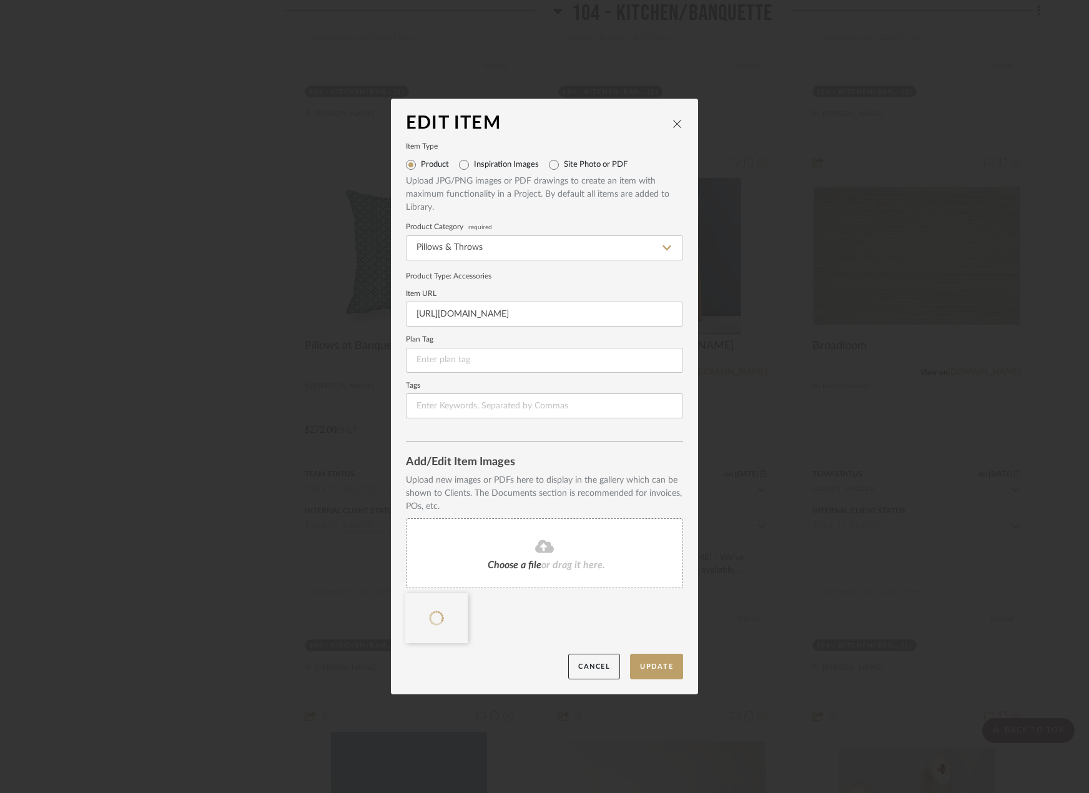
click at [562, 554] on fa-icon at bounding box center [545, 547] width 114 height 16
click at [639, 659] on button "Update" at bounding box center [656, 667] width 53 height 26
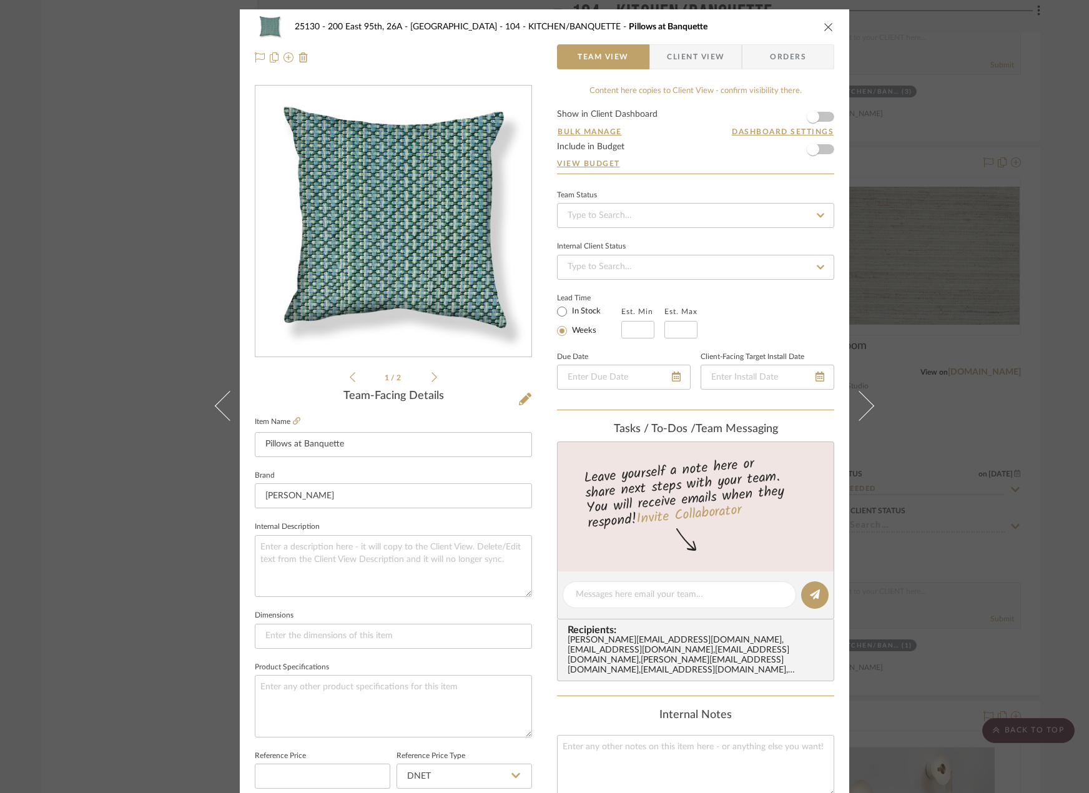
click at [431, 381] on icon at bounding box center [434, 377] width 6 height 10
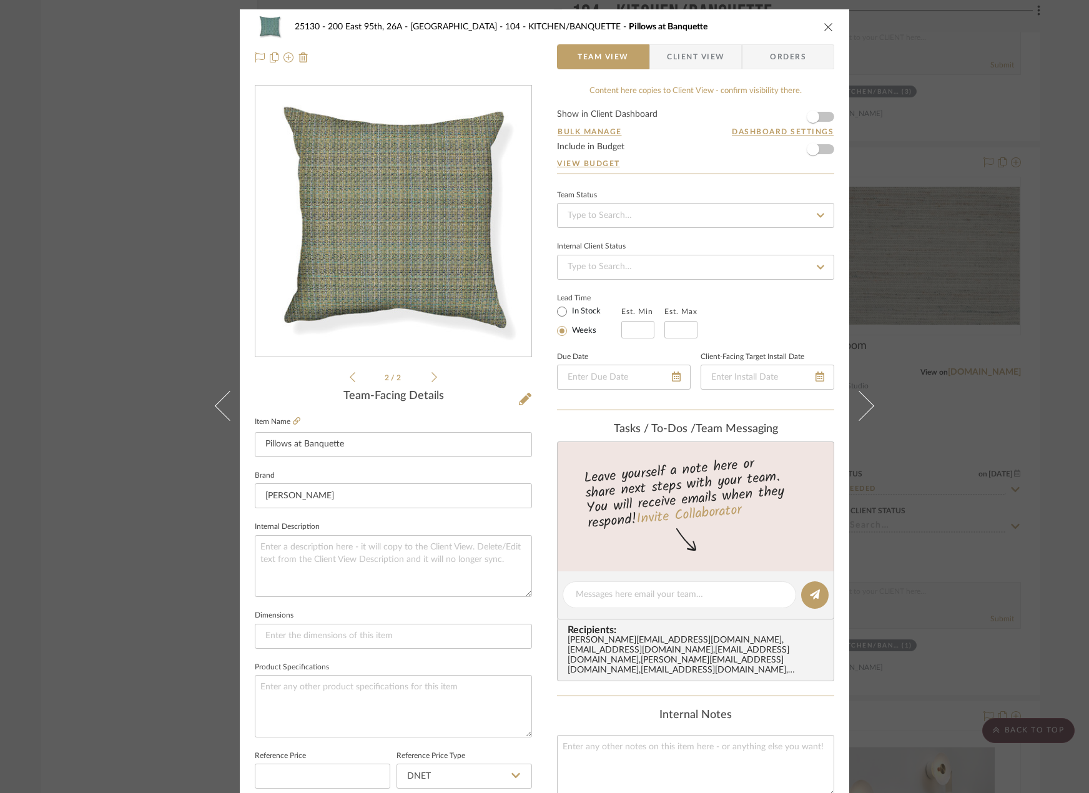
click at [680, 54] on span "Client View" at bounding box center [695, 56] width 57 height 25
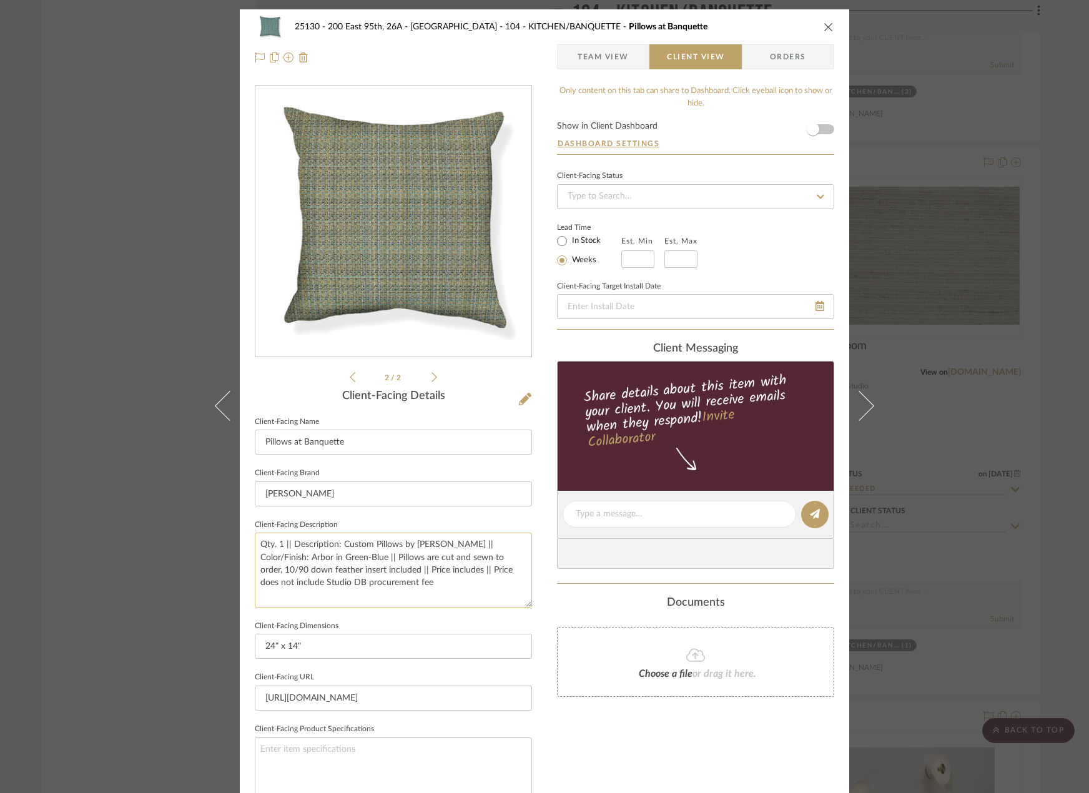
click at [463, 593] on textarea "Qty. 1 || Description: Custom Pillows by [PERSON_NAME] || Color/Finish: Arbor i…" at bounding box center [393, 570] width 277 height 74
click at [278, 548] on textarea "Qty. 1 || Description: Custom Pillows by [PERSON_NAME] || Color/Finish: Arbor i…" at bounding box center [393, 570] width 277 height 74
click at [345, 555] on textarea "Qty. 2 || Description: Custom Pillows by [PERSON_NAME] || Color/Finish: Arbor i…" at bounding box center [393, 570] width 277 height 74
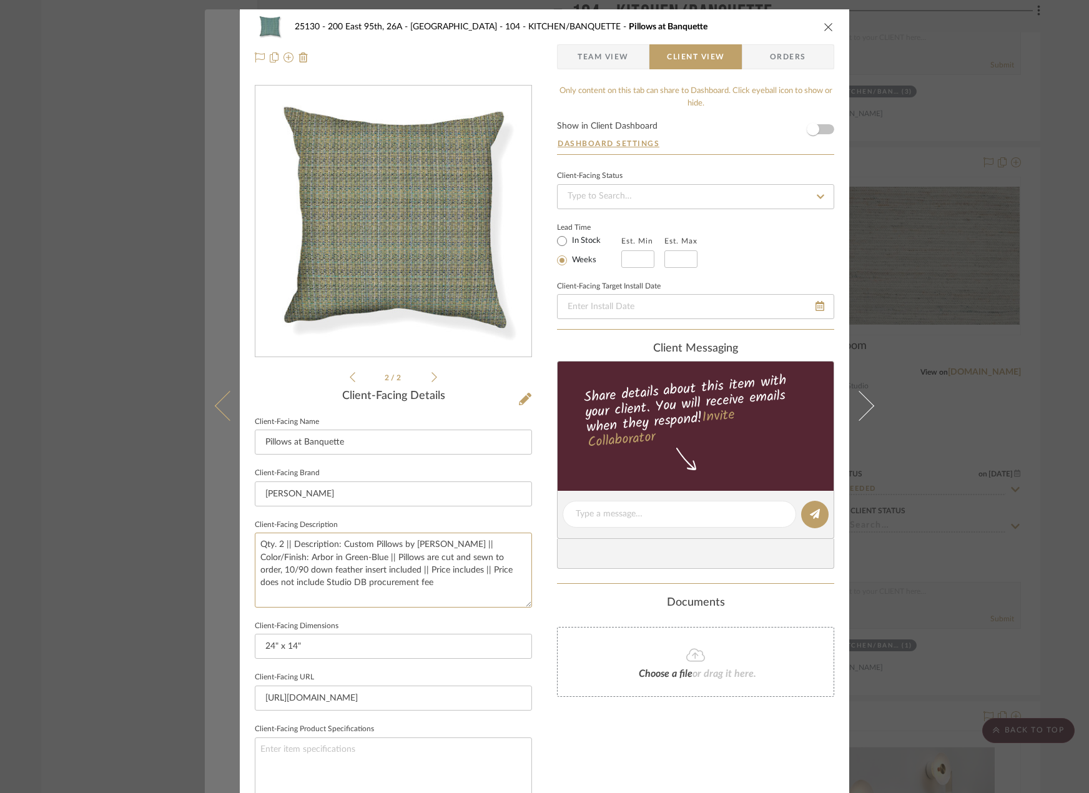
drag, startPoint x: 306, startPoint y: 556, endPoint x: 228, endPoint y: 554, distance: 77.5
click at [228, 554] on mat-dialog-content "25130 - 200 East 95th, 26A - Kosheleva 104 - KITCHEN/BANQUETTE Pillows at Banqu…" at bounding box center [544, 518] width 679 height 1019
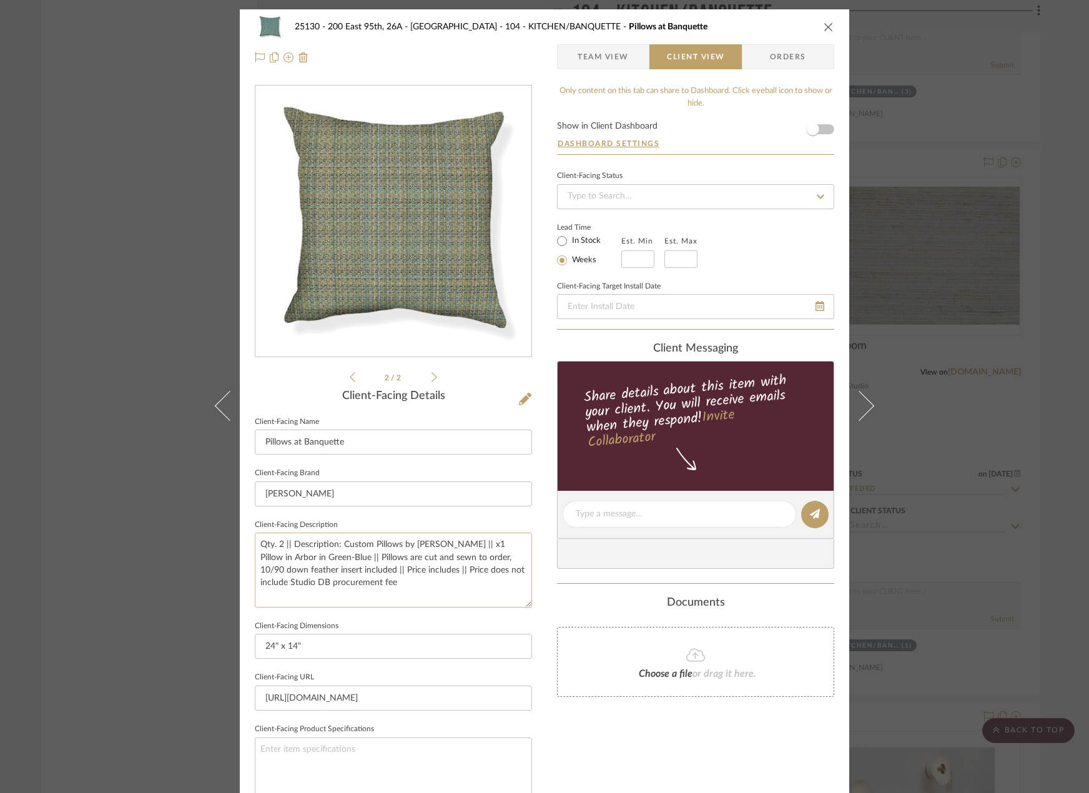
drag, startPoint x: 295, startPoint y: 556, endPoint x: 288, endPoint y: 561, distance: 8.0
click at [288, 561] on textarea "Qty. 2 || Description: Custom Pillows by [PERSON_NAME] || x1 Pillow in Arbor in…" at bounding box center [393, 570] width 277 height 74
click at [343, 560] on textarea "Qty. 2 || Description: Custom Pillows by [PERSON_NAME] || x1 Pillow in Arbor / …" at bounding box center [393, 570] width 277 height 74
click at [339, 562] on textarea "Qty. 2 || Description: Custom Pillows by [PERSON_NAME] || x1 Pillow in Arbor / …" at bounding box center [393, 570] width 277 height 74
type textarea "Qty. 2 || Description: Custom Pillows by [PERSON_NAME] || x1 Pillow in Arbor / …"
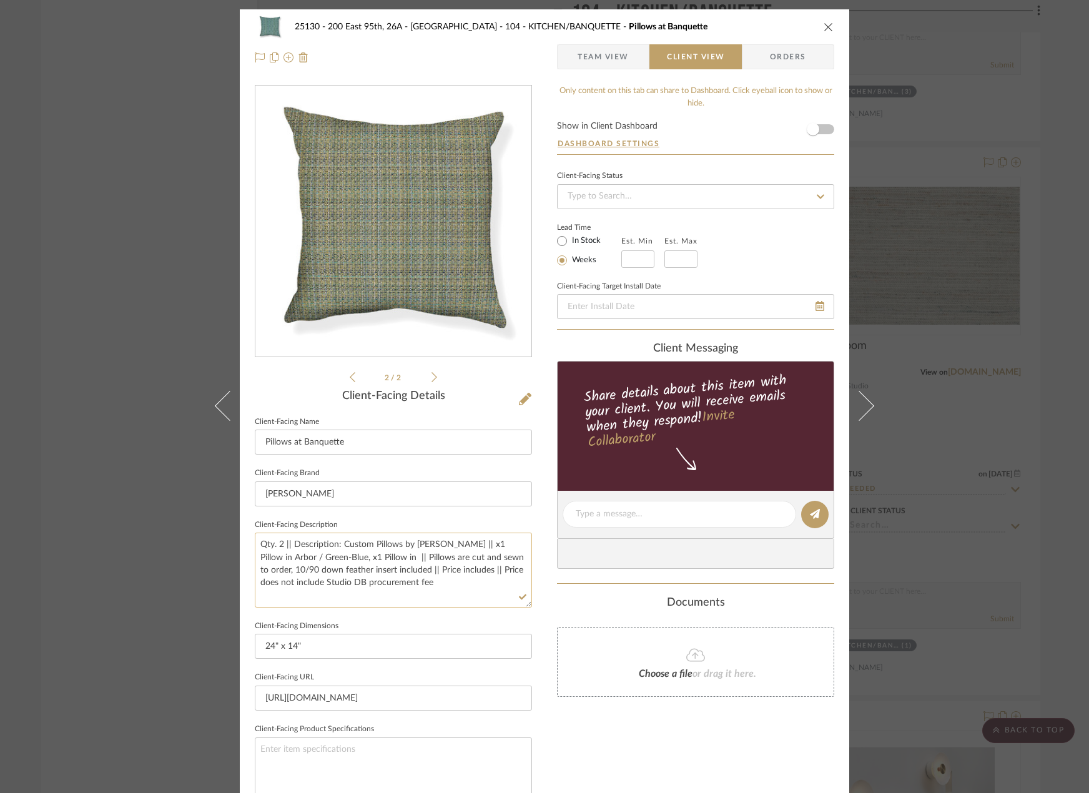
click at [388, 561] on textarea "Qty. 2 || Description: Custom Pillows by [PERSON_NAME] || x1 Pillow in Arbor / …" at bounding box center [393, 570] width 277 height 74
type textarea "Qty. 2 || Description: Custom Pillows by [PERSON_NAME] || x1 Pillow in Arbor / …"
click at [312, 587] on textarea "Qty. 2 || Description: Custom Pillows by [PERSON_NAME] || x1 Pillow in Arbor / …" at bounding box center [393, 570] width 277 height 74
type textarea "Qty. 2 || Description: Custom Pillows by [PERSON_NAME] || x1 Pillow in Arbor / …"
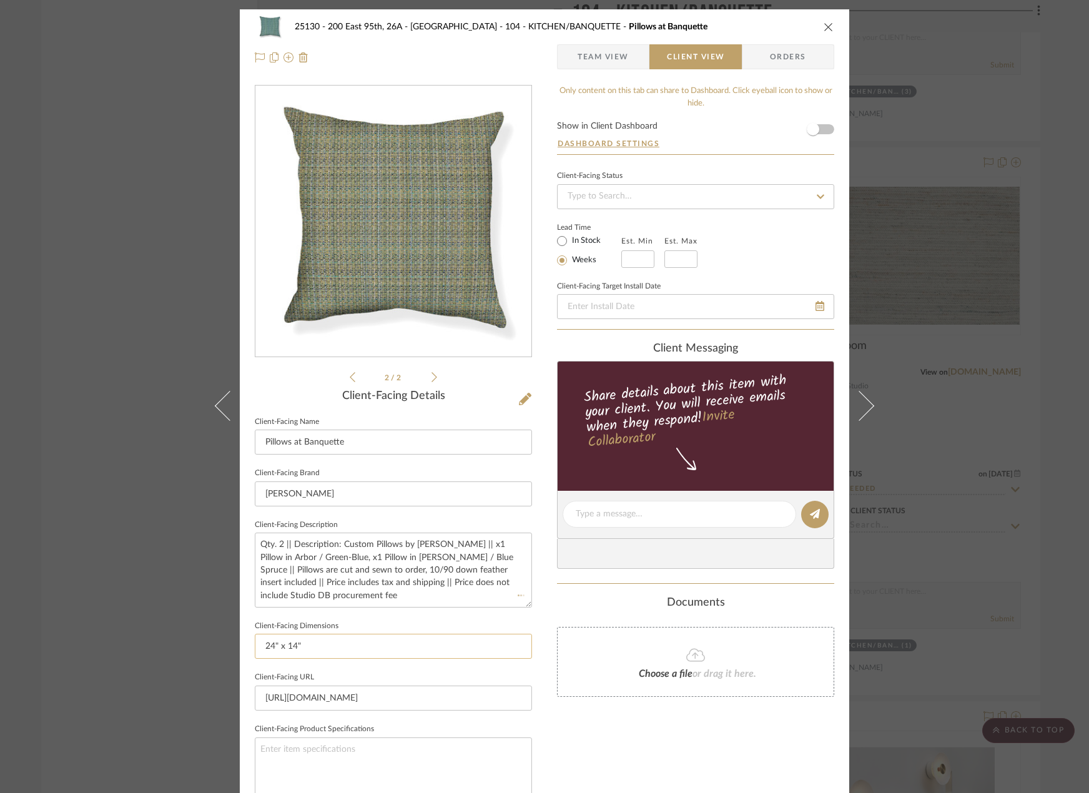
click at [381, 652] on input "24" x 14"" at bounding box center [393, 646] width 277 height 25
click at [599, 59] on span "Team View" at bounding box center [602, 56] width 51 height 25
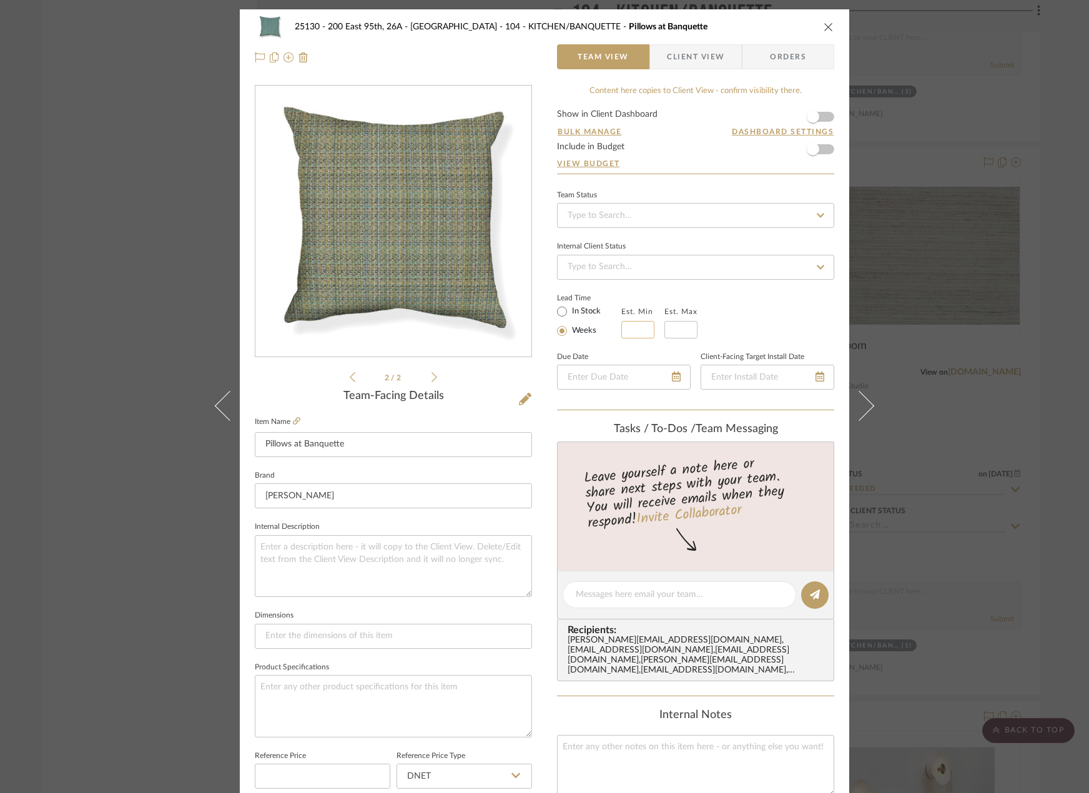
click at [637, 320] on fieldset "Est. Min" at bounding box center [637, 320] width 33 height 35
type input "1"
click at [684, 327] on input "text" at bounding box center [680, 329] width 33 height 17
type input "2"
click at [636, 322] on input "1" at bounding box center [637, 329] width 33 height 17
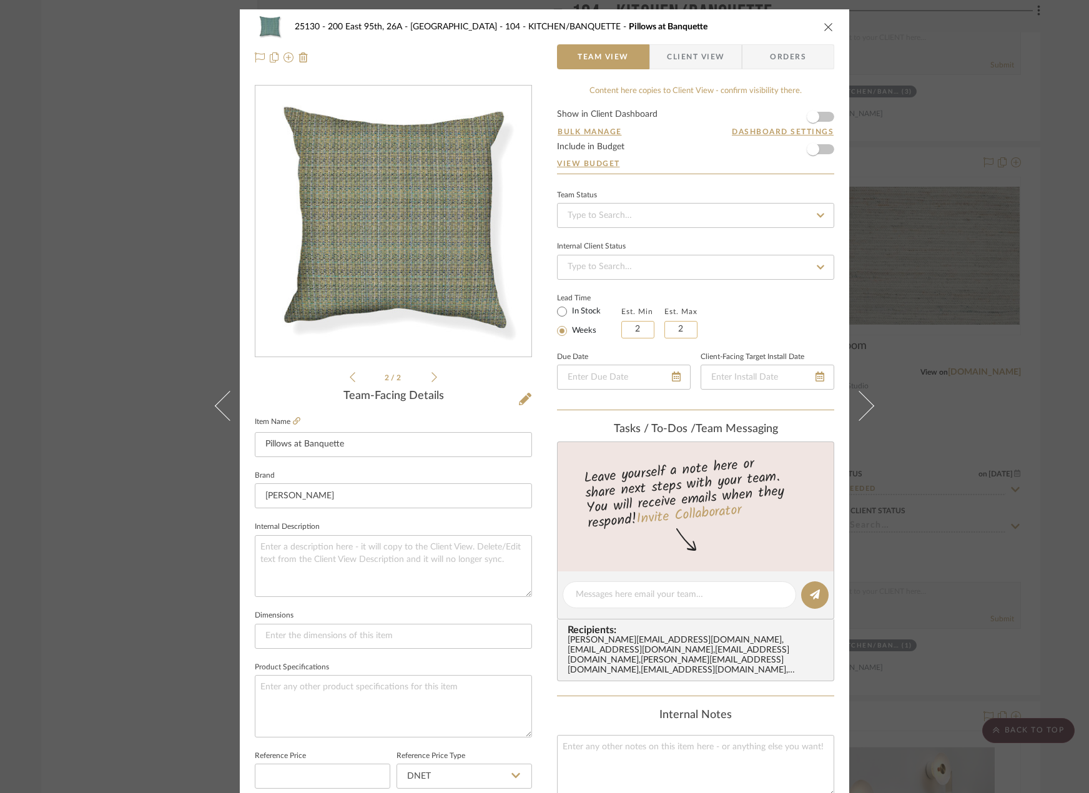
type input "2"
click at [690, 328] on input "2" at bounding box center [680, 329] width 33 height 17
type input "3"
click at [744, 328] on div "Lead Time In Stock Weeks Est. Min 2 Est. Max 3" at bounding box center [695, 314] width 277 height 49
click at [632, 318] on fieldset "Est. Min 2" at bounding box center [637, 320] width 33 height 35
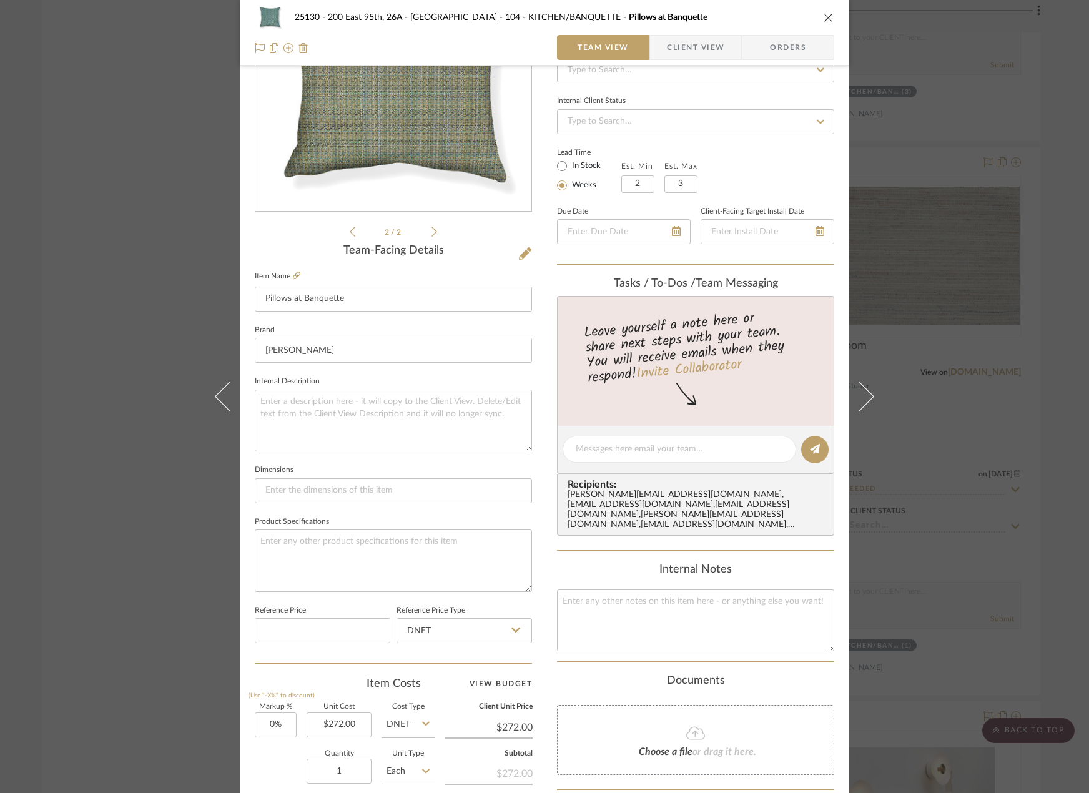
scroll to position [370, 0]
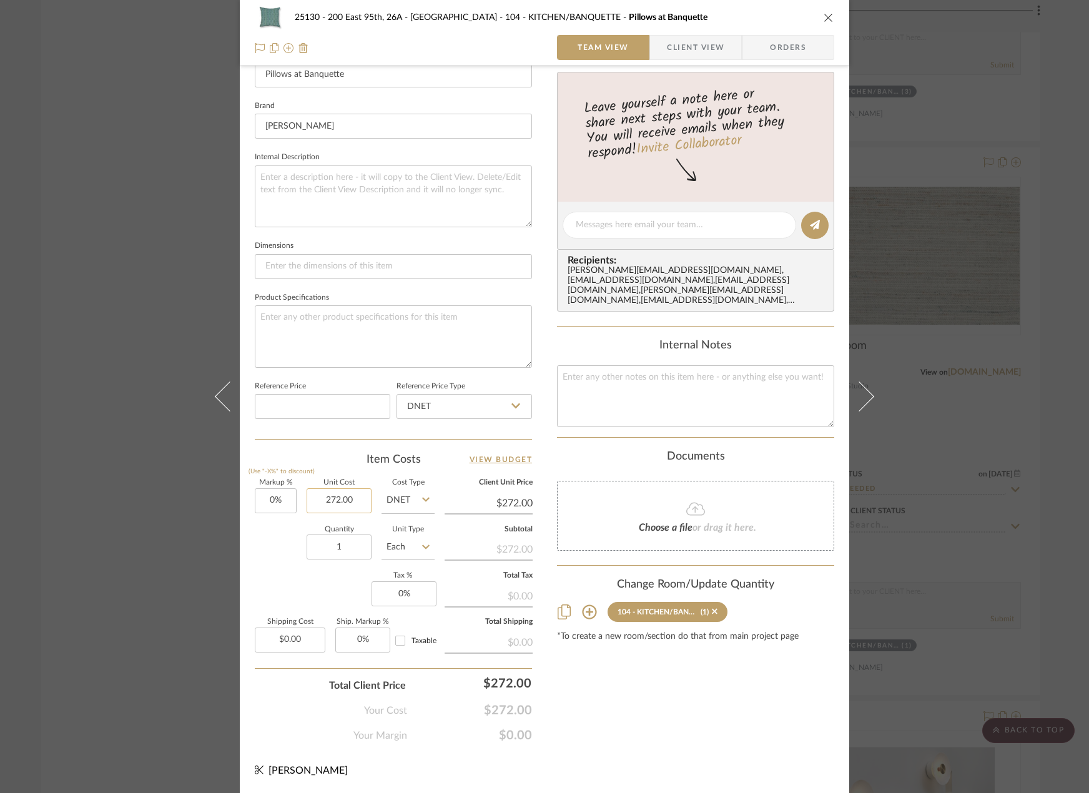
click at [330, 499] on input "272.00" at bounding box center [339, 500] width 65 height 25
click at [412, 546] on input "Each" at bounding box center [407, 546] width 53 height 25
click at [338, 487] on fieldset "Unit Cost $272.00" at bounding box center [339, 496] width 65 height 34
click at [335, 494] on input "272.00" at bounding box center [339, 500] width 65 height 25
type input "$540.00"
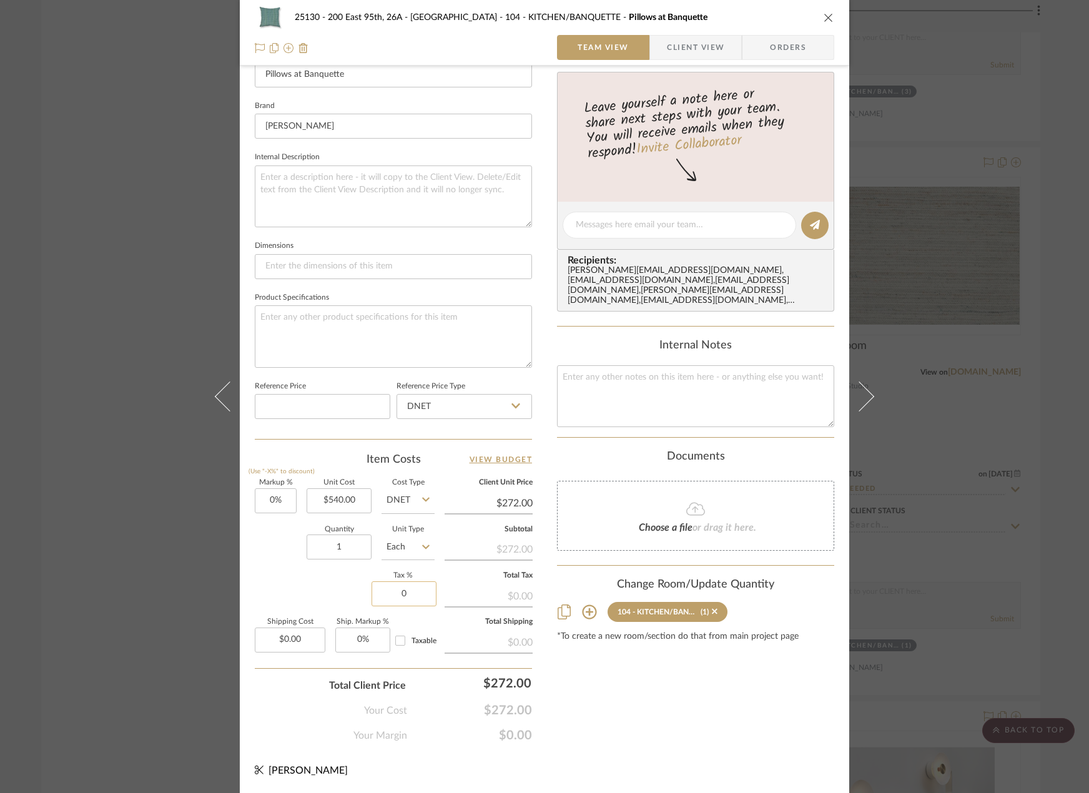
click at [405, 595] on input "0" at bounding box center [403, 593] width 65 height 25
type input "8"
type input "$540.00"
type input "8.875%"
type input "0.00"
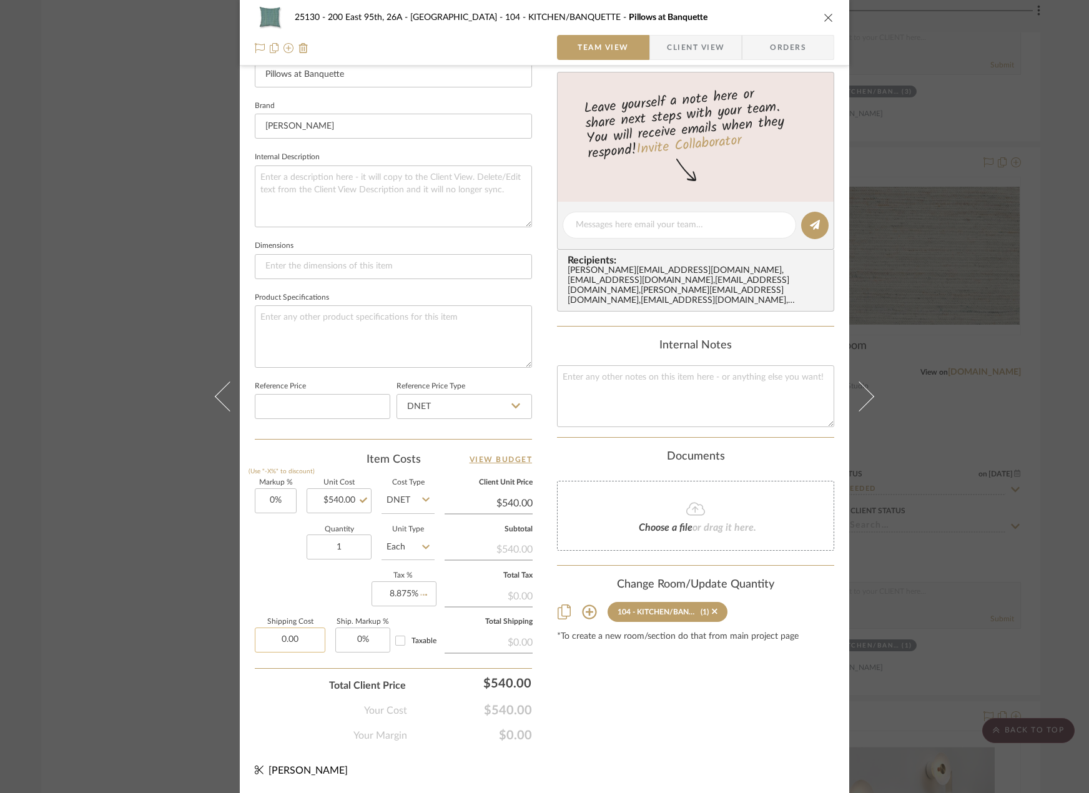
click at [280, 635] on input "0.00" at bounding box center [290, 639] width 71 height 25
type input "$28.00"
click at [637, 746] on div "25130 - 200 East 95th, 26A - Kosheleva 104 - KITCHEN/BANQUETTE Pillows at Banqu…" at bounding box center [544, 216] width 609 height 1153
click at [404, 633] on input "Taxable" at bounding box center [400, 641] width 20 height 20
checkbox input "true"
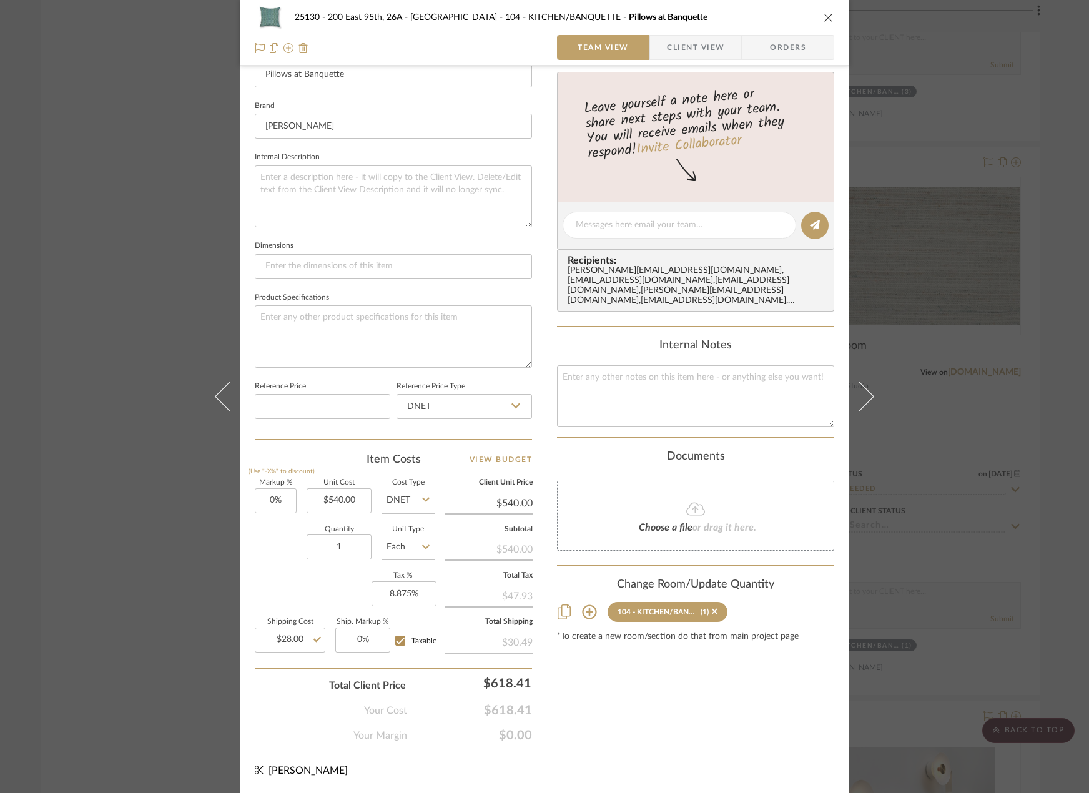
click at [448, 707] on span "$618.41" at bounding box center [469, 710] width 125 height 15
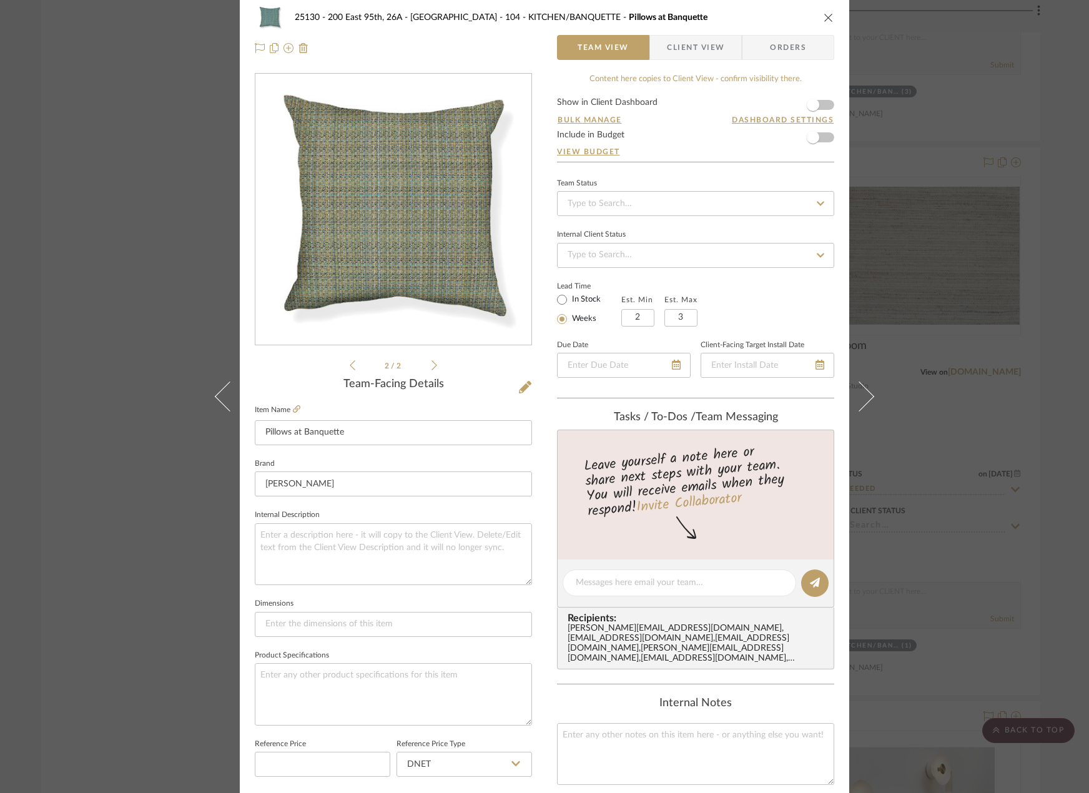
scroll to position [0, 0]
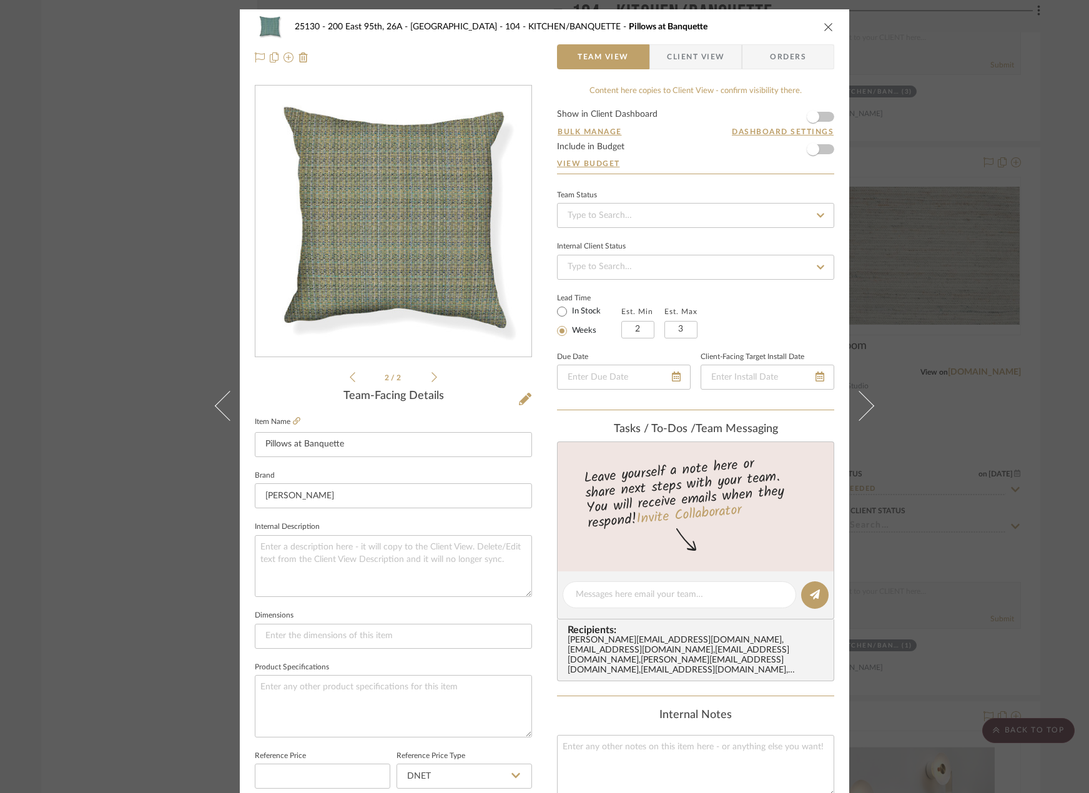
click at [650, 48] on span "button" at bounding box center [658, 56] width 17 height 25
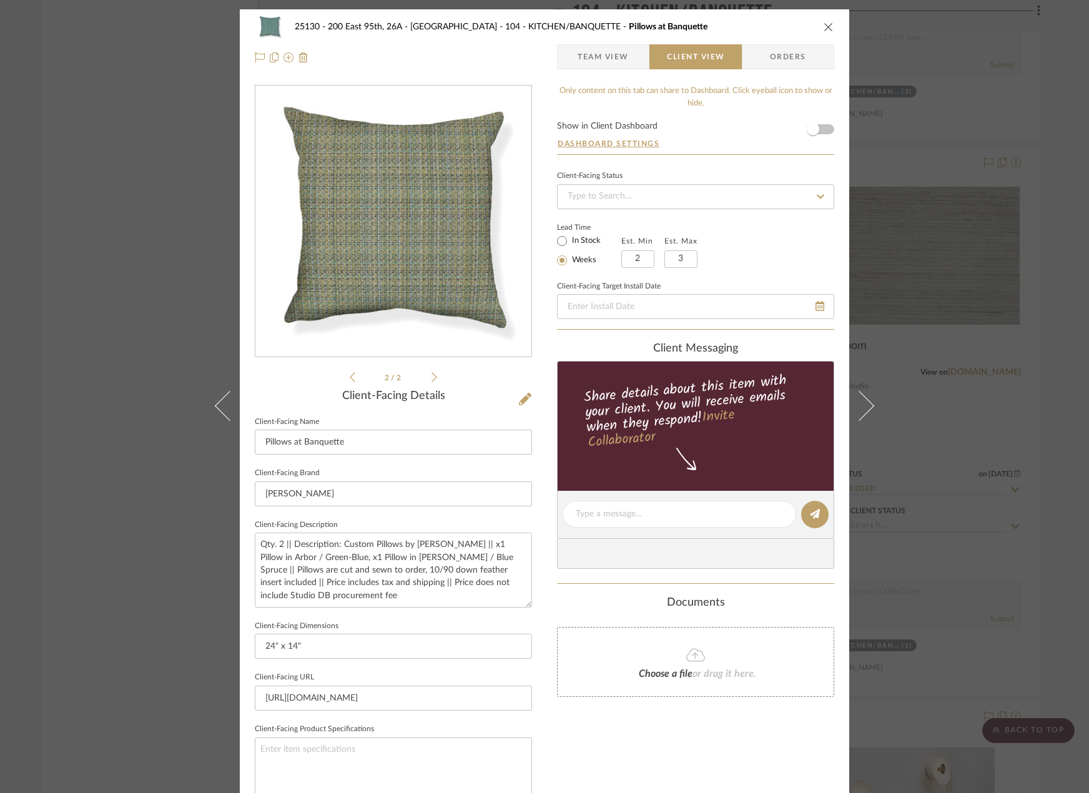
click at [612, 47] on span "Team View" at bounding box center [602, 56] width 51 height 25
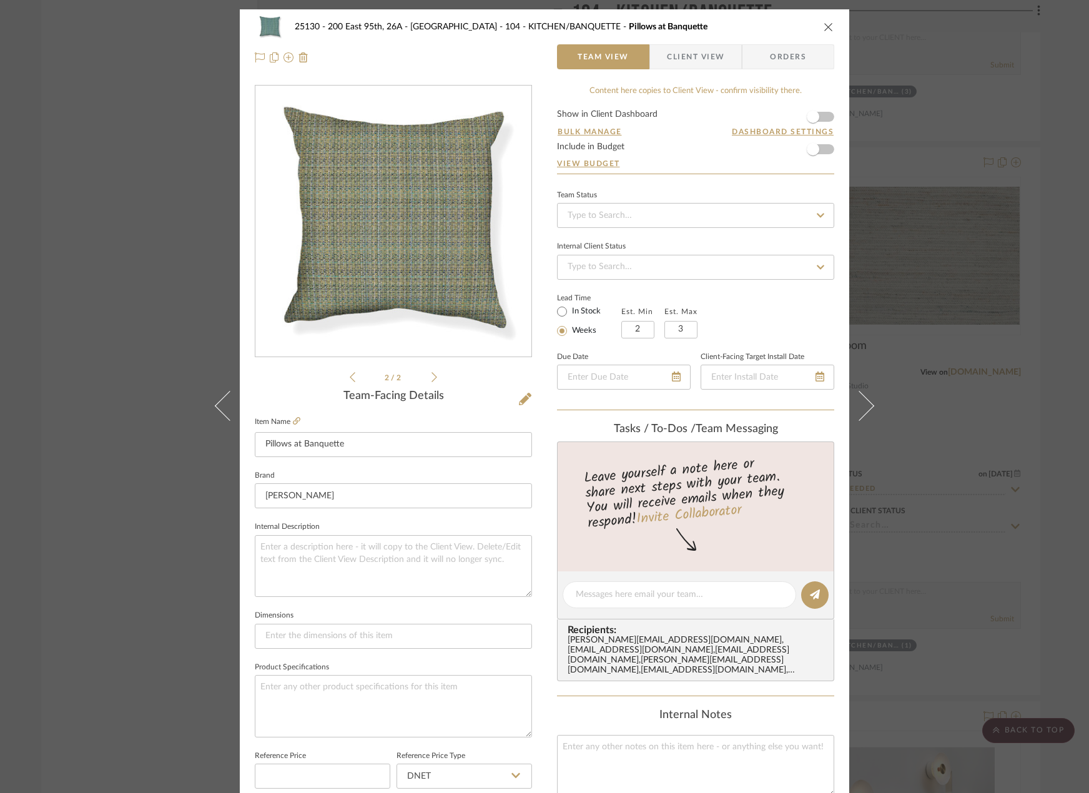
click at [433, 372] on div "2 / 2" at bounding box center [393, 235] width 277 height 300
click at [431, 372] on icon at bounding box center [434, 376] width 6 height 11
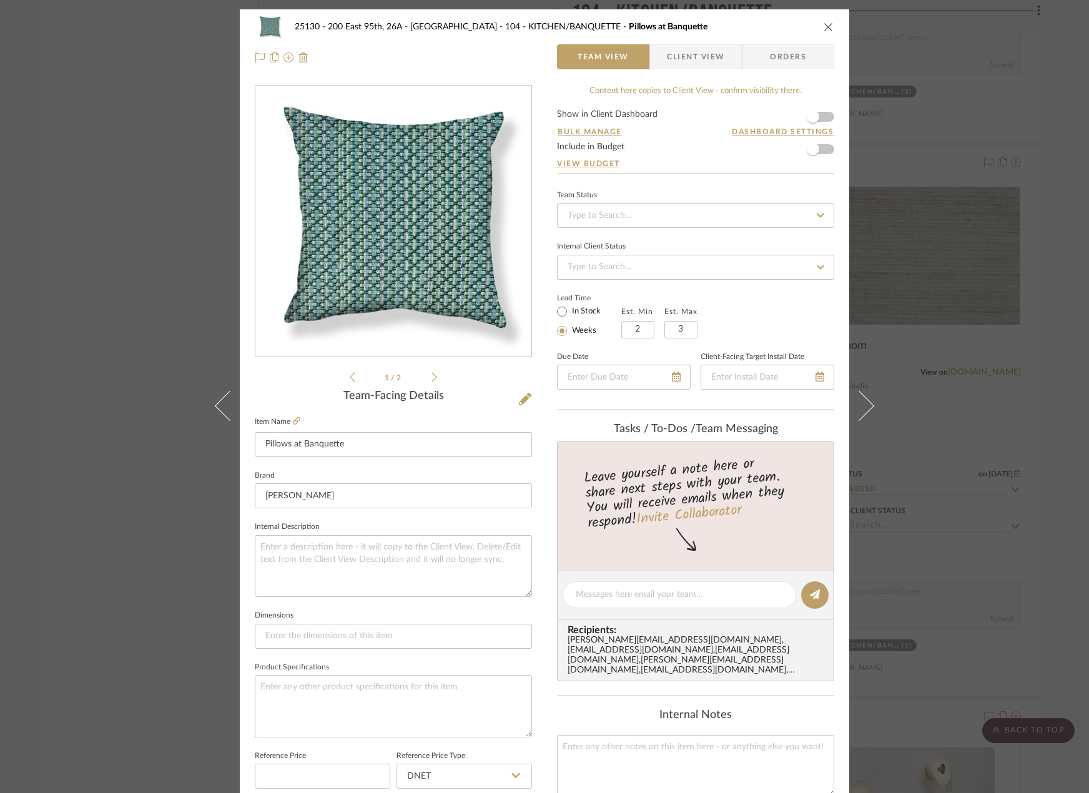
click at [431, 373] on icon at bounding box center [434, 377] width 6 height 10
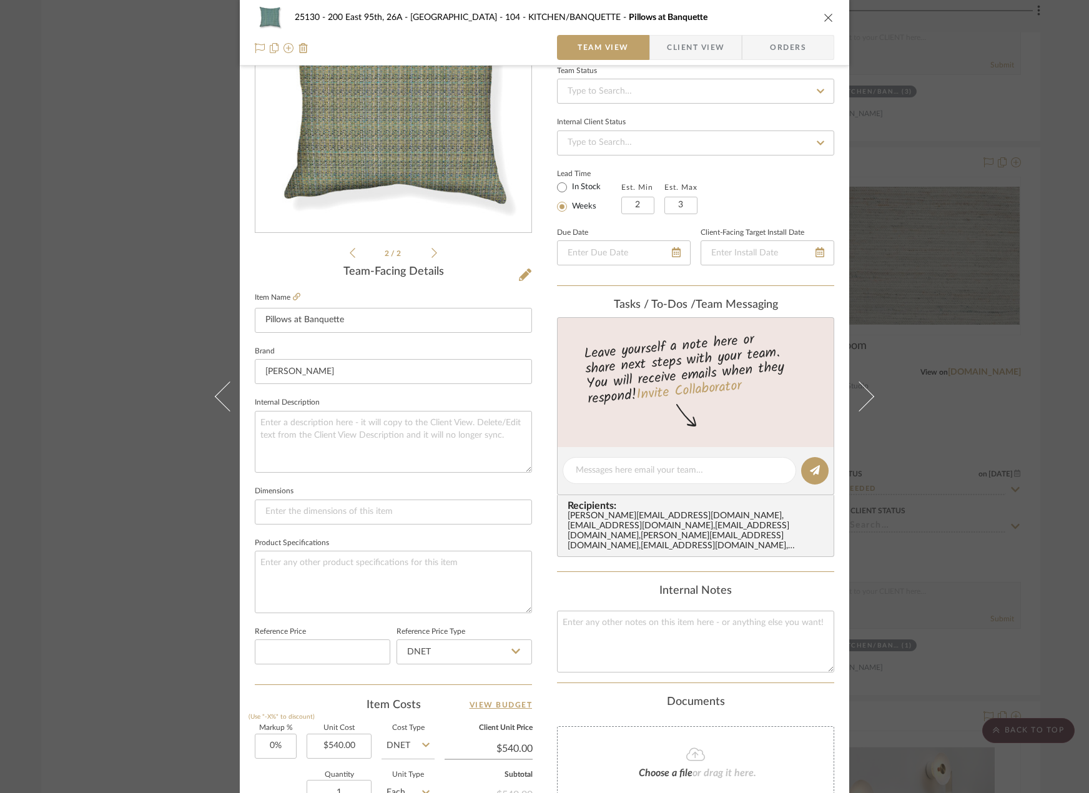
scroll to position [120, 0]
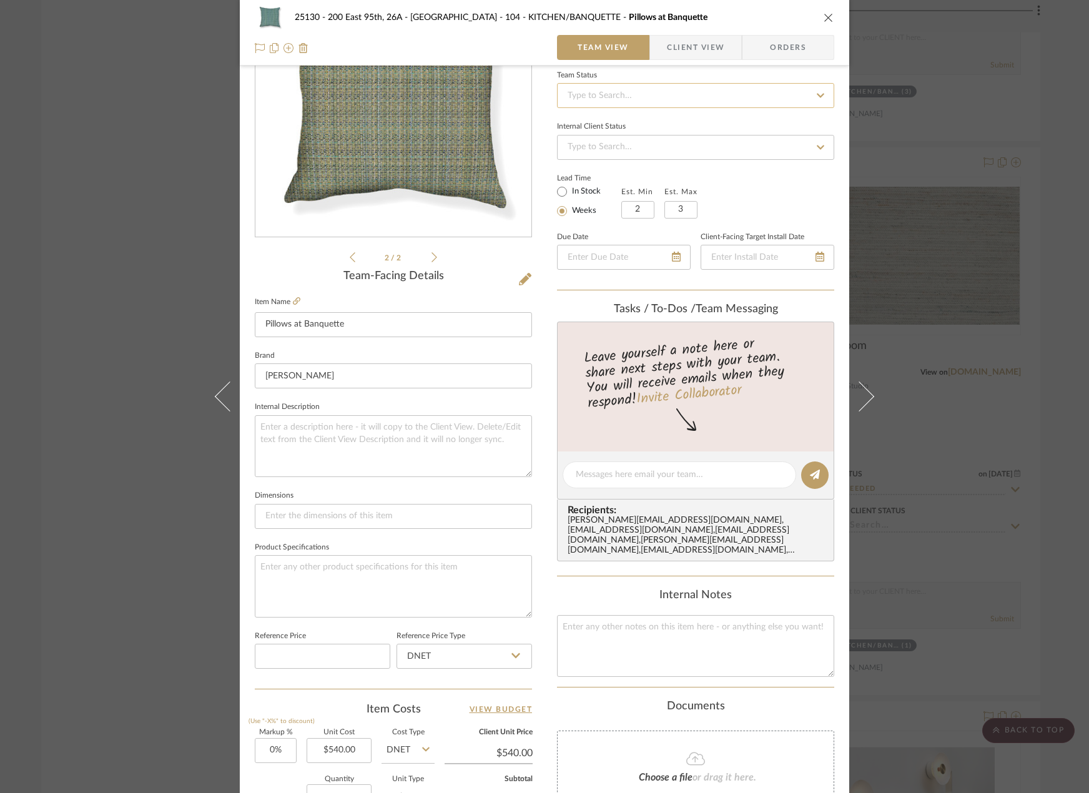
click at [612, 93] on input at bounding box center [695, 95] width 277 height 25
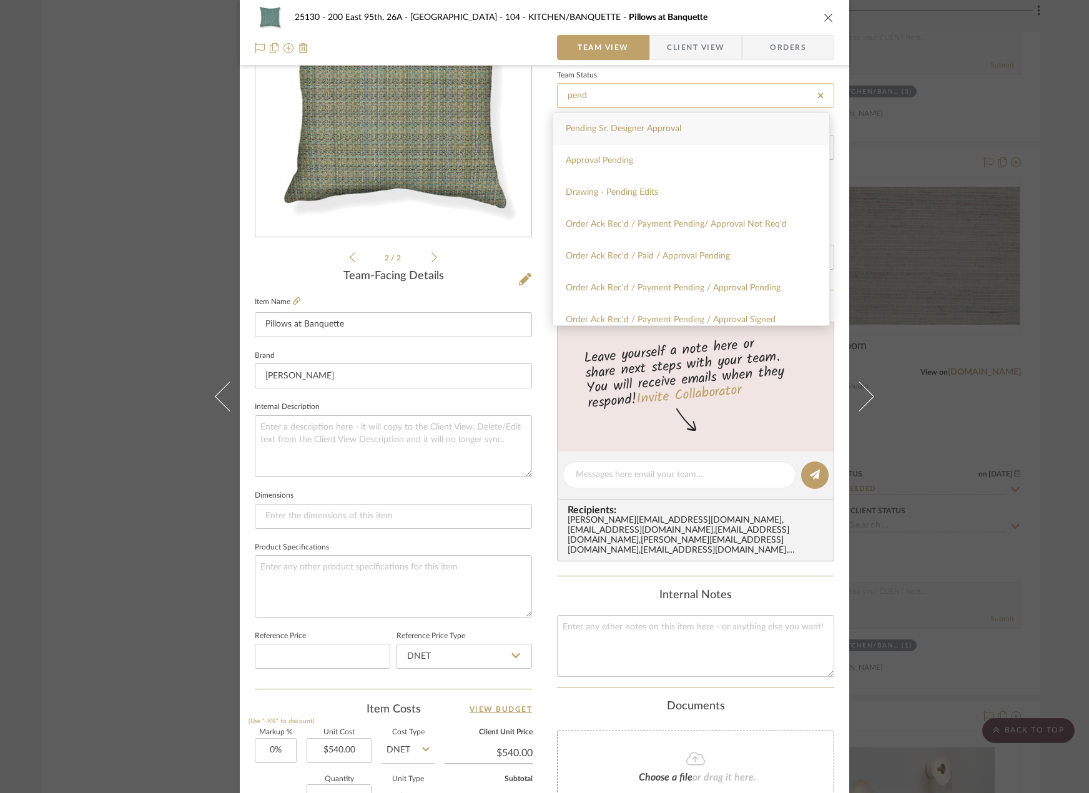
type input "Pending Sr. Designer Approval"
type input "[DATE]"
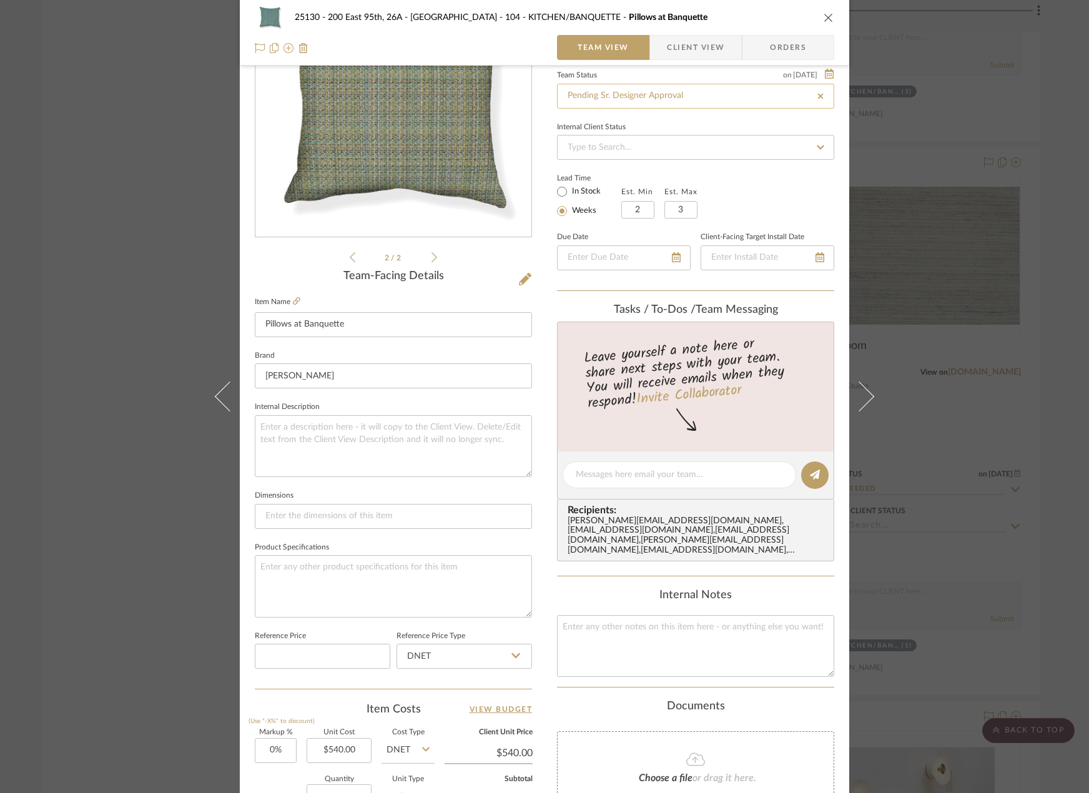
type input "[DATE]"
type input "Pending Sr. Designer Approval"
click at [988, 209] on div "25130 - 200 East 95th, 26A - Kosheleva 104 - KITCHEN/BANQUETTE Pillows at Banqu…" at bounding box center [544, 396] width 1089 height 793
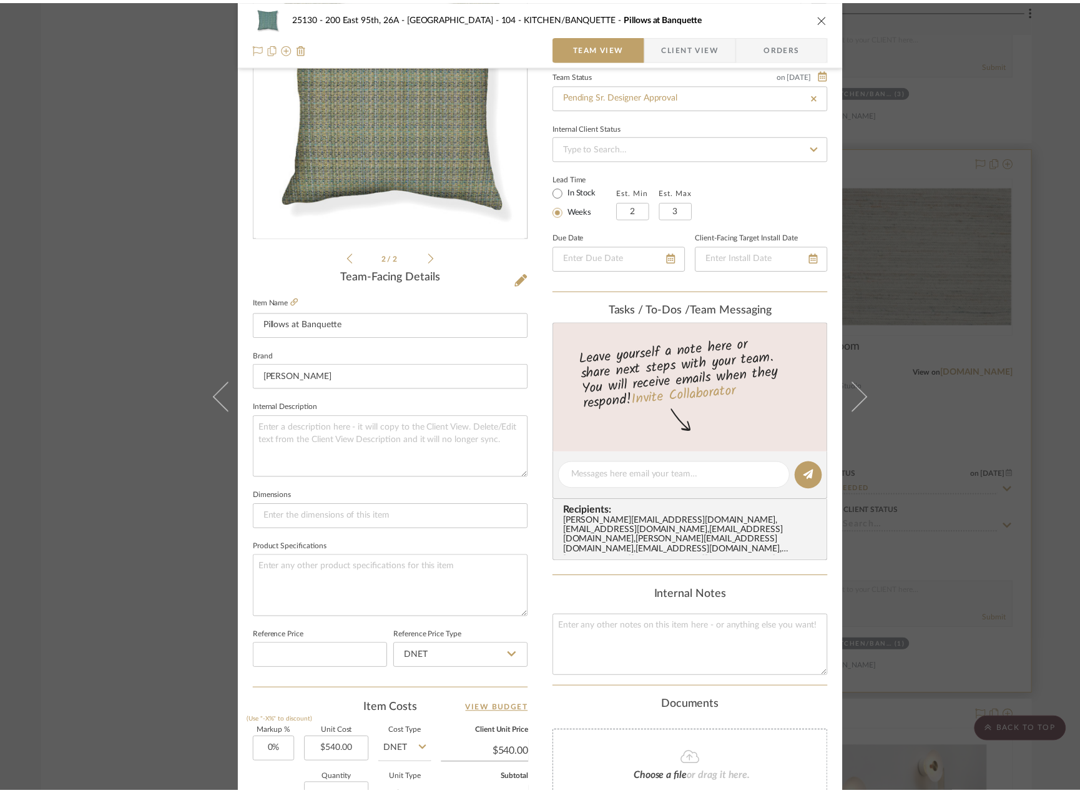
scroll to position [7323, 0]
